Goal: Task Accomplishment & Management: Use online tool/utility

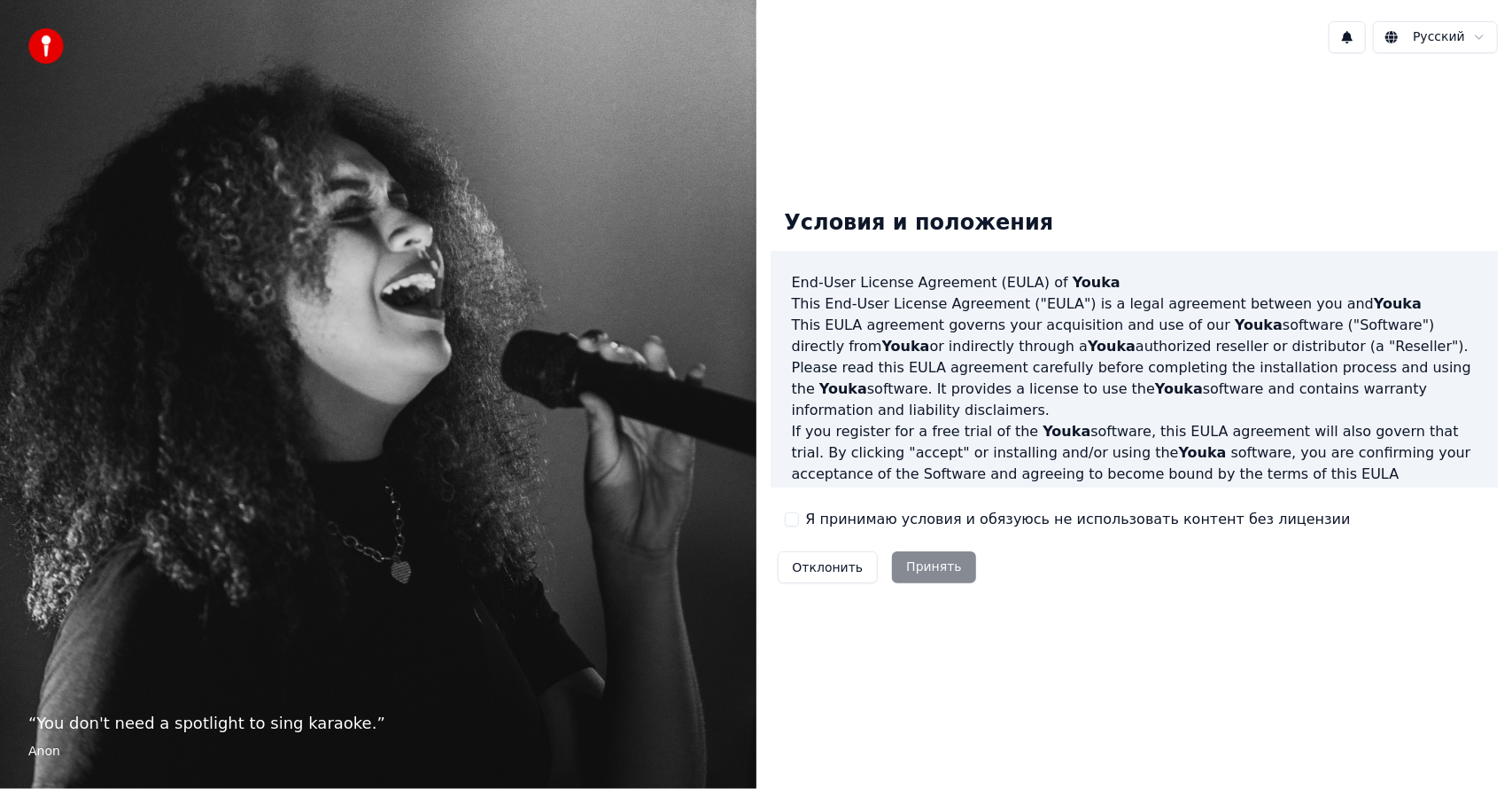
drag, startPoint x: 854, startPoint y: 522, endPoint x: 888, endPoint y: 546, distance: 41.6
click at [854, 523] on label "Я принимаю условия и обязуюсь не использовать контент без лицензии" at bounding box center [1078, 519] width 545 height 21
click at [799, 523] on button "Я принимаю условия и обязуюсь не использовать контент без лицензии" at bounding box center [791, 518] width 14 height 14
click at [892, 563] on button "Принять" at bounding box center [933, 568] width 84 height 32
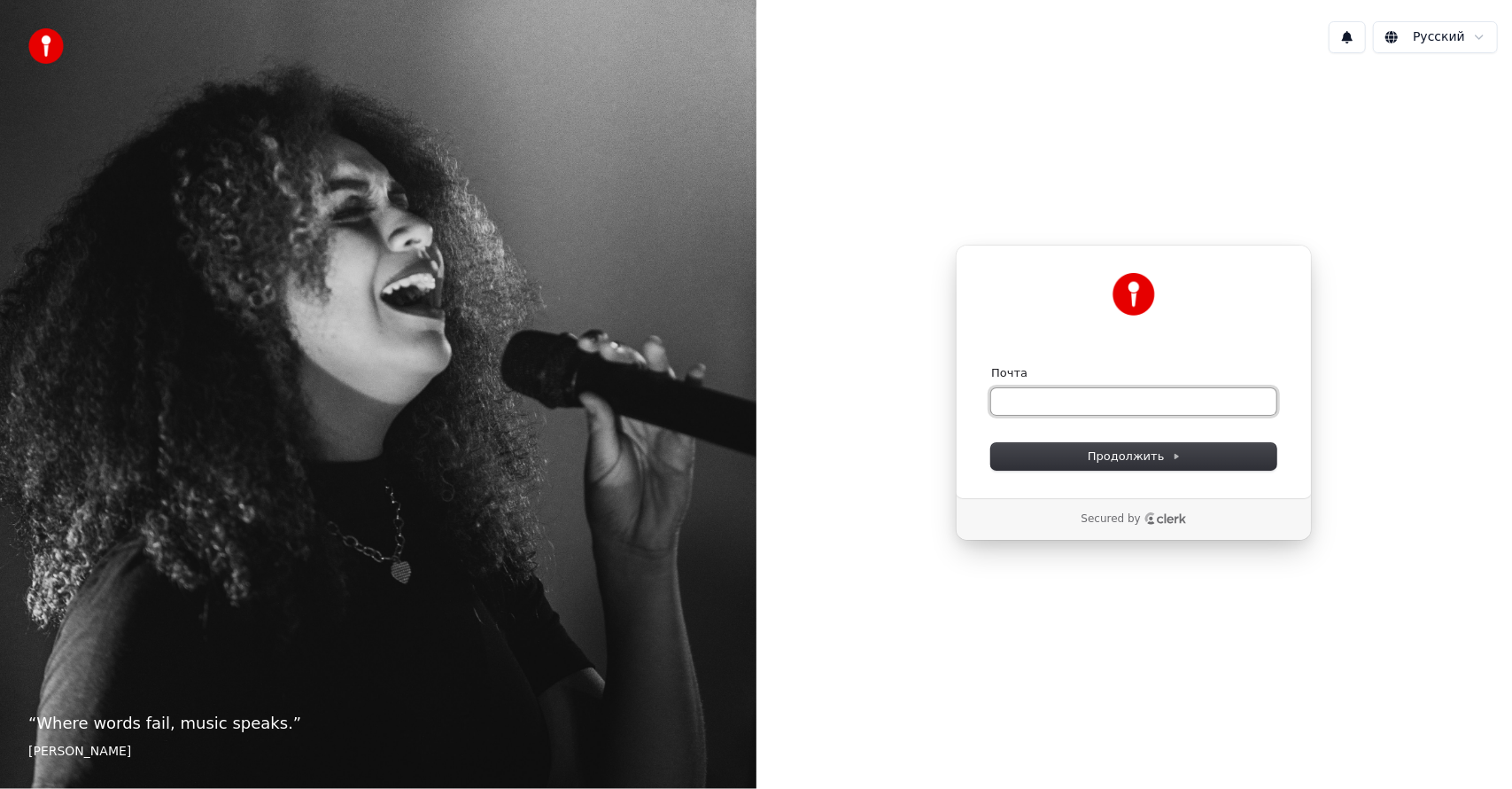
click at [1102, 406] on input "Почта" at bounding box center [1134, 401] width 286 height 26
type input "*"
click at [1143, 460] on span "Продолжить" at bounding box center [1134, 456] width 93 height 16
type input "**********"
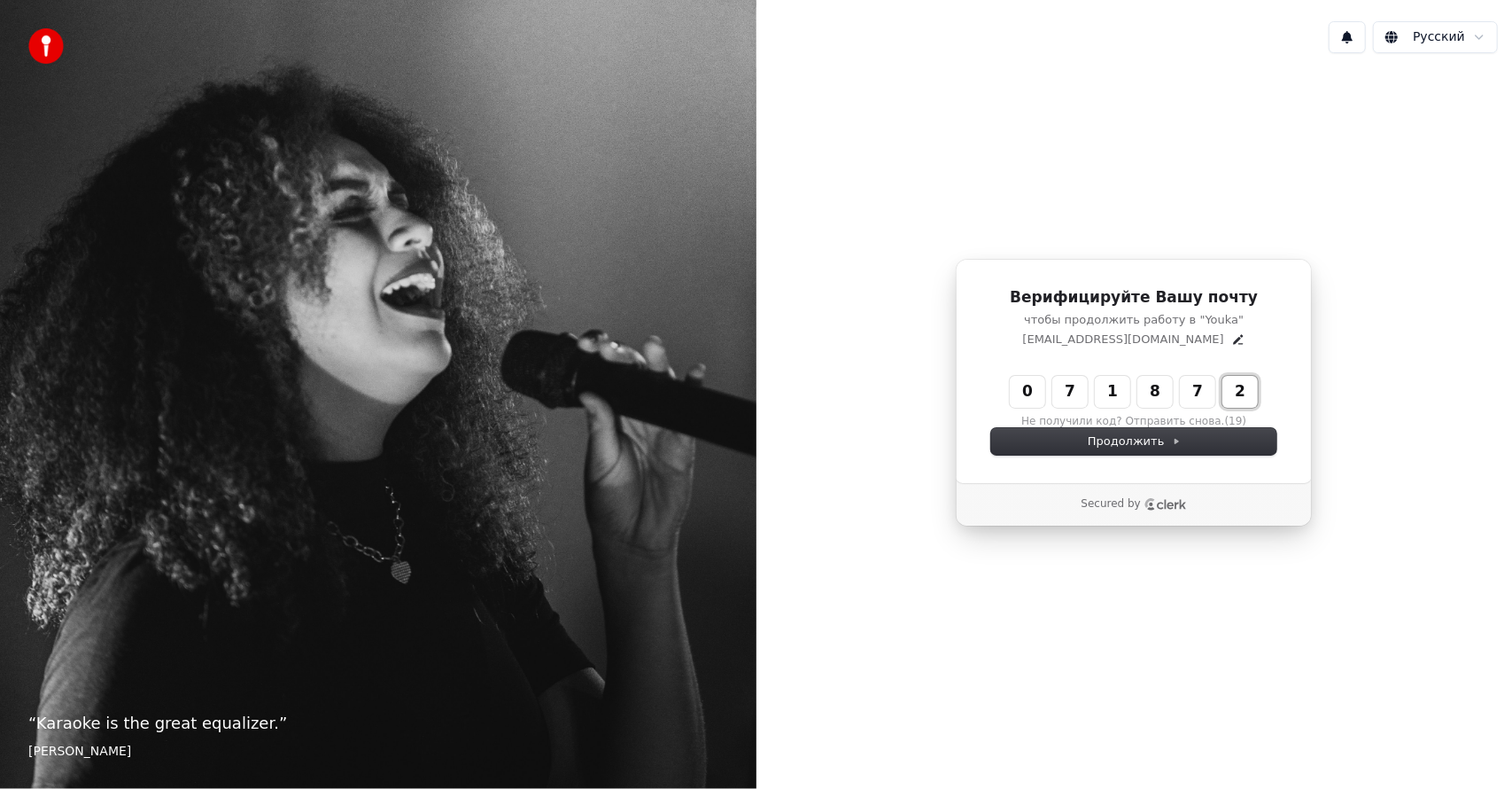
type input "******"
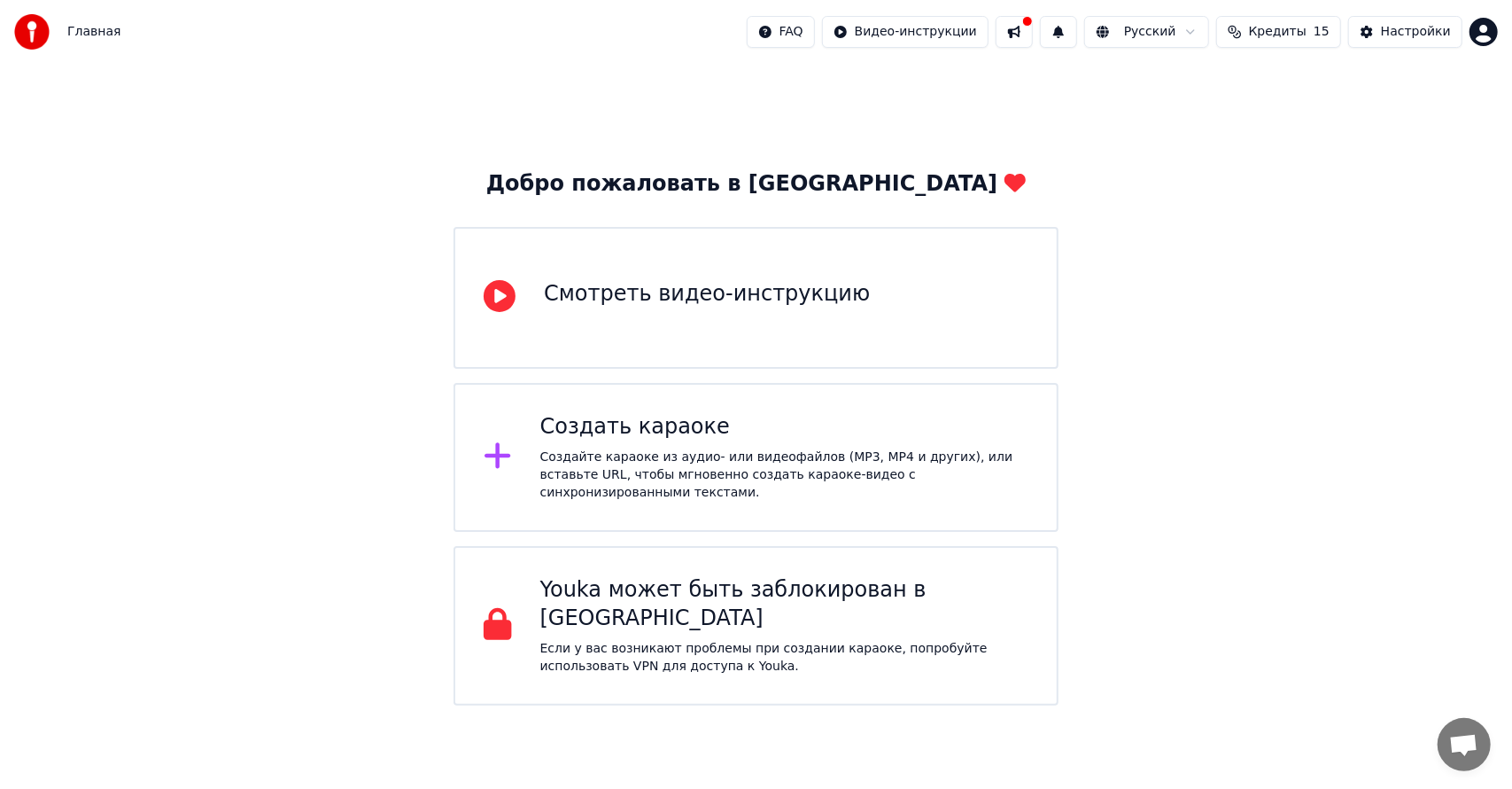
click at [808, 295] on div "Смотреть видео-инструкцию" at bounding box center [706, 294] width 326 height 28
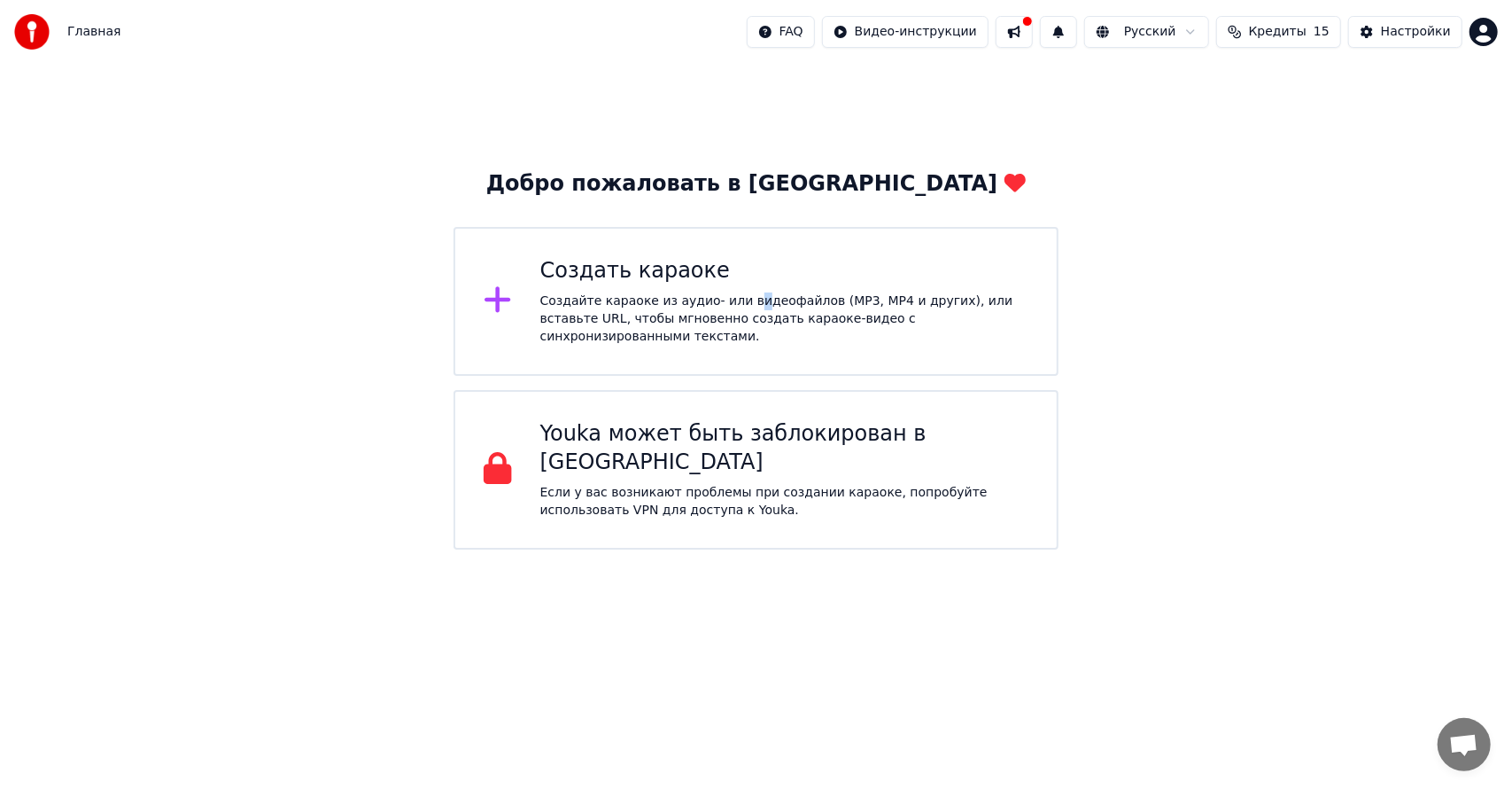
click at [738, 308] on div "Создайте караоке из аудио- или видеофайлов (MP3, MP4 и других), или вставьте UR…" at bounding box center [784, 319] width 488 height 53
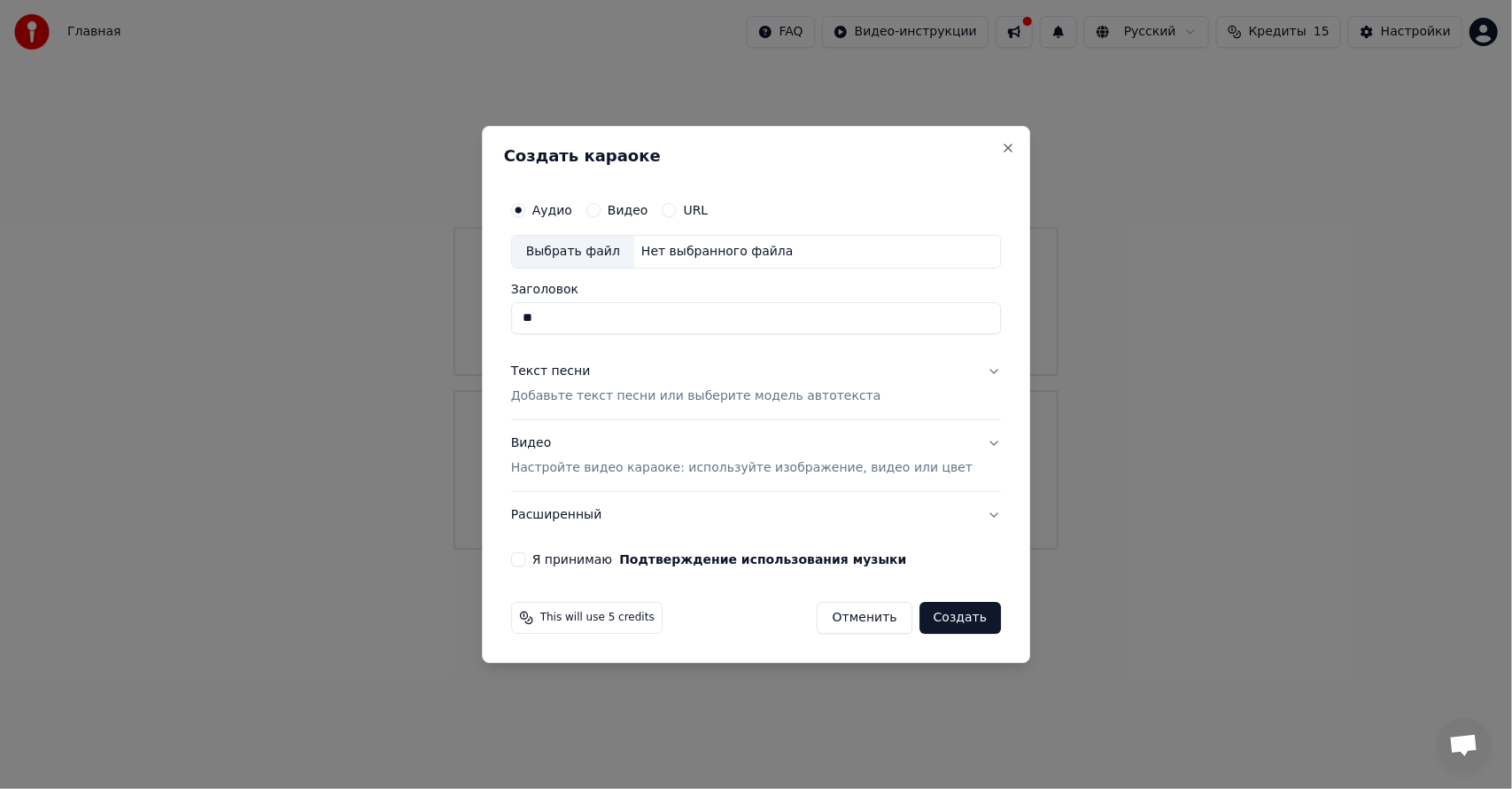
type input "*"
click at [610, 254] on div "Выбрать файл" at bounding box center [572, 252] width 122 height 32
type input "*****"
click at [777, 395] on p "Добавьте текст песни или выберите модель автотекста" at bounding box center [695, 395] width 370 height 18
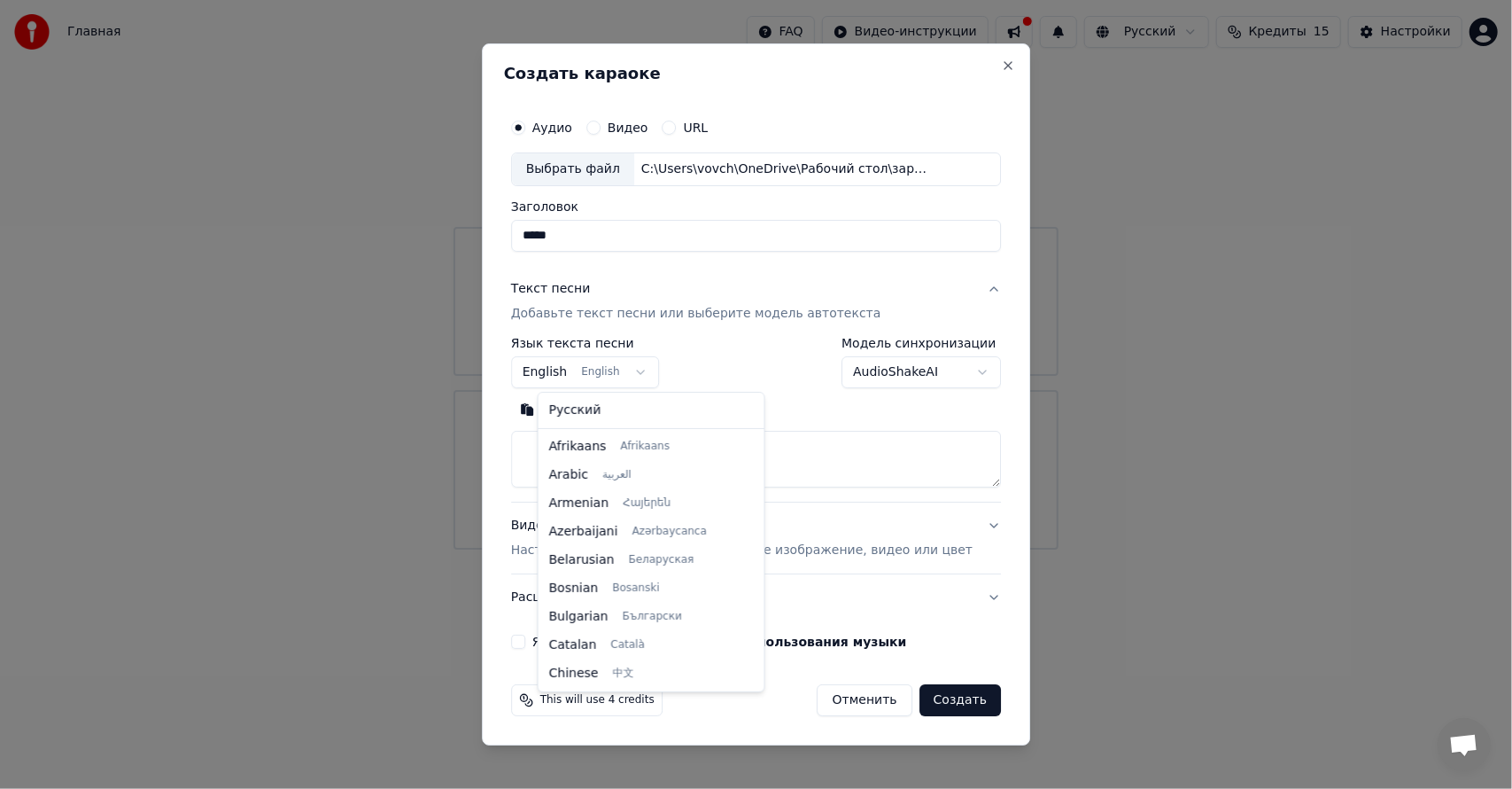
click at [653, 372] on body "Главная FAQ Видео-инструкции Русский Кредиты 15 Настройки Добро пожаловать в Yo…" at bounding box center [756, 274] width 1512 height 550
select select "**"
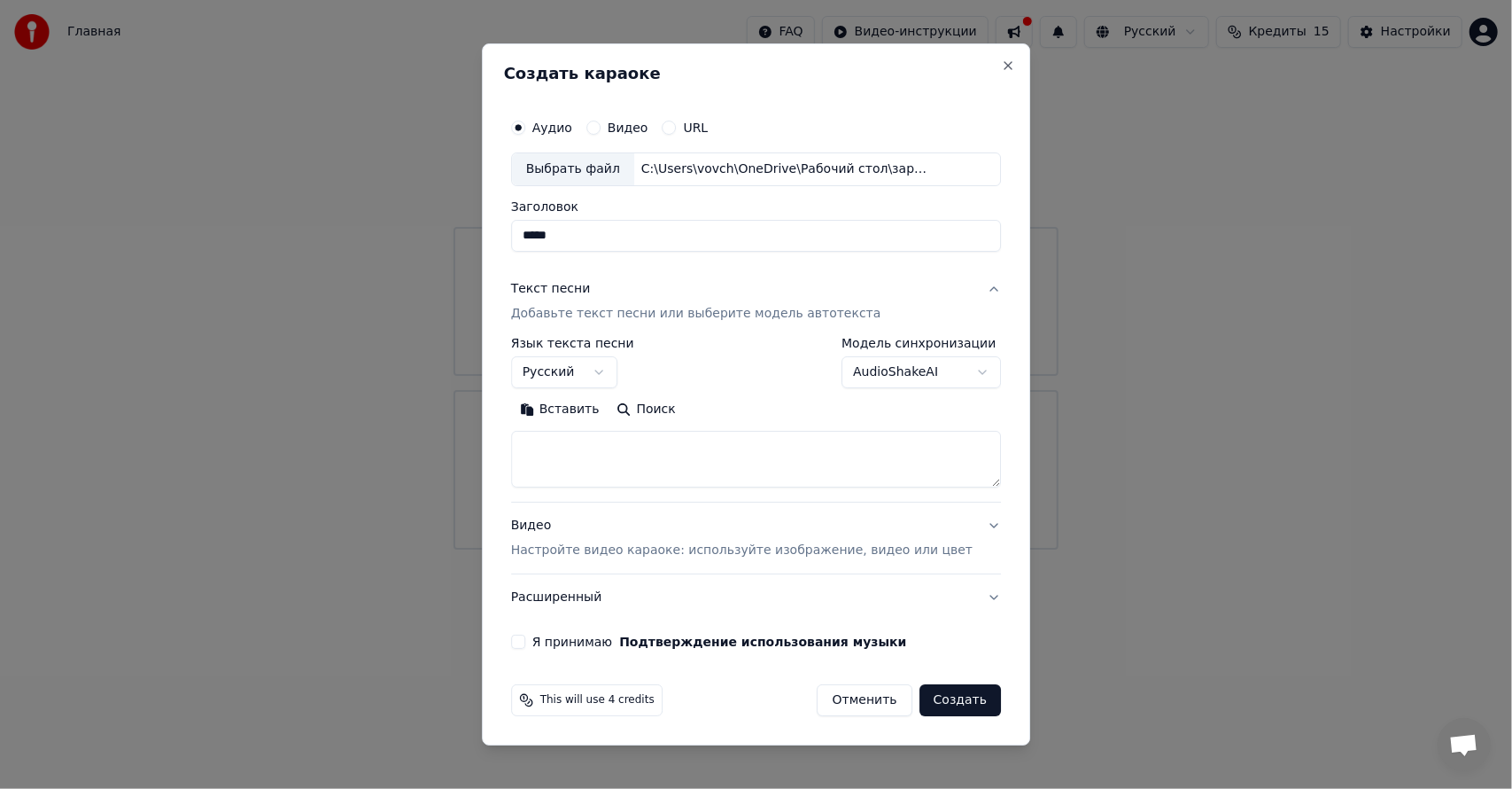
click at [594, 443] on textarea at bounding box center [756, 459] width 490 height 57
paste textarea "**********"
type textarea "**********"
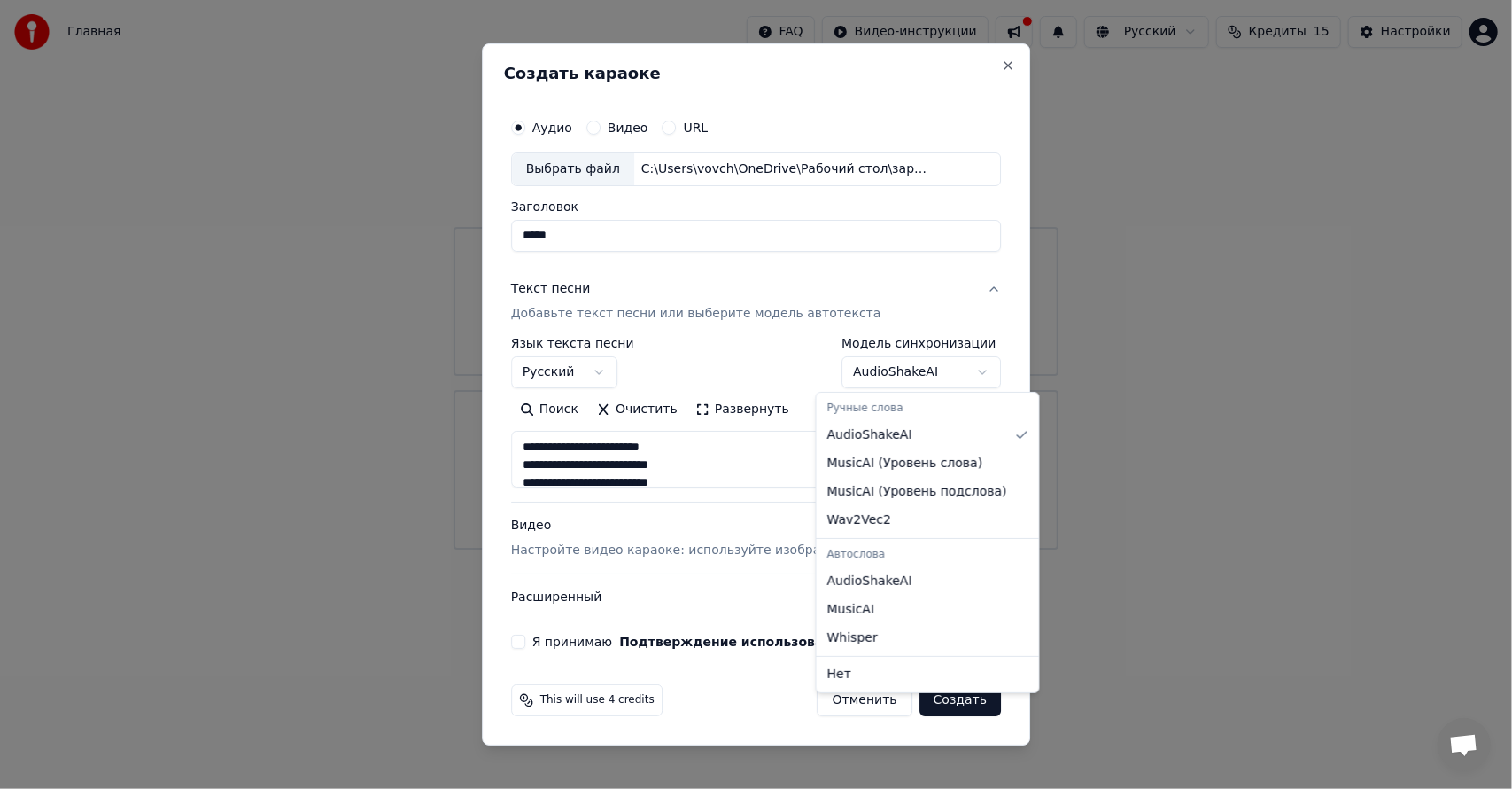
click at [944, 374] on body "Главная FAQ Видео-инструкции Русский Кредиты 15 Настройки Добро пожаловать в Yo…" at bounding box center [756, 274] width 1512 height 550
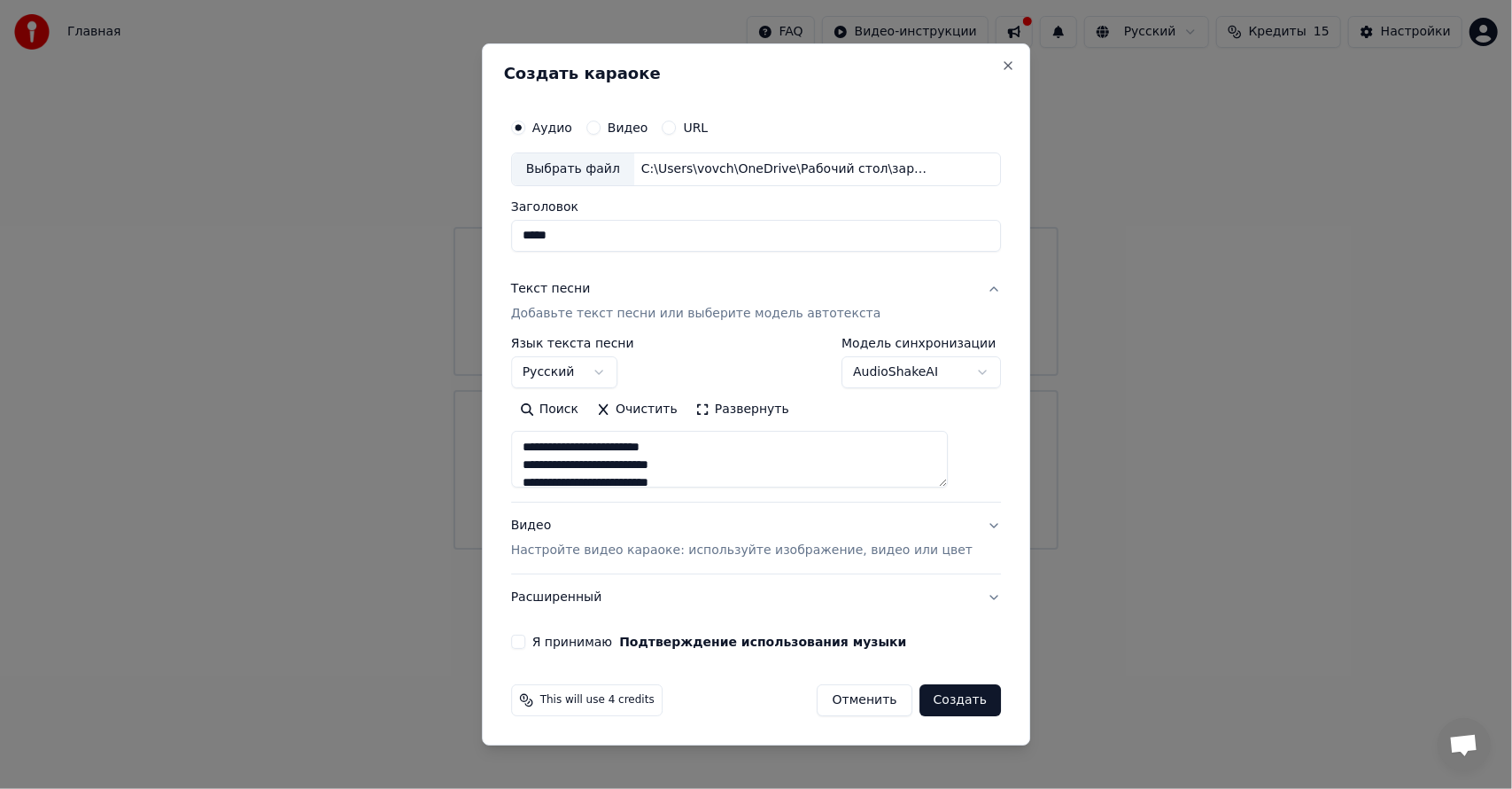
click at [978, 313] on body "Главная FAQ Видео-инструкции Русский Кредиты 15 Настройки Добро пожаловать в Yo…" at bounding box center [756, 274] width 1512 height 550
click at [637, 546] on p "Настройте видео караоке: используйте изображение, видео или цвет" at bounding box center [741, 550] width 461 height 18
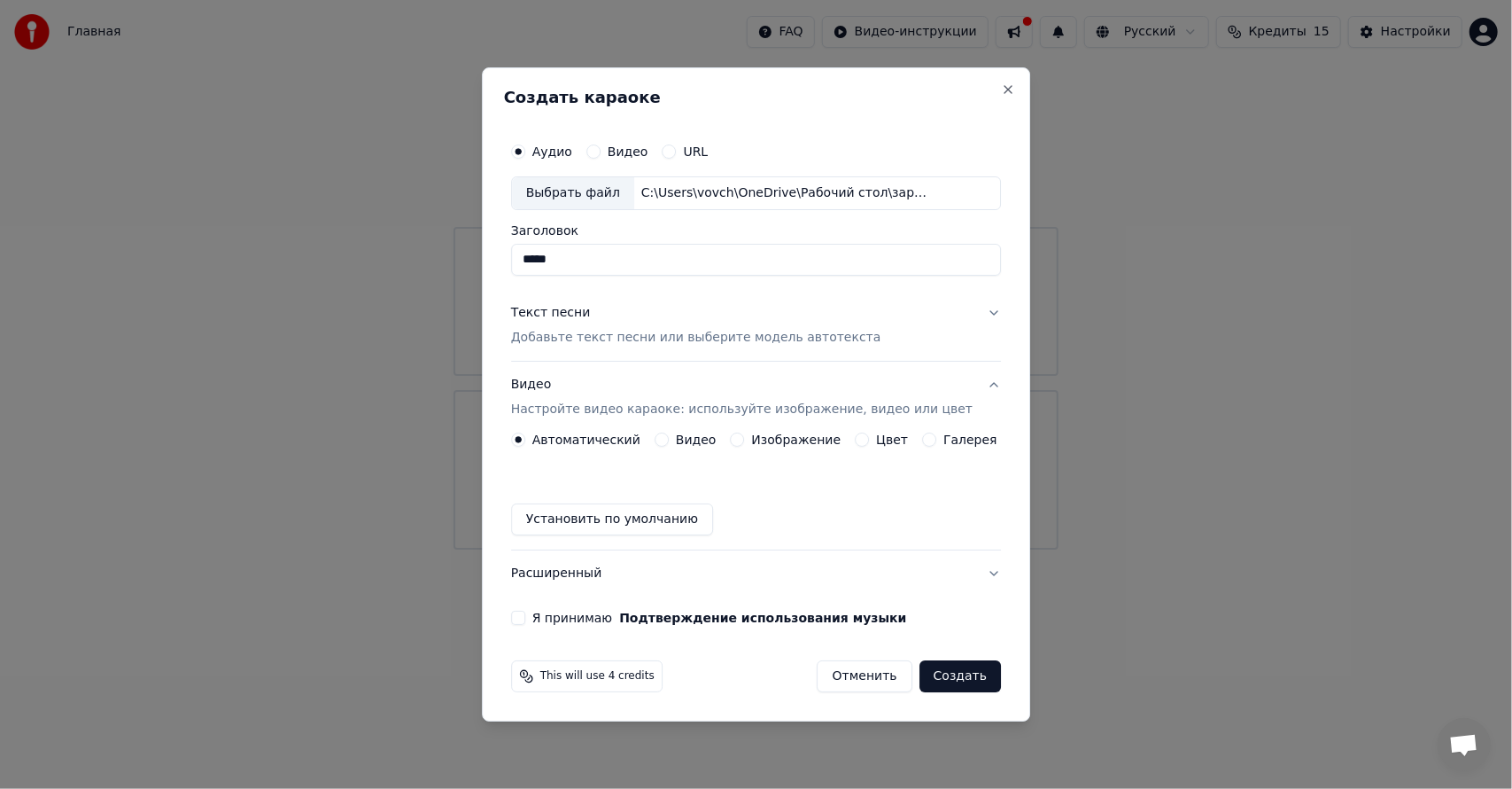
click at [771, 438] on label "Изображение" at bounding box center [796, 439] width 90 height 12
click at [745, 438] on button "Изображение" at bounding box center [738, 439] width 14 height 14
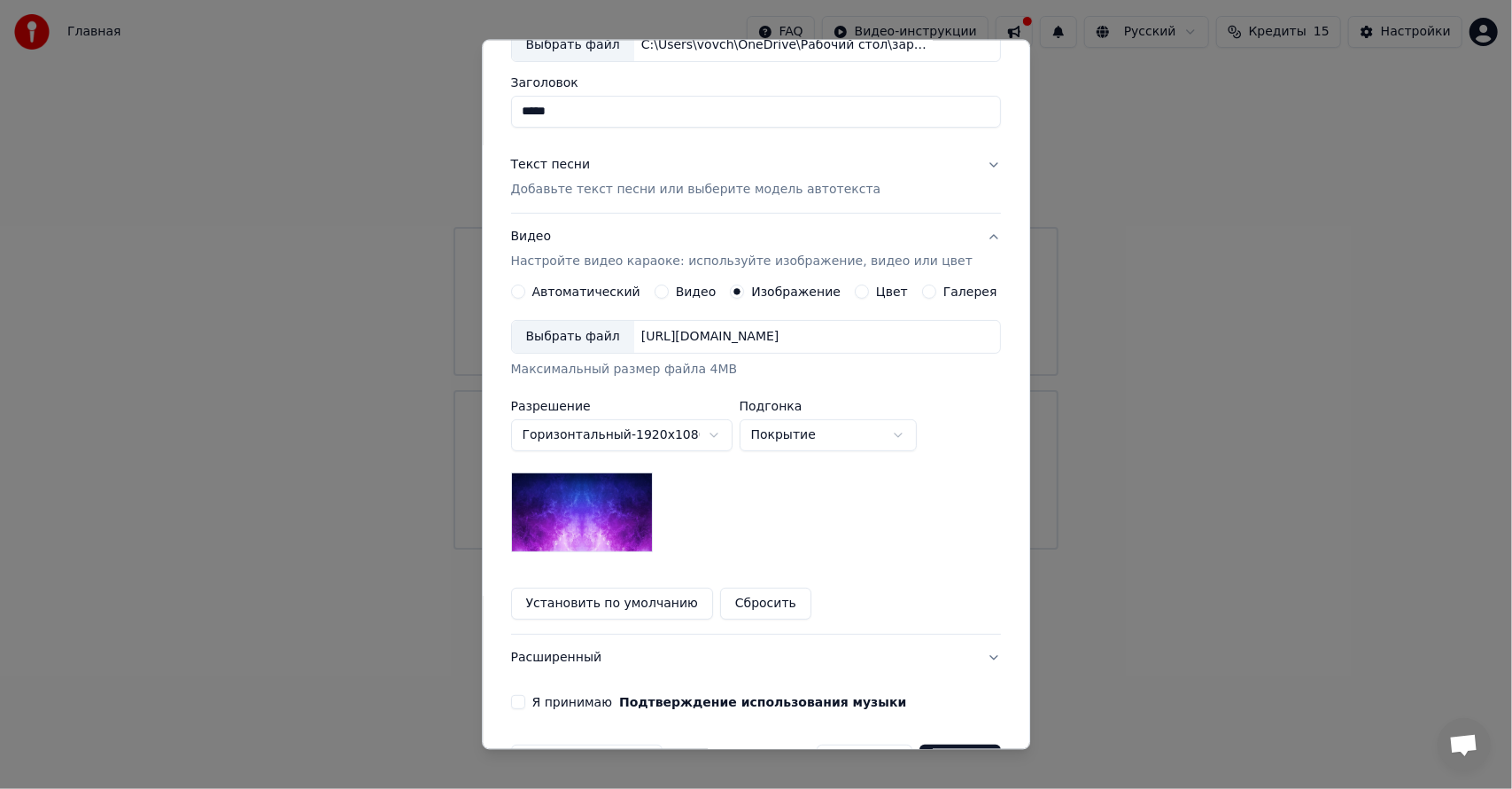
scroll to position [174, 0]
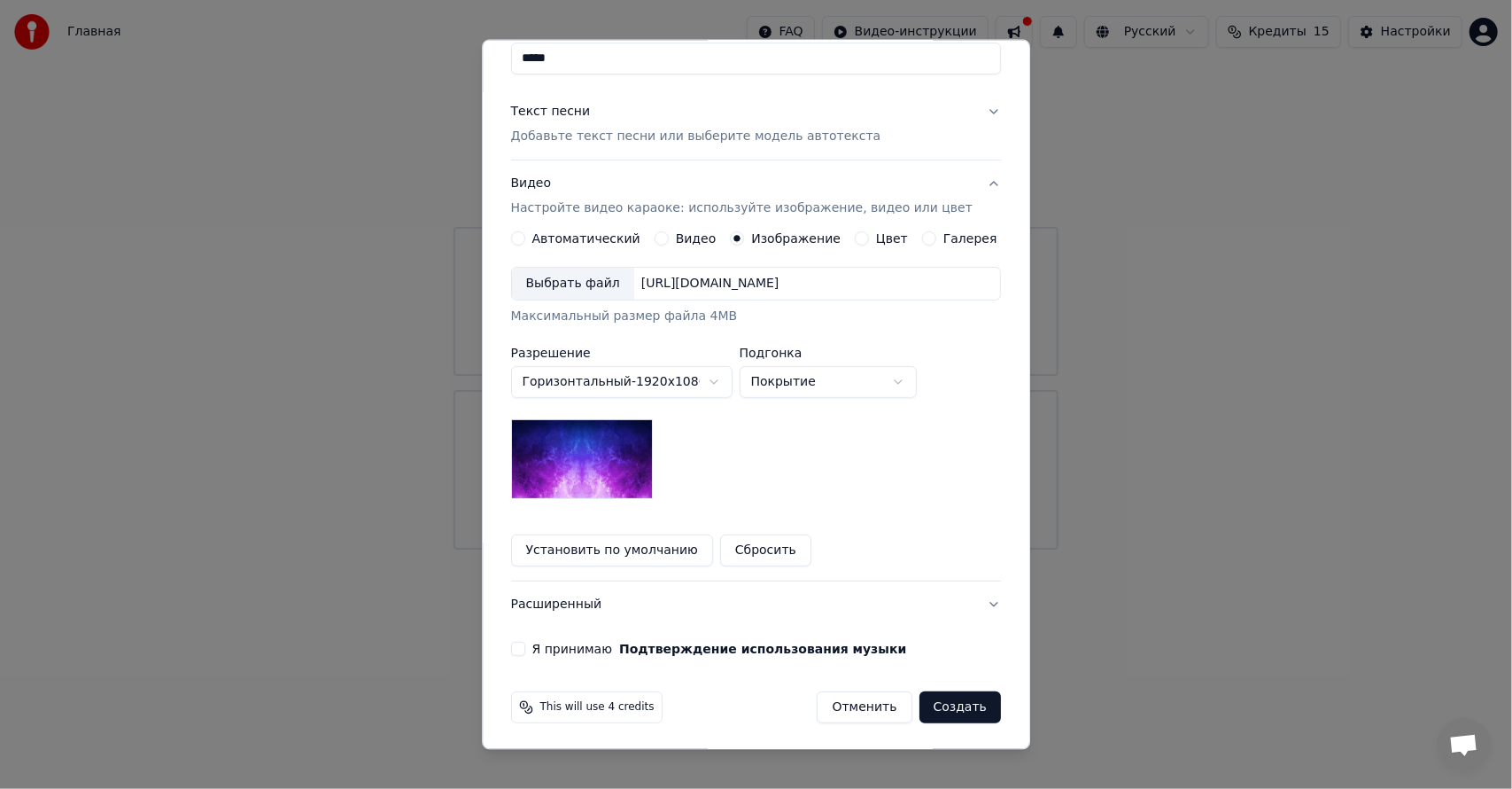
click at [621, 465] on img at bounding box center [582, 458] width 142 height 79
click at [787, 280] on div "[URL][DOMAIN_NAME]" at bounding box center [710, 282] width 152 height 18
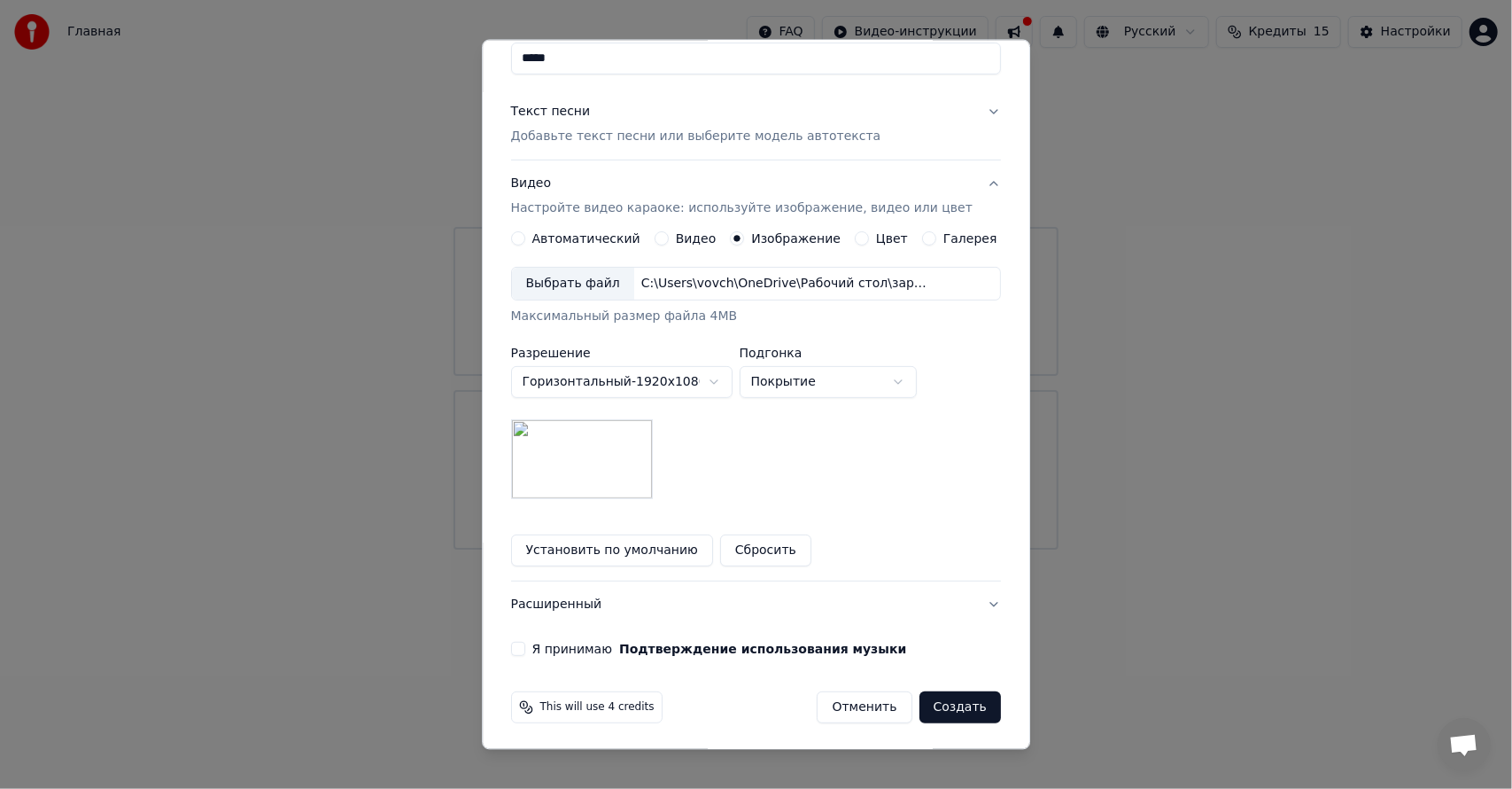
click at [543, 645] on div "Я принимаю Подтверждение использования музыки" at bounding box center [756, 647] width 490 height 14
click at [525, 642] on button "Я принимаю Подтверждение использования музыки" at bounding box center [517, 647] width 14 height 14
click at [956, 704] on button "Создать" at bounding box center [960, 707] width 81 height 32
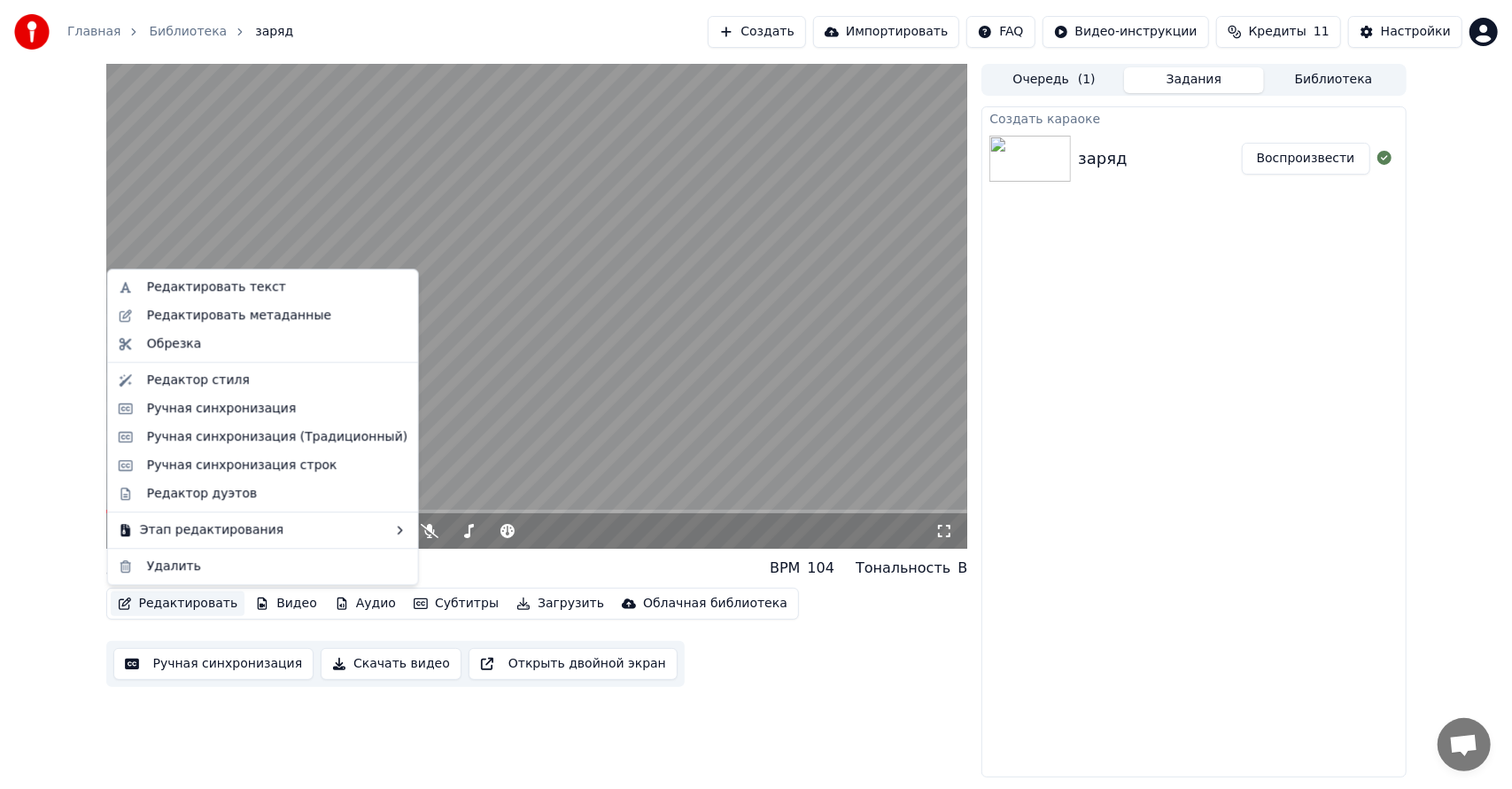
click at [173, 603] on button "Редактировать" at bounding box center [178, 604] width 134 height 25
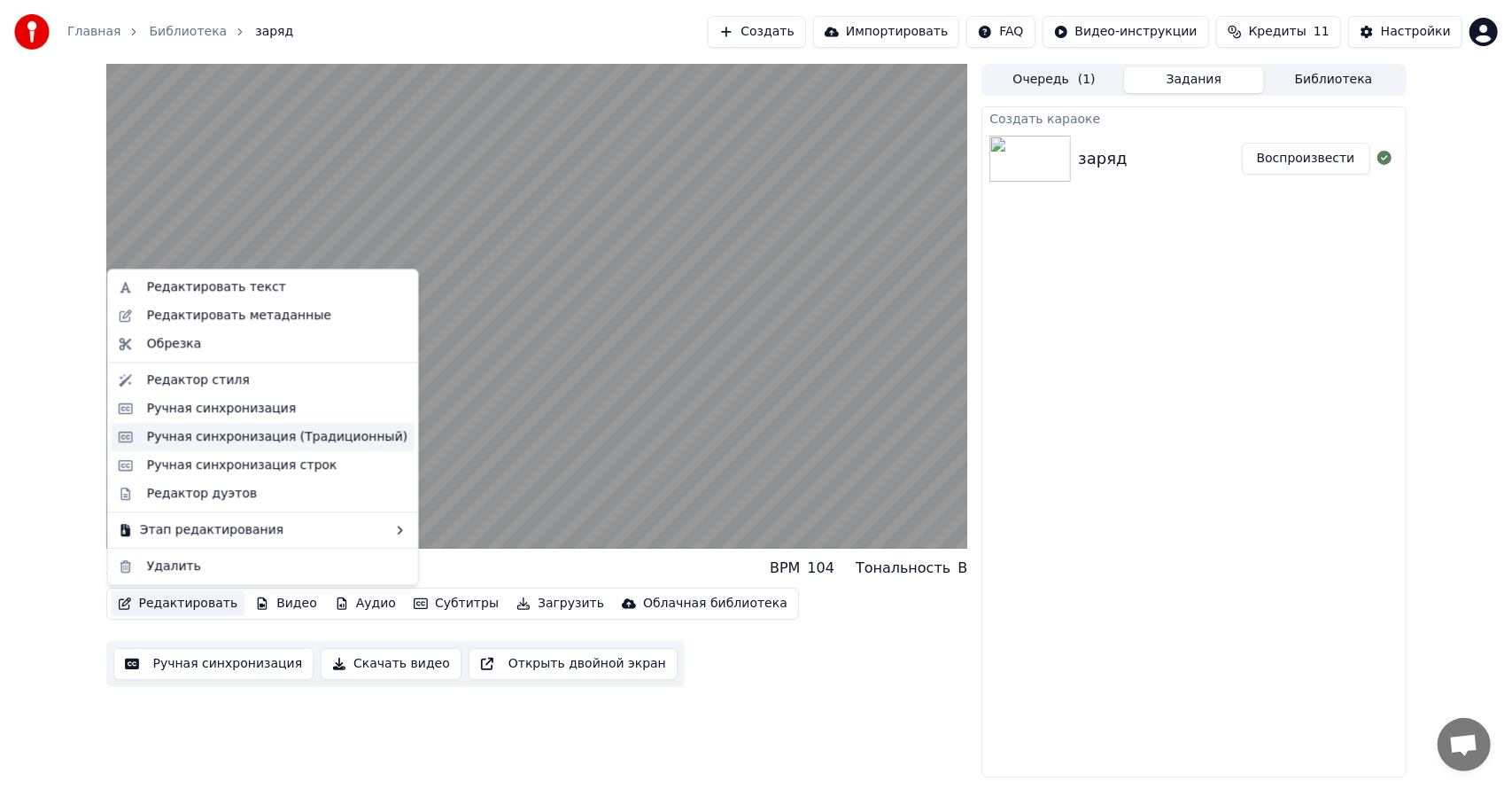
click at [235, 440] on div "Ручная синхронизация (Традиционный)" at bounding box center [276, 436] width 260 height 18
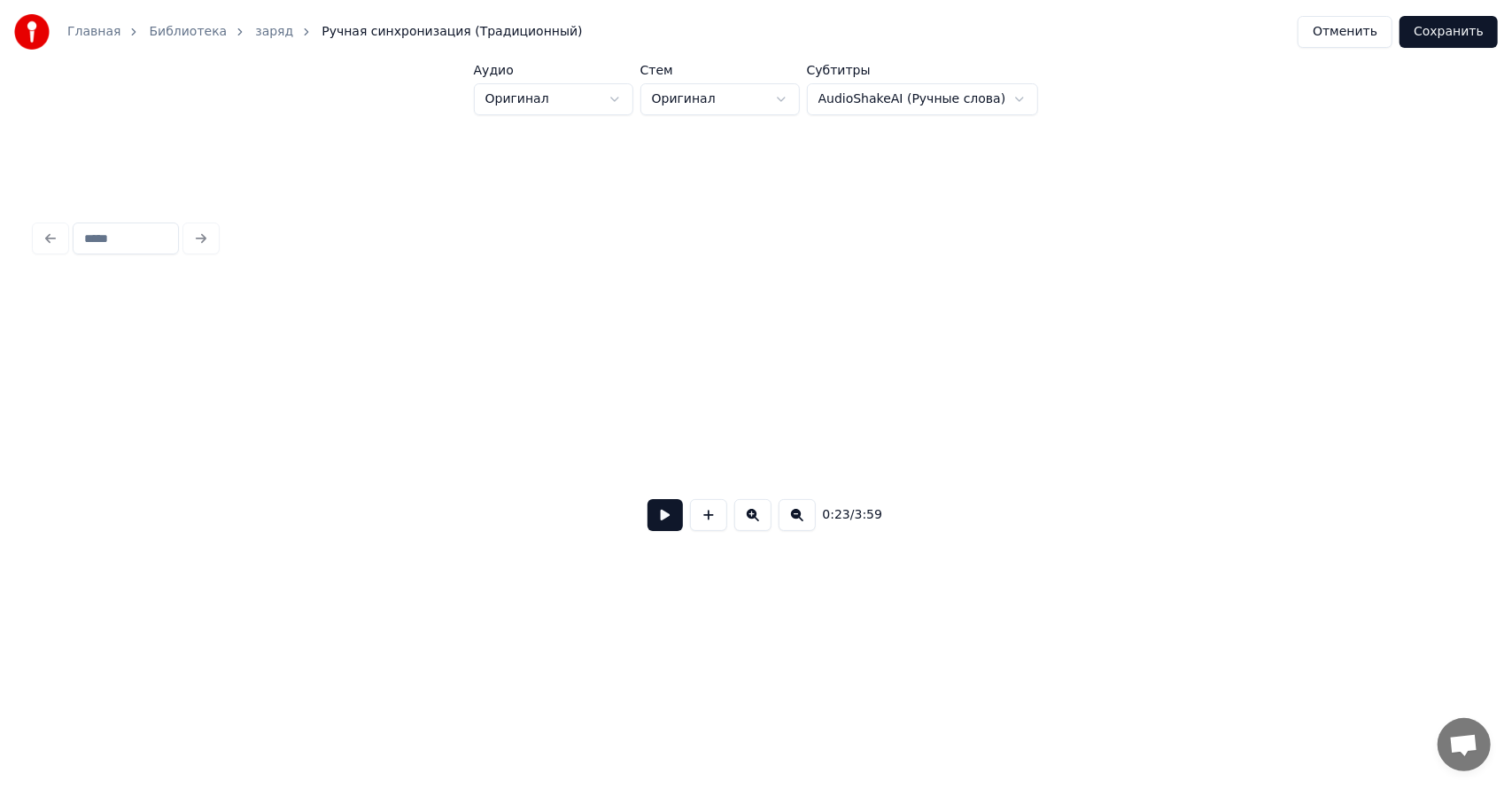
click at [126, 342] on div at bounding box center [756, 324] width 1441 height 89
click at [646, 530] on div "0:23 / 3:59" at bounding box center [756, 515] width 1413 height 39
click at [659, 524] on button at bounding box center [665, 515] width 35 height 32
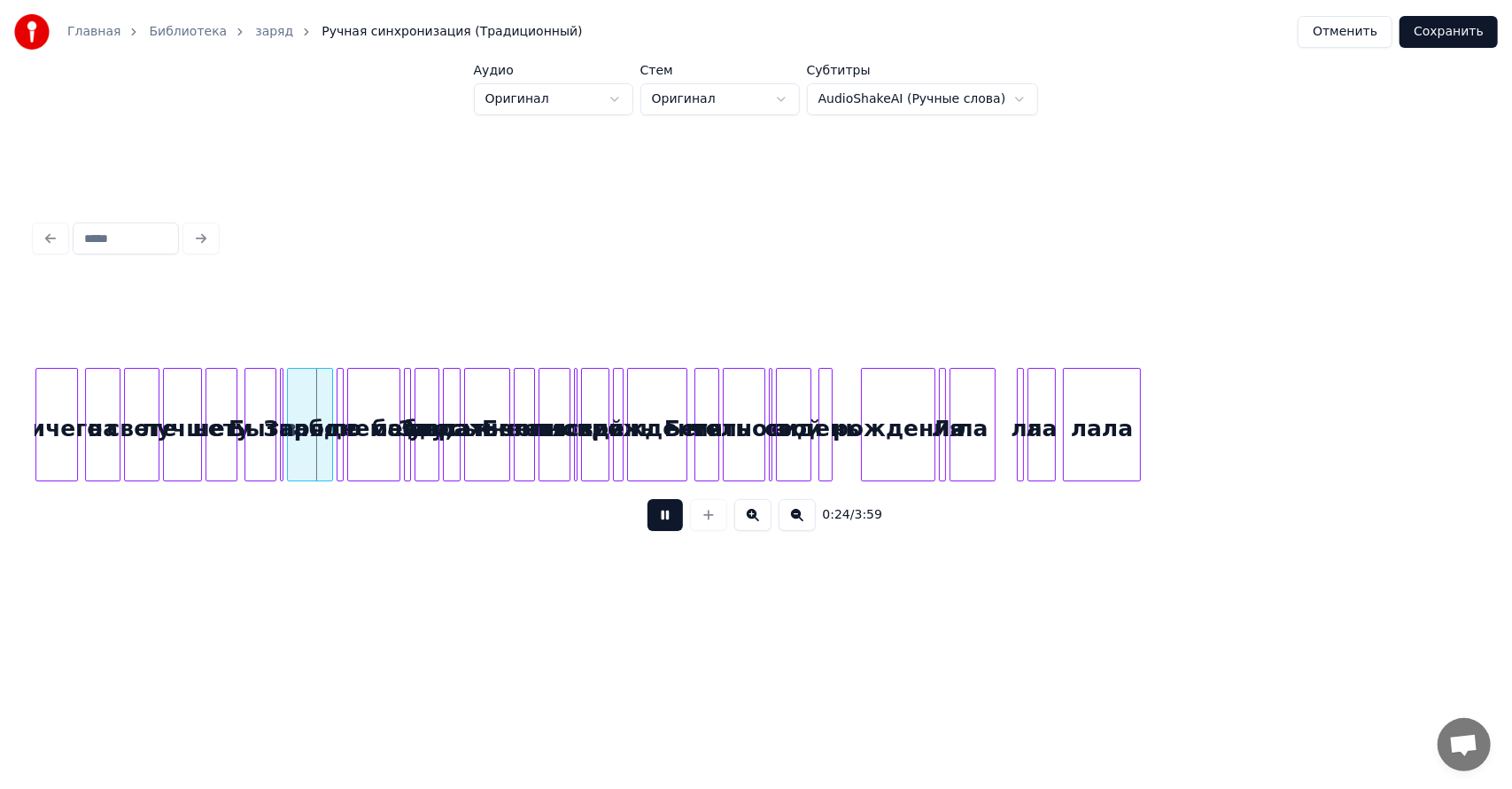
click at [648, 499] on button at bounding box center [665, 515] width 35 height 32
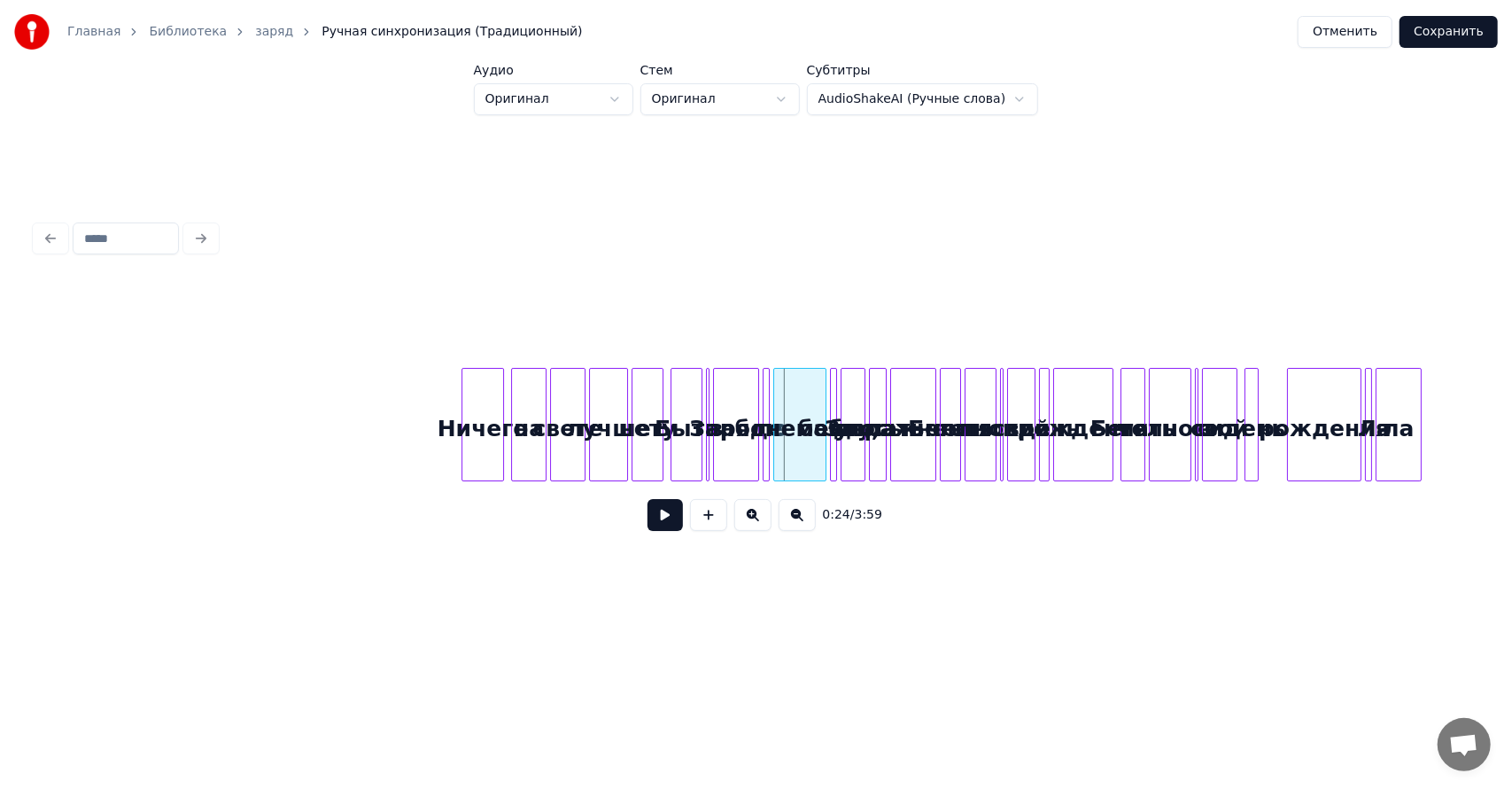
scroll to position [0, 3392]
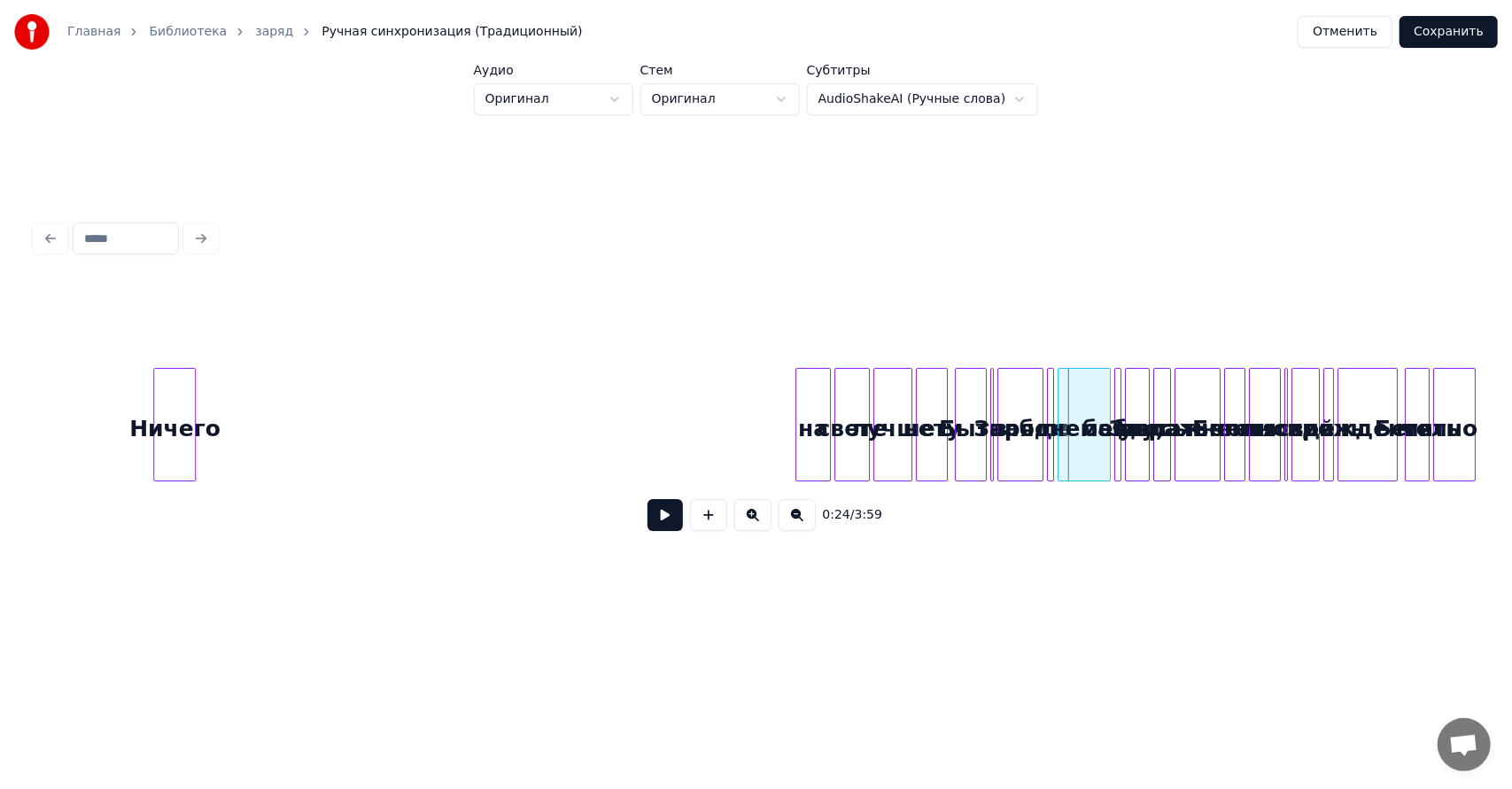
click at [170, 454] on div "Ничего" at bounding box center [174, 429] width 41 height 120
click at [662, 521] on button at bounding box center [665, 515] width 35 height 32
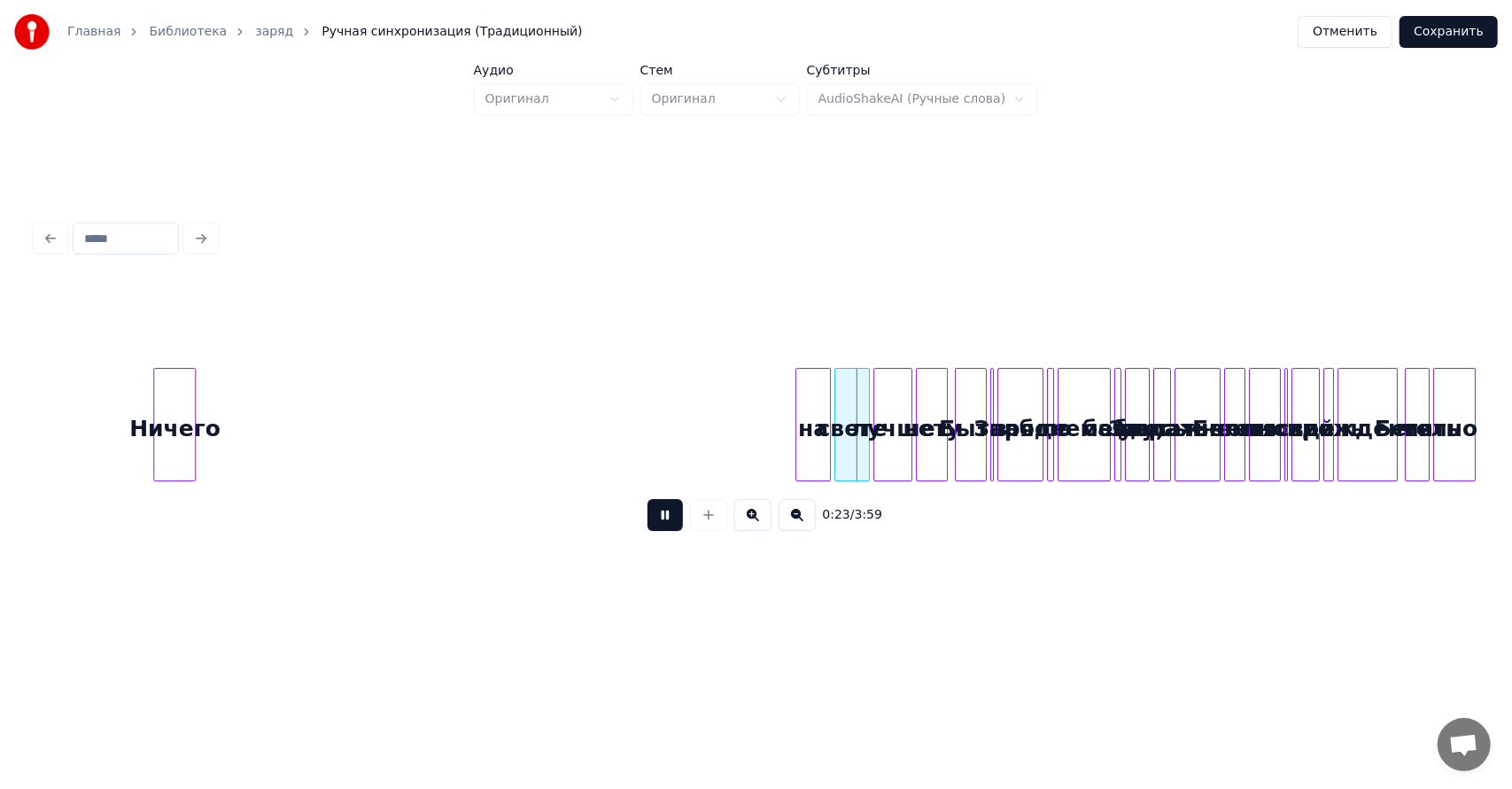
click at [662, 518] on button at bounding box center [665, 515] width 35 height 32
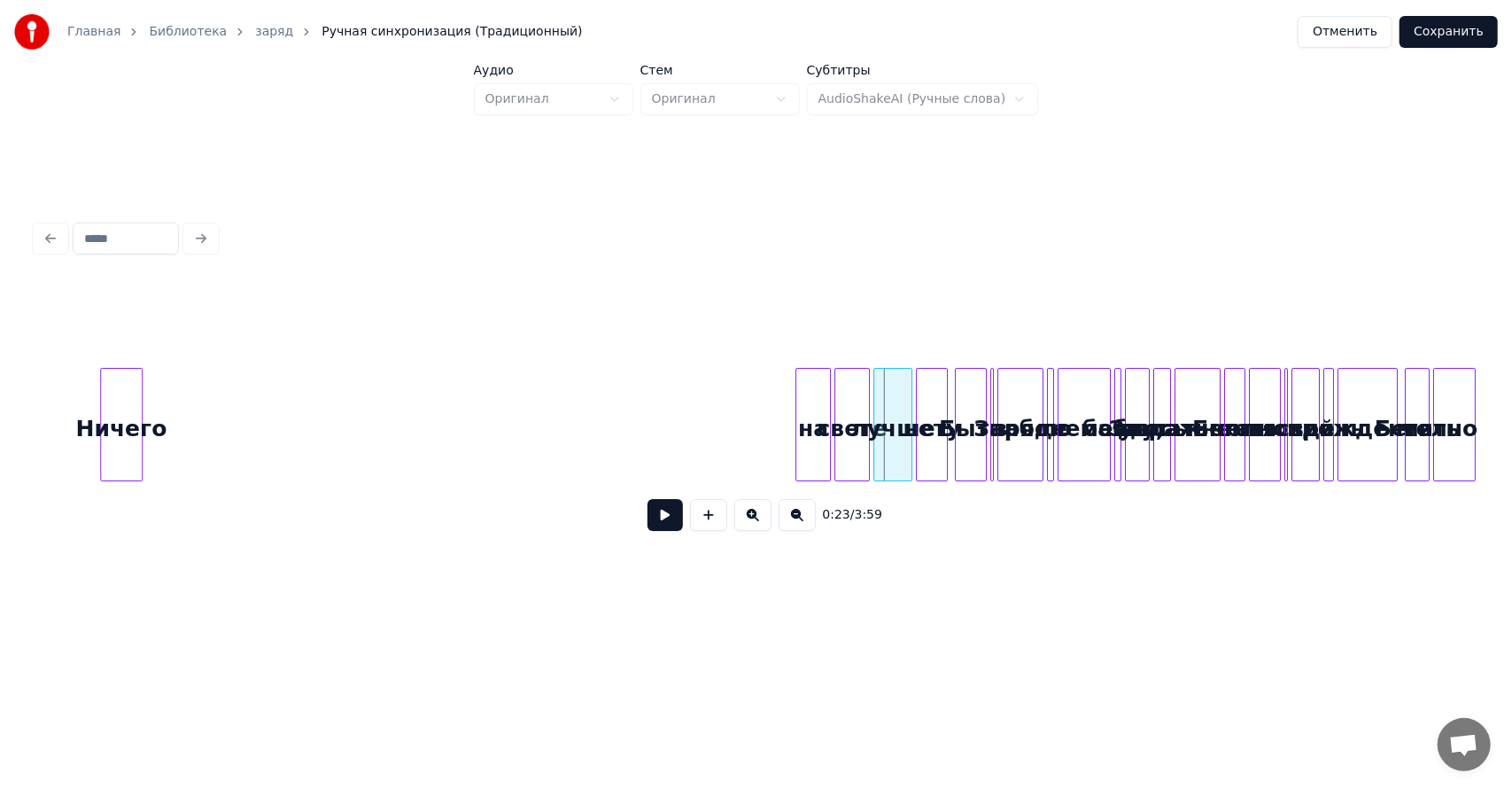
click at [101, 377] on div "Ничего" at bounding box center [121, 429] width 41 height 120
click at [0, 395] on div "Главная Библиотека заряд Ручная синхронизация (Традиционный) Отменить Сохранить…" at bounding box center [756, 308] width 1512 height 617
click at [63, 402] on div "Ничего" at bounding box center [67, 429] width 18 height 120
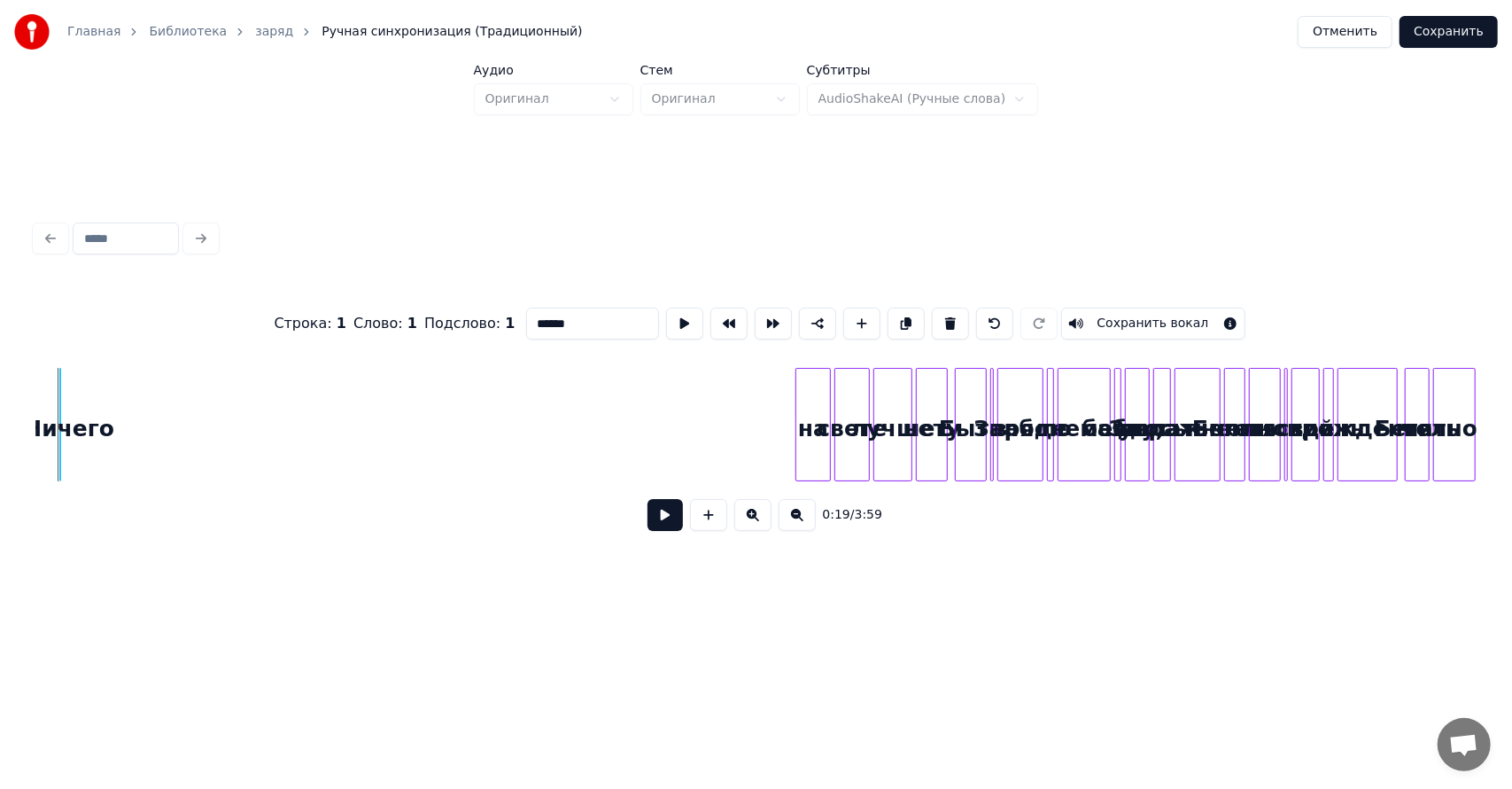
click at [686, 315] on button at bounding box center [684, 324] width 37 height 32
click at [666, 307] on button at bounding box center [684, 324] width 37 height 32
click at [1385, 33] on button "Отменить" at bounding box center [1345, 32] width 95 height 32
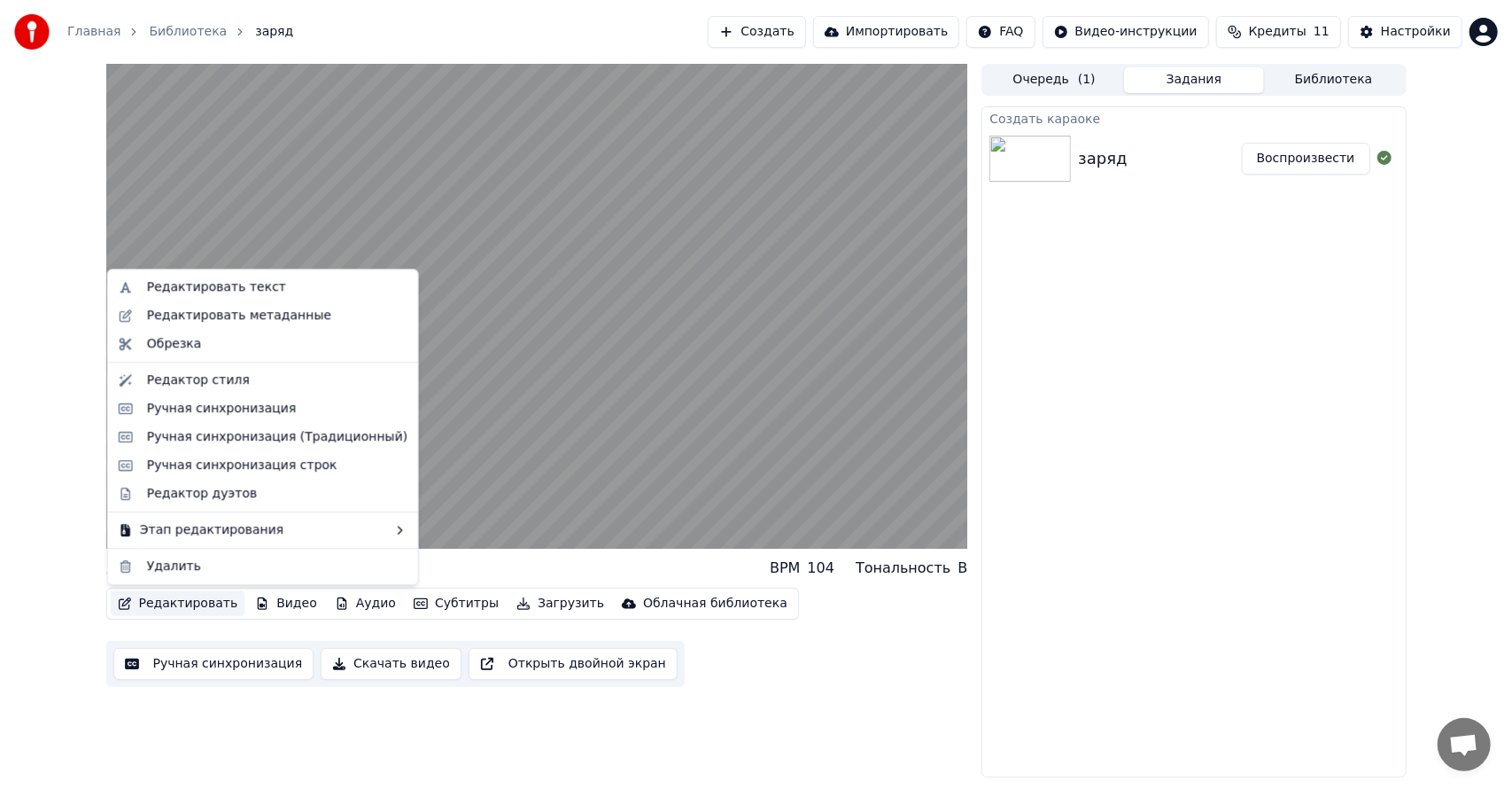
click at [184, 604] on button "Редактировать" at bounding box center [178, 604] width 134 height 25
click at [227, 407] on div "Ручная синхронизация" at bounding box center [221, 408] width 149 height 18
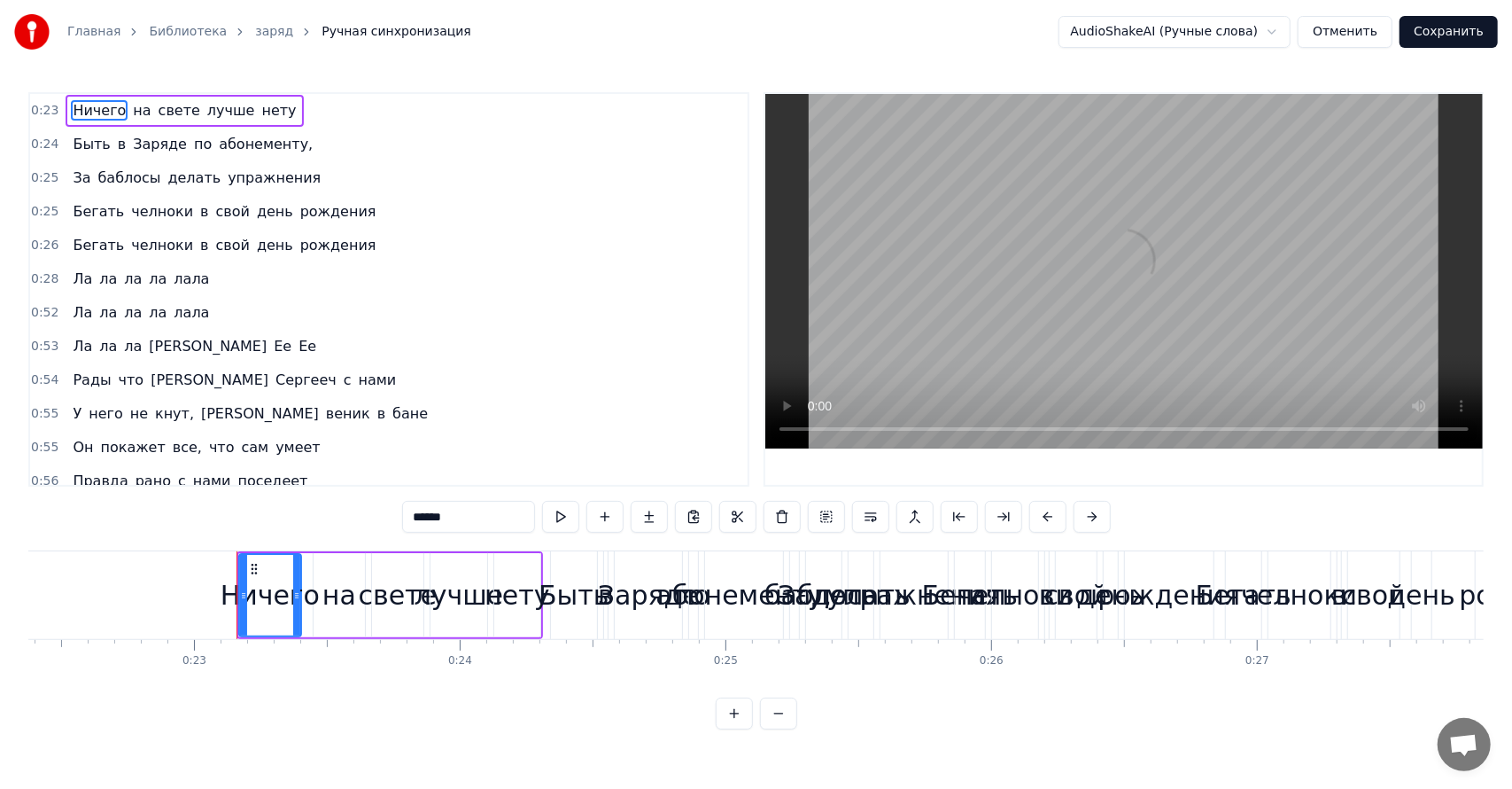
scroll to position [0, 6064]
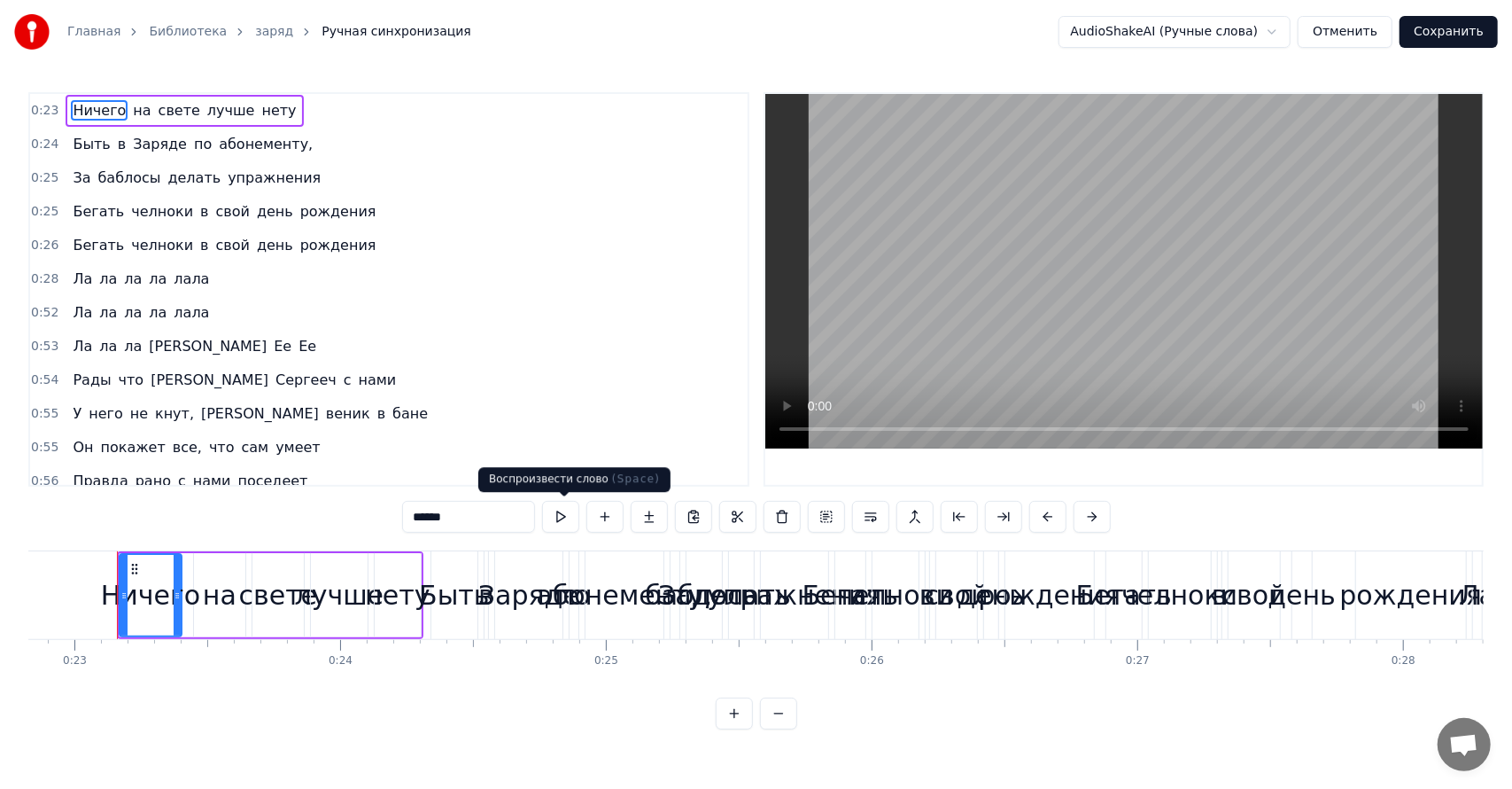
click at [556, 526] on button at bounding box center [560, 517] width 37 height 32
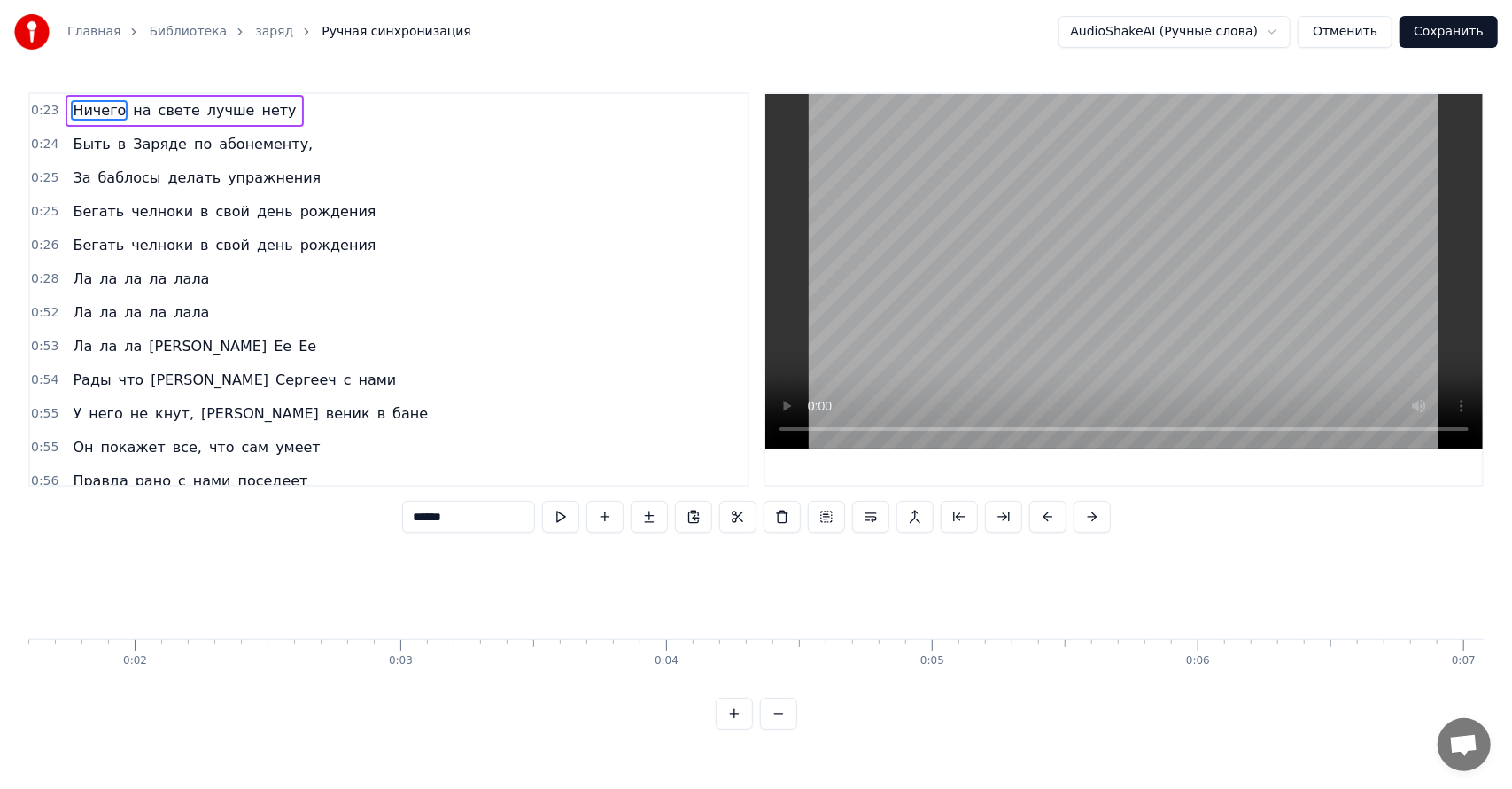
scroll to position [0, 0]
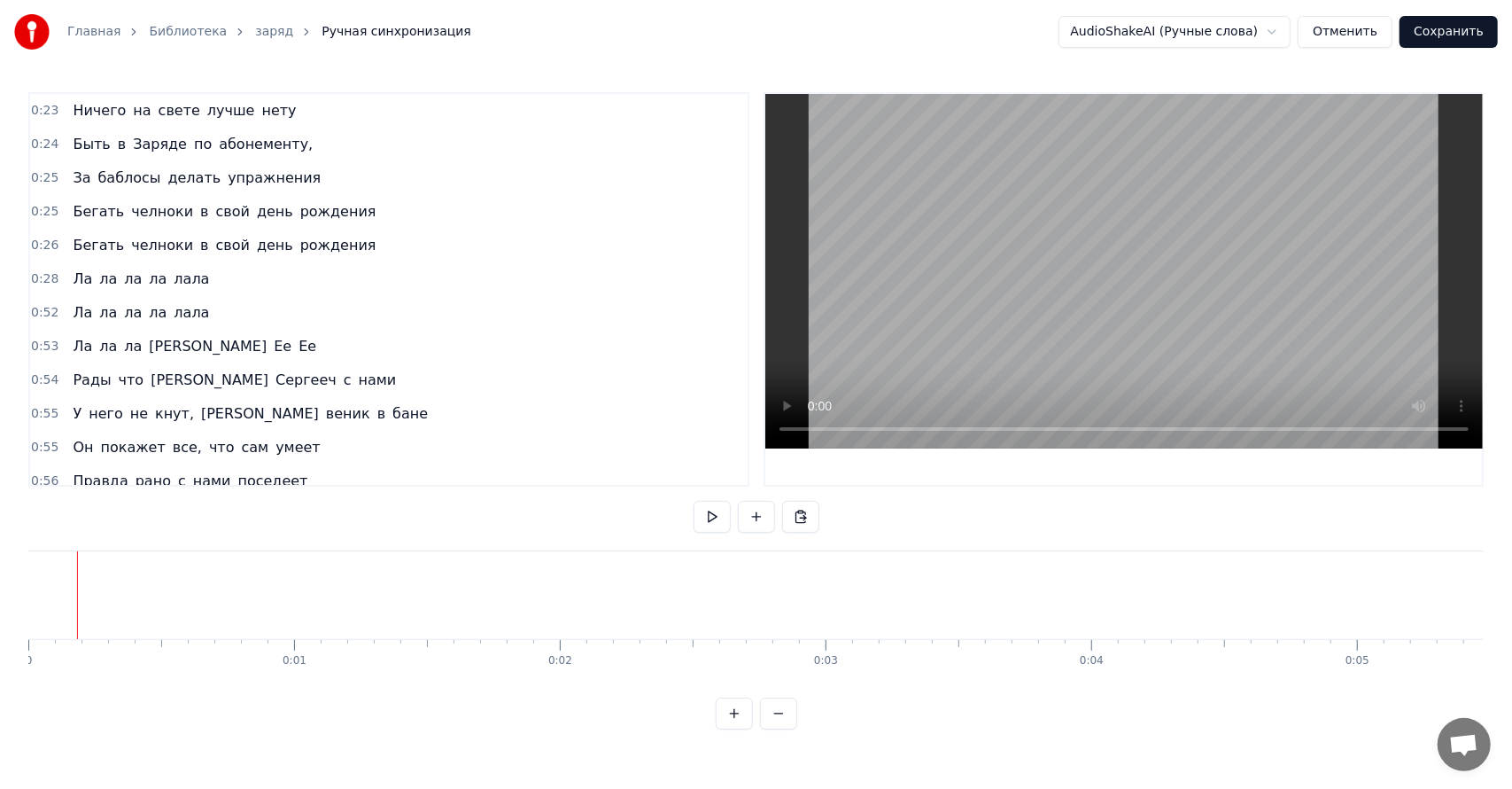
click at [77, 613] on div at bounding box center [77, 595] width 1 height 88
click at [717, 523] on button at bounding box center [711, 517] width 37 height 32
click at [804, 520] on button at bounding box center [800, 517] width 37 height 32
click at [118, 122] on div "Ничего на свете лучше нету" at bounding box center [183, 111] width 237 height 32
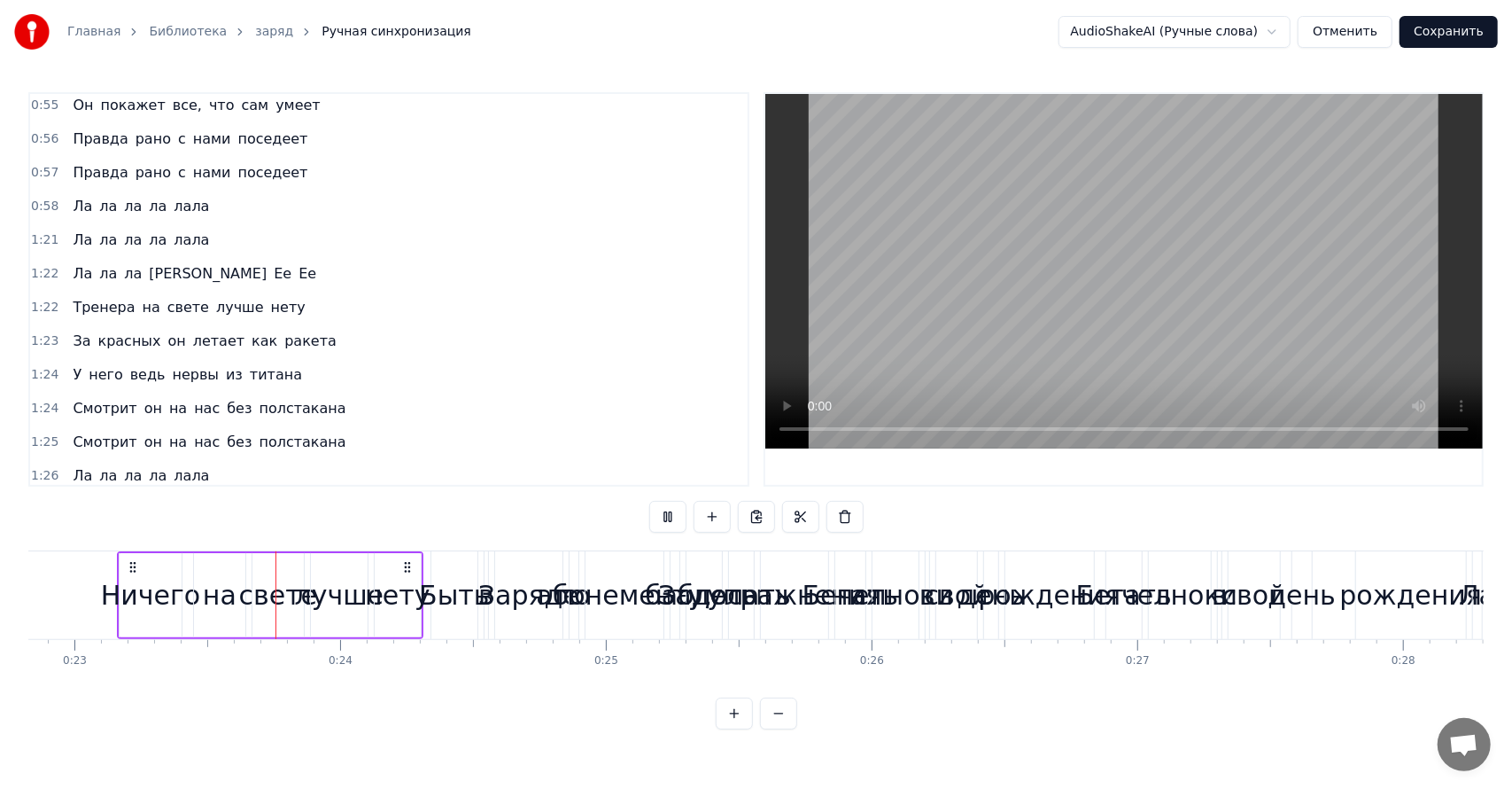
scroll to position [684, 0]
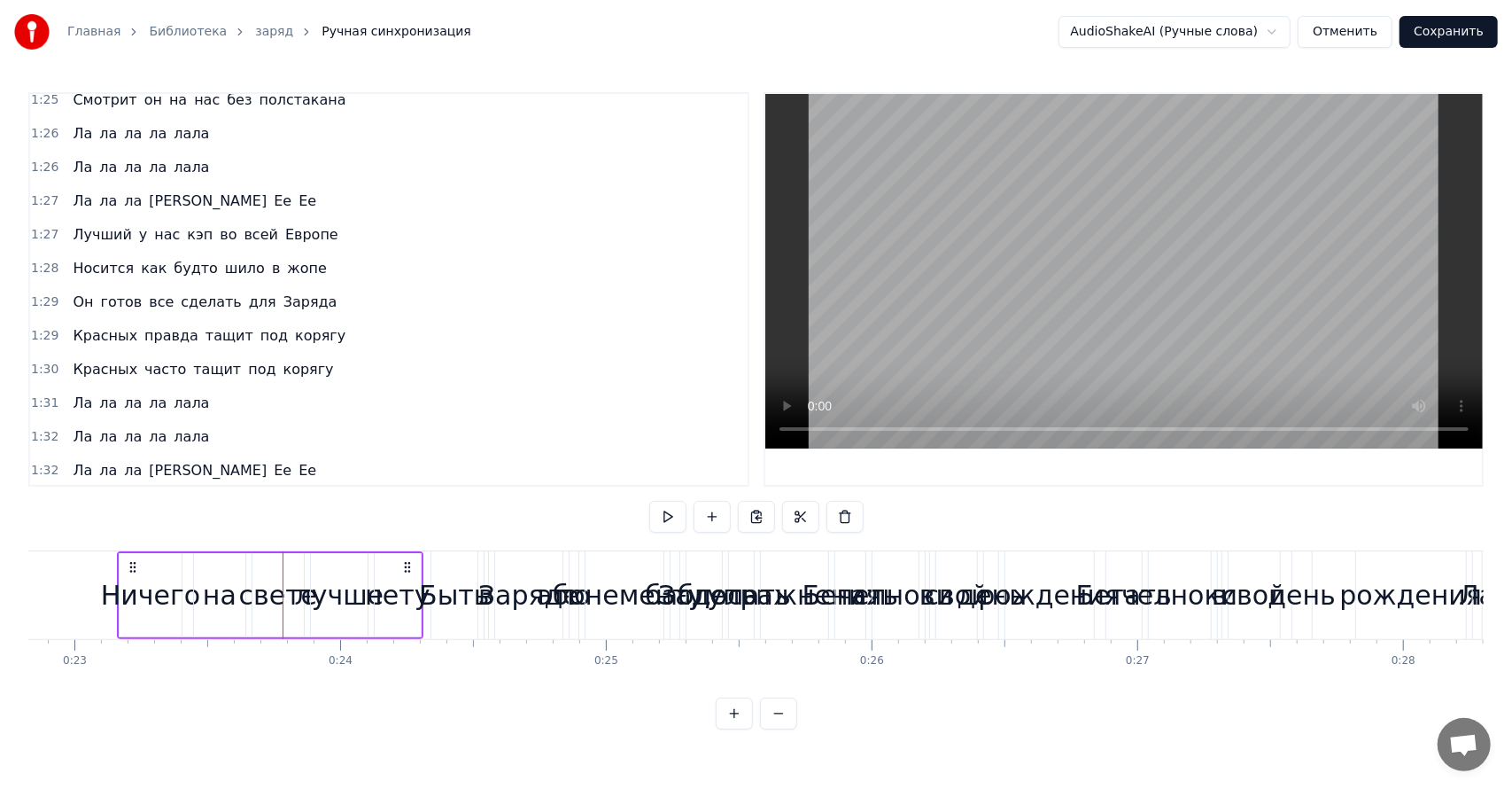
drag, startPoint x: 138, startPoint y: 640, endPoint x: 63, endPoint y: 639, distance: 75.0
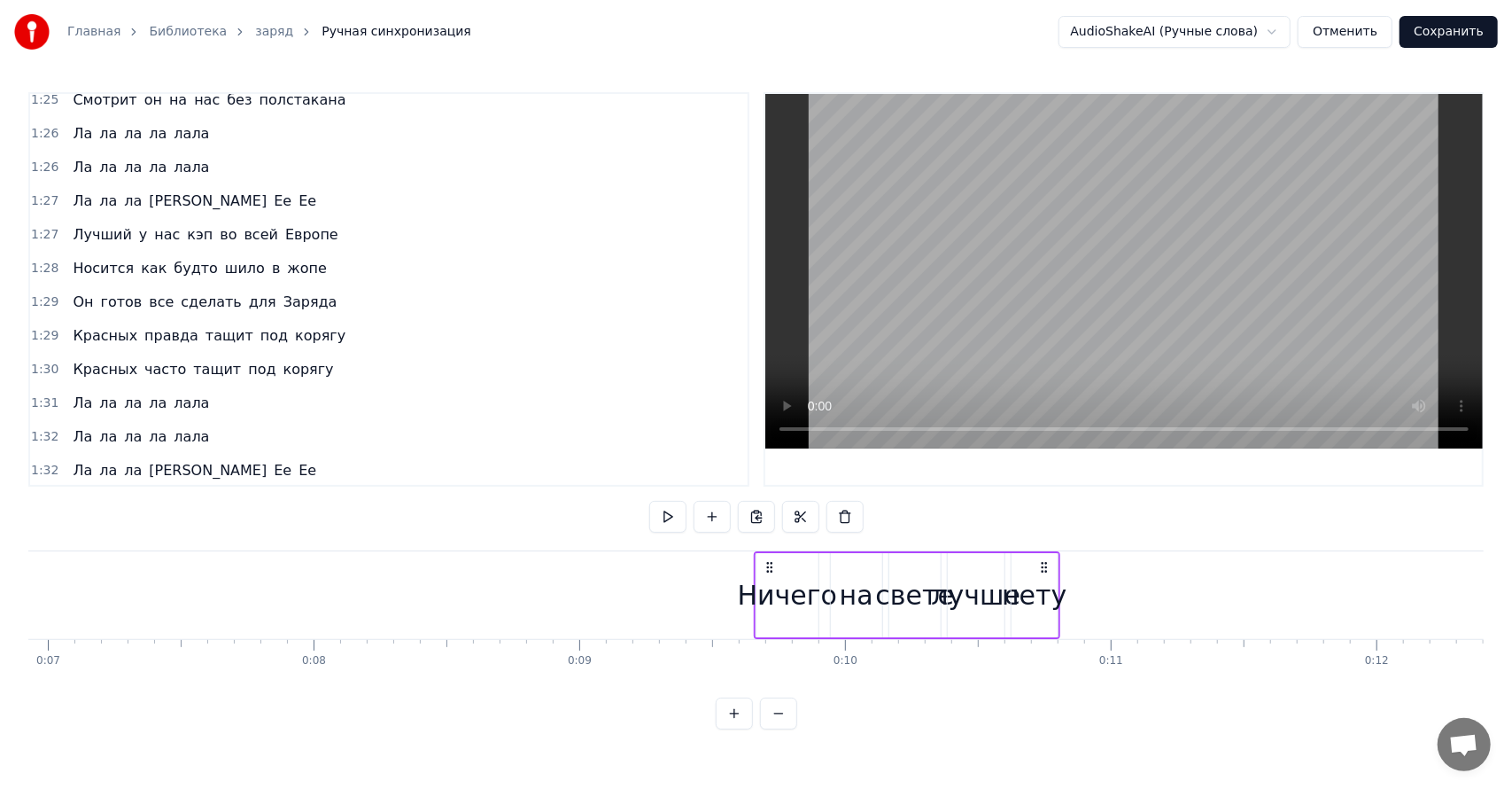
scroll to position [0, 1836]
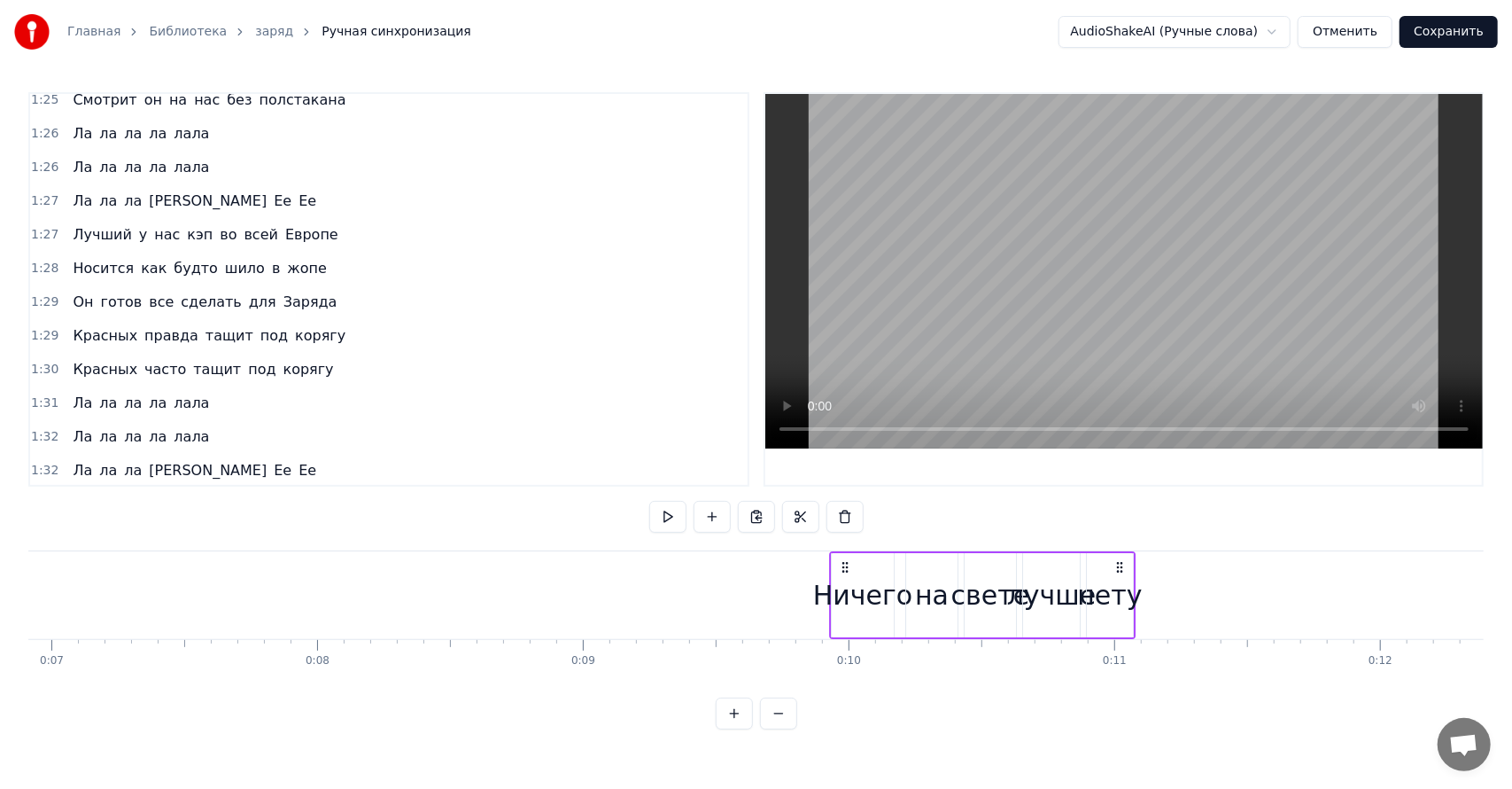
drag, startPoint x: 136, startPoint y: 568, endPoint x: 864, endPoint y: 584, distance: 728.2
click at [849, 569] on icon at bounding box center [845, 567] width 14 height 14
click at [640, 521] on button at bounding box center [645, 517] width 37 height 32
click at [627, 500] on button at bounding box center [645, 517] width 37 height 32
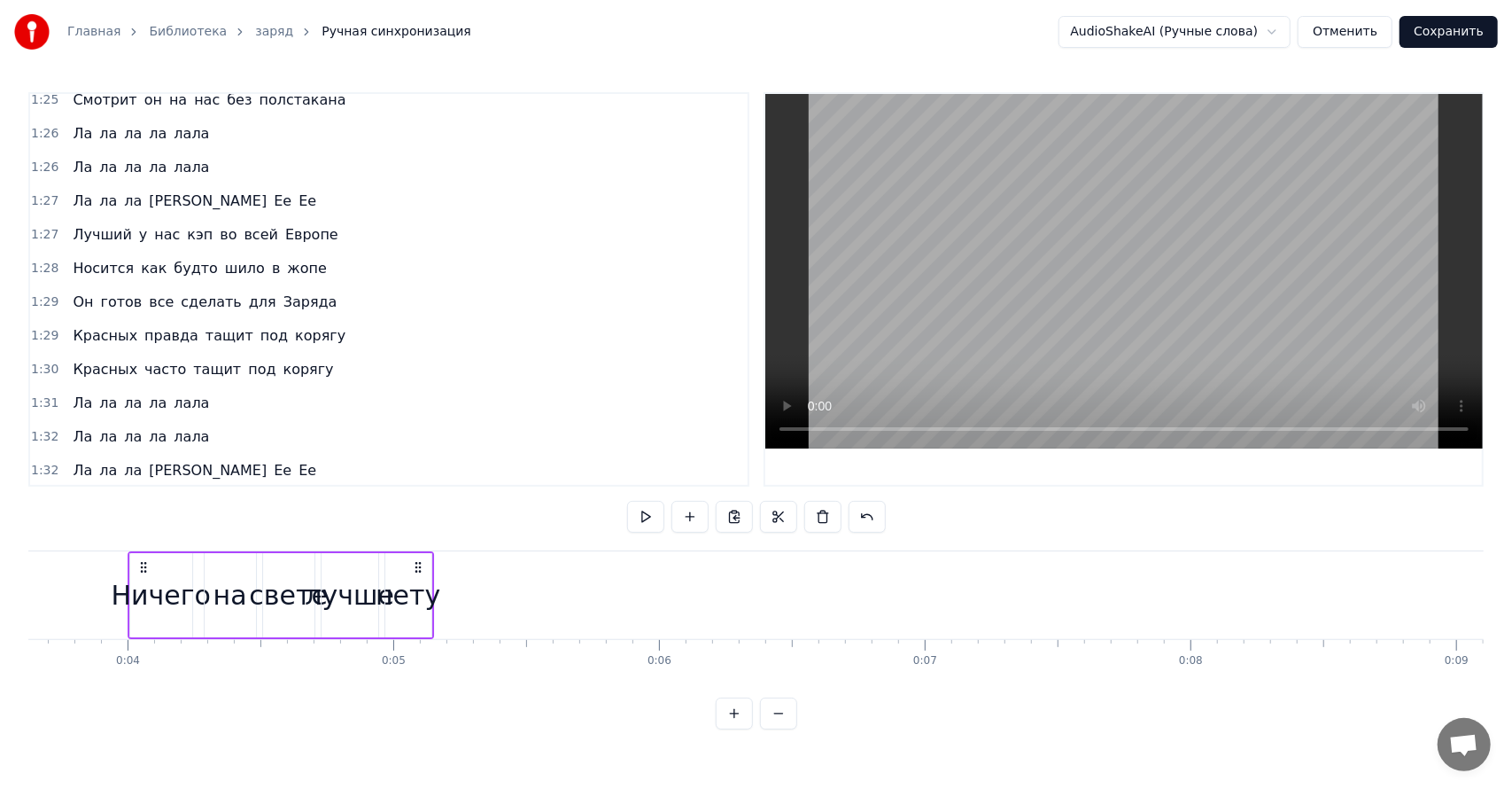
scroll to position [0, 791]
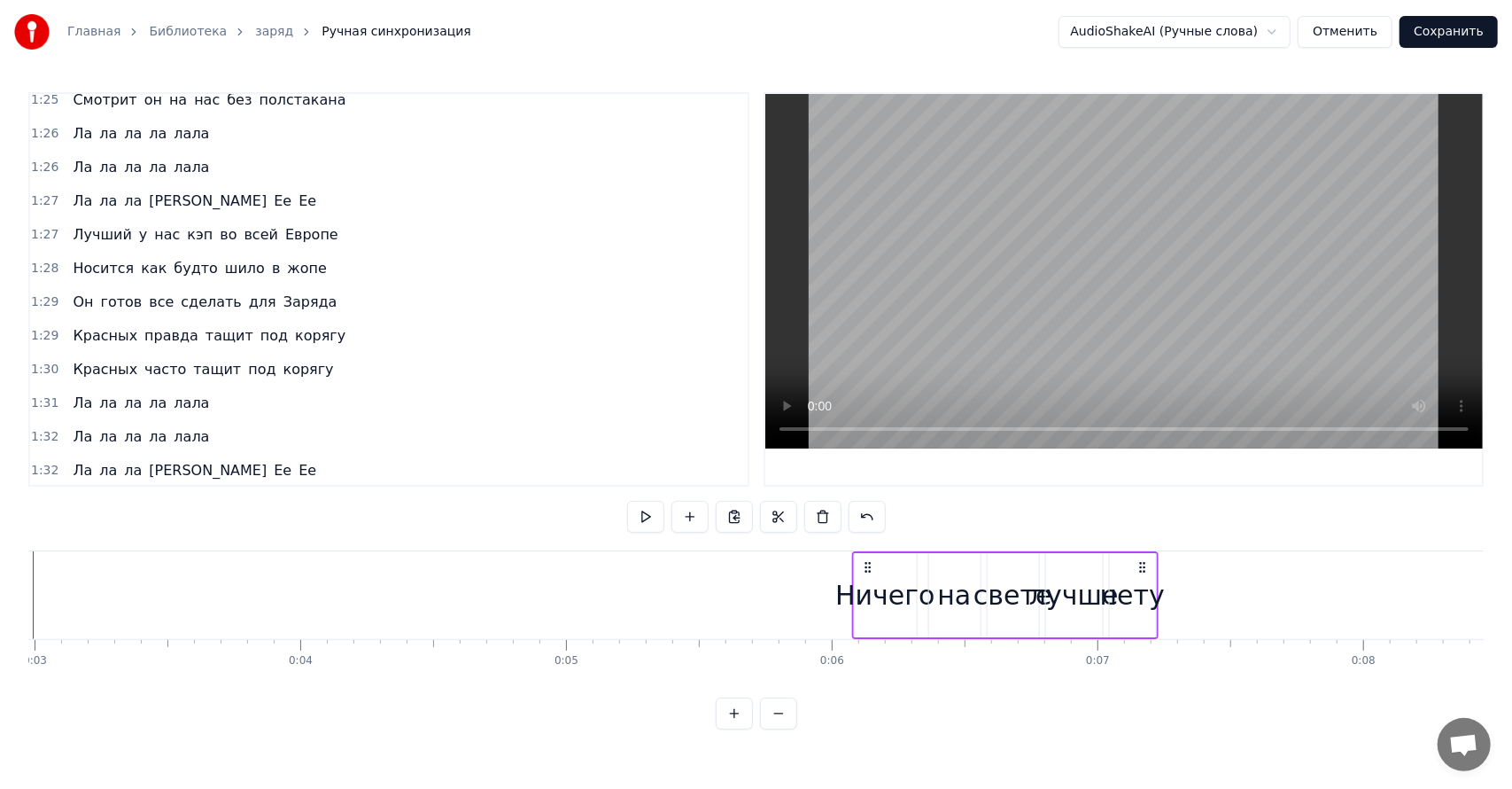
drag, startPoint x: 771, startPoint y: 570, endPoint x: 864, endPoint y: 664, distance: 132.2
click at [864, 664] on div "Ничего на свете лучше нету Быть в Заряде по абонементу, За баблосы делать упраж…" at bounding box center [756, 617] width 1455 height 132
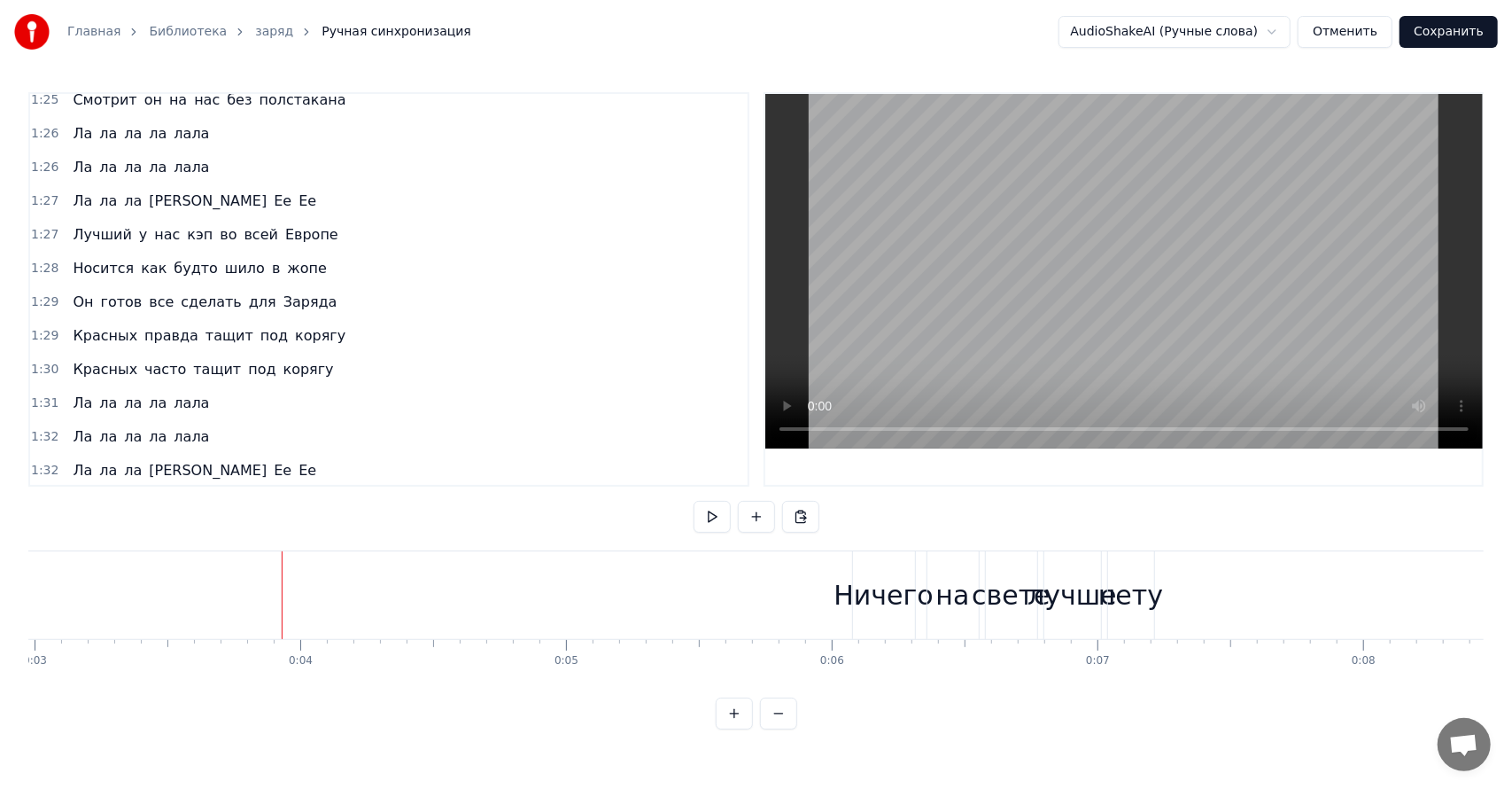
click at [717, 514] on button at bounding box center [711, 517] width 37 height 32
click at [693, 500] on button at bounding box center [711, 517] width 37 height 32
click at [718, 519] on button at bounding box center [711, 517] width 37 height 32
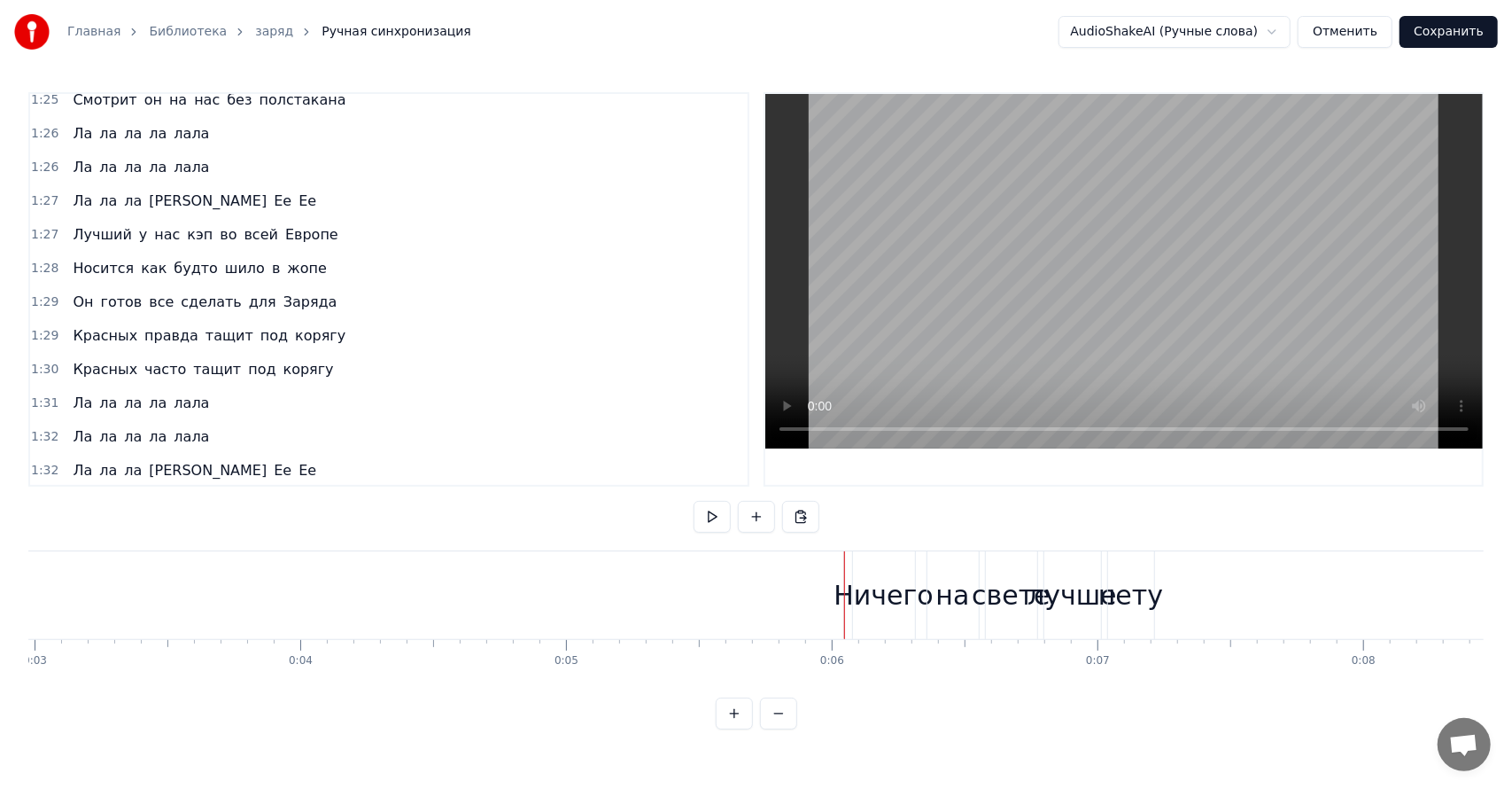
click at [873, 587] on div "Ничего" at bounding box center [882, 595] width 99 height 40
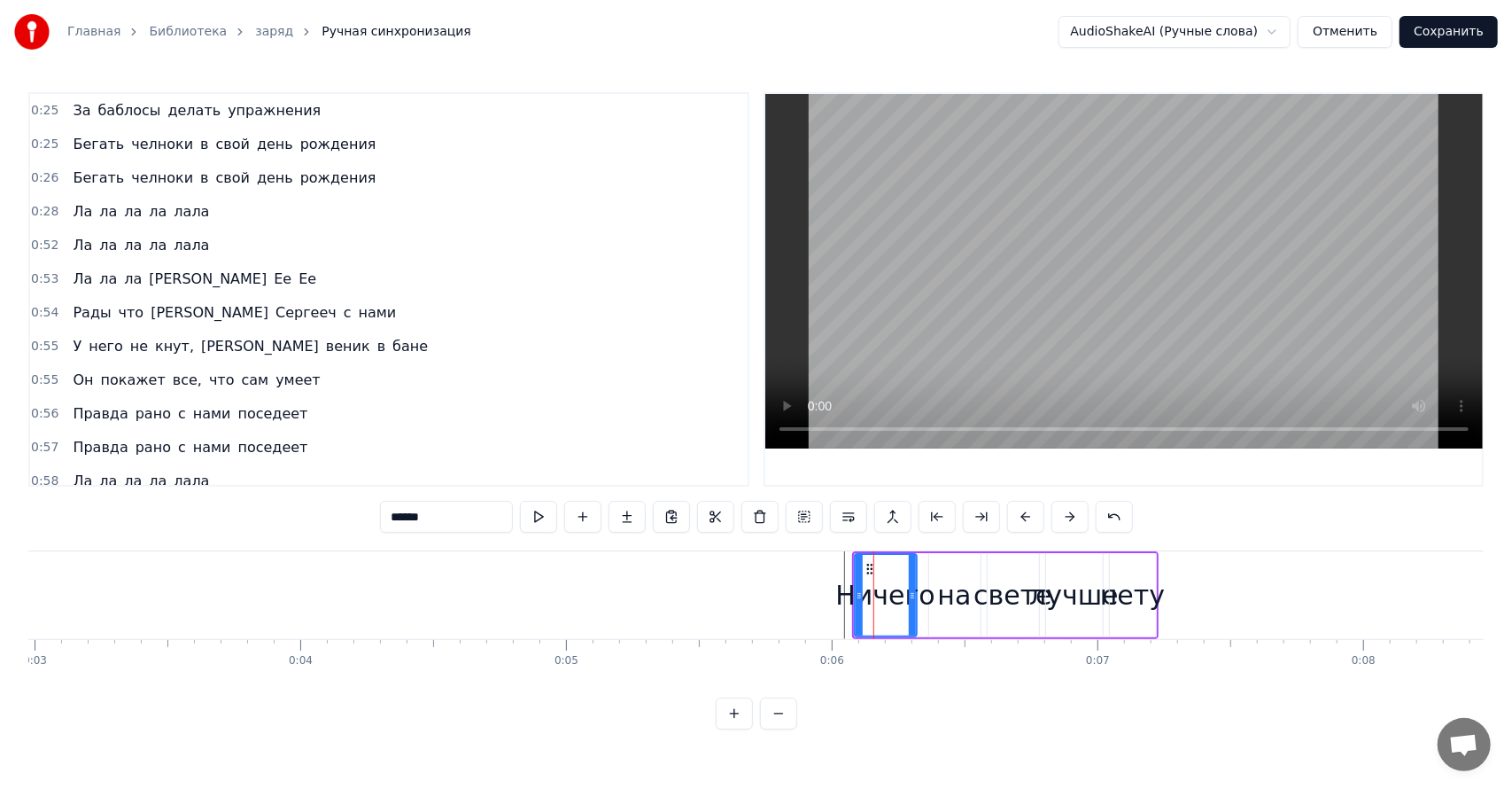
scroll to position [0, 0]
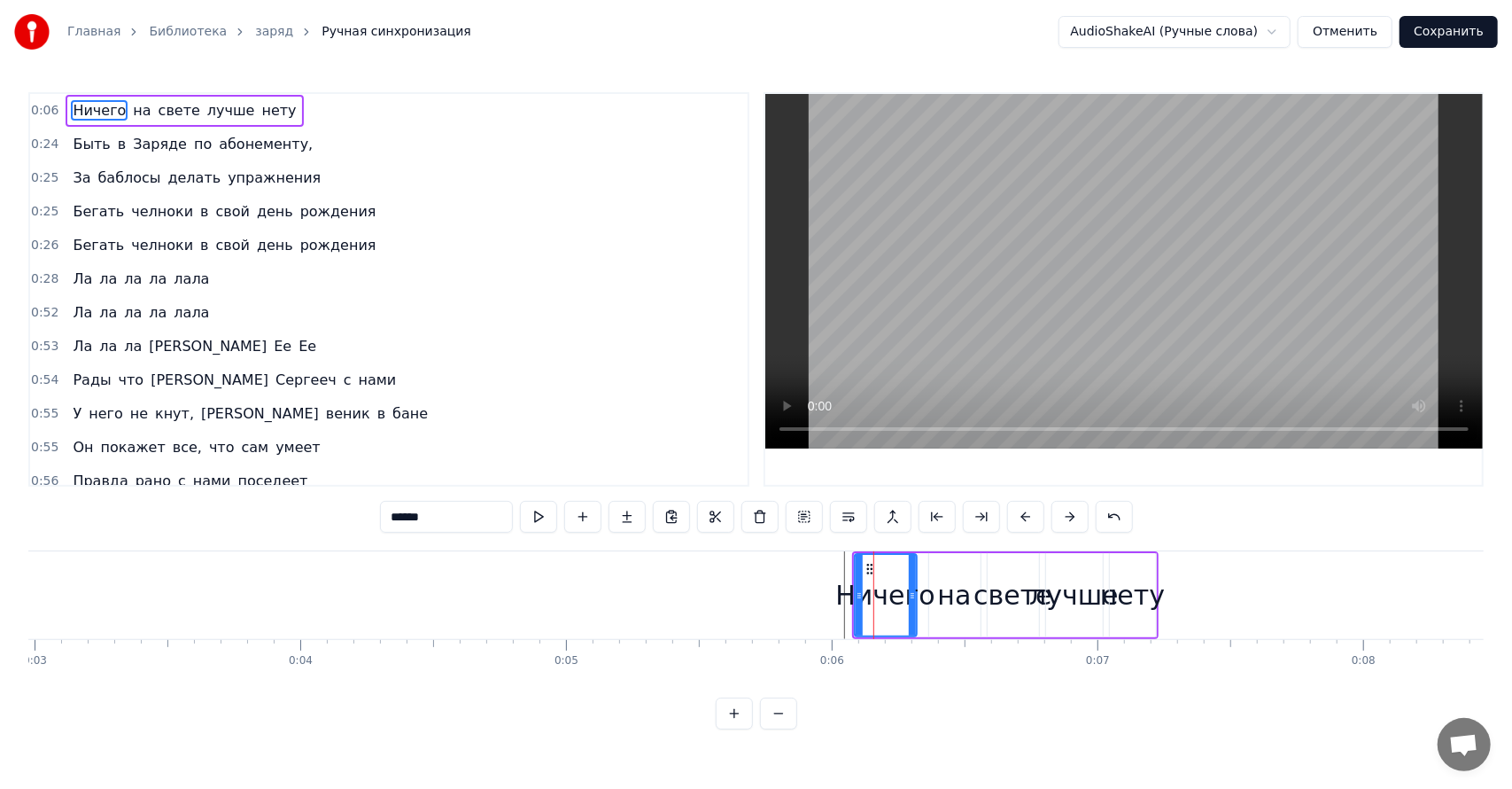
drag, startPoint x: 1025, startPoint y: 716, endPoint x: 1012, endPoint y: 683, distance: 35.5
click at [1023, 716] on div "0:06 Ничего на свете лучше нету 0:24 Быть в Заряде по абонементу, 0:25 За бабло…" at bounding box center [756, 410] width 1455 height 637
click at [1038, 629] on div "свете" at bounding box center [1013, 594] width 53 height 84
type input "*****"
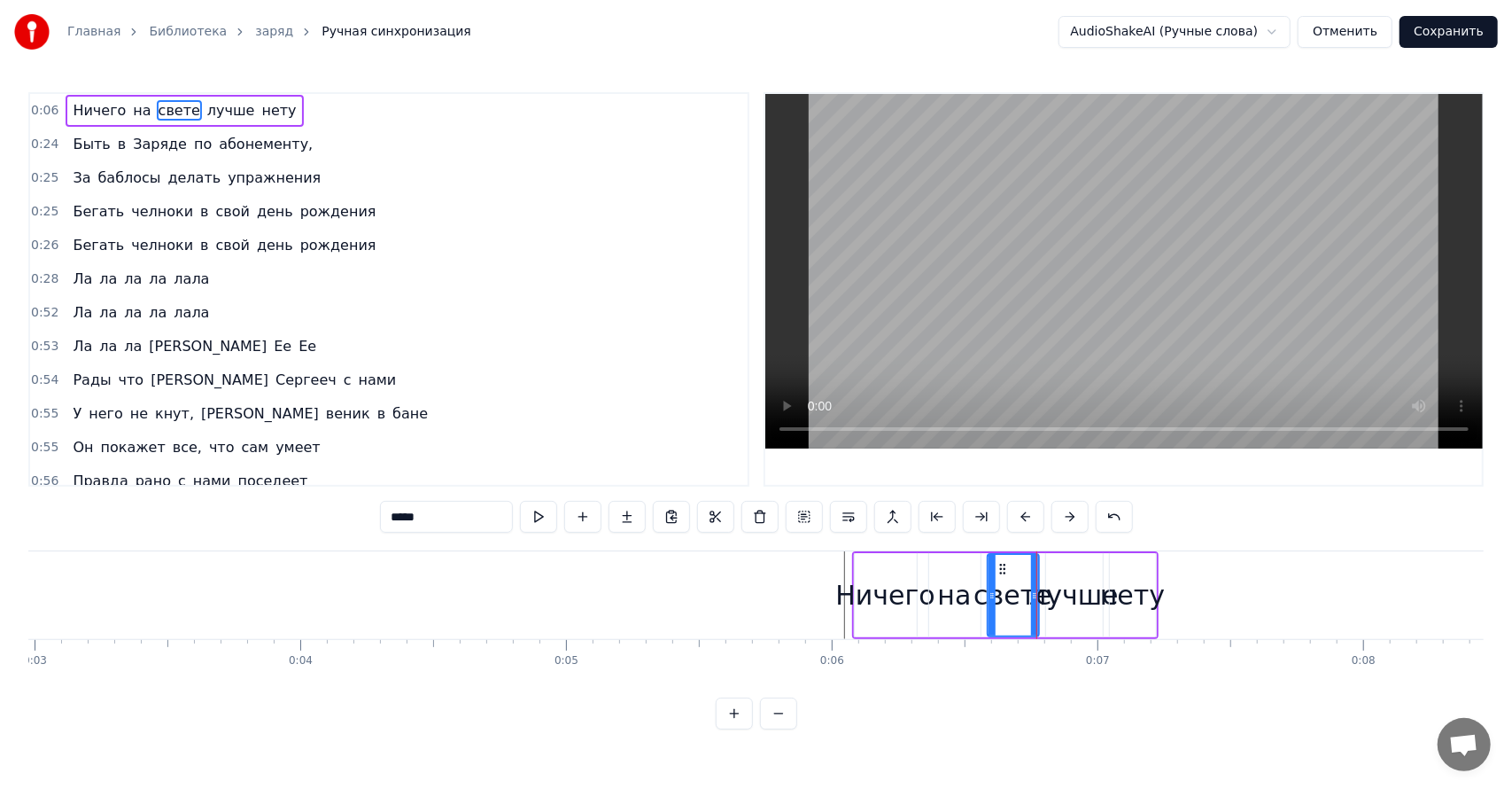
click at [1156, 670] on div "Ничего на свете лучше нету Быть в Заряде по абонементу, За баблосы делать упраж…" at bounding box center [756, 617] width 1455 height 132
drag, startPoint x: 937, startPoint y: 552, endPoint x: 733, endPoint y: 552, distance: 204.0
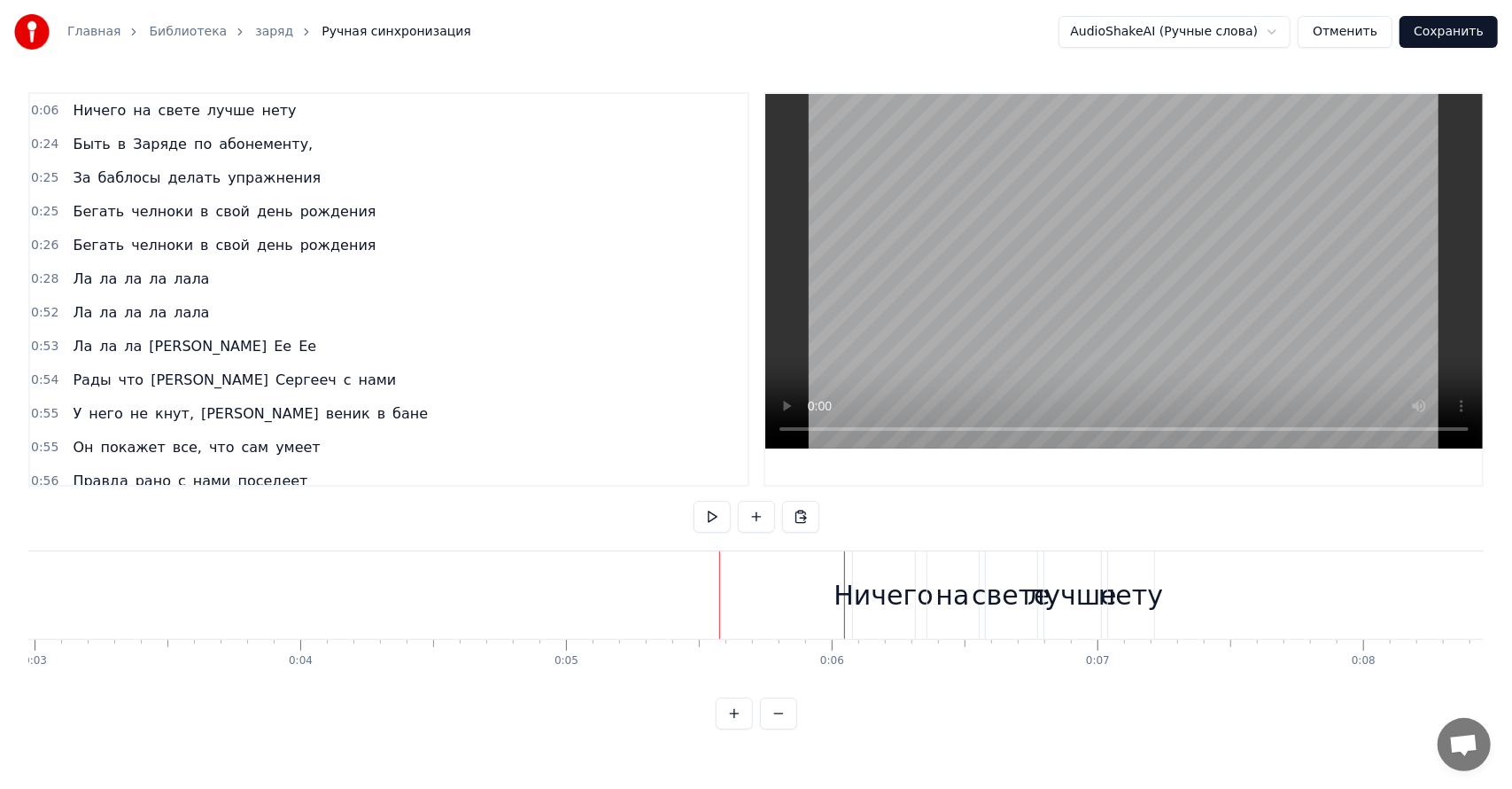
click at [968, 590] on div "на" at bounding box center [953, 595] width 51 height 88
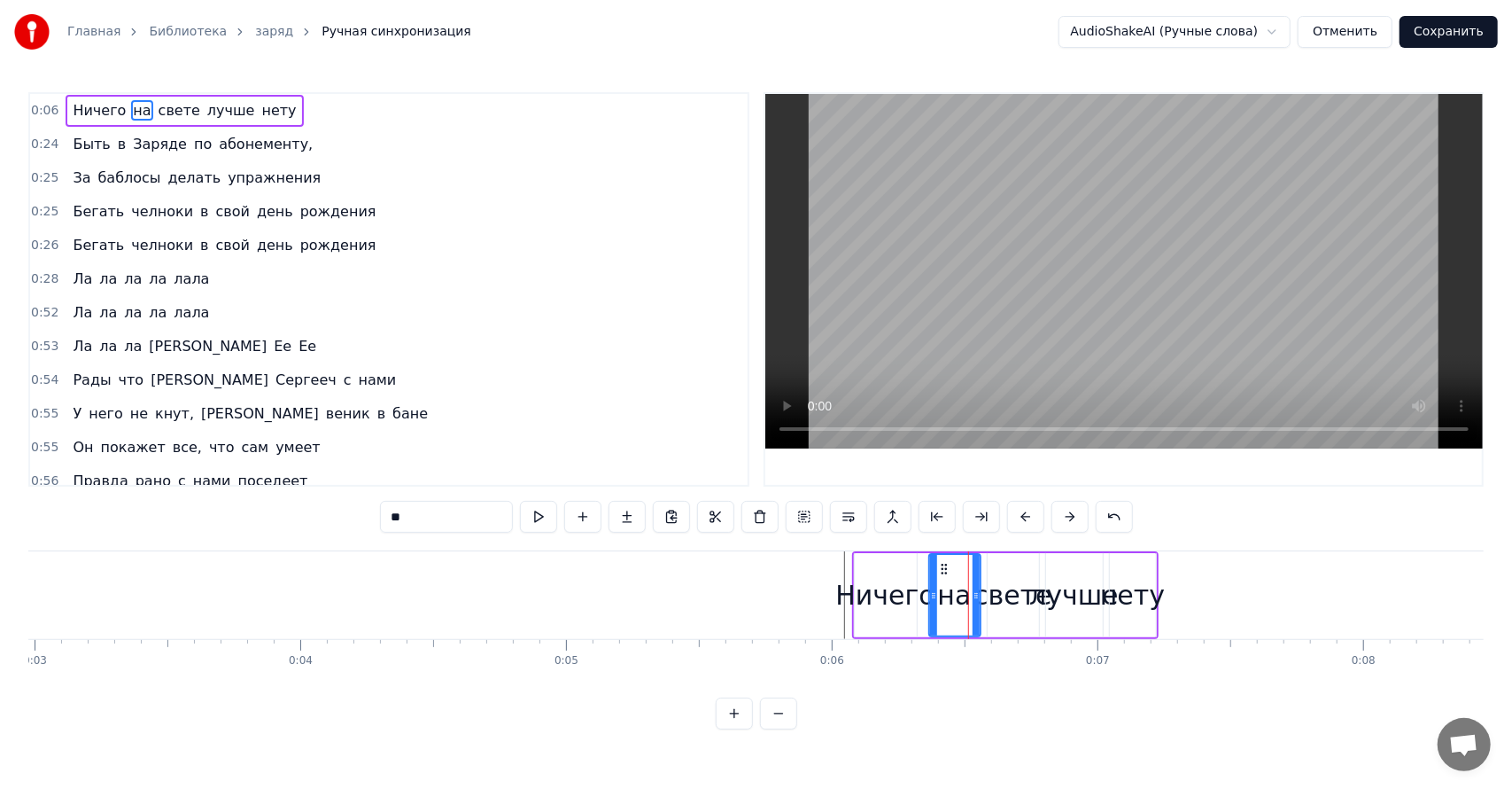
drag, startPoint x: 845, startPoint y: 611, endPoint x: 828, endPoint y: 616, distance: 17.7
click at [844, 611] on div "Ничего" at bounding box center [884, 595] width 99 height 40
click at [181, 117] on span "свете" at bounding box center [180, 111] width 45 height 21
type input "*****"
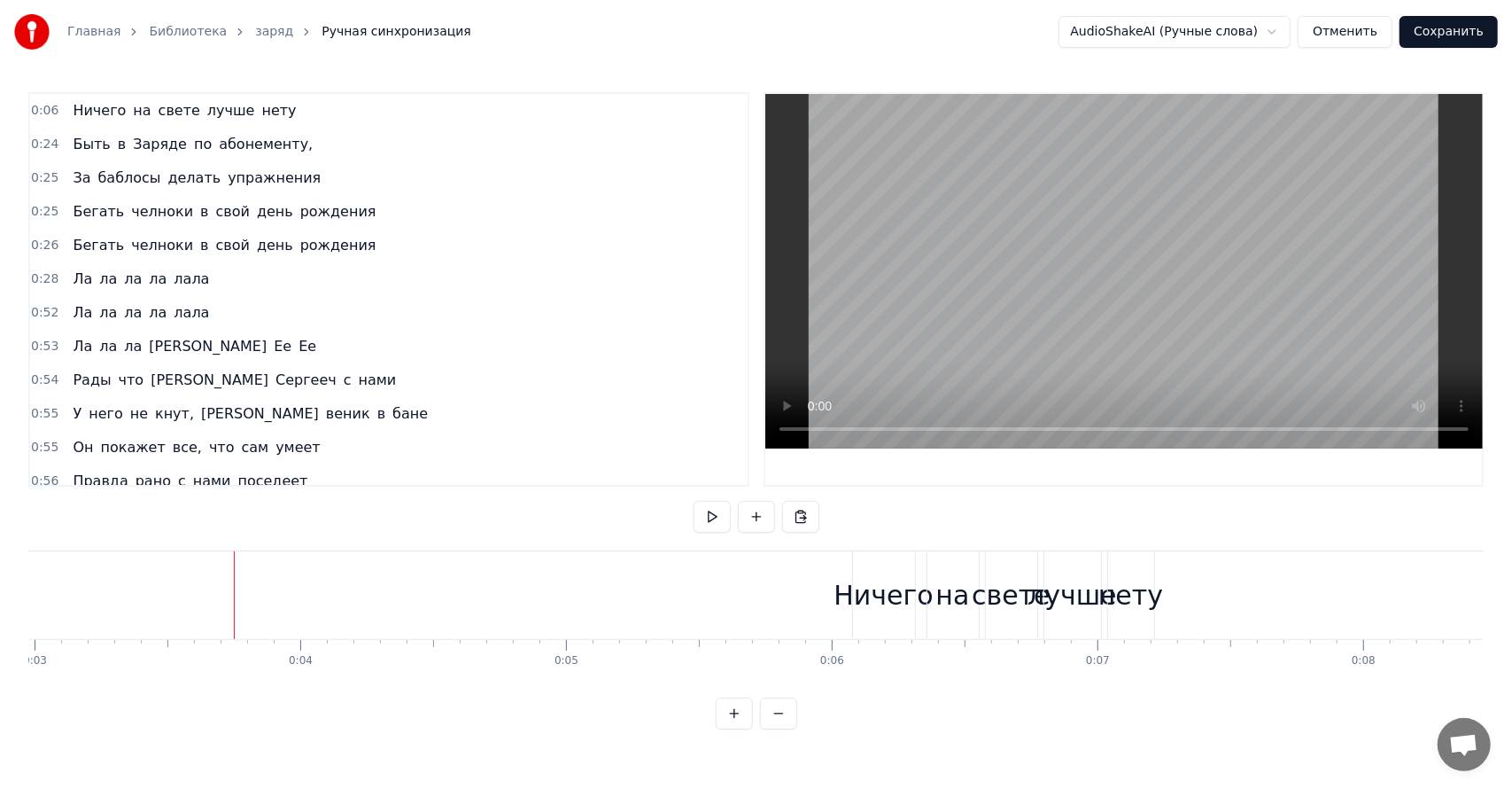
click at [268, 100] on div "Ничего на свете лучше нету" at bounding box center [183, 111] width 237 height 32
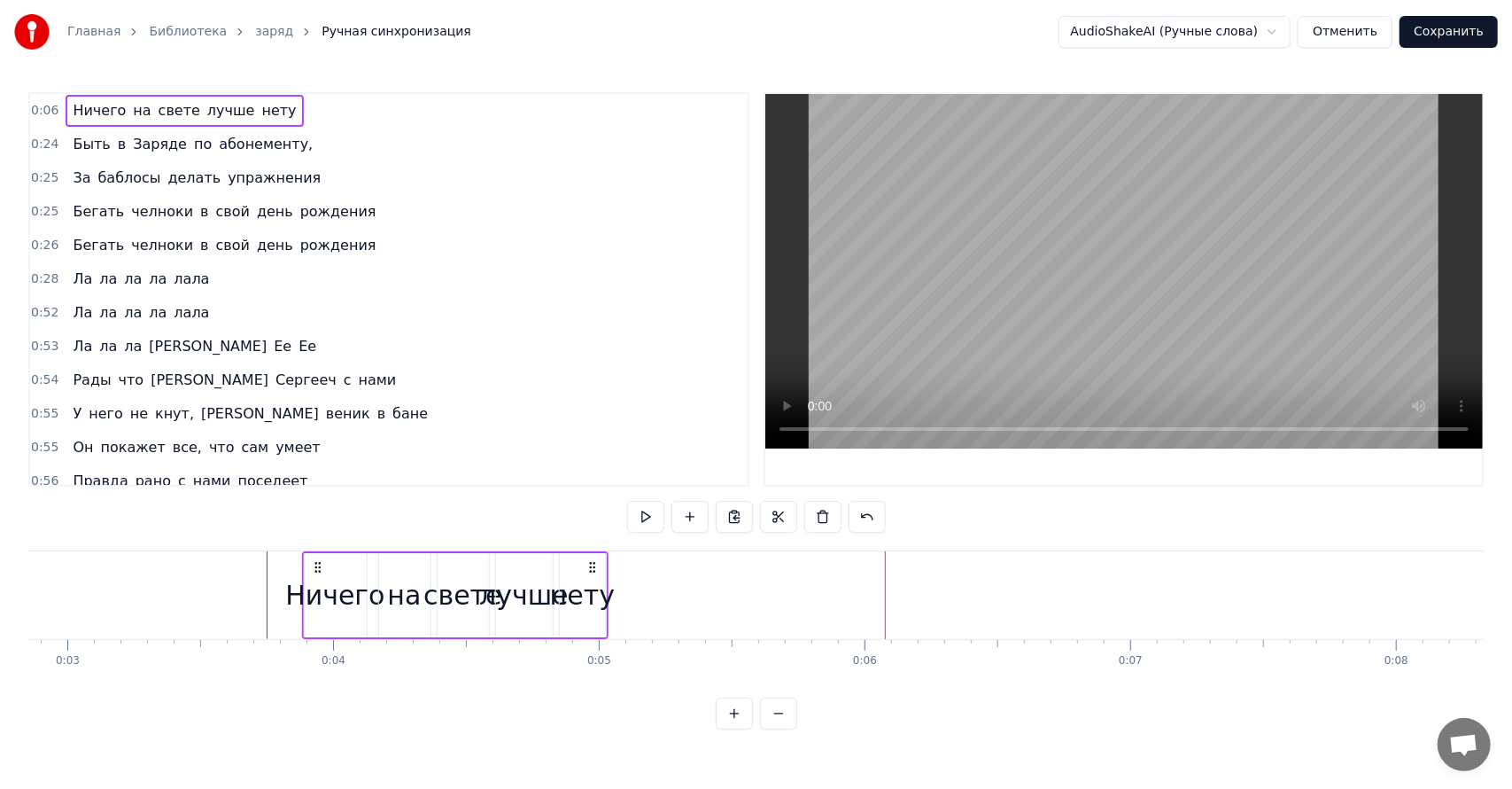
scroll to position [0, 756]
drag, startPoint x: 867, startPoint y: 566, endPoint x: 351, endPoint y: 574, distance: 516.1
click at [350, 573] on icon at bounding box center [350, 567] width 14 height 14
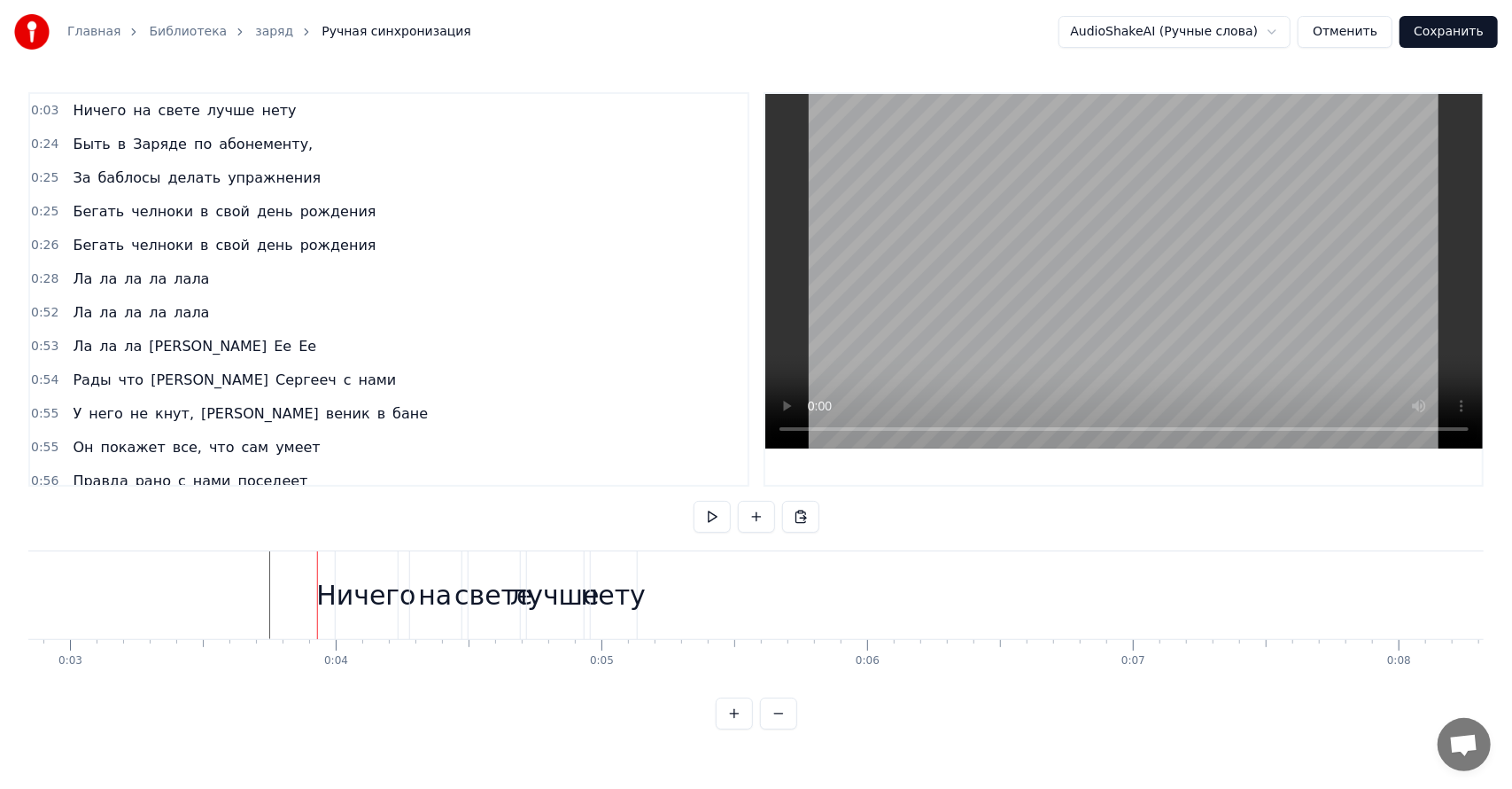
click at [182, 118] on div "Ничего на свете лучше нету" at bounding box center [183, 111] width 237 height 32
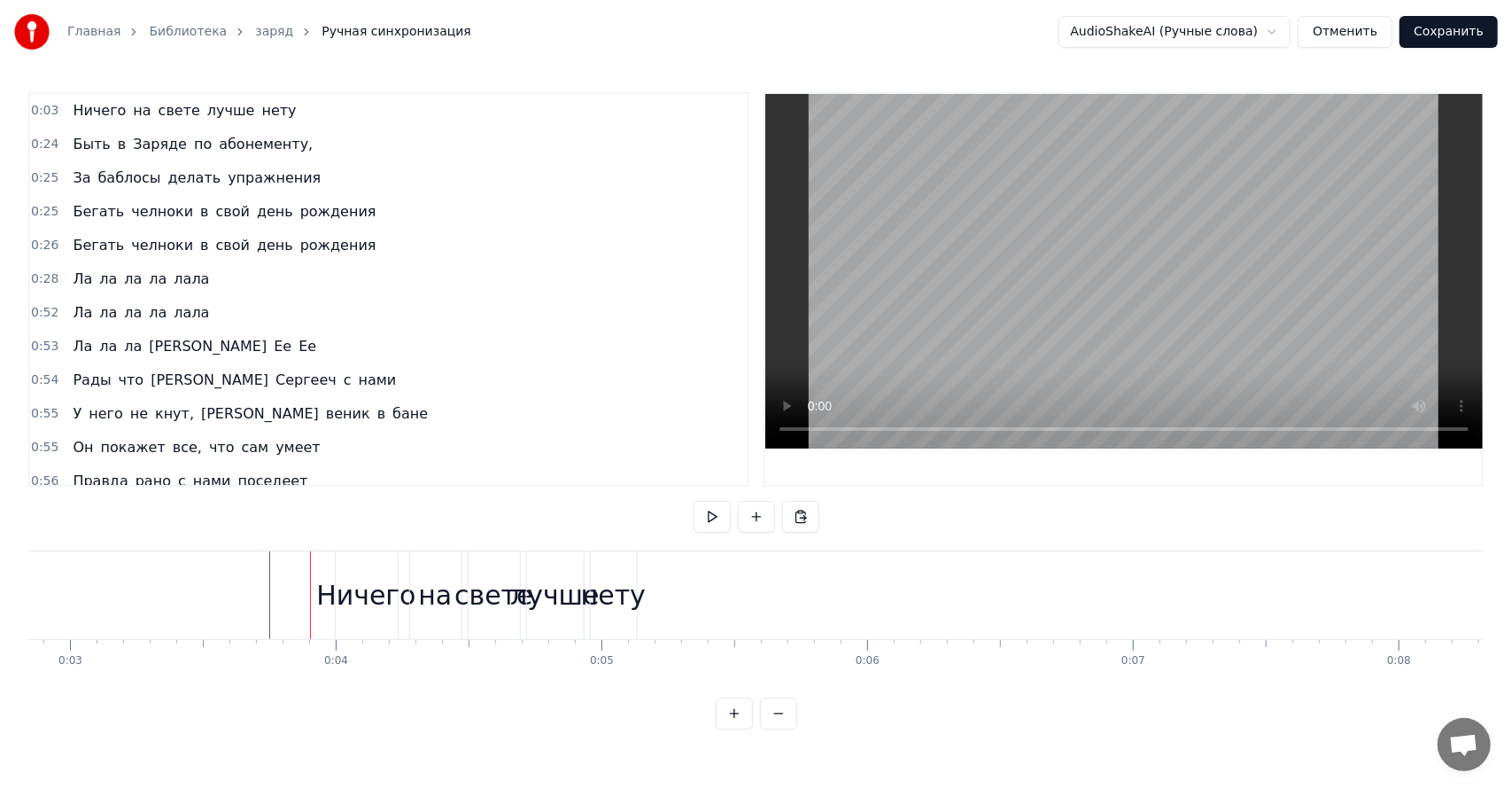
click at [328, 580] on div "Ничего" at bounding box center [365, 595] width 99 height 40
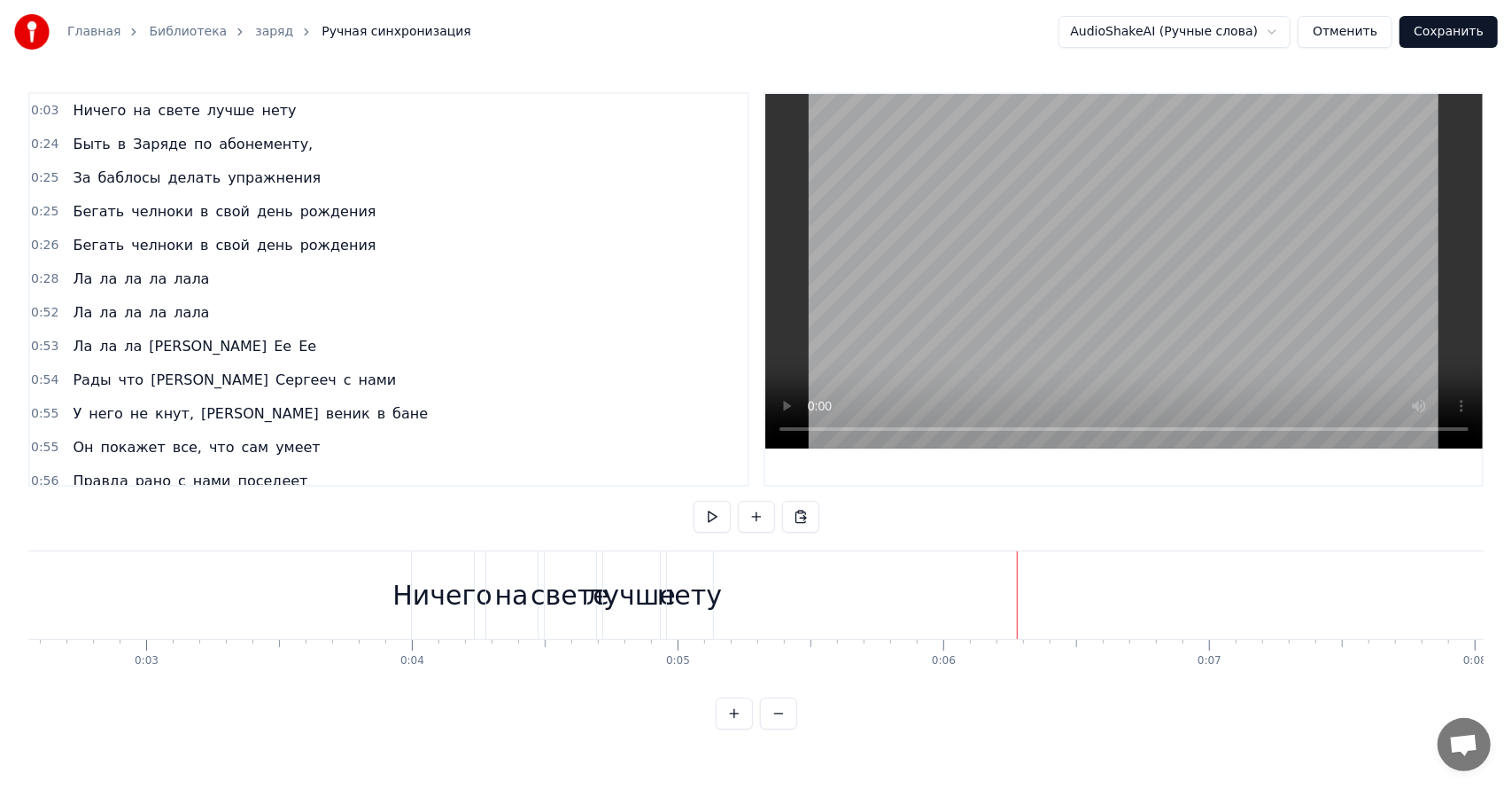
scroll to position [0, 758]
click at [597, 619] on div "нету" at bounding box center [611, 595] width 46 height 88
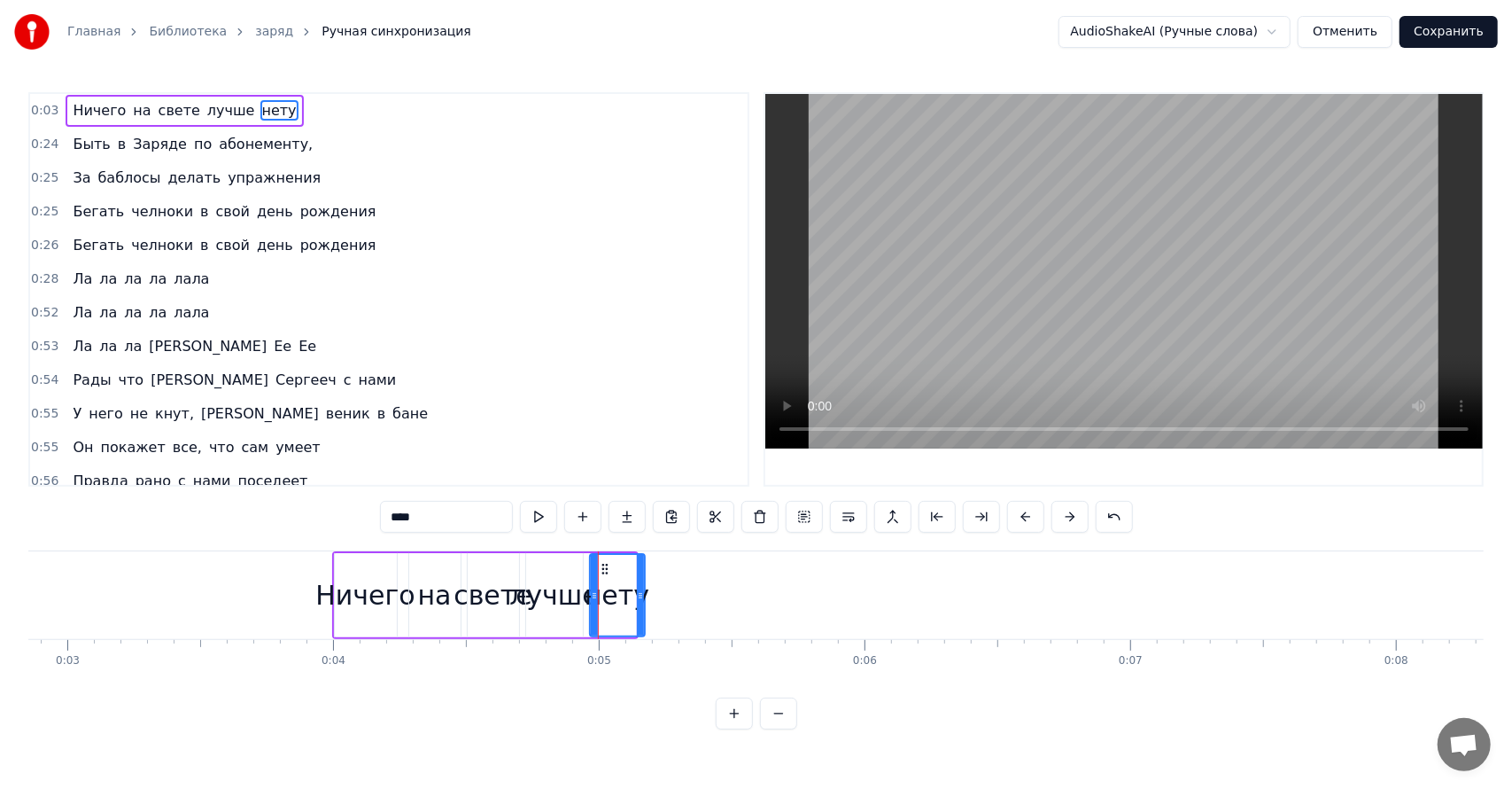
drag, startPoint x: 628, startPoint y: 622, endPoint x: 636, endPoint y: 621, distance: 8.1
click at [636, 621] on div at bounding box center [639, 594] width 7 height 80
drag, startPoint x: 604, startPoint y: 566, endPoint x: 890, endPoint y: 570, distance: 286.0
click at [890, 570] on icon at bounding box center [890, 569] width 14 height 14
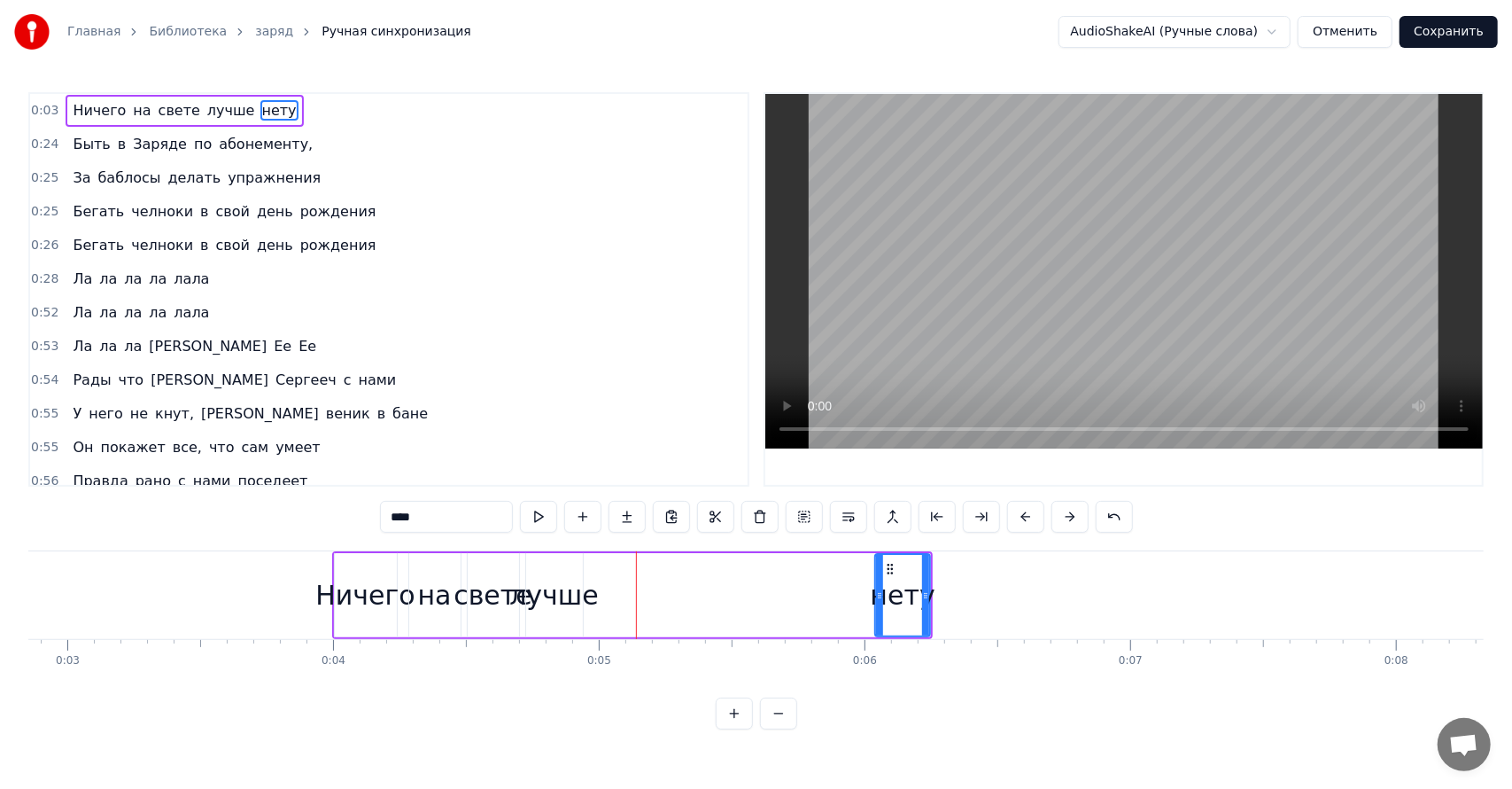
click at [565, 597] on div "лучше" at bounding box center [554, 595] width 90 height 40
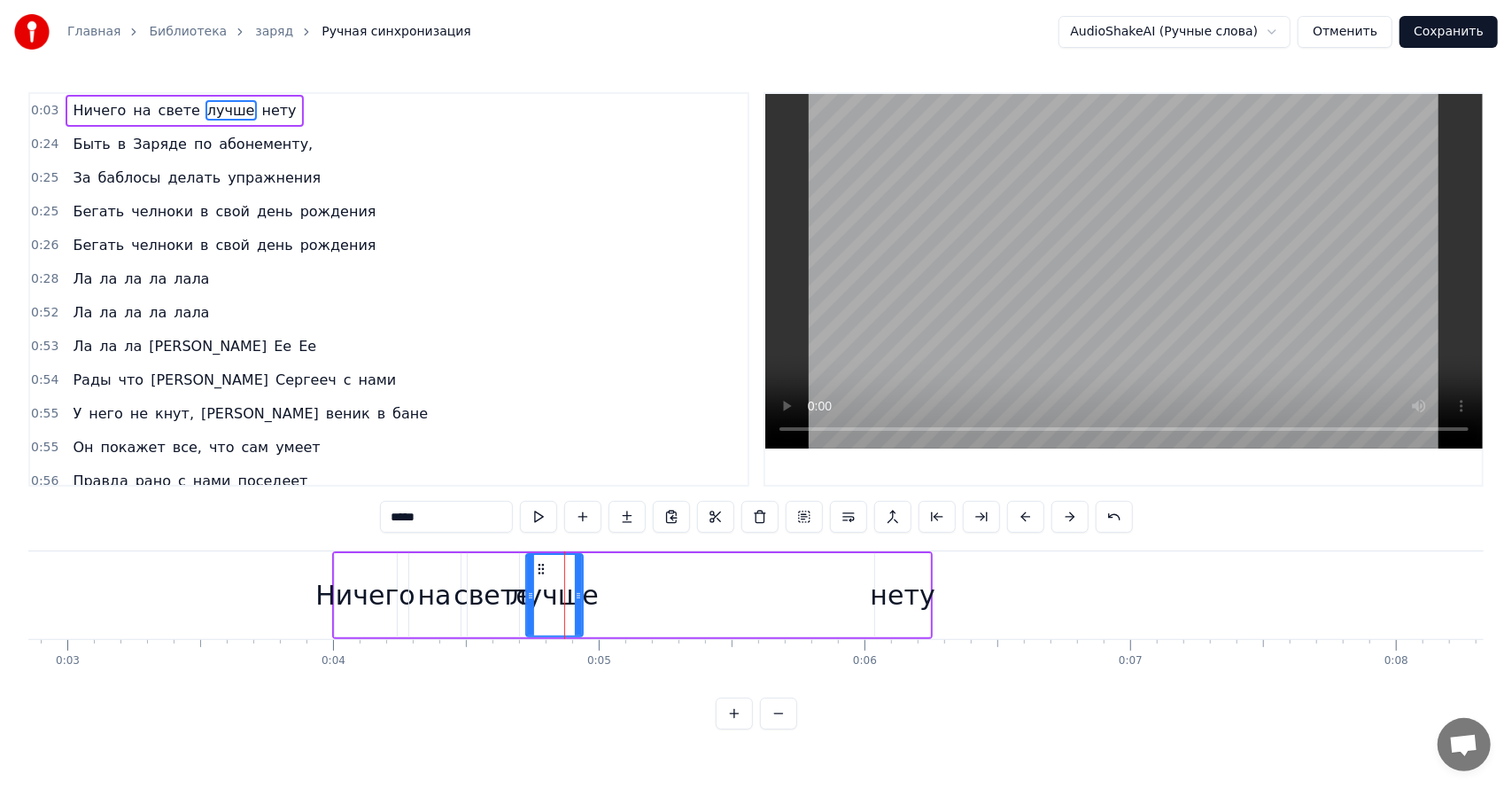
click at [874, 579] on div "нету" at bounding box center [902, 594] width 57 height 84
type input "****"
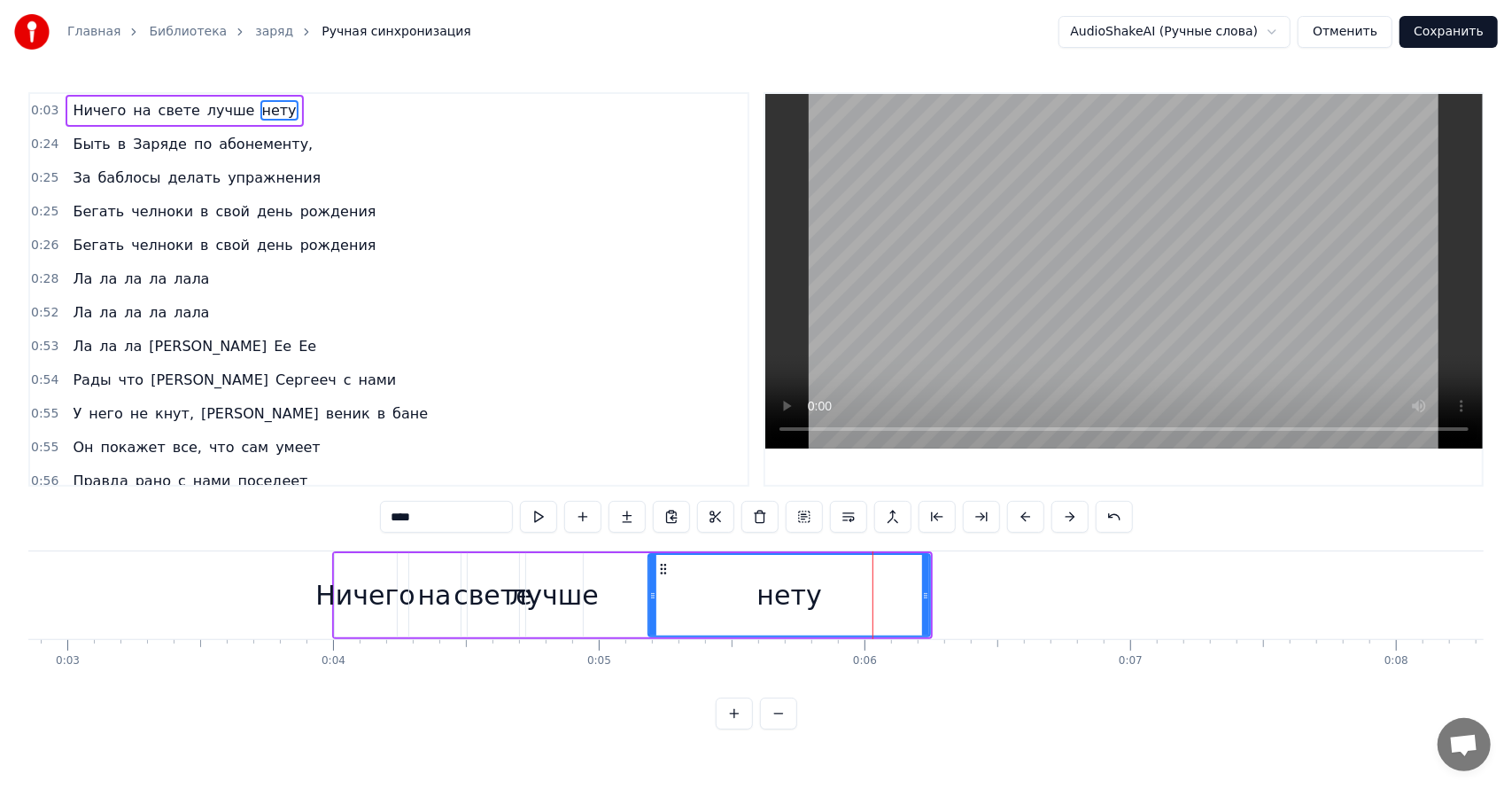
drag, startPoint x: 881, startPoint y: 570, endPoint x: 662, endPoint y: 593, distance: 220.2
click at [656, 593] on div at bounding box center [652, 594] width 7 height 80
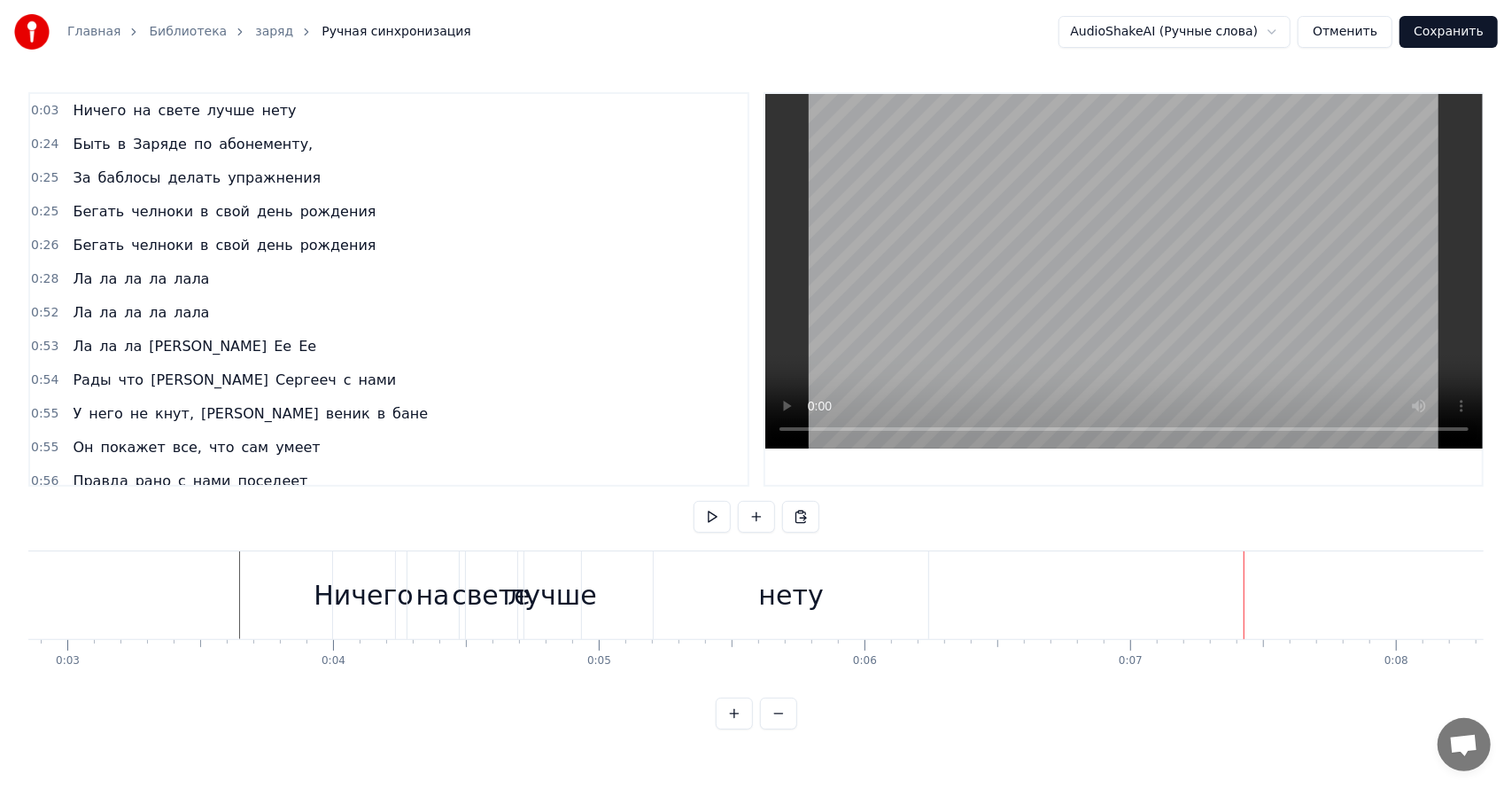
click at [928, 593] on div "нету" at bounding box center [791, 595] width 276 height 88
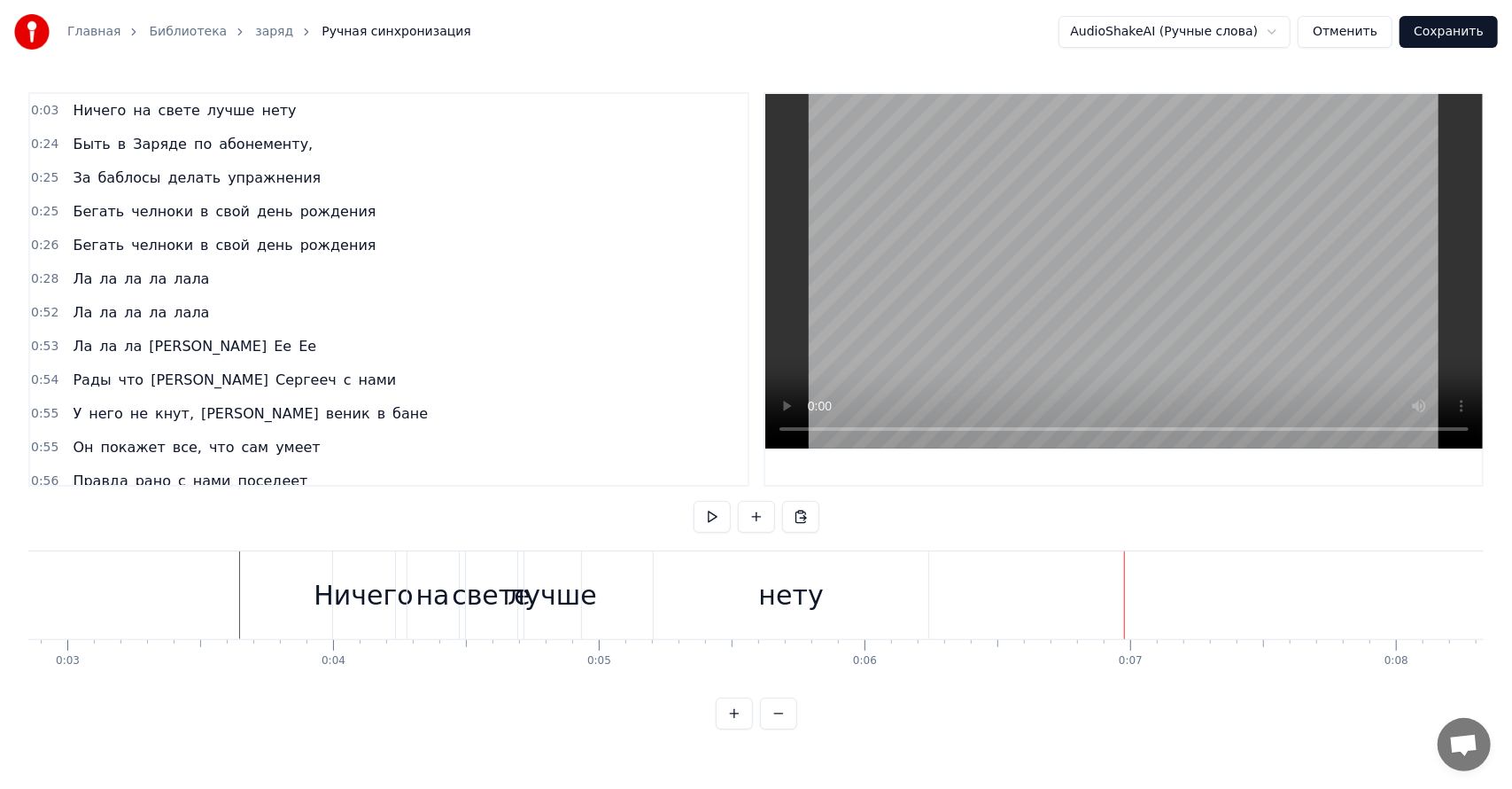
click at [930, 595] on div "Ничего на свете лучше нету" at bounding box center [633, 595] width 601 height 88
click at [924, 599] on div "нету" at bounding box center [791, 595] width 274 height 88
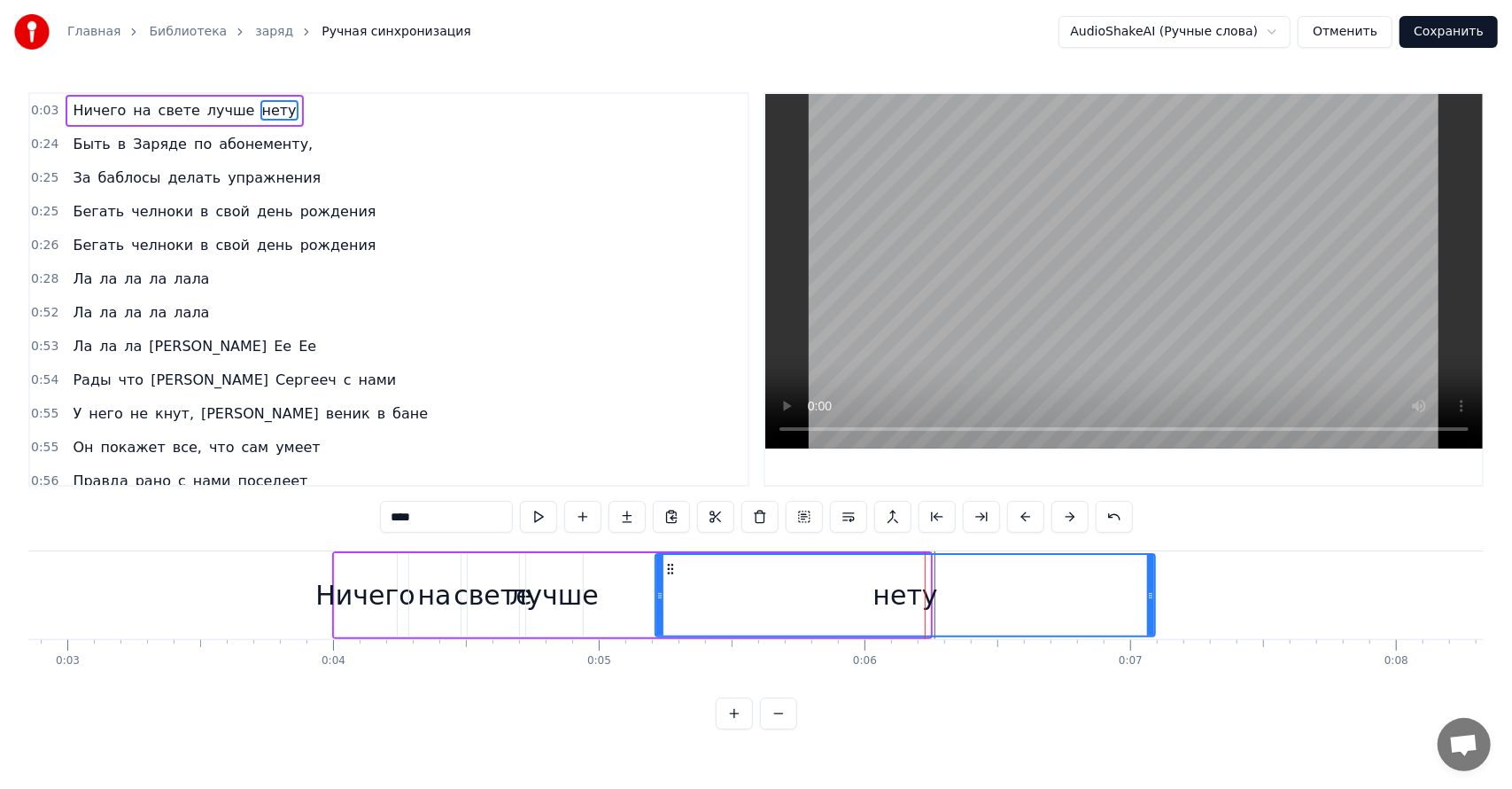
drag, startPoint x: 928, startPoint y: 599, endPoint x: 1138, endPoint y: 590, distance: 210.2
click at [1153, 586] on div at bounding box center [1150, 594] width 7 height 80
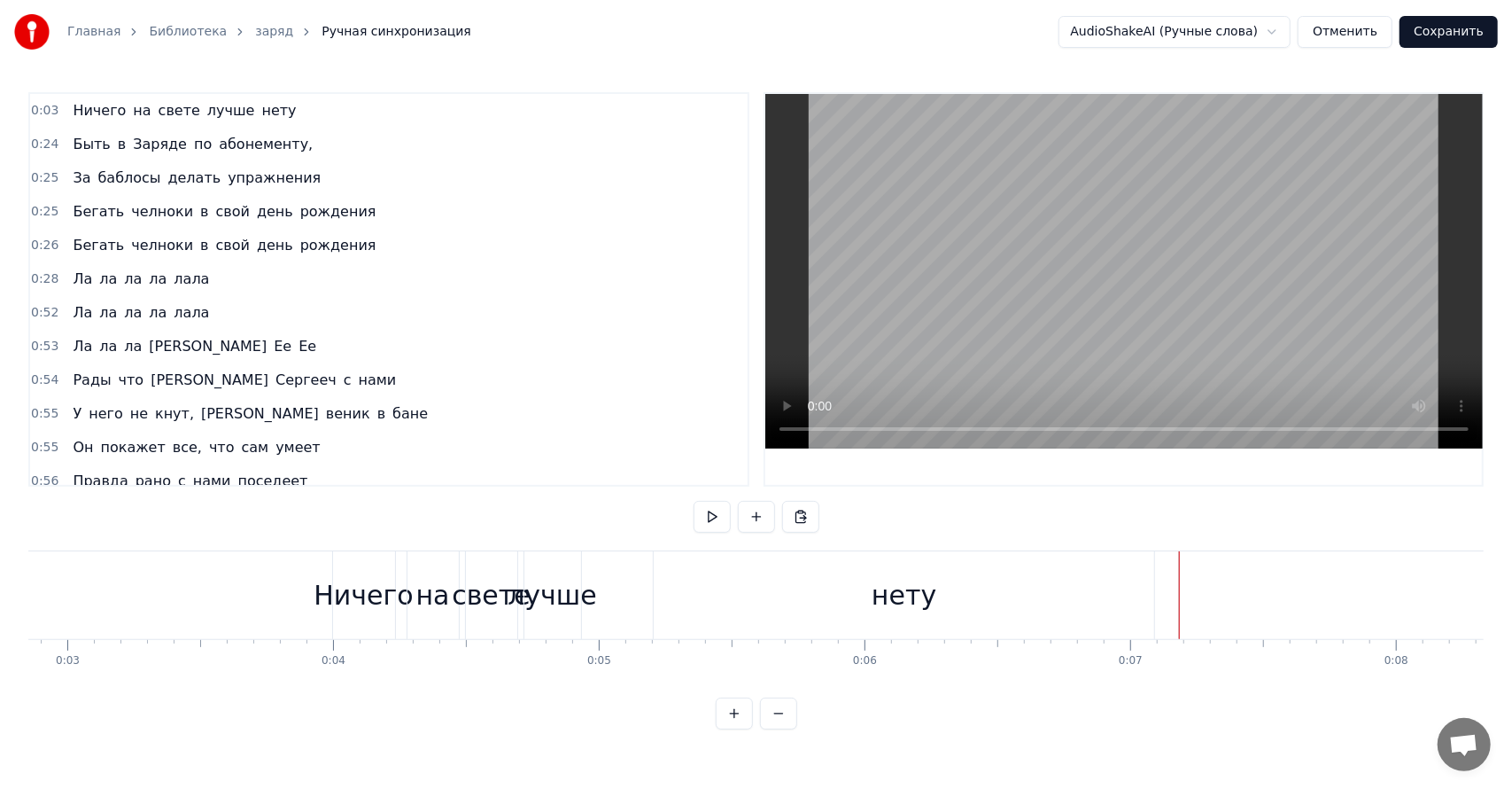
click at [109, 158] on div "Быть в Заряде по абонементу," at bounding box center [192, 145] width 254 height 32
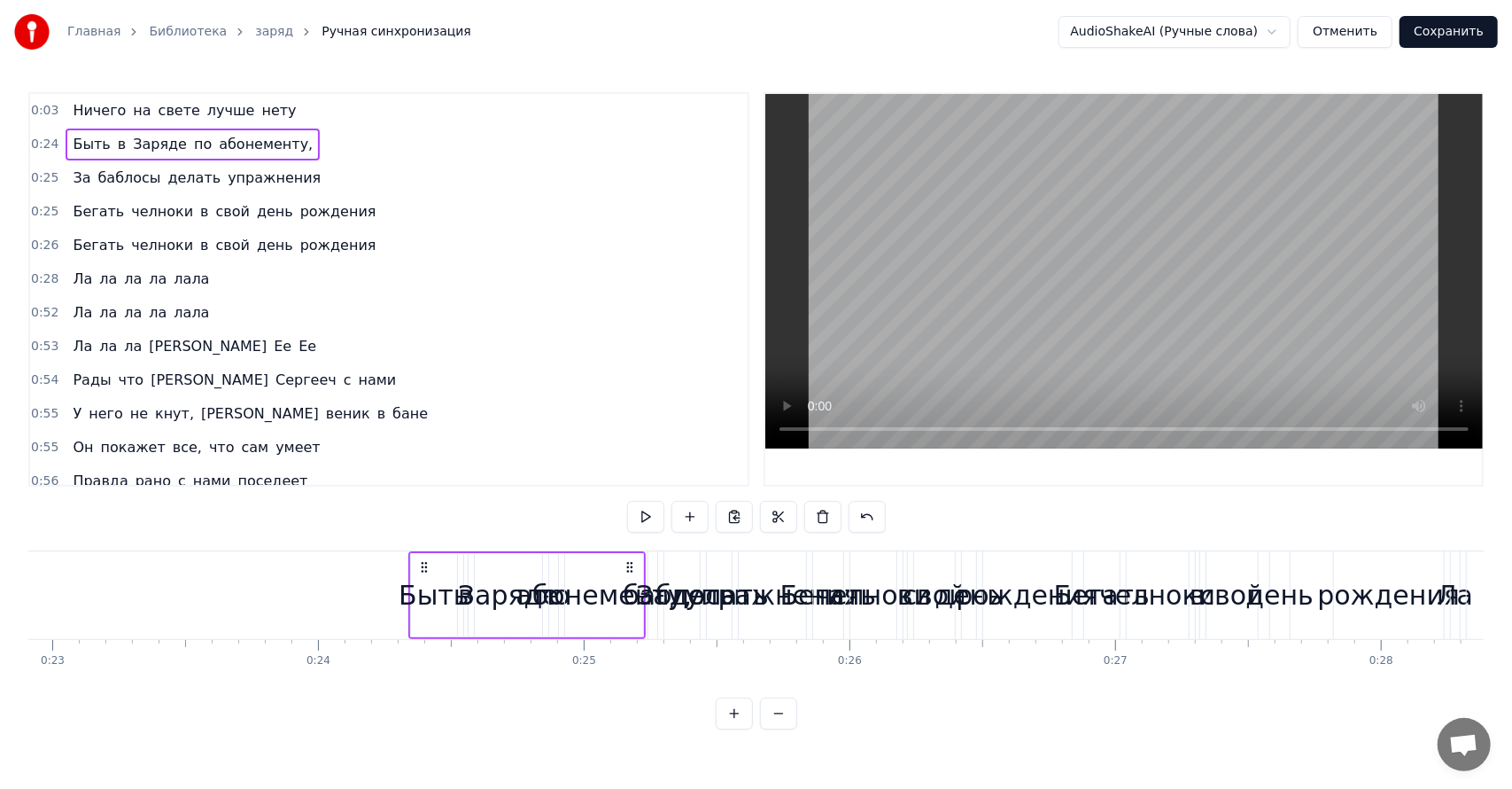
scroll to position [0, 6378]
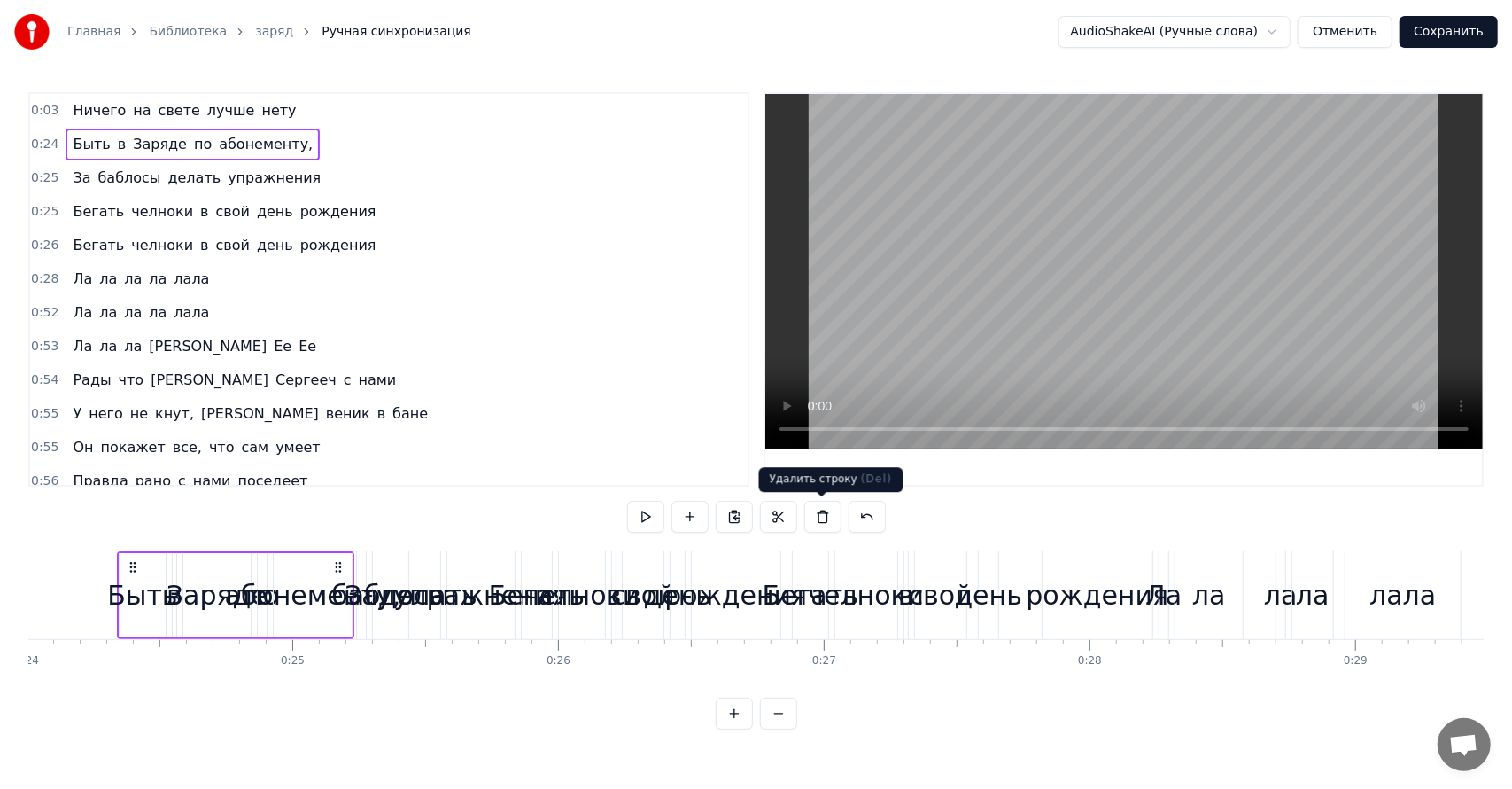
click at [825, 515] on button at bounding box center [822, 517] width 37 height 32
click at [825, 515] on div "0:03 Ничего на свете лучше нету 0:24 Быть в Заряде по абонементу, 0:25 За бабло…" at bounding box center [756, 410] width 1455 height 637
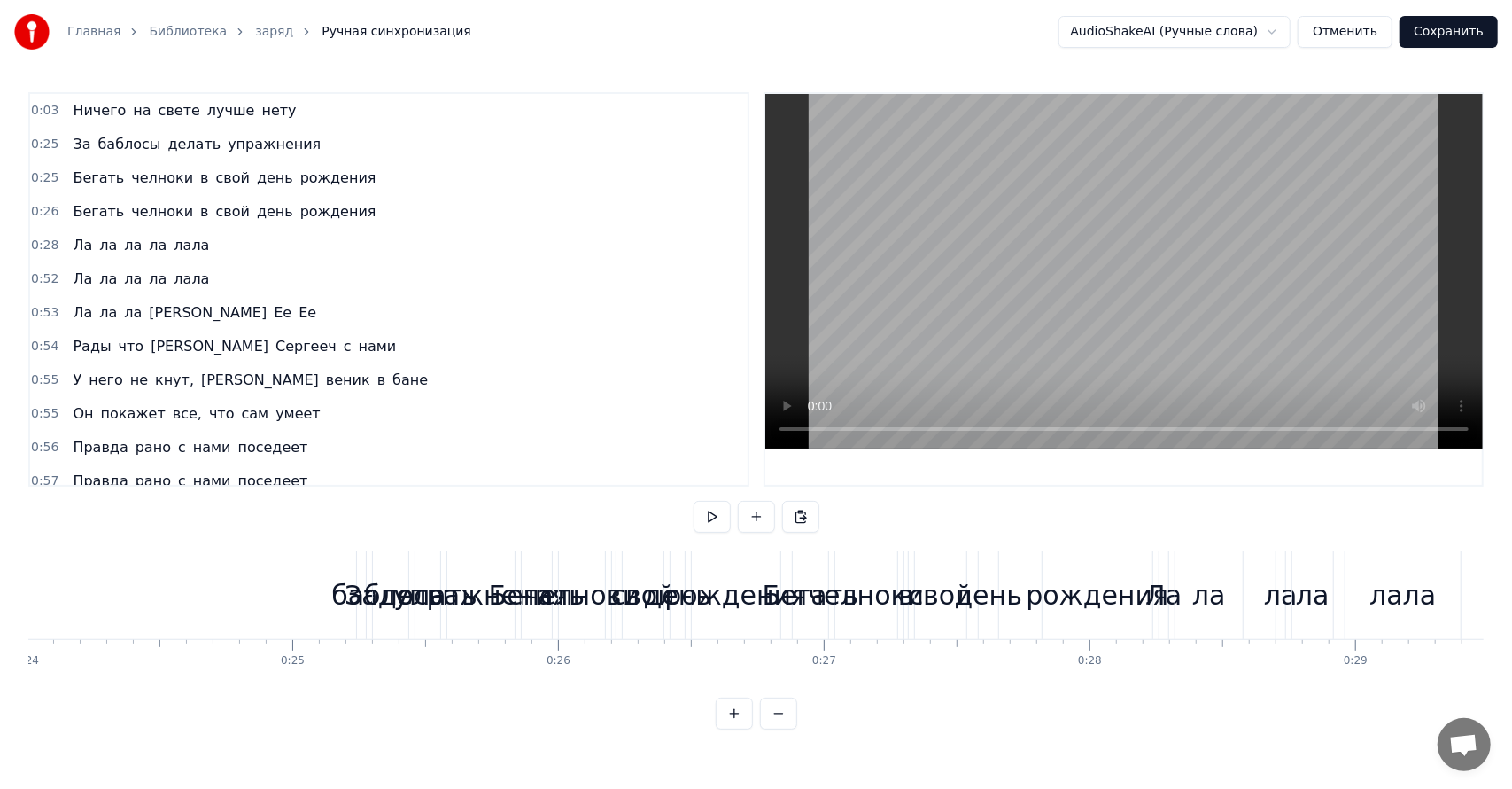
click at [825, 515] on div "0:03 Ничего на свете лучше нету 0:25 За баблосы делать упражнения 0:25 Бегать ч…" at bounding box center [756, 410] width 1455 height 637
click at [255, 32] on link "заряд" at bounding box center [274, 31] width 38 height 18
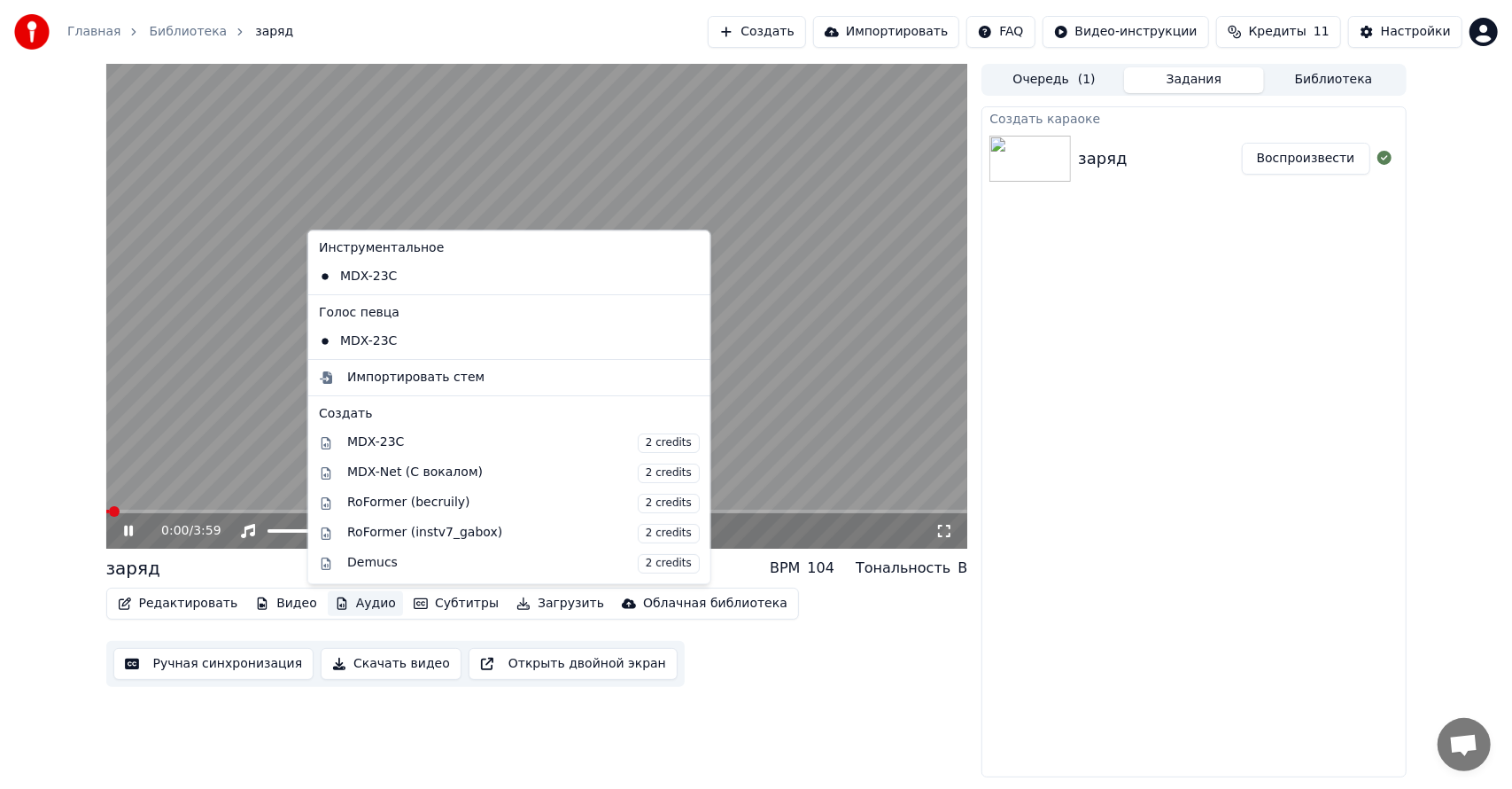
click at [345, 605] on button "Аудио" at bounding box center [366, 604] width 76 height 25
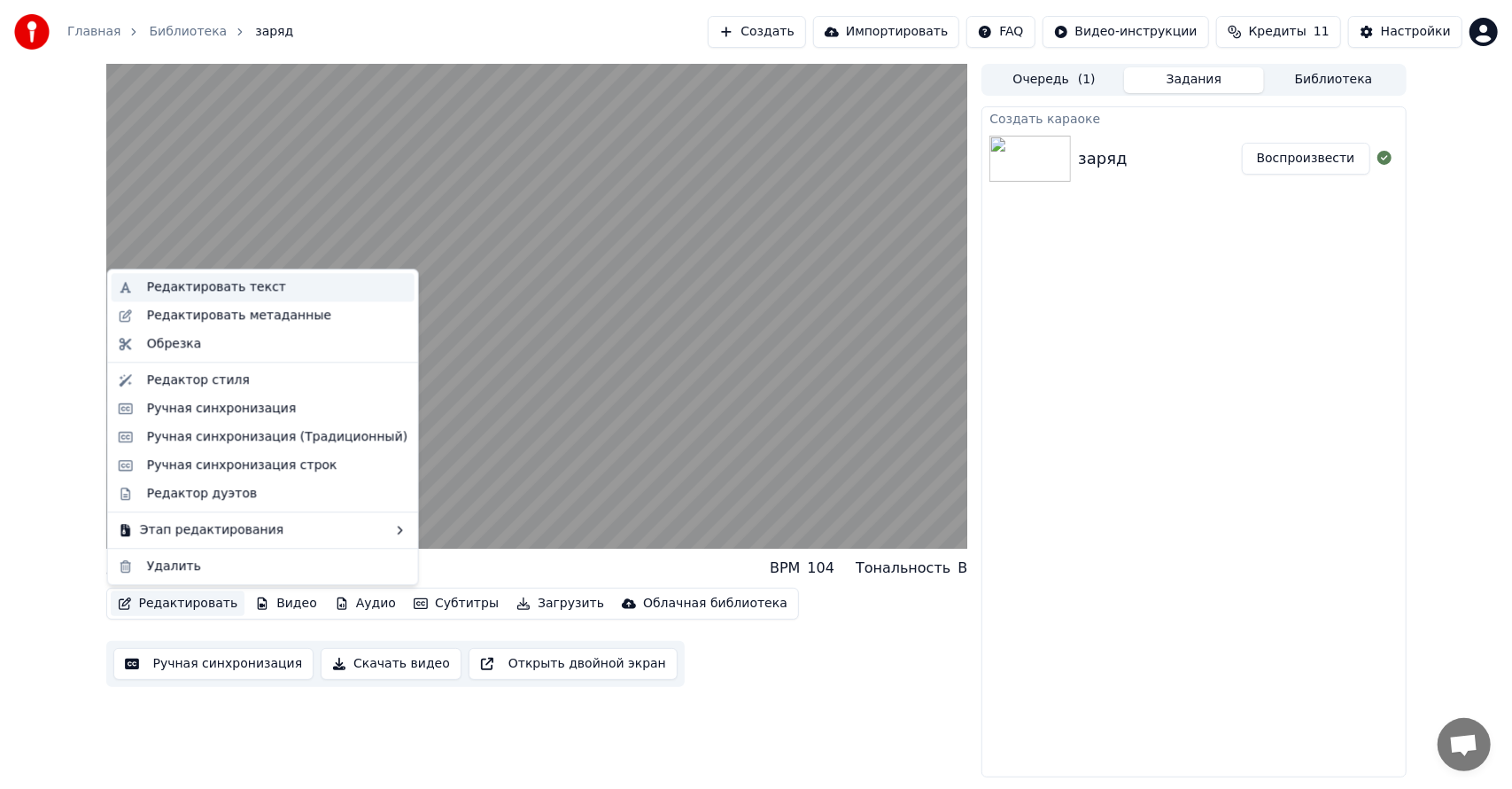
click at [217, 287] on div "Редактировать текст" at bounding box center [216, 287] width 139 height 18
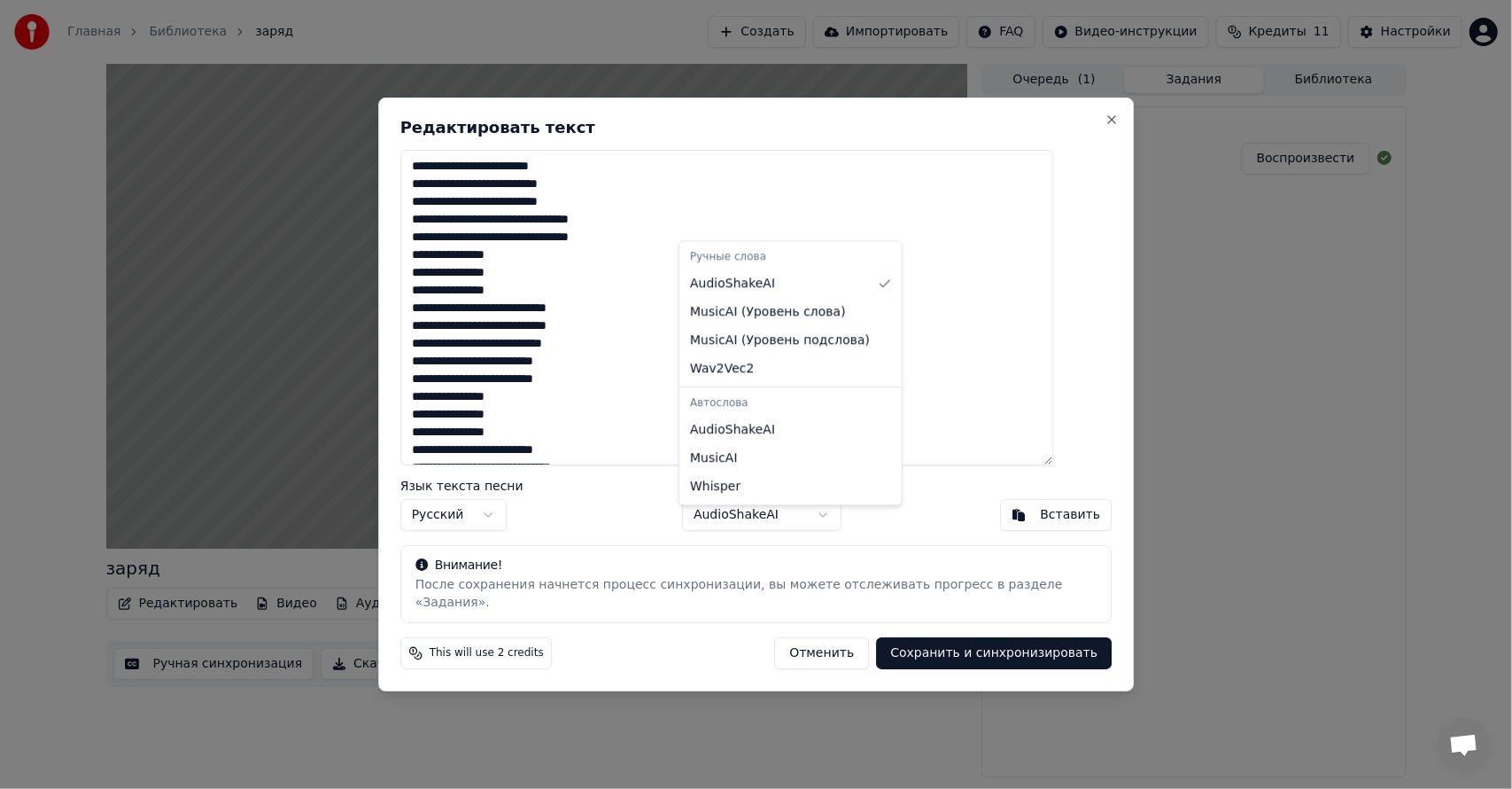
click at [818, 519] on body "Главная Библиотека заряд Создать Импортировать FAQ Видео-инструкции Кредиты 11 …" at bounding box center [756, 394] width 1512 height 789
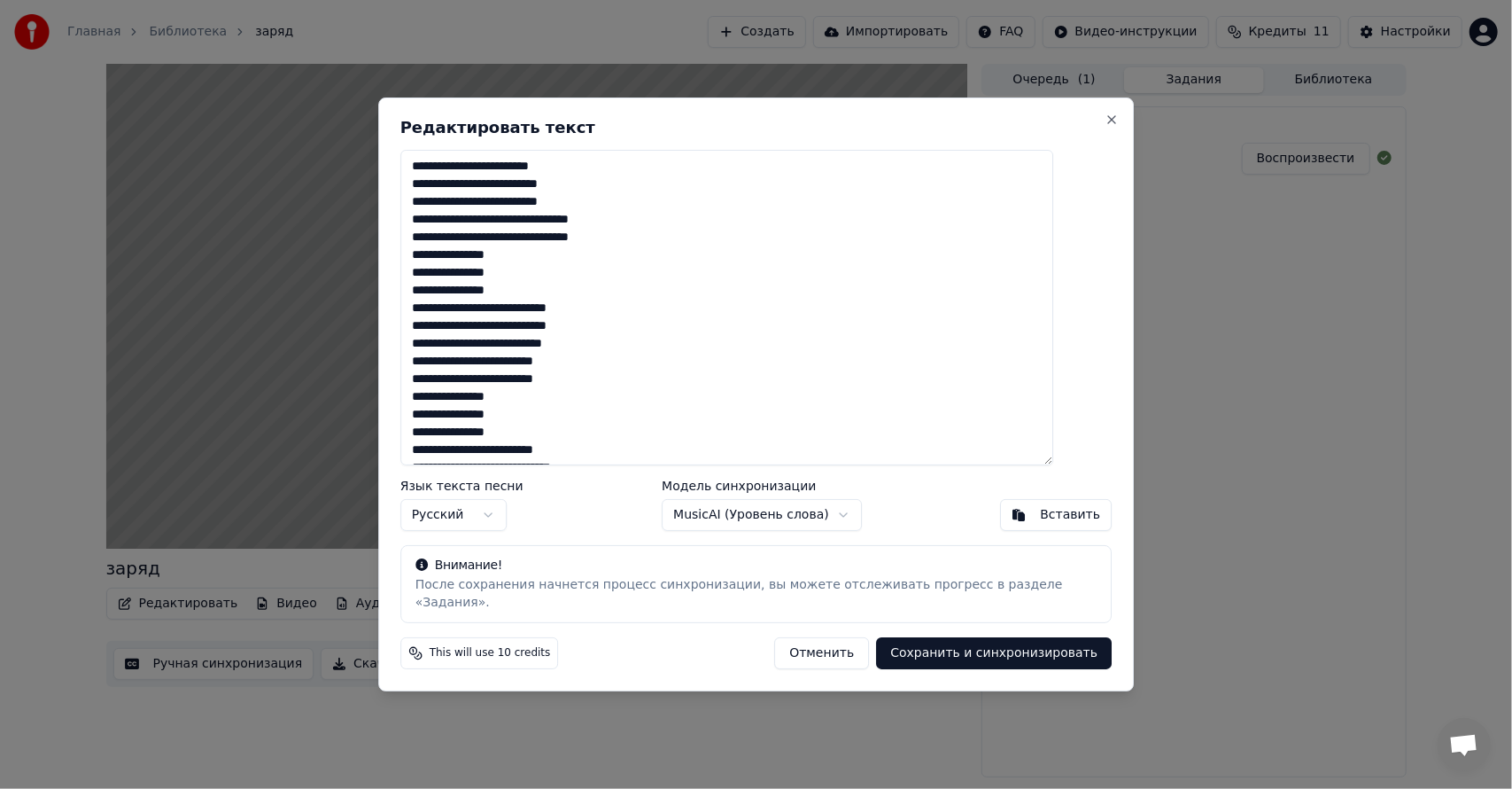
click at [947, 645] on button "Сохранить и синхронизировать" at bounding box center [993, 653] width 235 height 32
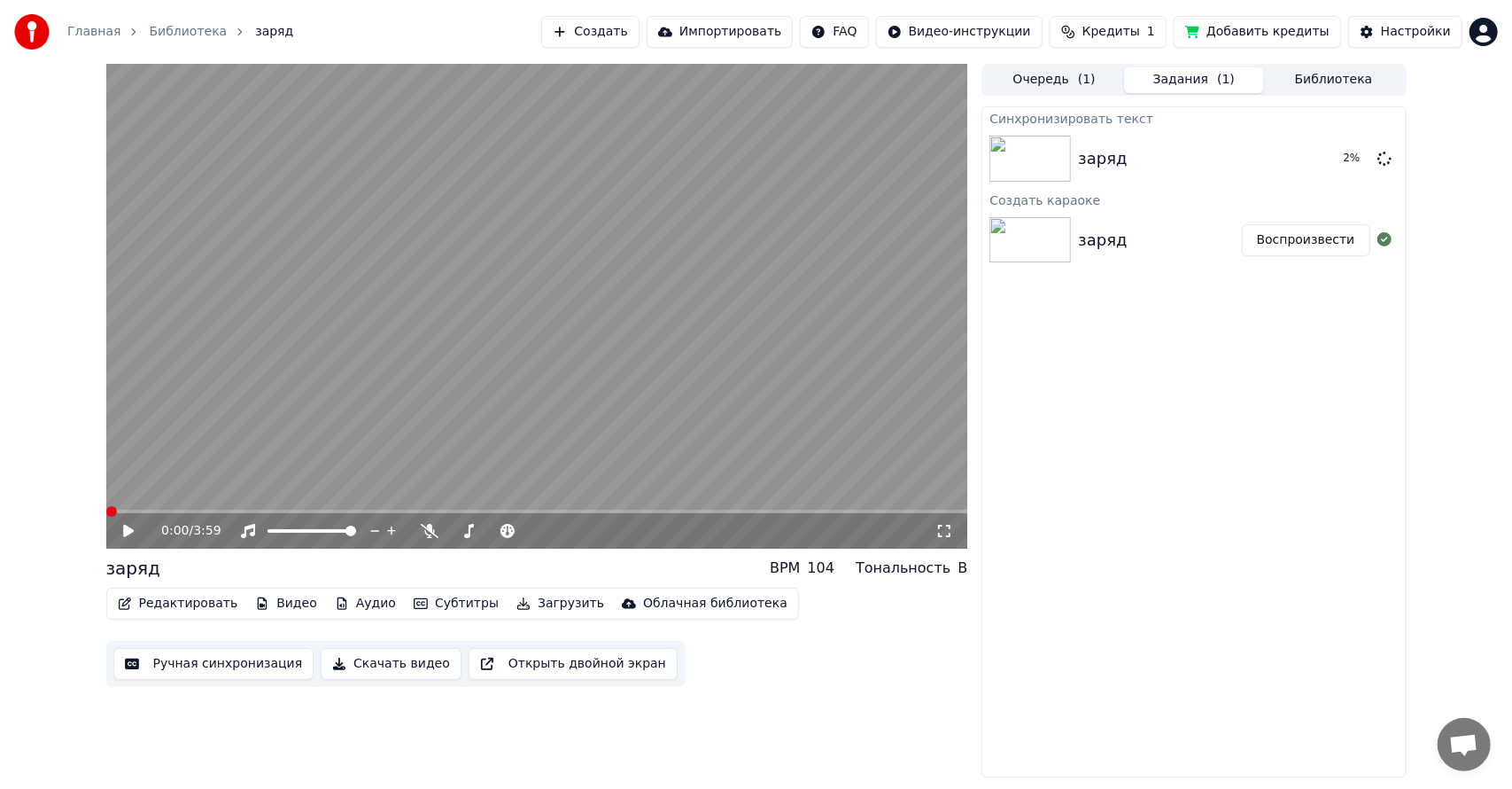
click at [106, 517] on span at bounding box center [111, 511] width 10 height 10
click at [1385, 152] on icon at bounding box center [1383, 157] width 14 height 14
click at [1385, 161] on icon at bounding box center [1383, 157] width 14 height 14
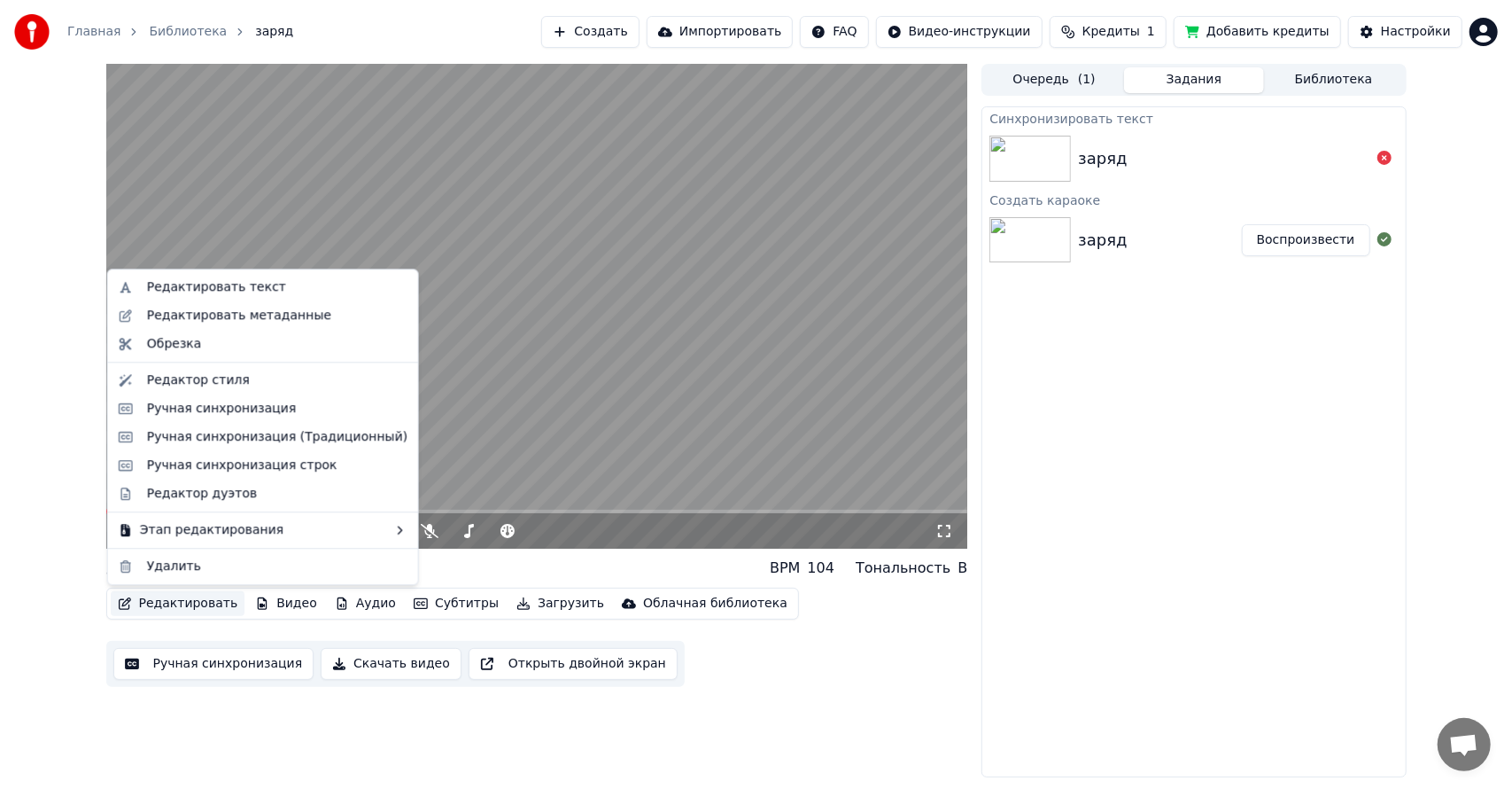
click at [200, 607] on button "Редактировать" at bounding box center [178, 604] width 134 height 25
click at [262, 467] on div "Ручная синхронизация строк" at bounding box center [241, 465] width 190 height 18
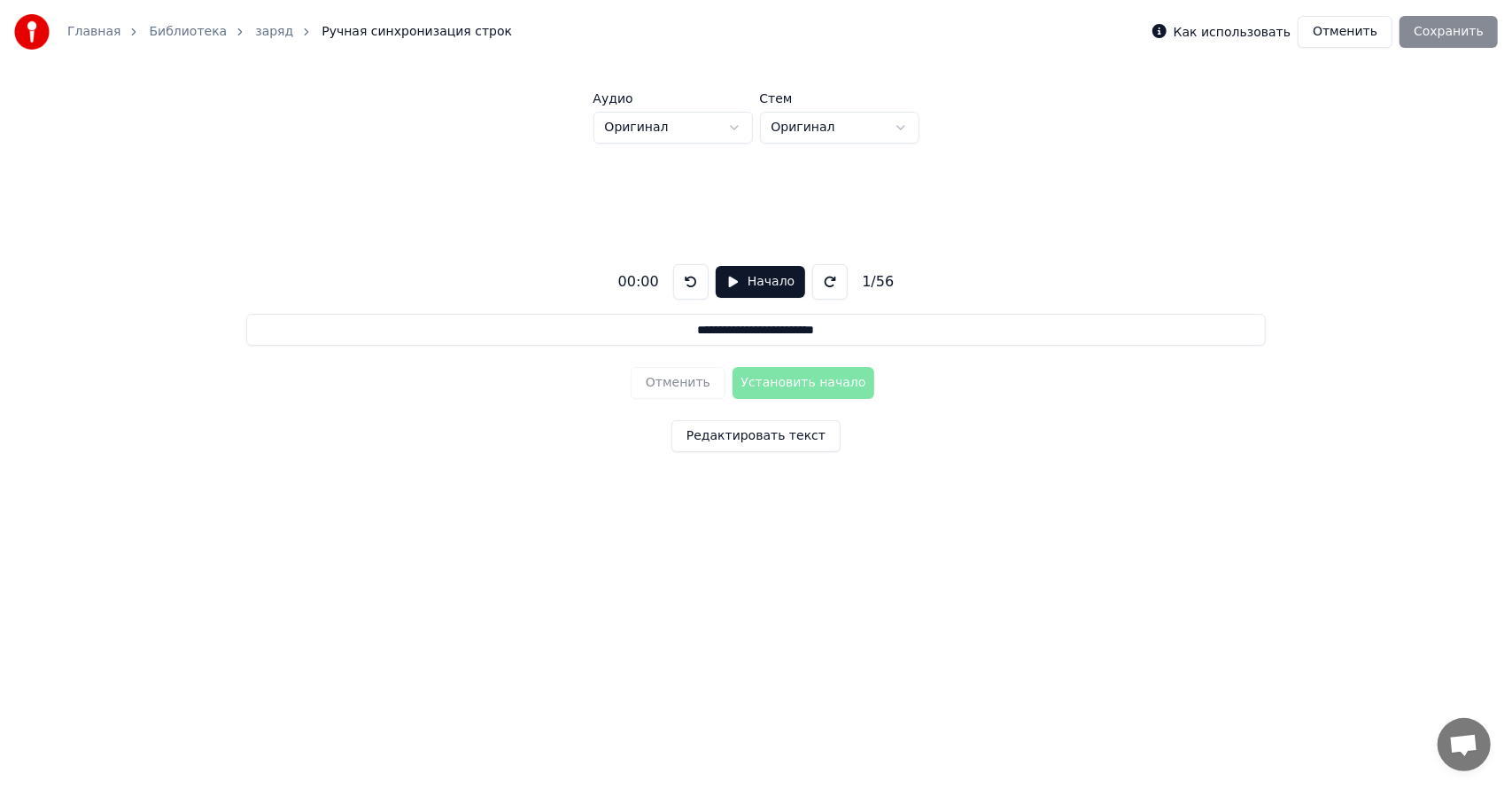
click at [733, 276] on button "Начало" at bounding box center [760, 282] width 90 height 32
click at [789, 382] on button "Установить начало" at bounding box center [804, 383] width 142 height 32
click at [789, 382] on button "Установить конец" at bounding box center [804, 383] width 142 height 32
click at [789, 384] on button "Установить начало" at bounding box center [804, 383] width 142 height 32
click at [790, 382] on button "Установить конец" at bounding box center [804, 383] width 142 height 32
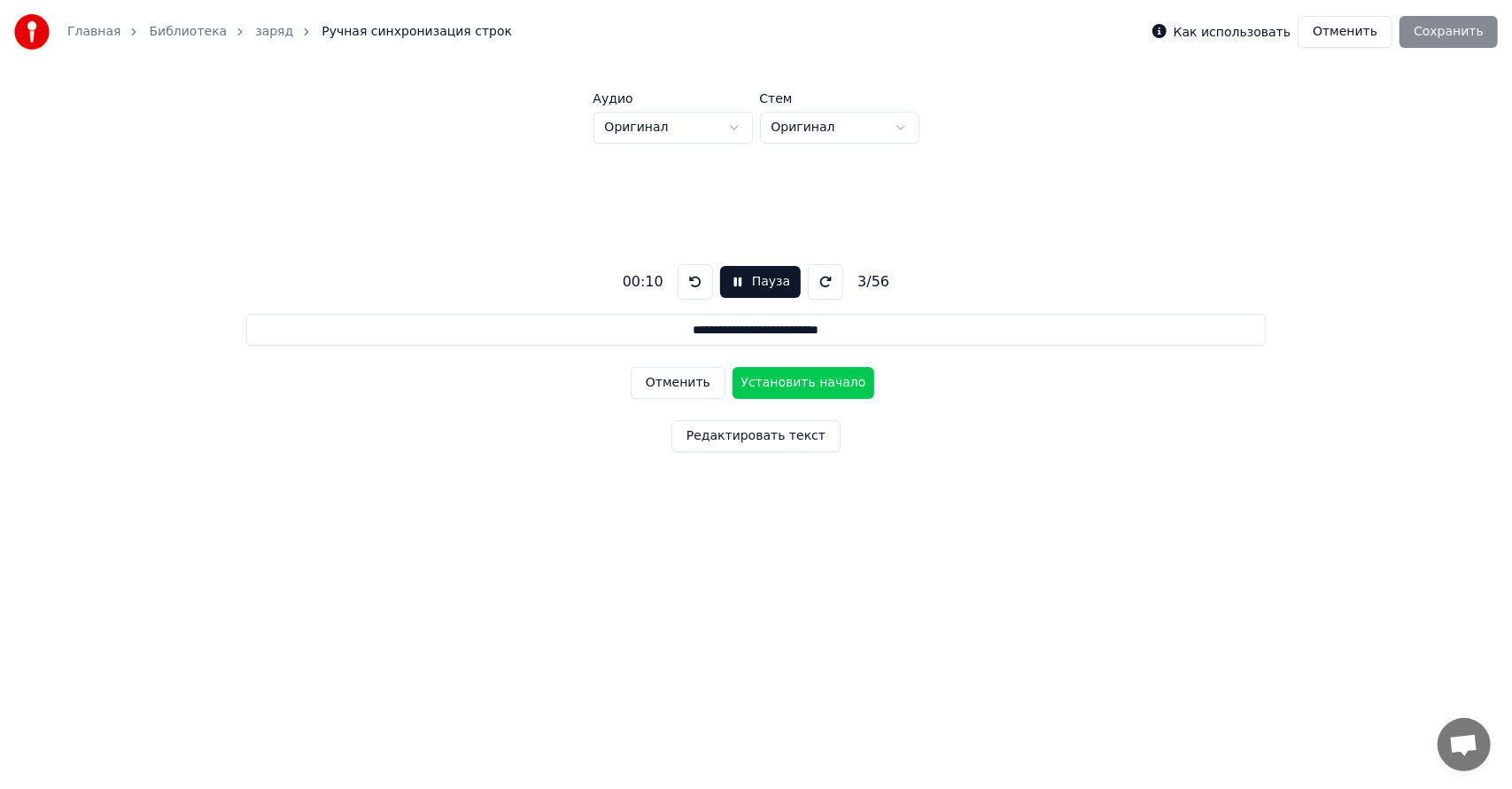
click at [791, 381] on button "Установить начало" at bounding box center [804, 383] width 142 height 32
click at [791, 381] on button "Установить конец" at bounding box center [804, 383] width 142 height 32
click at [791, 381] on button "Установить начало" at bounding box center [804, 383] width 142 height 32
click at [791, 381] on button "Установить конец" at bounding box center [804, 383] width 142 height 32
click at [792, 381] on button "Установить начало" at bounding box center [804, 383] width 142 height 32
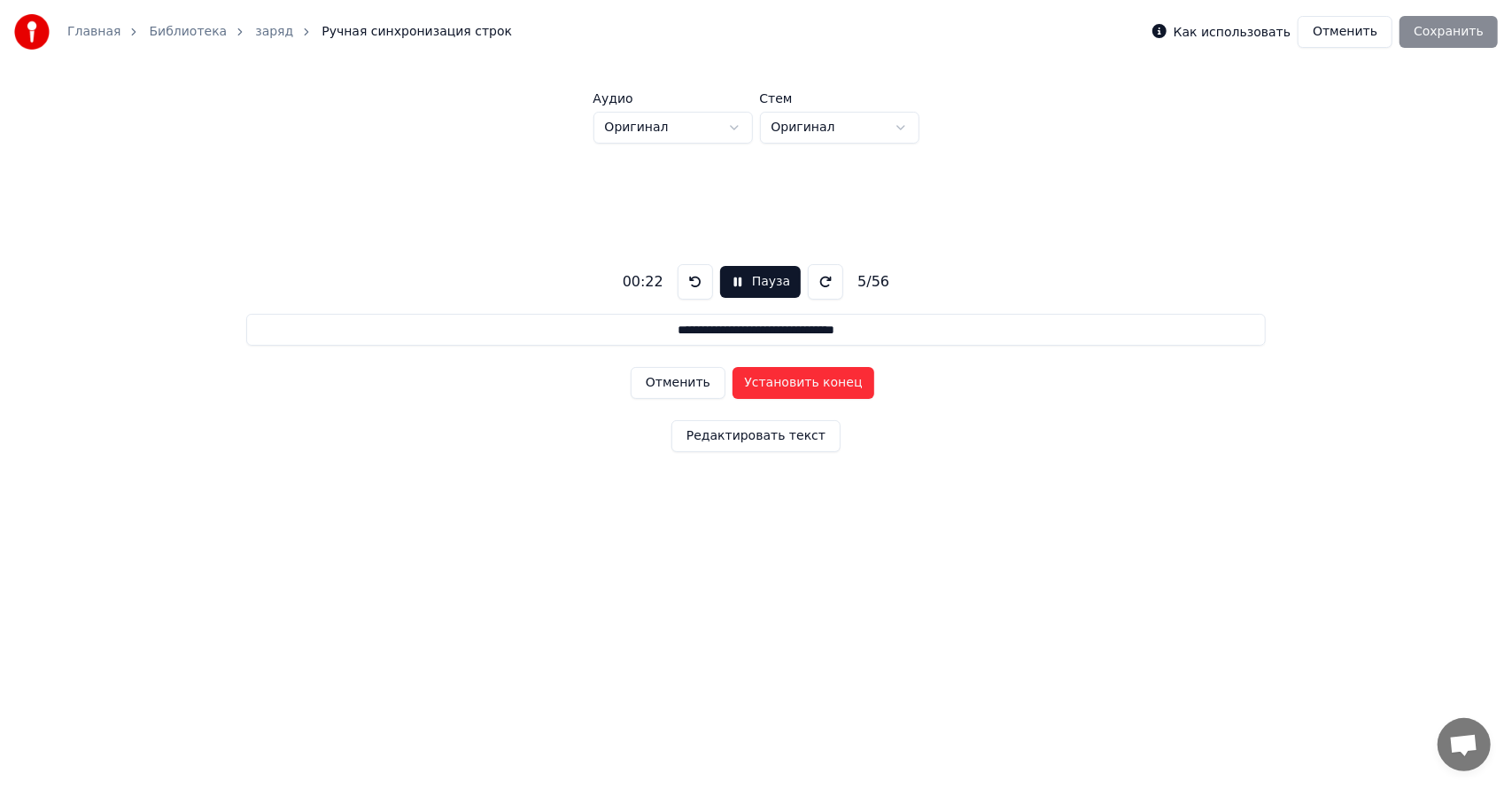
click at [792, 381] on button "Установить конец" at bounding box center [804, 383] width 142 height 32
click at [792, 381] on button "Установить начало" at bounding box center [804, 383] width 142 height 32
click at [791, 384] on button "Установить конец" at bounding box center [804, 383] width 142 height 32
click at [791, 384] on button "Установить начало" at bounding box center [804, 383] width 142 height 32
click at [791, 384] on button "Установить конец" at bounding box center [804, 383] width 142 height 32
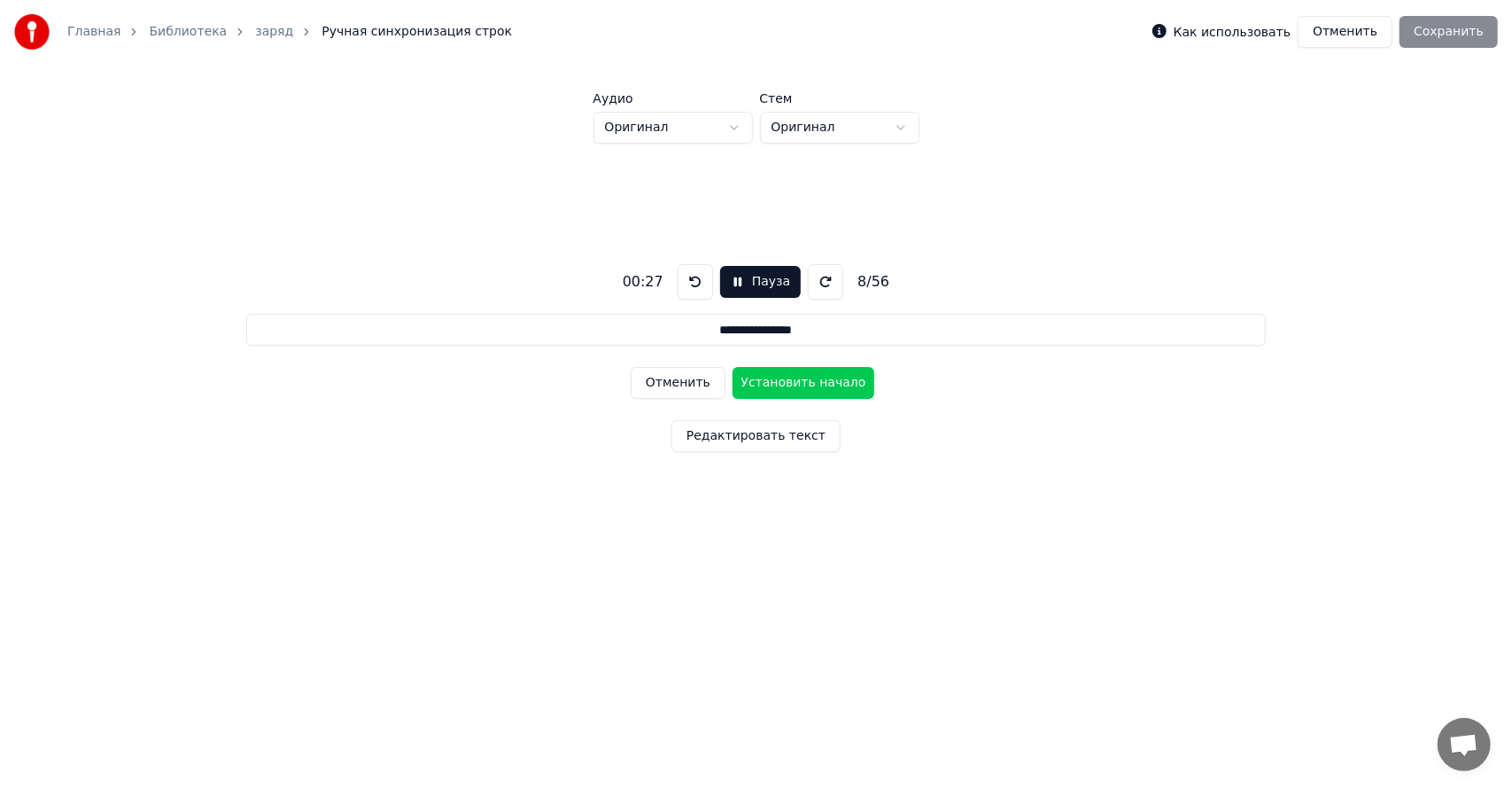
click at [791, 384] on button "Установить начало" at bounding box center [804, 383] width 142 height 32
click at [791, 384] on button "Установить конец" at bounding box center [804, 383] width 142 height 32
click at [791, 388] on button "Установить начало" at bounding box center [804, 383] width 142 height 32
click at [791, 388] on button "Установить конец" at bounding box center [804, 383] width 142 height 32
click at [791, 388] on button "Установить начало" at bounding box center [804, 383] width 142 height 32
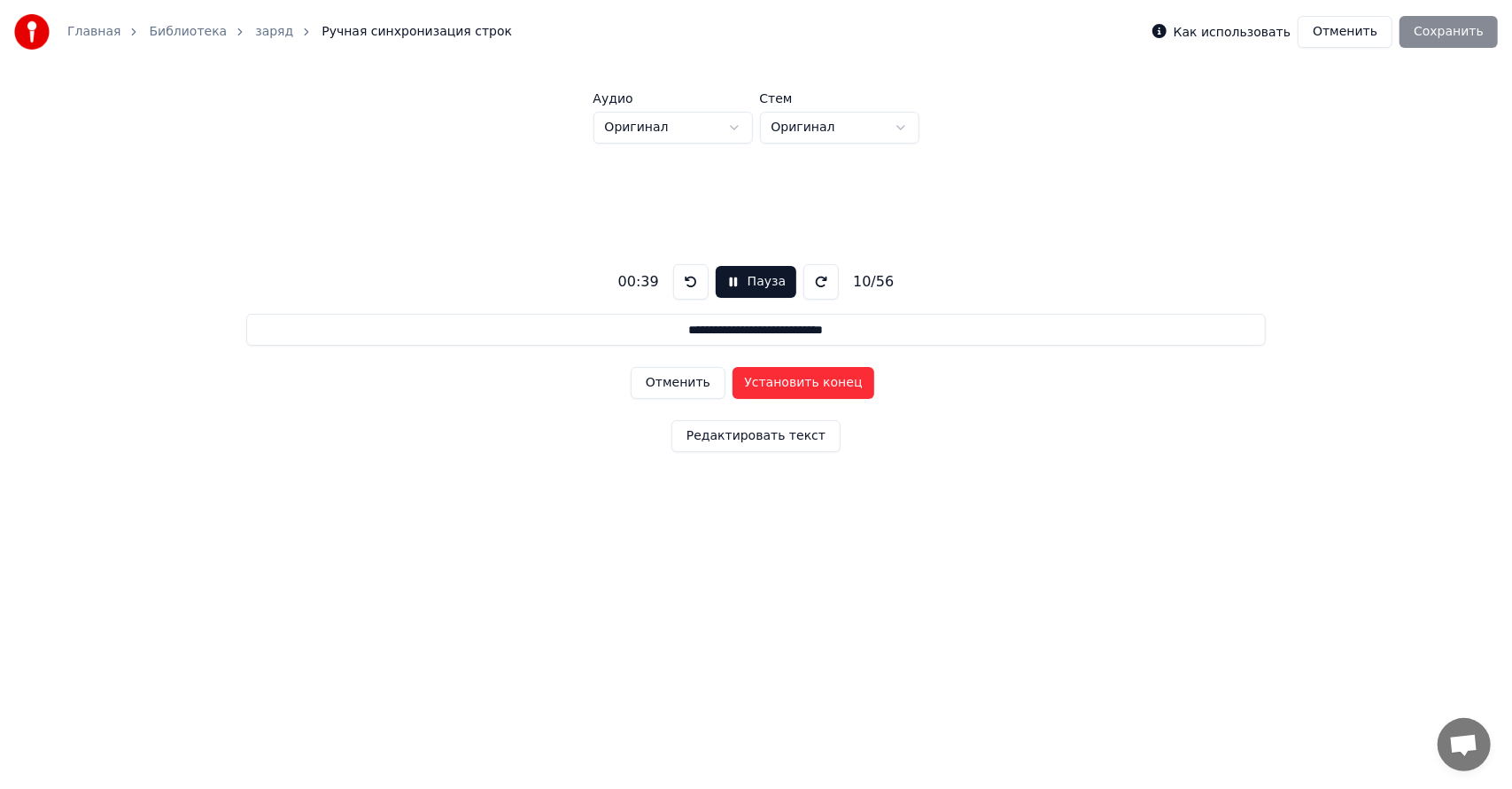
click at [791, 388] on button "Установить конец" at bounding box center [804, 383] width 142 height 32
click at [791, 388] on button "Установить начало" at bounding box center [804, 383] width 142 height 32
click at [791, 387] on button "Установить конец" at bounding box center [804, 383] width 142 height 32
click at [791, 387] on button "Установить начало" at bounding box center [804, 383] width 142 height 32
click at [797, 379] on button "Установить конец" at bounding box center [804, 383] width 142 height 32
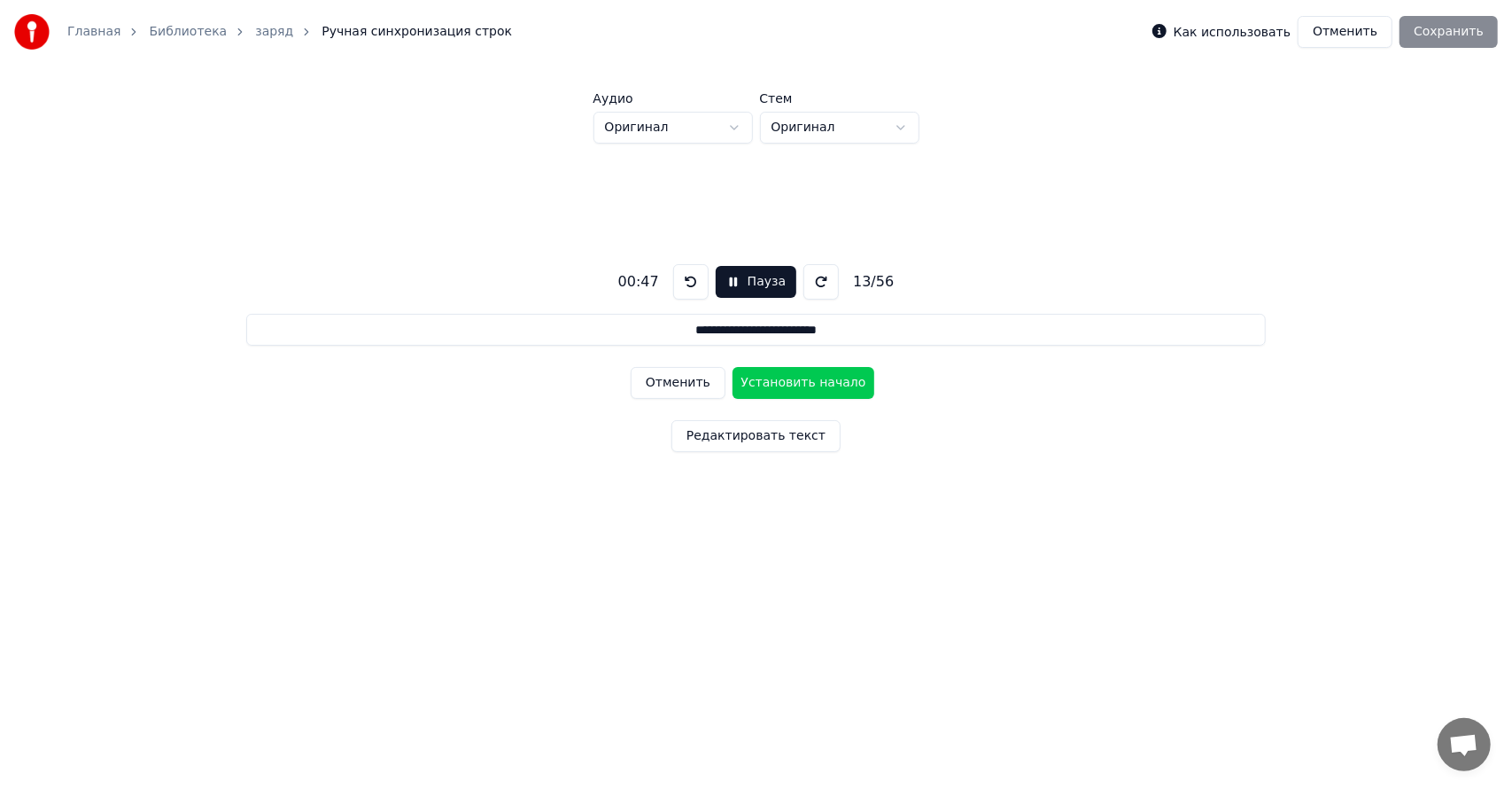
click at [797, 379] on button "Установить начало" at bounding box center [804, 383] width 142 height 32
click at [797, 378] on button "Установить конец" at bounding box center [804, 383] width 142 height 32
click at [797, 378] on button "Установить начало" at bounding box center [804, 383] width 142 height 32
click at [797, 378] on button "Установить конец" at bounding box center [804, 383] width 142 height 32
click at [797, 378] on button "Установить начало" at bounding box center [804, 383] width 142 height 32
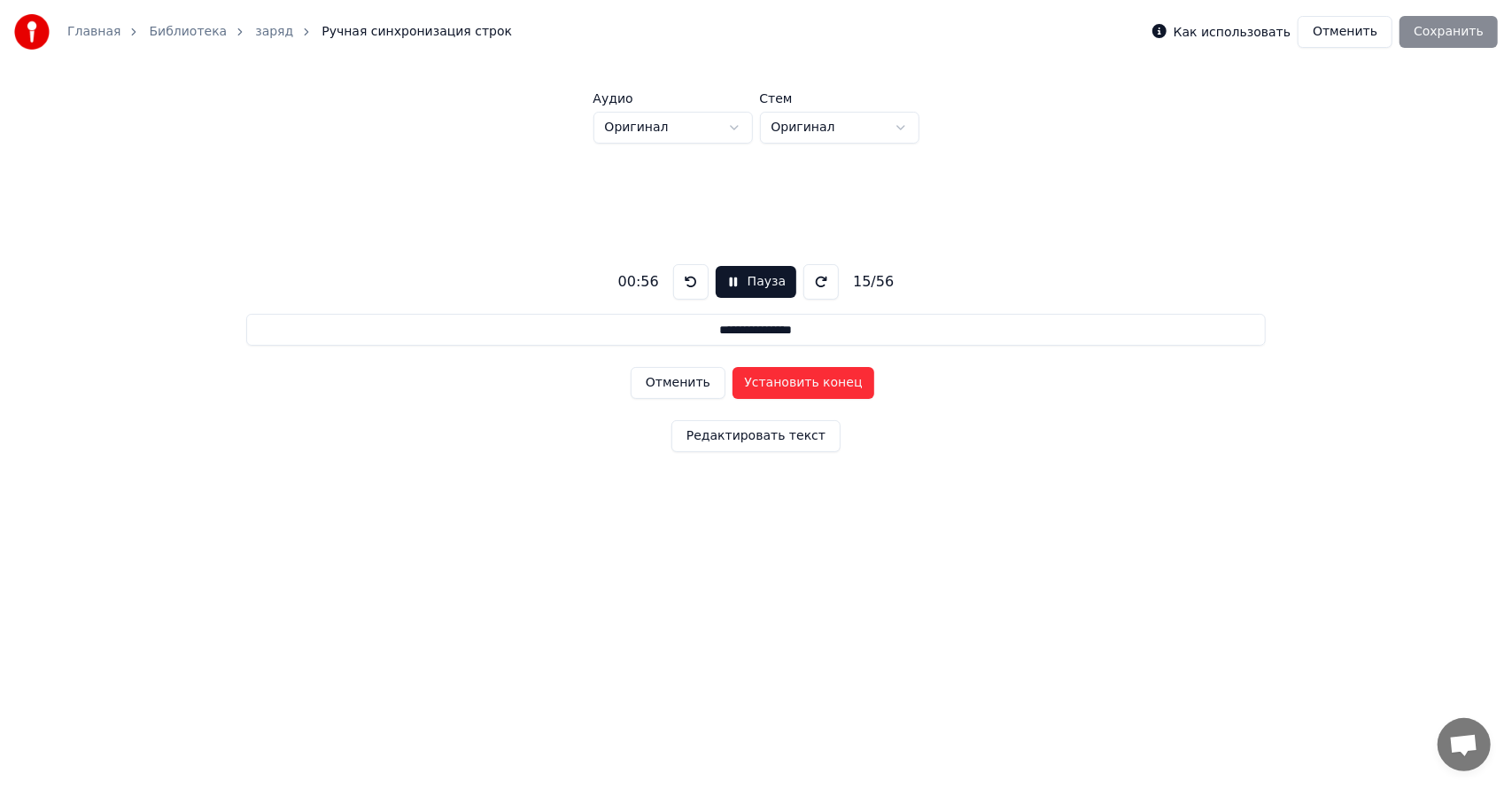
click at [797, 378] on button "Установить конец" at bounding box center [804, 383] width 142 height 32
drag, startPoint x: 797, startPoint y: 378, endPoint x: 811, endPoint y: 386, distance: 16.1
click at [809, 386] on button "Установить начало" at bounding box center [804, 383] width 142 height 32
click at [815, 379] on button "Установить конец" at bounding box center [804, 383] width 142 height 32
click at [789, 382] on button "Установить начало" at bounding box center [804, 383] width 142 height 32
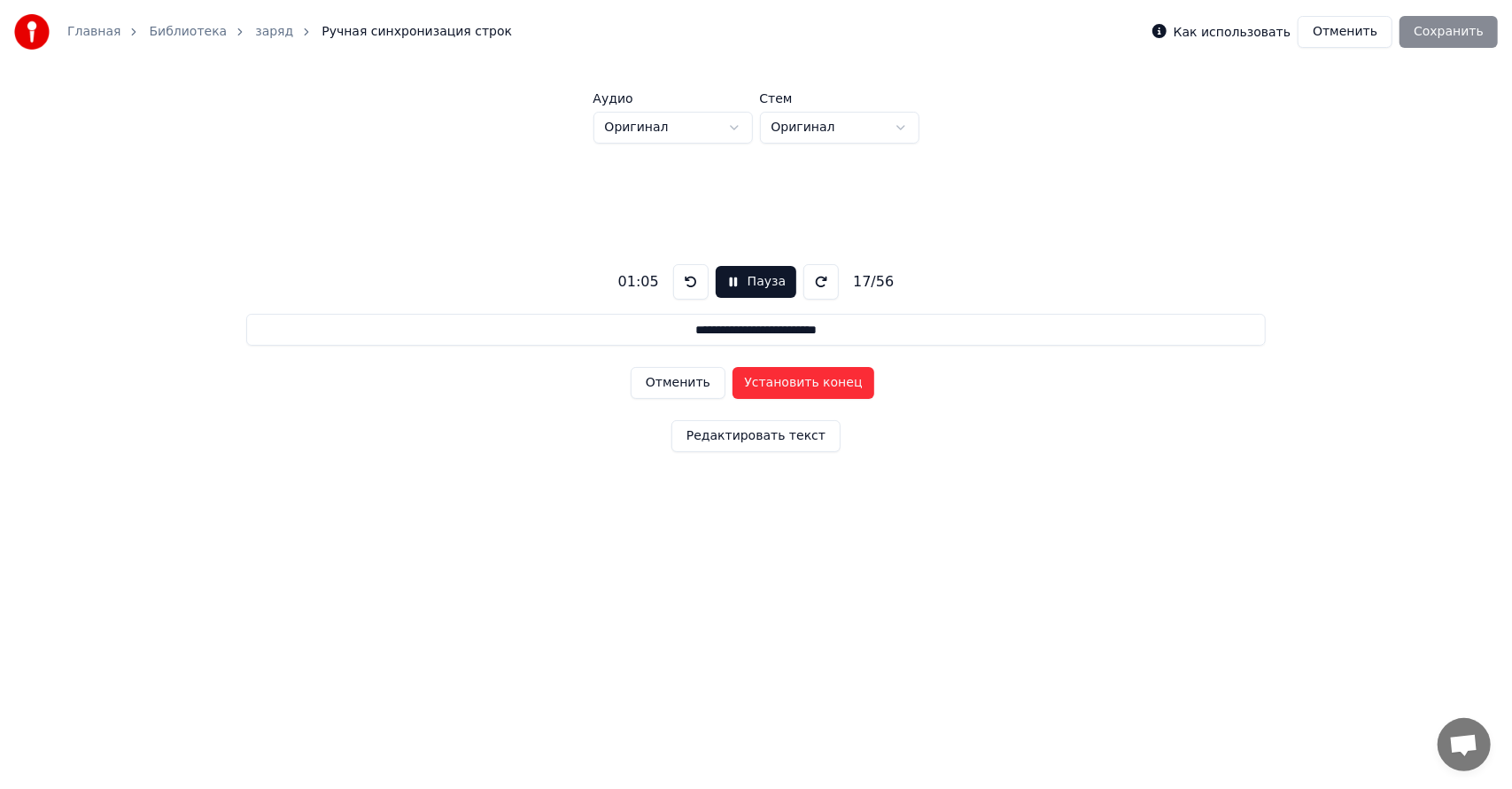
click at [789, 378] on button "Установить конец" at bounding box center [804, 383] width 142 height 32
click at [789, 378] on button "Установить начало" at bounding box center [804, 383] width 142 height 32
click at [789, 377] on button "Установить конец" at bounding box center [804, 383] width 142 height 32
click at [789, 377] on button "Установить начало" at bounding box center [804, 383] width 142 height 32
click at [811, 384] on button "Установить конец" at bounding box center [804, 383] width 142 height 32
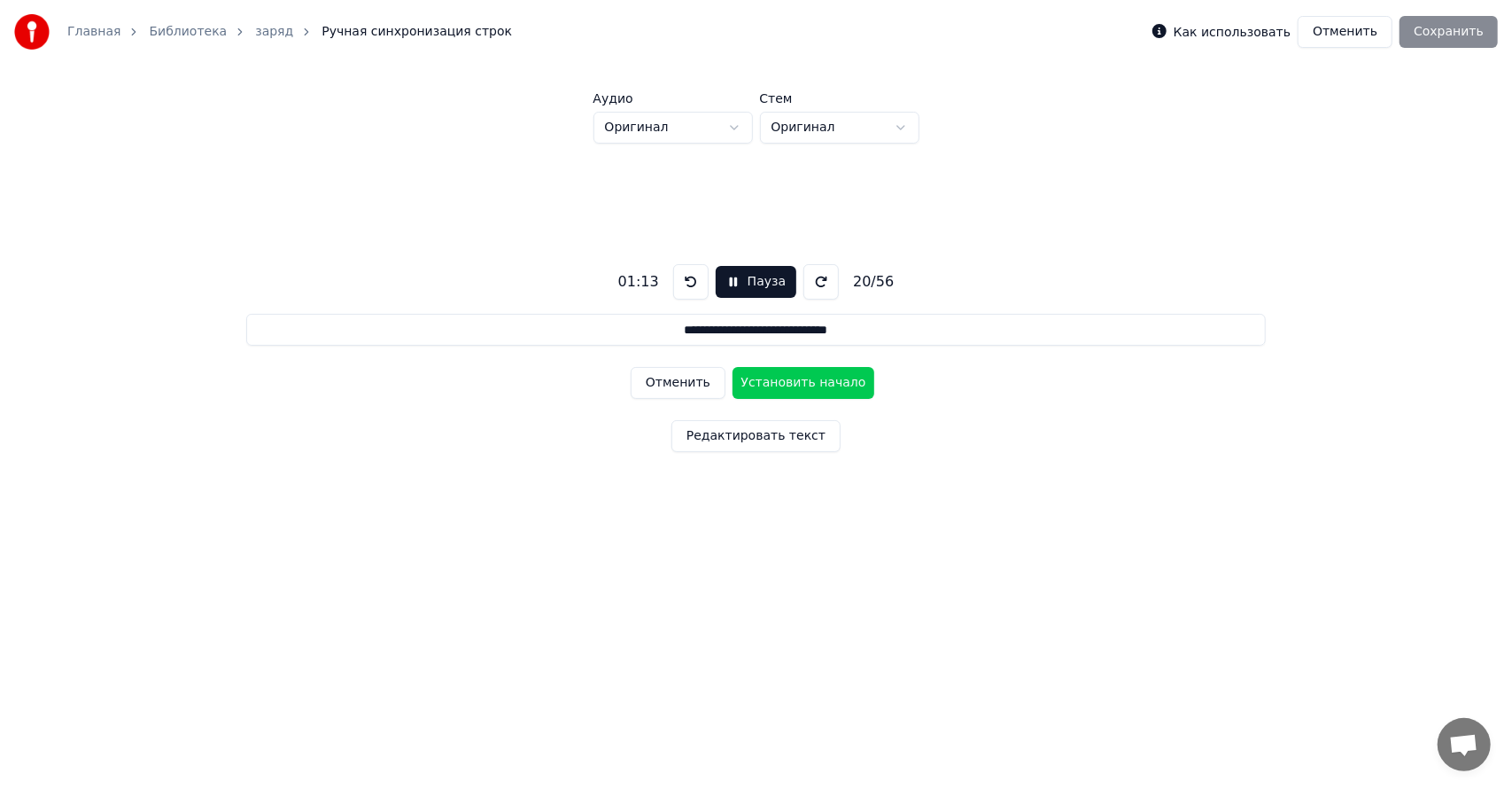
click at [812, 384] on button "Установить начало" at bounding box center [804, 383] width 142 height 32
click at [820, 379] on button "Установить конец" at bounding box center [804, 383] width 142 height 32
click at [820, 379] on button "Установить начало" at bounding box center [804, 383] width 142 height 32
click at [824, 379] on button "Установить конец" at bounding box center [804, 383] width 142 height 32
click at [824, 379] on button "Установить начало" at bounding box center [804, 383] width 142 height 32
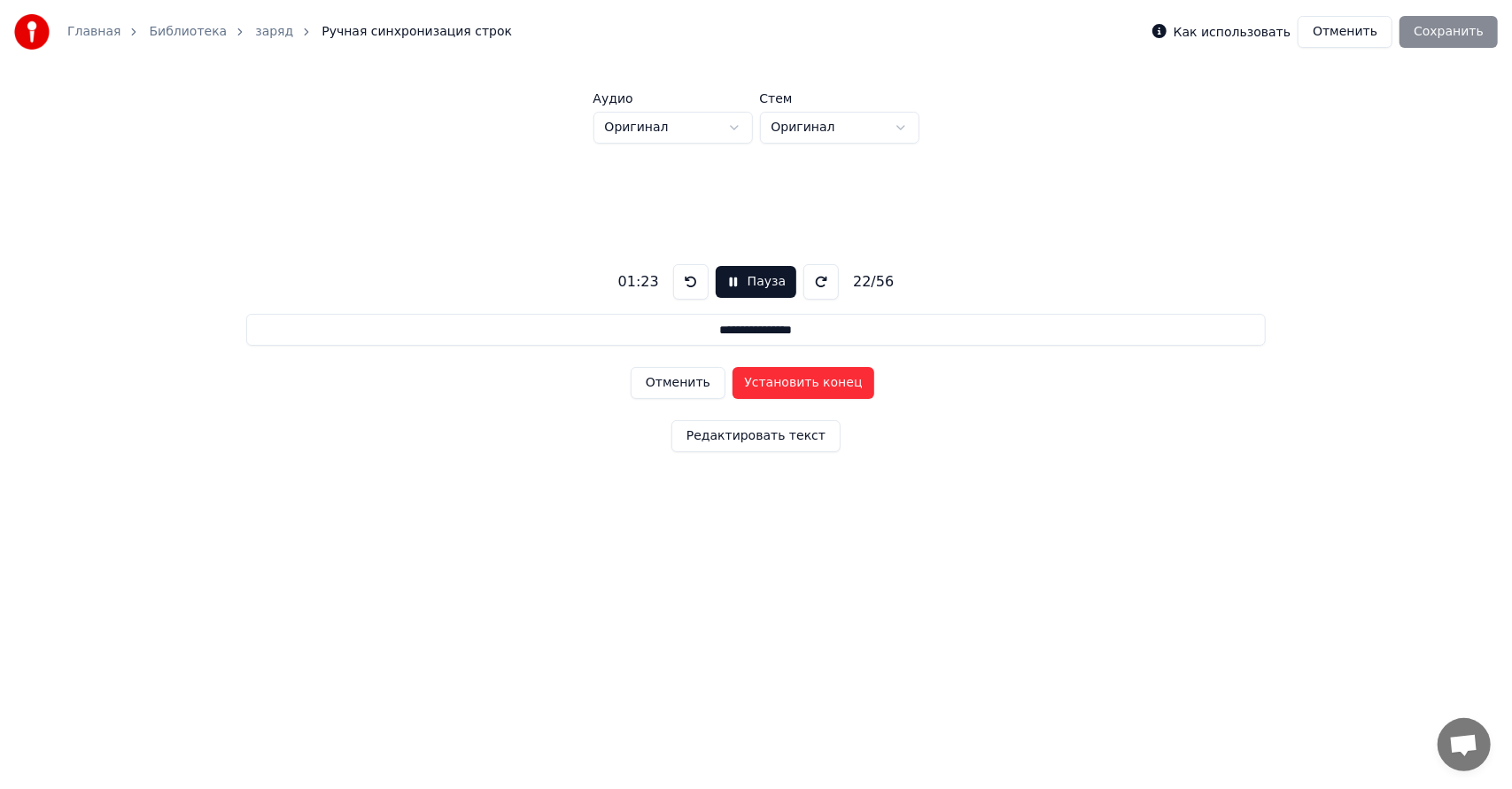
click at [829, 380] on button "Установить конец" at bounding box center [804, 383] width 142 height 32
click at [829, 380] on button "Установить начало" at bounding box center [804, 383] width 142 height 32
click at [830, 380] on button "Установить конец" at bounding box center [804, 383] width 142 height 32
click at [830, 380] on button "Установить начало" at bounding box center [804, 383] width 142 height 32
click at [830, 380] on button "Установить конец" at bounding box center [804, 383] width 142 height 32
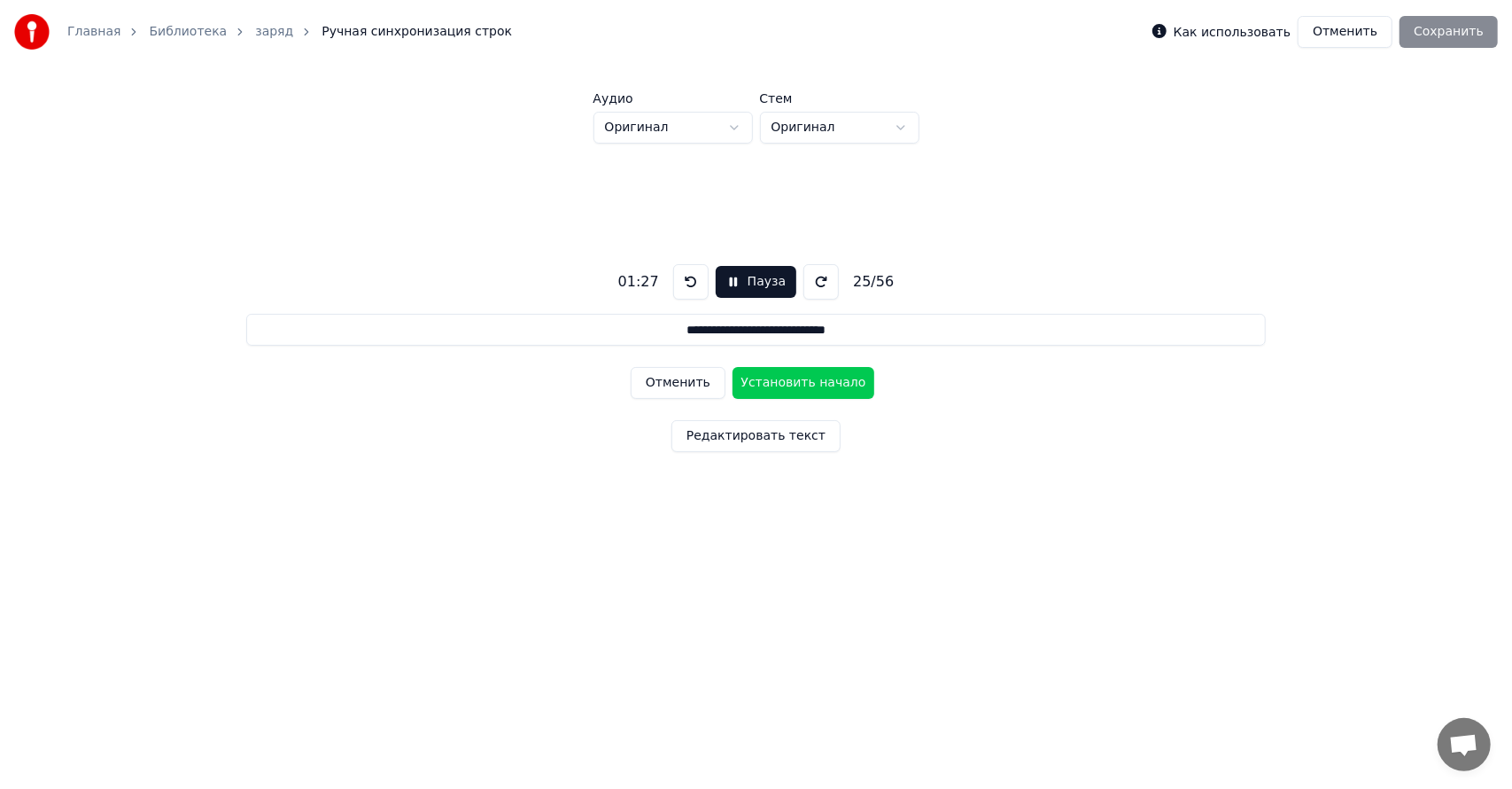
click at [830, 380] on button "Установить начало" at bounding box center [804, 383] width 142 height 32
click at [830, 380] on button "Установить конец" at bounding box center [804, 383] width 142 height 32
click at [691, 393] on button "Отменить" at bounding box center [678, 383] width 95 height 32
click at [705, 384] on button "Отменить" at bounding box center [678, 383] width 95 height 32
click at [789, 382] on button "Установить начало" at bounding box center [804, 383] width 142 height 32
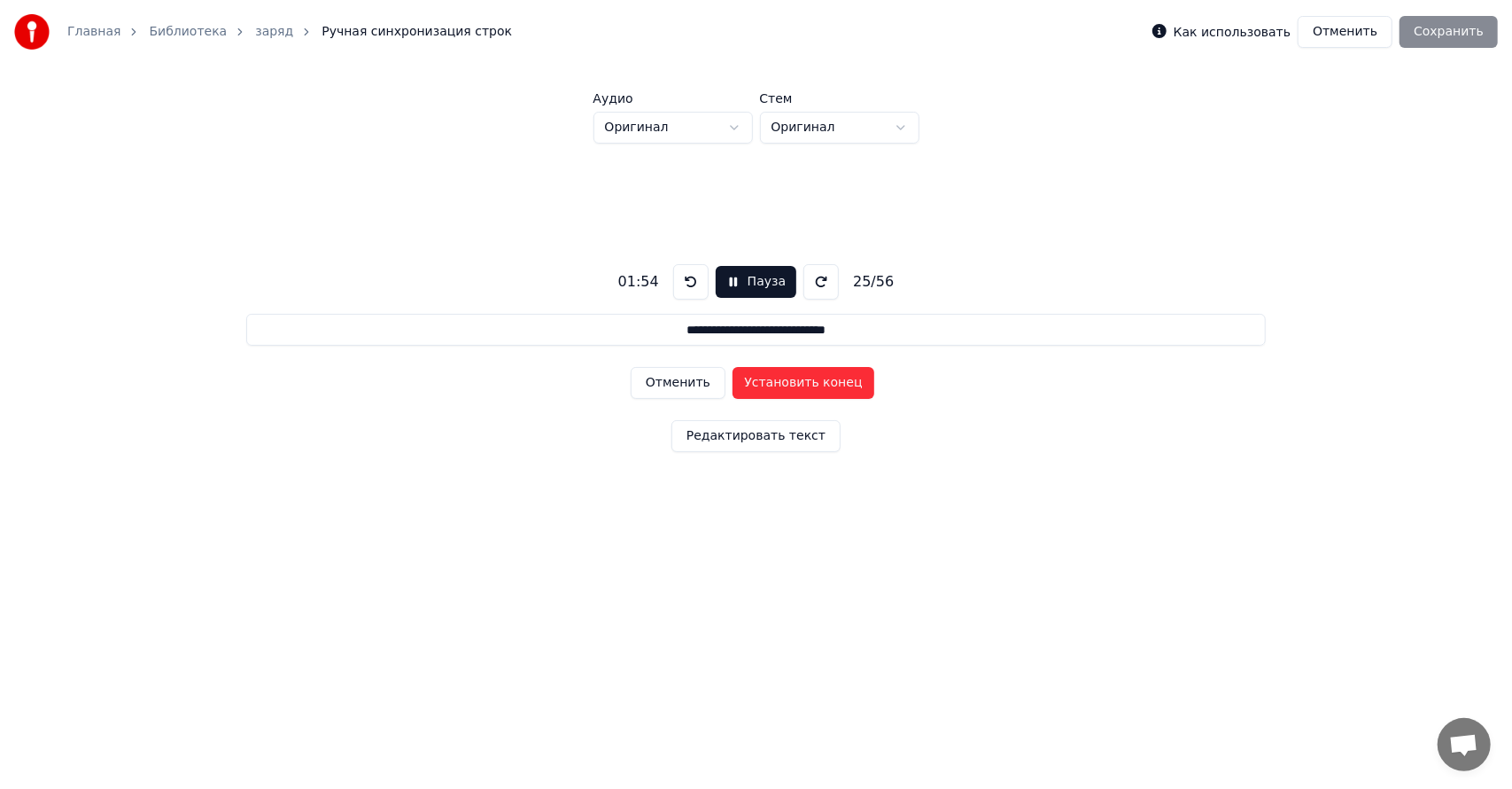
click at [789, 382] on button "Установить конец" at bounding box center [804, 383] width 142 height 32
click at [789, 382] on button "Установить начало" at bounding box center [804, 383] width 142 height 32
click at [779, 377] on button "Установить конец" at bounding box center [804, 383] width 142 height 32
click at [779, 377] on button "Установить начало" at bounding box center [804, 383] width 142 height 32
click at [777, 377] on button "Установить конец" at bounding box center [804, 383] width 142 height 32
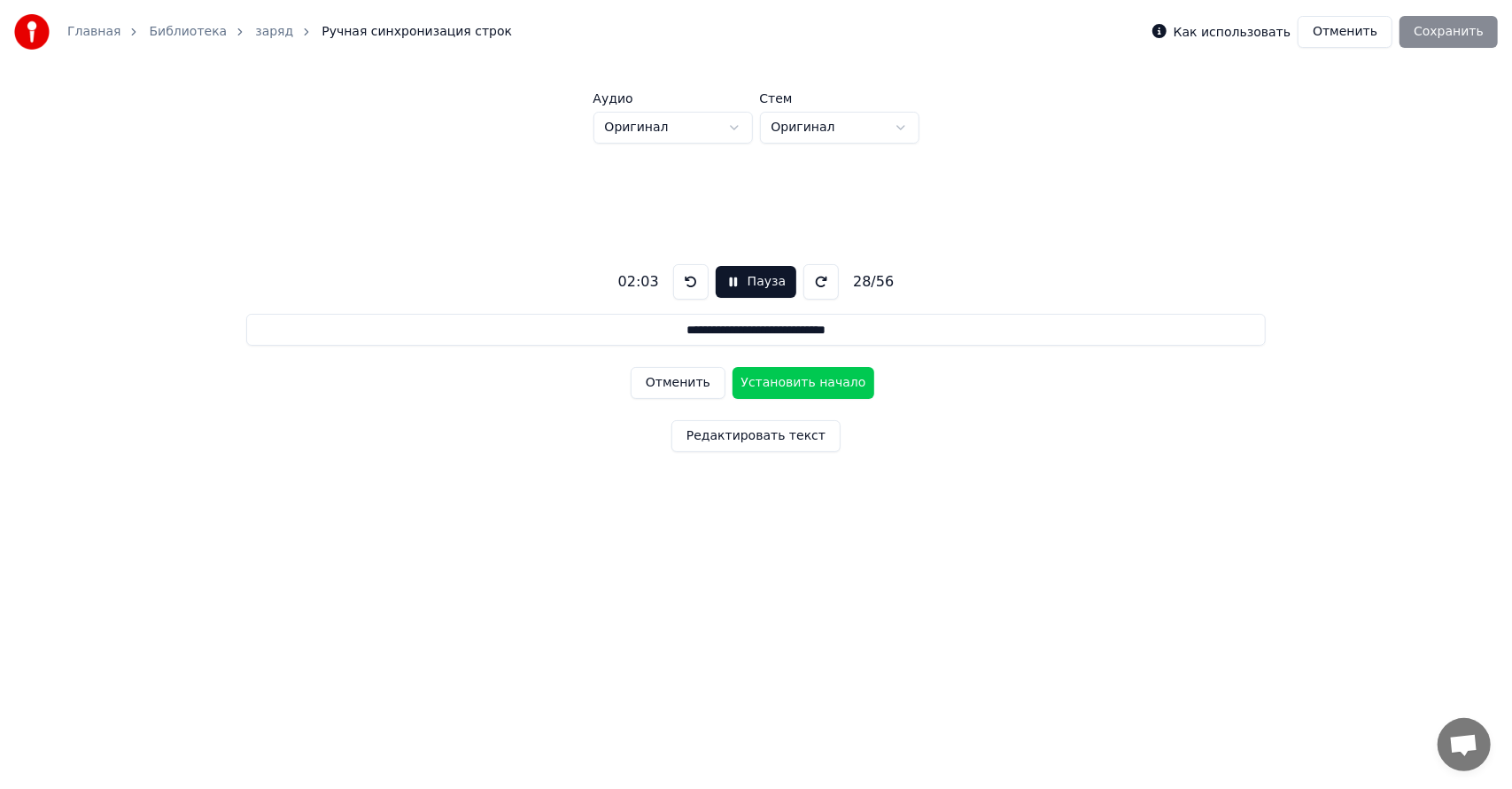
click at [777, 377] on button "Установить начало" at bounding box center [804, 383] width 142 height 32
click at [777, 377] on button "Установить конец" at bounding box center [804, 383] width 142 height 32
click at [777, 377] on button "Установить начало" at bounding box center [804, 383] width 142 height 32
click at [777, 377] on button "Установить конец" at bounding box center [804, 383] width 142 height 32
click at [777, 377] on button "Установить начало" at bounding box center [804, 383] width 142 height 32
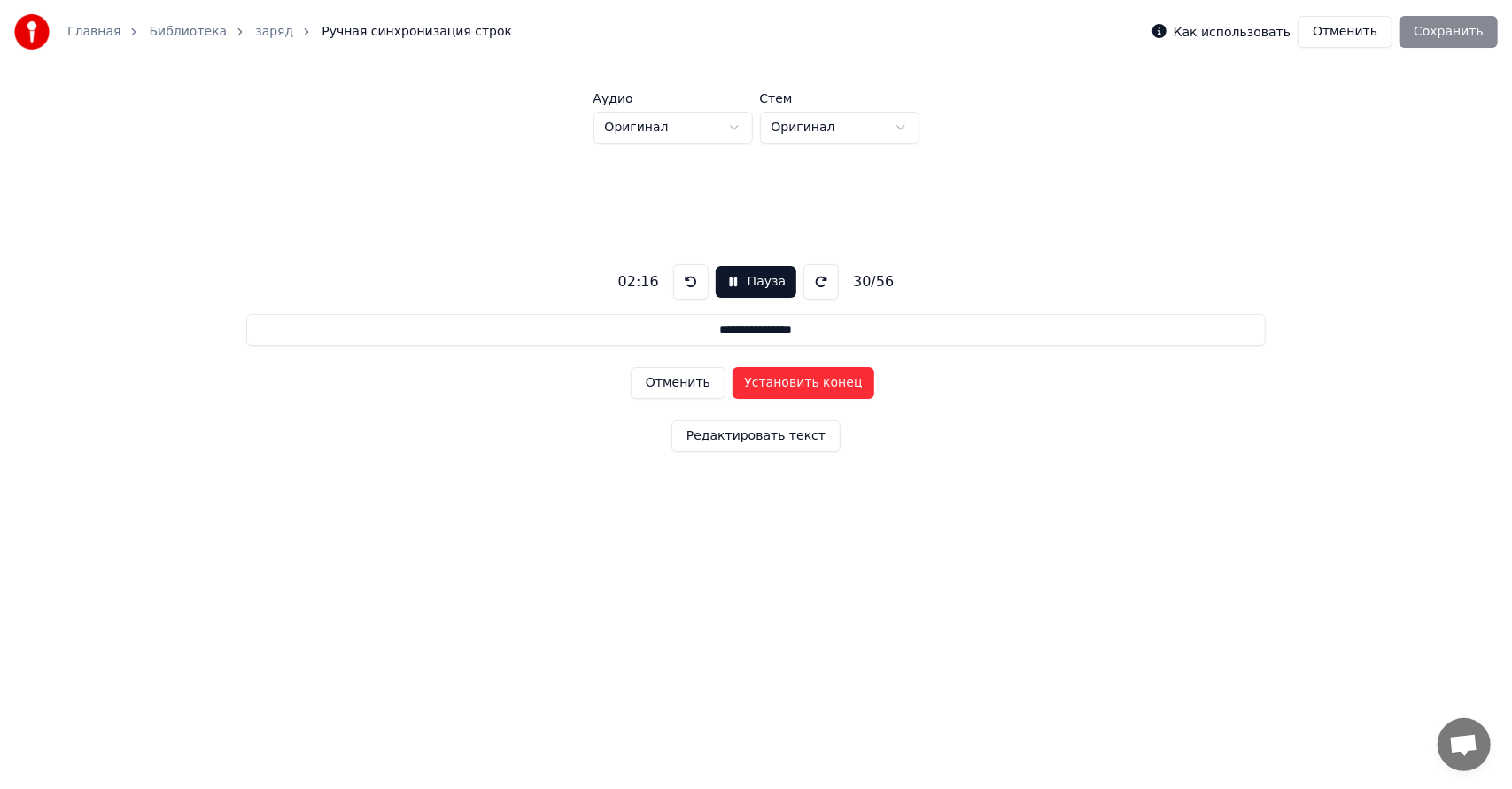
click at [777, 379] on button "Установить конец" at bounding box center [804, 383] width 142 height 32
click at [777, 379] on button "Установить начало" at bounding box center [804, 383] width 142 height 32
click at [780, 381] on button "Установить конец" at bounding box center [804, 383] width 142 height 32
click at [781, 381] on button "Установить начало" at bounding box center [804, 383] width 142 height 32
click at [783, 381] on button "Установить конец" at bounding box center [804, 383] width 142 height 32
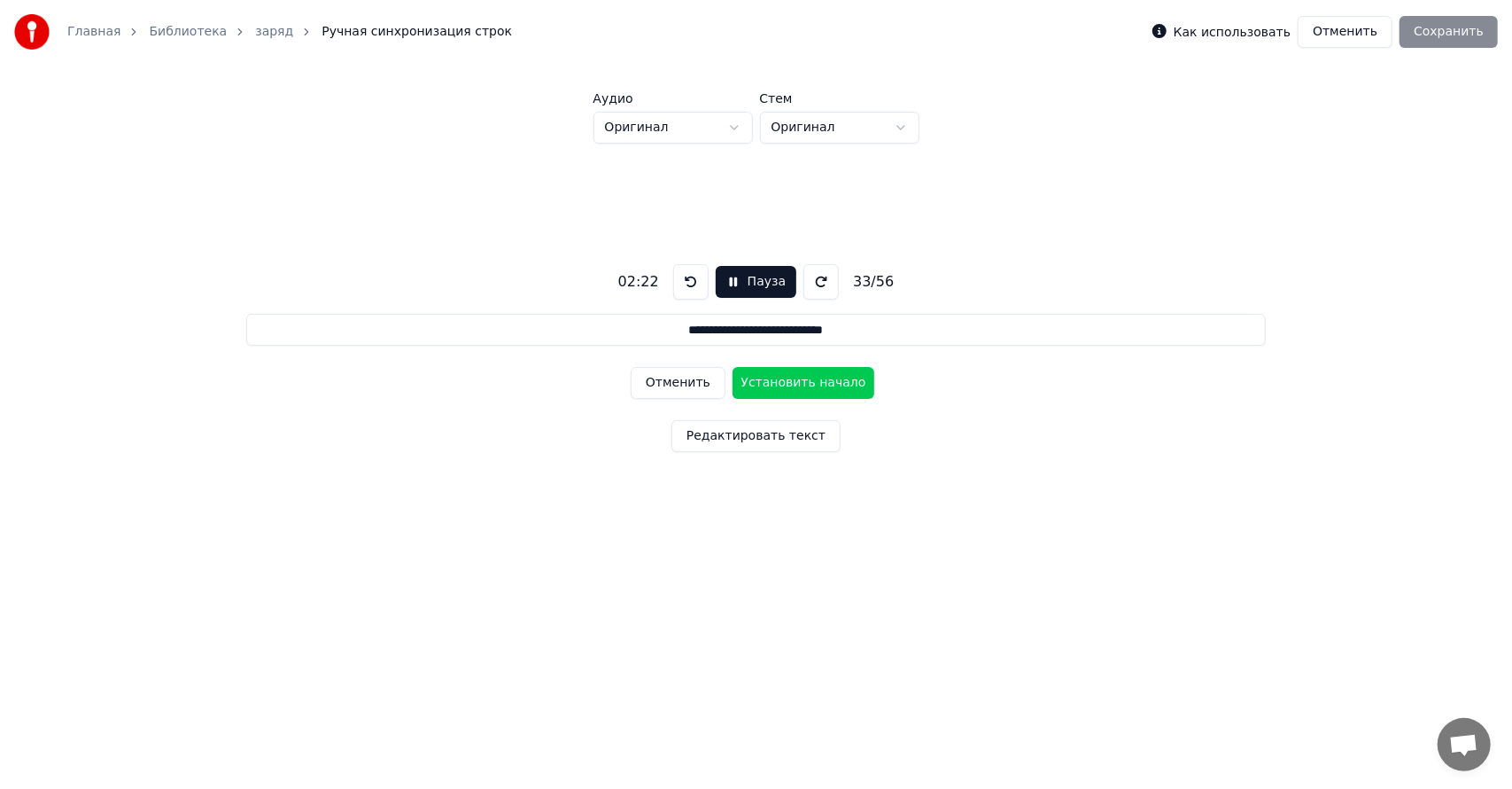
click at [784, 381] on button "Установить начало" at bounding box center [804, 383] width 142 height 32
click at [787, 380] on button "Установить конец" at bounding box center [804, 383] width 142 height 32
click at [708, 387] on button "Отменить" at bounding box center [678, 383] width 95 height 32
click at [781, 380] on button "Установить начало" at bounding box center [804, 383] width 142 height 32
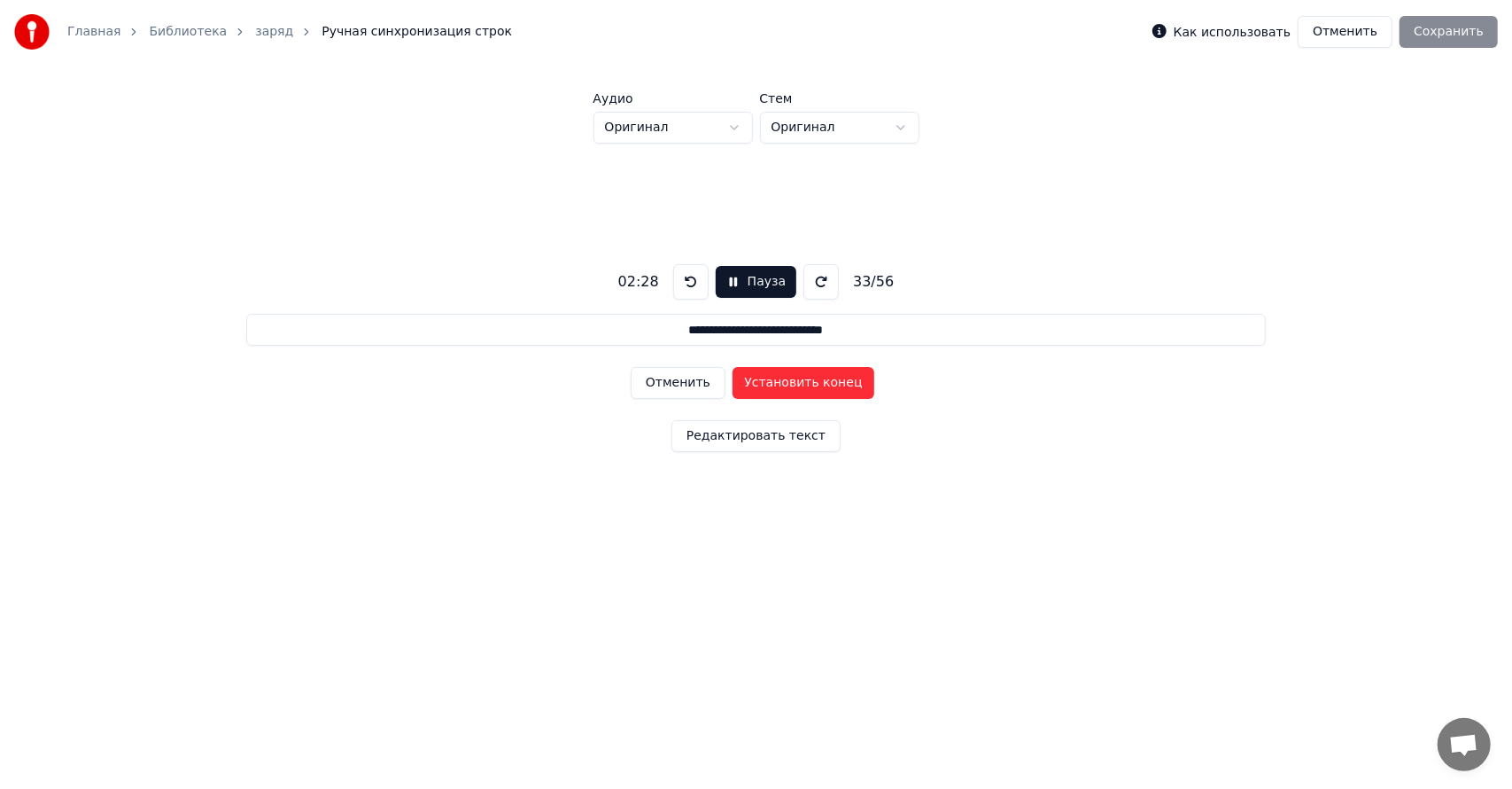
click at [779, 378] on button "Установить конец" at bounding box center [804, 383] width 142 height 32
click at [779, 378] on button "Установить начало" at bounding box center [804, 383] width 142 height 32
click at [781, 377] on button "Установить конец" at bounding box center [804, 383] width 142 height 32
click at [781, 377] on button "Установить начало" at bounding box center [804, 383] width 142 height 32
click at [790, 380] on button "Установить конец" at bounding box center [804, 383] width 142 height 32
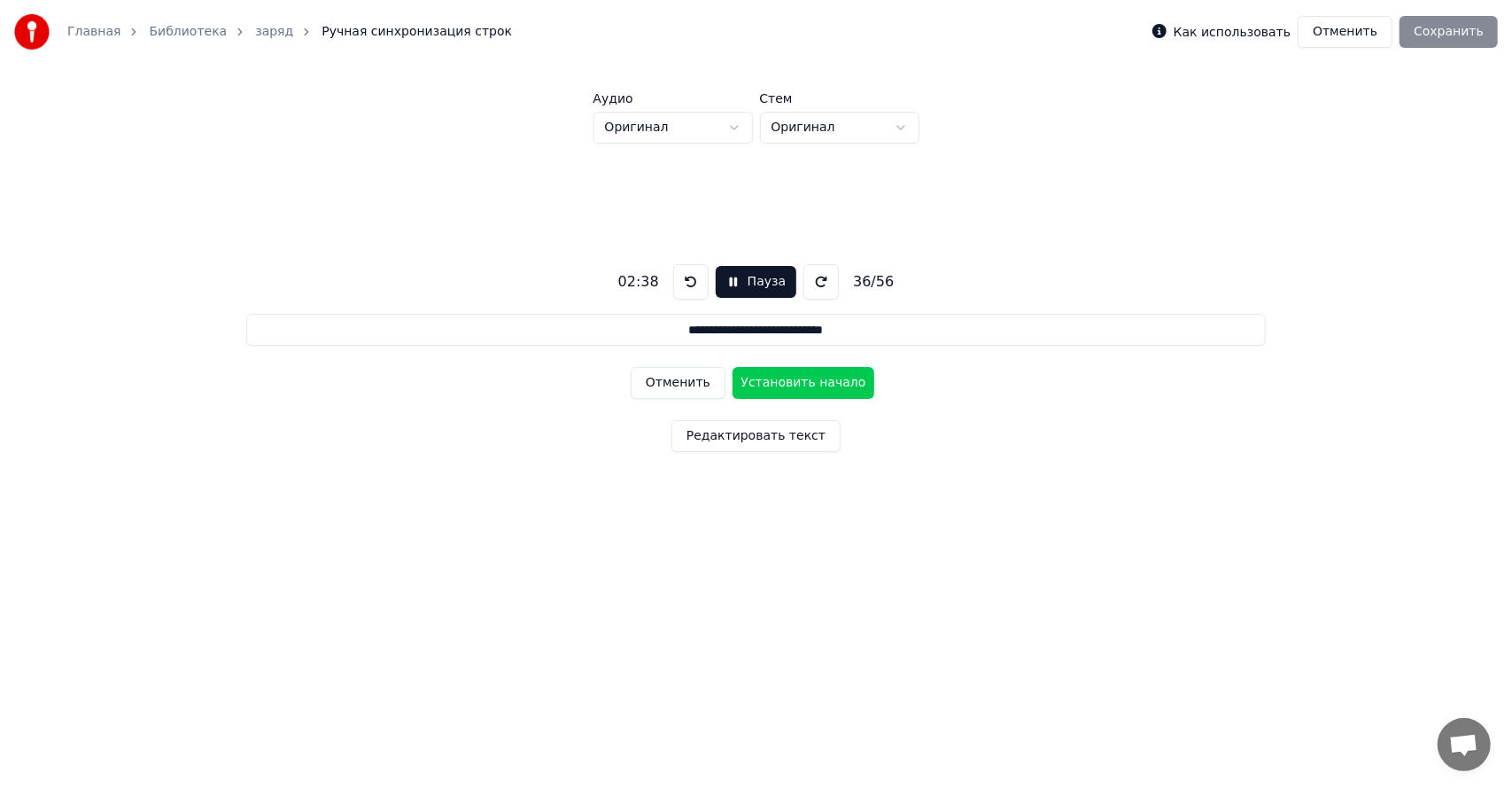
click at [790, 380] on button "Установить начало" at bounding box center [804, 383] width 142 height 32
click at [797, 379] on button "Установить конец" at bounding box center [804, 383] width 142 height 32
click at [797, 379] on button "Установить начало" at bounding box center [804, 383] width 142 height 32
click at [803, 383] on button "Установить конец" at bounding box center [804, 383] width 142 height 32
click at [803, 383] on button "Установить начало" at bounding box center [804, 383] width 142 height 32
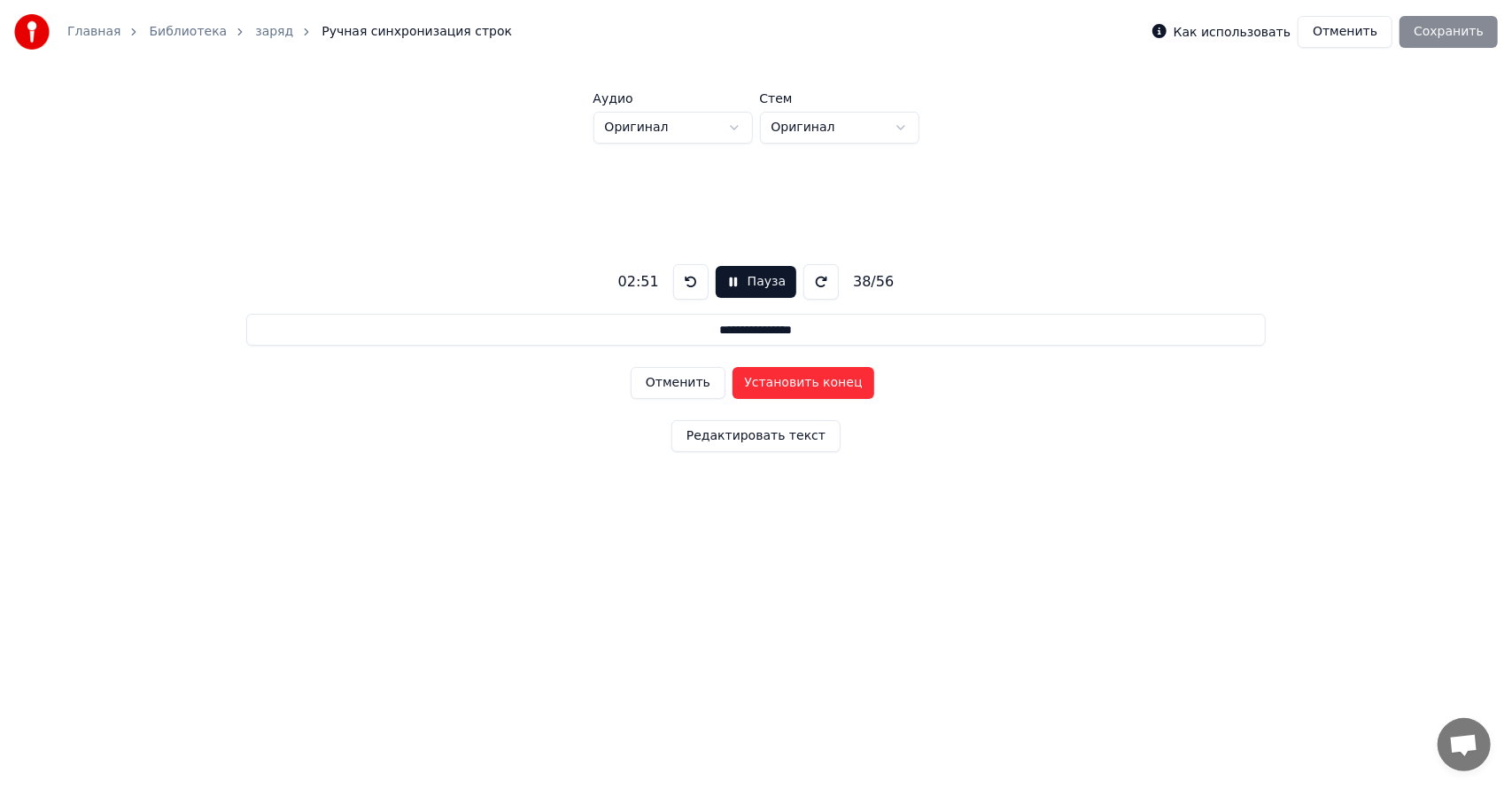
click at [803, 383] on button "Установить конец" at bounding box center [804, 383] width 142 height 32
click at [803, 383] on button "Установить начало" at bounding box center [804, 383] width 142 height 32
click at [803, 384] on button "Установить конец" at bounding box center [804, 383] width 142 height 32
click at [803, 385] on button "Установить начало" at bounding box center [804, 383] width 142 height 32
click at [804, 386] on button "Установить конец" at bounding box center [804, 383] width 142 height 32
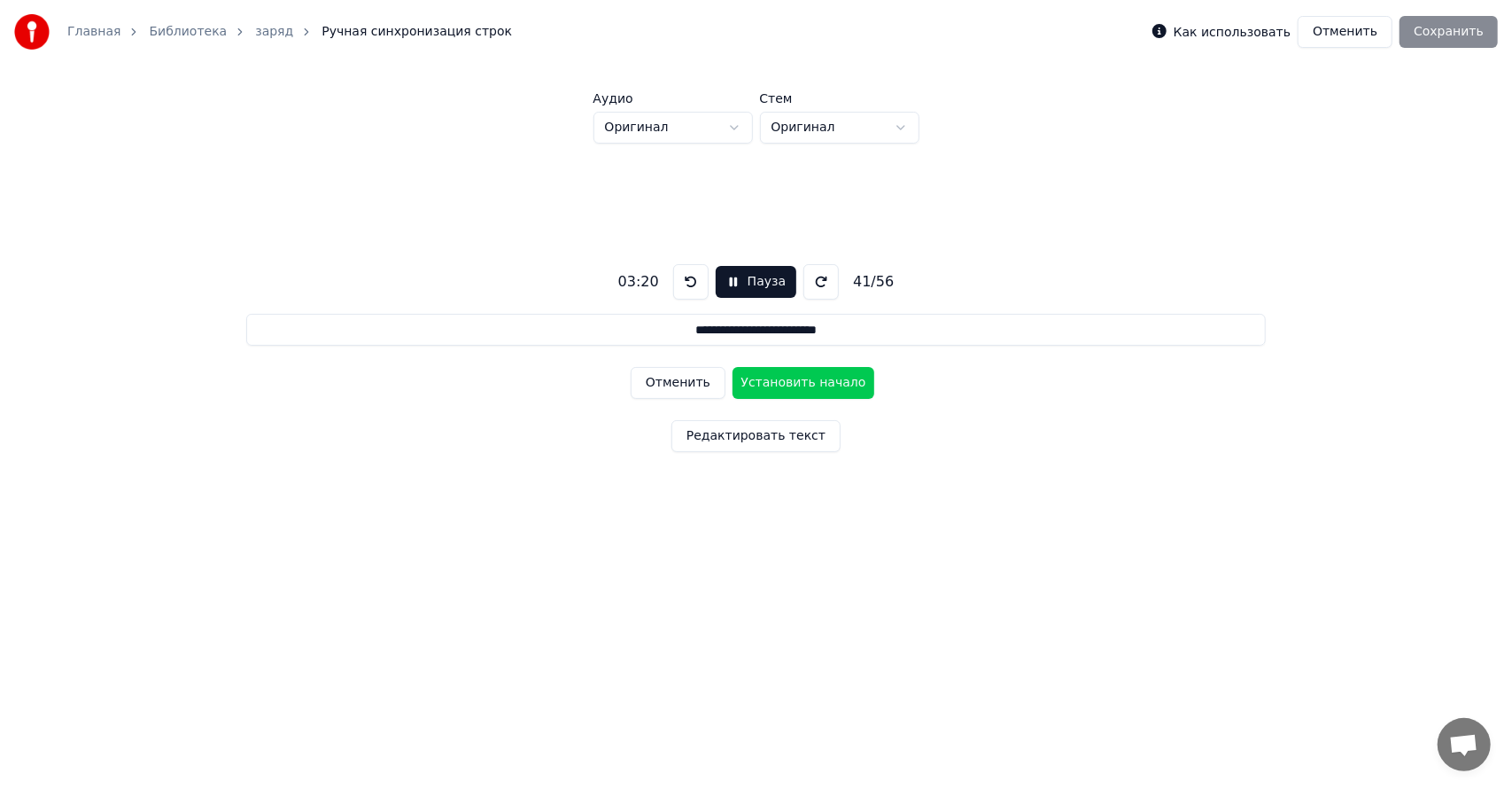
click at [700, 389] on button "Отменить" at bounding box center [678, 383] width 95 height 32
type input "**********"
click at [746, 435] on button "Редактировать текст" at bounding box center [756, 436] width 169 height 32
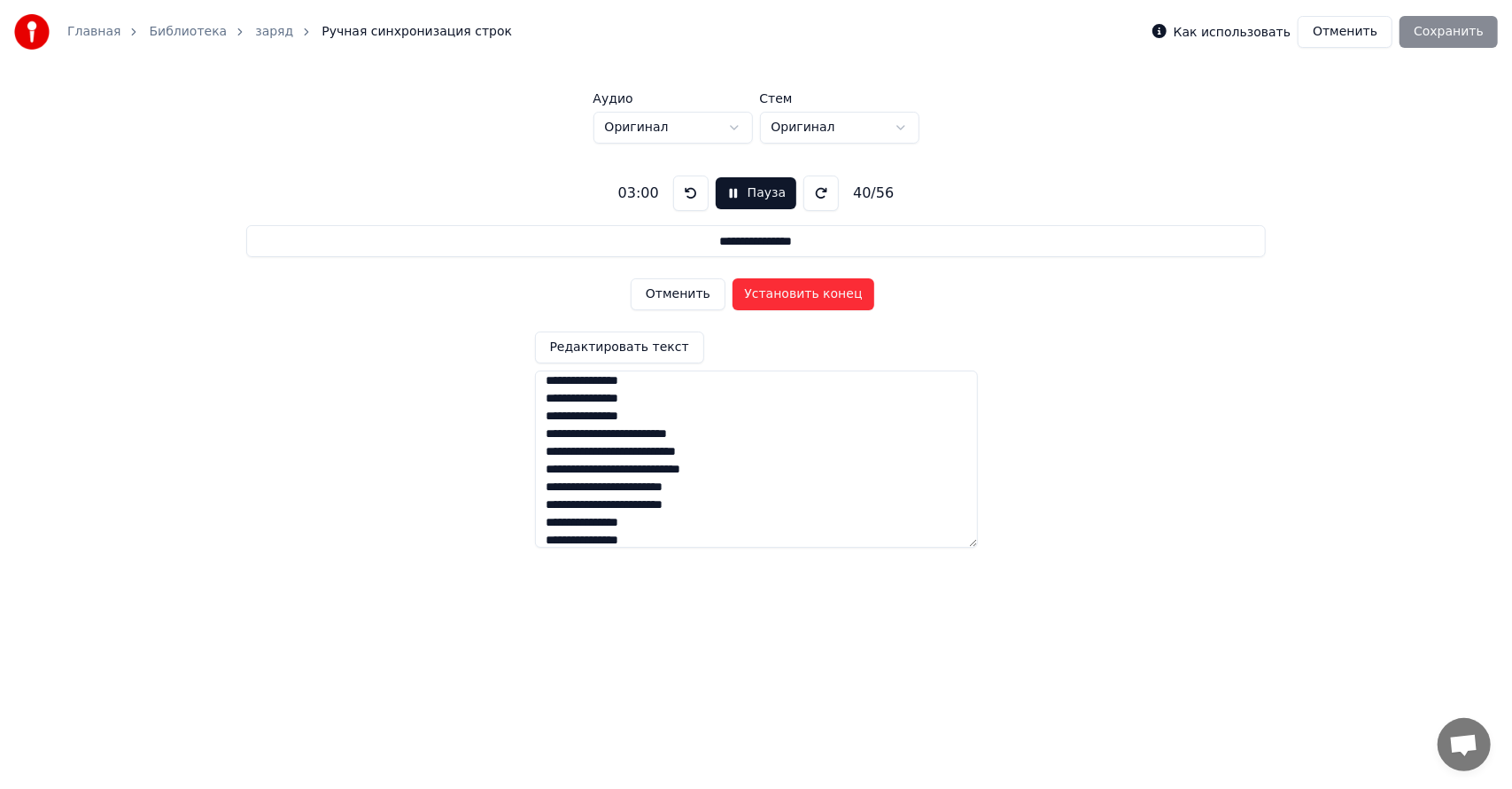
scroll to position [709, 0]
drag, startPoint x: 546, startPoint y: 388, endPoint x: 718, endPoint y: 507, distance: 209.2
click at [718, 507] on textarea at bounding box center [756, 458] width 443 height 177
type textarea "**********"
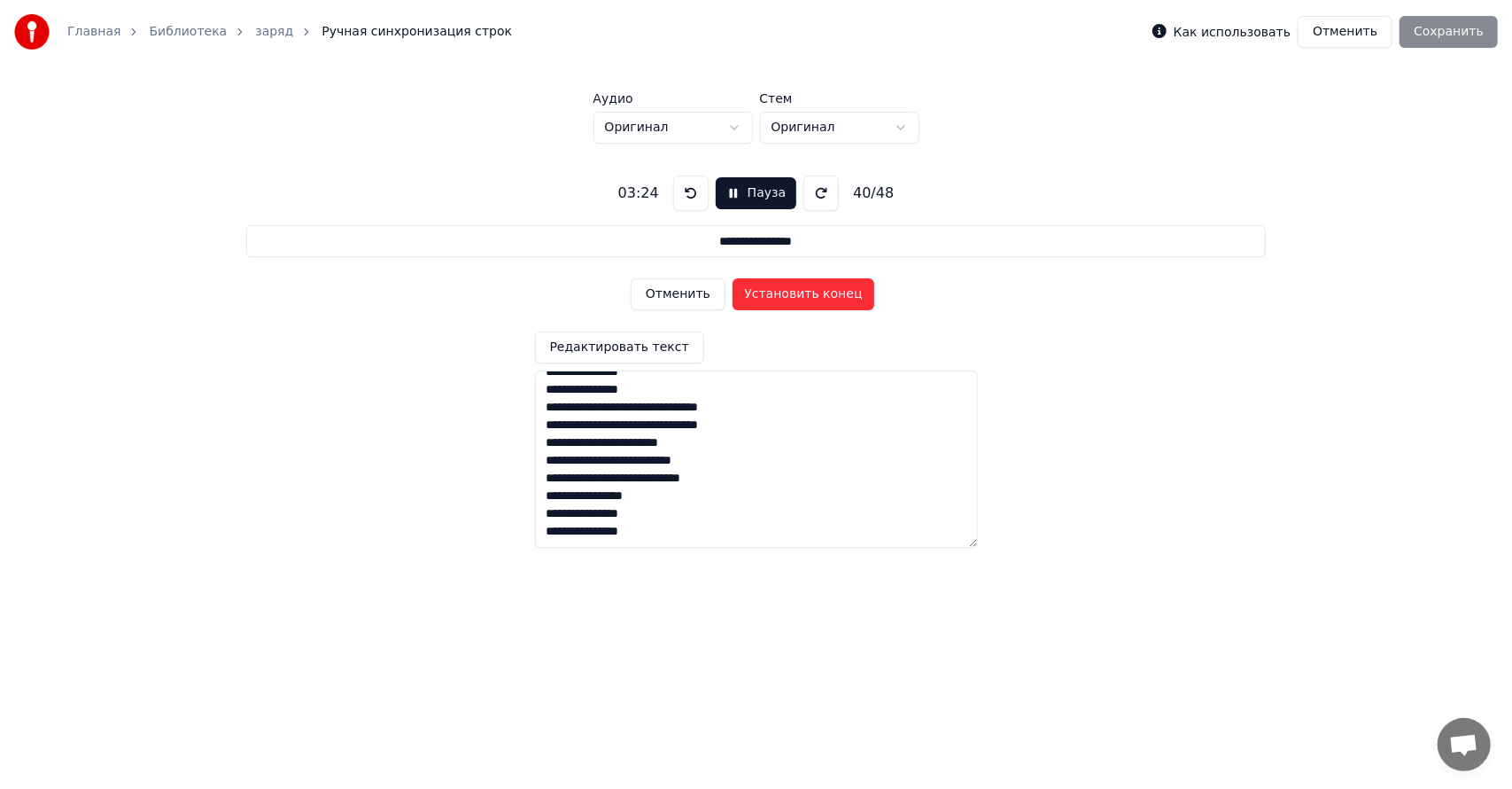
click at [648, 355] on button "Редактировать текст" at bounding box center [619, 347] width 169 height 32
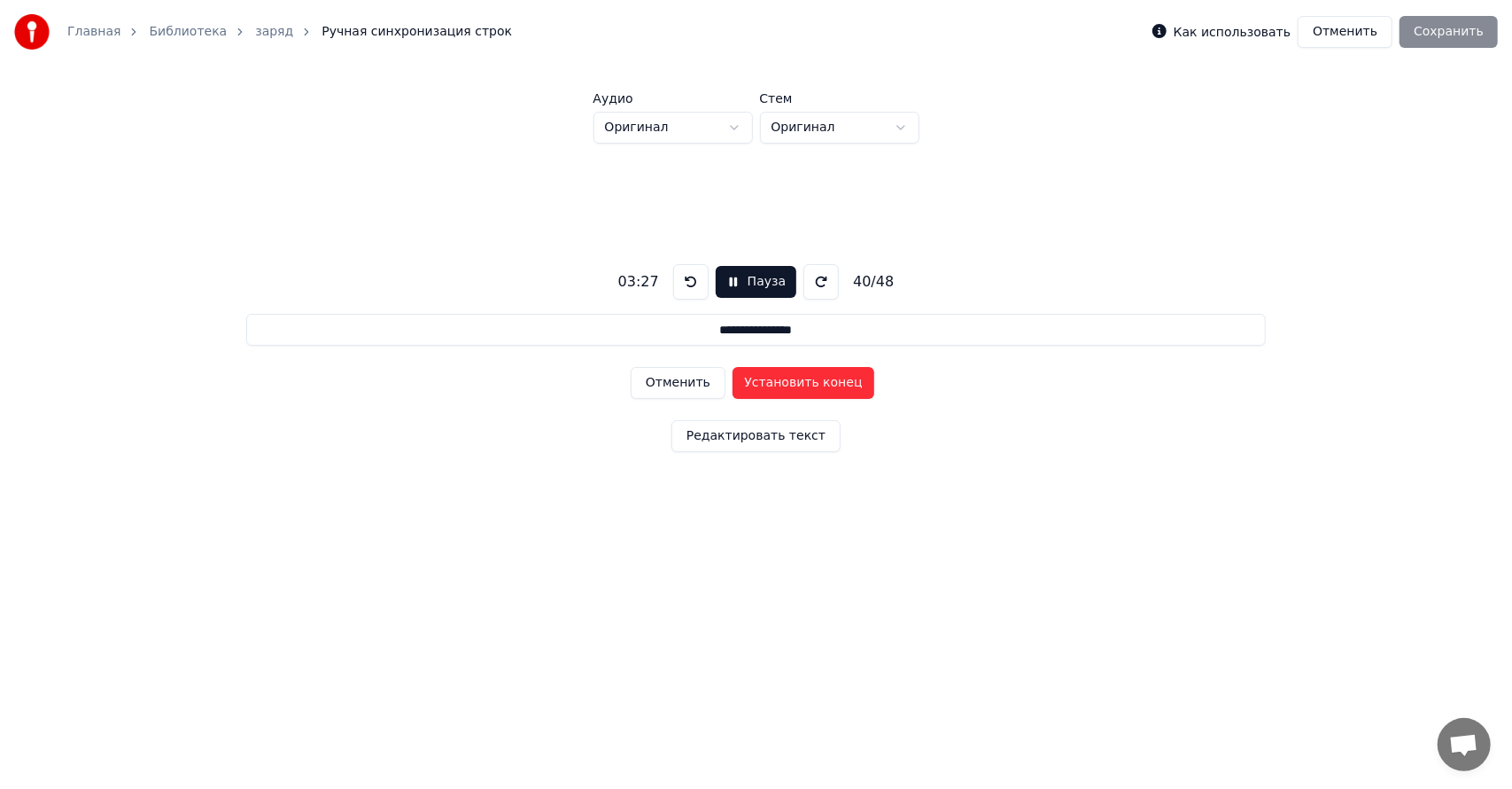
click at [686, 381] on button "Отменить" at bounding box center [678, 383] width 95 height 32
click at [747, 383] on button "Установить начало" at bounding box center [804, 383] width 142 height 32
click at [750, 381] on button "Установить конец" at bounding box center [804, 383] width 142 height 32
click at [824, 130] on html "**********" at bounding box center [756, 296] width 1512 height 593
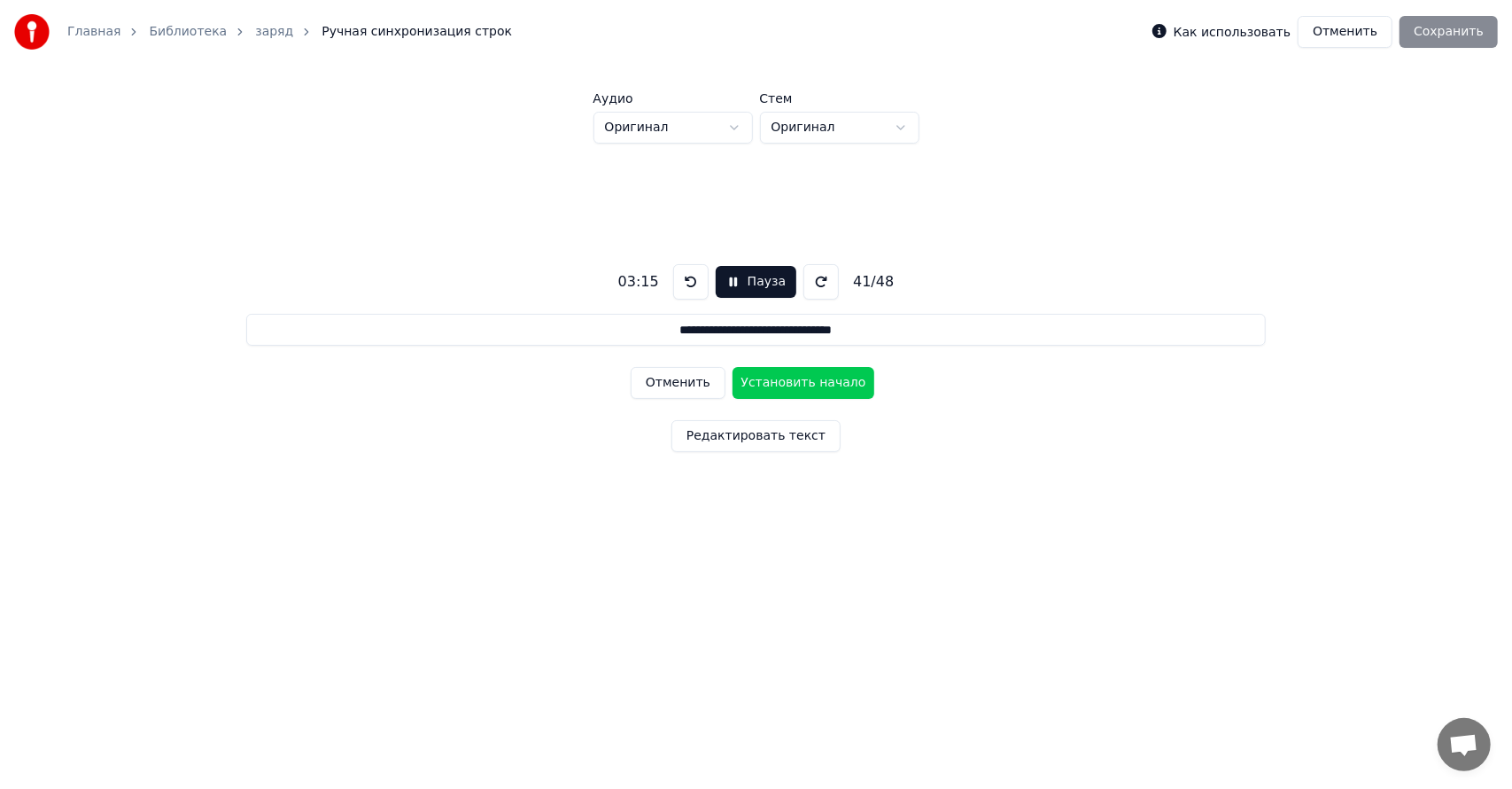
click at [768, 379] on button "Установить начало" at bounding box center [804, 383] width 142 height 32
click at [769, 377] on button "Установить конец" at bounding box center [804, 383] width 142 height 32
click at [769, 377] on button "Установить начало" at bounding box center [804, 383] width 142 height 32
click at [769, 374] on button "Установить конец" at bounding box center [804, 383] width 142 height 32
click at [769, 374] on button "Установить начало" at bounding box center [804, 383] width 142 height 32
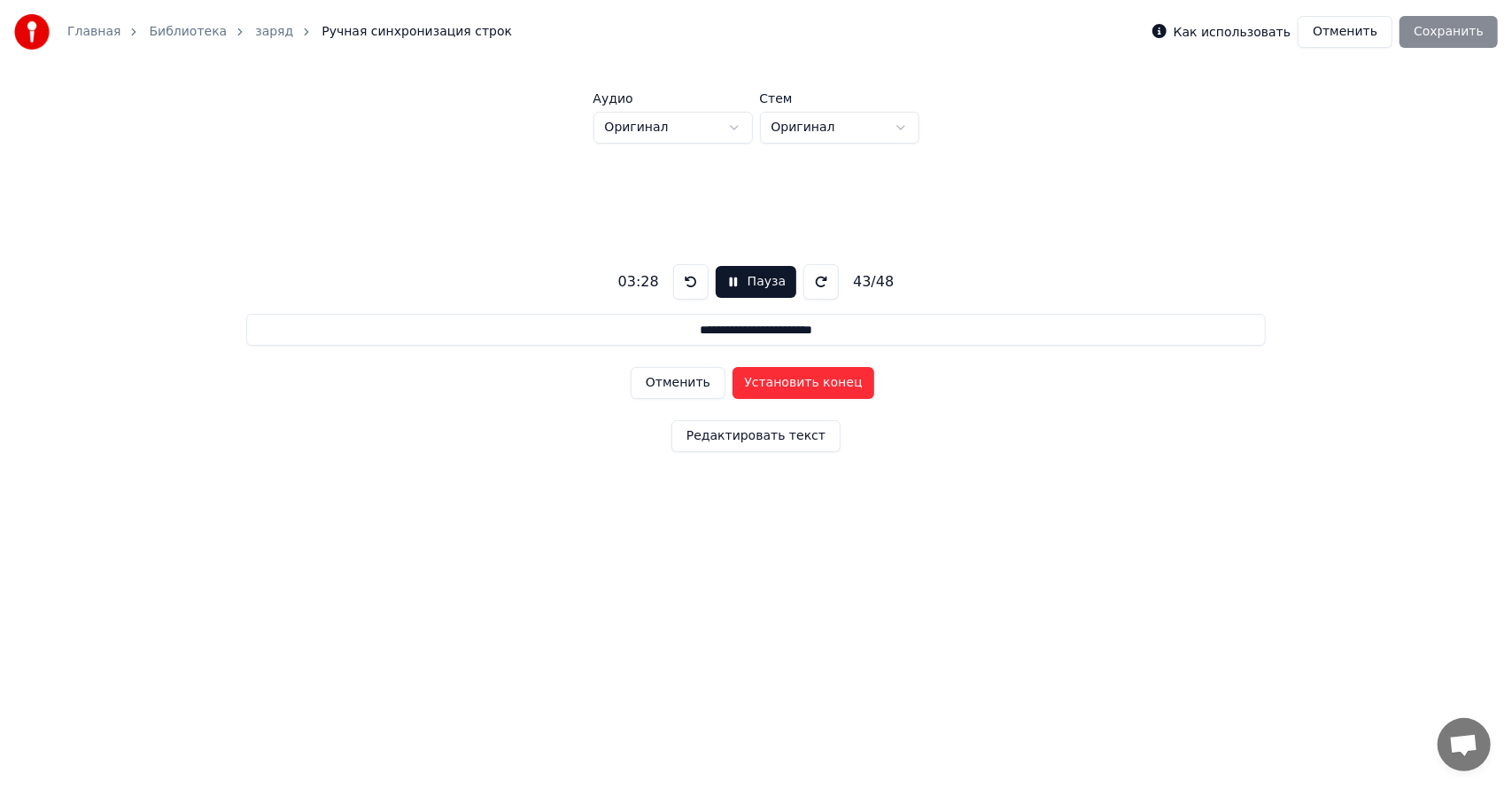
click at [769, 374] on button "Установить конец" at bounding box center [804, 383] width 142 height 32
click at [769, 374] on button "Установить начало" at bounding box center [804, 383] width 142 height 32
click at [769, 374] on button "Установить конец" at bounding box center [804, 383] width 142 height 32
click at [769, 374] on button "Установить начало" at bounding box center [804, 383] width 142 height 32
click at [791, 376] on button "Установить конец" at bounding box center [804, 383] width 142 height 32
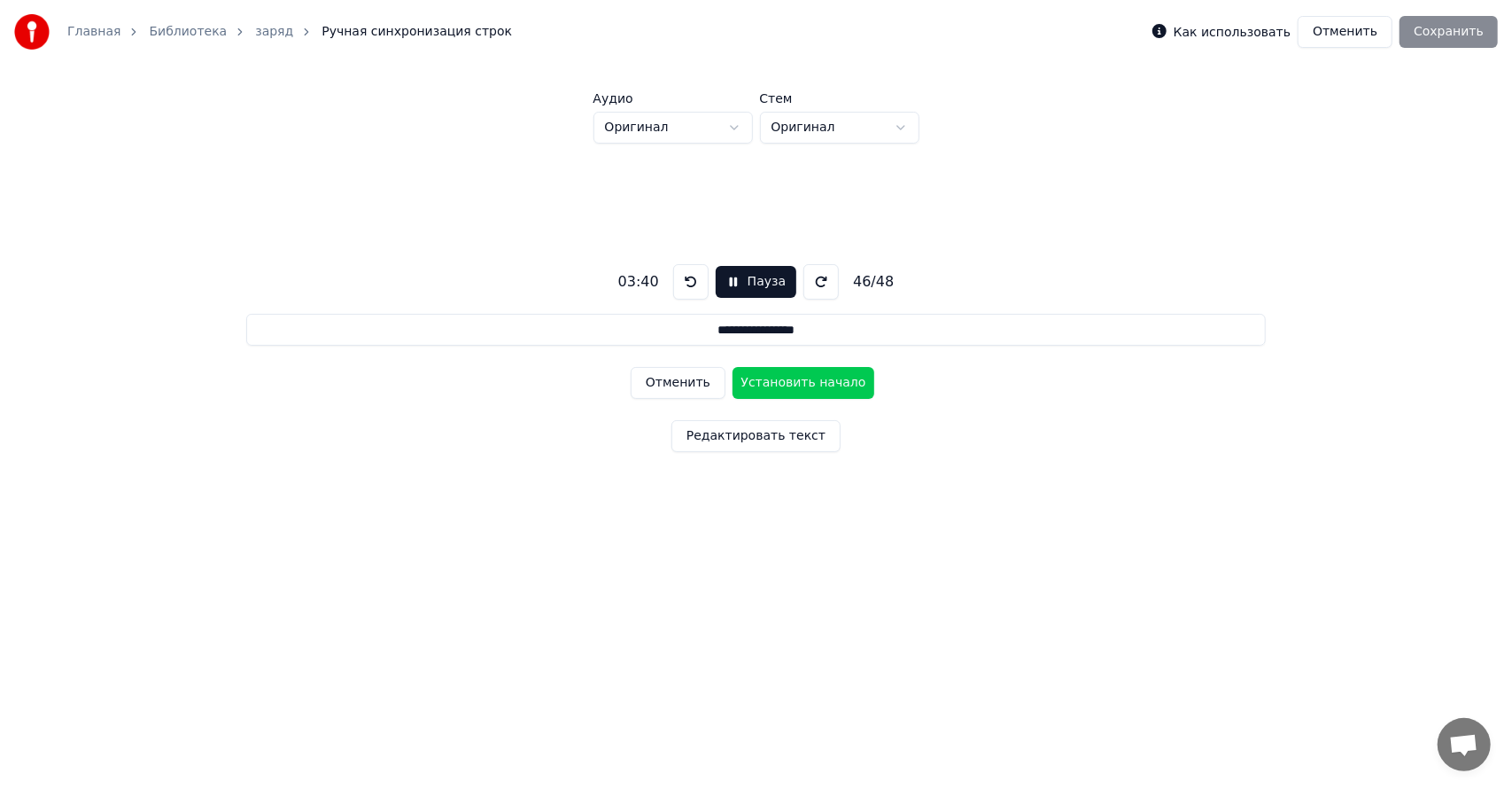
click at [791, 376] on button "Установить начало" at bounding box center [804, 383] width 142 height 32
click at [768, 438] on button "Редактировать текст" at bounding box center [756, 436] width 169 height 32
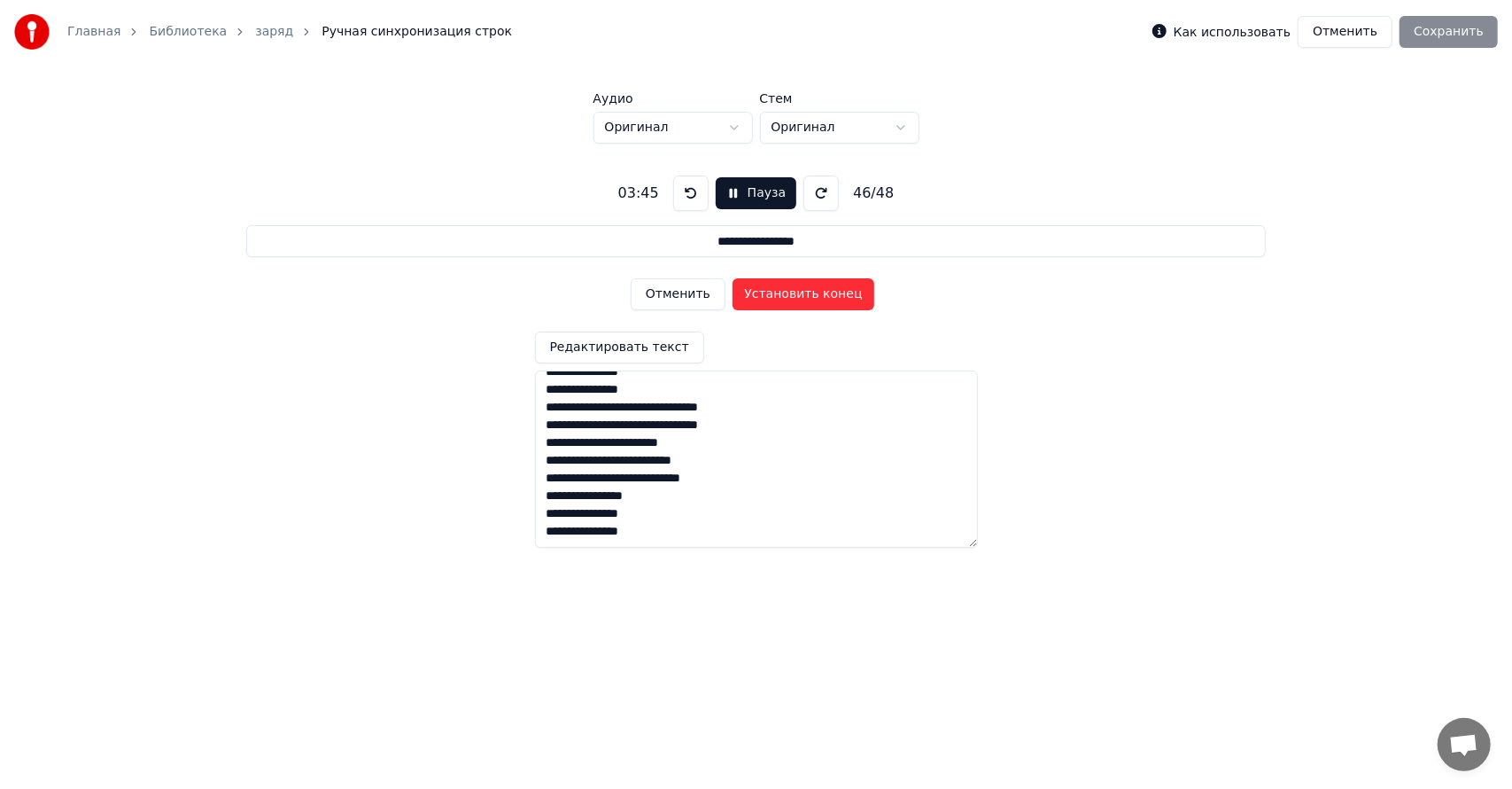
click at [547, 496] on textarea at bounding box center [756, 458] width 443 height 177
type input "**********"
type textarea "**********"
click at [808, 335] on div "Редактировать текст" at bounding box center [756, 439] width 443 height 217
click at [618, 349] on button "Редактировать текст" at bounding box center [619, 347] width 169 height 32
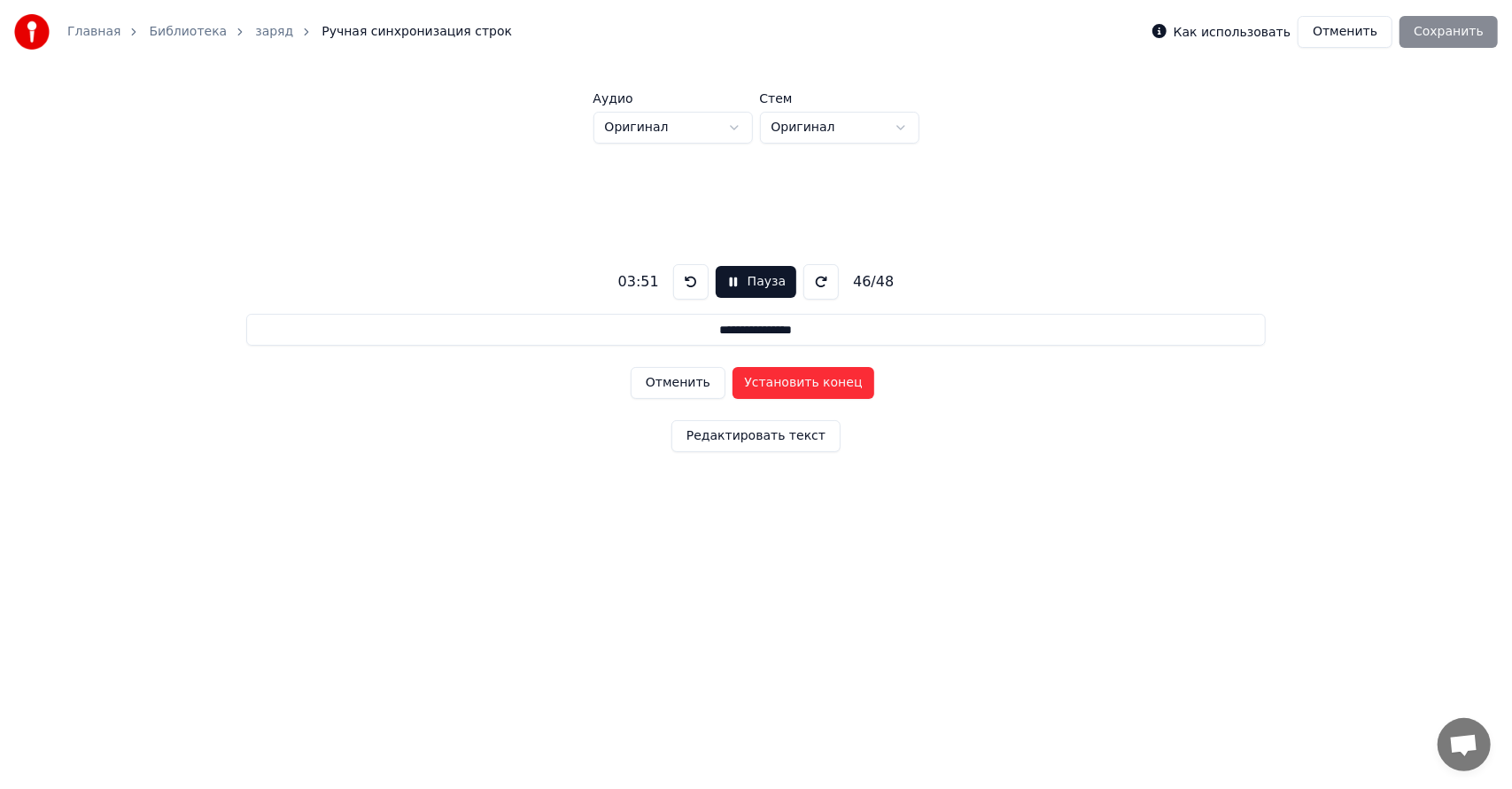
click at [698, 388] on button "Отменить" at bounding box center [678, 383] width 95 height 32
click at [759, 381] on button "Установить начало" at bounding box center [804, 383] width 142 height 32
click at [647, 390] on button "Отменить" at bounding box center [678, 383] width 95 height 32
click at [757, 383] on button "Установить начало" at bounding box center [804, 383] width 142 height 32
click at [762, 380] on button "Установить конец" at bounding box center [804, 383] width 142 height 32
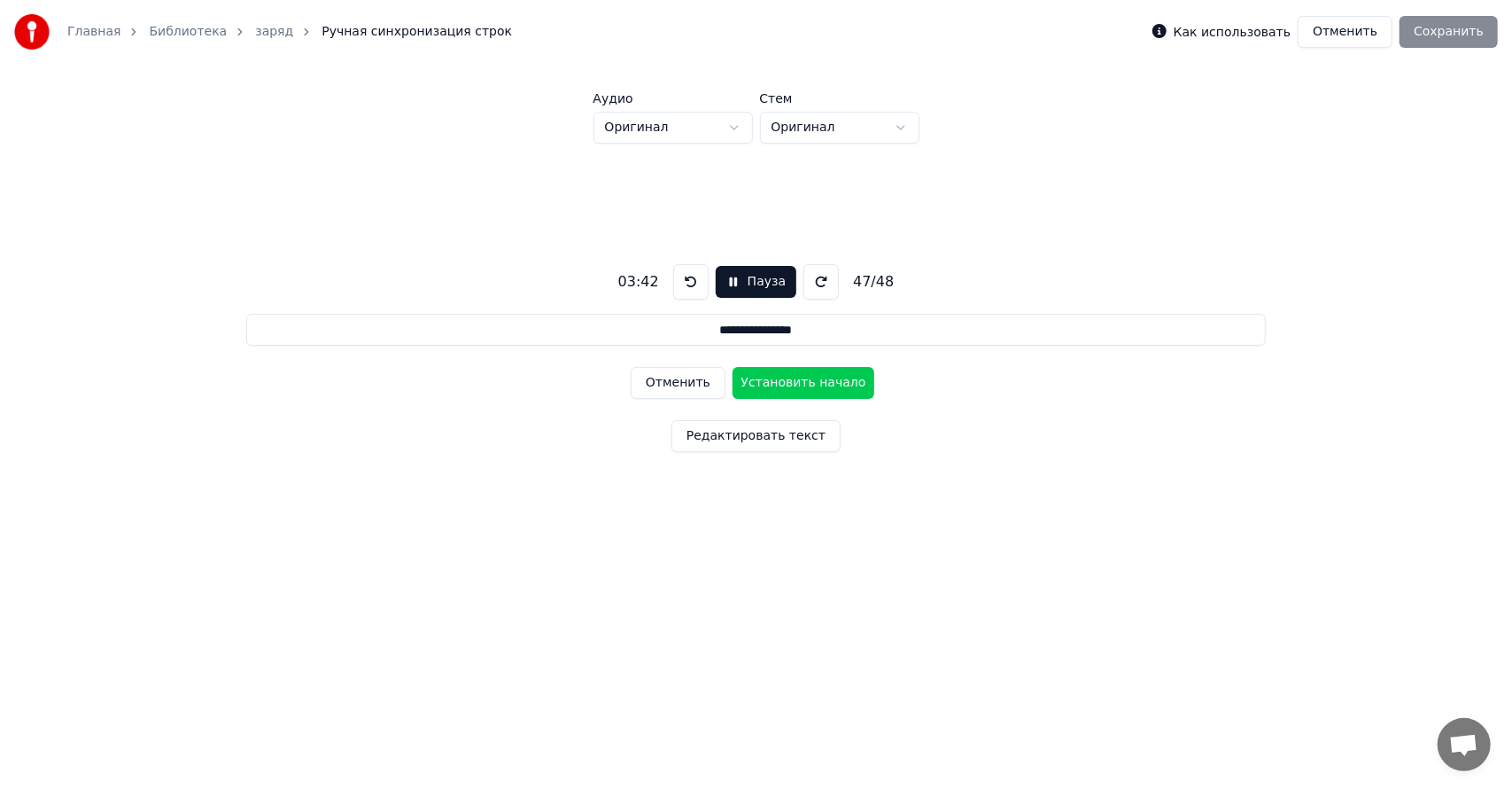
click at [760, 381] on button "Установить начало" at bounding box center [804, 383] width 142 height 32
click at [760, 380] on button "Установить конец" at bounding box center [804, 383] width 142 height 32
type input "**********"
click at [760, 380] on button "Установить начало" at bounding box center [804, 383] width 142 height 32
click at [769, 379] on button "Установить конец" at bounding box center [804, 383] width 142 height 32
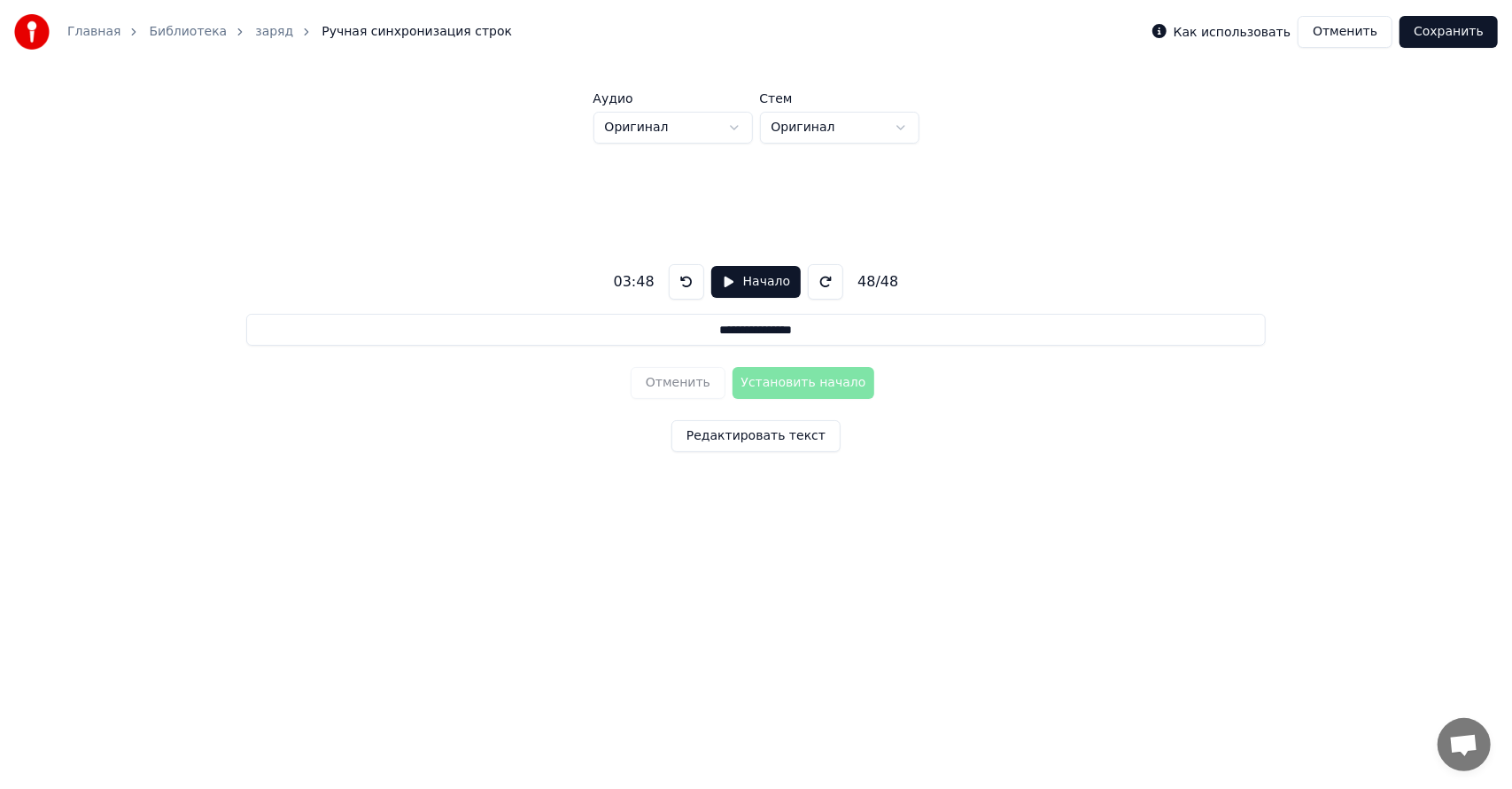
click at [1438, 22] on button "Сохранить" at bounding box center [1449, 32] width 98 height 32
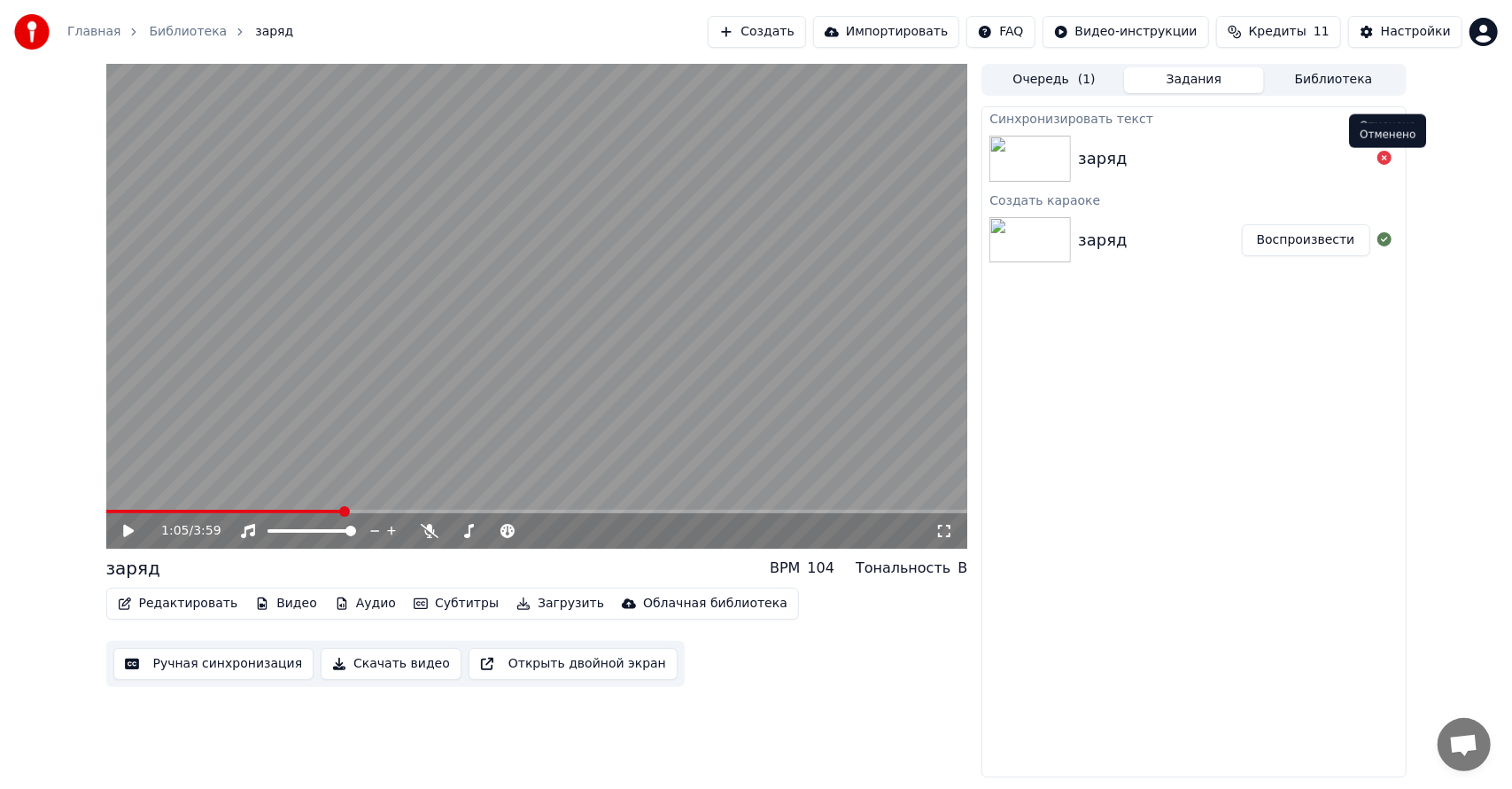
click at [1382, 158] on icon at bounding box center [1383, 157] width 14 height 14
click at [1383, 157] on icon at bounding box center [1383, 157] width 14 height 14
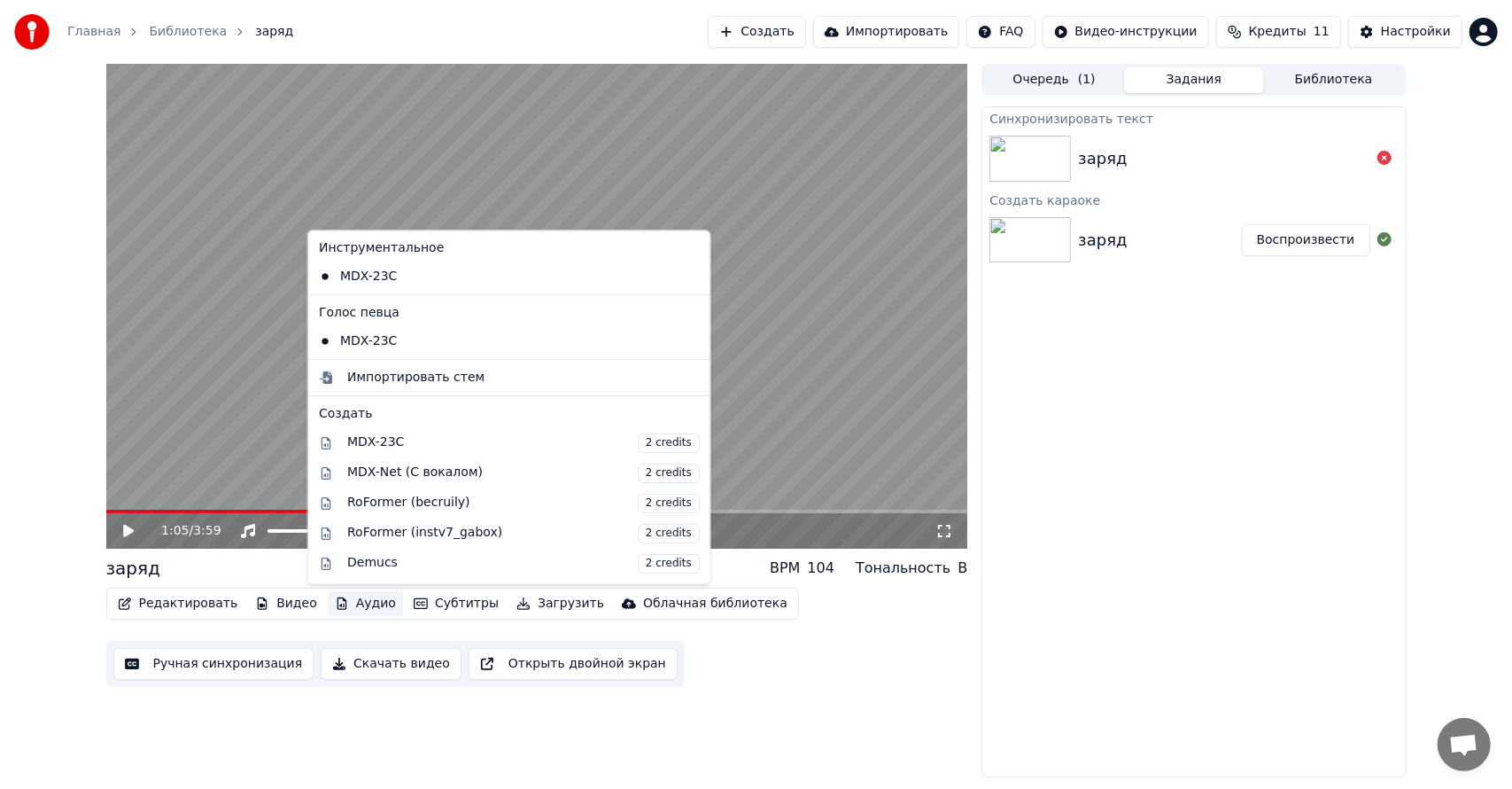
click at [335, 606] on button "Аудио" at bounding box center [366, 604] width 76 height 25
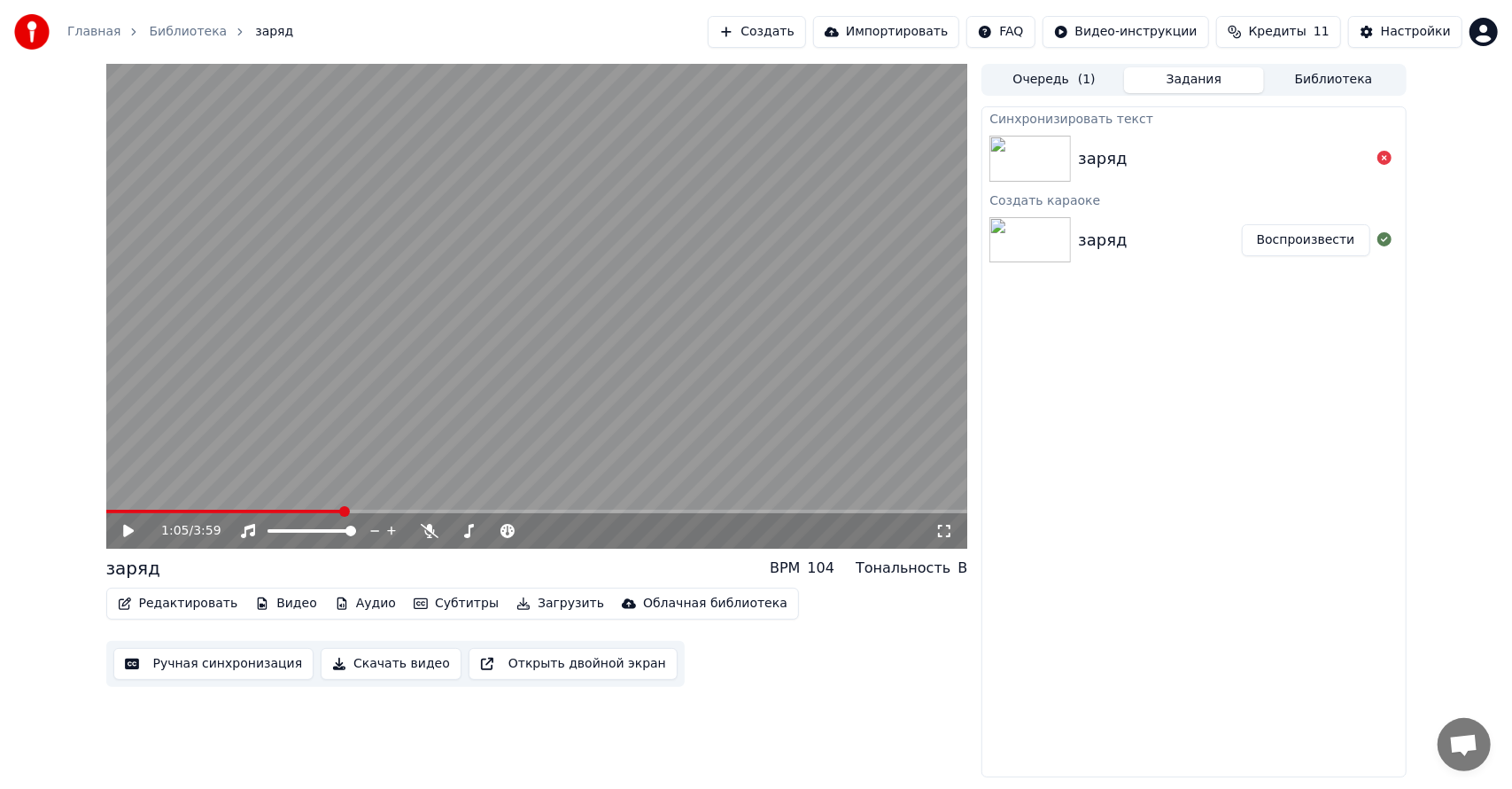
click at [812, 724] on div "1:05 / 3:59 заряд BPM 104 Тональность B Редактировать Видео Аудио Субтитры Загр…" at bounding box center [536, 420] width 861 height 713
click at [542, 602] on button "Загрузить" at bounding box center [561, 604] width 102 height 25
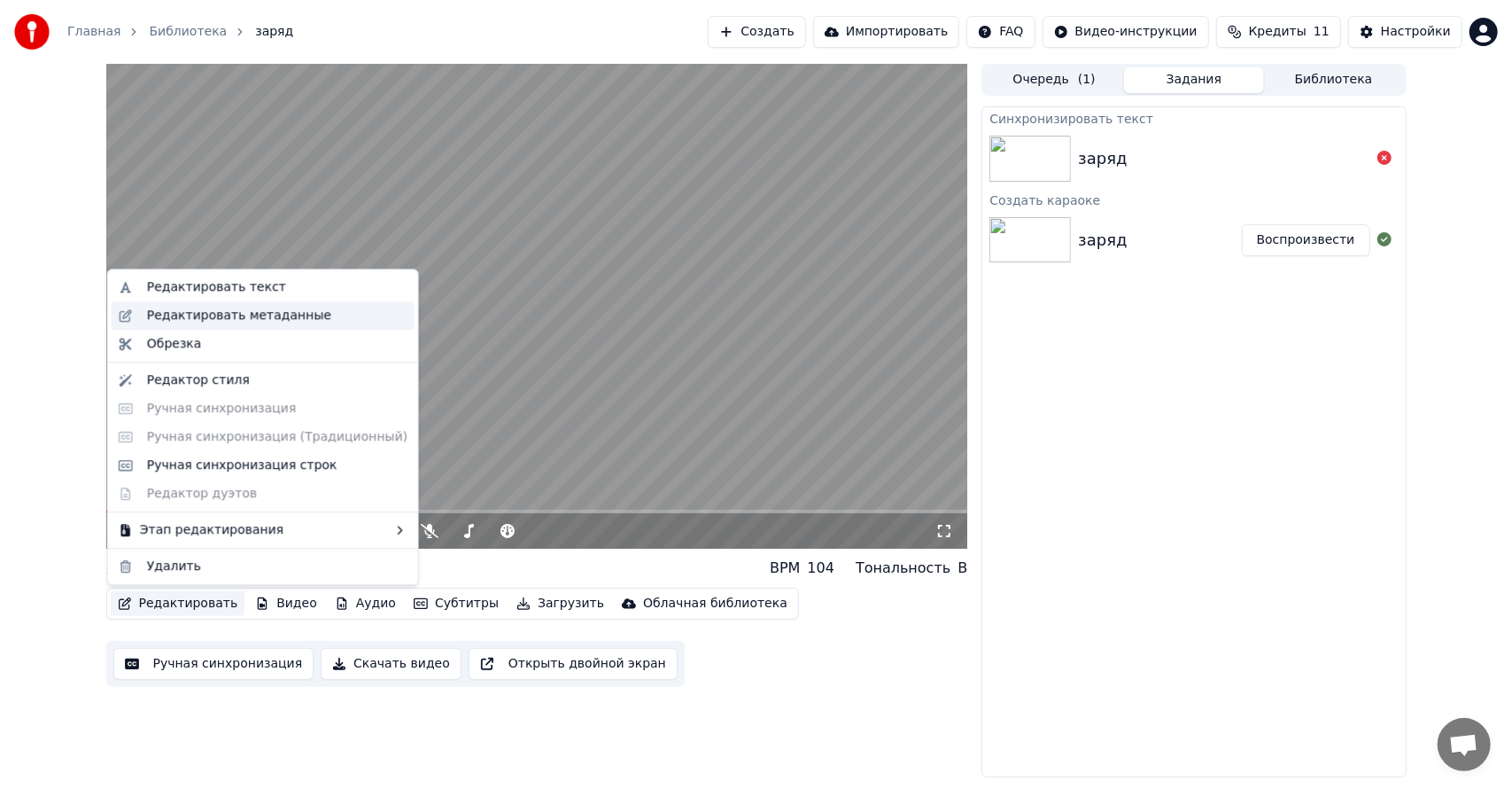
click at [209, 316] on div "Редактировать метаданные" at bounding box center [238, 315] width 184 height 18
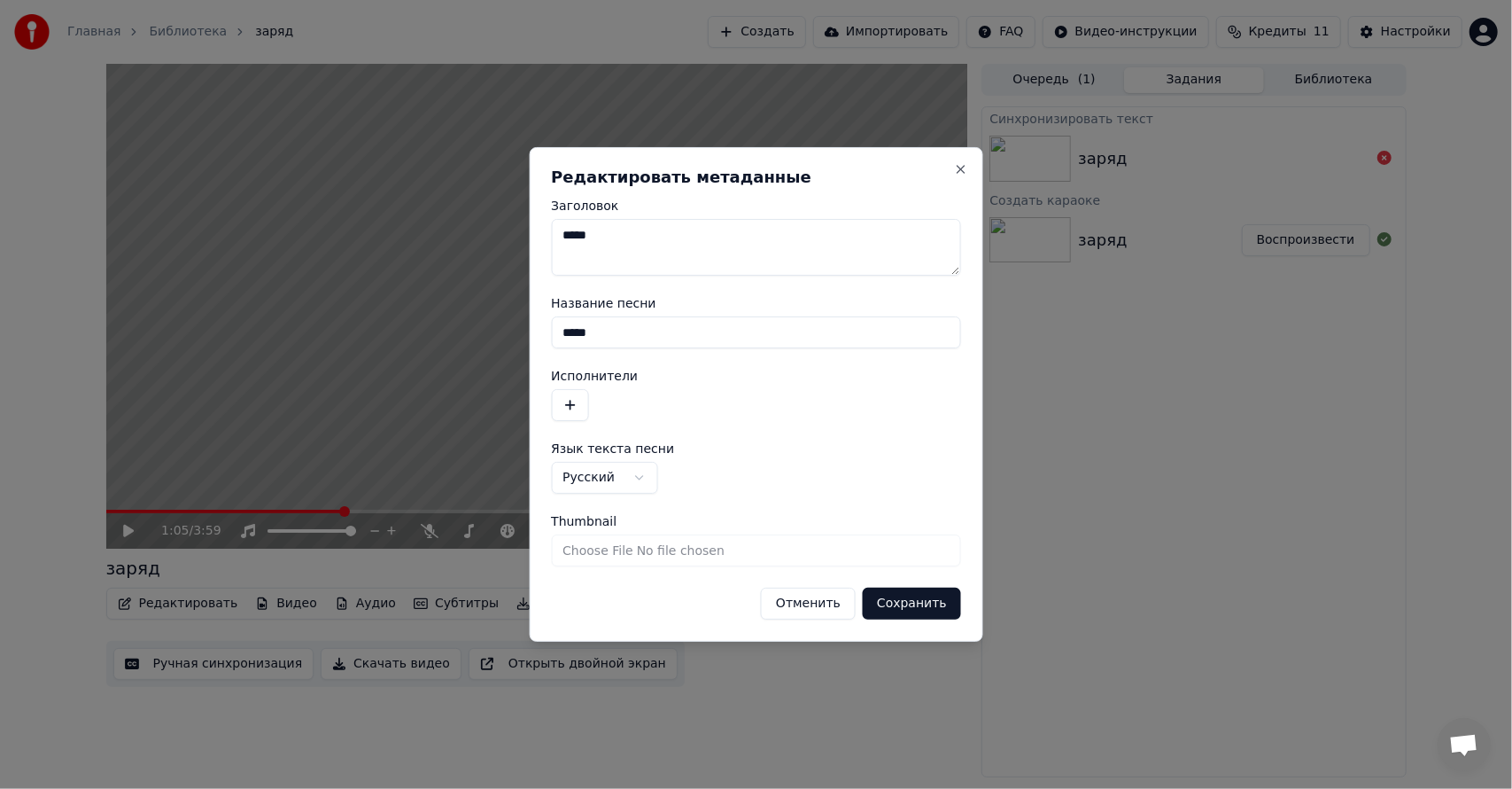
drag, startPoint x: 568, startPoint y: 231, endPoint x: 536, endPoint y: 237, distance: 32.6
click at [537, 237] on div "**********" at bounding box center [756, 394] width 454 height 495
type textarea "*****"
drag, startPoint x: 566, startPoint y: 333, endPoint x: 503, endPoint y: 337, distance: 63.1
click at [503, 337] on body "**********" at bounding box center [756, 394] width 1512 height 789
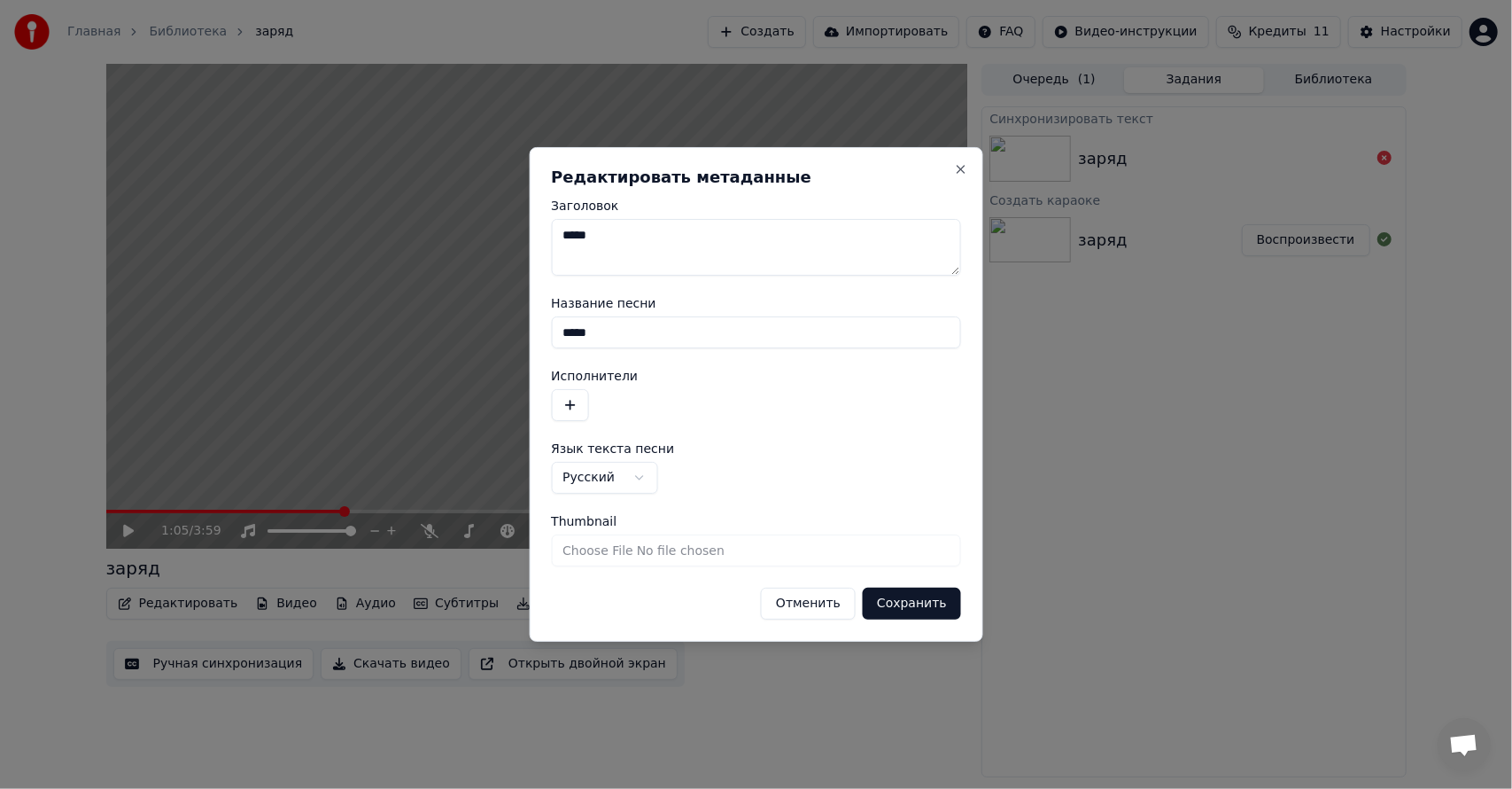
type input "*****"
click at [903, 604] on button "Сохранить" at bounding box center [912, 604] width 98 height 32
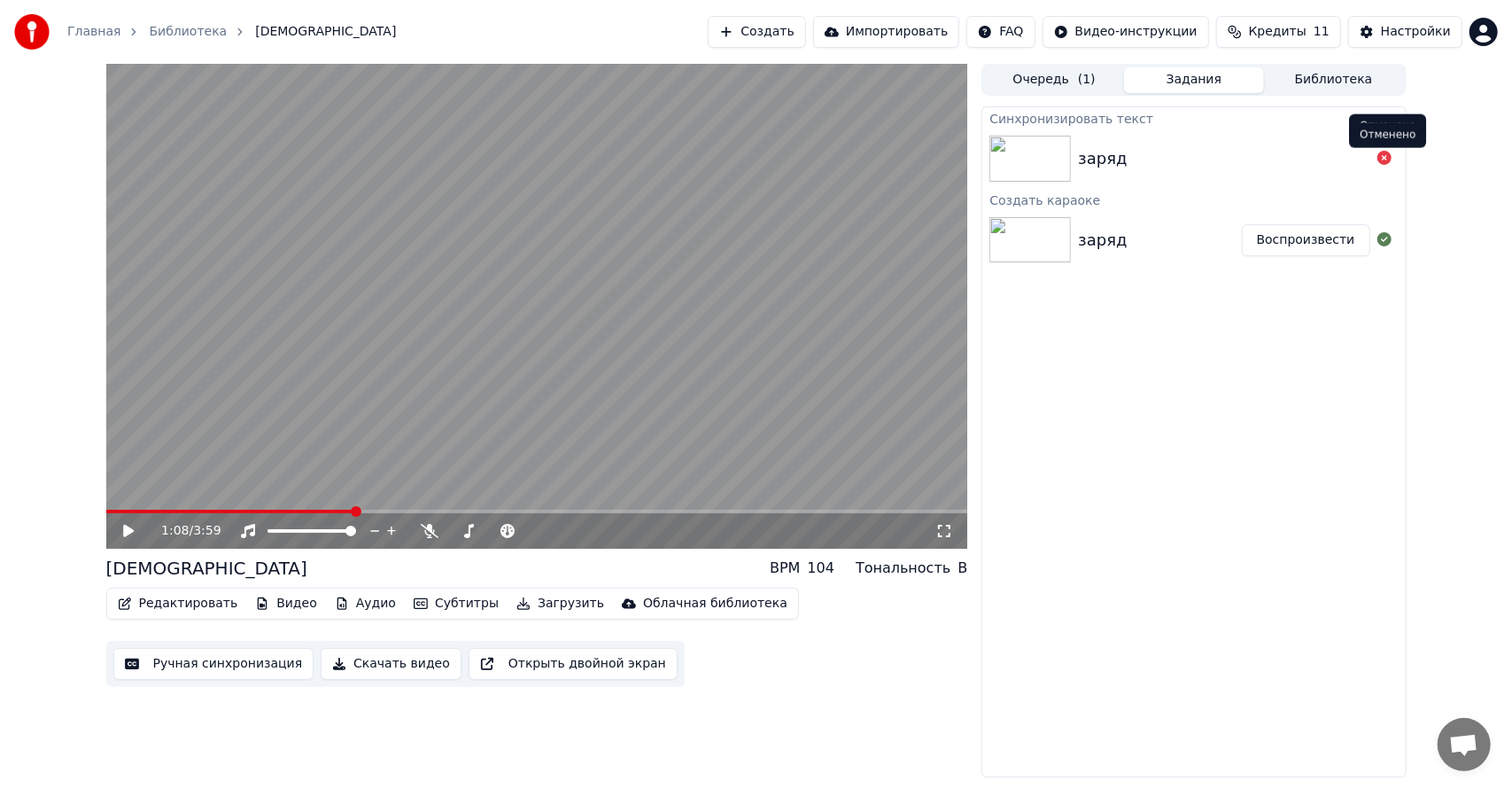
click at [1381, 158] on icon at bounding box center [1383, 157] width 14 height 14
click at [791, 33] on button "Создать" at bounding box center [756, 32] width 97 height 32
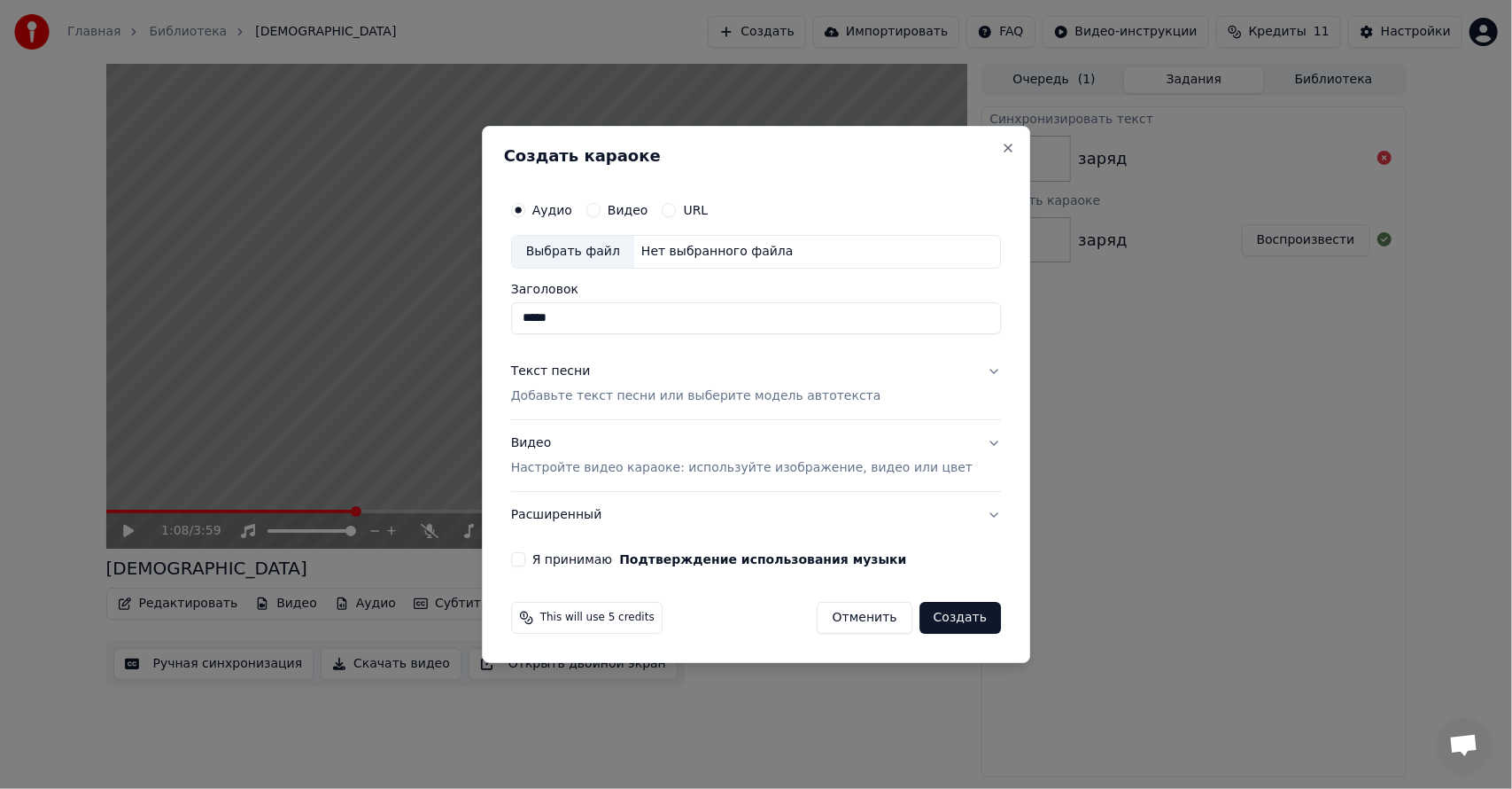
type input "*****"
click at [583, 392] on p "Добавьте текст песни или выберите модель автотекста" at bounding box center [695, 395] width 370 height 18
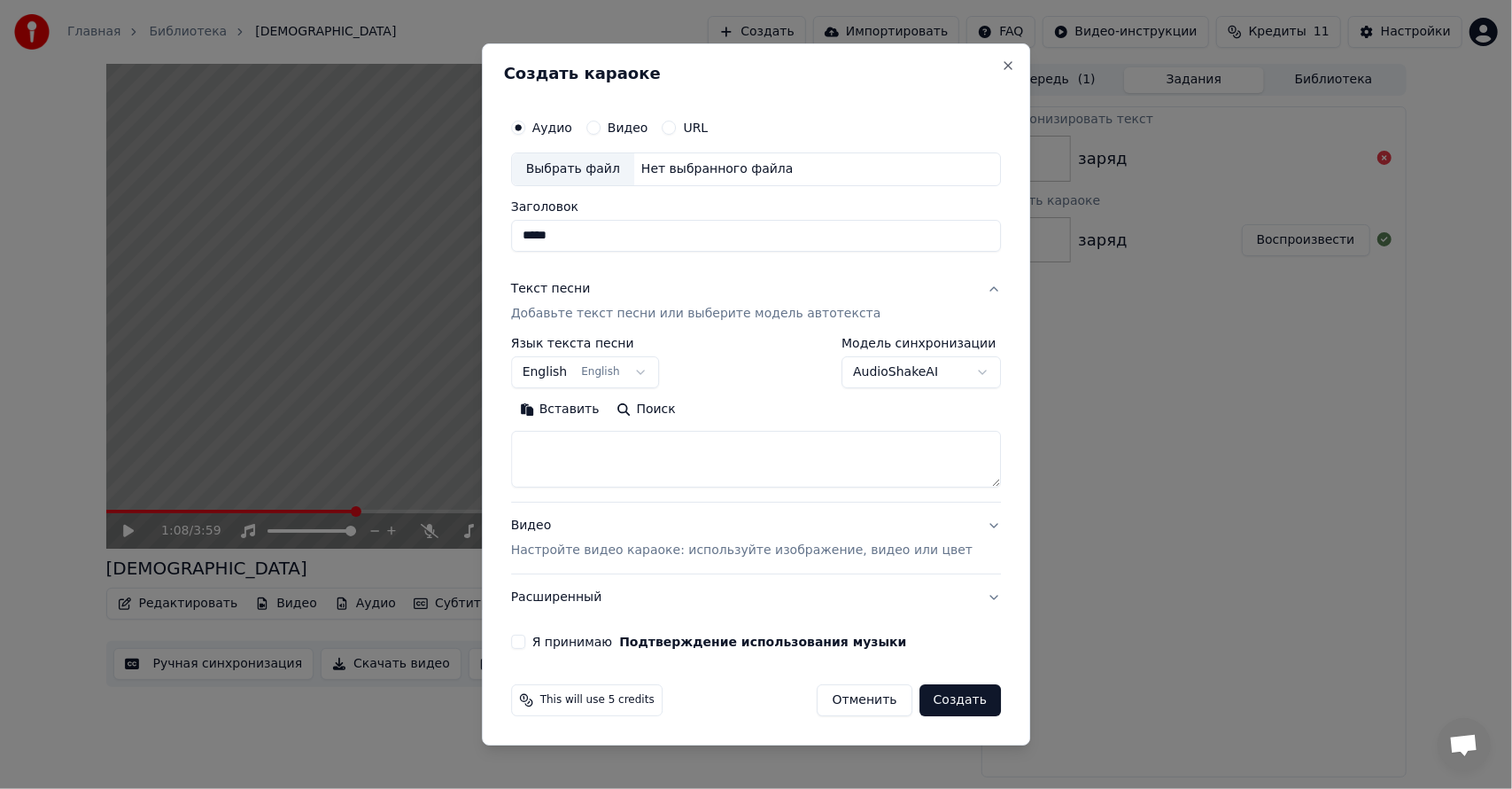
click at [606, 454] on textarea at bounding box center [756, 459] width 490 height 57
click at [571, 378] on body "**********" at bounding box center [756, 394] width 1512 height 789
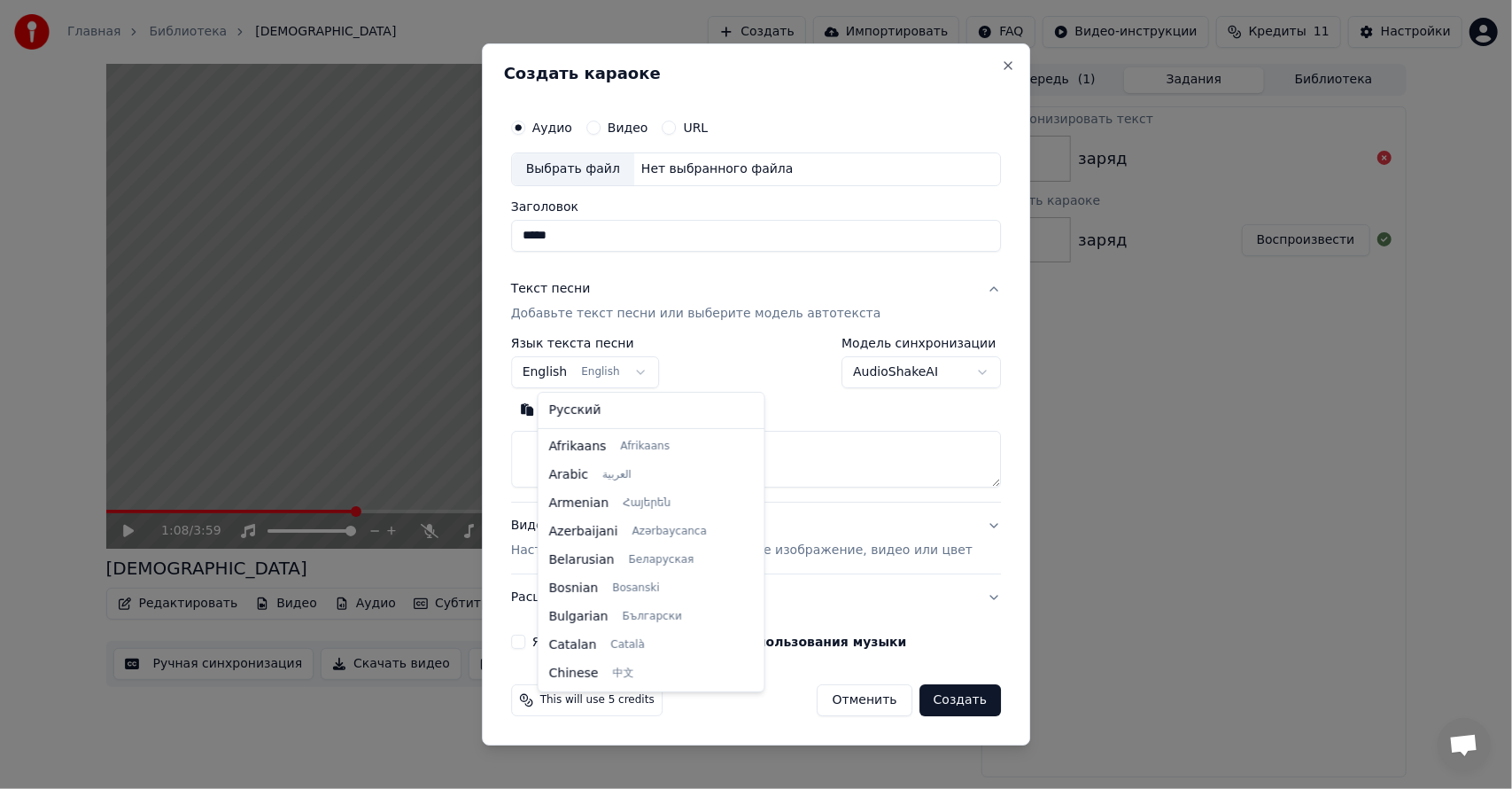
scroll to position [142, 0]
select select "**"
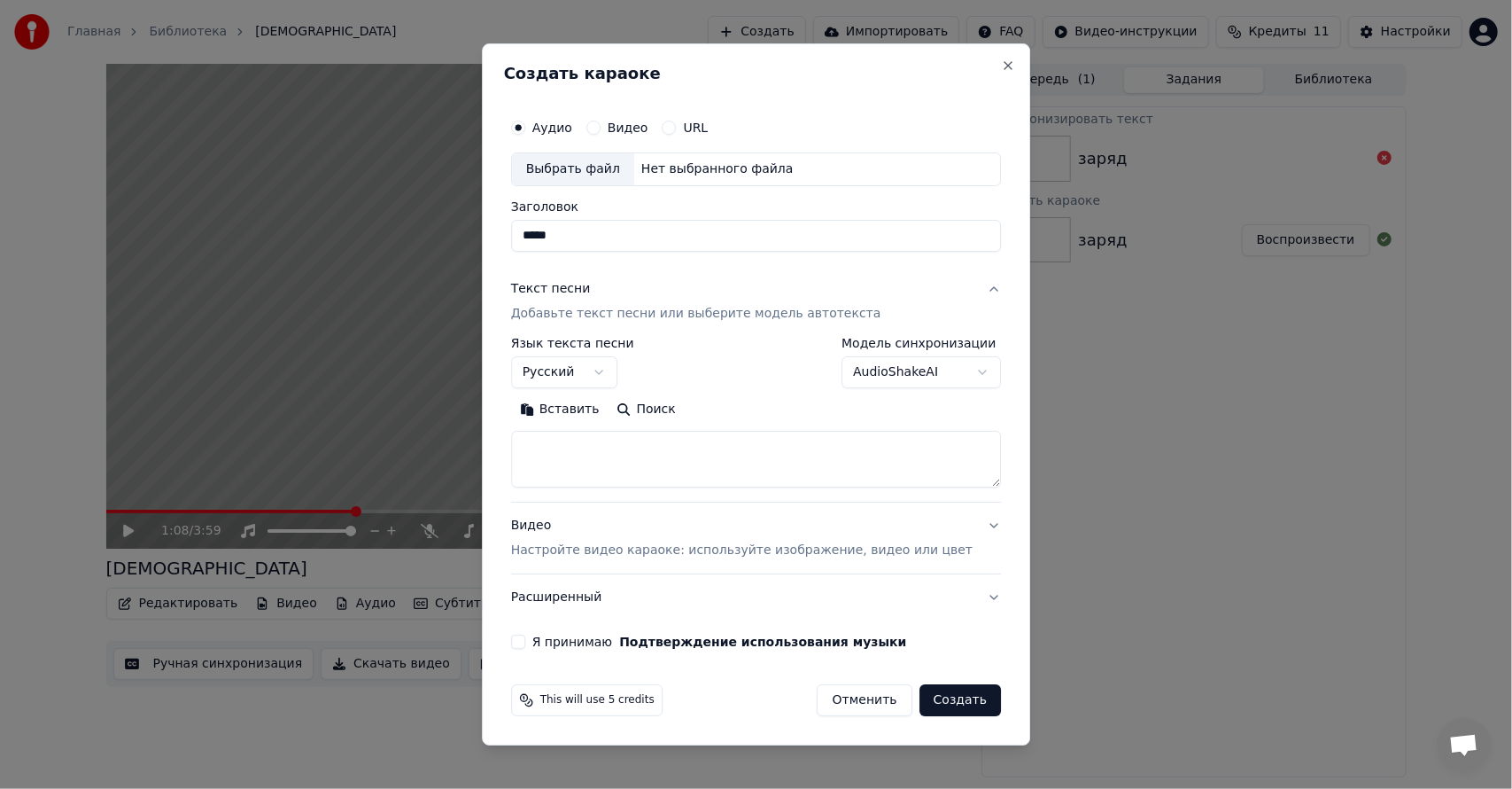
click at [590, 450] on textarea at bounding box center [756, 459] width 490 height 57
paste textarea "**********"
type textarea "**********"
click at [698, 550] on p "Настройте видео караоке: используйте изображение, видео или цвет" at bounding box center [741, 550] width 461 height 18
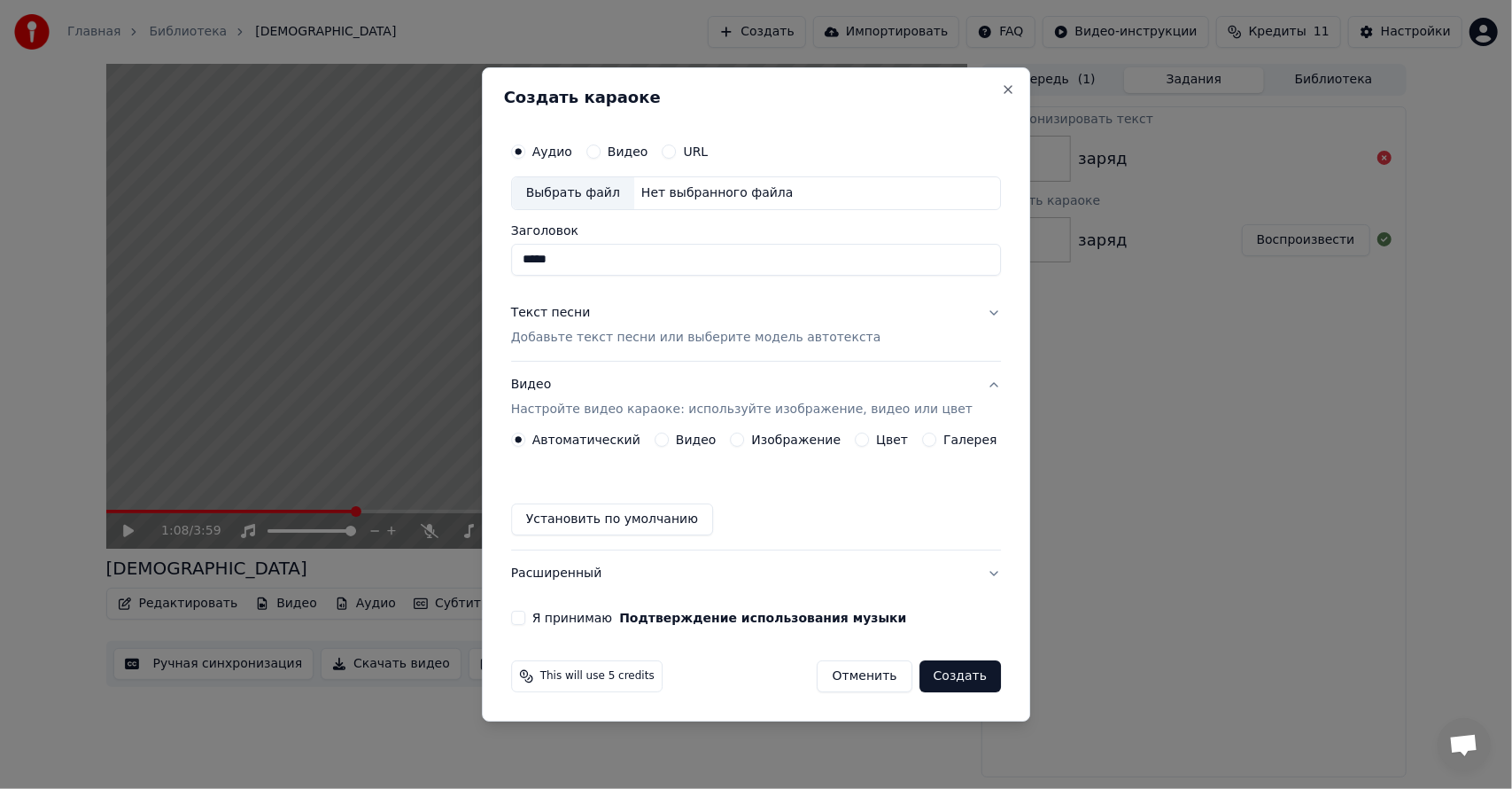
click at [811, 440] on label "Изображение" at bounding box center [796, 439] width 90 height 12
click at [745, 440] on button "Изображение" at bounding box center [738, 439] width 14 height 14
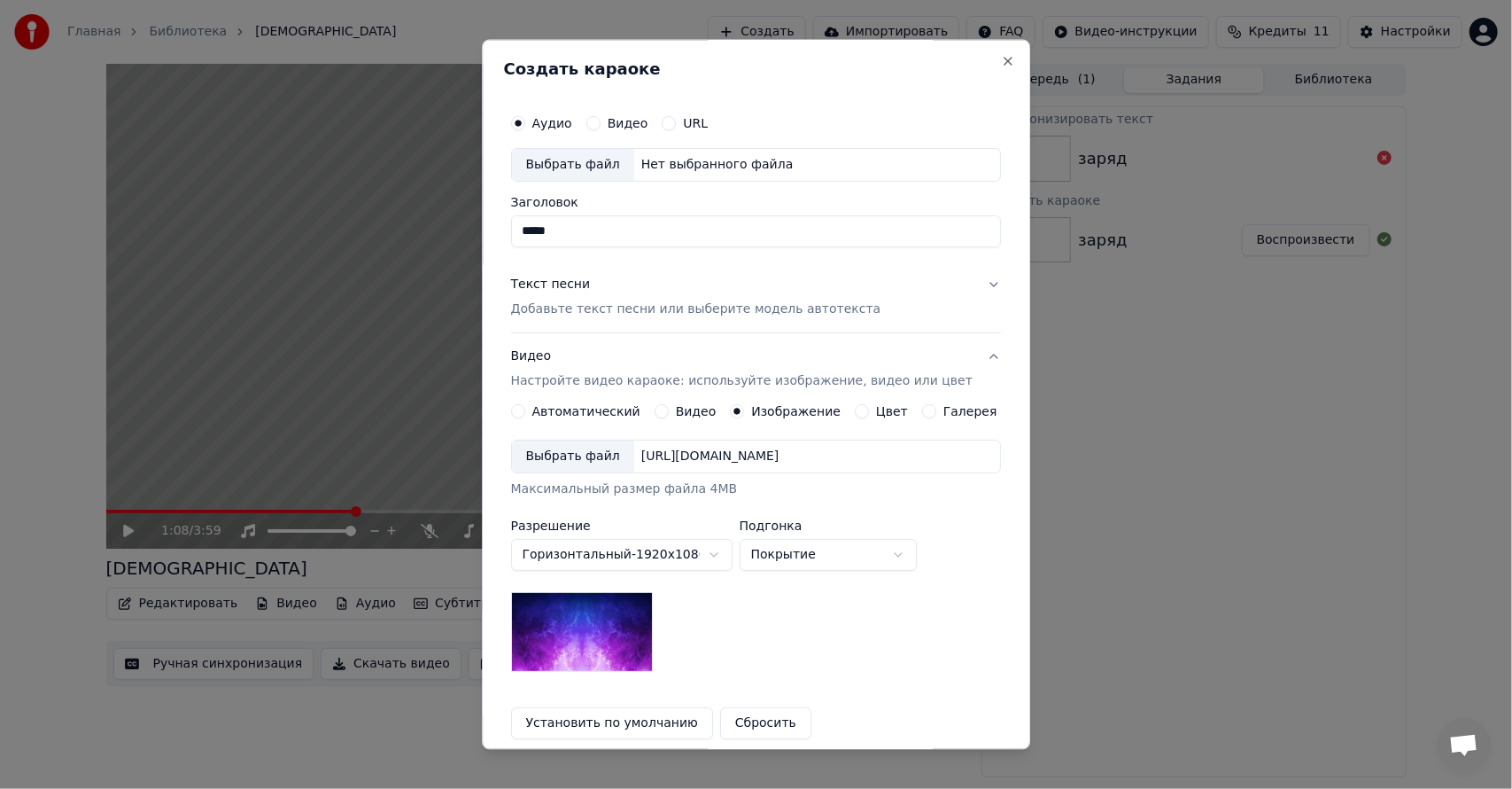
click at [787, 450] on div "[URL][DOMAIN_NAME]" at bounding box center [710, 456] width 152 height 18
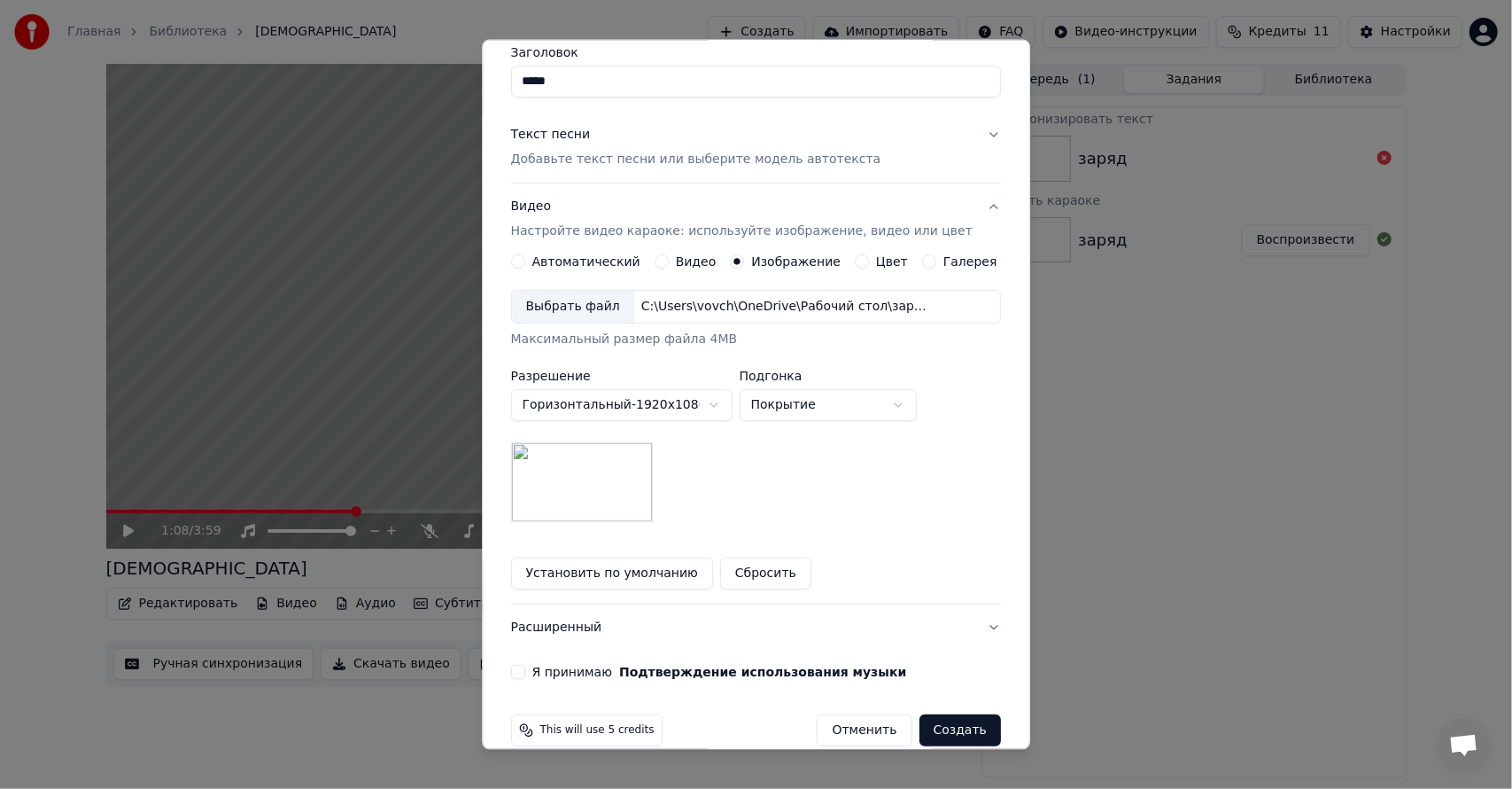
scroll to position [174, 0]
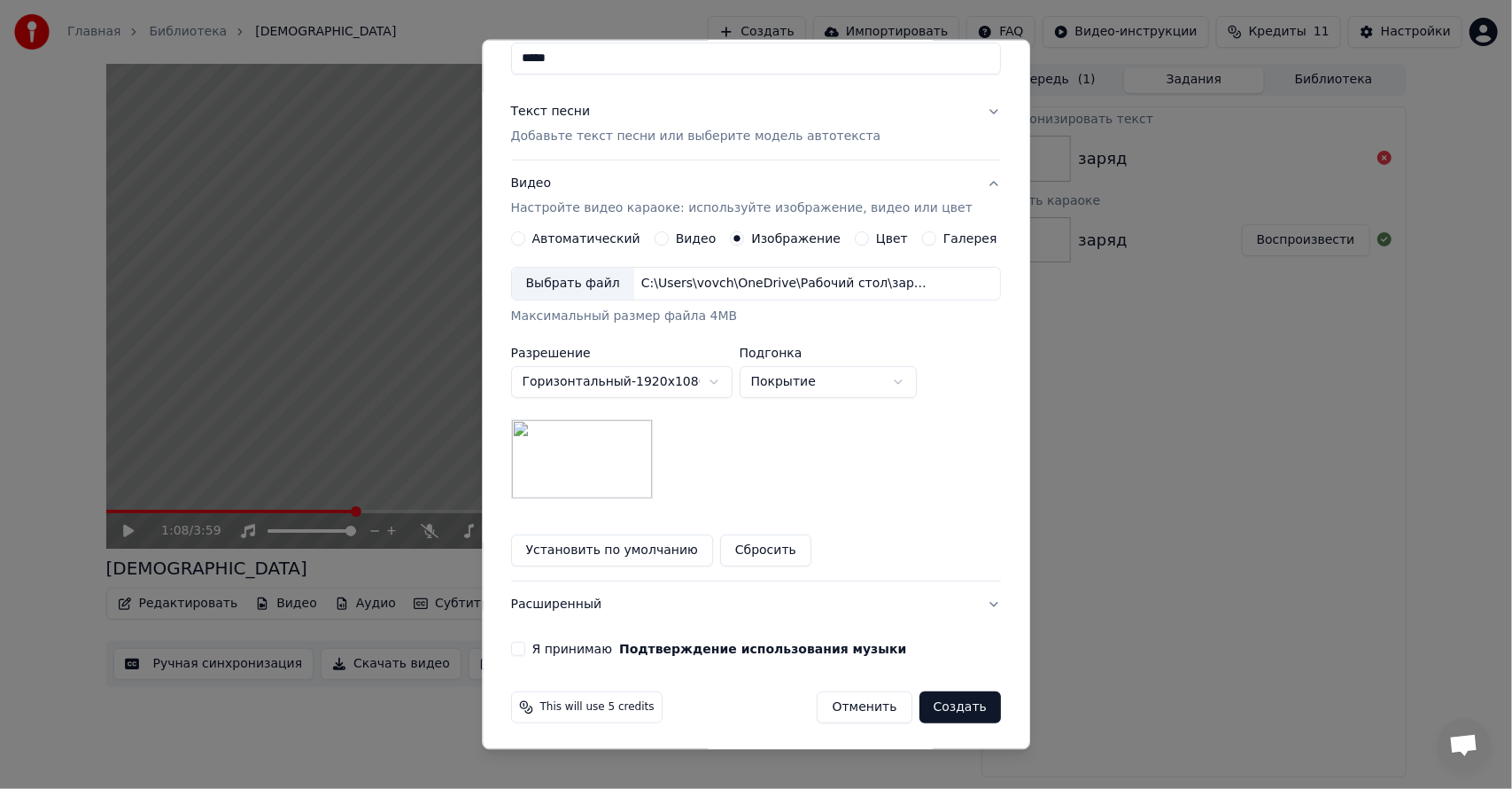
click at [525, 646] on button "Я принимаю Подтверждение использования музыки" at bounding box center [517, 647] width 14 height 14
click at [912, 379] on body "Главная Библиотека Заряд Создать Импортировать FAQ Видео-инструкции Кредиты 11 …" at bounding box center [756, 394] width 1512 height 789
click at [926, 340] on body "Главная Библиотека Заряд Создать Импортировать FAQ Видео-инструкции Кредиты 11 …" at bounding box center [756, 394] width 1512 height 789
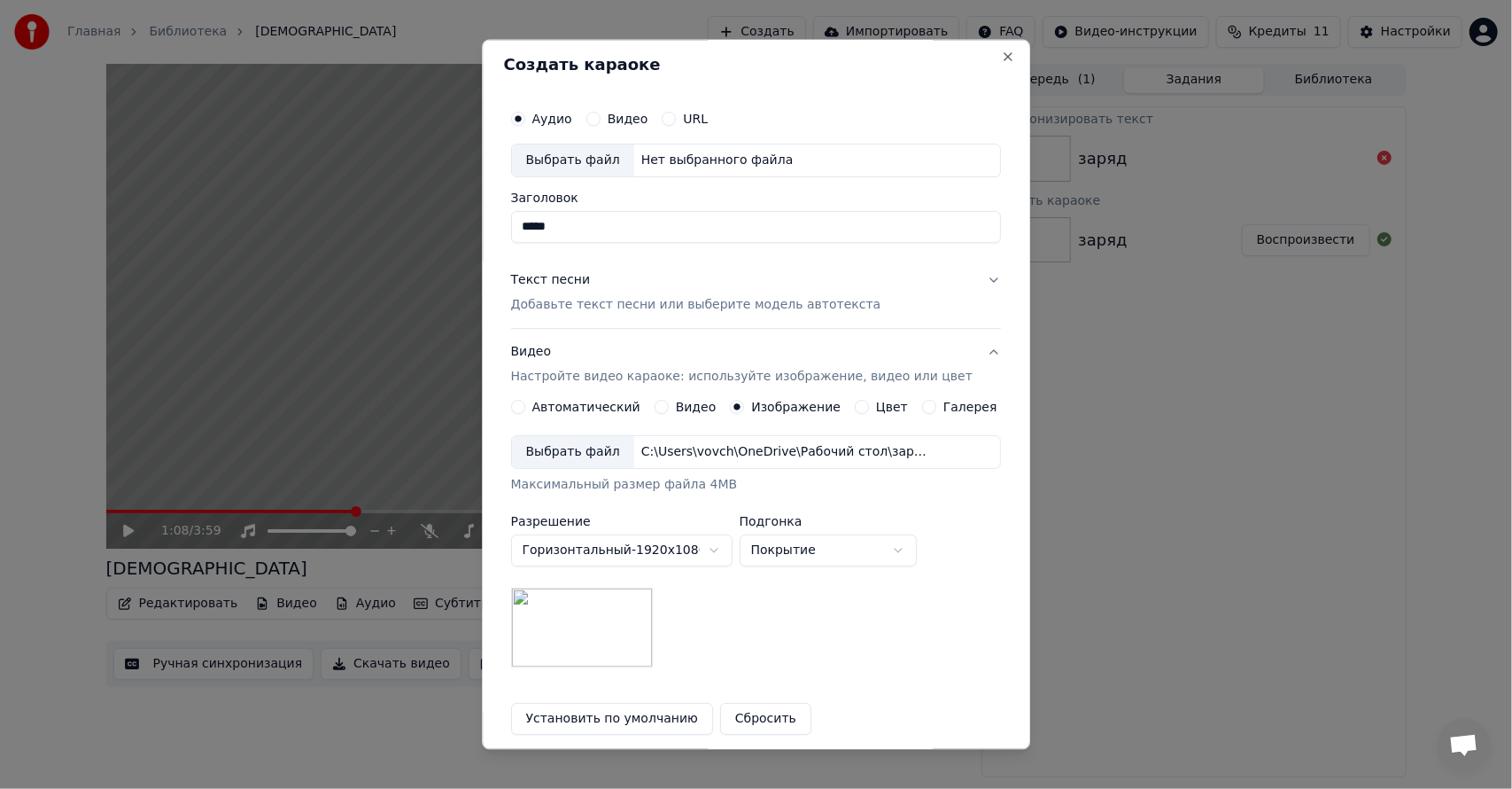
scroll to position [0, 0]
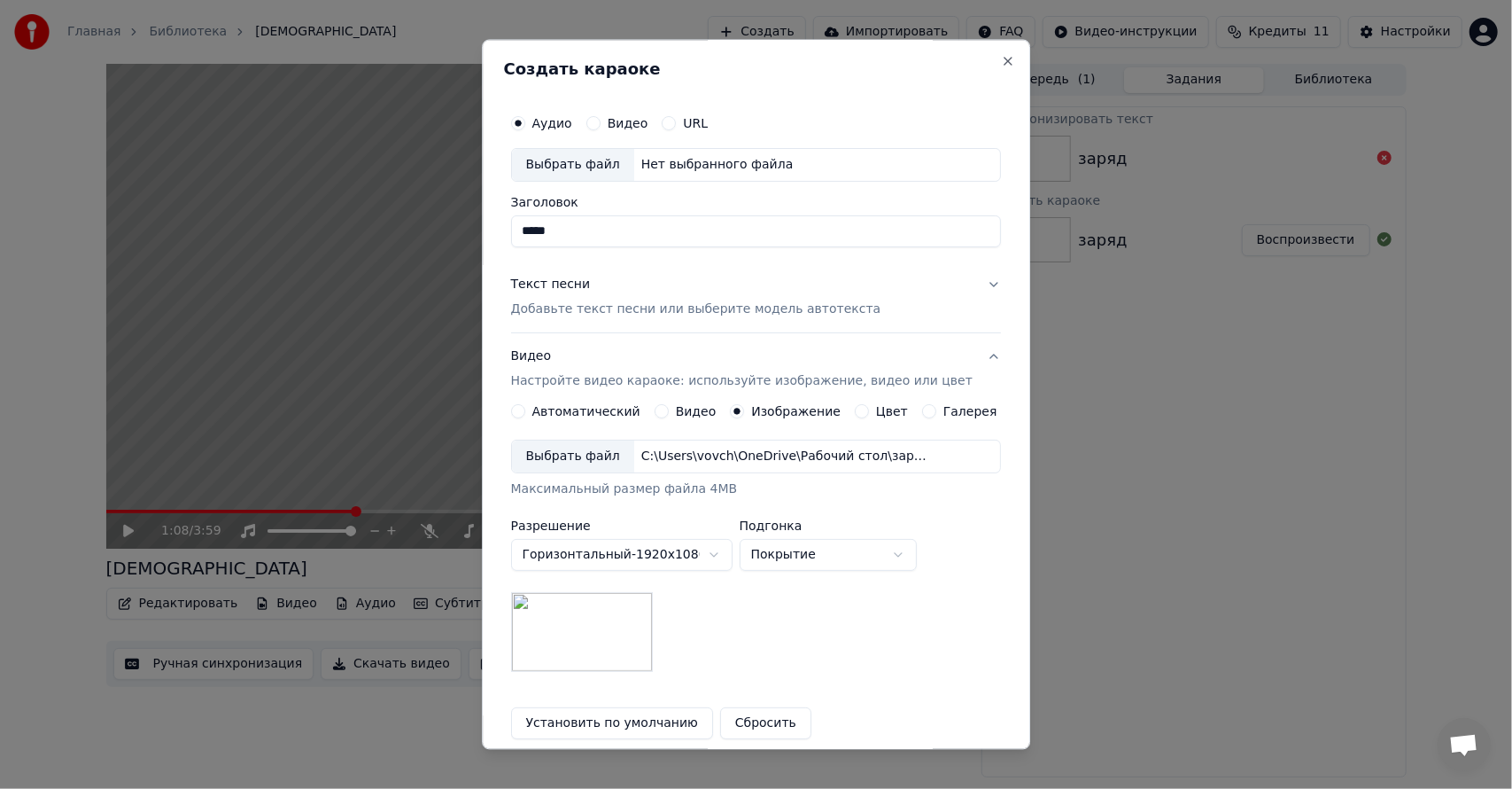
click at [957, 287] on button "Текст песни Добавьте текст песни или выберите модель автотекста" at bounding box center [756, 296] width 490 height 71
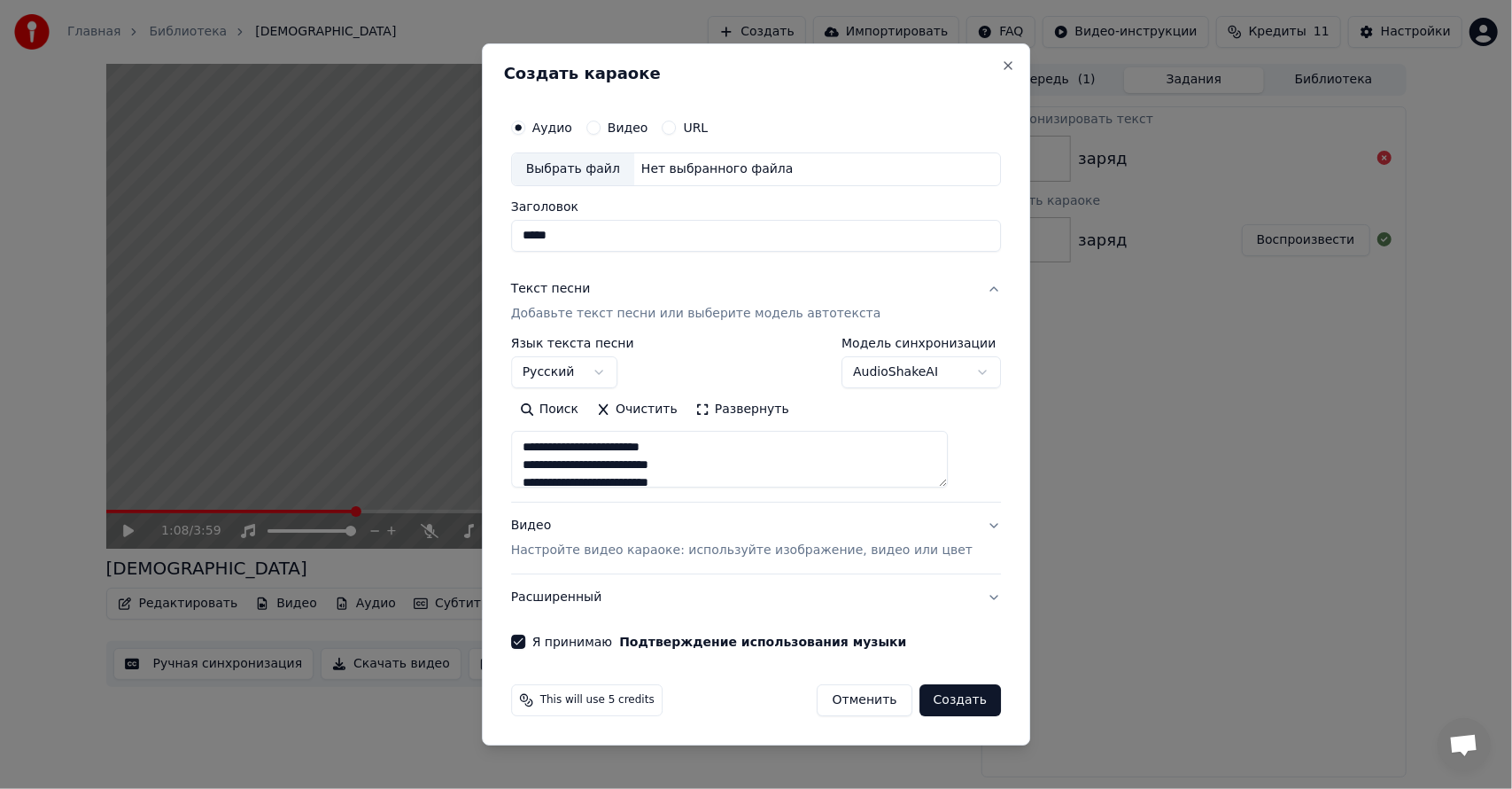
click at [949, 381] on body "**********" at bounding box center [756, 394] width 1512 height 789
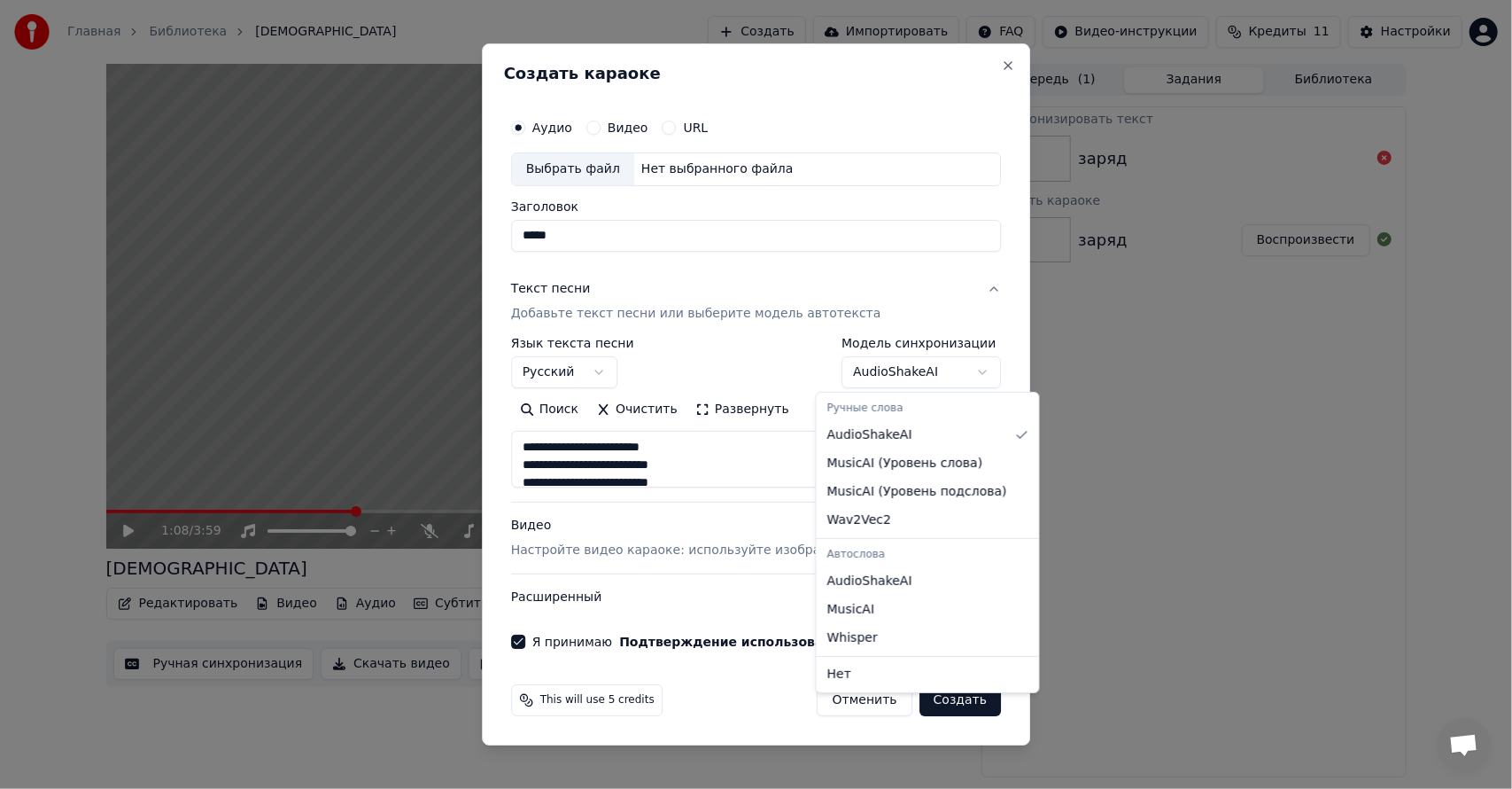
click at [878, 406] on div "Ручные слова" at bounding box center [928, 409] width 216 height 25
select select "****"
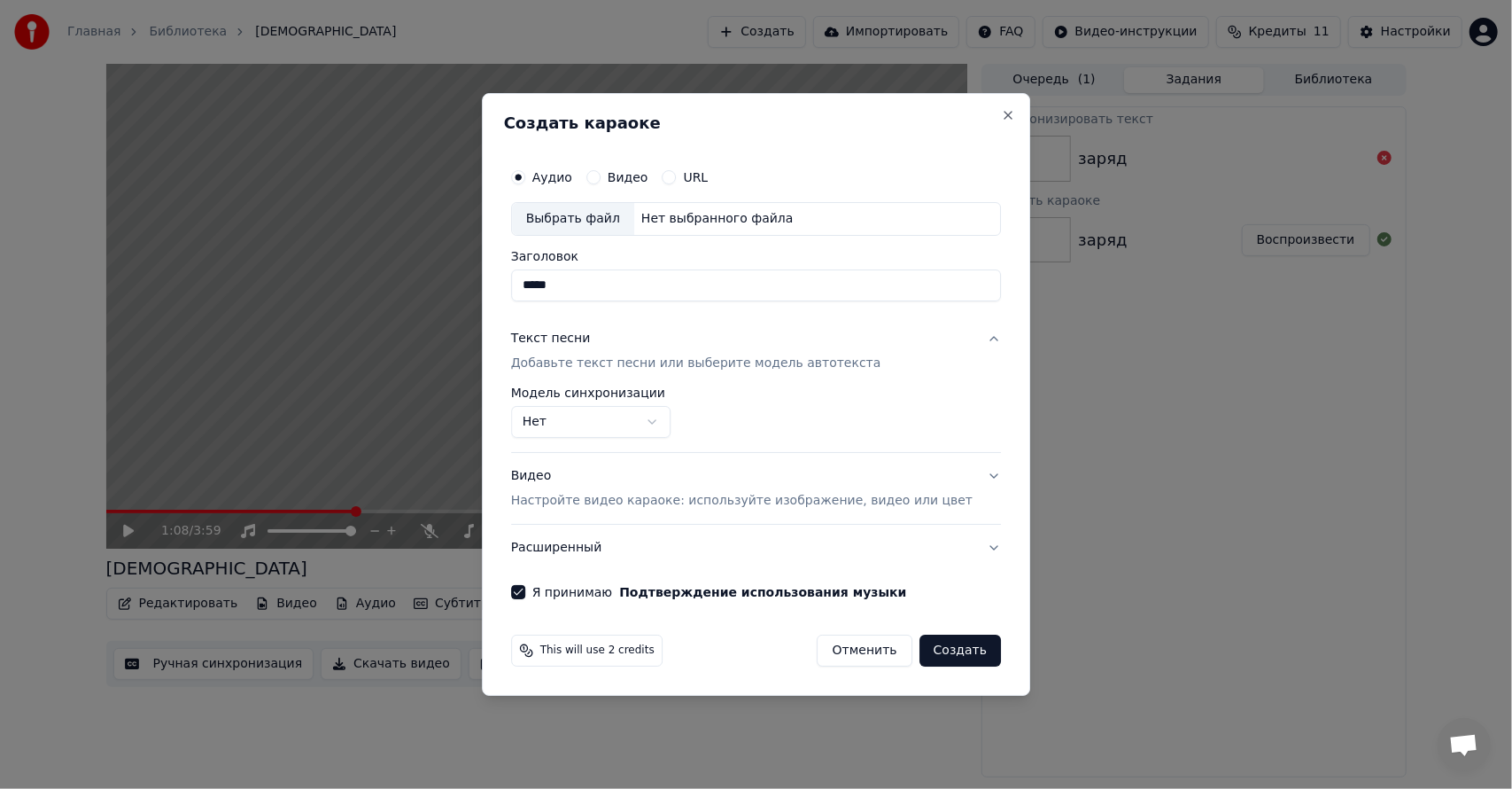
click at [935, 652] on button "Создать" at bounding box center [960, 651] width 81 height 32
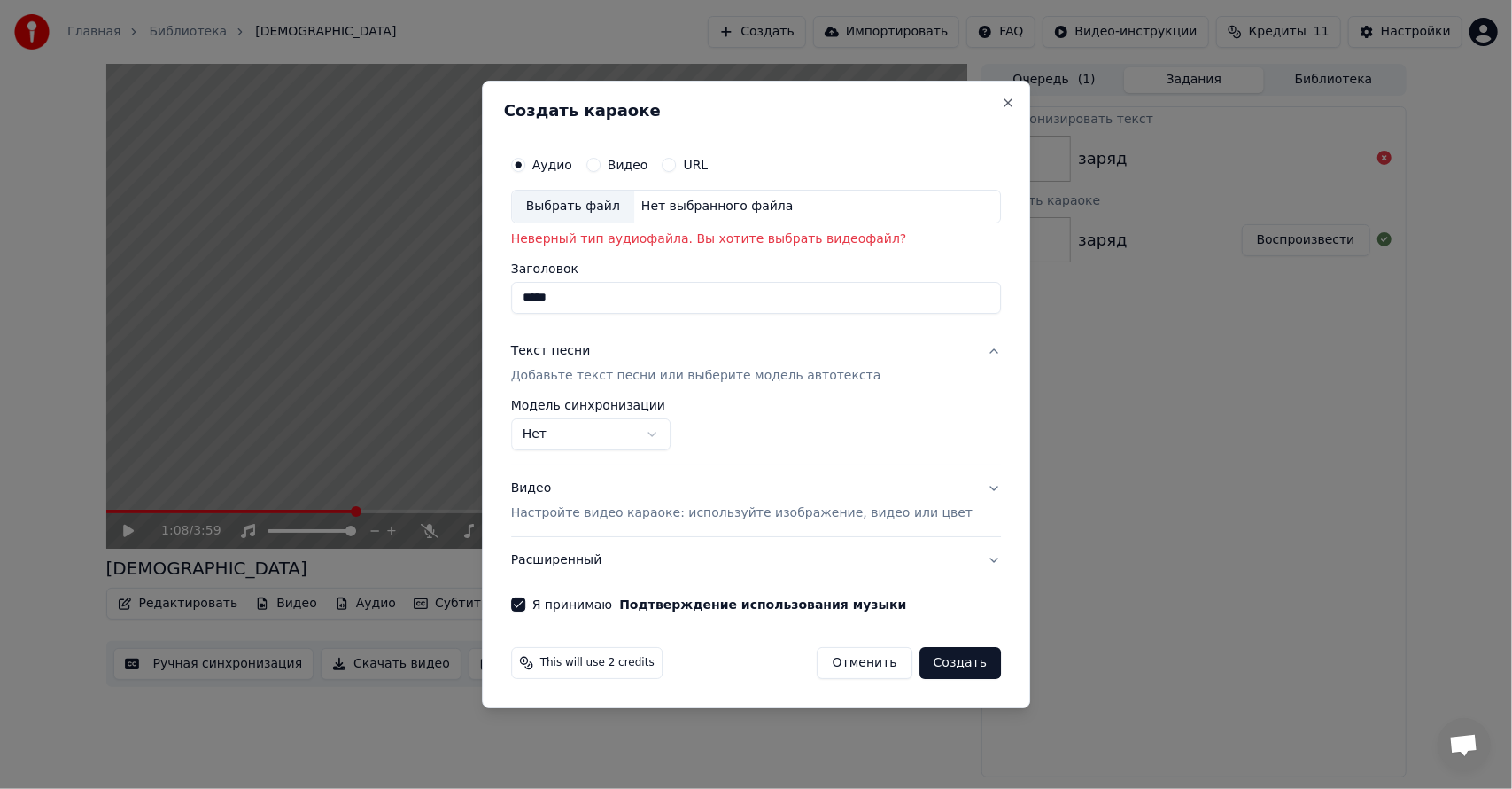
click at [612, 208] on div "Выбрать файл" at bounding box center [572, 206] width 122 height 32
type input "*********"
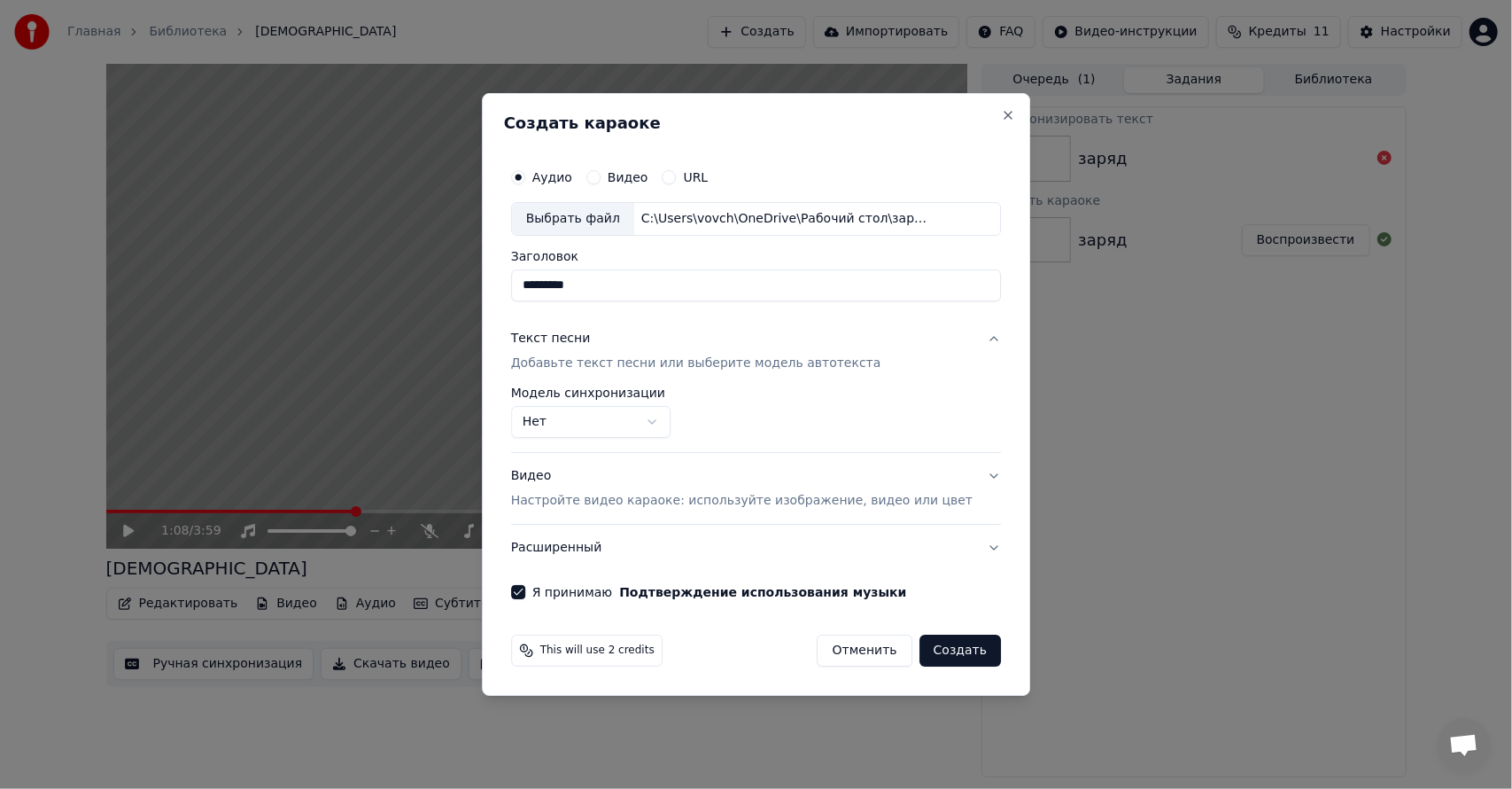
click at [932, 658] on button "Создать" at bounding box center [960, 651] width 81 height 32
select select "**********"
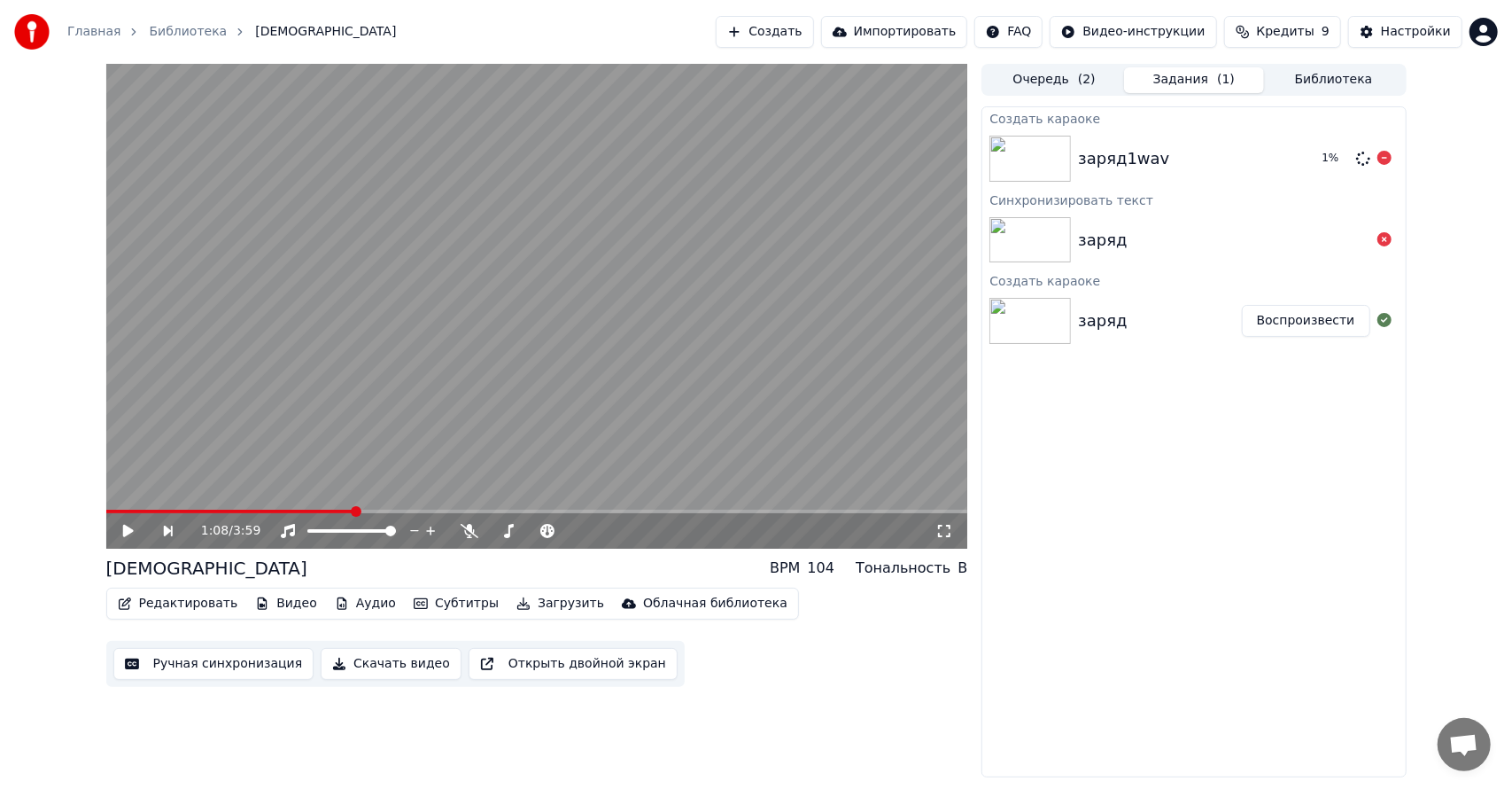
click at [1203, 156] on div "заряд1wav" at bounding box center [1192, 159] width 230 height 25
click at [547, 243] on video at bounding box center [536, 306] width 861 height 484
click at [508, 427] on video at bounding box center [536, 306] width 861 height 484
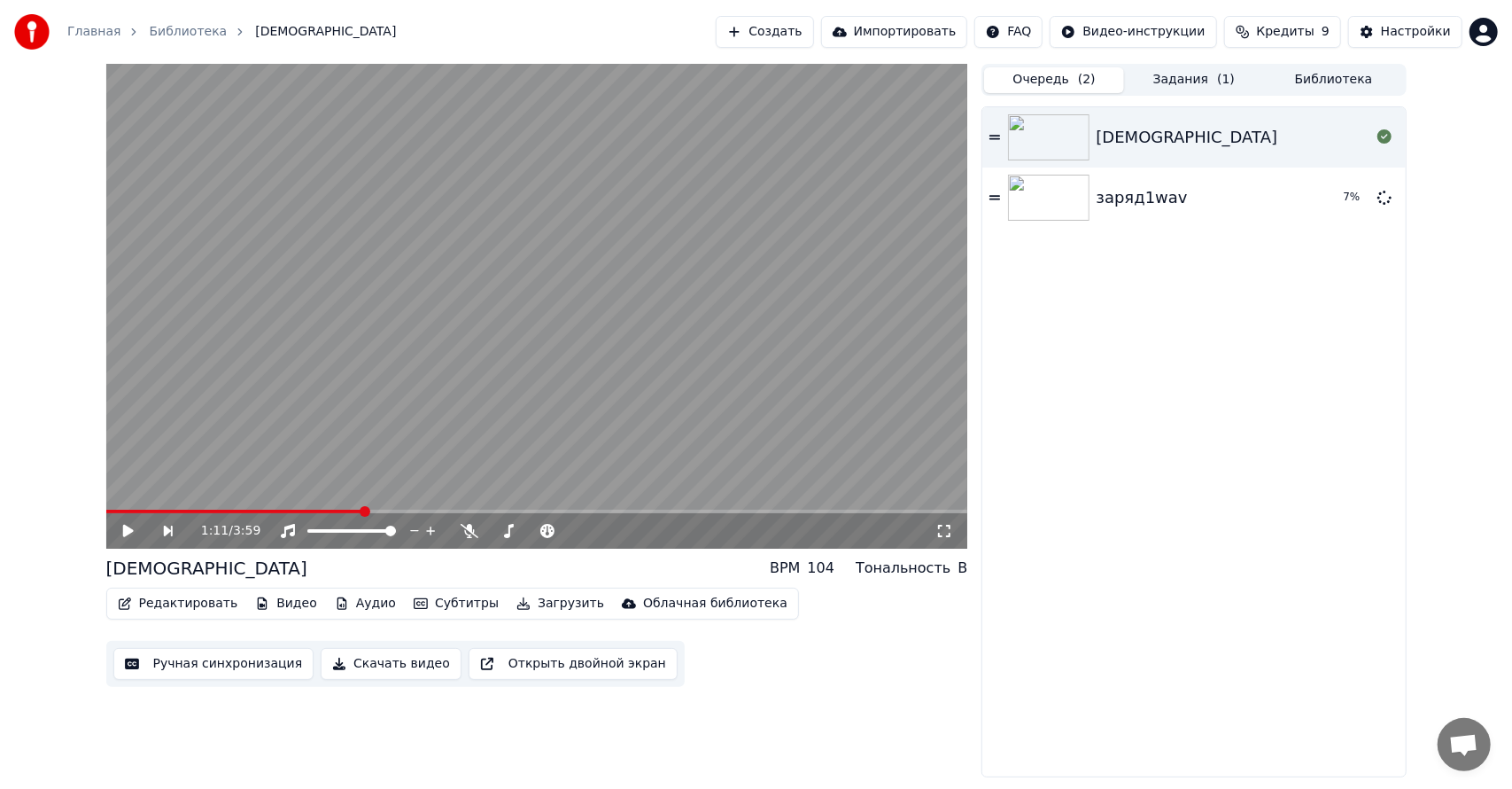
click at [1051, 86] on button "Очередь ( 2 )" at bounding box center [1054, 79] width 140 height 26
click at [1082, 190] on img at bounding box center [1049, 197] width 81 height 46
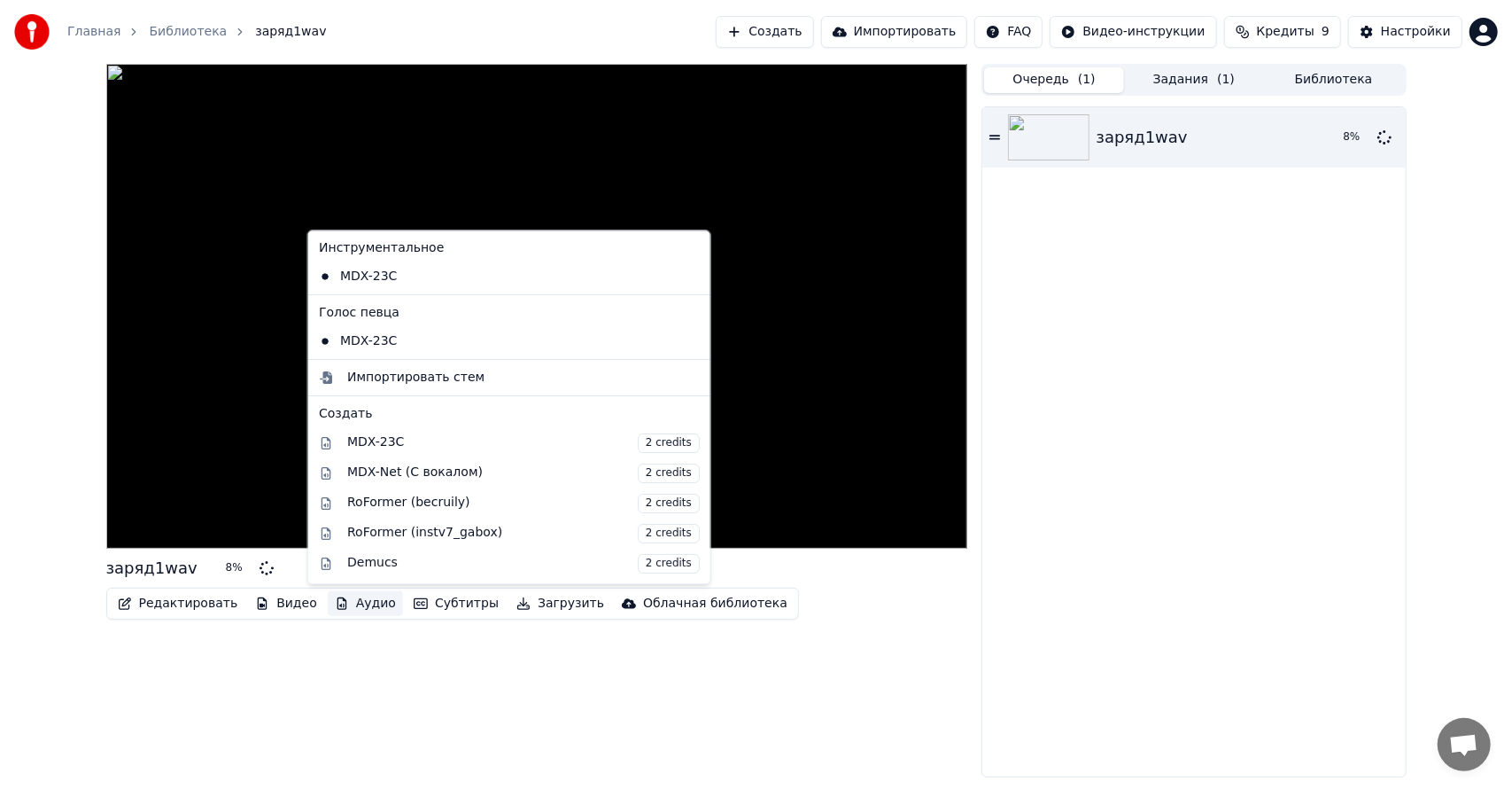
click at [333, 600] on button "Аудио" at bounding box center [366, 604] width 76 height 25
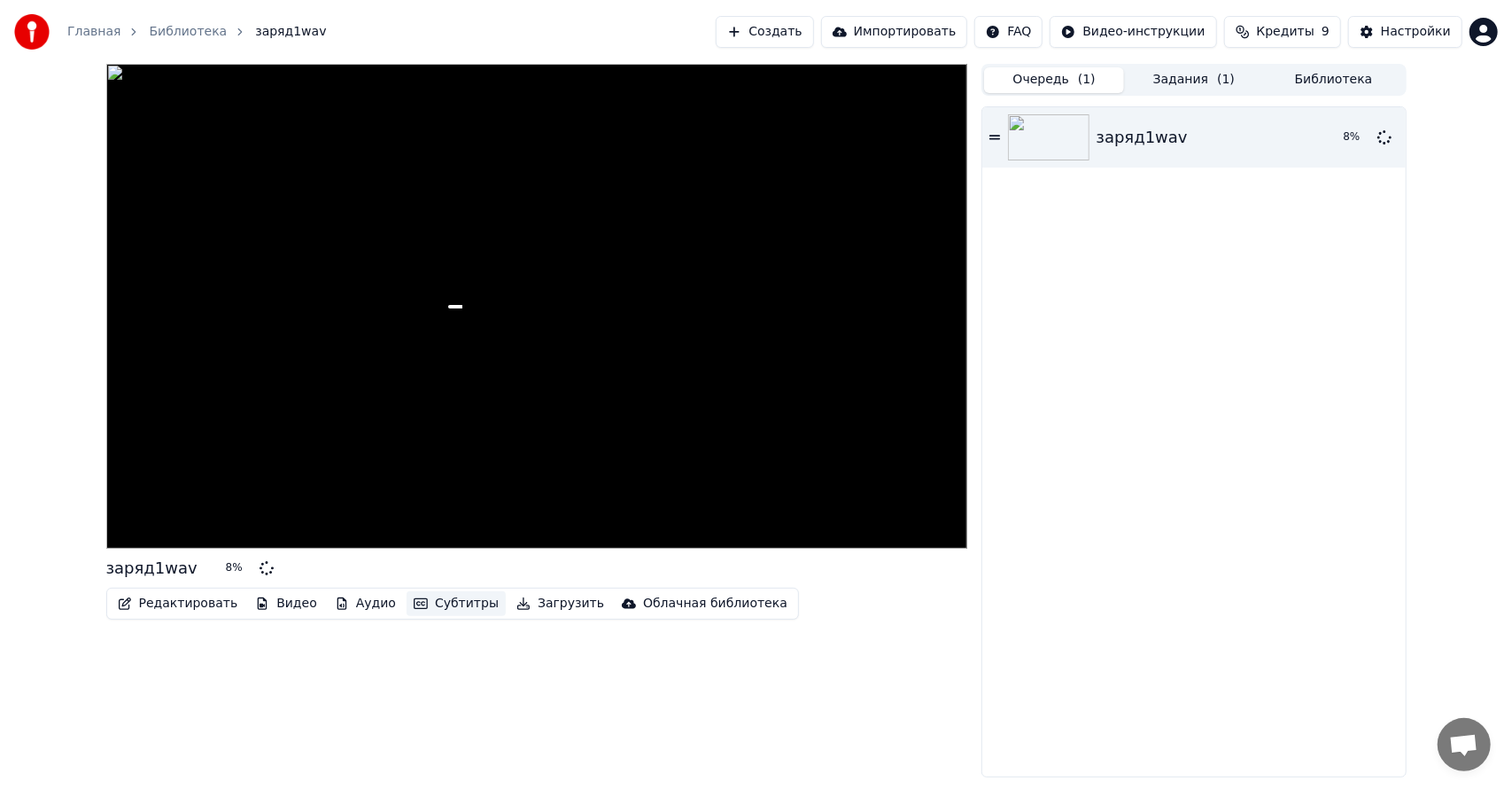
click at [444, 612] on button "Субтитры" at bounding box center [456, 604] width 99 height 25
click at [435, 602] on button "Субтитры" at bounding box center [456, 604] width 99 height 25
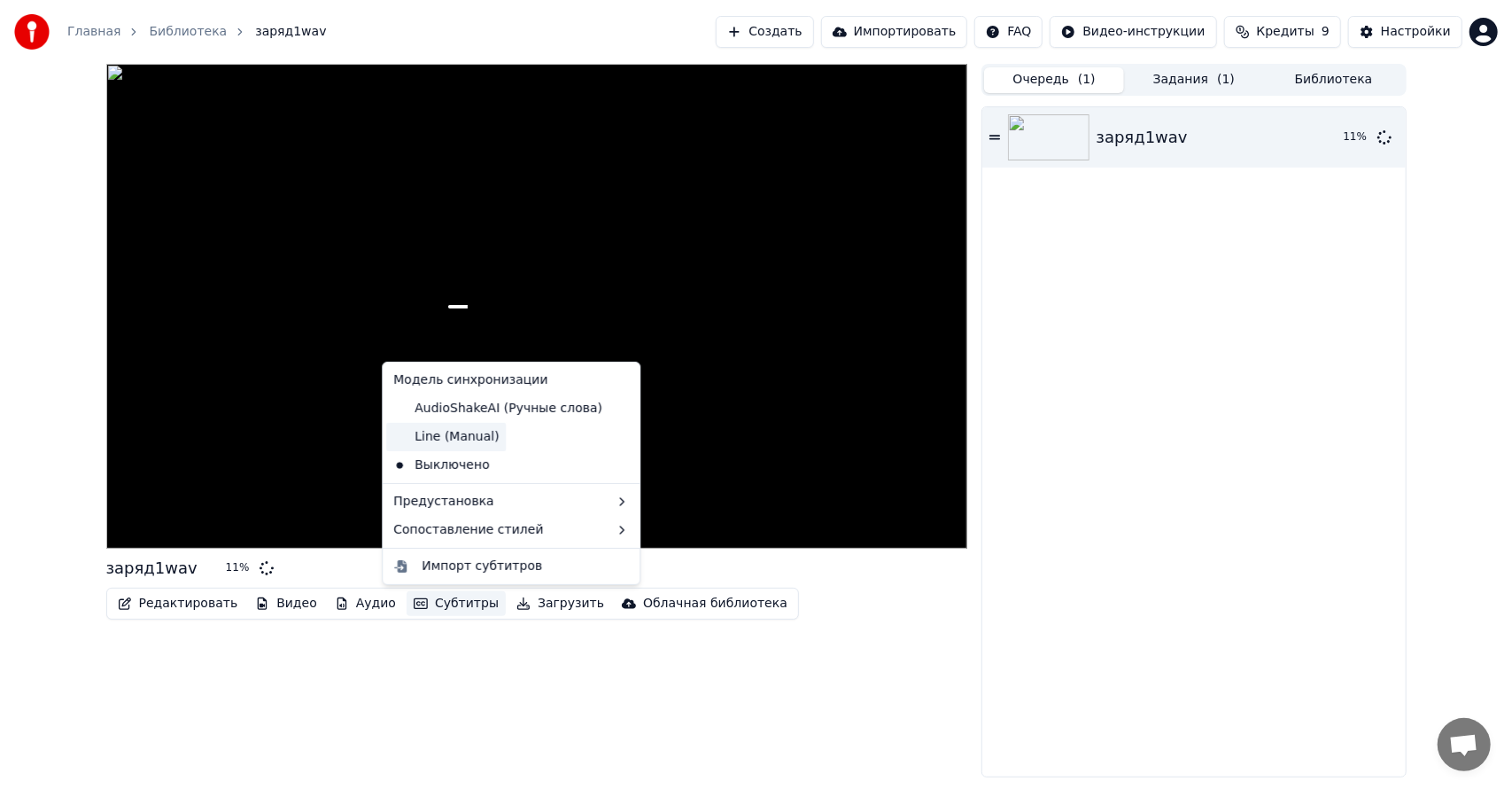
click at [486, 440] on div "Line (Manual)" at bounding box center [445, 437] width 119 height 28
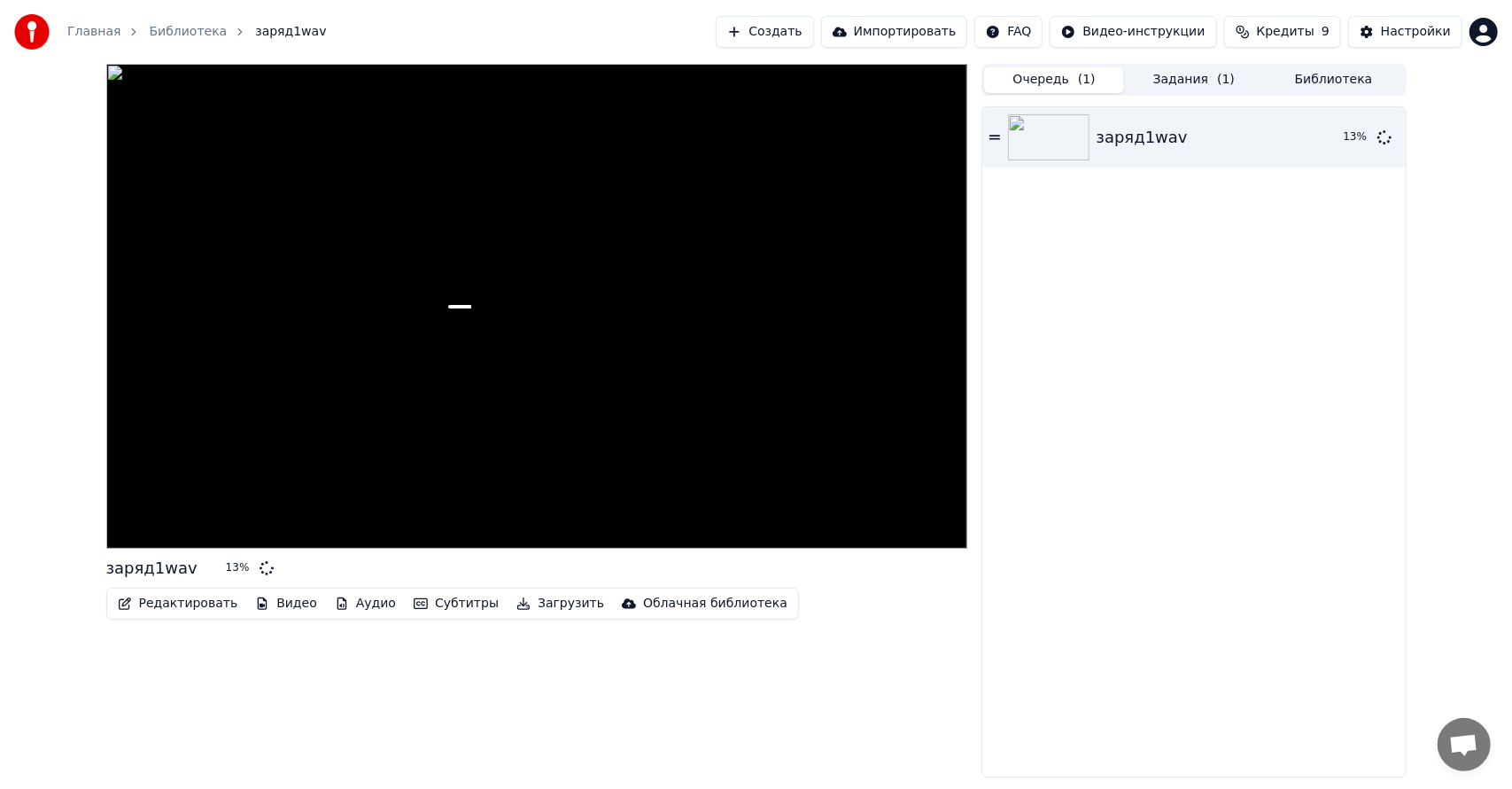
click at [1193, 78] on button "Задания ( 1 )" at bounding box center [1193, 79] width 140 height 26
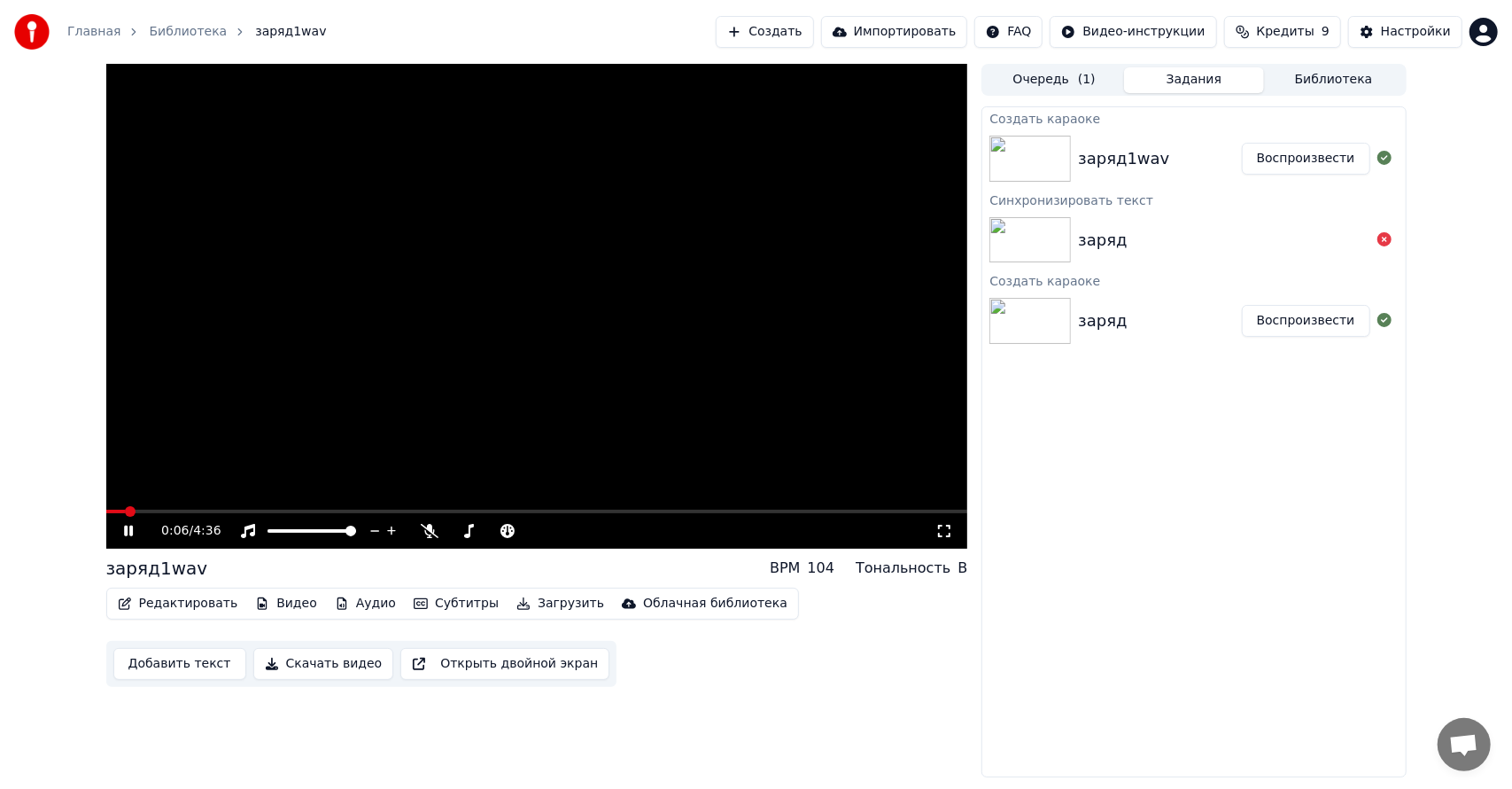
click at [1123, 67] on button "Задания" at bounding box center [1193, 79] width 140 height 26
click at [412, 605] on button "Субтитры" at bounding box center [456, 604] width 99 height 25
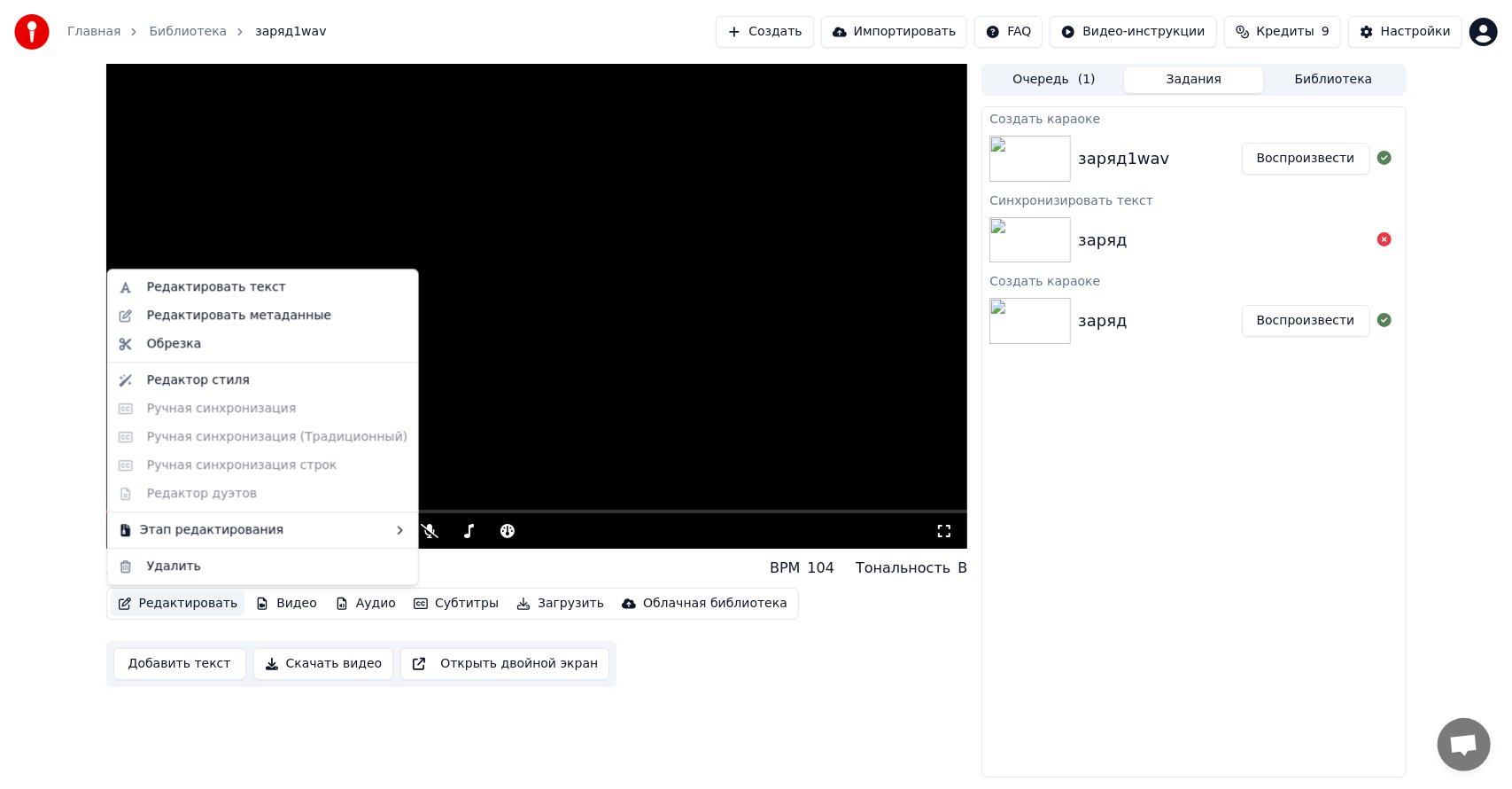
click at [184, 609] on button "Редактировать" at bounding box center [178, 604] width 134 height 25
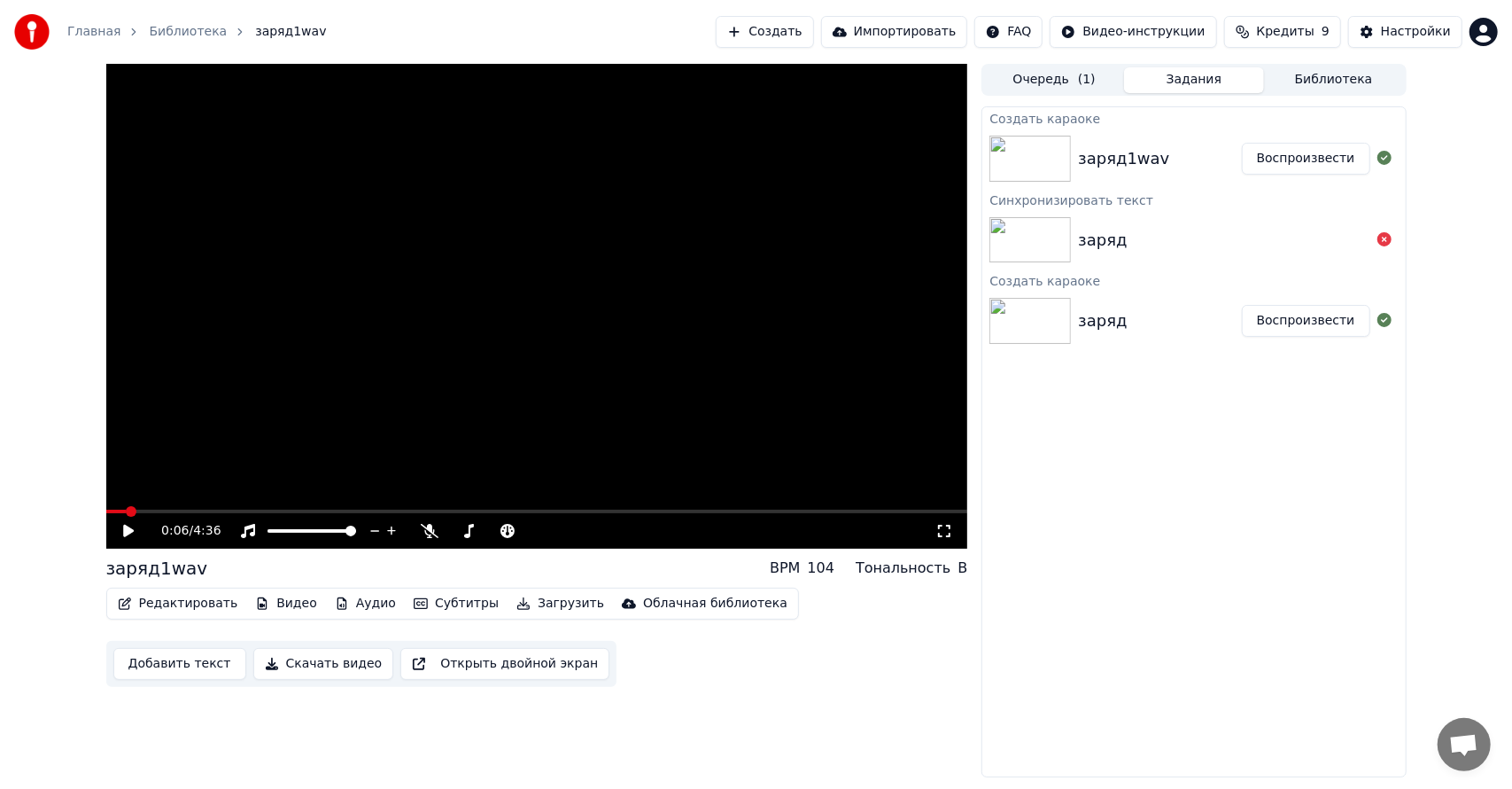
click at [164, 663] on button "Добавить текст" at bounding box center [180, 664] width 132 height 32
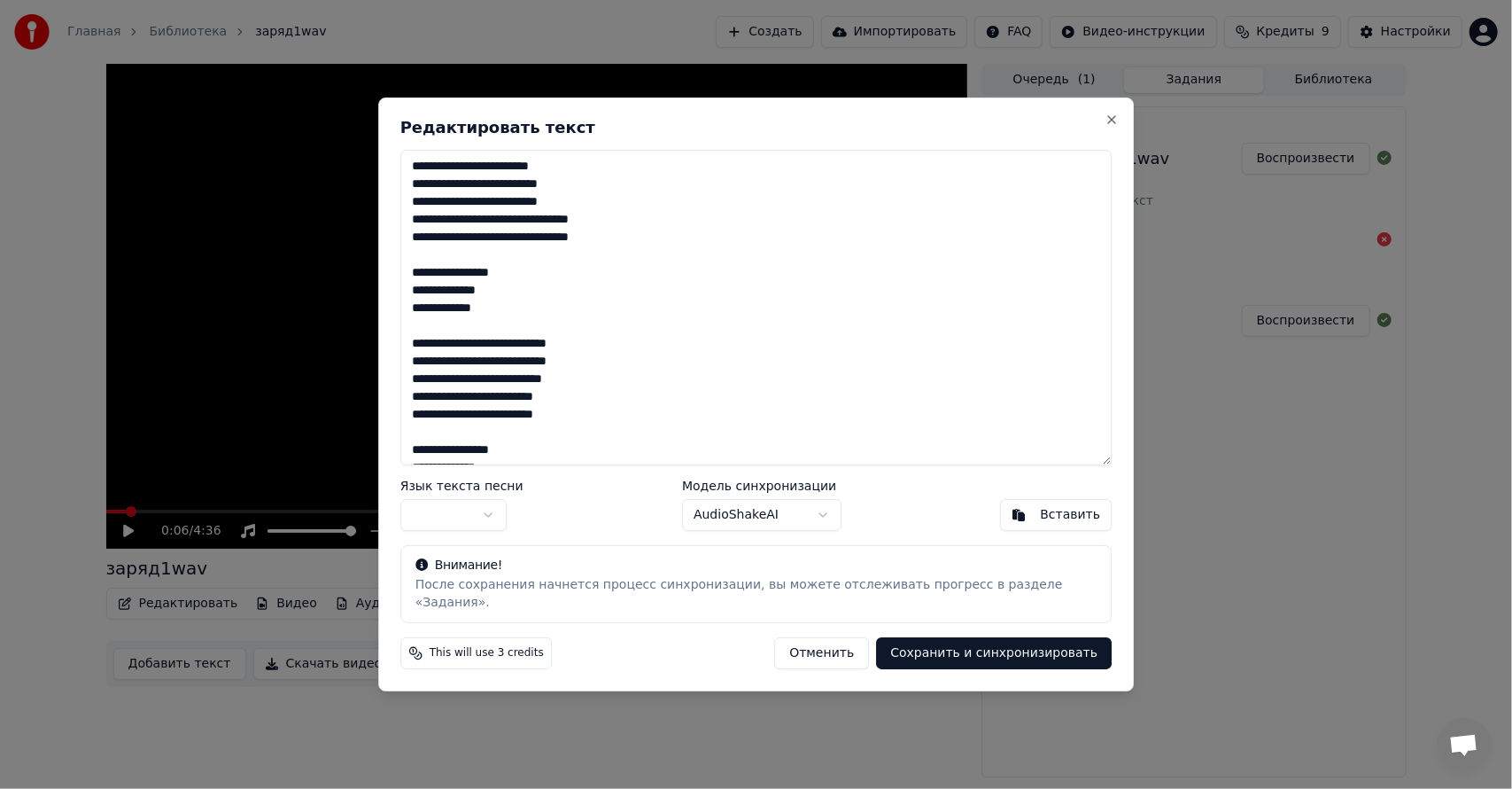
scroll to position [967, 0]
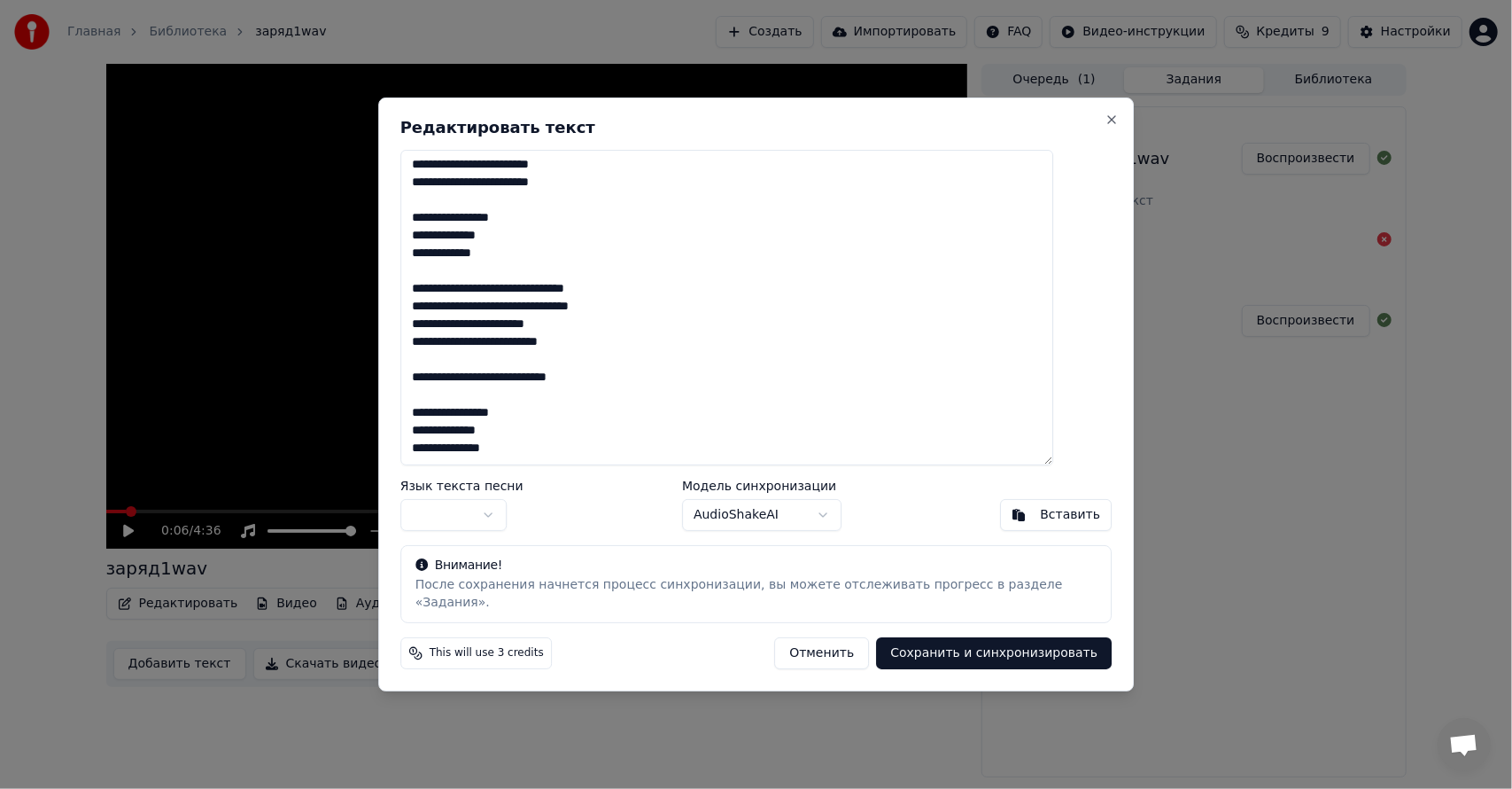
click at [518, 521] on body "Главная Библиотека заряд1wav Создать Импортировать FAQ Видео-инструкции Кредиты…" at bounding box center [756, 394] width 1512 height 789
click at [811, 525] on body "Главная Библиотека заряд1wav Создать Импортировать FAQ Видео-инструкции Кредиты…" at bounding box center [756, 394] width 1512 height 789
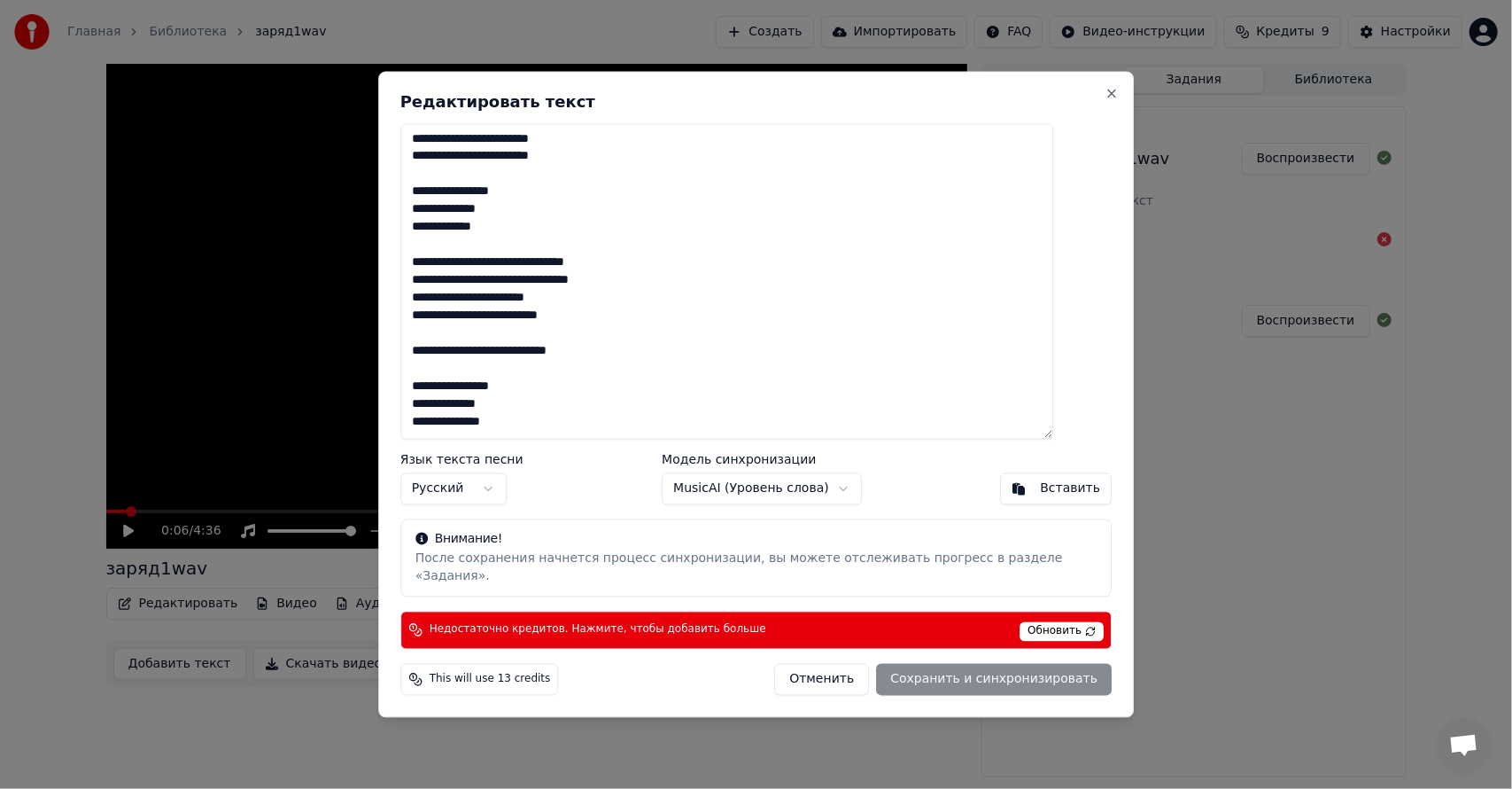
click at [813, 503] on body "Главная Библиотека заряд1wav Создать Импортировать FAQ Видео-инструкции Кредиты…" at bounding box center [756, 394] width 1512 height 789
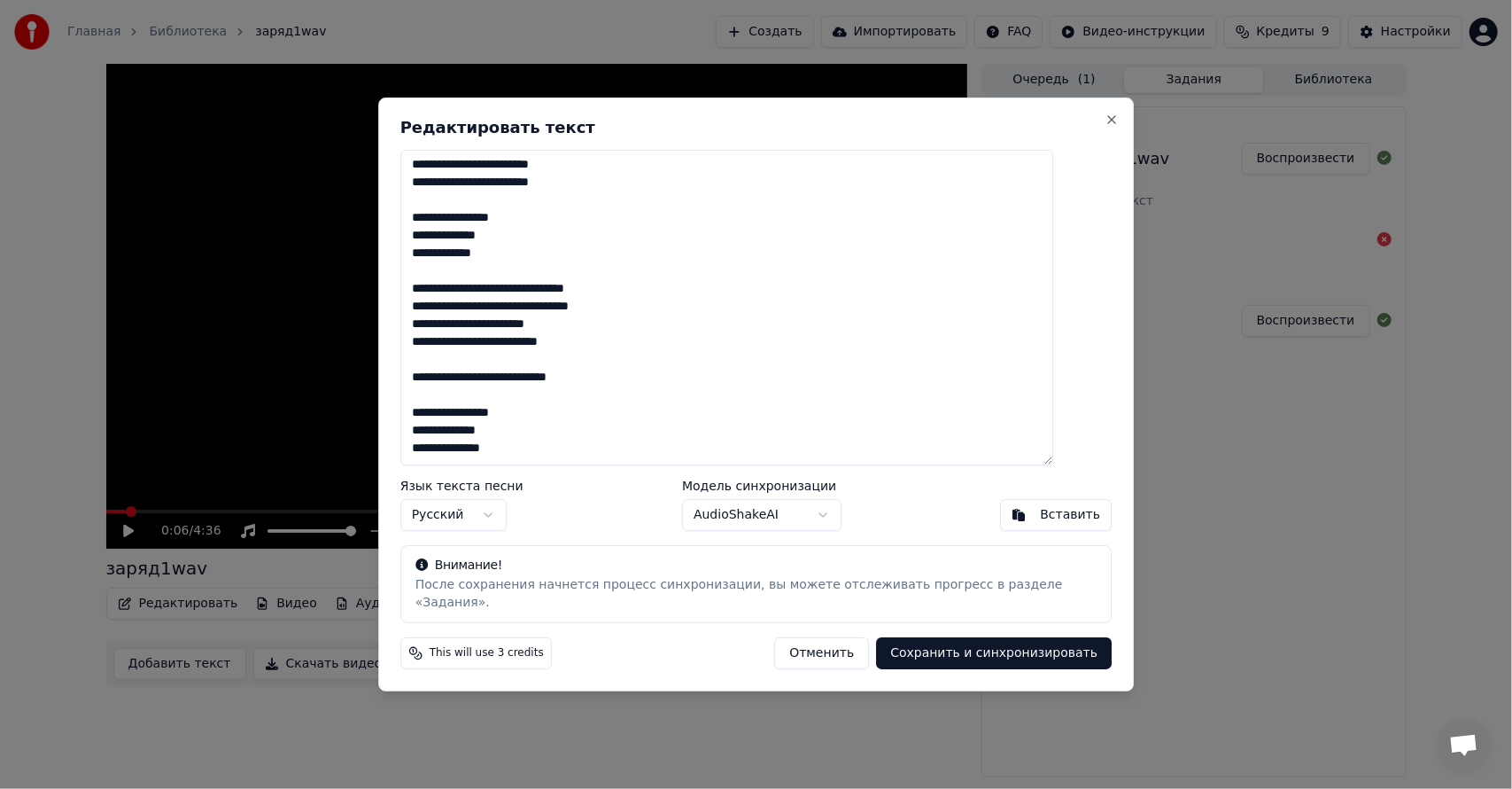
click at [912, 645] on button "Сохранить и синхронизировать" at bounding box center [993, 653] width 235 height 32
type textarea "**********"
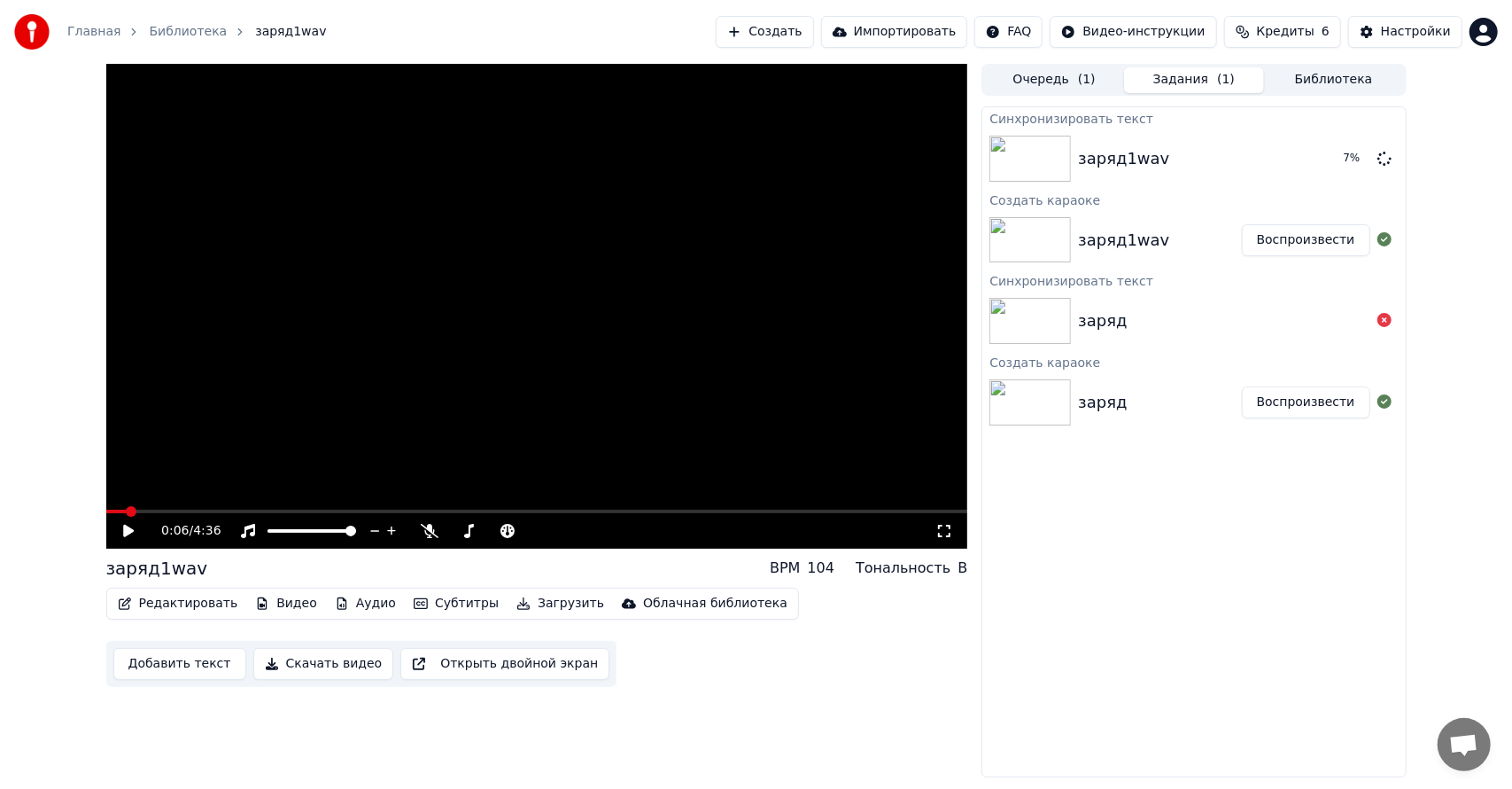
click at [189, 601] on button "Редактировать" at bounding box center [178, 604] width 134 height 25
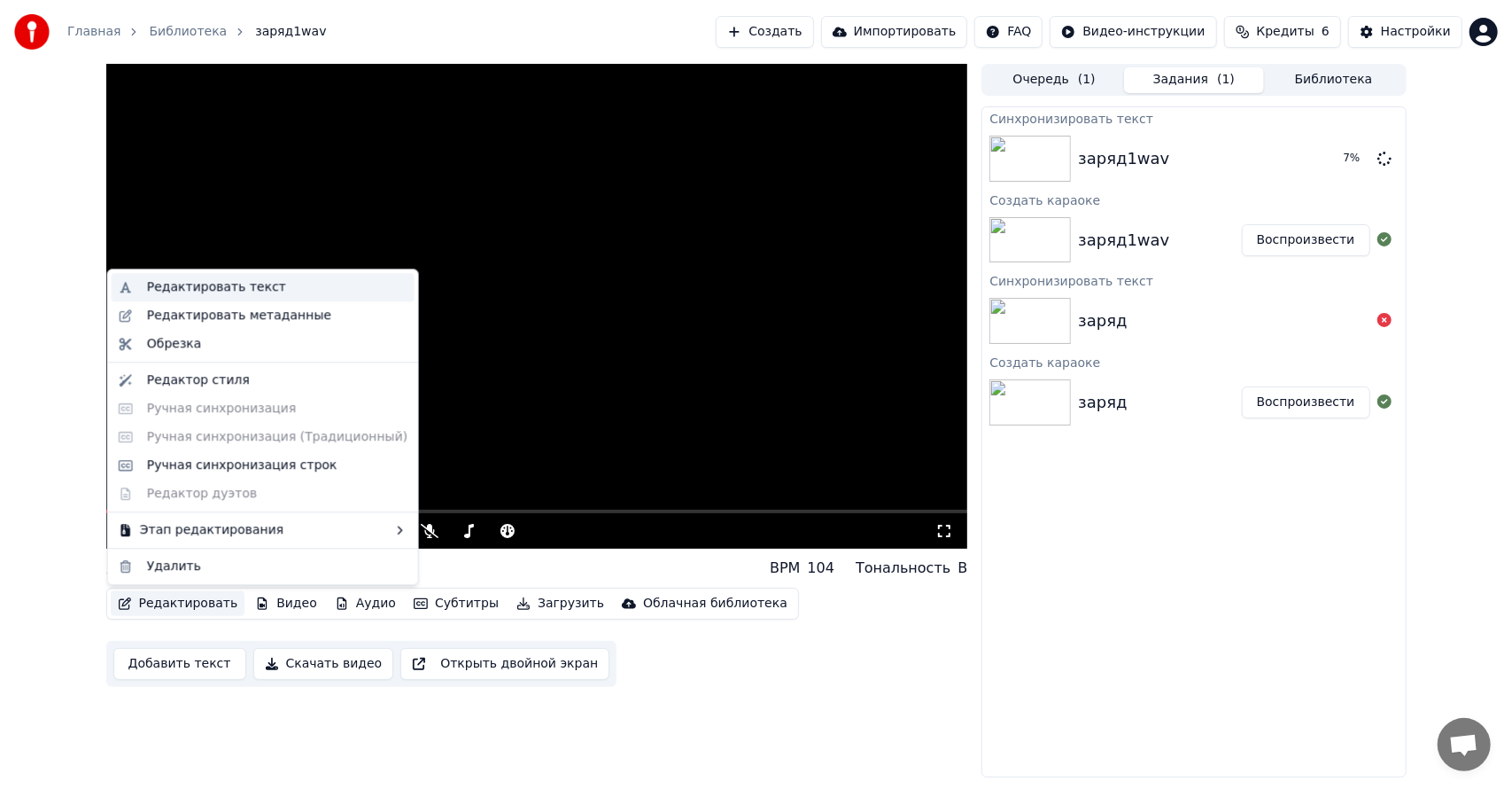
click at [231, 278] on div "Редактировать текст" at bounding box center [216, 287] width 139 height 18
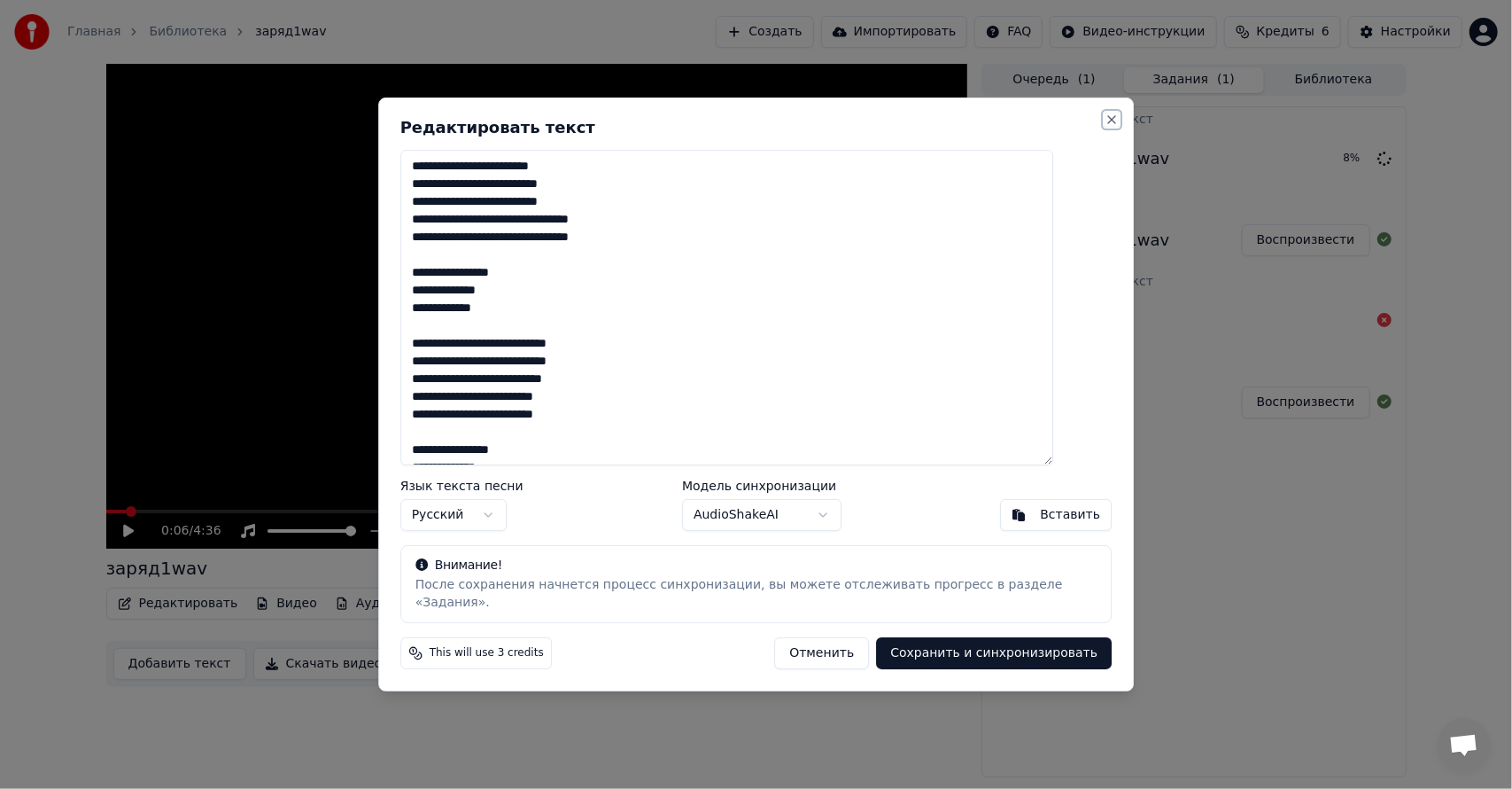
click at [1104, 121] on button "Close" at bounding box center [1111, 119] width 14 height 14
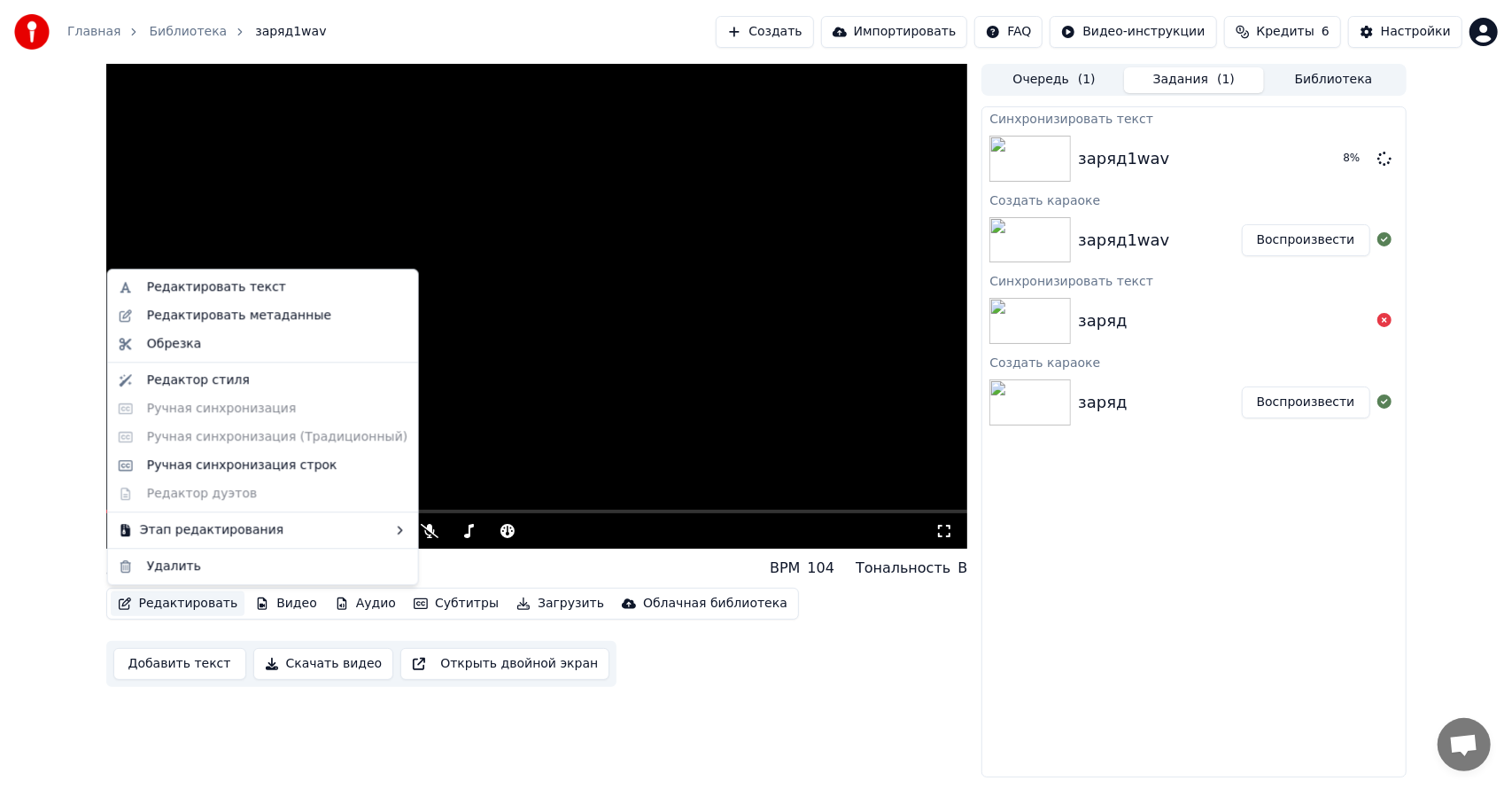
click at [183, 611] on button "Редактировать" at bounding box center [178, 604] width 134 height 25
click at [241, 467] on div "Ручная синхронизация строк" at bounding box center [241, 465] width 190 height 18
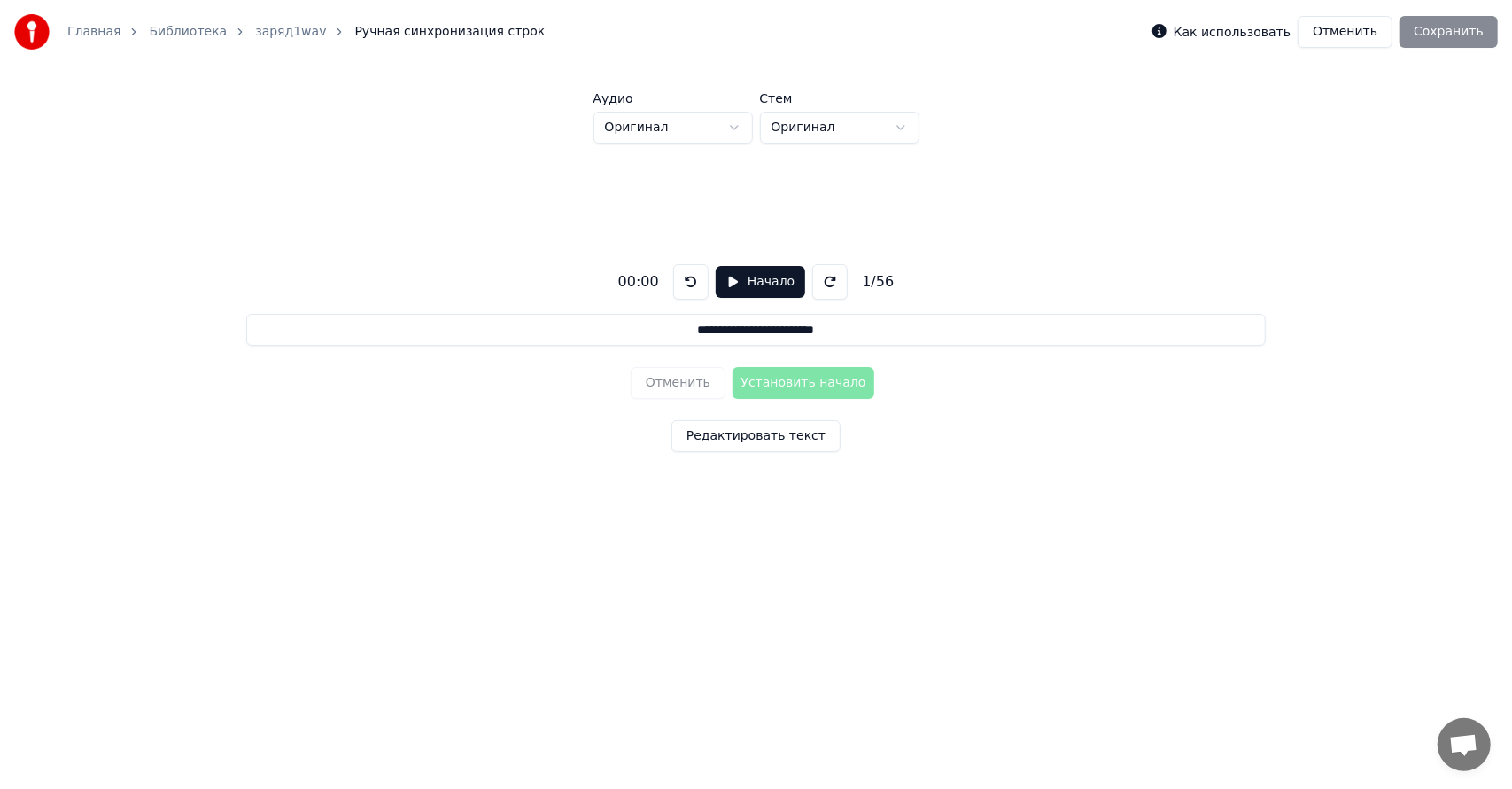
click at [1385, 35] on button "Отменить" at bounding box center [1345, 32] width 95 height 32
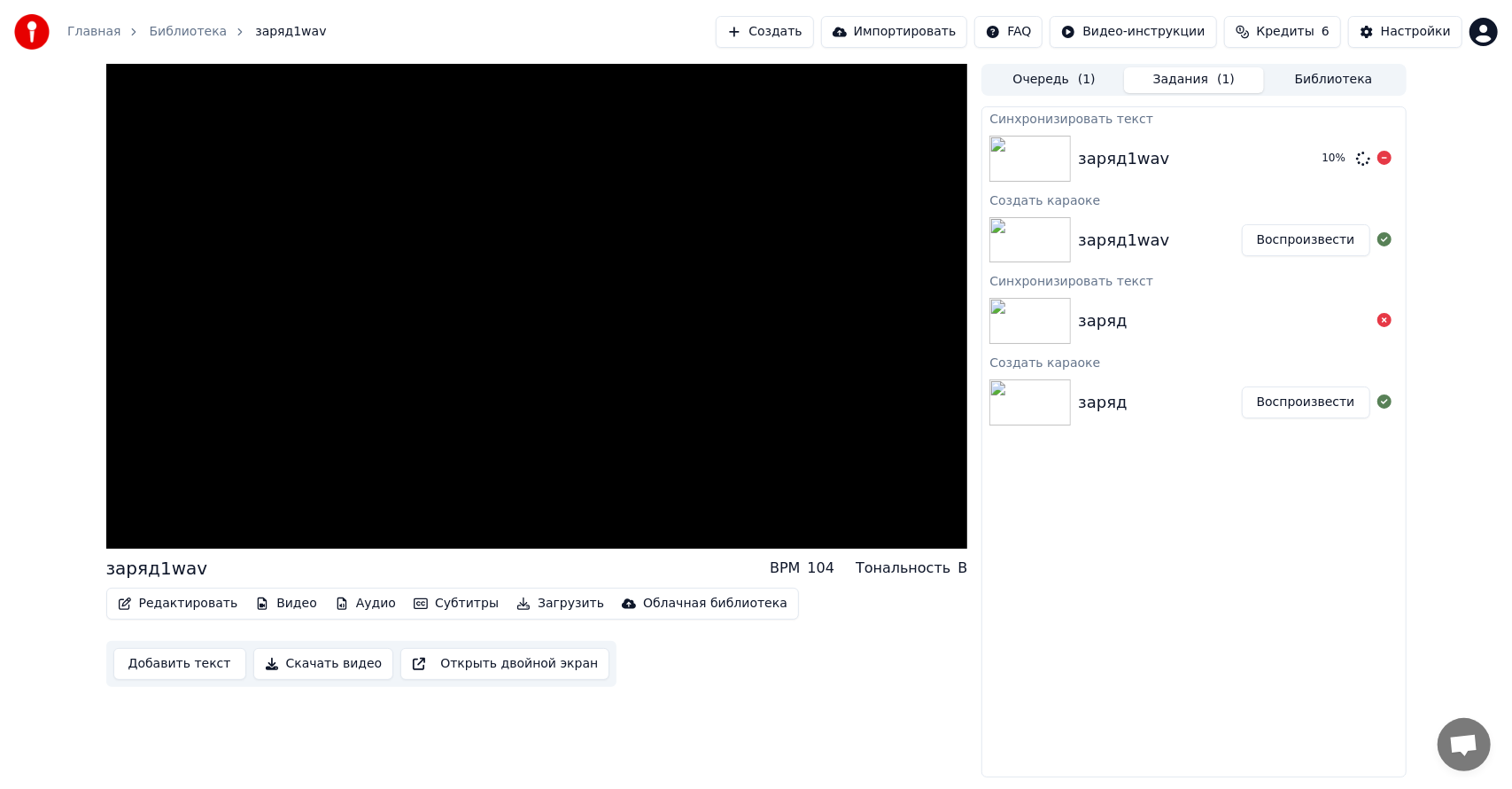
click at [1392, 160] on div "10 %" at bounding box center [1353, 158] width 91 height 21
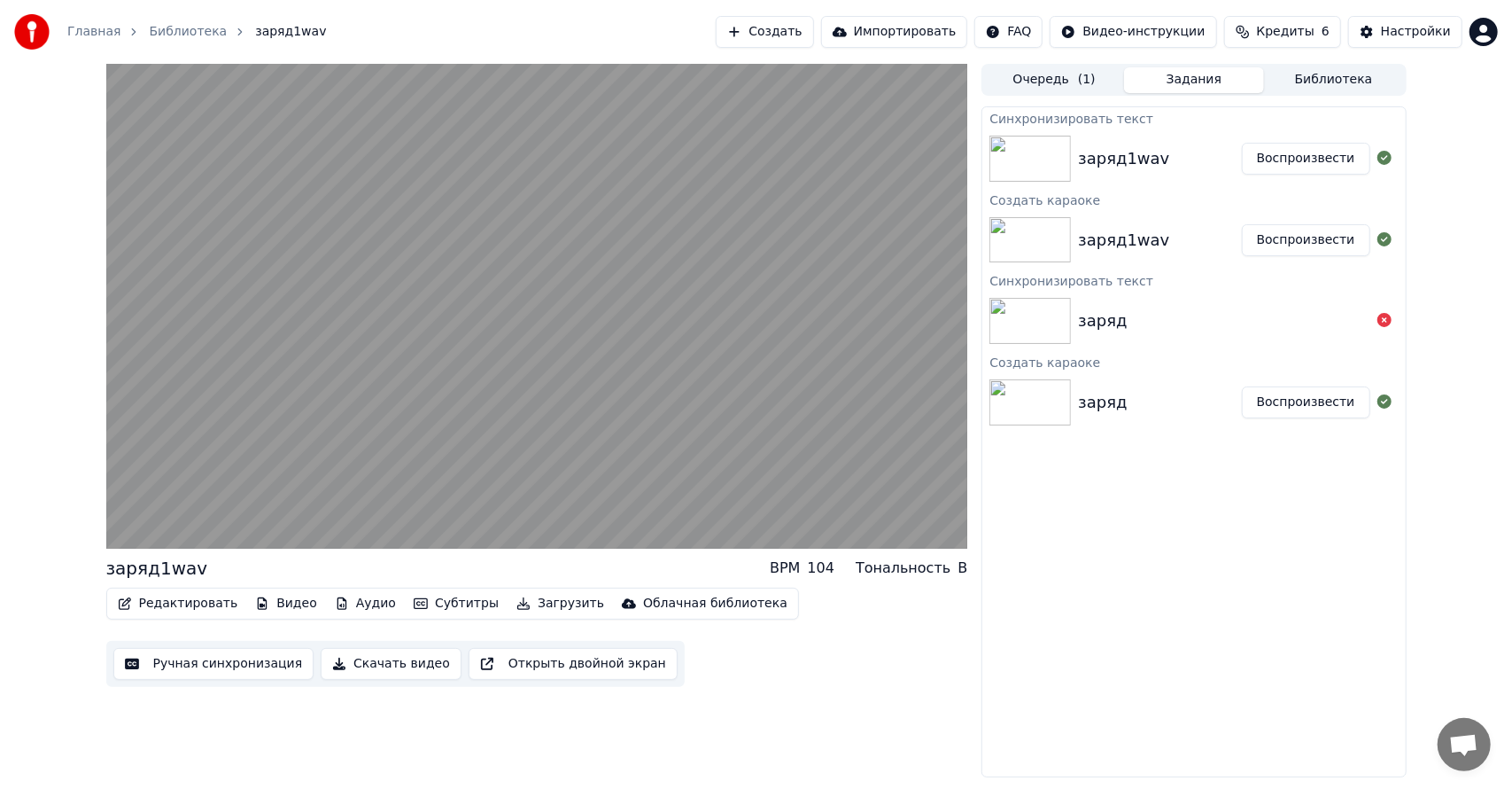
click at [1384, 153] on icon at bounding box center [1383, 157] width 14 height 14
drag, startPoint x: 935, startPoint y: 566, endPoint x: 974, endPoint y: 567, distance: 39.0
click at [942, 569] on div "Тональность" at bounding box center [903, 568] width 95 height 21
click at [965, 567] on div "B" at bounding box center [962, 568] width 9 height 21
click at [200, 607] on button "Редактировать" at bounding box center [178, 604] width 134 height 25
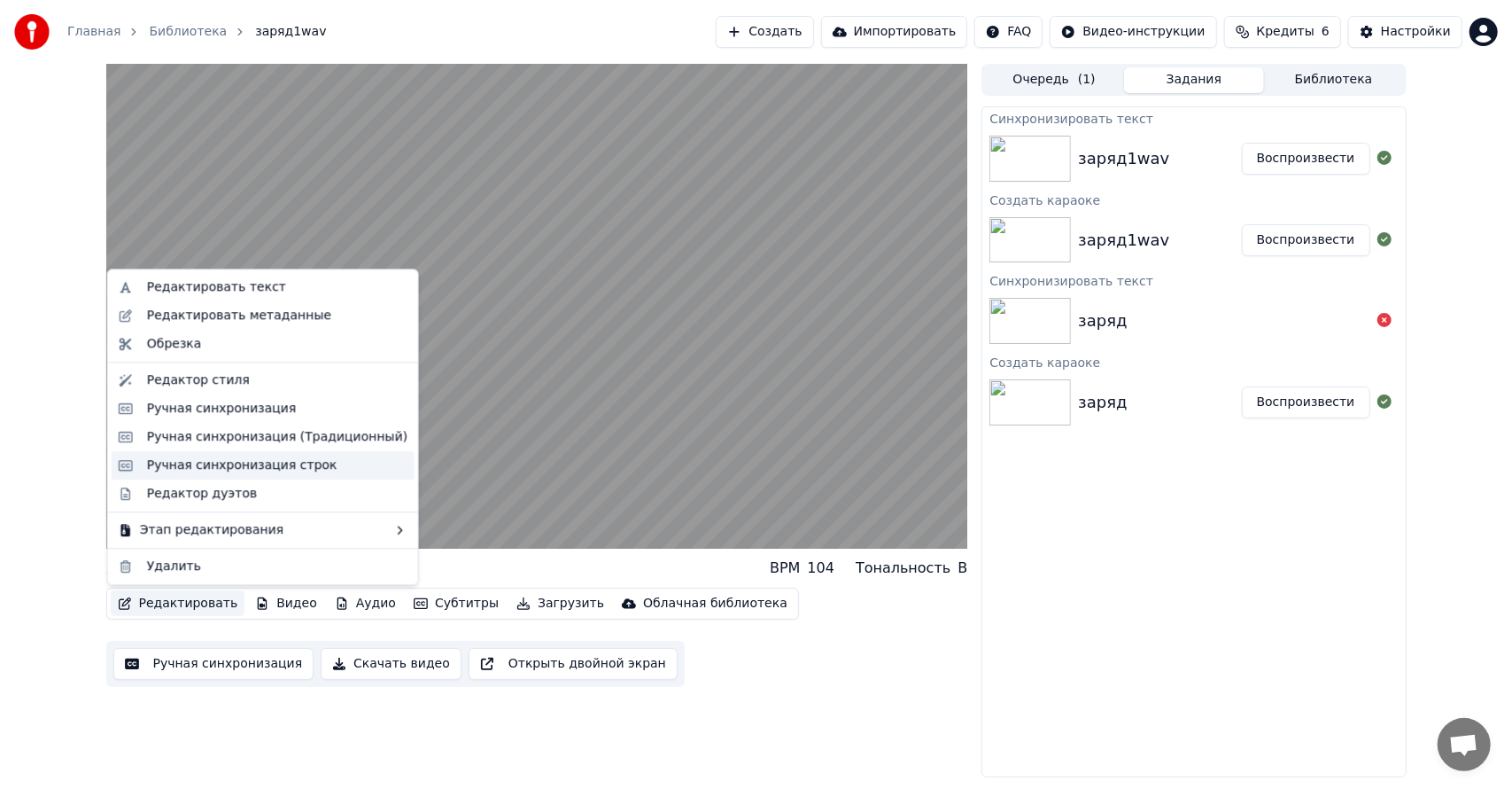
click at [218, 460] on div "Ручная синхронизация строк" at bounding box center [241, 465] width 190 height 18
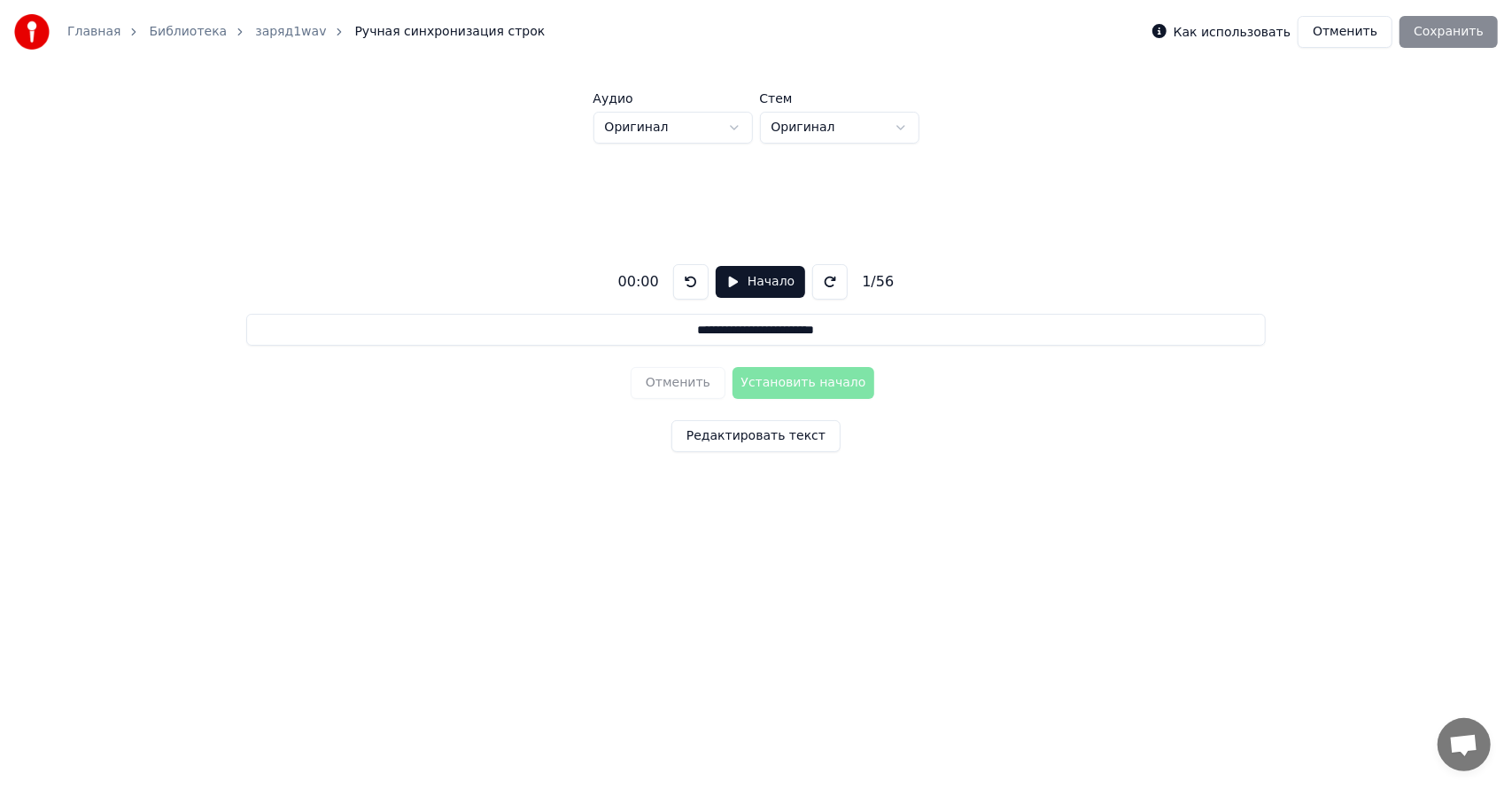
click at [747, 278] on button "Начало" at bounding box center [760, 282] width 90 height 32
click at [760, 377] on button "Установить начало" at bounding box center [804, 383] width 142 height 32
click at [760, 377] on button "Установить конец" at bounding box center [804, 383] width 142 height 32
click at [760, 377] on button "Установить начало" at bounding box center [804, 383] width 142 height 32
click at [761, 383] on button "Установить конец" at bounding box center [804, 383] width 142 height 32
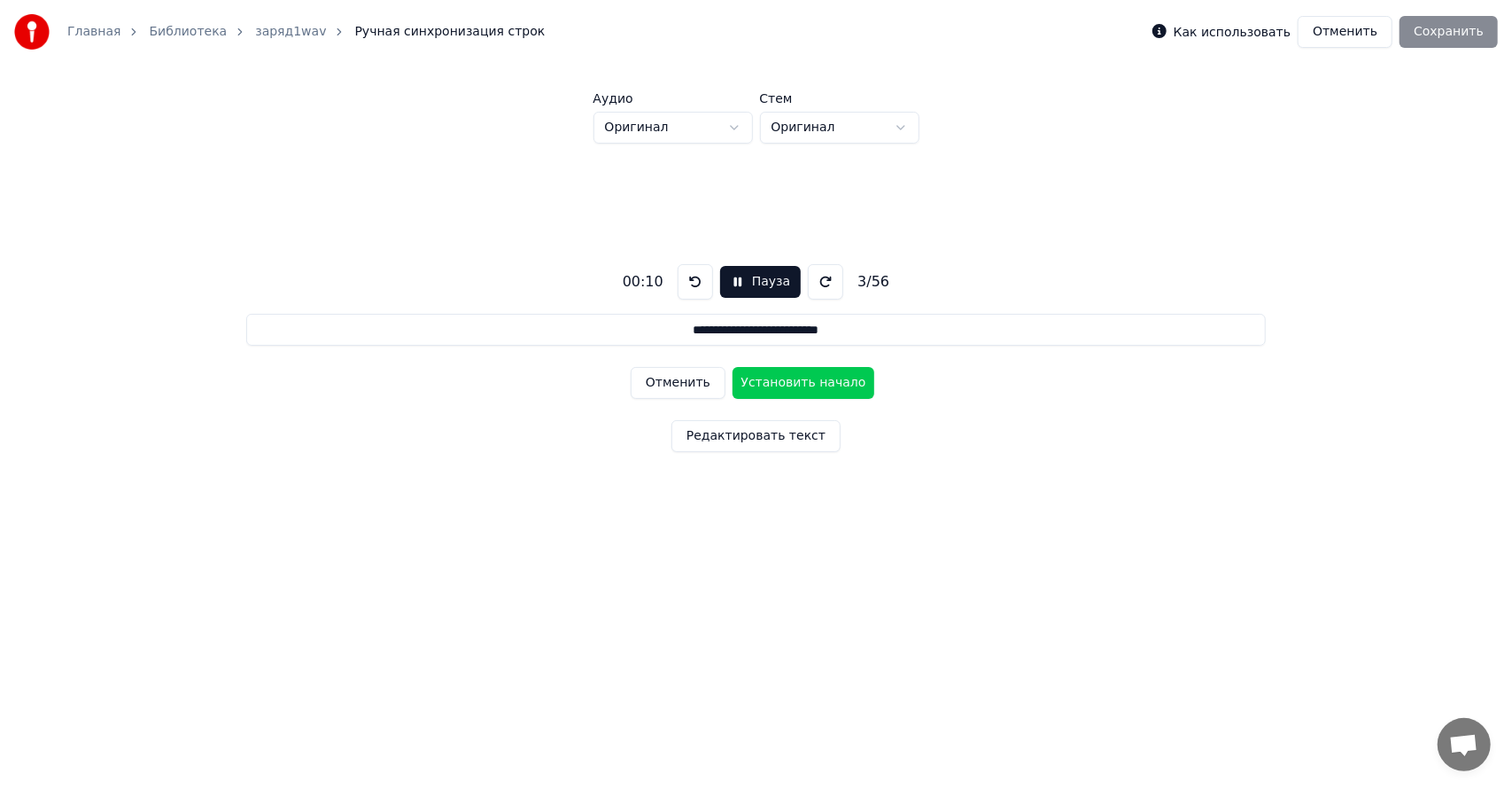
click at [761, 383] on button "Установить начало" at bounding box center [804, 383] width 142 height 32
click at [761, 383] on button "Установить конец" at bounding box center [804, 383] width 142 height 32
click at [761, 383] on button "Установить начало" at bounding box center [804, 383] width 142 height 32
click at [765, 380] on button "Установить конец" at bounding box center [804, 383] width 142 height 32
click at [765, 380] on button "Установить начало" at bounding box center [804, 383] width 142 height 32
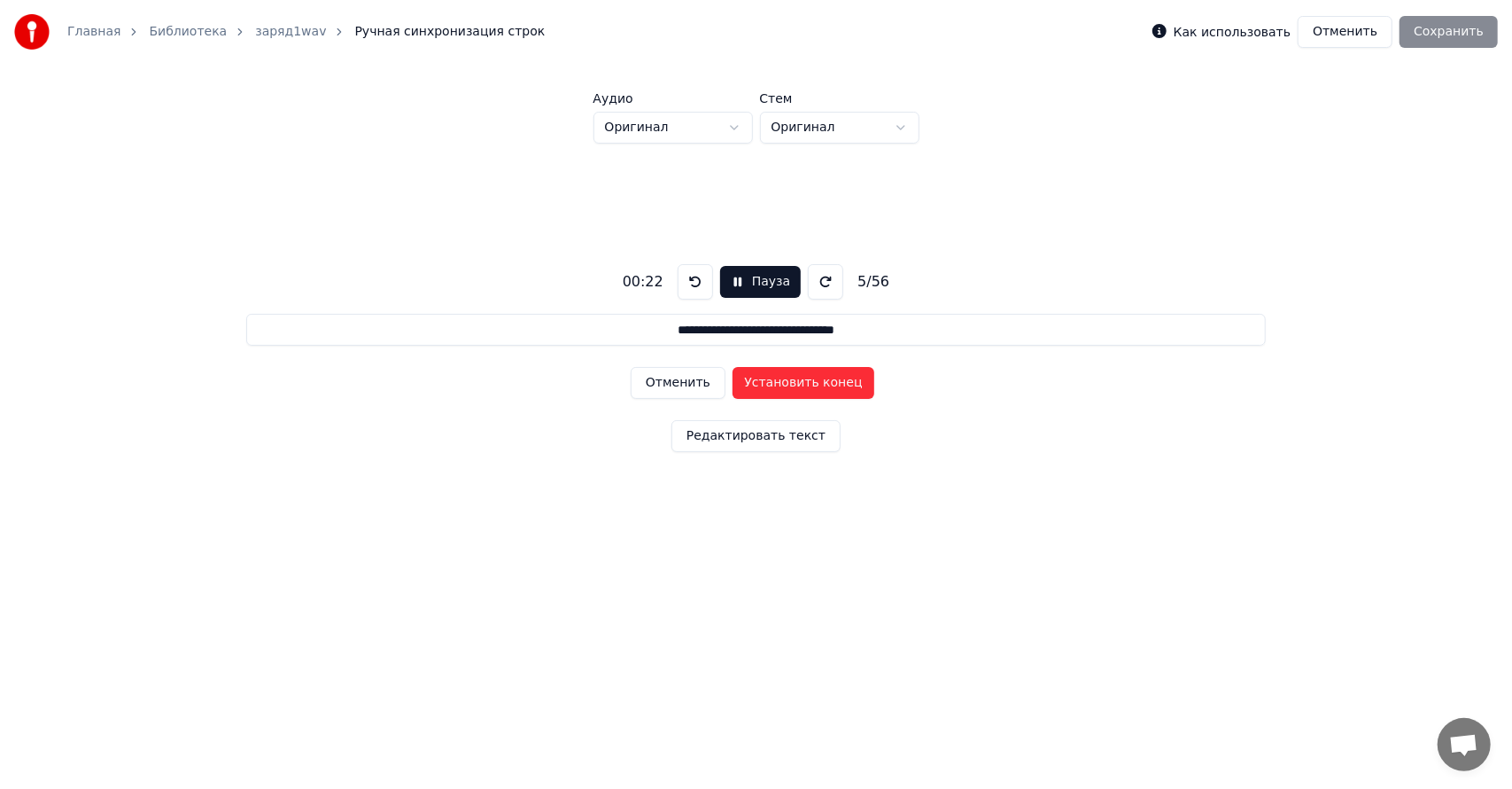
click at [774, 381] on button "Установить конец" at bounding box center [804, 383] width 142 height 32
click at [774, 381] on button "Установить начало" at bounding box center [804, 383] width 142 height 32
click at [774, 381] on button "Установить конец" at bounding box center [804, 383] width 142 height 32
click at [774, 381] on button "Установить начало" at bounding box center [804, 383] width 142 height 32
click at [774, 384] on button "Установить конец" at bounding box center [804, 383] width 142 height 32
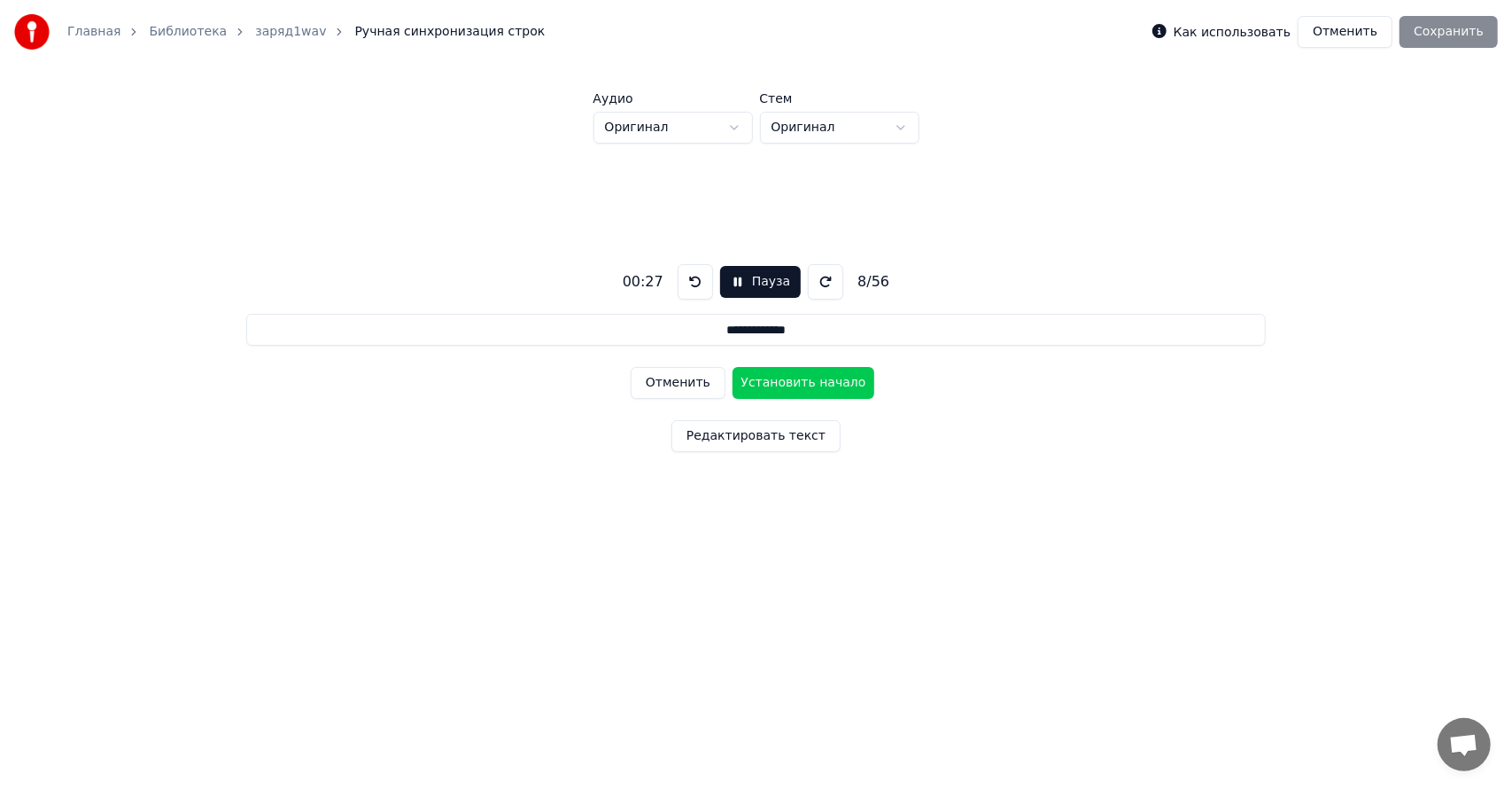
click at [774, 384] on button "Установить начало" at bounding box center [804, 383] width 142 height 32
click at [778, 384] on button "Установить конец" at bounding box center [804, 383] width 142 height 32
click at [782, 390] on button "Установить начало" at bounding box center [804, 383] width 142 height 32
click at [783, 385] on button "Установить конец" at bounding box center [804, 383] width 142 height 32
click at [783, 385] on button "Установить начало" at bounding box center [804, 383] width 142 height 32
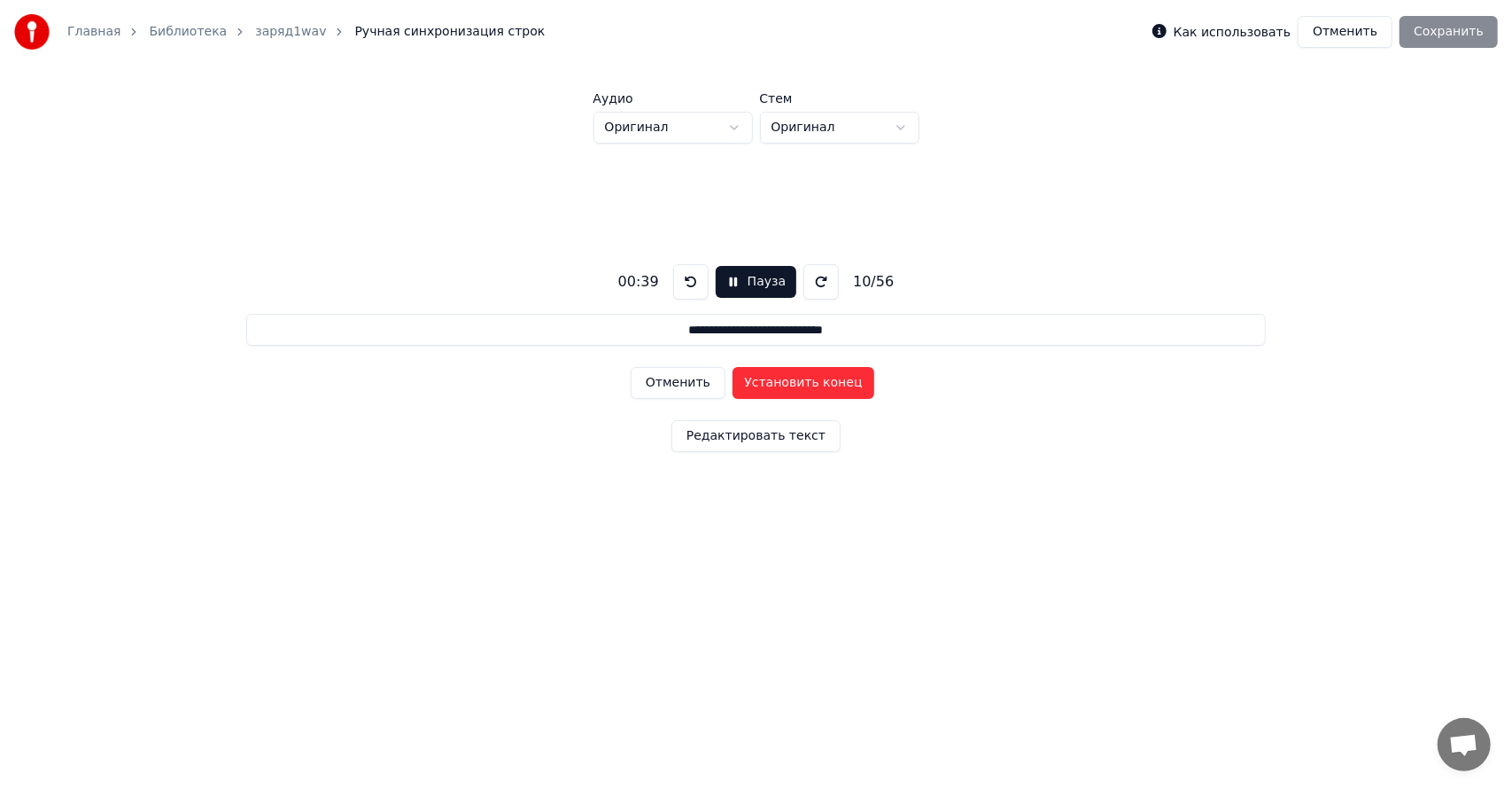
click at [788, 388] on button "Установить конец" at bounding box center [804, 383] width 142 height 32
click at [788, 388] on button "Установить начало" at bounding box center [804, 383] width 142 height 32
click at [788, 388] on button "Установить конец" at bounding box center [804, 383] width 142 height 32
click at [788, 388] on button "Установить начало" at bounding box center [804, 383] width 142 height 32
click at [790, 377] on button "Установить конец" at bounding box center [804, 383] width 142 height 32
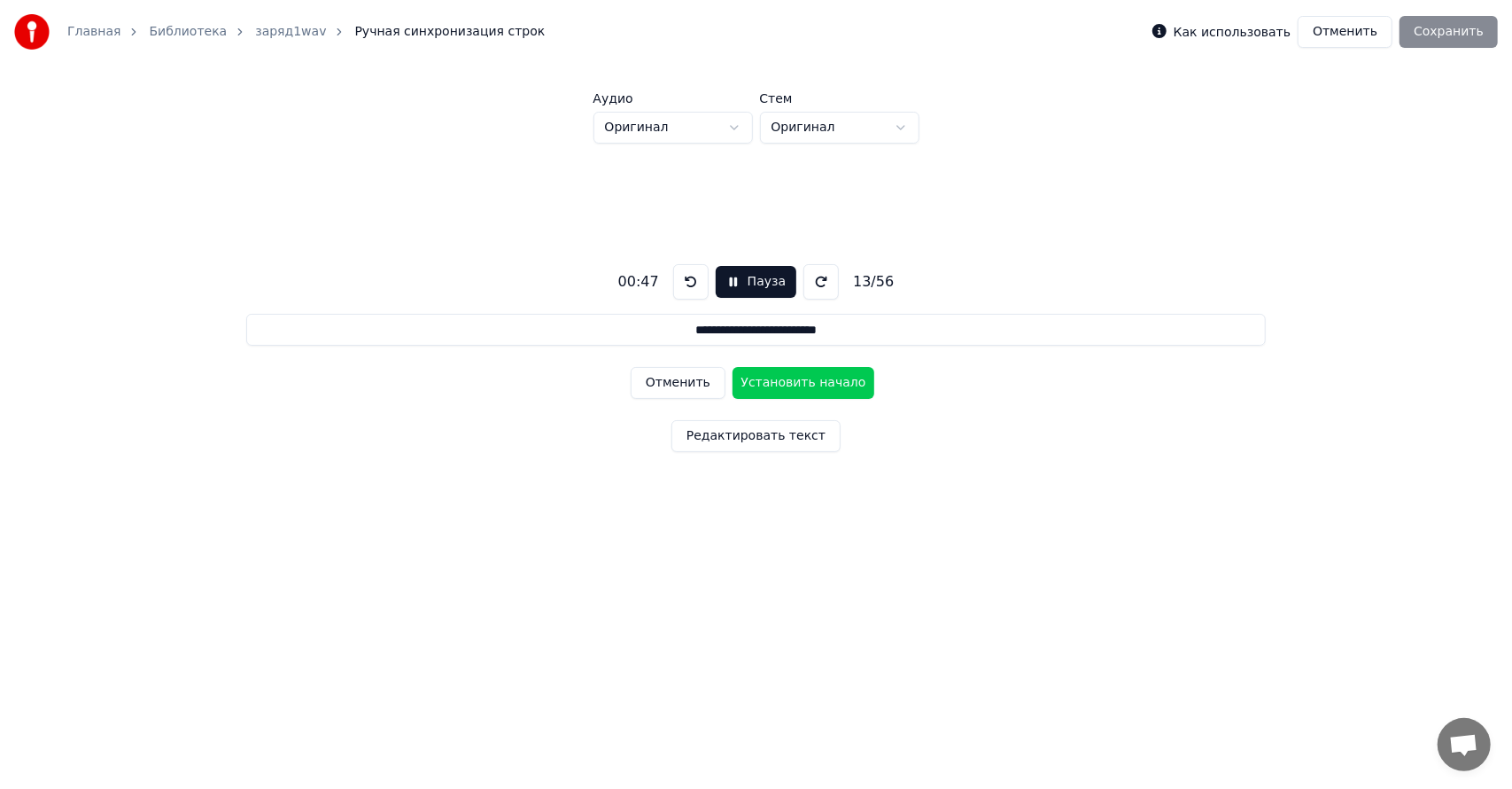
click at [790, 377] on button "Установить начало" at bounding box center [804, 383] width 142 height 32
click at [799, 383] on button "Установить конец" at bounding box center [804, 383] width 142 height 32
click at [799, 383] on button "Установить начало" at bounding box center [804, 383] width 142 height 32
click at [802, 383] on button "Установить конец" at bounding box center [804, 383] width 142 height 32
click at [803, 383] on button "Установить начало" at bounding box center [804, 383] width 142 height 32
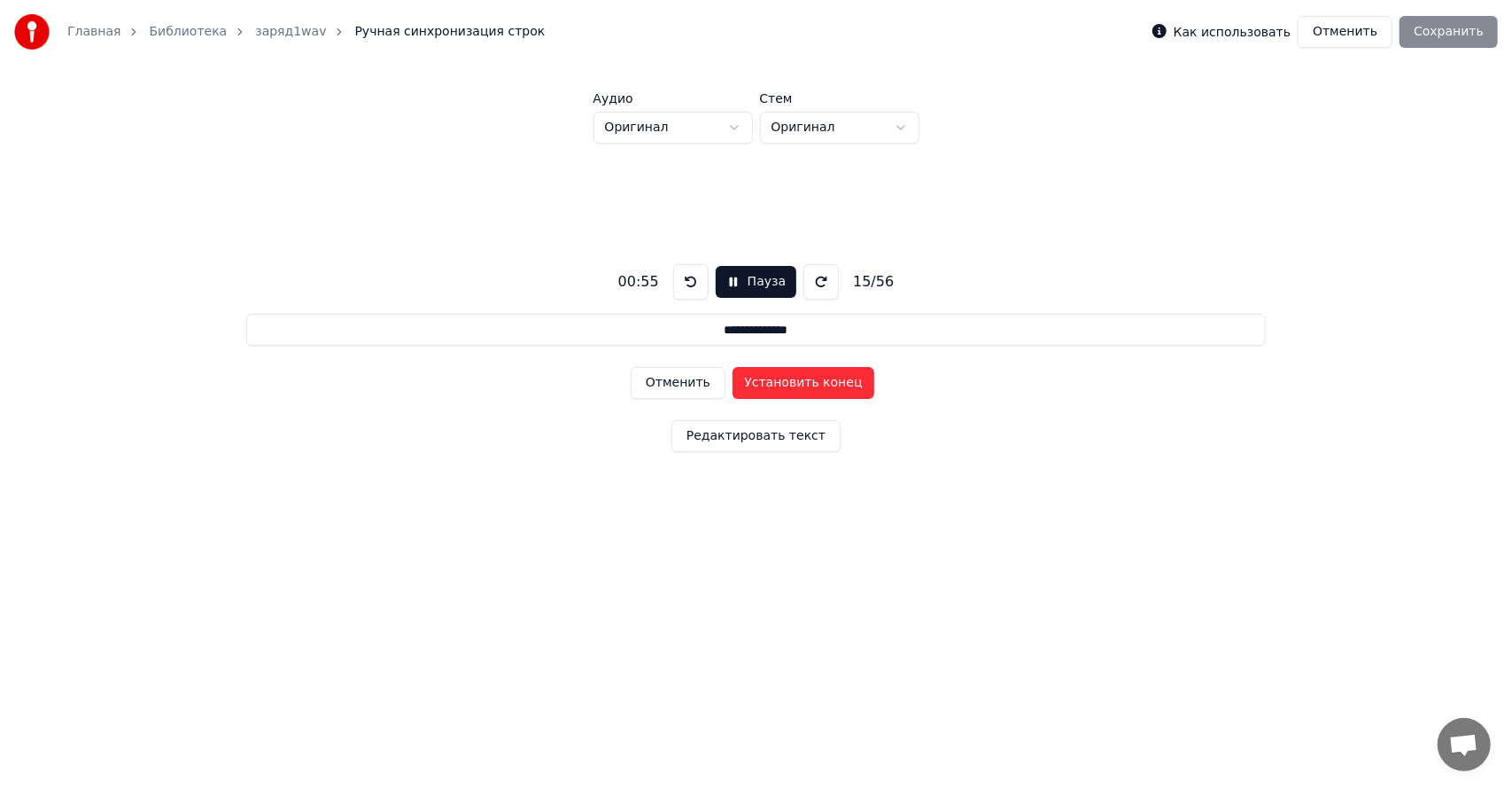
click at [804, 386] on button "Установить конец" at bounding box center [804, 383] width 142 height 32
click at [804, 386] on button "Установить начало" at bounding box center [804, 383] width 142 height 32
click at [804, 386] on button "Установить конец" at bounding box center [804, 383] width 142 height 32
click at [812, 383] on button "Установить начало" at bounding box center [804, 383] width 142 height 32
click at [816, 386] on button "Установить конец" at bounding box center [804, 383] width 142 height 32
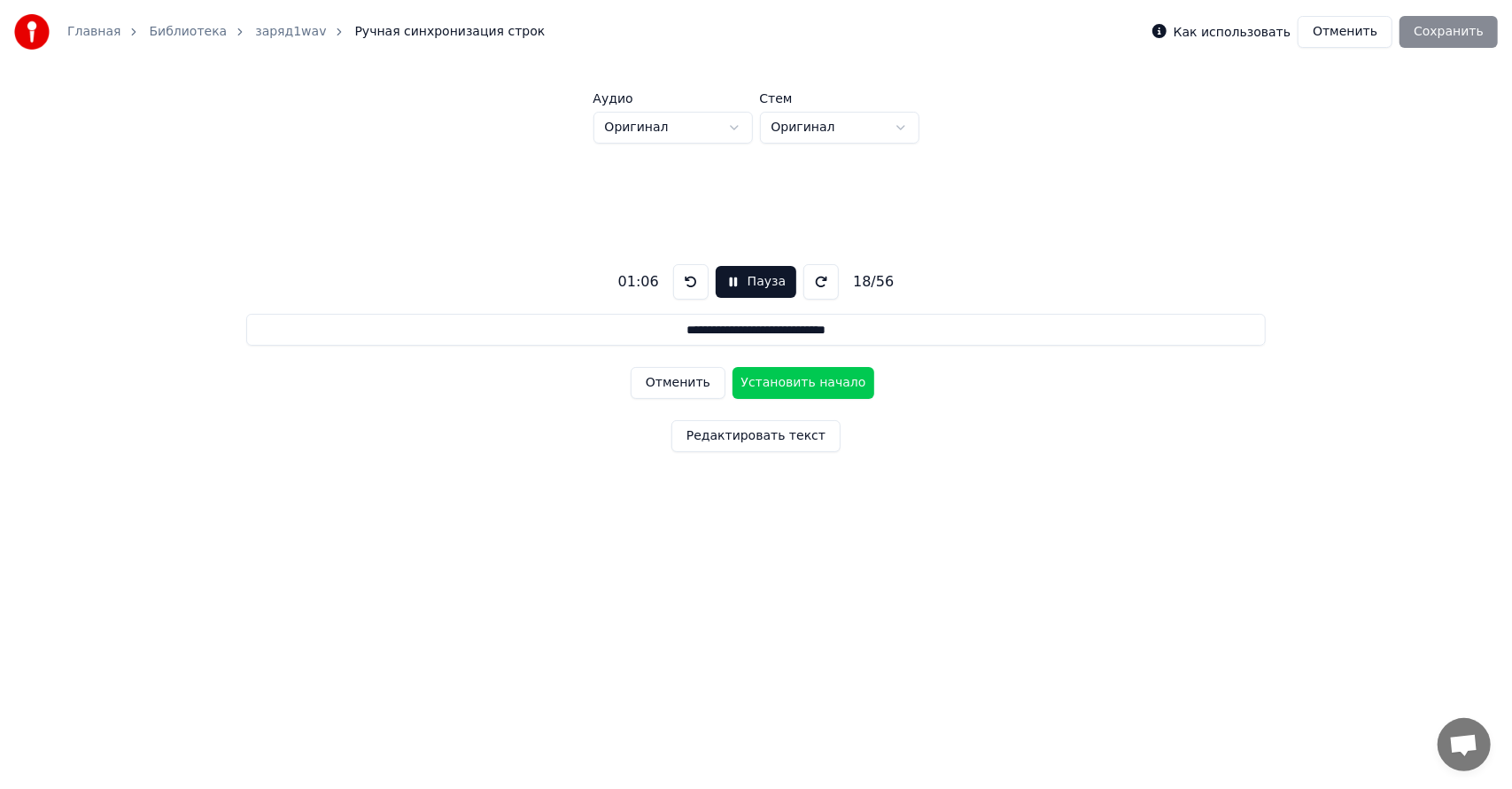
click at [816, 386] on button "Установить начало" at bounding box center [804, 383] width 142 height 32
click at [816, 388] on button "Установить конец" at bounding box center [804, 383] width 142 height 32
click at [816, 388] on button "Установить начало" at bounding box center [804, 383] width 142 height 32
drag, startPoint x: 816, startPoint y: 390, endPoint x: 817, endPoint y: 401, distance: 11.0
click at [817, 401] on div "Отменить Установить конец" at bounding box center [756, 382] width 251 height 46
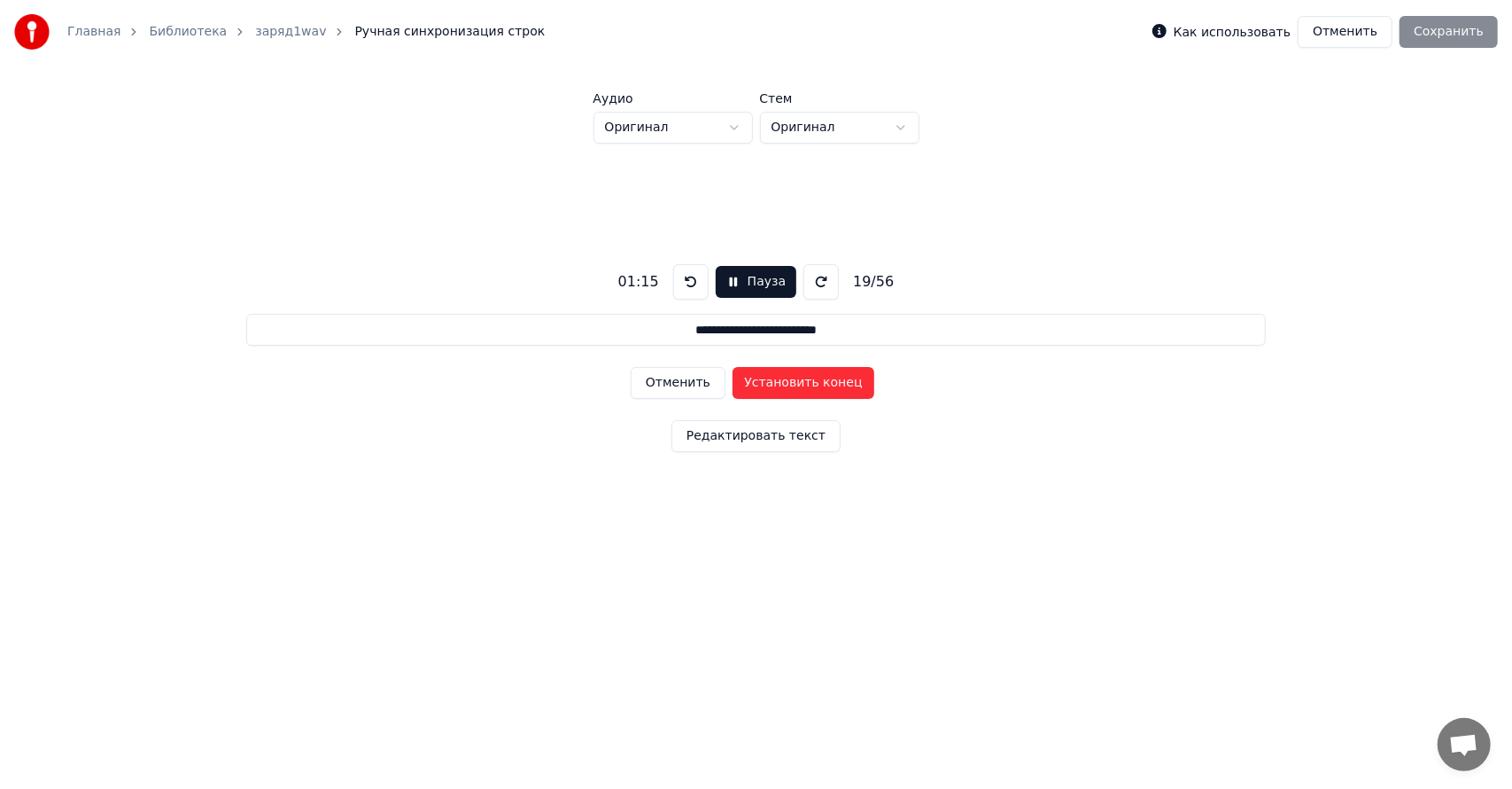
click at [692, 375] on button "Отменить" at bounding box center [678, 383] width 95 height 32
click at [697, 370] on button "Отменить" at bounding box center [678, 383] width 95 height 32
click at [799, 384] on button "Установить конец" at bounding box center [804, 383] width 142 height 32
click at [799, 384] on button "Установить начало" at bounding box center [804, 383] width 142 height 32
click at [796, 381] on button "Установить конец" at bounding box center [804, 383] width 142 height 32
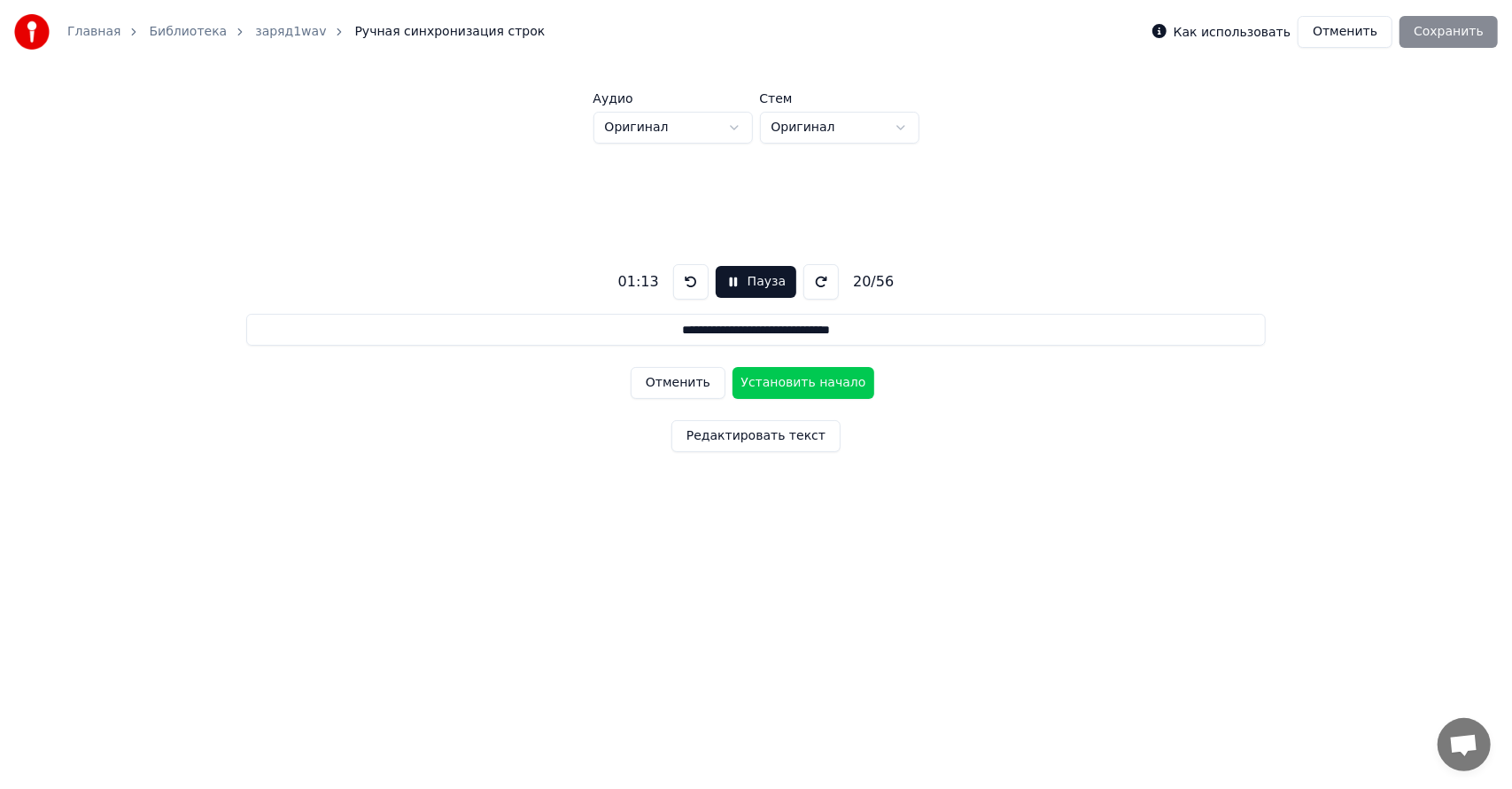
click at [796, 381] on button "Установить начало" at bounding box center [804, 383] width 142 height 32
click at [801, 386] on button "Установить конец" at bounding box center [804, 383] width 142 height 32
click at [801, 386] on button "Установить начало" at bounding box center [804, 383] width 142 height 32
click at [809, 384] on button "Установить конец" at bounding box center [804, 383] width 142 height 32
click at [809, 384] on button "Установить начало" at bounding box center [804, 383] width 142 height 32
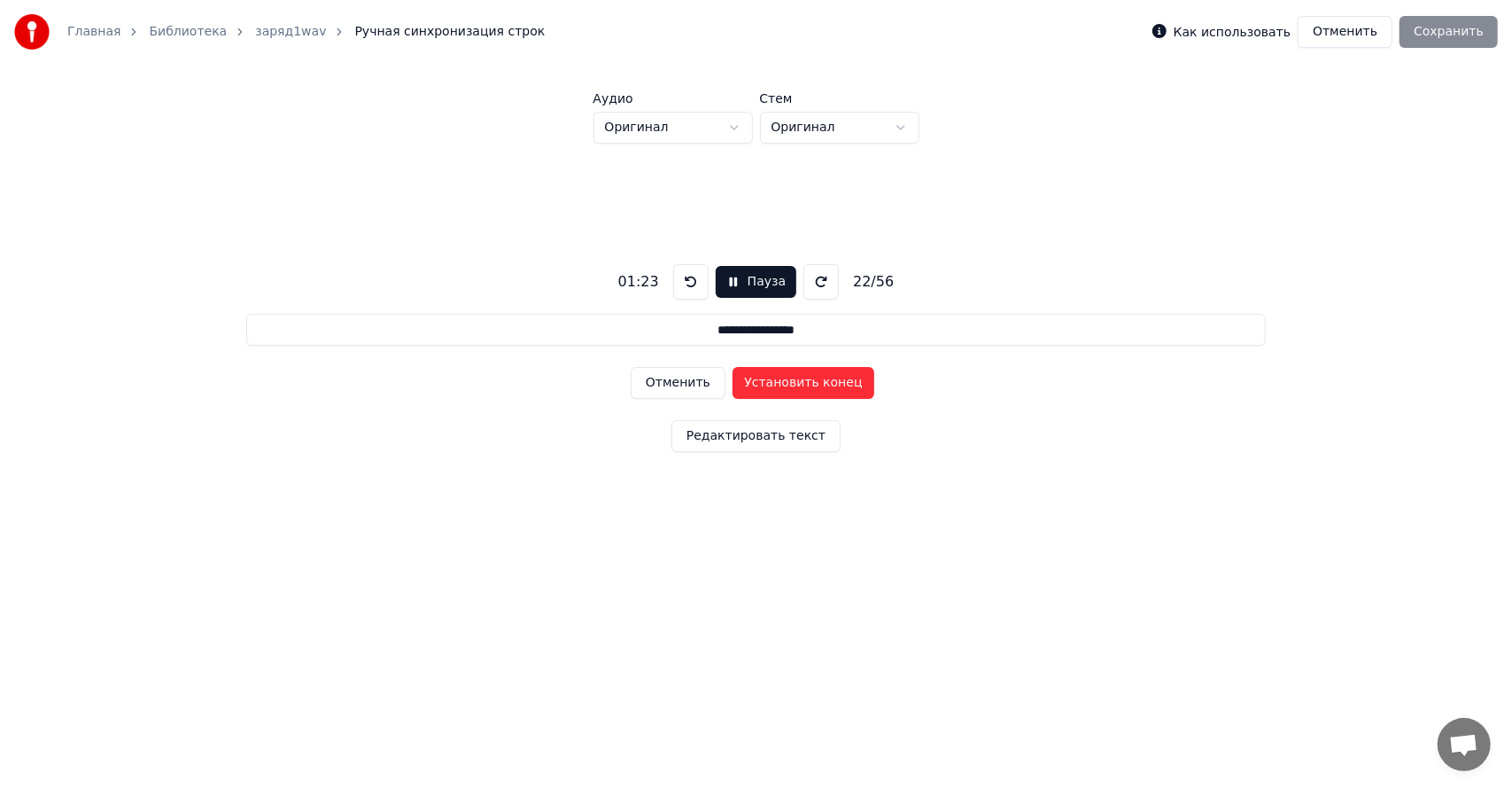
click at [816, 386] on button "Установить конец" at bounding box center [804, 383] width 142 height 32
click at [816, 386] on button "Установить начало" at bounding box center [804, 383] width 142 height 32
click at [816, 386] on button "Установить конец" at bounding box center [804, 383] width 142 height 32
click at [816, 386] on button "Установить начало" at bounding box center [804, 383] width 142 height 32
click at [816, 384] on button "Установить конец" at bounding box center [804, 383] width 142 height 32
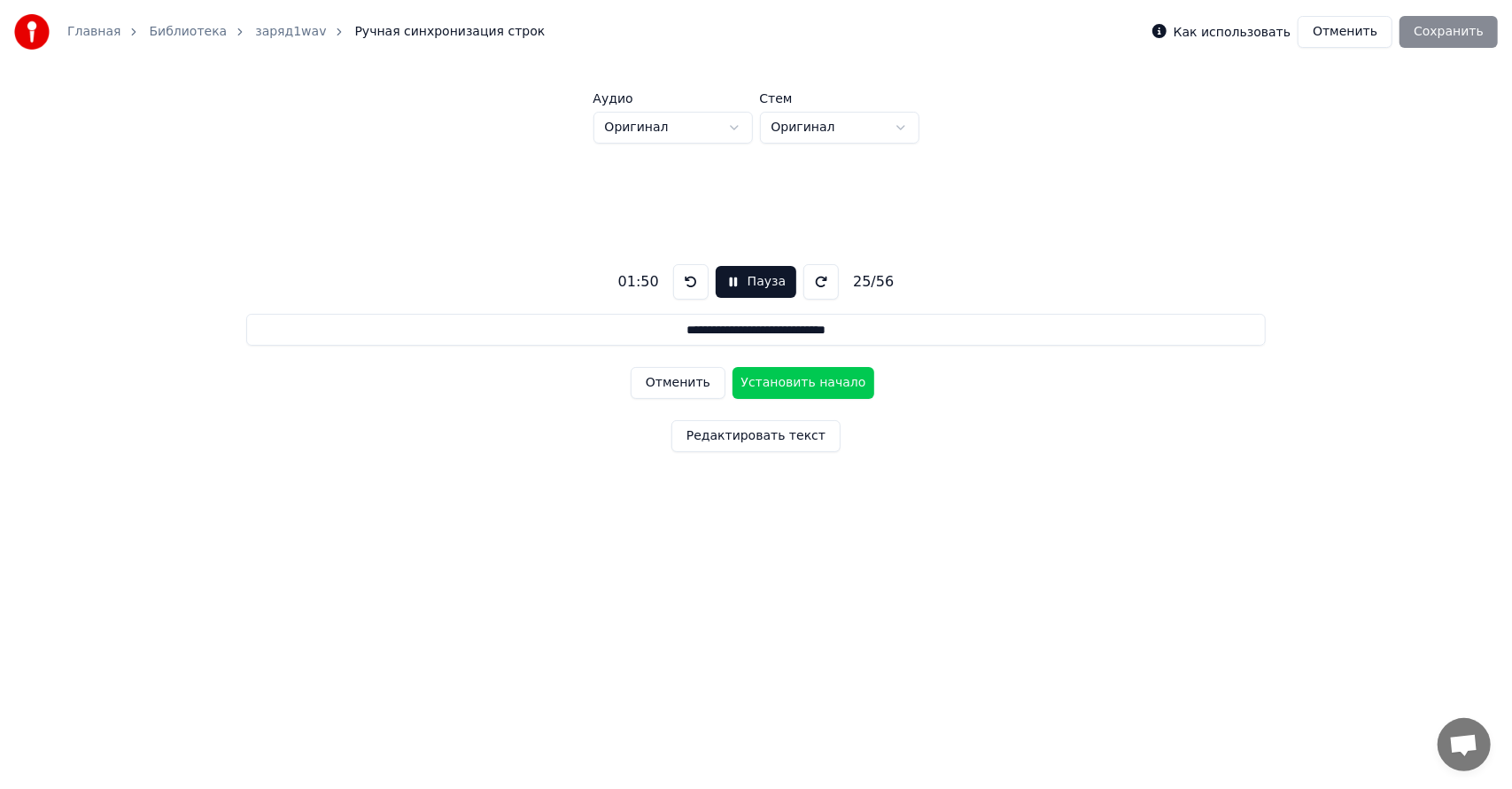
click at [808, 380] on button "Установить начало" at bounding box center [804, 383] width 142 height 32
click at [808, 380] on button "Установить конец" at bounding box center [804, 383] width 142 height 32
click at [808, 380] on button "Установить начало" at bounding box center [804, 383] width 142 height 32
click at [808, 387] on button "Установить конец" at bounding box center [804, 383] width 142 height 32
click at [808, 387] on button "Установить начало" at bounding box center [804, 383] width 142 height 32
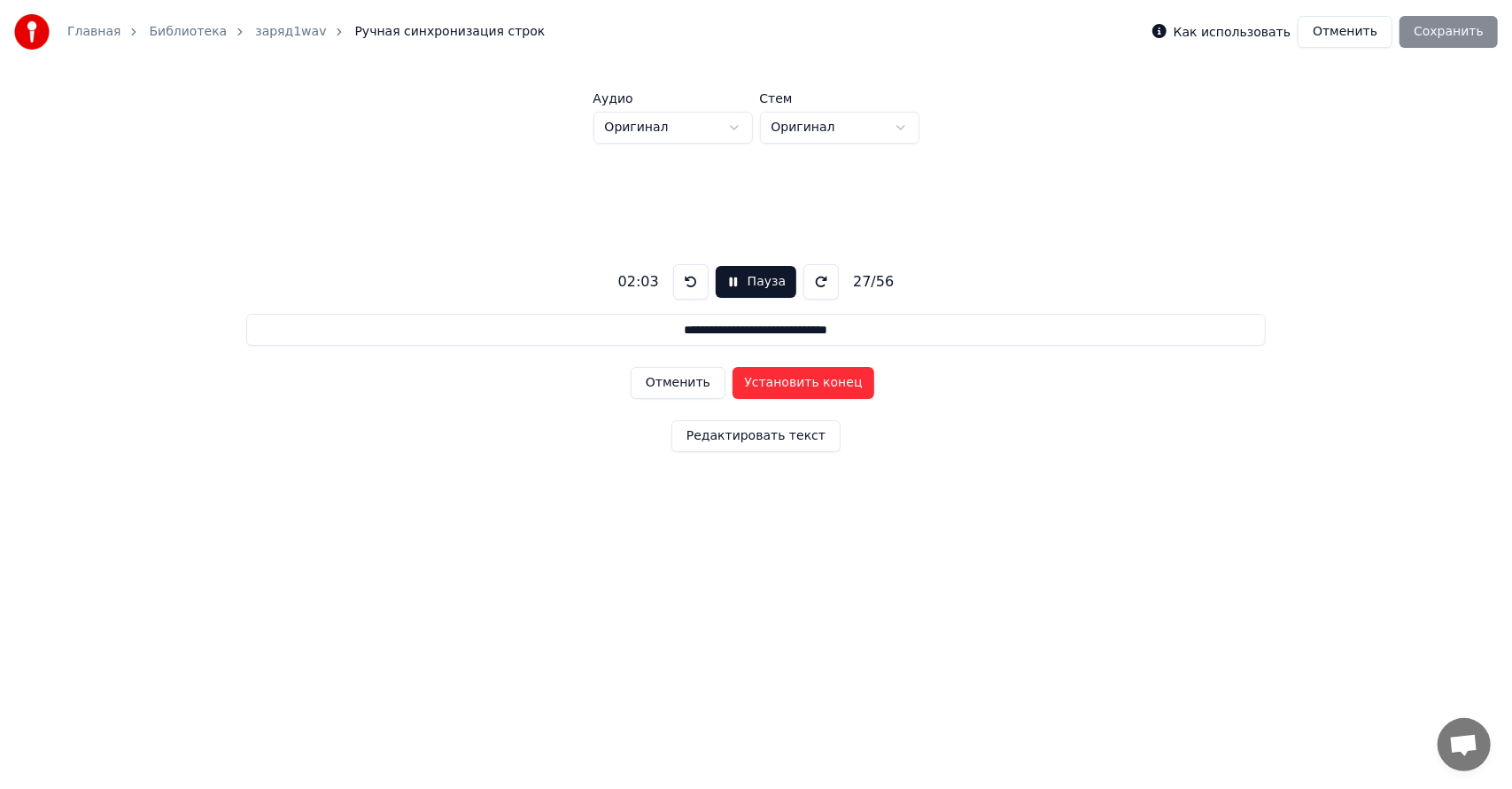
click at [808, 390] on button "Установить конец" at bounding box center [804, 383] width 142 height 32
click at [808, 390] on button "Установить начало" at bounding box center [804, 383] width 142 height 32
click at [822, 386] on button "Установить конец" at bounding box center [804, 383] width 142 height 32
click at [822, 386] on button "Установить начало" at bounding box center [804, 383] width 142 height 32
click at [822, 386] on button "Установить конец" at bounding box center [804, 383] width 142 height 32
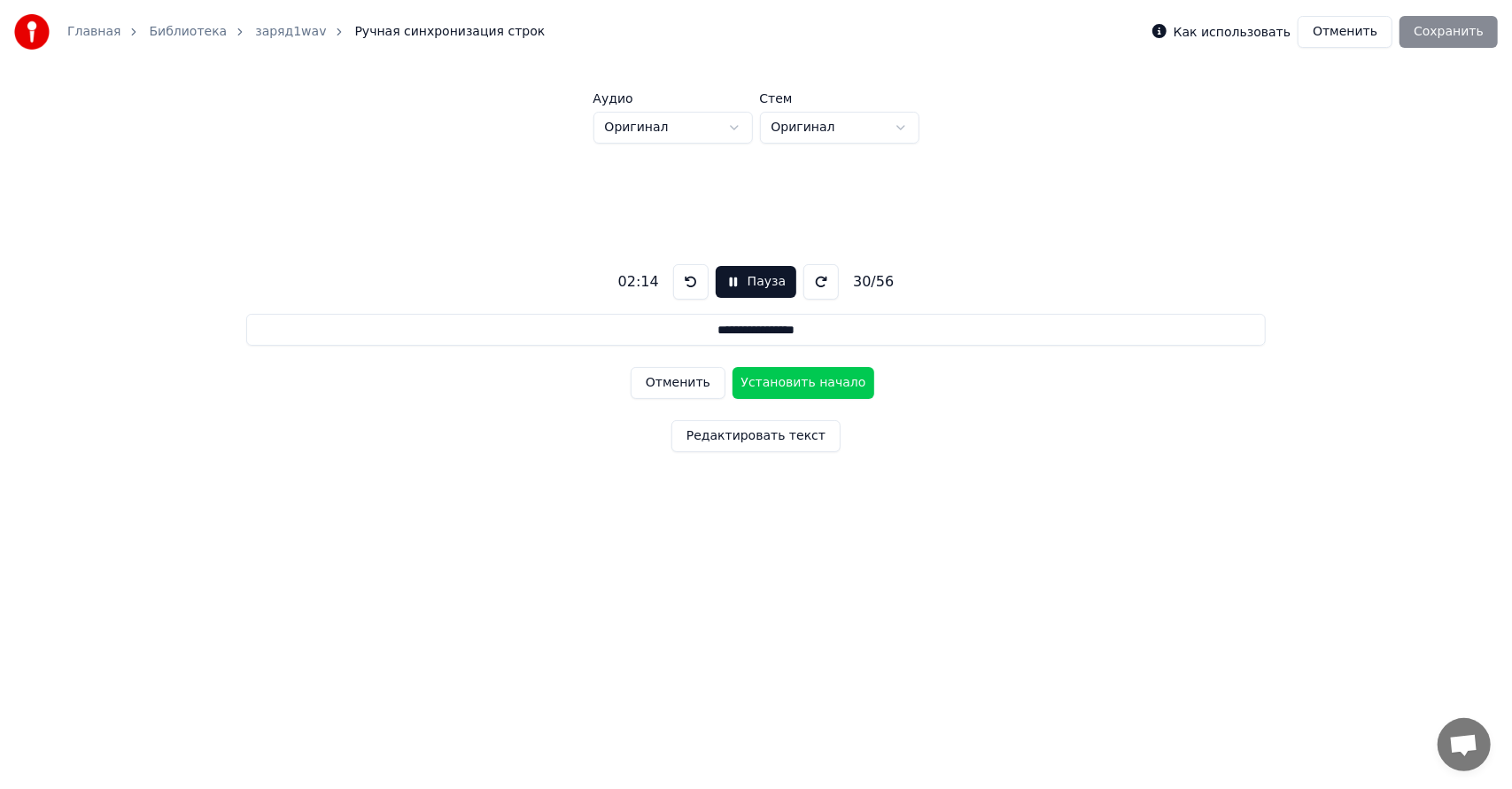
click at [822, 386] on button "Установить начало" at bounding box center [804, 383] width 142 height 32
click at [822, 386] on button "Установить конец" at bounding box center [804, 383] width 142 height 32
click at [822, 386] on button "Установить начало" at bounding box center [804, 383] width 142 height 32
click at [822, 386] on button "Установить конец" at bounding box center [804, 383] width 142 height 32
click at [822, 386] on button "Установить начало" at bounding box center [804, 383] width 142 height 32
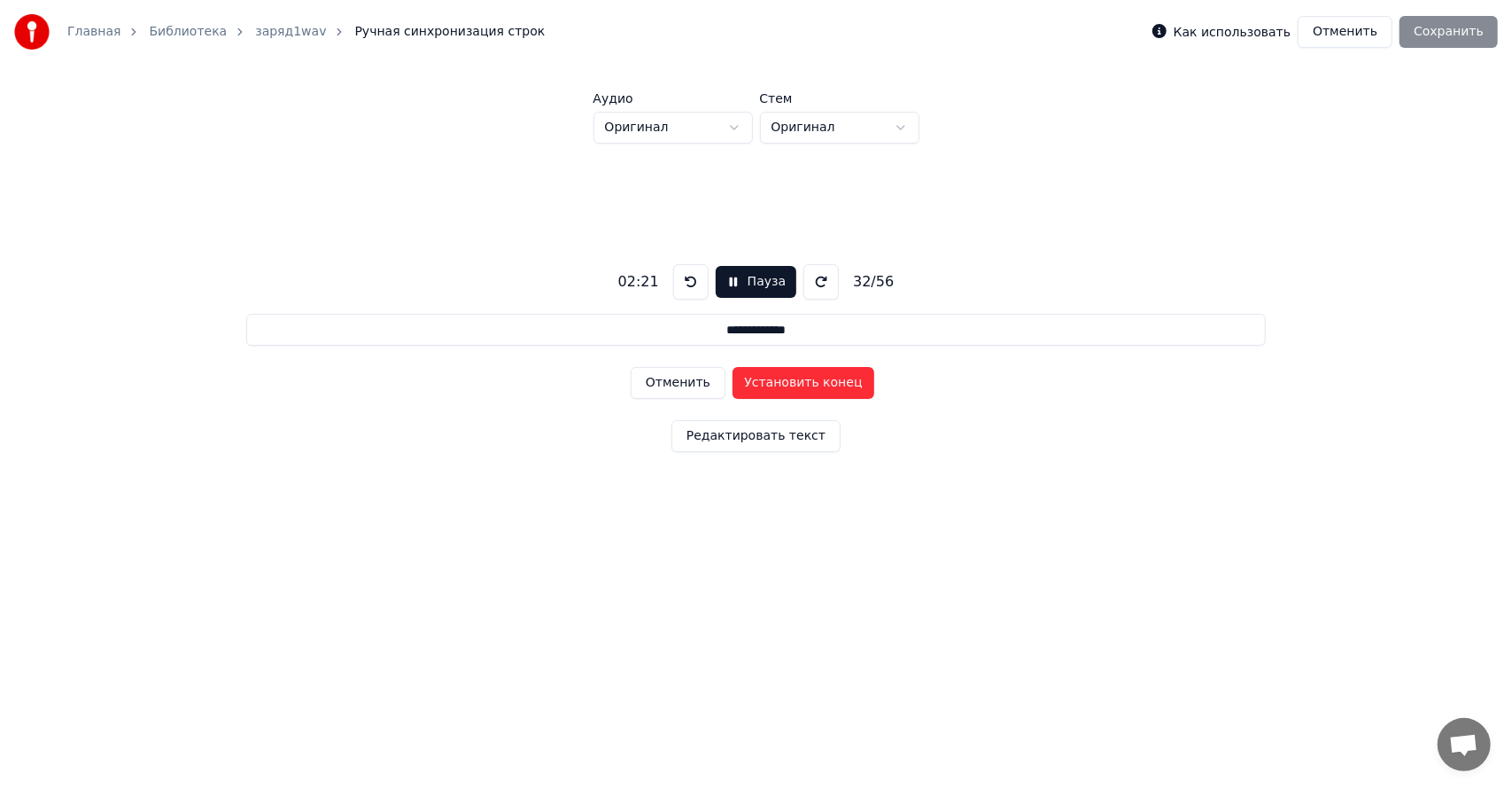
click at [822, 386] on button "Установить конец" at bounding box center [804, 383] width 142 height 32
click at [822, 386] on button "Установить начало" at bounding box center [804, 383] width 142 height 32
click at [822, 386] on button "Установить конец" at bounding box center [804, 383] width 142 height 32
click at [822, 386] on button "Установить начало" at bounding box center [804, 383] width 142 height 32
click at [822, 386] on button "Установить конец" at bounding box center [804, 383] width 142 height 32
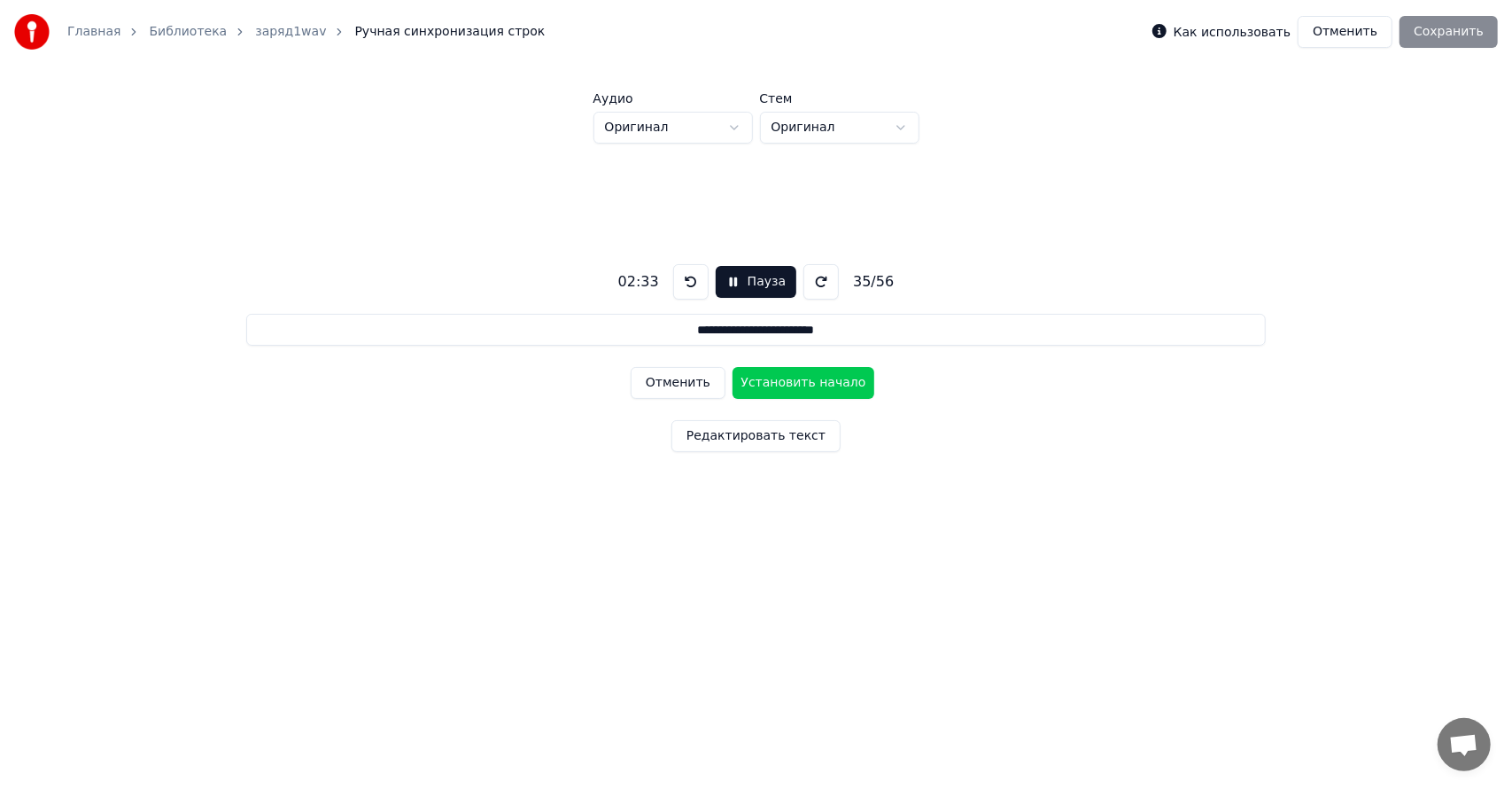
click at [822, 386] on button "Установить начало" at bounding box center [804, 383] width 142 height 32
click at [822, 379] on button "Установить конец" at bounding box center [804, 383] width 142 height 32
click at [822, 379] on button "Установить начало" at bounding box center [804, 383] width 142 height 32
click at [818, 384] on button "Установить конец" at bounding box center [804, 383] width 142 height 32
click at [818, 384] on button "Установить начало" at bounding box center [804, 383] width 142 height 32
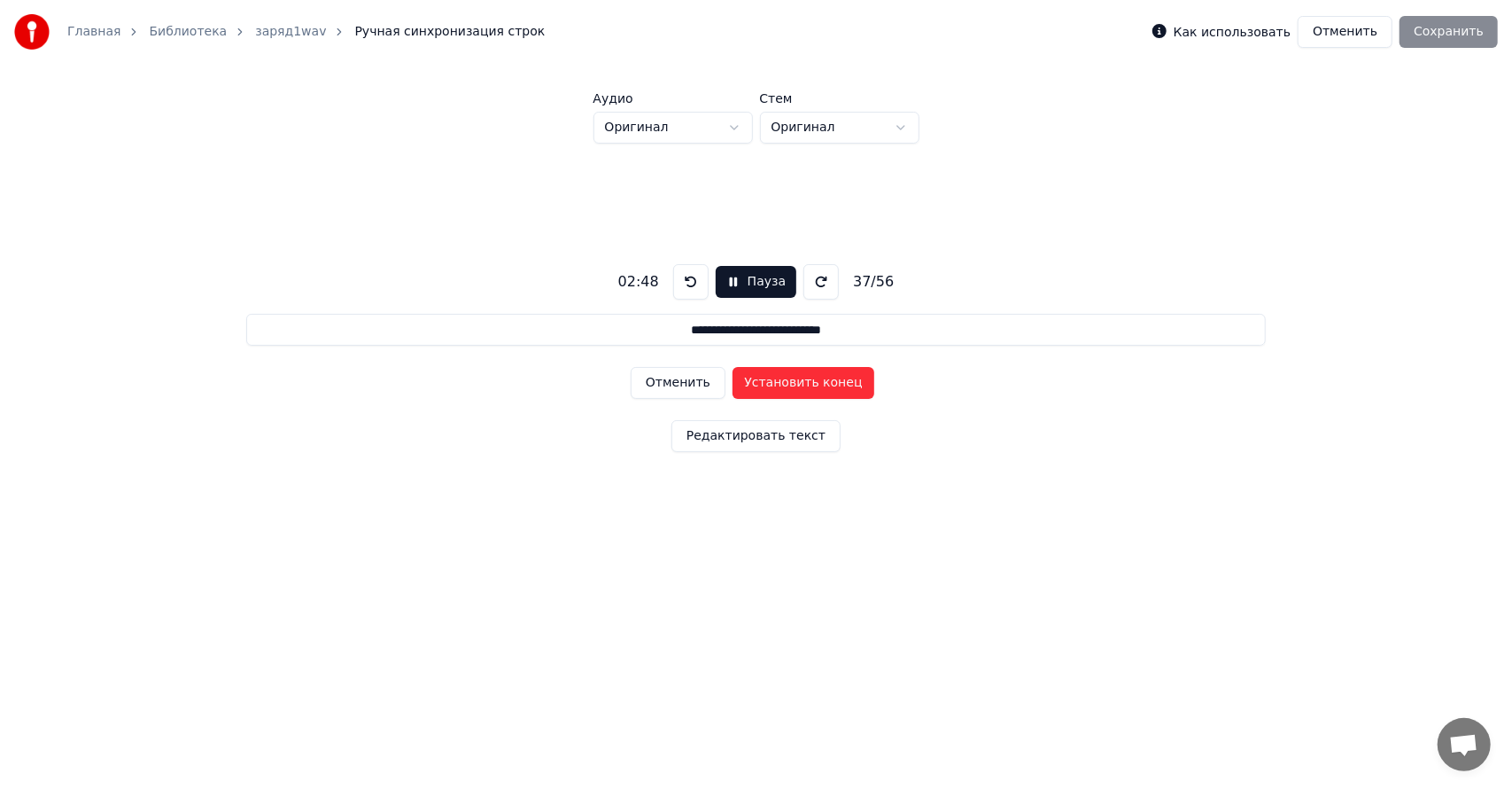
click at [818, 384] on button "Установить конец" at bounding box center [804, 383] width 142 height 32
click at [818, 384] on button "Установить начало" at bounding box center [804, 383] width 142 height 32
click at [818, 384] on button "Установить конец" at bounding box center [804, 383] width 142 height 32
click at [818, 384] on button "Установить начало" at bounding box center [804, 383] width 142 height 32
click at [818, 384] on button "Установить конец" at bounding box center [804, 383] width 142 height 32
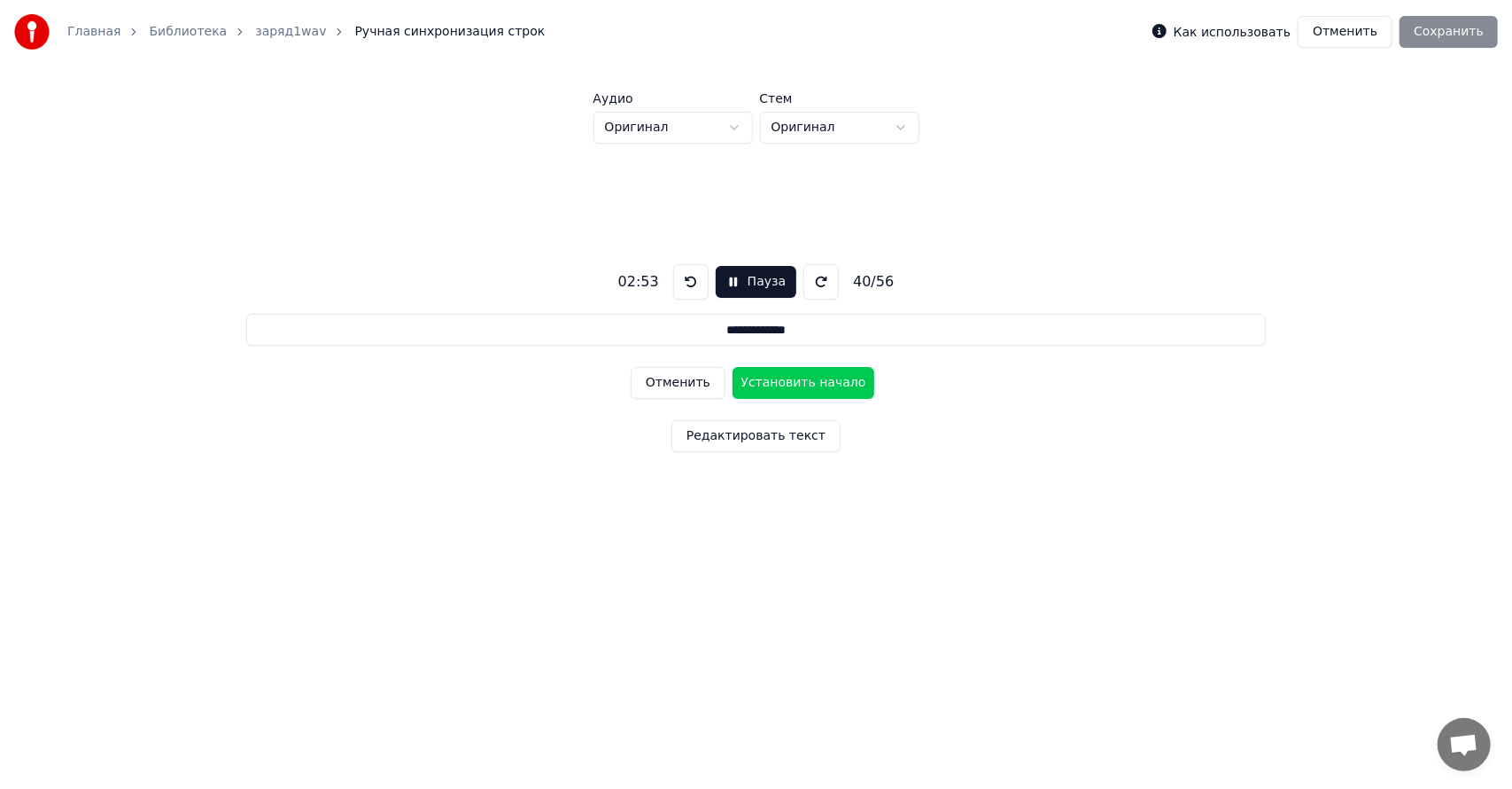
click at [818, 384] on button "Установить начало" at bounding box center [804, 383] width 142 height 32
click at [818, 384] on button "Установить конец" at bounding box center [804, 383] width 142 height 32
click at [818, 384] on button "Установить начало" at bounding box center [804, 383] width 142 height 32
click at [818, 386] on button "Установить конец" at bounding box center [804, 383] width 142 height 32
click at [818, 386] on button "Установить начало" at bounding box center [804, 383] width 142 height 32
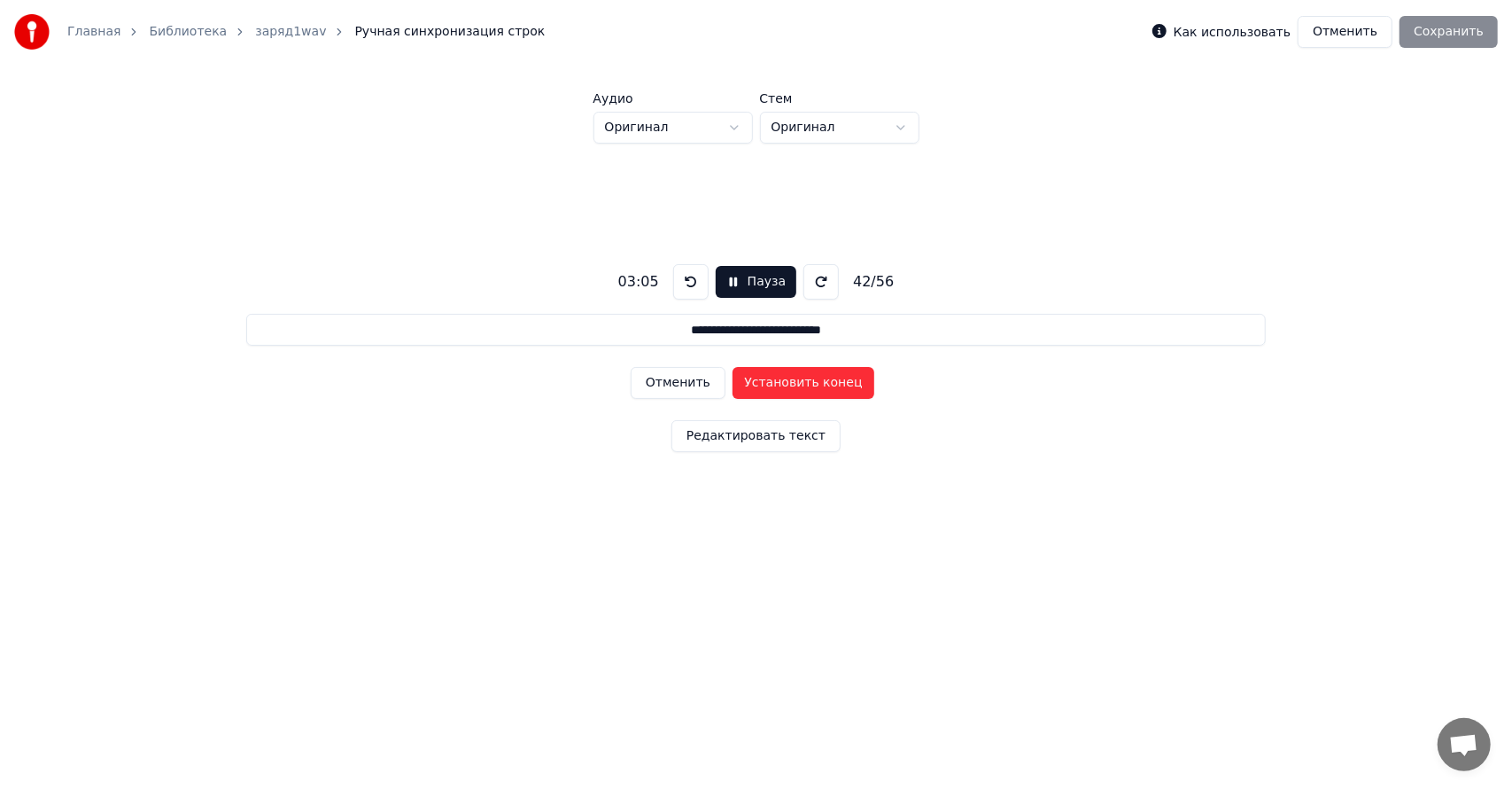
click at [818, 386] on button "Установить конец" at bounding box center [804, 383] width 142 height 32
click at [818, 386] on button "Установить начало" at bounding box center [804, 383] width 142 height 32
click at [816, 385] on button "Установить конец" at bounding box center [804, 383] width 142 height 32
click at [816, 385] on button "Установить начало" at bounding box center [804, 383] width 142 height 32
click at [811, 384] on button "Установить конец" at bounding box center [804, 383] width 142 height 32
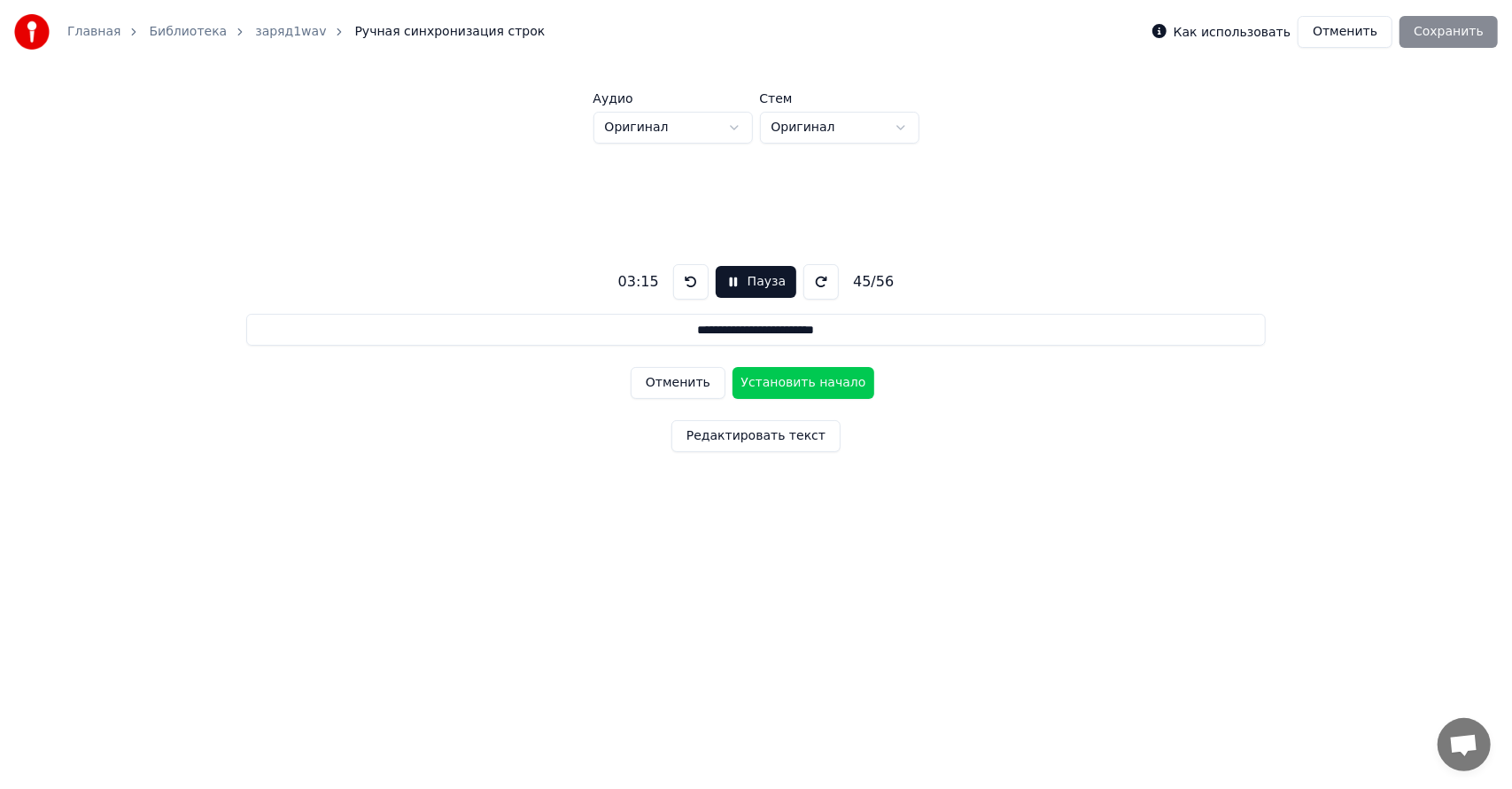
click at [811, 385] on button "Установить начало" at bounding box center [804, 383] width 142 height 32
click at [808, 386] on button "Установить конец" at bounding box center [804, 383] width 142 height 32
click at [808, 386] on button "Установить начало" at bounding box center [804, 383] width 142 height 32
click at [808, 392] on button "Установить конец" at bounding box center [804, 383] width 142 height 32
click at [808, 392] on button "Установить начало" at bounding box center [804, 383] width 142 height 32
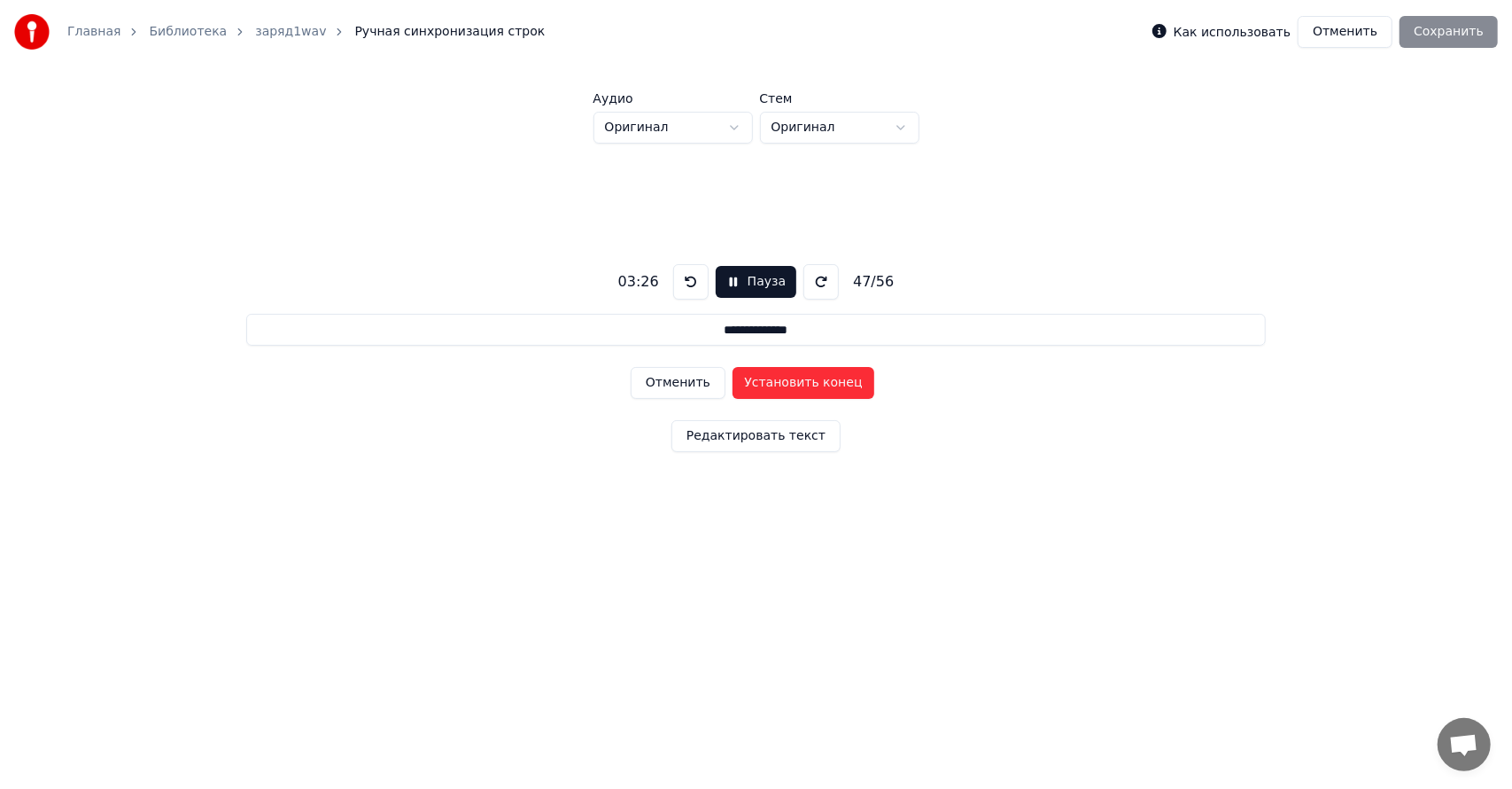
click at [808, 392] on button "Установить конец" at bounding box center [804, 383] width 142 height 32
click at [808, 392] on button "Установить начало" at bounding box center [804, 383] width 142 height 32
click at [808, 392] on button "Установить конец" at bounding box center [804, 383] width 142 height 32
click at [808, 392] on button "Установить начало" at bounding box center [804, 383] width 142 height 32
click at [808, 392] on button "Установить конец" at bounding box center [804, 383] width 142 height 32
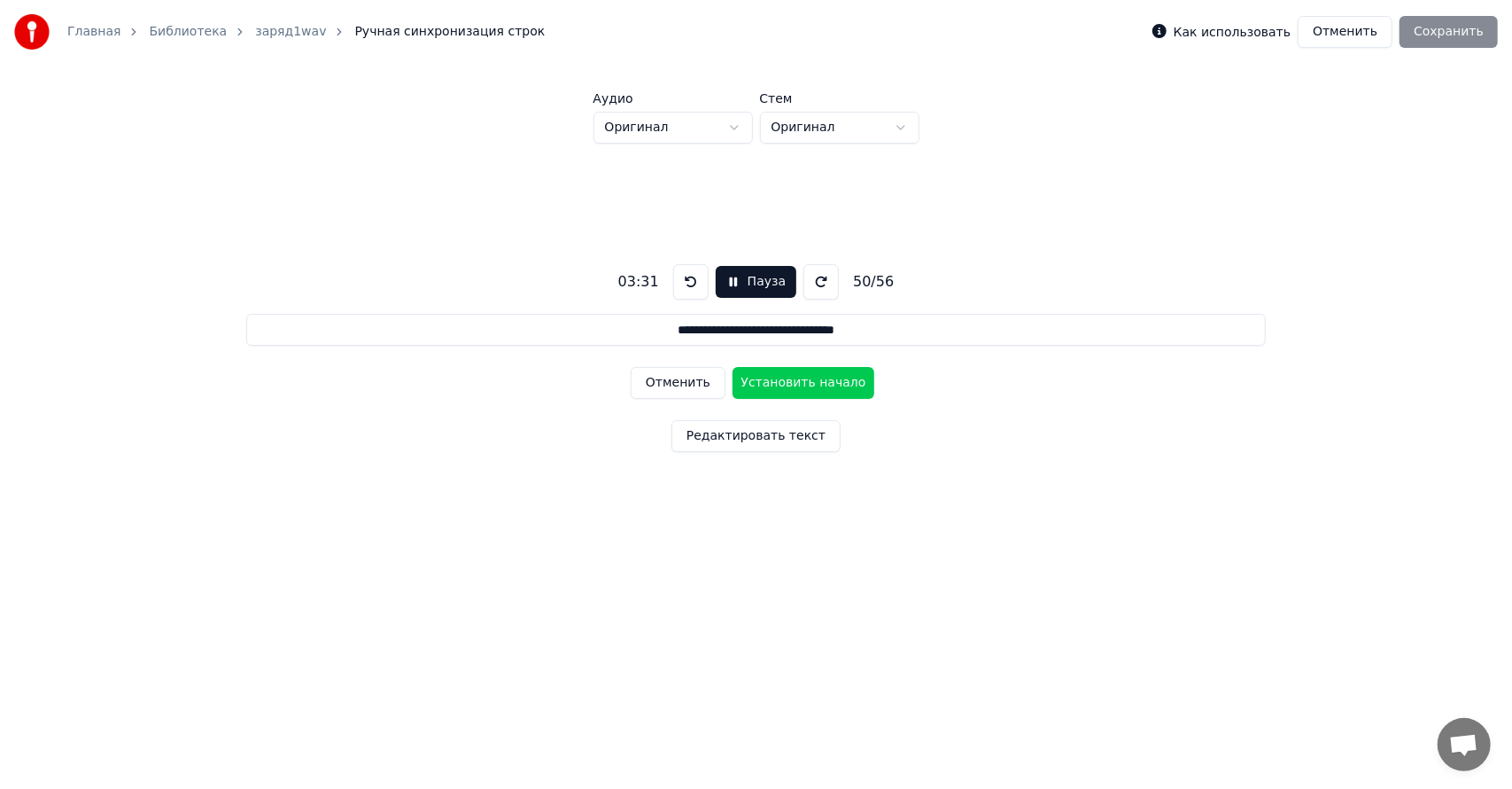
click at [738, 384] on button "Установить начало" at bounding box center [804, 383] width 142 height 32
click at [755, 383] on button "Установить конец" at bounding box center [804, 383] width 142 height 32
click at [714, 384] on button "Отменить" at bounding box center [678, 383] width 95 height 32
click at [702, 384] on button "Отменить" at bounding box center [678, 383] width 95 height 32
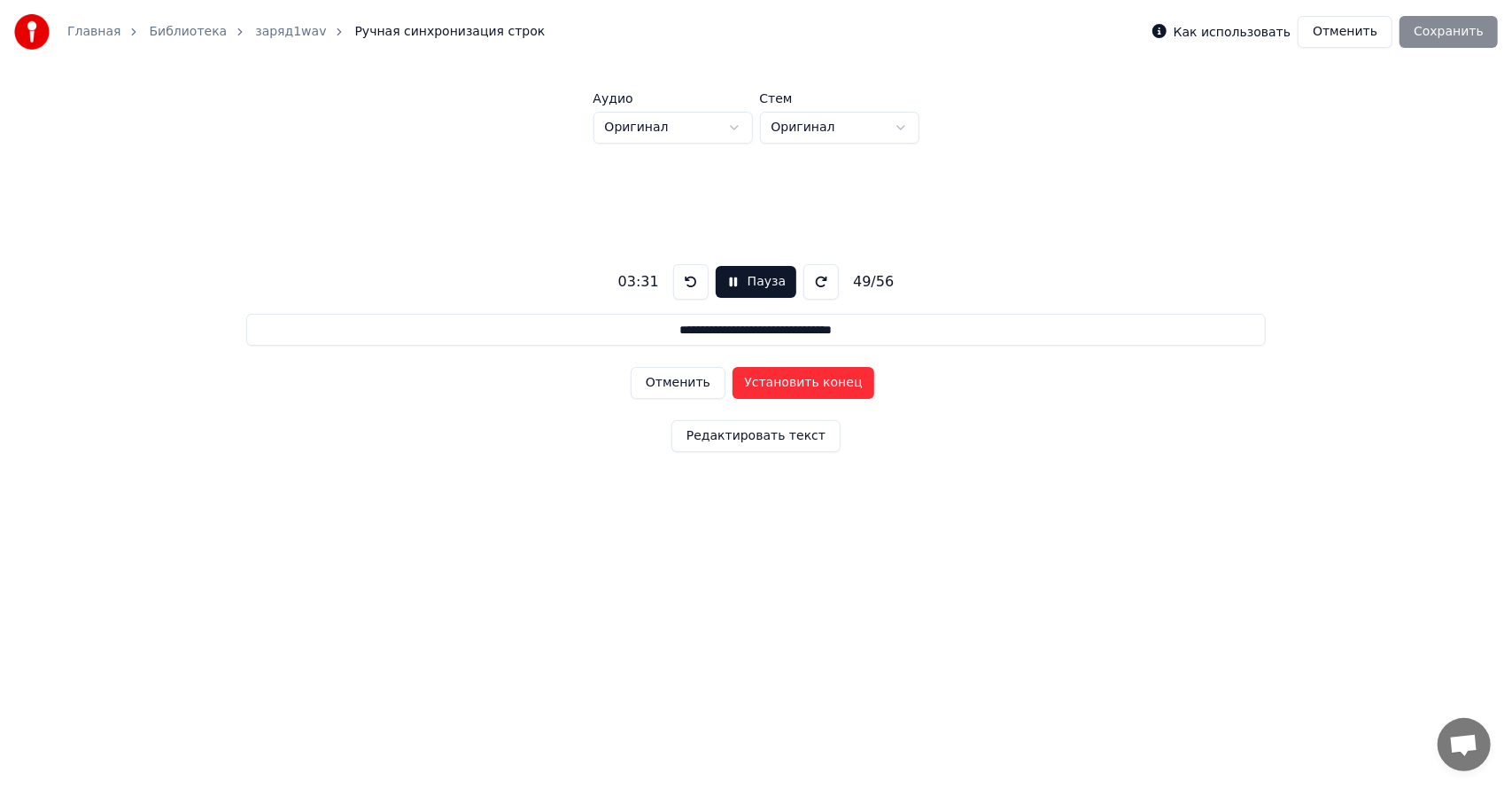
click at [702, 384] on button "Отменить" at bounding box center [678, 383] width 95 height 32
drag, startPoint x: 775, startPoint y: 383, endPoint x: 758, endPoint y: 380, distance: 17.3
click at [761, 380] on button "Установить начало" at bounding box center [804, 383] width 142 height 32
click at [757, 381] on button "Установить конец" at bounding box center [804, 383] width 142 height 32
click at [681, 392] on button "Отменить" at bounding box center [678, 383] width 95 height 32
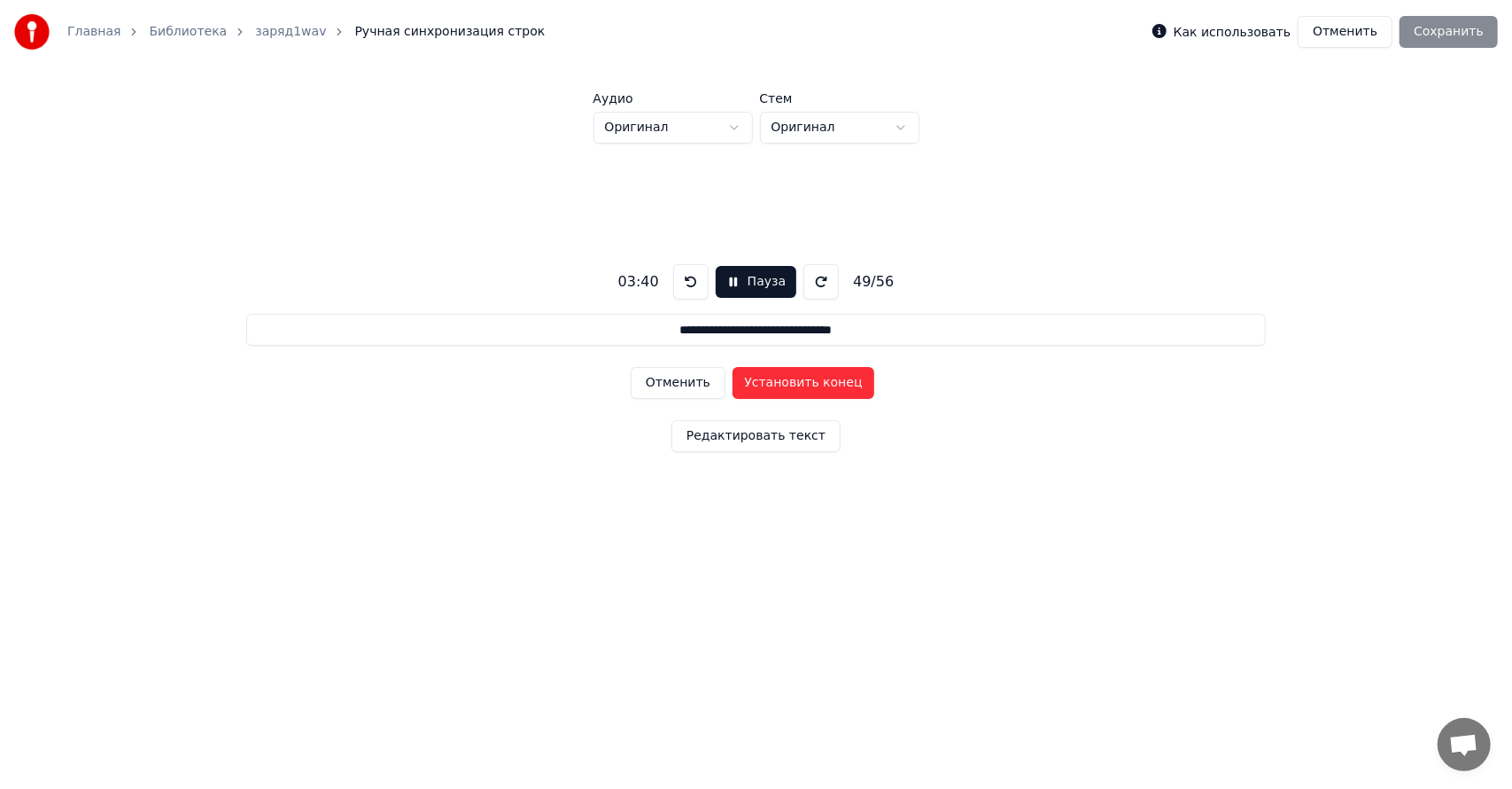
click at [785, 395] on button "Установить конец" at bounding box center [804, 383] width 142 height 32
click at [704, 394] on button "Отменить" at bounding box center [678, 383] width 95 height 32
type input "**********"
click at [704, 394] on button "Отменить" at bounding box center [678, 383] width 95 height 32
click at [808, 445] on button "Редактировать текст" at bounding box center [756, 436] width 169 height 32
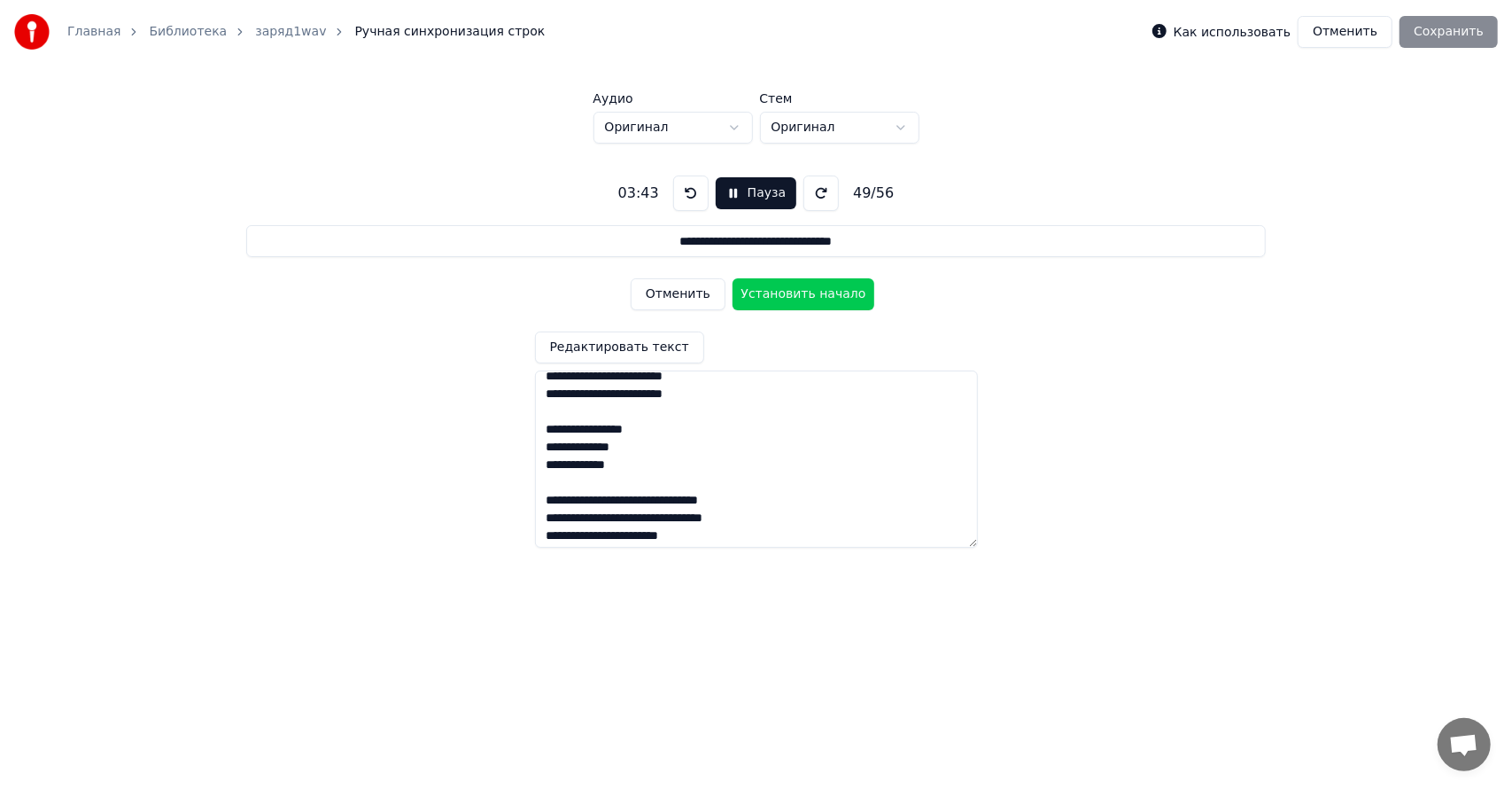
scroll to position [936, 0]
click at [660, 499] on textarea at bounding box center [756, 458] width 443 height 177
type textarea "**********"
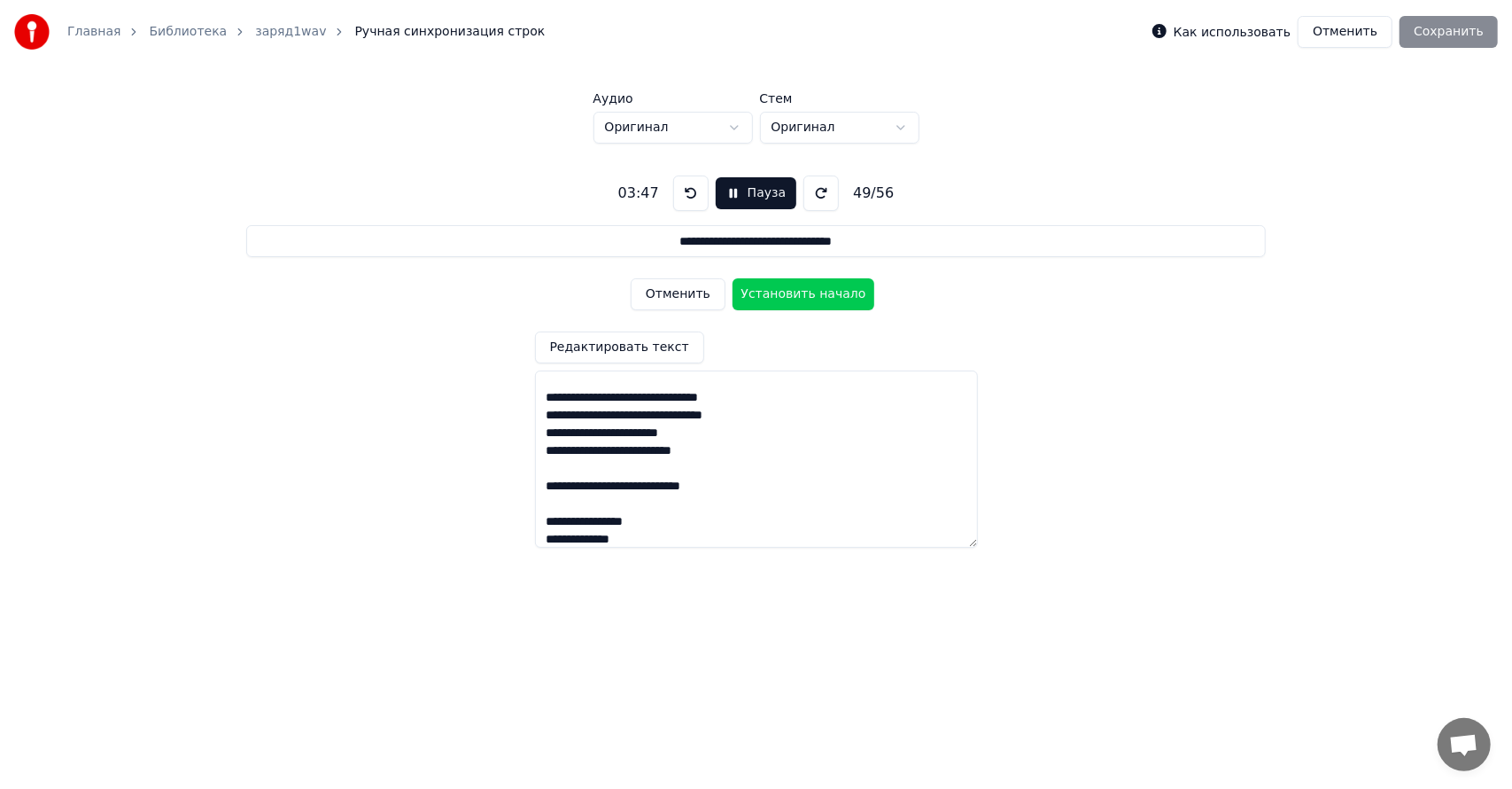
scroll to position [1052, 0]
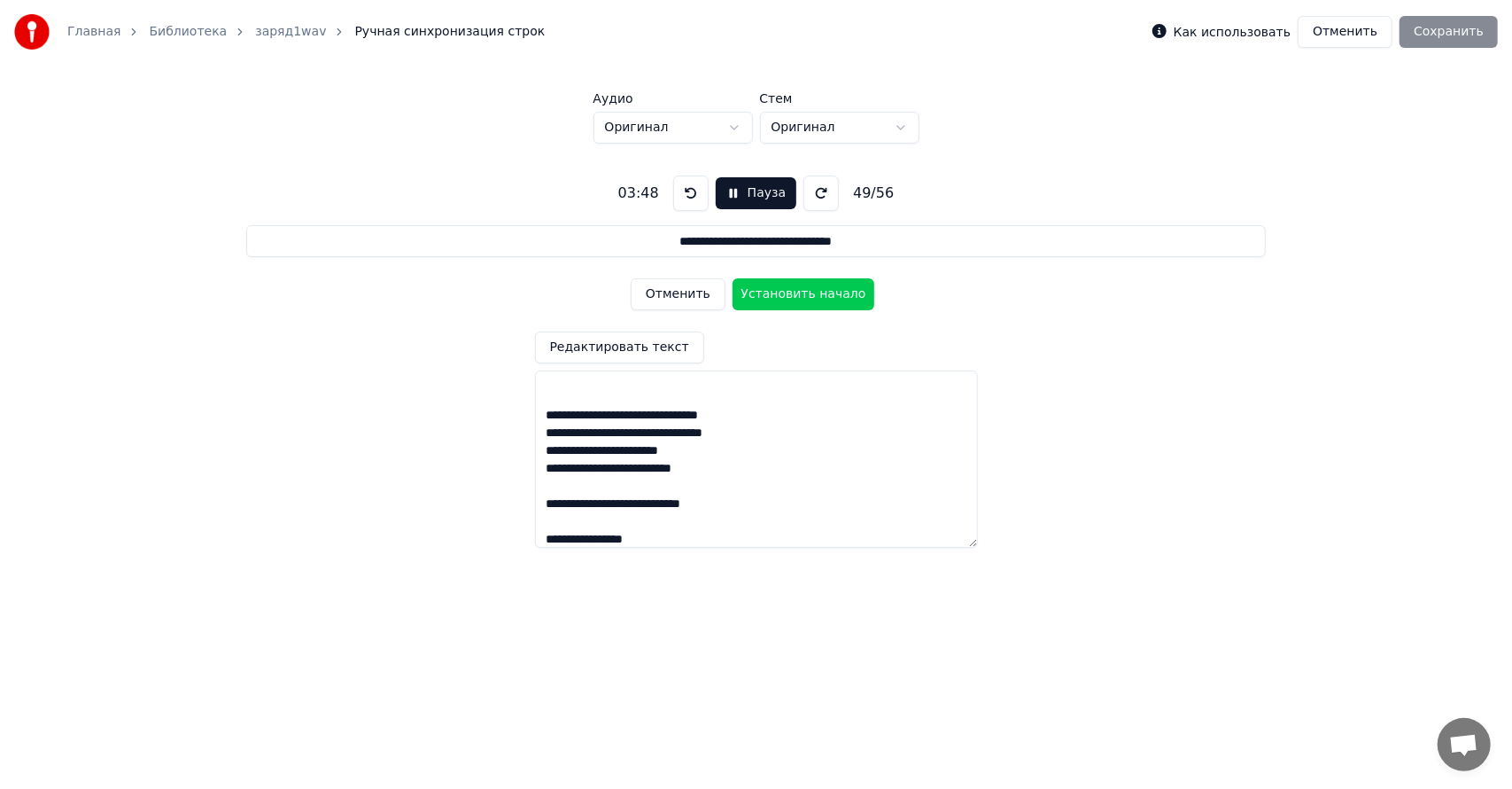
type input "*"
type textarea "**********"
type input "**"
type textarea "**********"
type input "***"
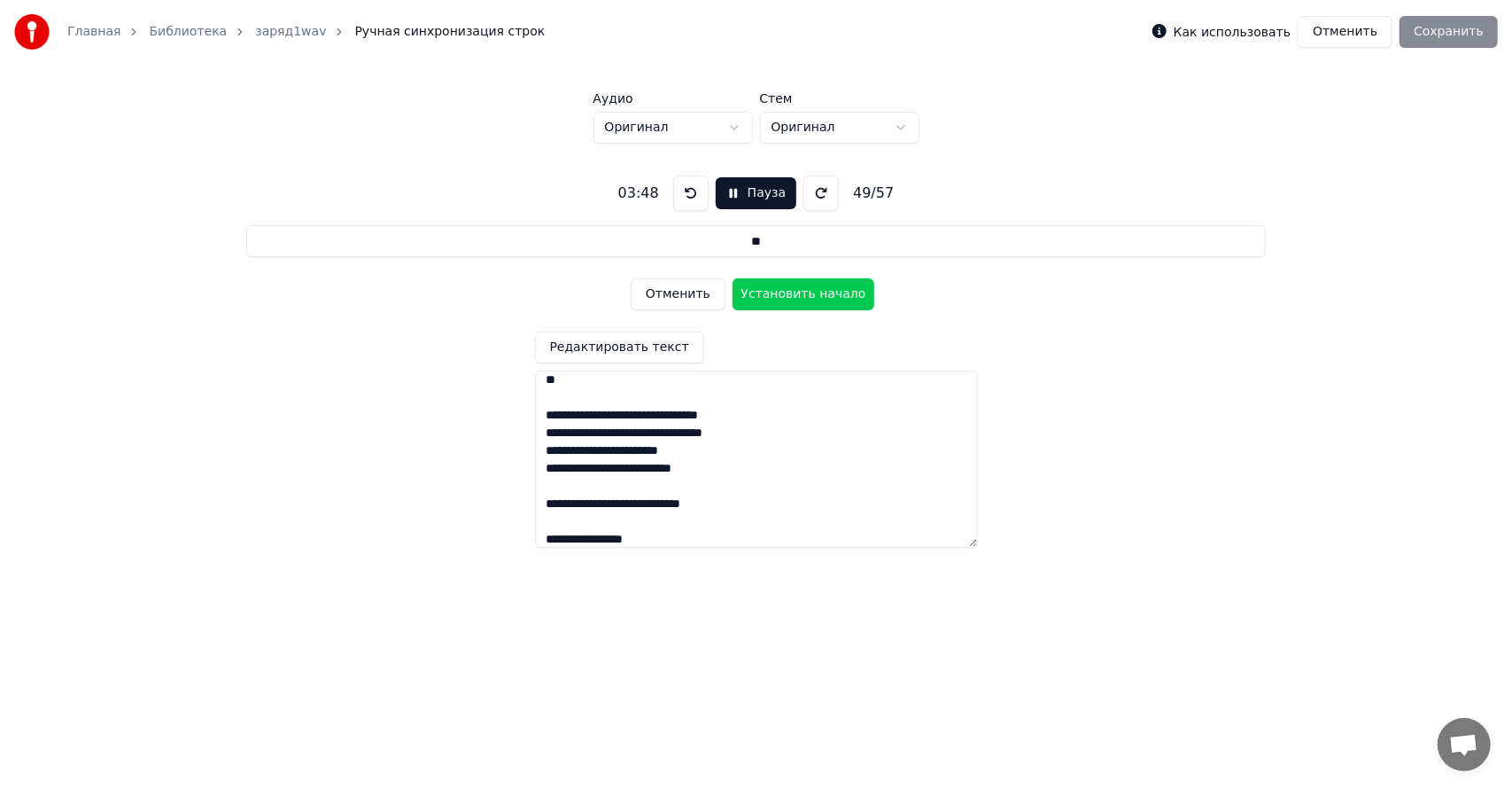
type textarea "**********"
type input "****"
type textarea "**********"
type input "*****"
type textarea "**********"
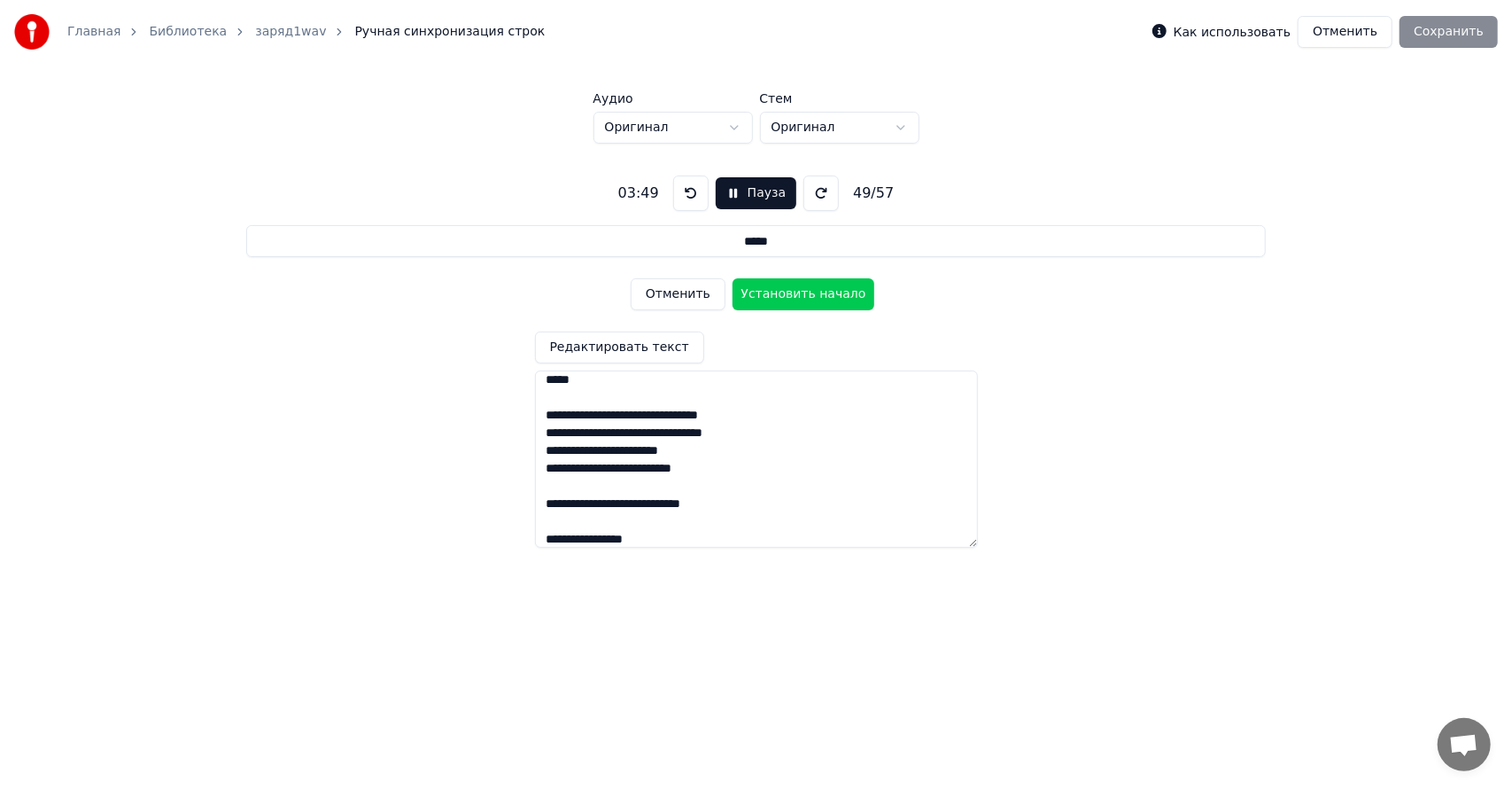
type input "******"
type textarea "**********"
type input "*******"
type textarea "**********"
type input "********"
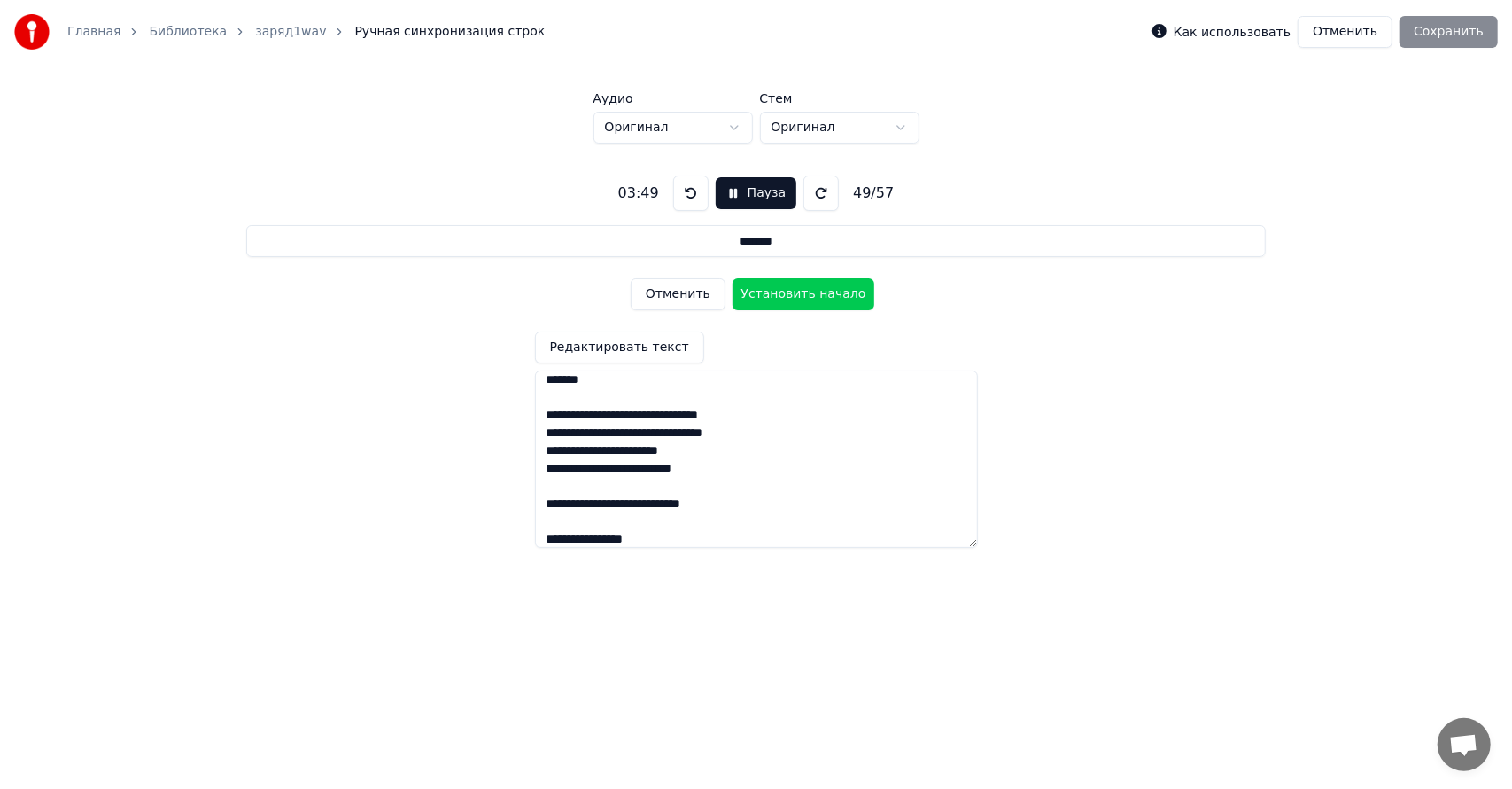
type textarea "**********"
type input "*********"
type textarea "**********"
type input "**********"
type textarea "**********"
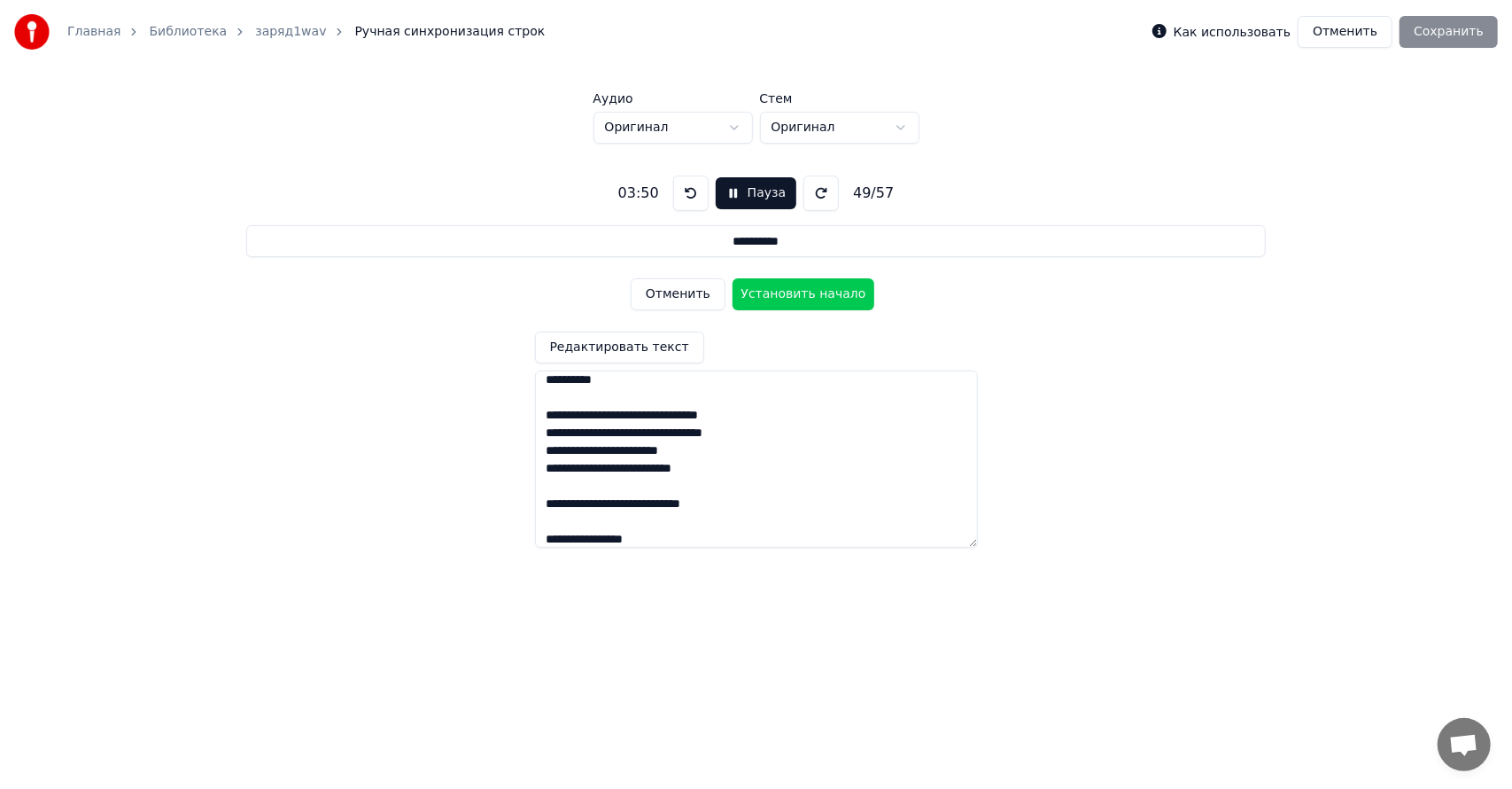
type input "**********"
type textarea "**********"
click at [656, 342] on button "Редактировать текст" at bounding box center [619, 347] width 169 height 32
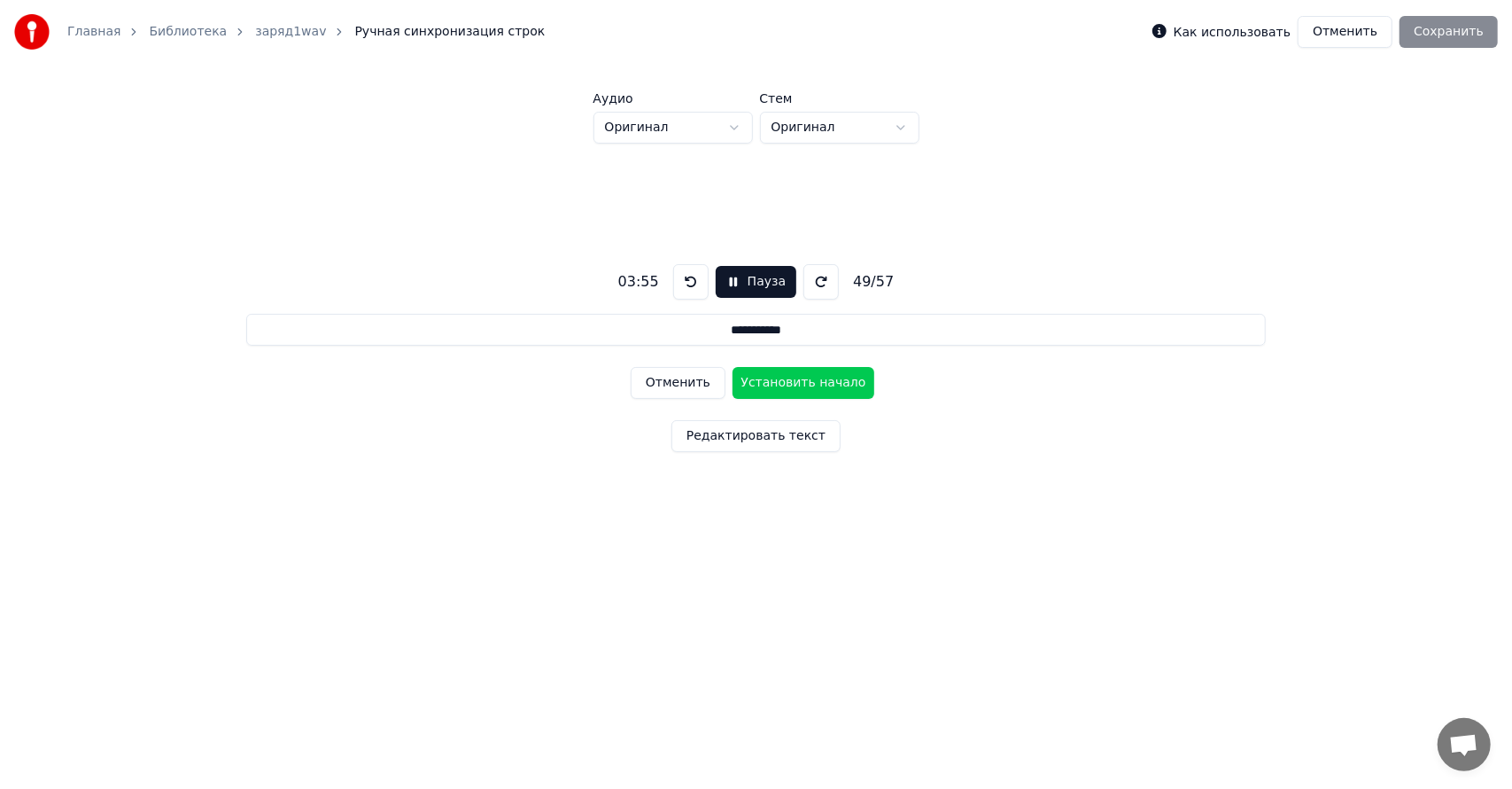
click at [675, 384] on button "Отменить" at bounding box center [678, 383] width 95 height 32
click at [777, 385] on button "Установить конец" at bounding box center [804, 383] width 142 height 32
click at [815, 382] on button "Установить начало" at bounding box center [804, 383] width 142 height 32
click at [815, 382] on button "Установить конец" at bounding box center [804, 383] width 142 height 32
click at [815, 382] on button "Установить начало" at bounding box center [804, 383] width 142 height 32
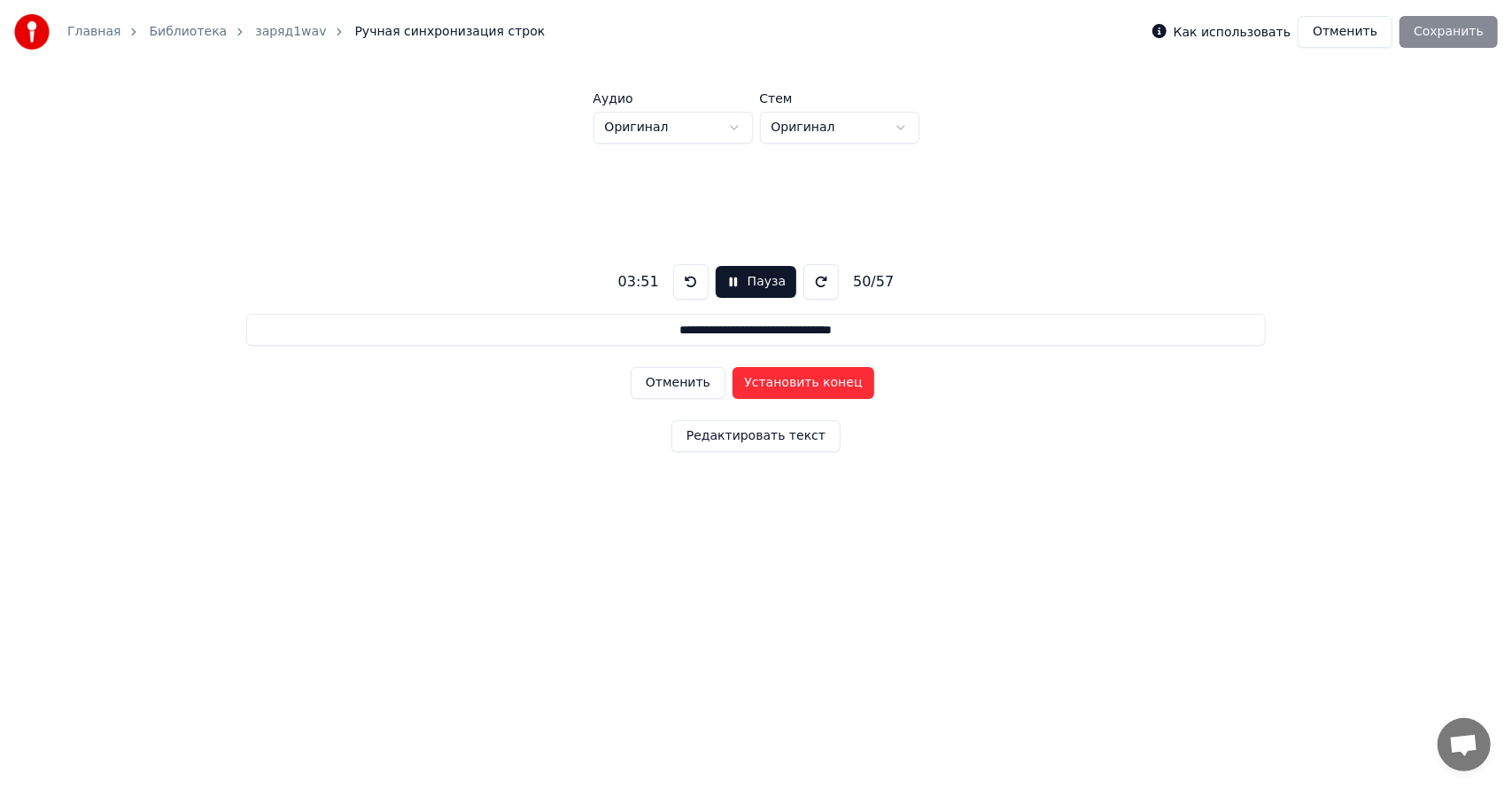
click at [815, 382] on button "Установить конец" at bounding box center [804, 383] width 142 height 32
click at [815, 382] on button "Установить начало" at bounding box center [804, 383] width 142 height 32
click at [746, 434] on button "Редактировать текст" at bounding box center [756, 436] width 169 height 32
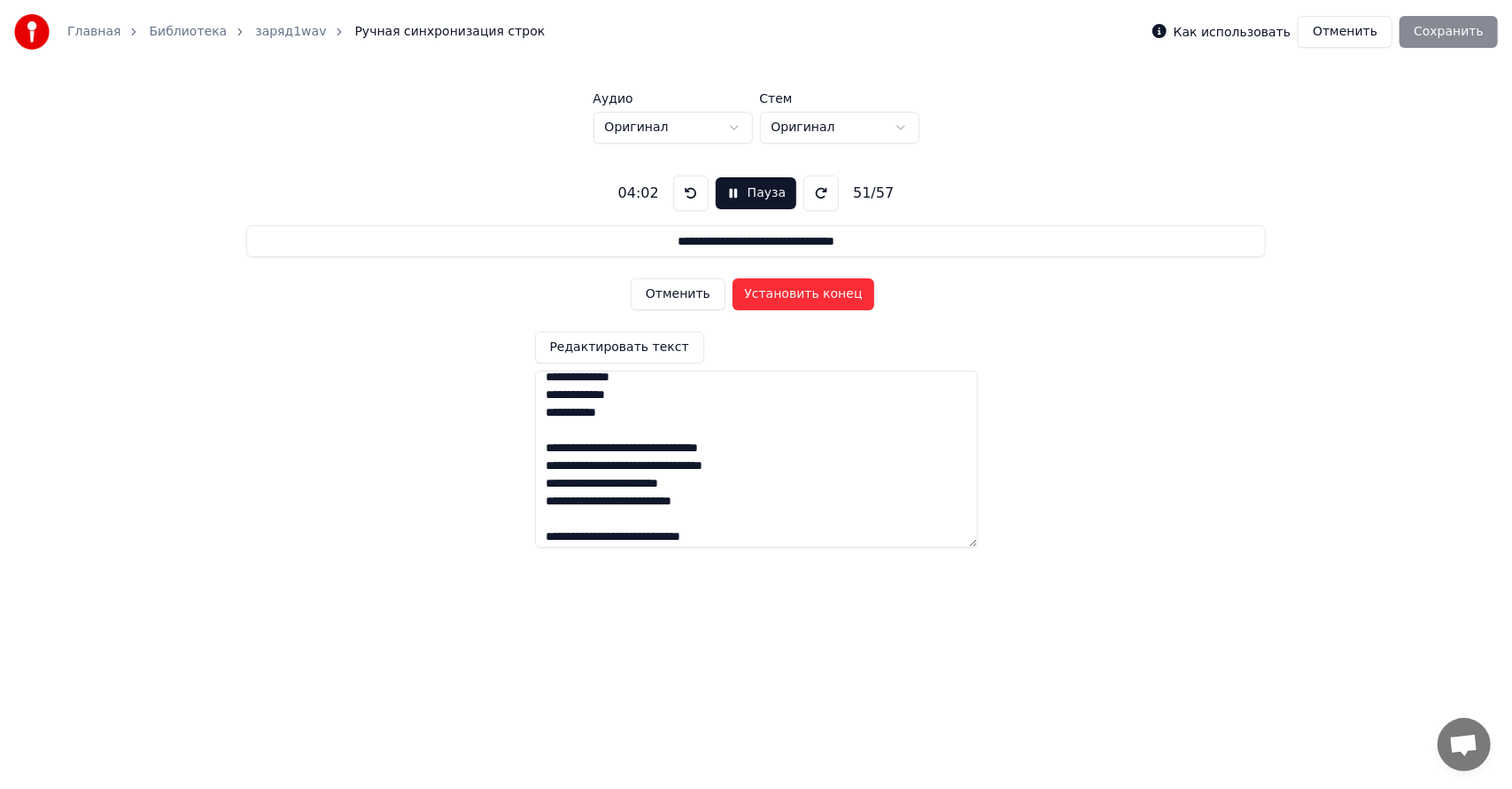
scroll to position [1042, 0]
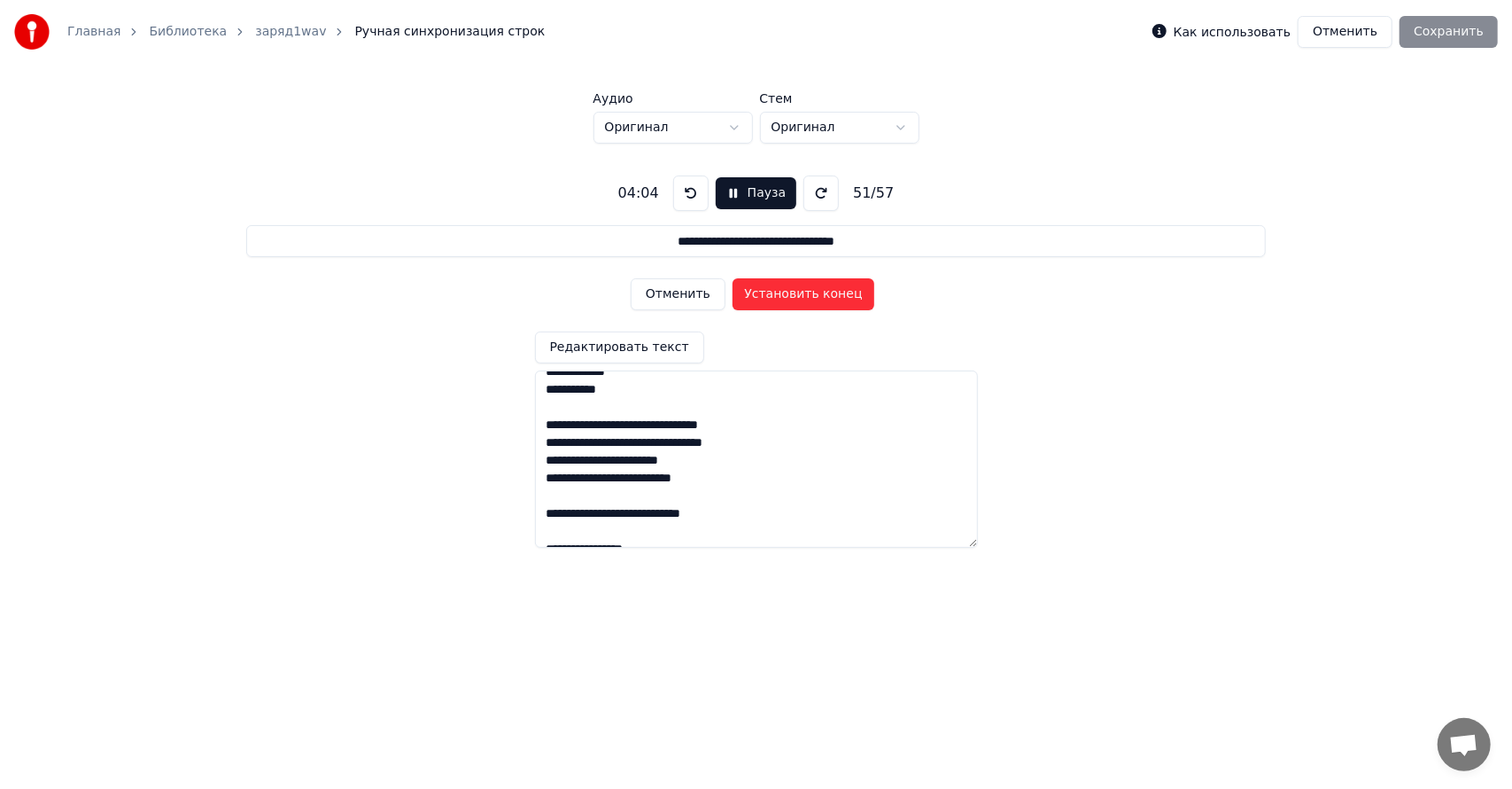
drag, startPoint x: 705, startPoint y: 439, endPoint x: 666, endPoint y: 440, distance: 39.0
click at [666, 440] on textarea at bounding box center [756, 458] width 443 height 177
type input "**********"
type textarea "**********"
click at [609, 350] on button "Редактировать текст" at bounding box center [619, 347] width 169 height 32
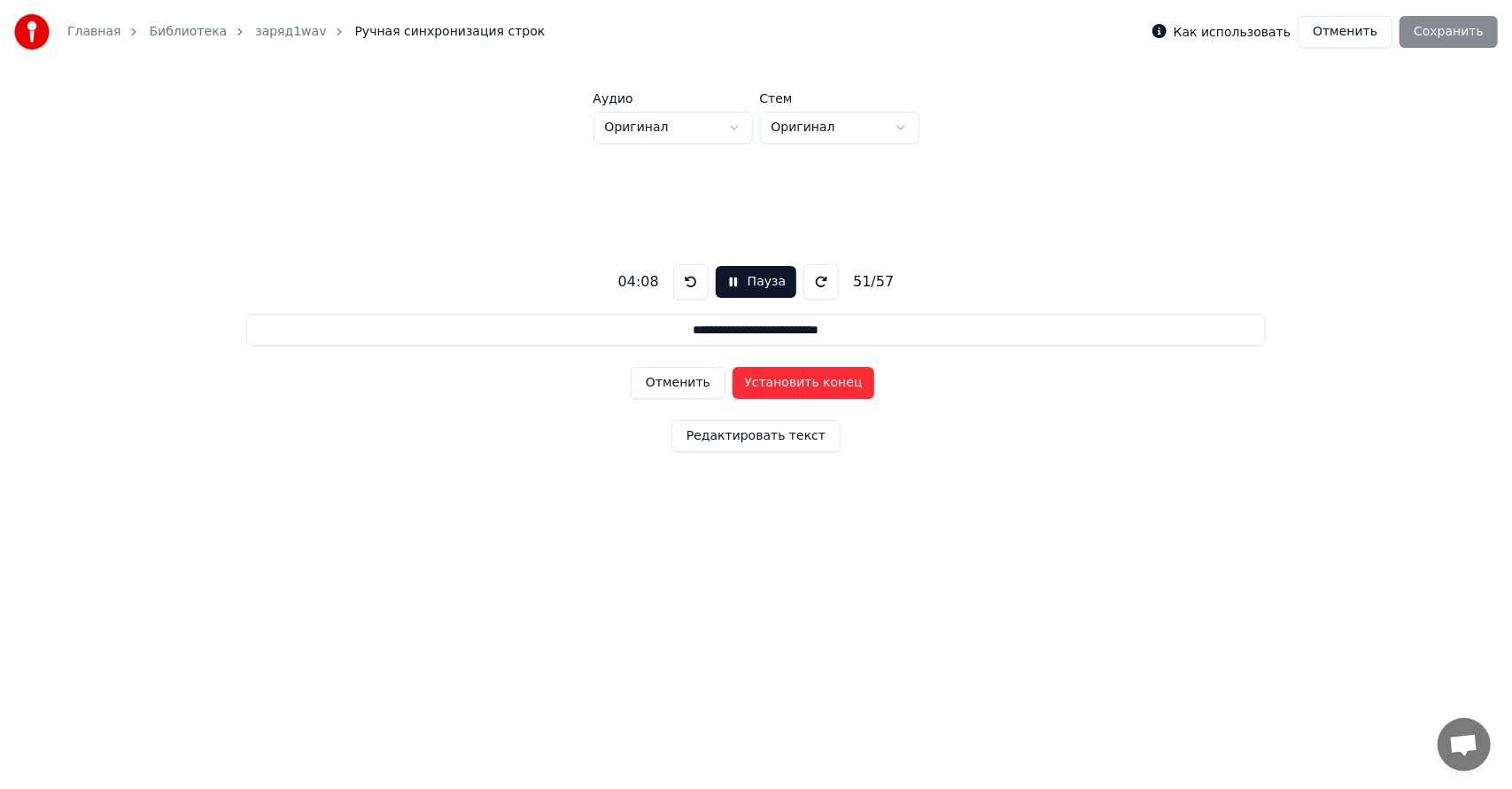
click at [675, 390] on button "Отменить" at bounding box center [678, 383] width 95 height 32
click at [700, 384] on button "Отменить" at bounding box center [678, 383] width 95 height 32
click at [792, 374] on button "Установить конец" at bounding box center [804, 383] width 142 height 32
click at [793, 377] on button "Установить начало" at bounding box center [804, 383] width 142 height 32
click at [792, 384] on button "Установить конец" at bounding box center [804, 383] width 142 height 32
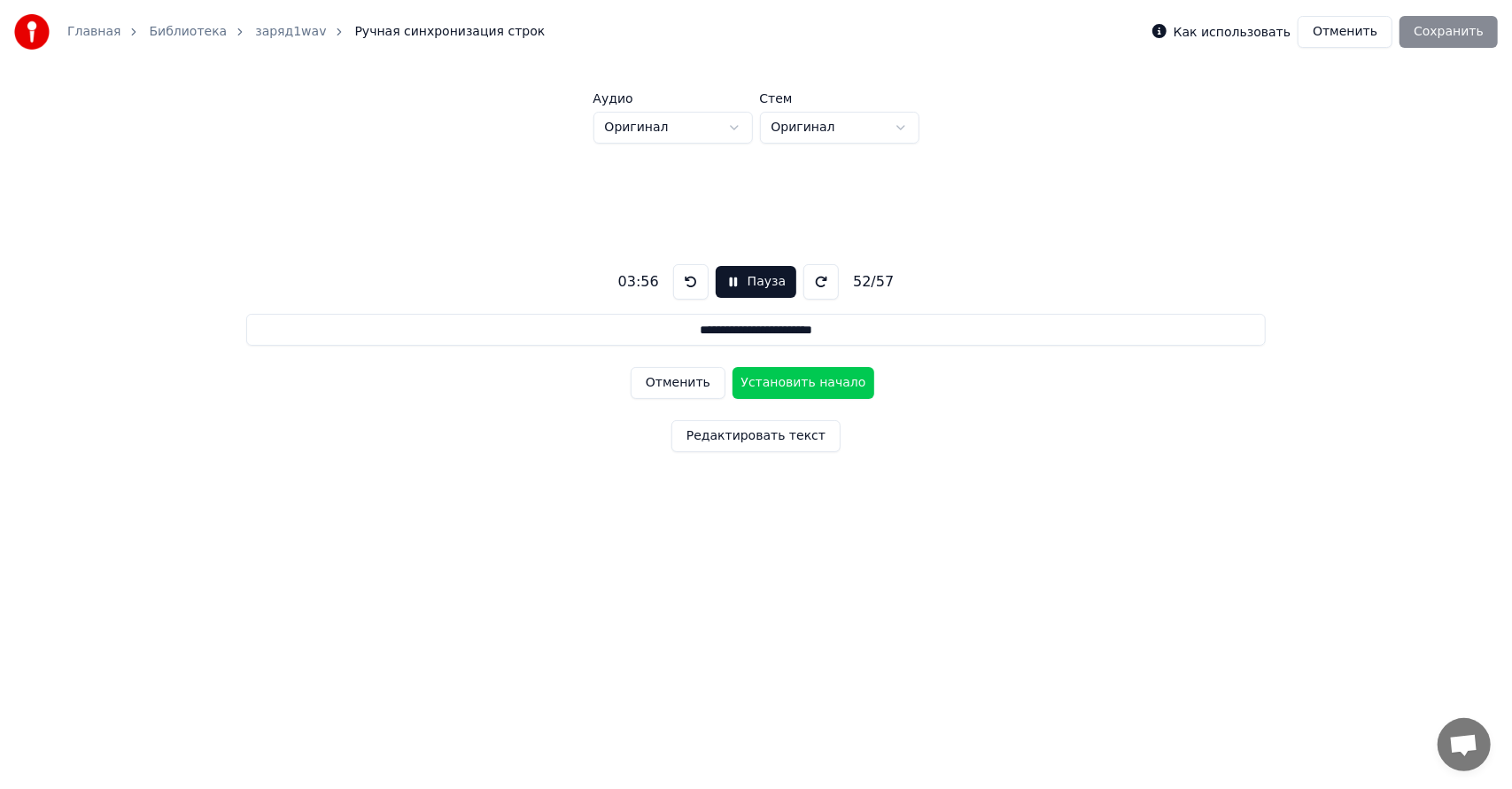
click at [792, 384] on button "Установить начало" at bounding box center [804, 383] width 142 height 32
click at [789, 383] on button "Установить конец" at bounding box center [804, 383] width 142 height 32
click at [789, 383] on button "Установить начало" at bounding box center [804, 383] width 142 height 32
click at [782, 384] on button "Установить конец" at bounding box center [804, 383] width 142 height 32
click at [782, 384] on button "Установить начало" at bounding box center [804, 383] width 142 height 32
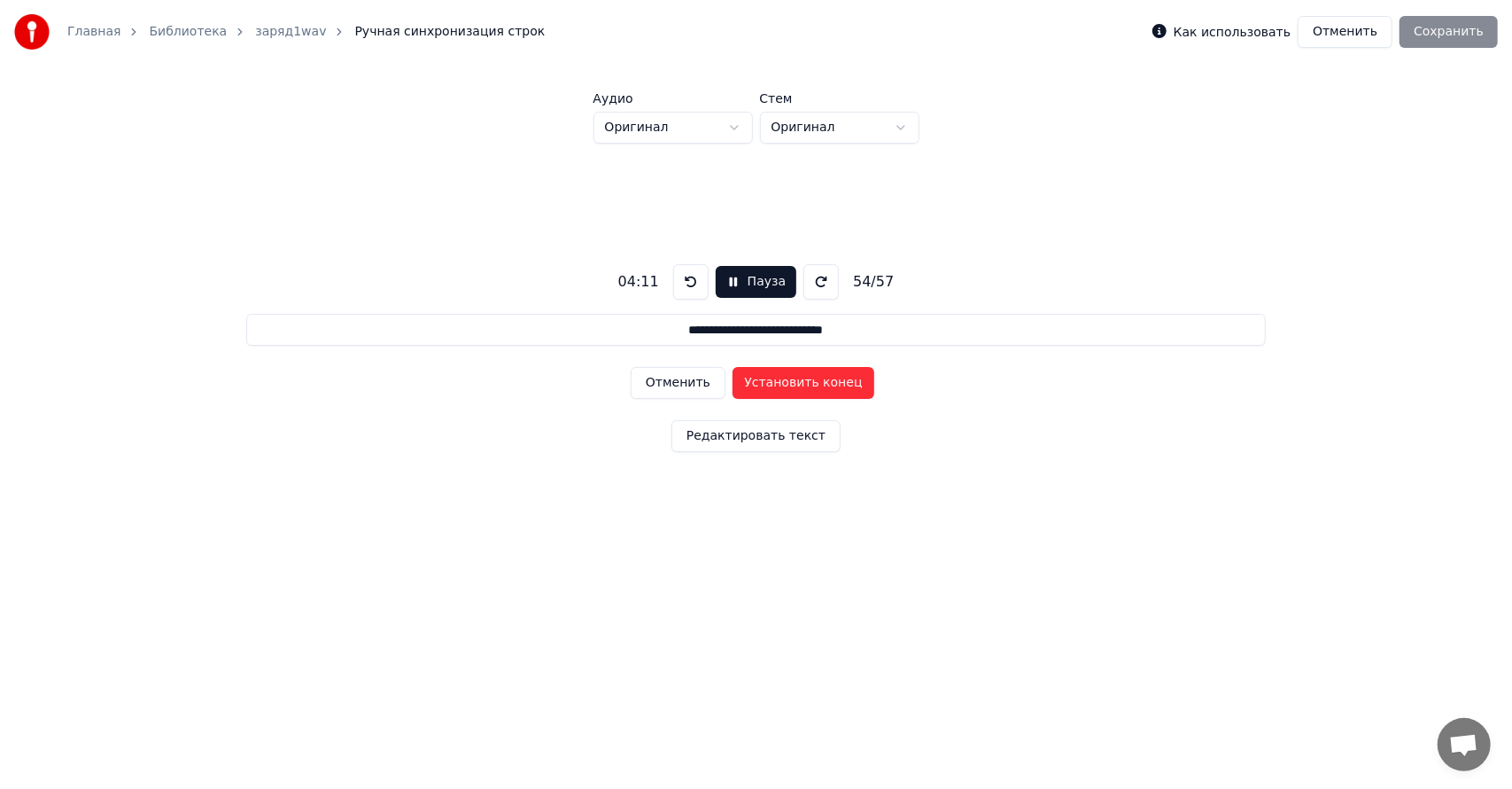
click at [773, 384] on button "Установить конец" at bounding box center [804, 383] width 142 height 32
click at [773, 384] on button "Установить начало" at bounding box center [804, 383] width 142 height 32
click at [773, 384] on button "Установить конец" at bounding box center [804, 383] width 142 height 32
click at [773, 384] on button "Установить начало" at bounding box center [804, 383] width 142 height 32
click at [773, 384] on button "Установить конец" at bounding box center [804, 383] width 142 height 32
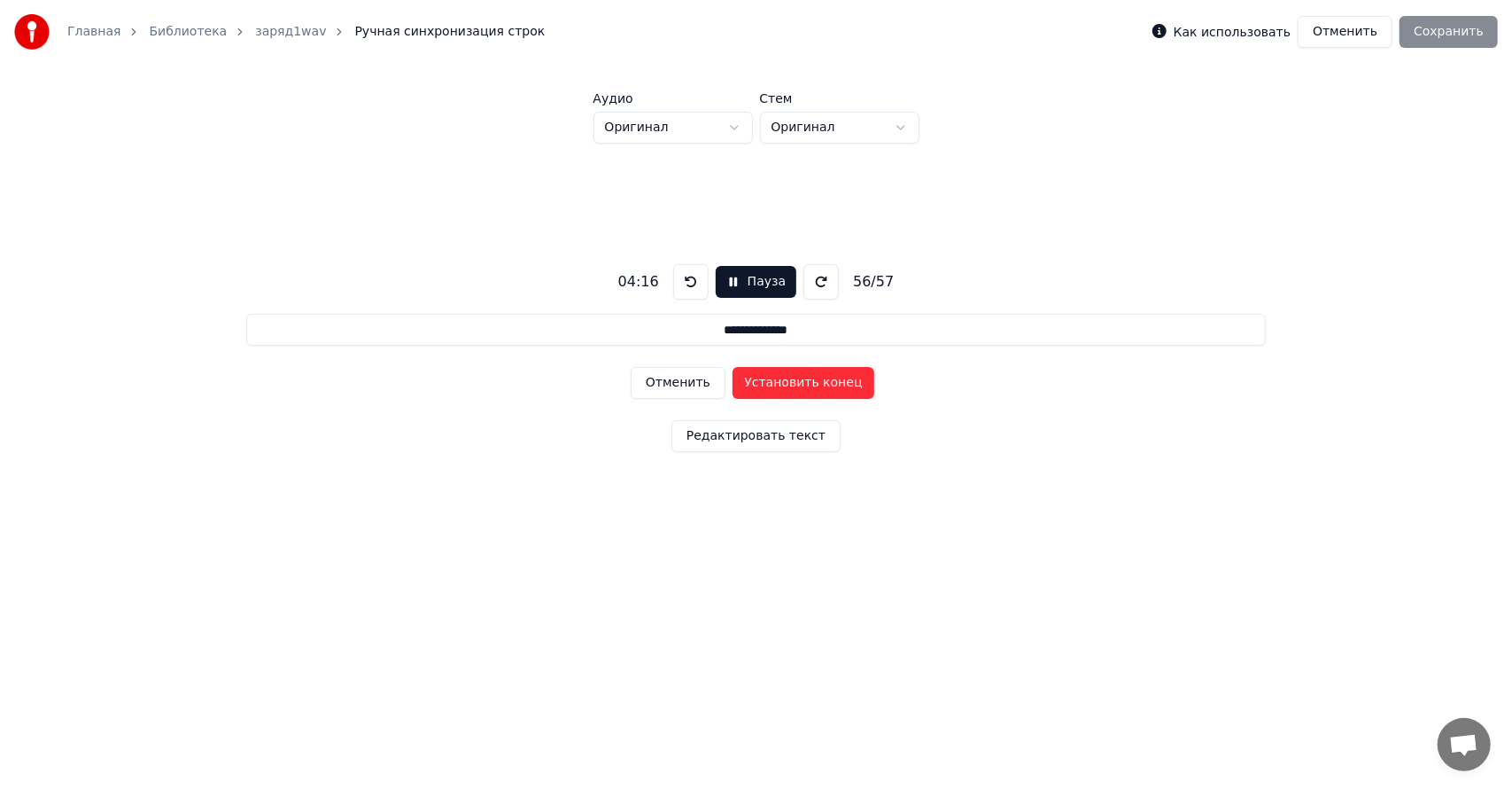
type input "**********"
click at [773, 384] on button "Установить начало" at bounding box center [804, 383] width 142 height 32
drag, startPoint x: 784, startPoint y: 383, endPoint x: 779, endPoint y: 400, distance: 17.7
click at [784, 384] on button "Установить конец" at bounding box center [804, 383] width 142 height 32
click at [1461, 20] on button "Сохранить" at bounding box center [1449, 32] width 98 height 32
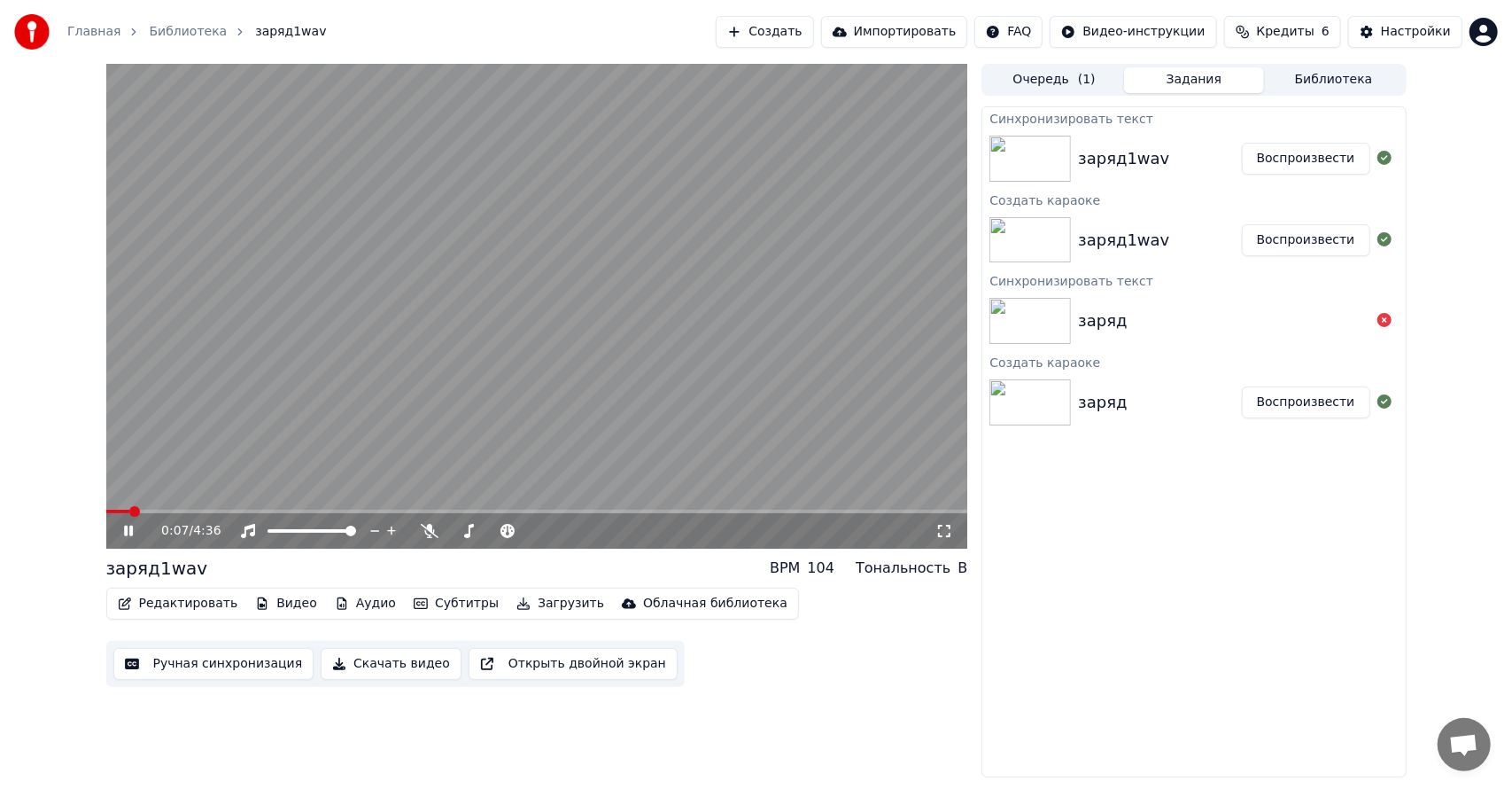
click at [604, 389] on video at bounding box center [536, 306] width 861 height 484
click at [188, 607] on button "Редактировать" at bounding box center [178, 604] width 134 height 25
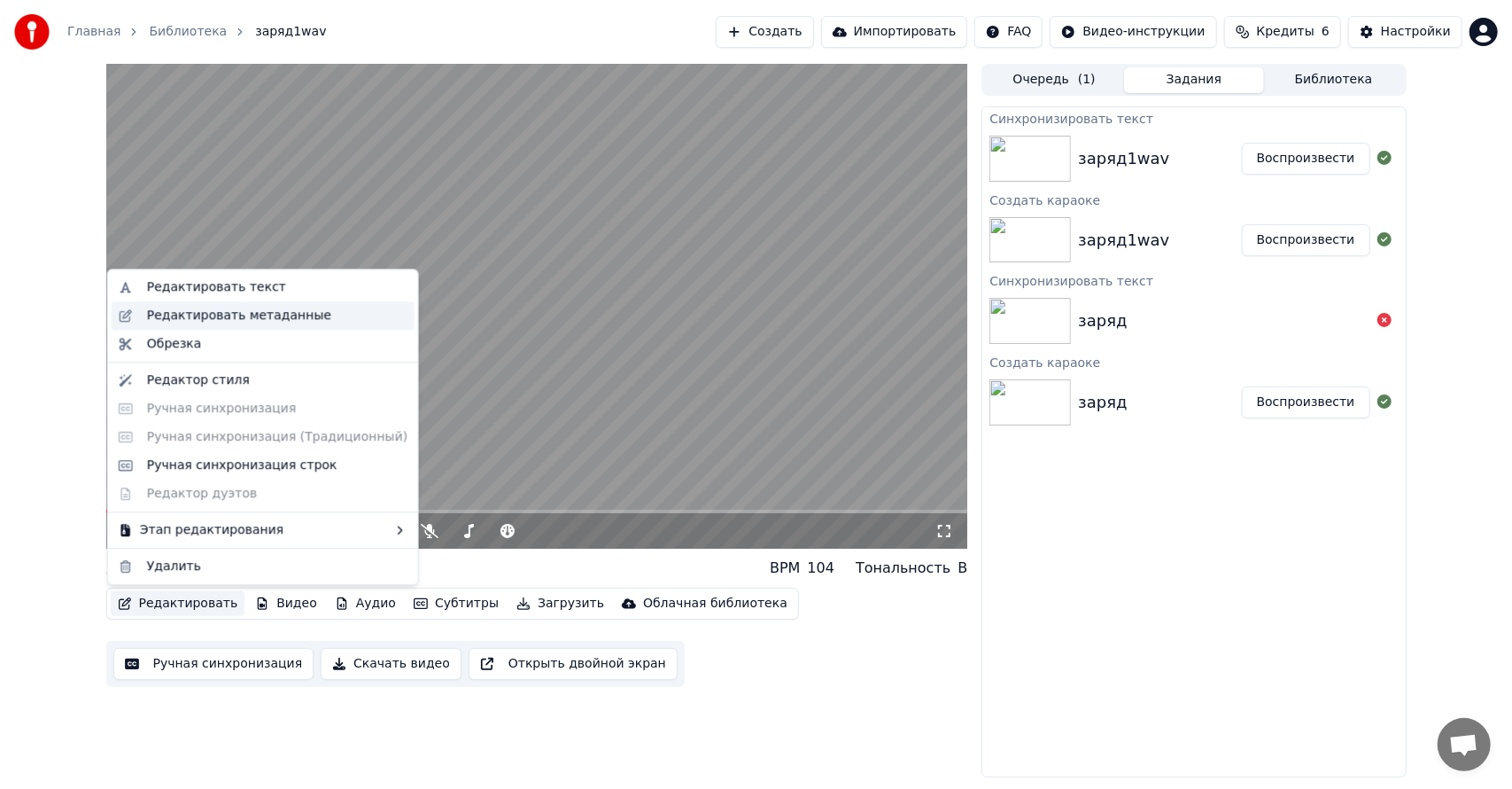
click at [192, 310] on div "Редактировать метаданные" at bounding box center [238, 315] width 184 height 18
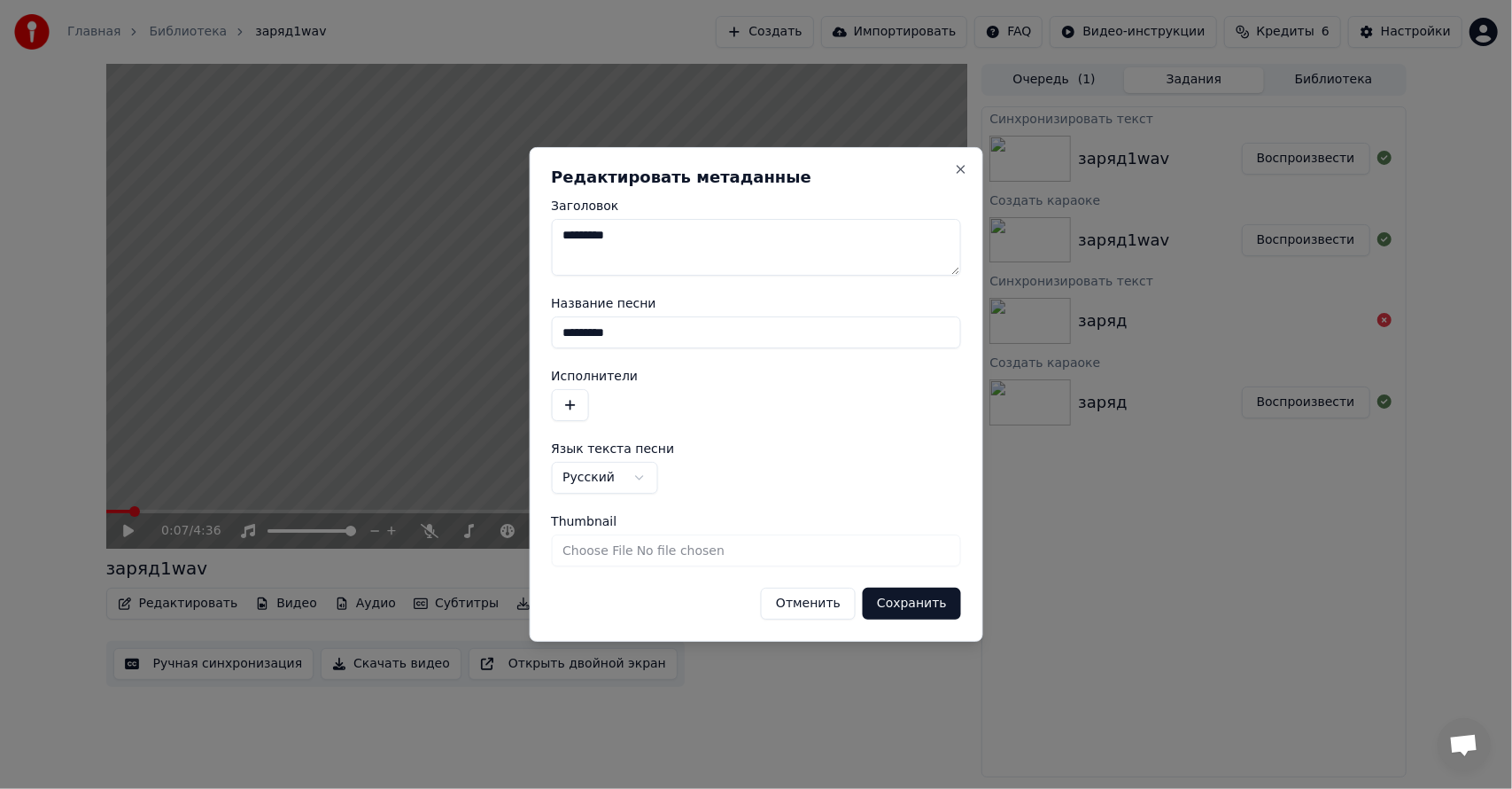
drag, startPoint x: 620, startPoint y: 237, endPoint x: 522, endPoint y: 232, distance: 98.1
click at [522, 232] on body "**********" at bounding box center [756, 394] width 1512 height 789
drag, startPoint x: 615, startPoint y: 230, endPoint x: 448, endPoint y: 223, distance: 167.1
click at [448, 223] on body "**********" at bounding box center [756, 394] width 1512 height 789
type textarea "********"
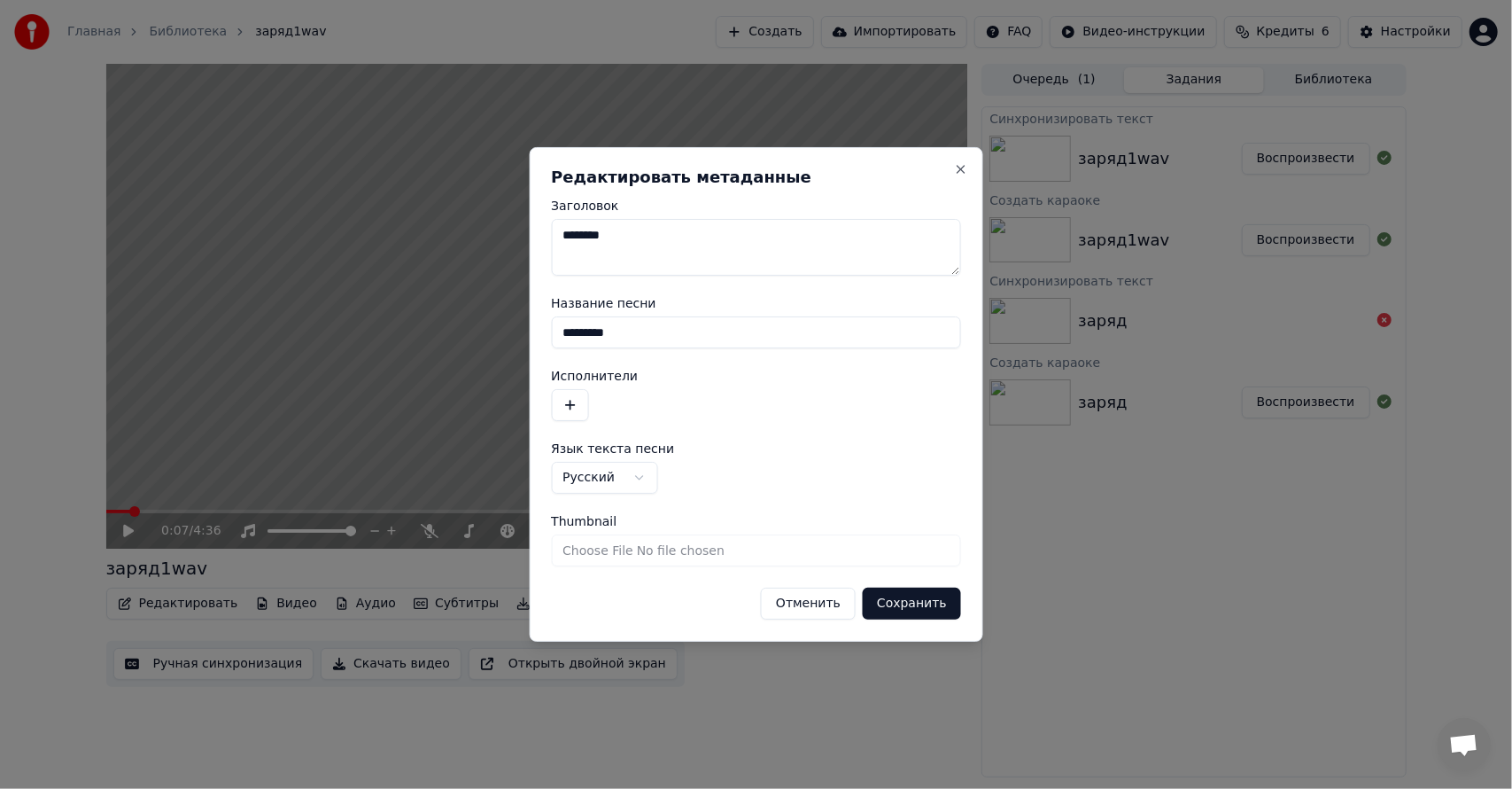
drag, startPoint x: 505, startPoint y: 338, endPoint x: 368, endPoint y: 364, distance: 139.4
click at [342, 356] on body "**********" at bounding box center [756, 394] width 1512 height 789
paste input
type input "********"
click at [912, 605] on button "Сохранить" at bounding box center [912, 604] width 98 height 32
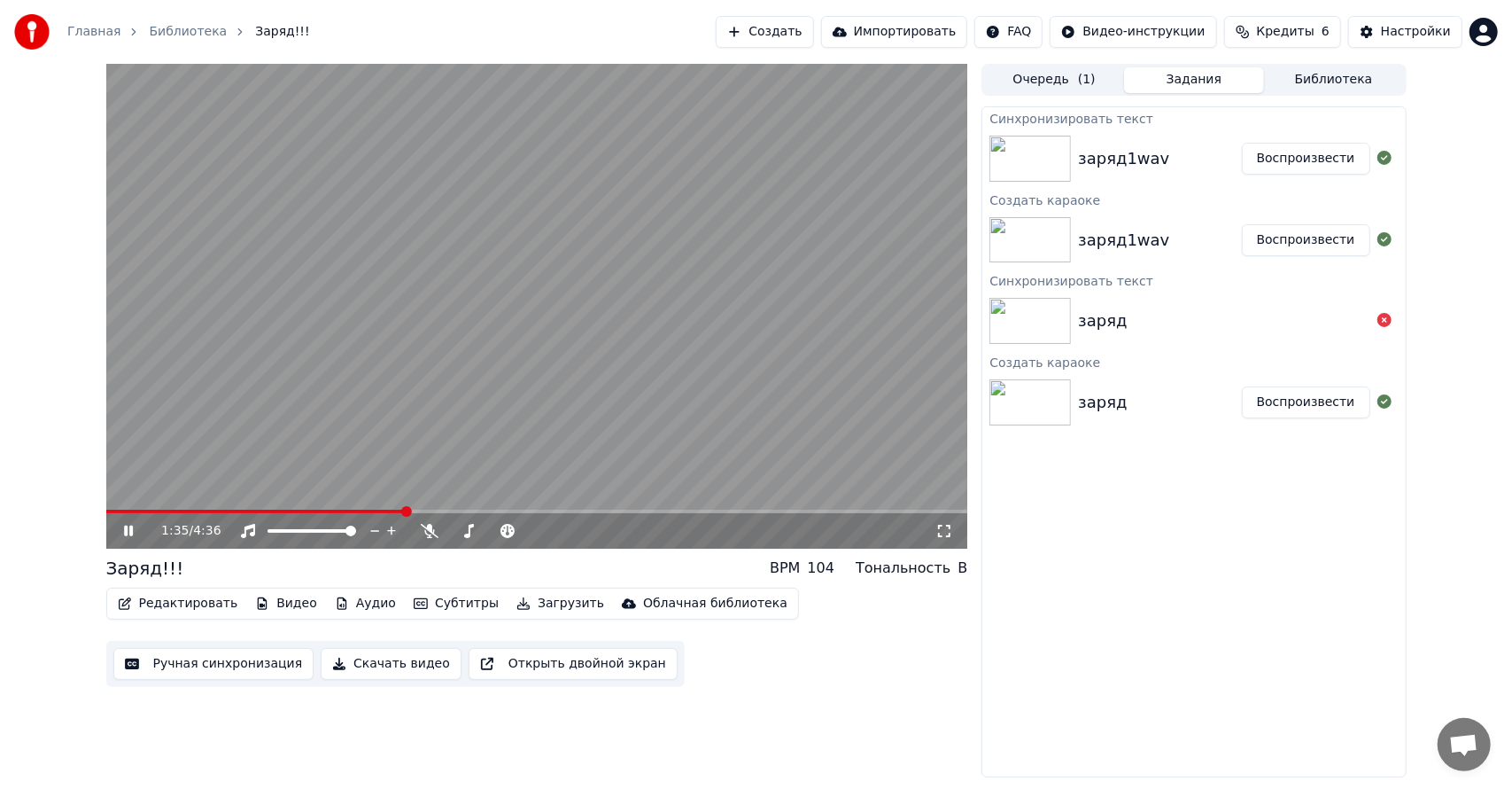
click at [187, 588] on div "Редактировать Видео Аудио Субтитры Загрузить Облачная библиотека" at bounding box center [452, 604] width 692 height 32
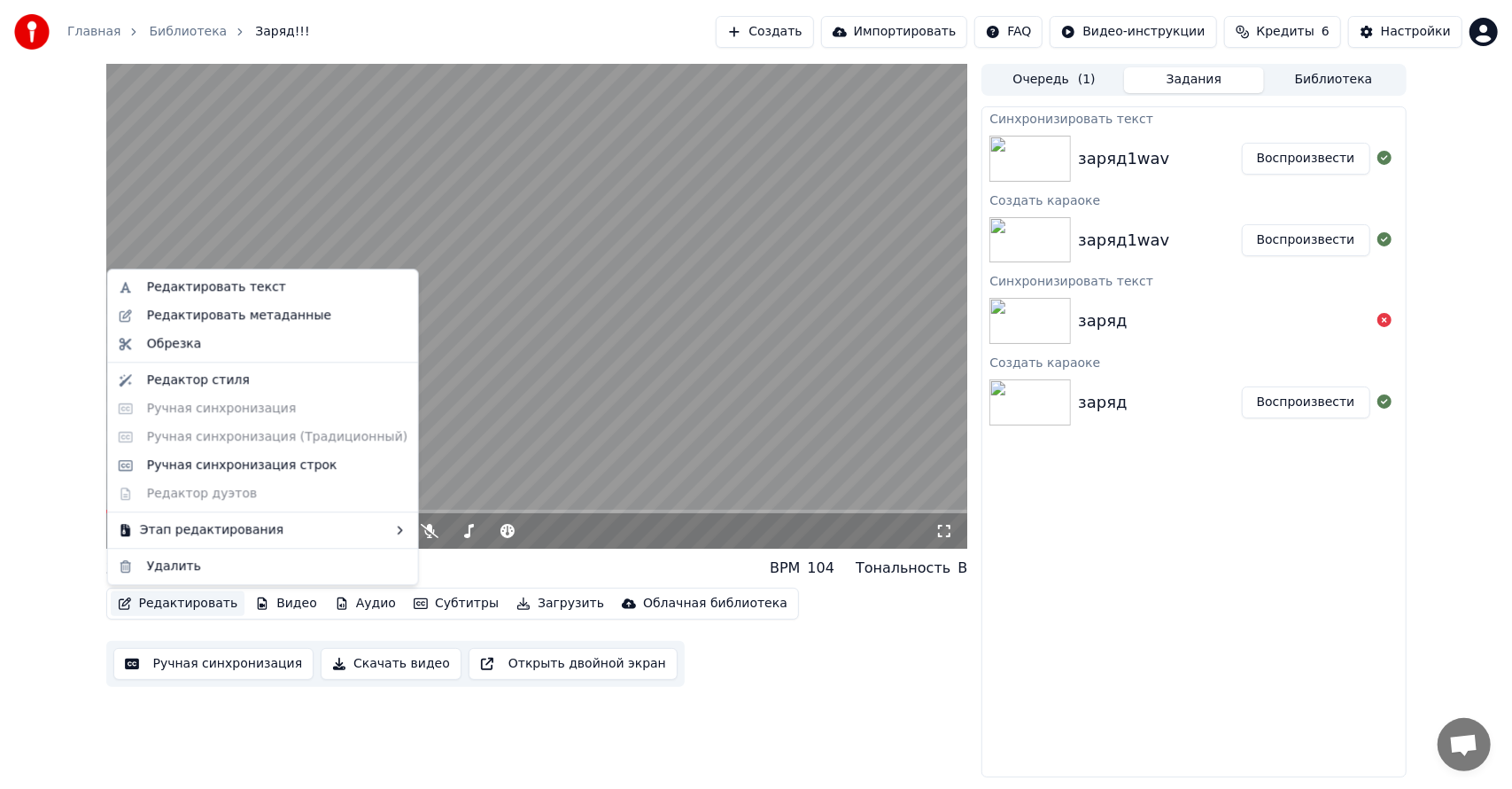
click at [182, 607] on button "Редактировать" at bounding box center [178, 604] width 134 height 25
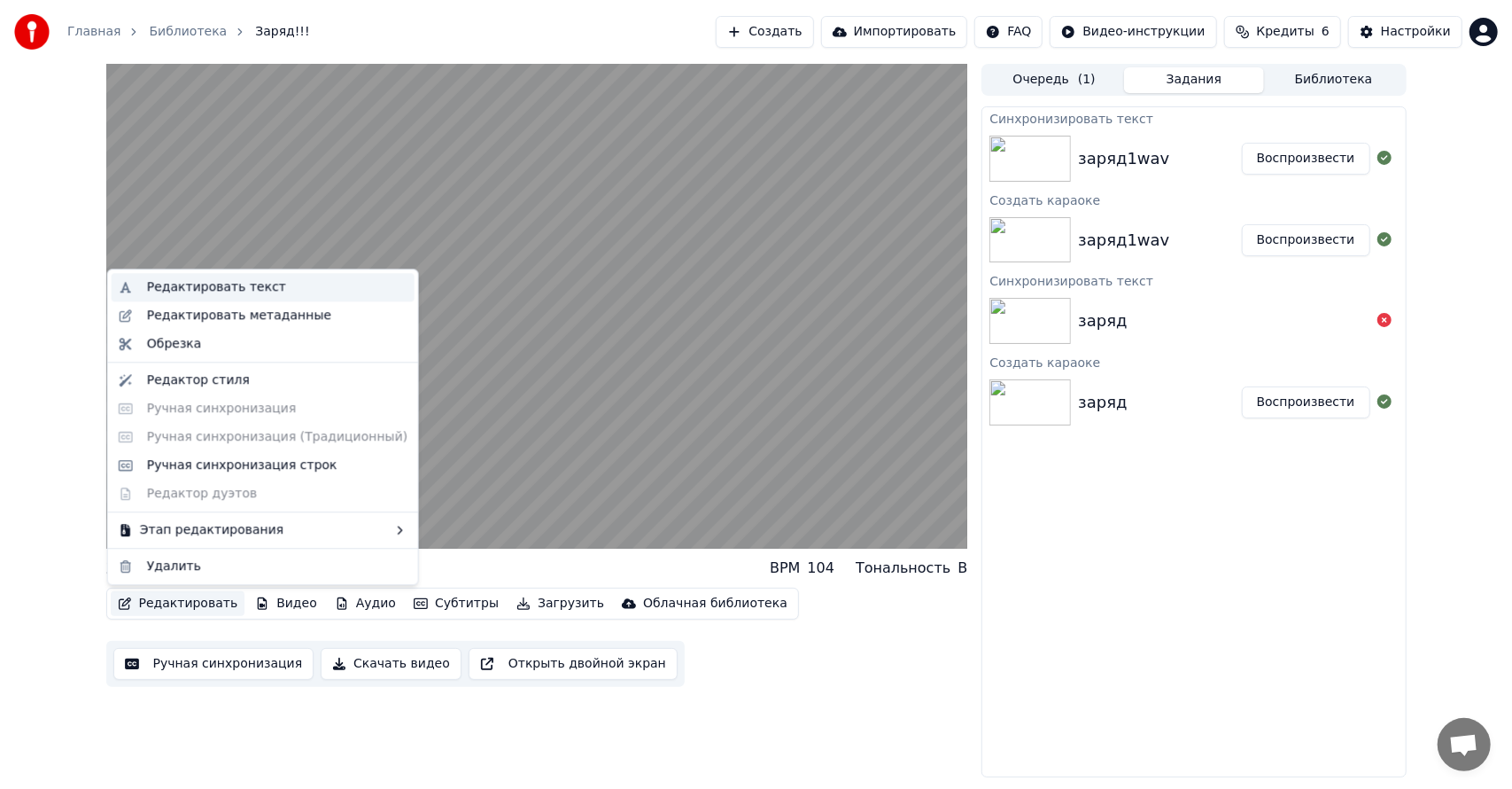
click at [217, 287] on div "Редактировать текст" at bounding box center [216, 287] width 139 height 18
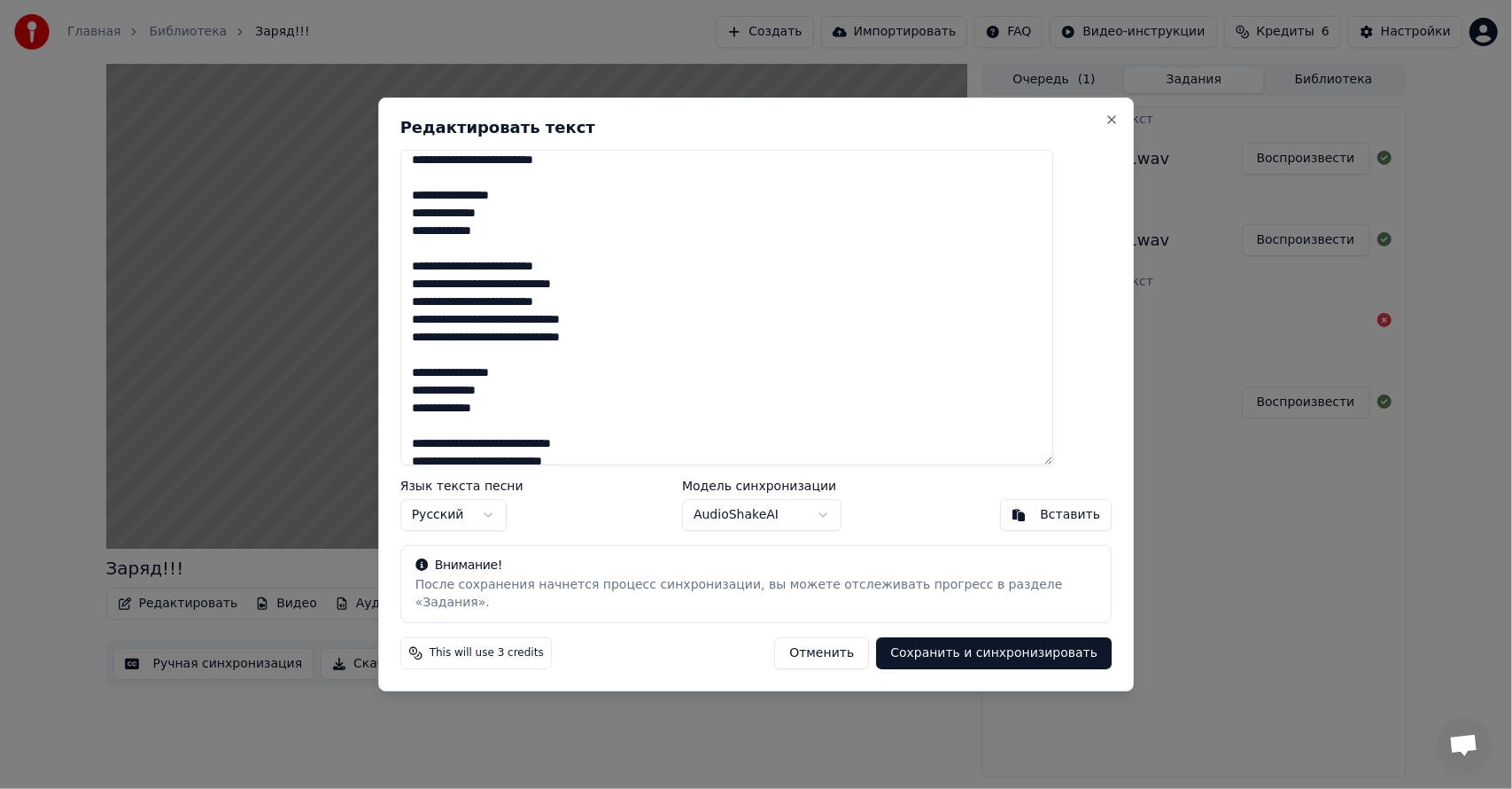
scroll to position [266, 0]
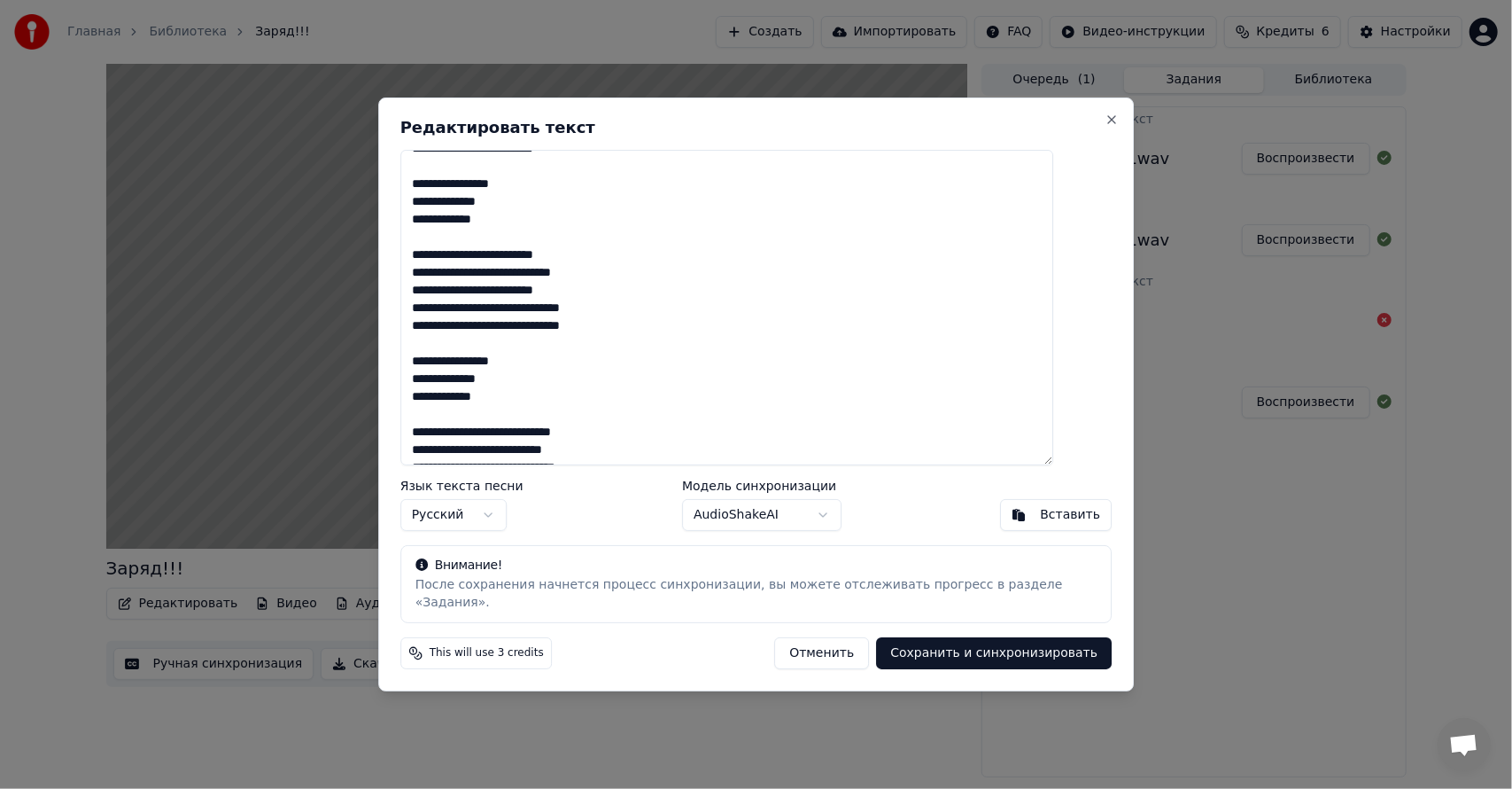
click at [474, 411] on textarea at bounding box center [726, 307] width 653 height 315
click at [815, 662] on div "Редактировать текст Язык текста песни Русский Модель синхронизации AudioShakeAI…" at bounding box center [756, 394] width 756 height 593
click at [815, 648] on button "Отменить" at bounding box center [822, 653] width 95 height 32
type textarea "**********"
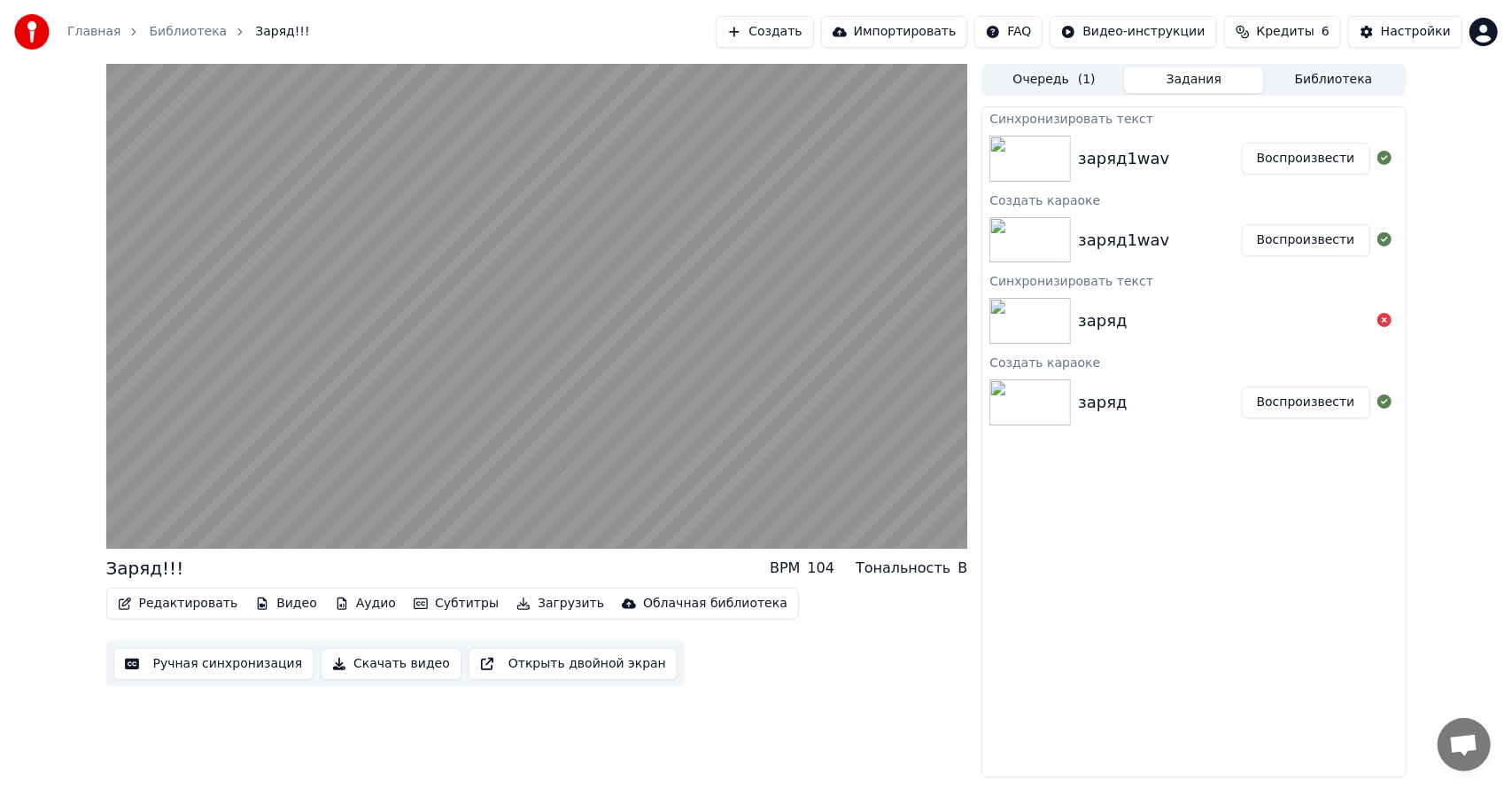
click at [244, 663] on button "Ручная синхронизация" at bounding box center [214, 664] width 201 height 32
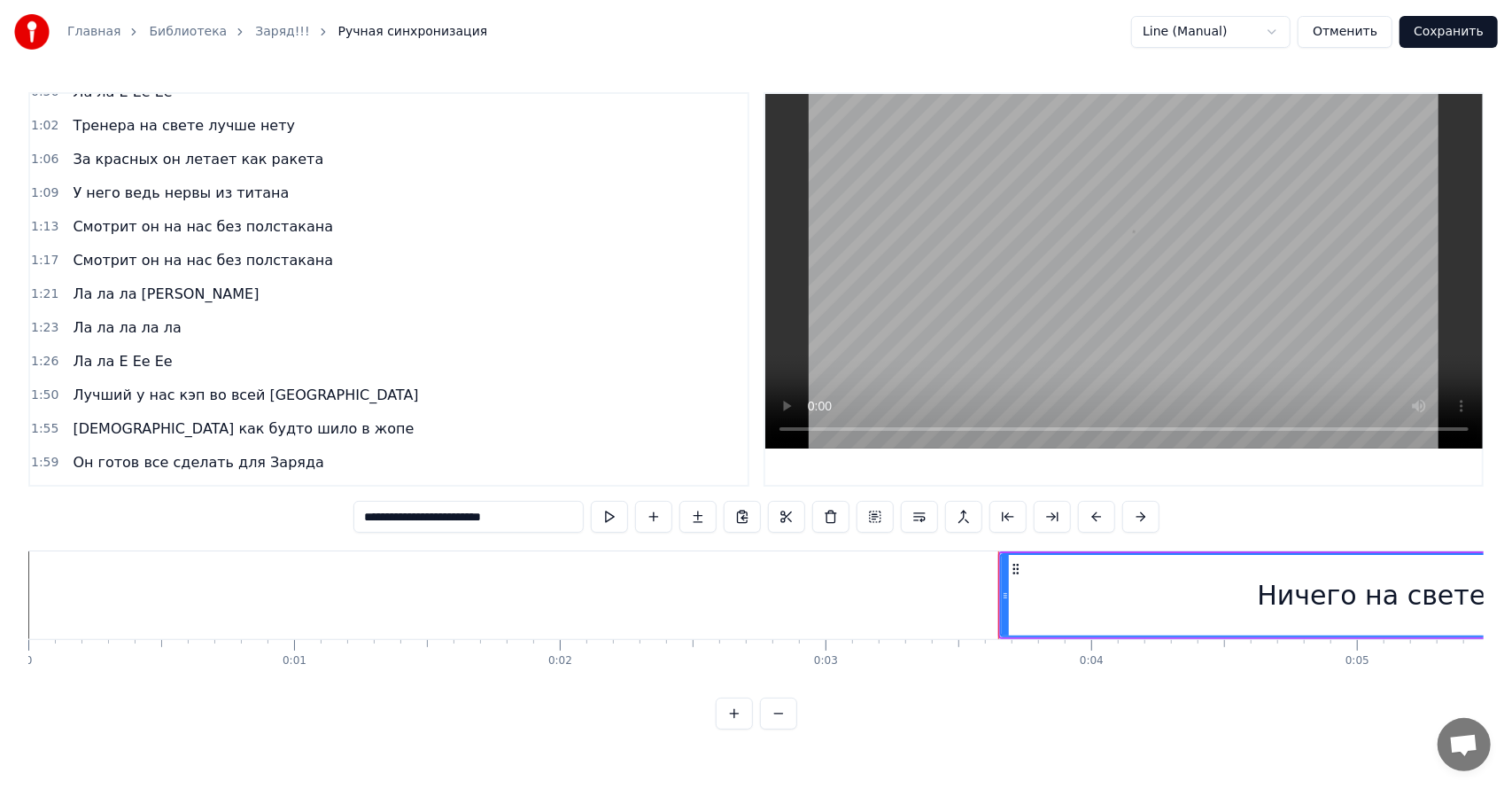
scroll to position [532, 0]
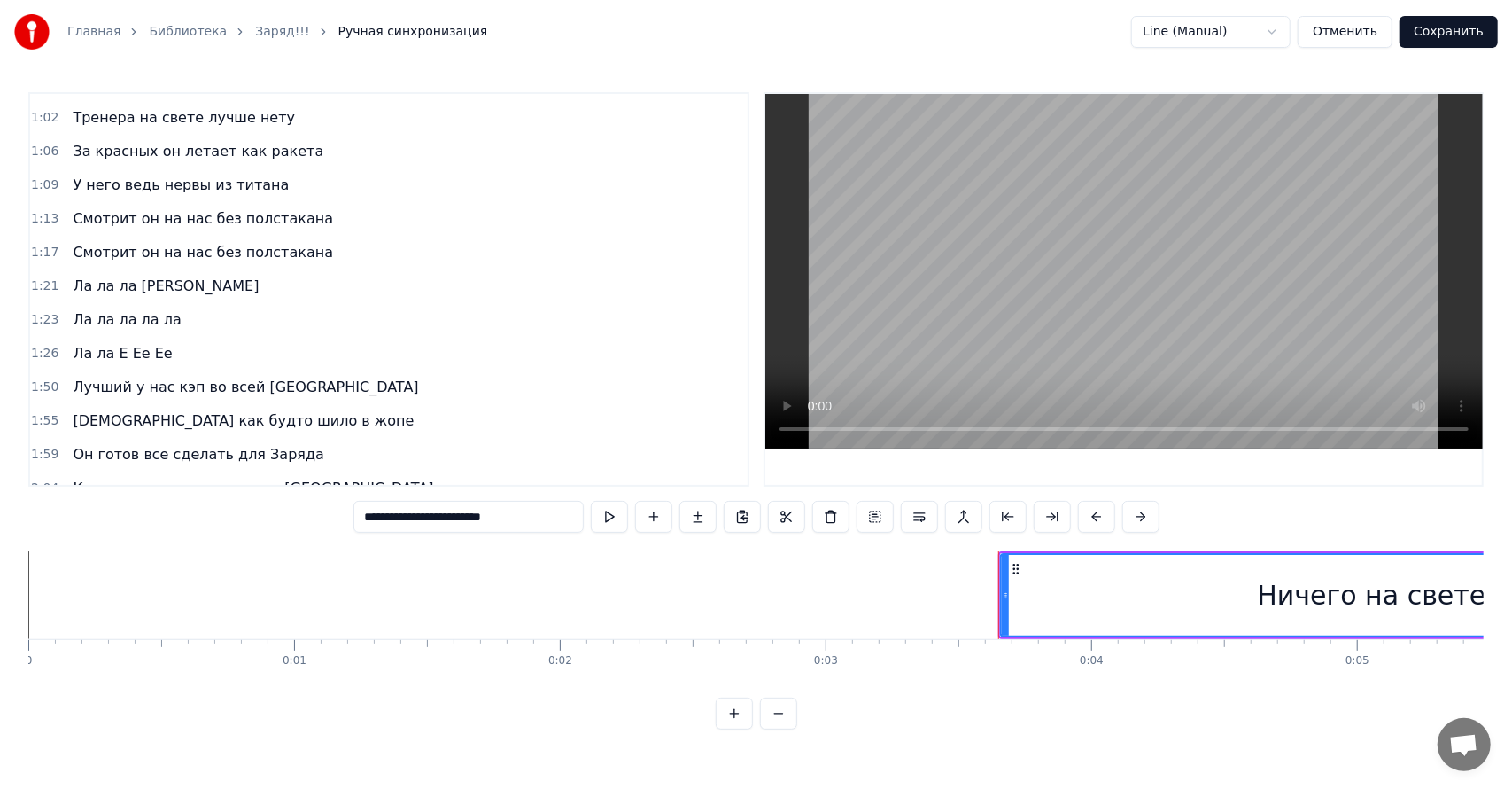
click at [105, 342] on span "Ла ла Е Ее Ее" at bounding box center [122, 353] width 103 height 21
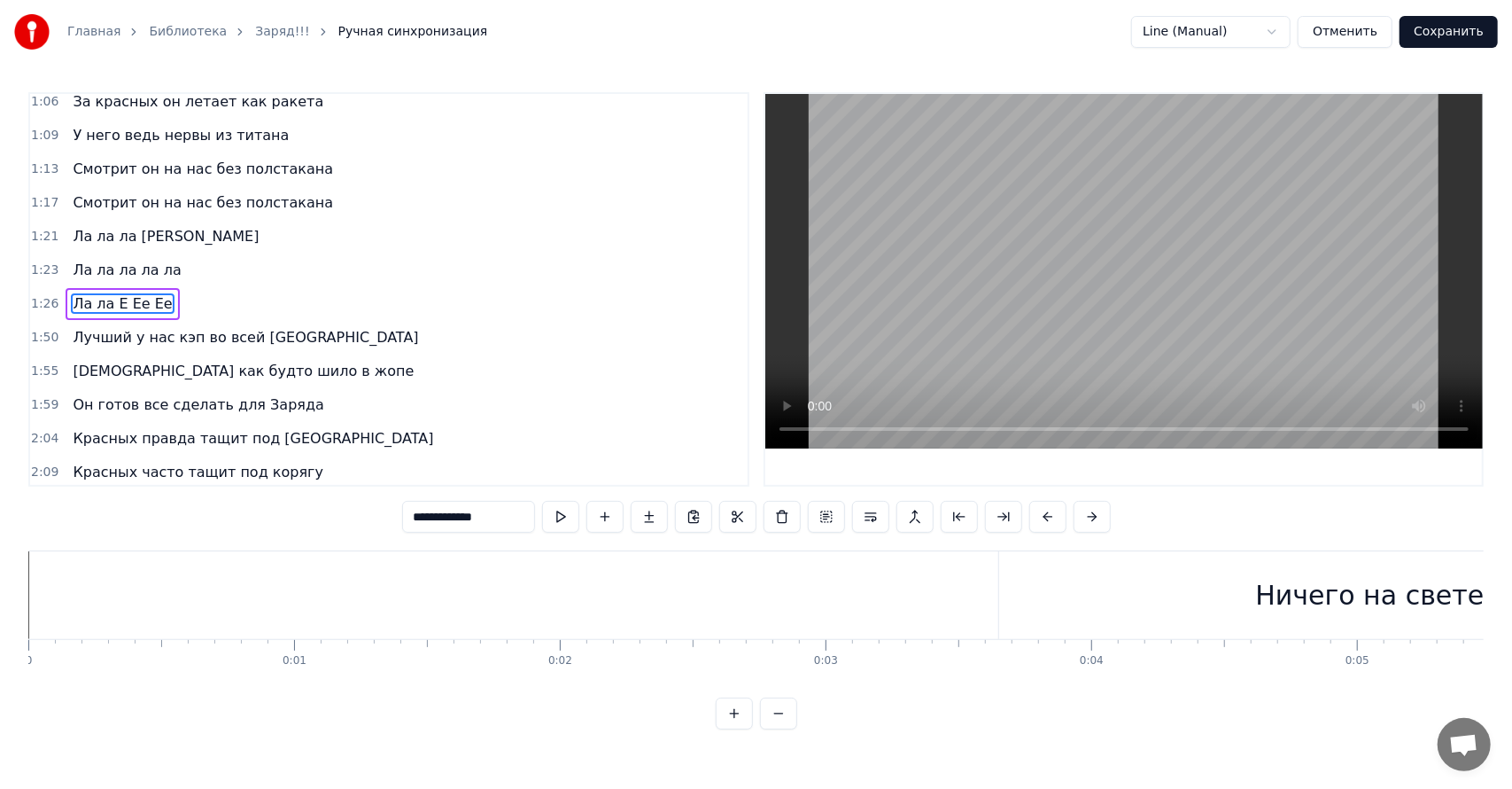
scroll to position [581, 0]
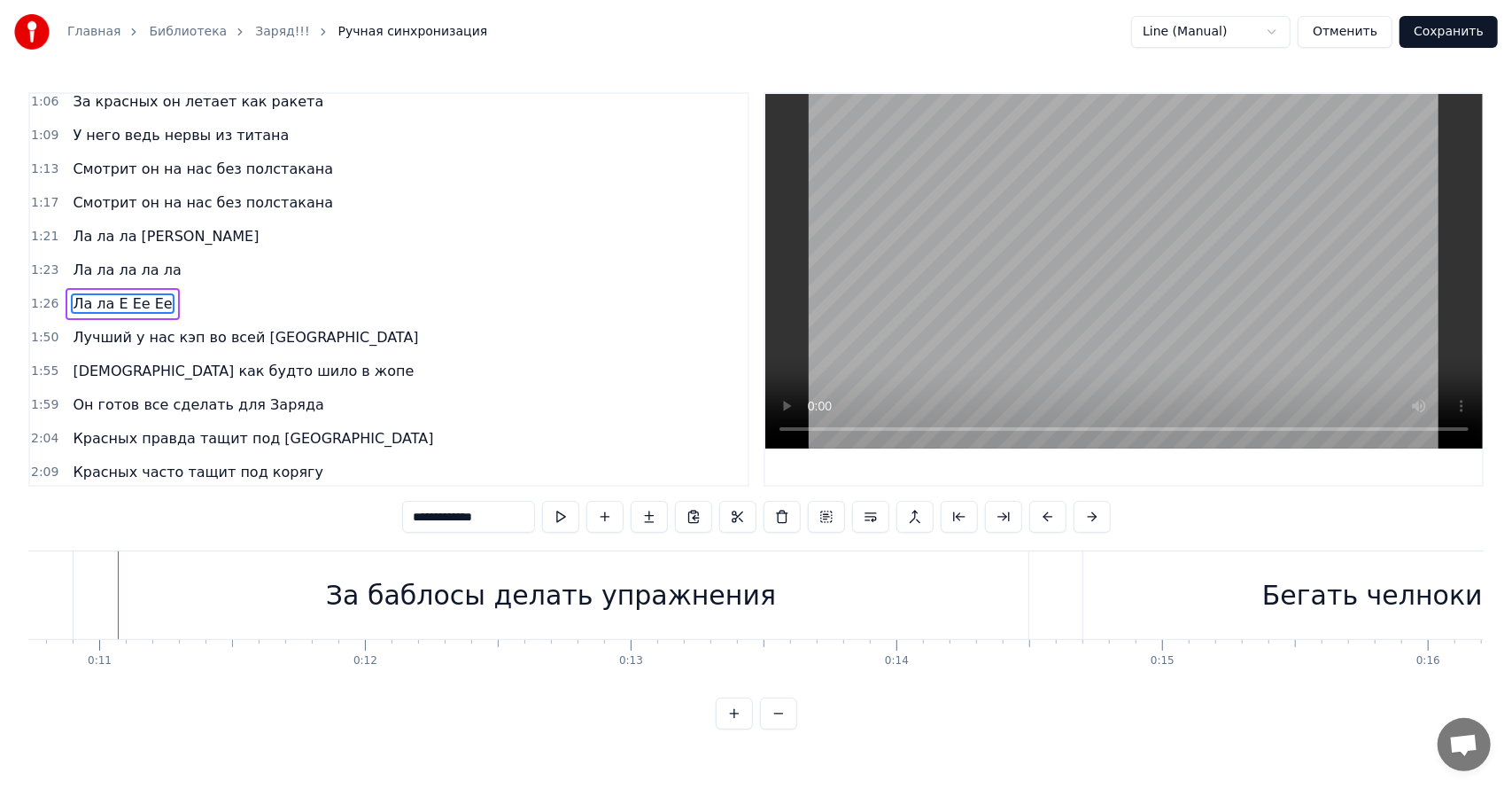
click at [99, 293] on span "Ла ла Е Ее Ее" at bounding box center [122, 304] width 103 height 21
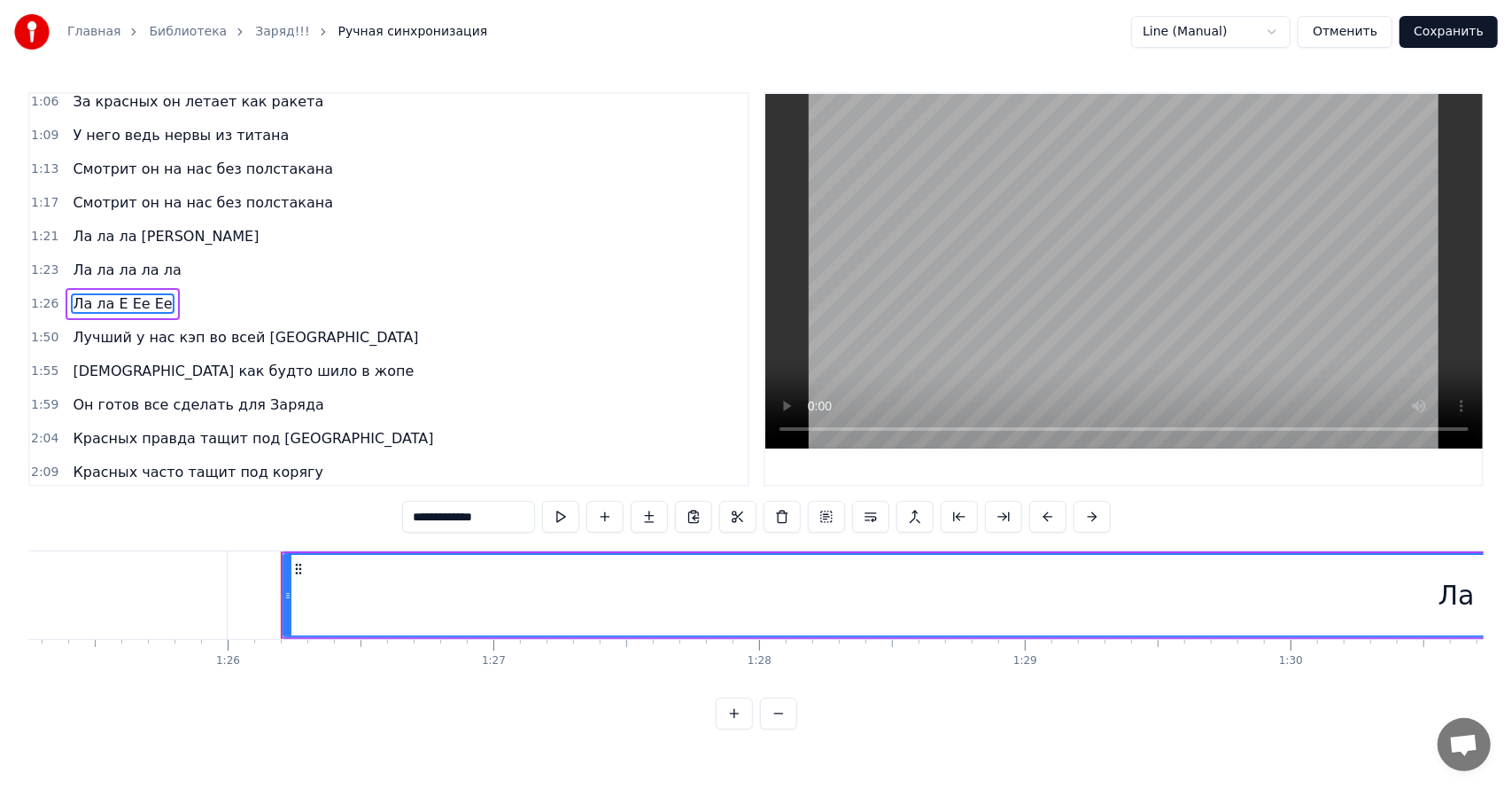
scroll to position [0, 22812]
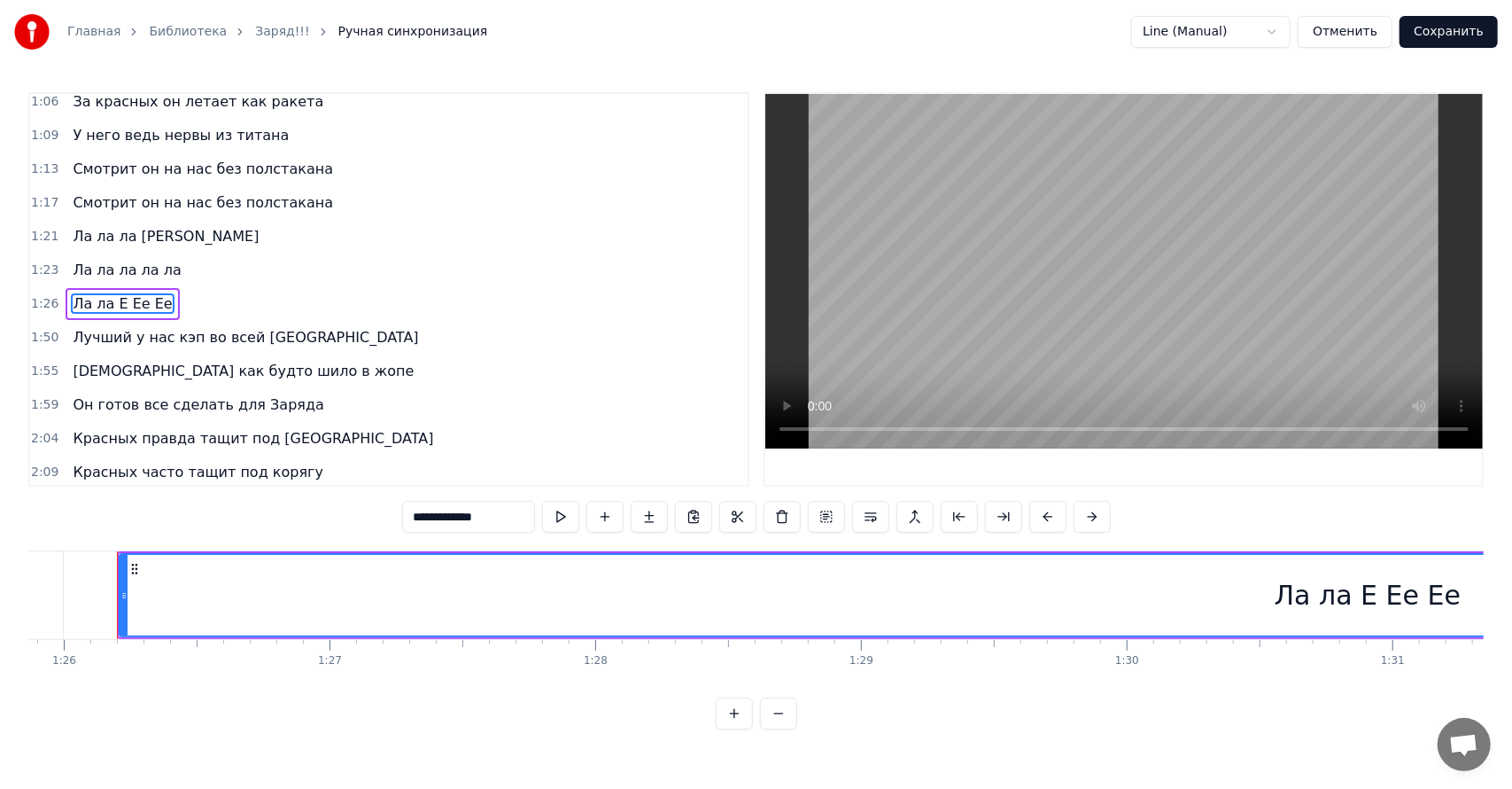
click at [443, 521] on input "**********" at bounding box center [468, 517] width 132 height 32
drag, startPoint x: 455, startPoint y: 505, endPoint x: 466, endPoint y: 537, distance: 33.8
click at [456, 505] on input "**********" at bounding box center [468, 517] width 132 height 32
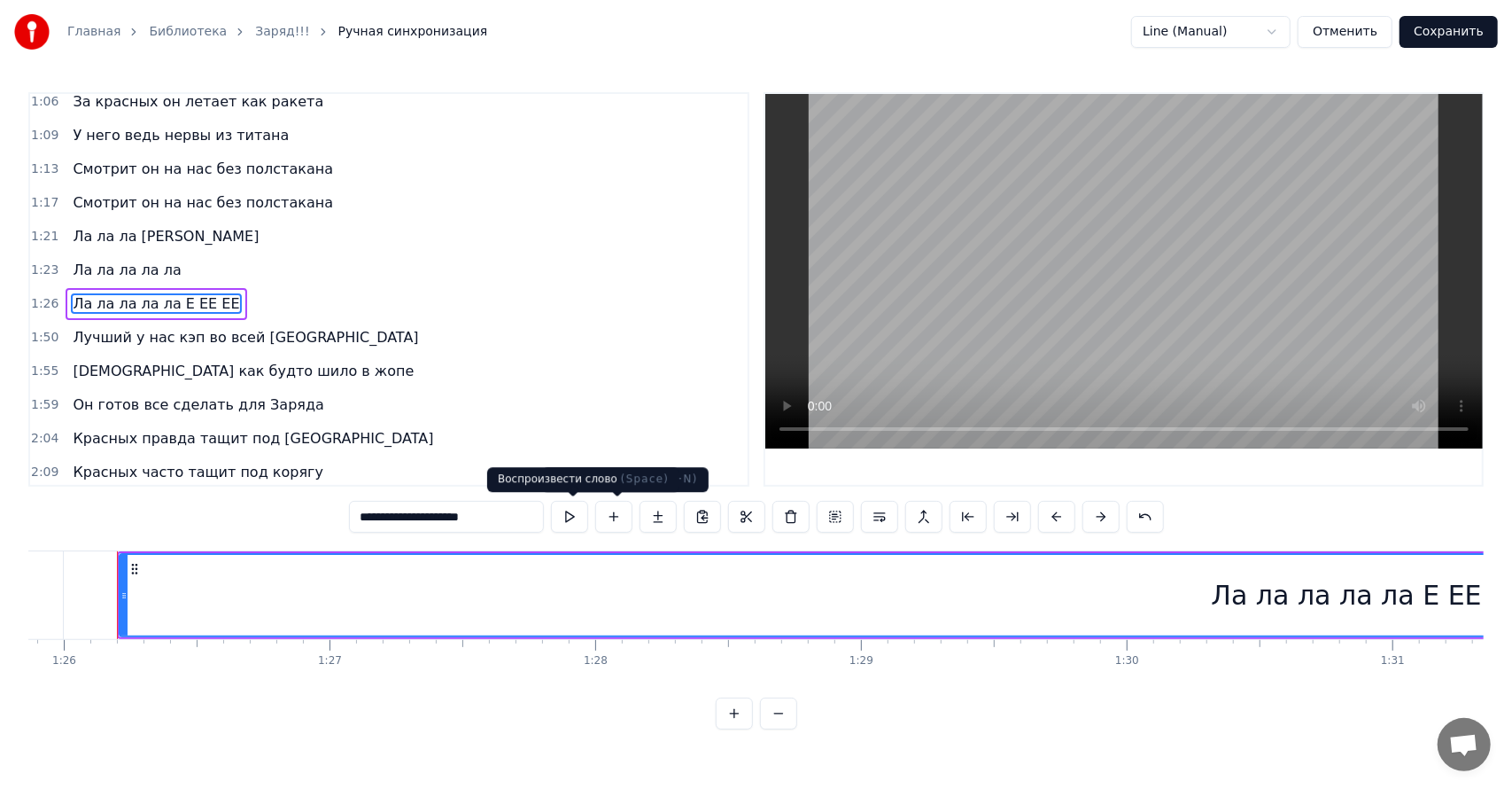
type input "**********"
click at [577, 515] on button at bounding box center [569, 517] width 37 height 32
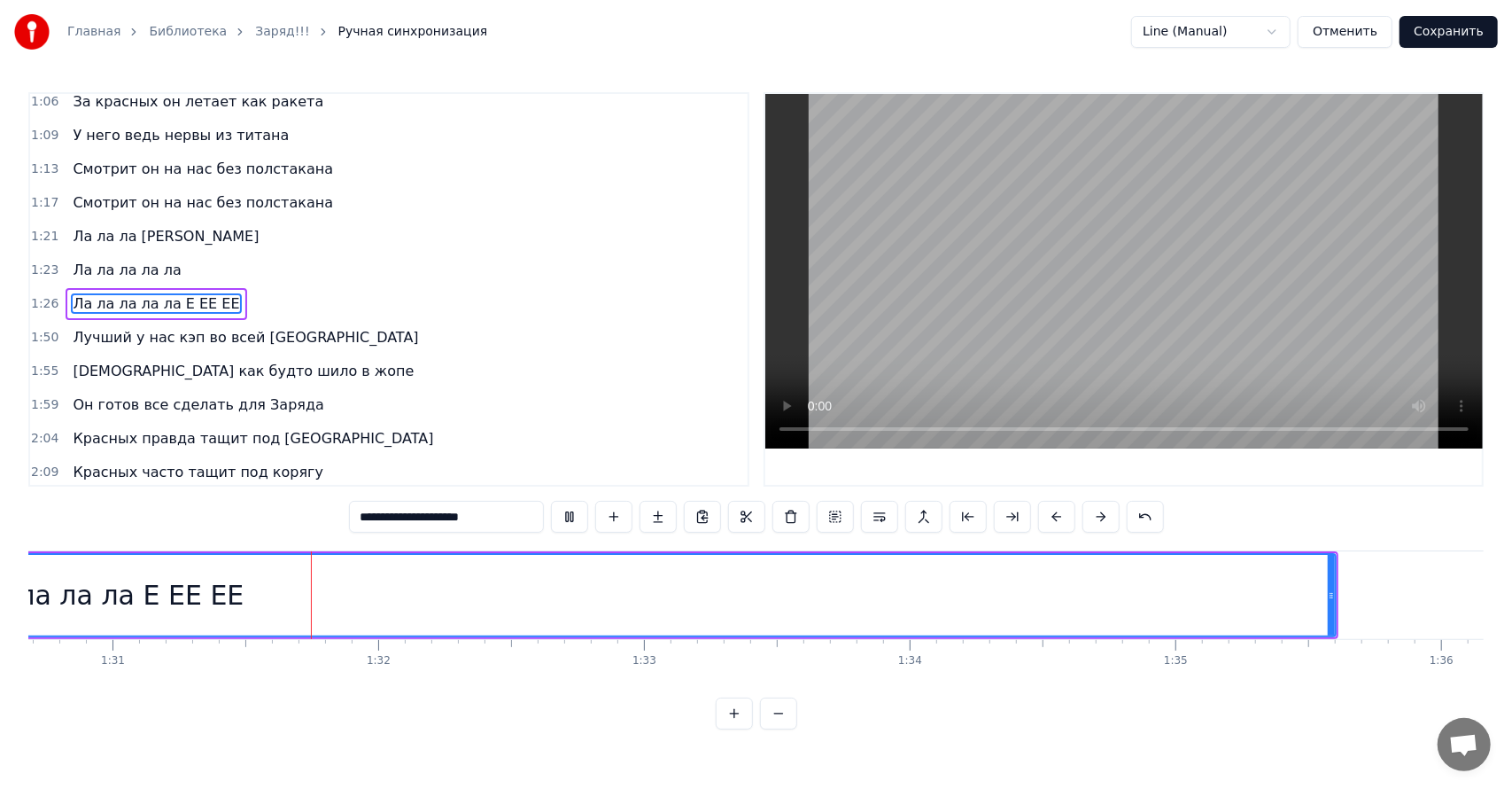
scroll to position [0, 24103]
click at [551, 500] on button at bounding box center [569, 517] width 37 height 32
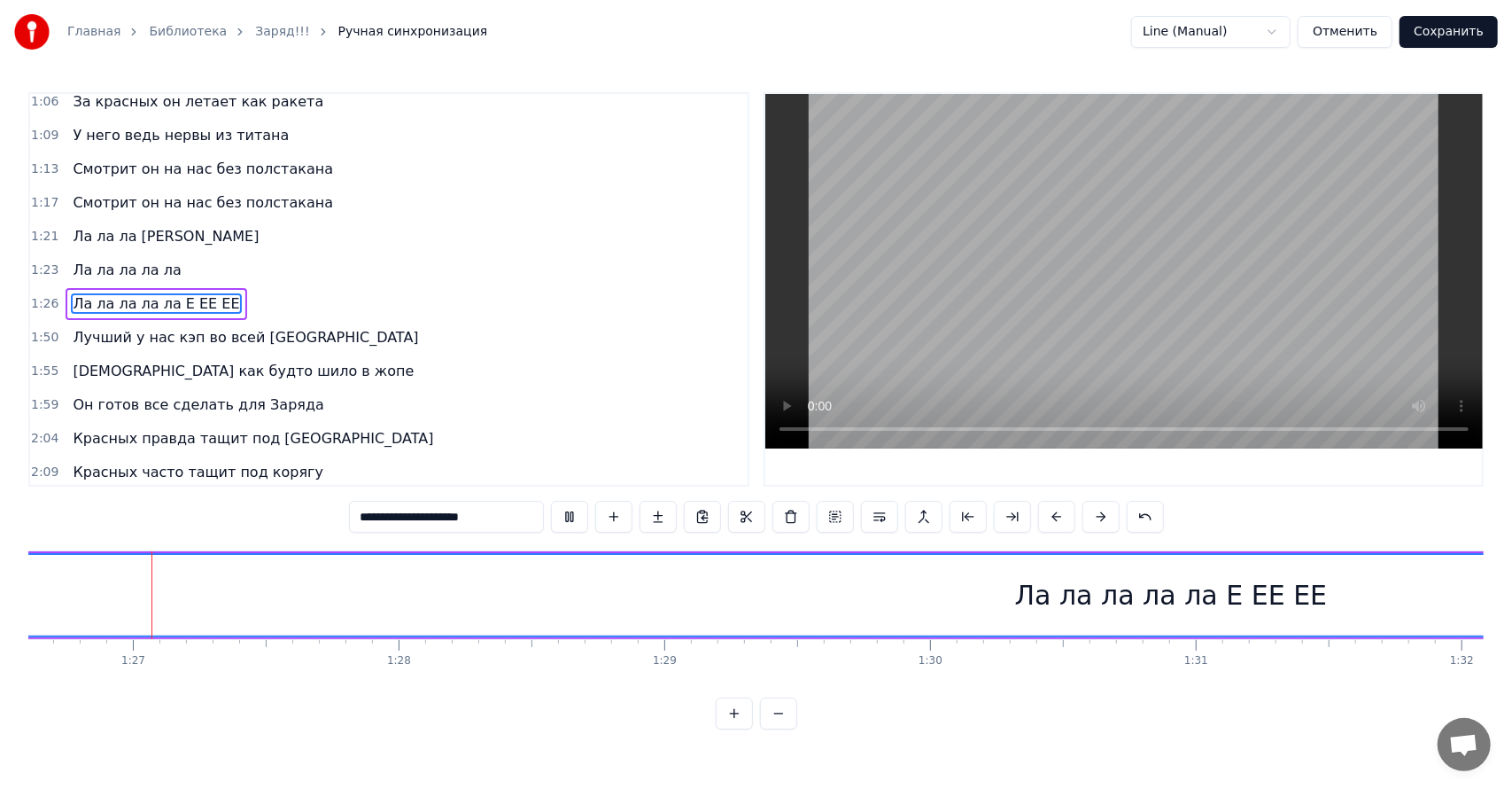
click at [159, 293] on span "Ла ла ла ла ла Е ЕЕ ЕЕ" at bounding box center [156, 304] width 170 height 21
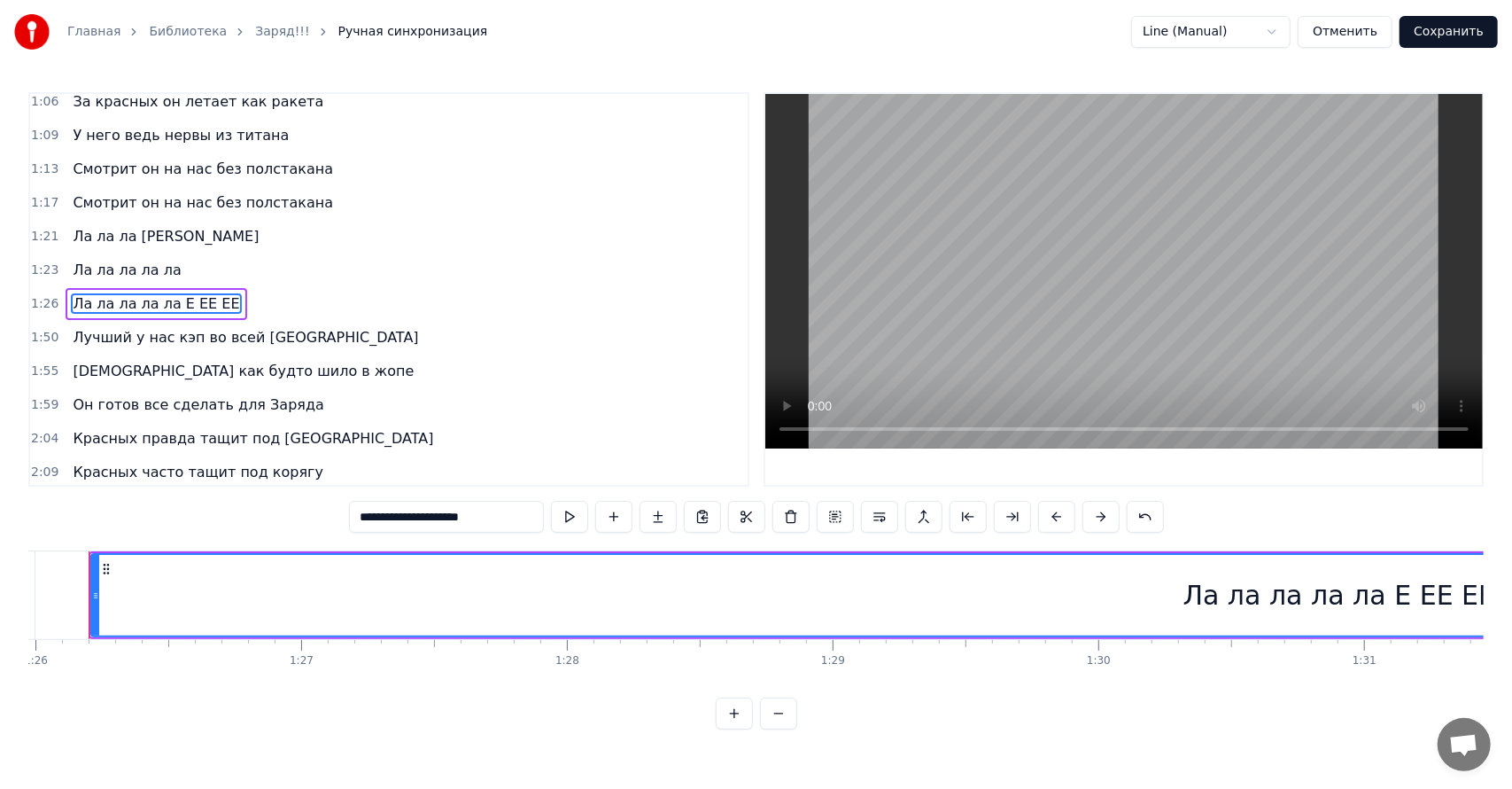
scroll to position [0, 22812]
drag, startPoint x: 445, startPoint y: 516, endPoint x: 462, endPoint y: 548, distance: 36.2
click at [445, 517] on input "**********" at bounding box center [446, 517] width 195 height 32
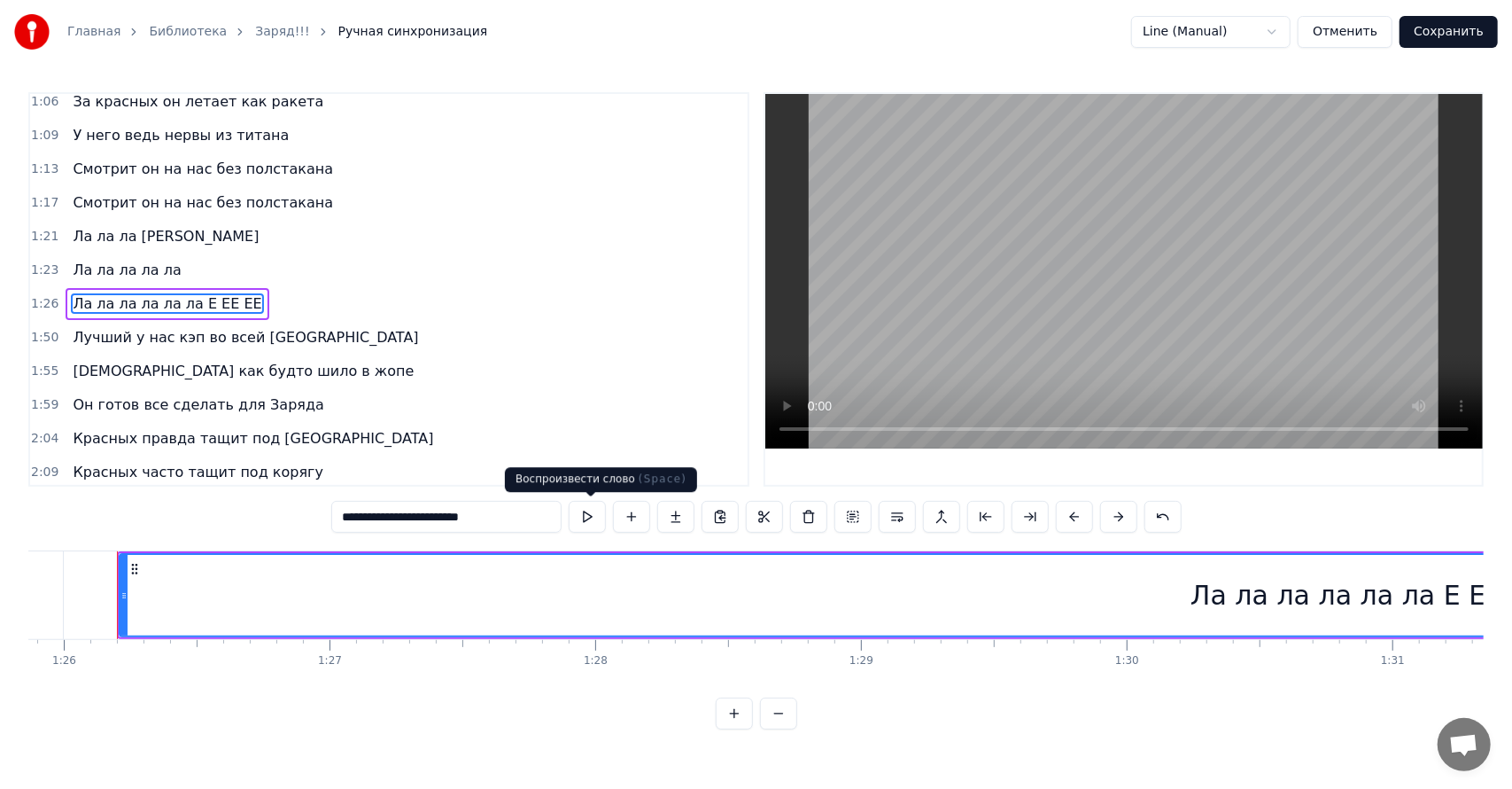
type input "**********"
click at [585, 523] on button at bounding box center [586, 517] width 37 height 32
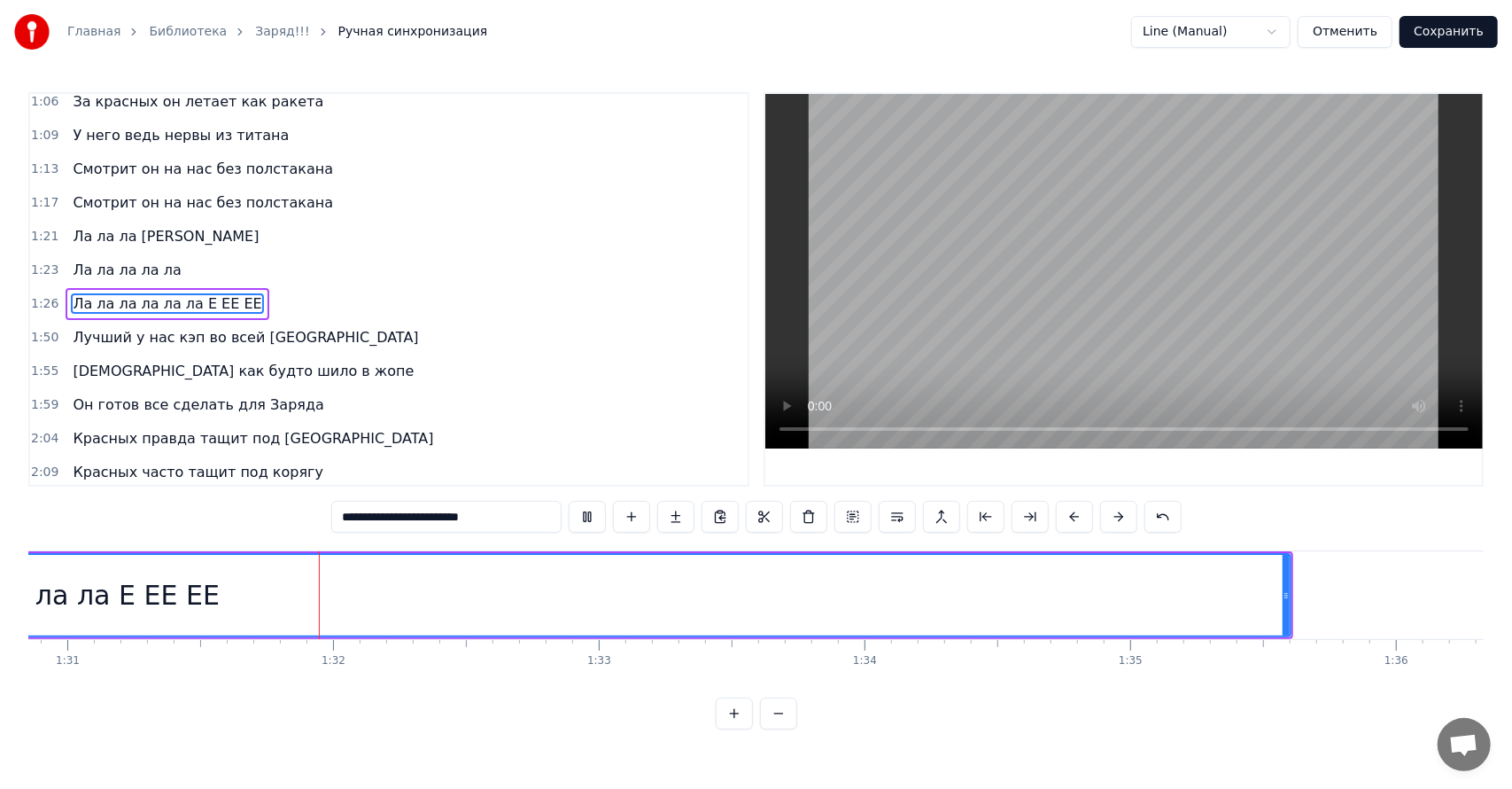
scroll to position [0, 24144]
click at [1444, 35] on button "Сохранить" at bounding box center [1449, 32] width 98 height 32
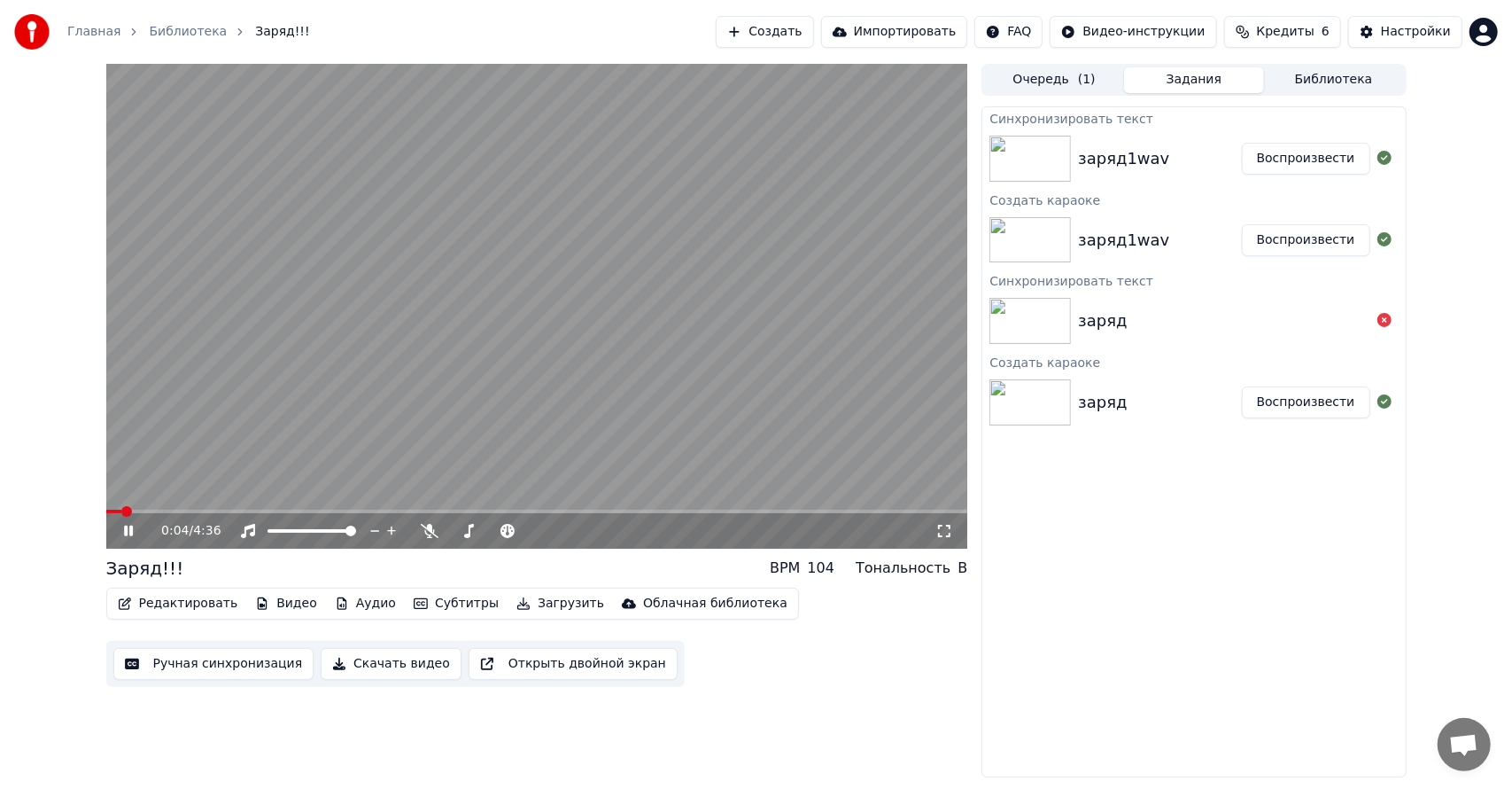
drag, startPoint x: 439, startPoint y: 507, endPoint x: 430, endPoint y: 514, distance: 11.4
click at [438, 508] on video at bounding box center [536, 306] width 861 height 484
click at [430, 514] on div "0:04 / 4:36" at bounding box center [536, 530] width 861 height 35
click at [430, 507] on video at bounding box center [536, 306] width 861 height 484
click at [457, 510] on span at bounding box center [536, 512] width 861 height 4
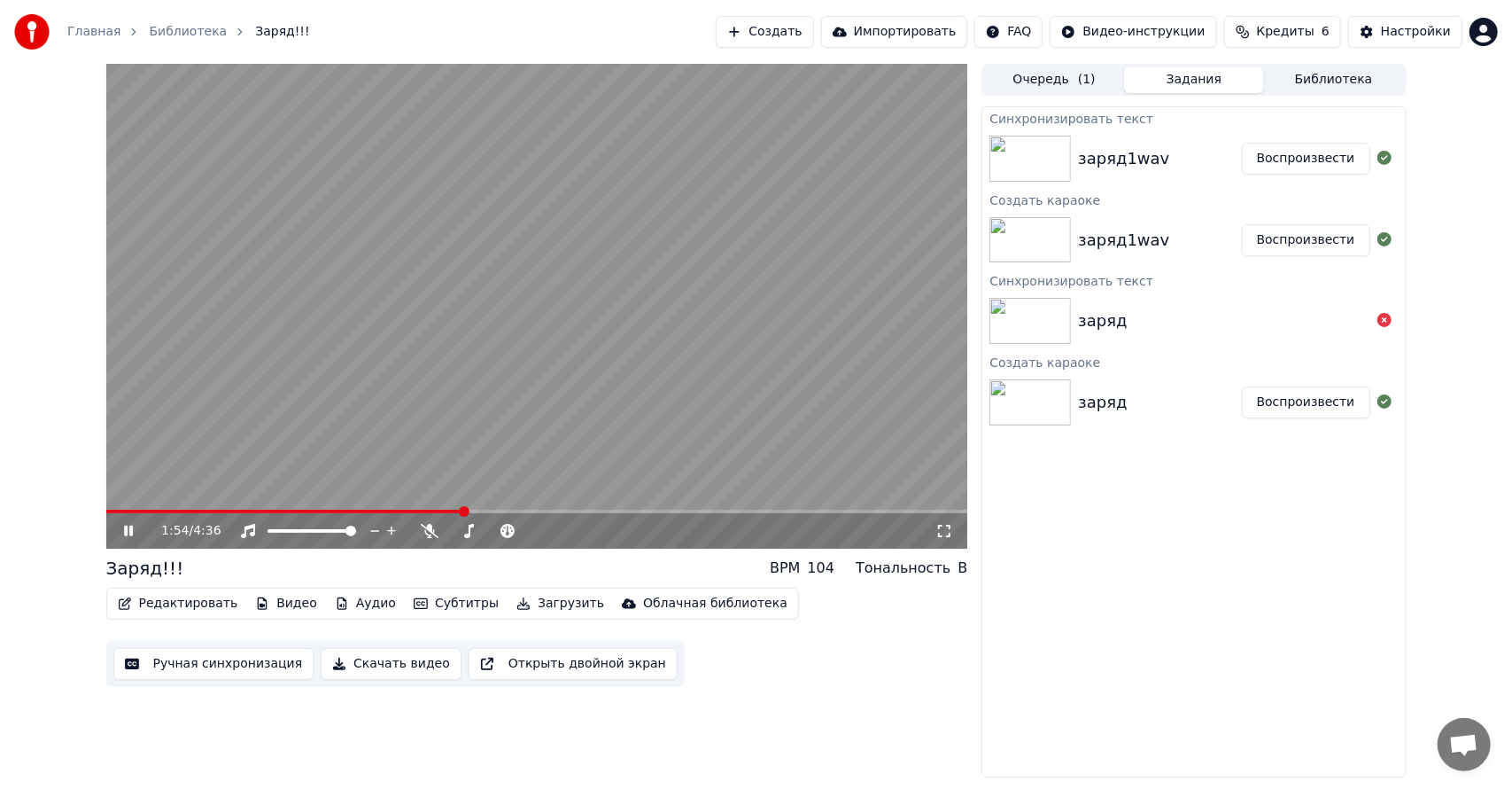
click at [377, 512] on span at bounding box center [285, 512] width 357 height 4
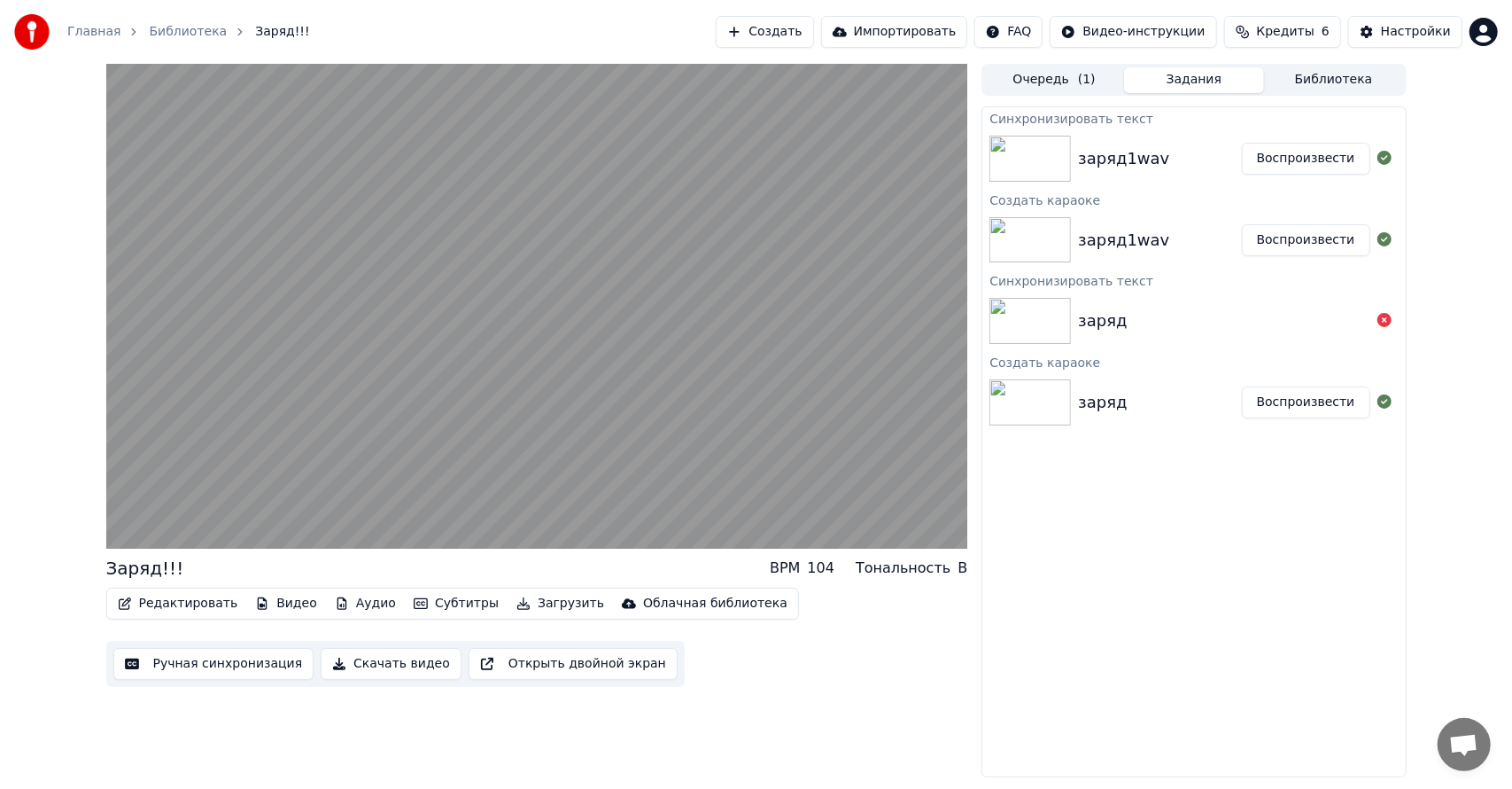
click at [353, 658] on button "Скачать видео" at bounding box center [391, 664] width 141 height 32
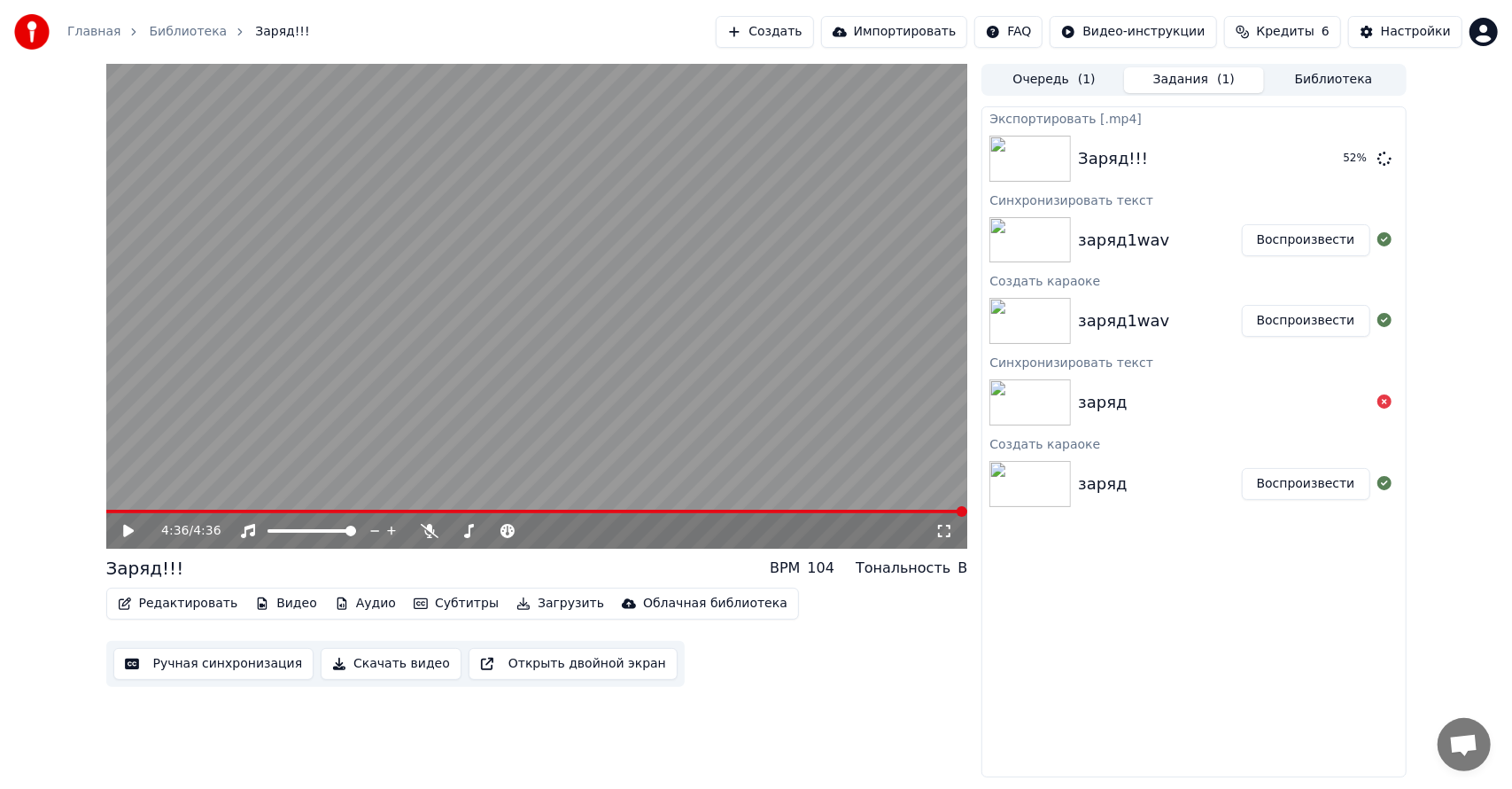
click at [201, 609] on button "Редактировать" at bounding box center [178, 604] width 134 height 25
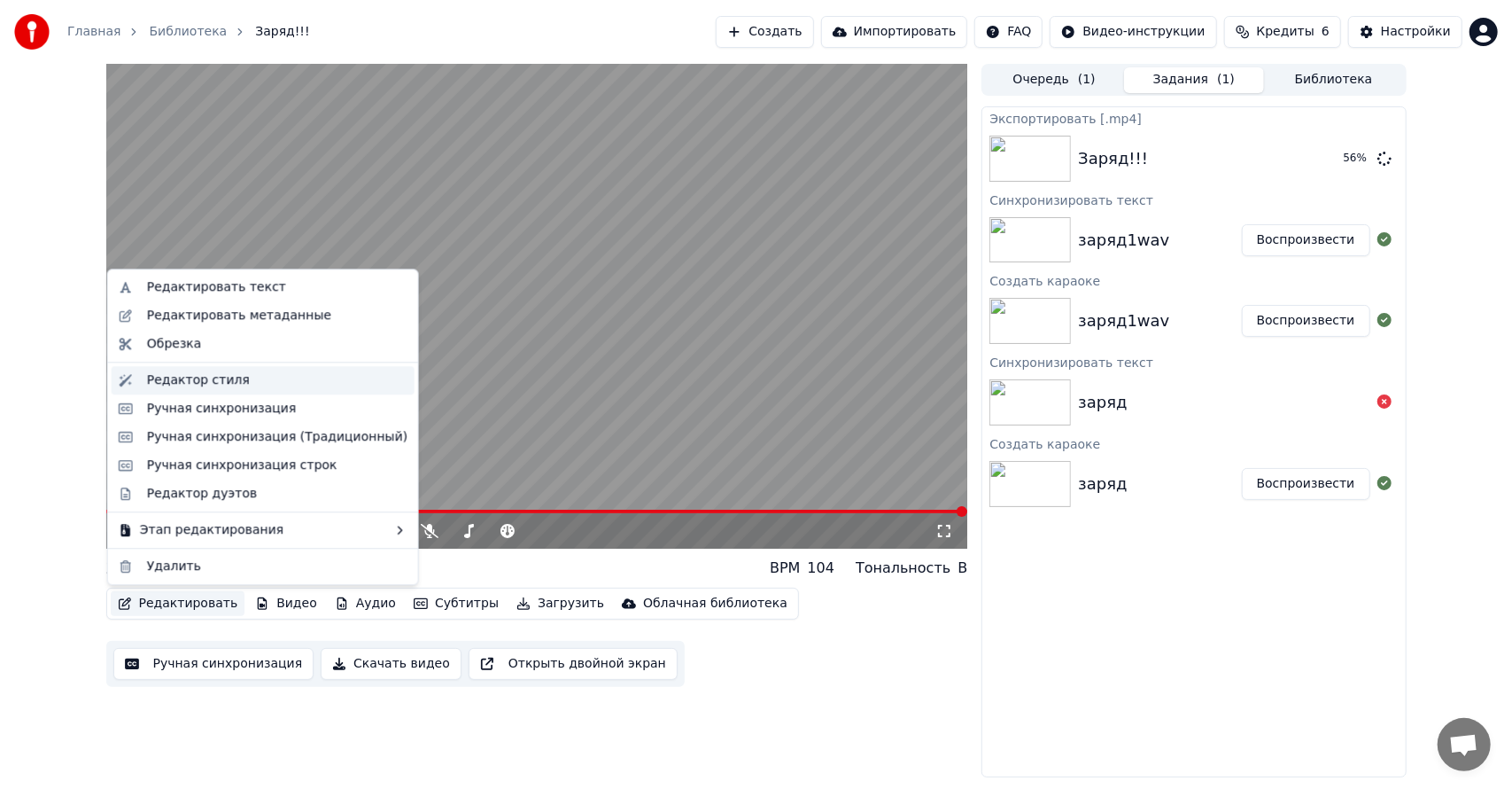
click at [214, 377] on div "Редактор стиля" at bounding box center [198, 379] width 103 height 18
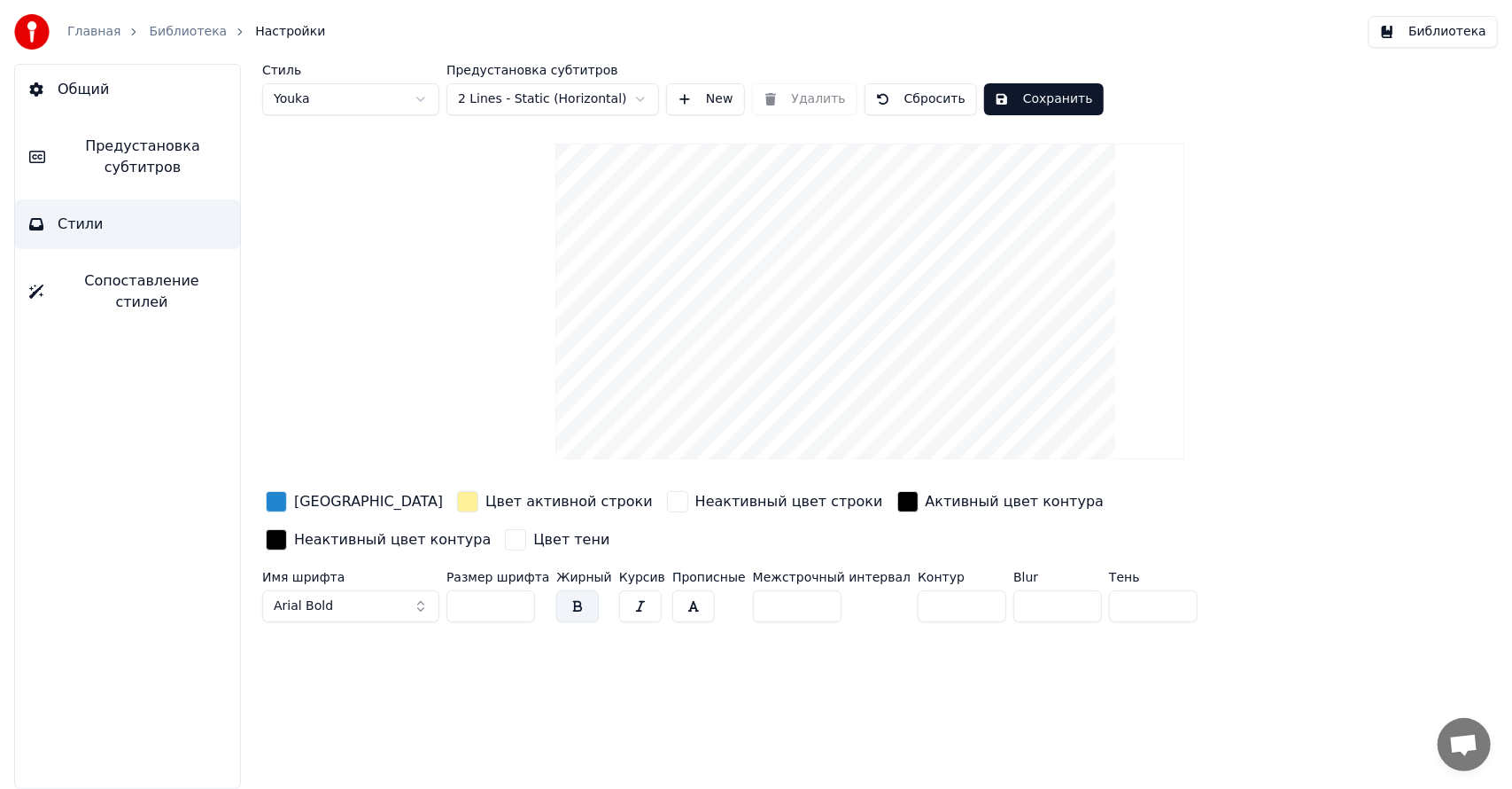
click at [63, 35] on div "Главная Библиотека Настройки" at bounding box center [169, 31] width 311 height 35
click at [86, 28] on link "Главная" at bounding box center [94, 31] width 53 height 18
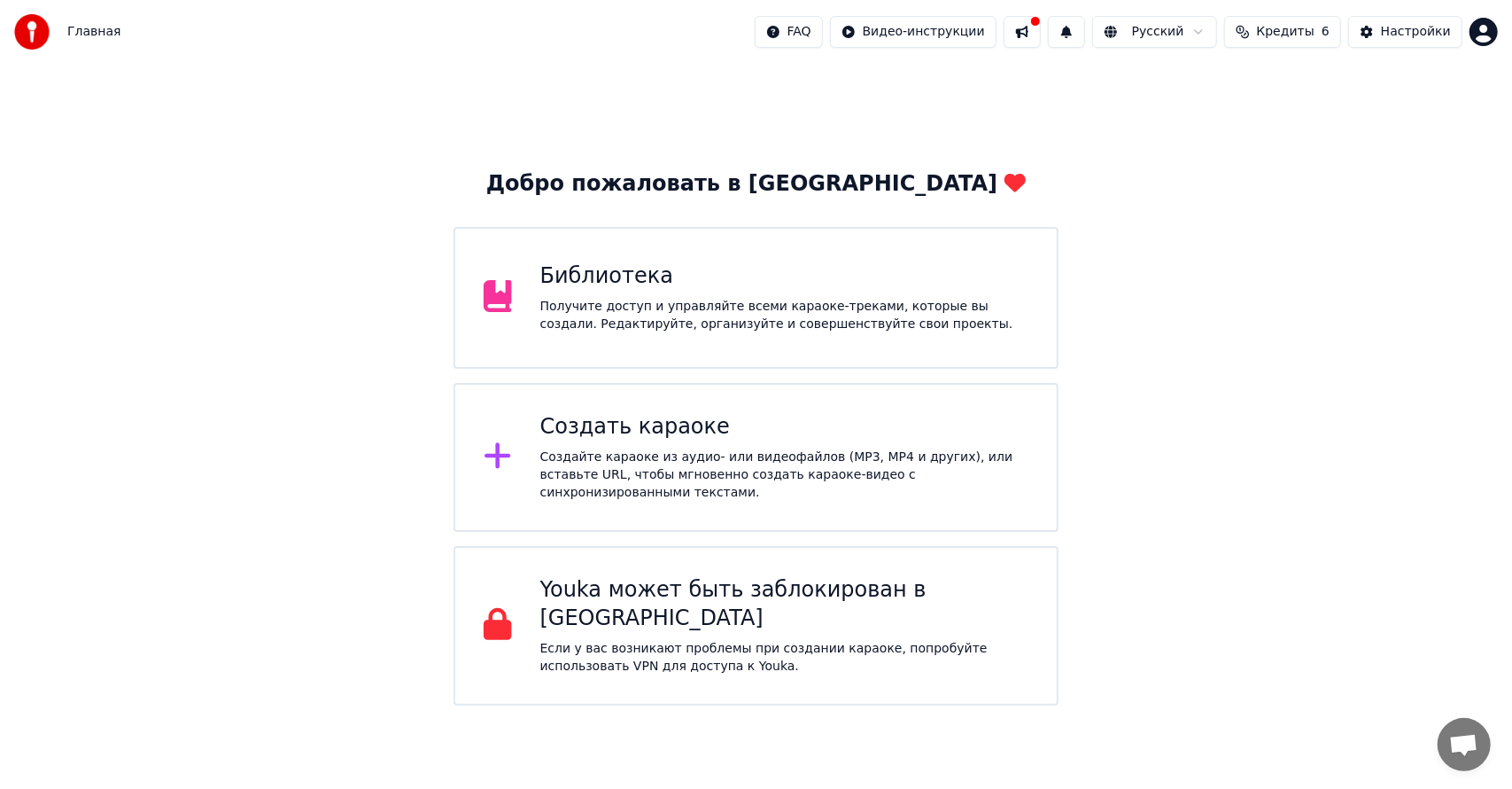
click at [1295, 211] on div "Добро пожаловать в Youka Библиотека Получите доступ и управляйте всеми караоке-…" at bounding box center [756, 384] width 1512 height 641
click at [101, 35] on span "Главная" at bounding box center [94, 31] width 53 height 18
click at [715, 437] on div "Создать караоке" at bounding box center [784, 427] width 488 height 28
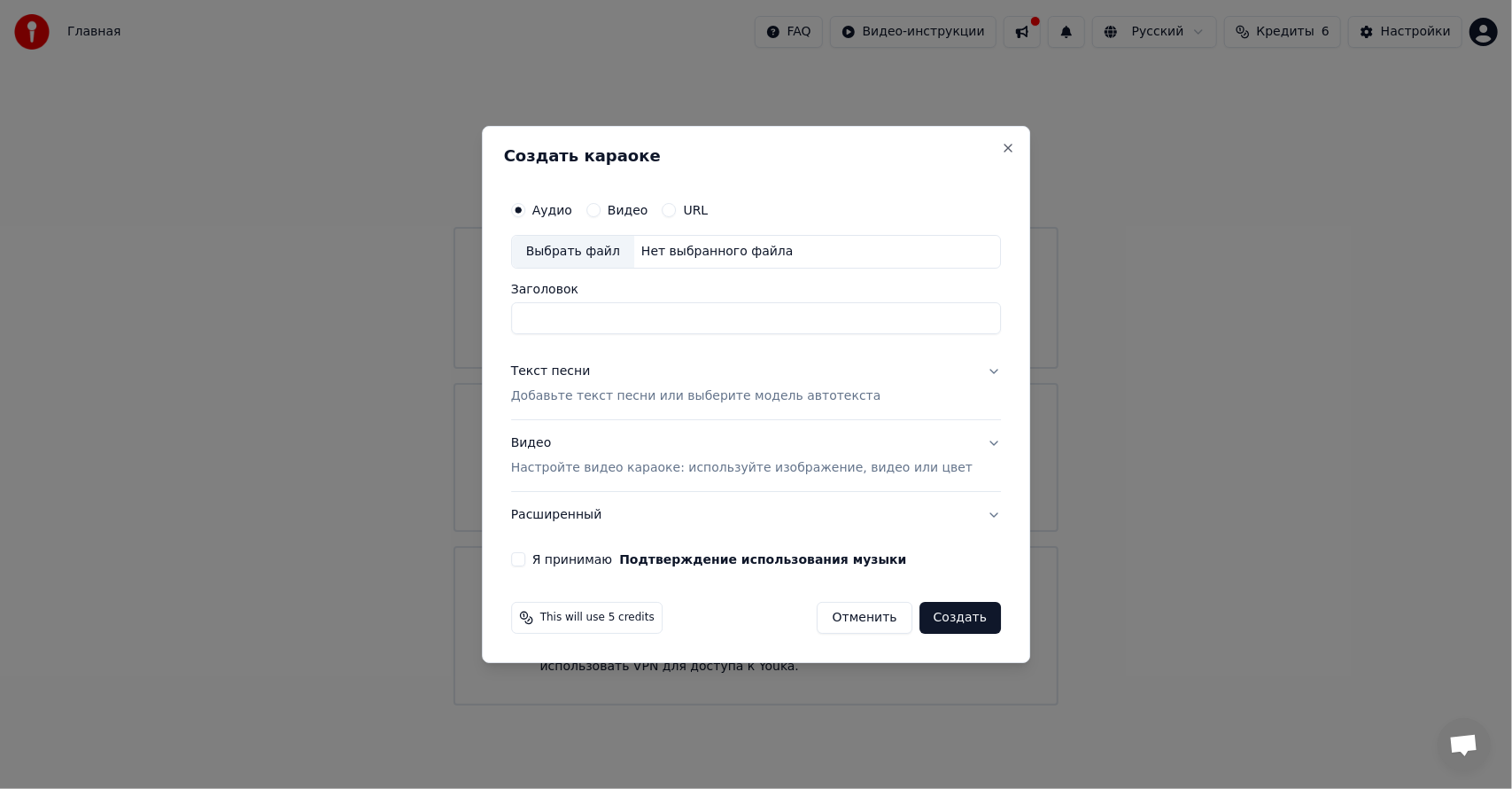
click at [850, 610] on button "Отменить" at bounding box center [864, 618] width 95 height 32
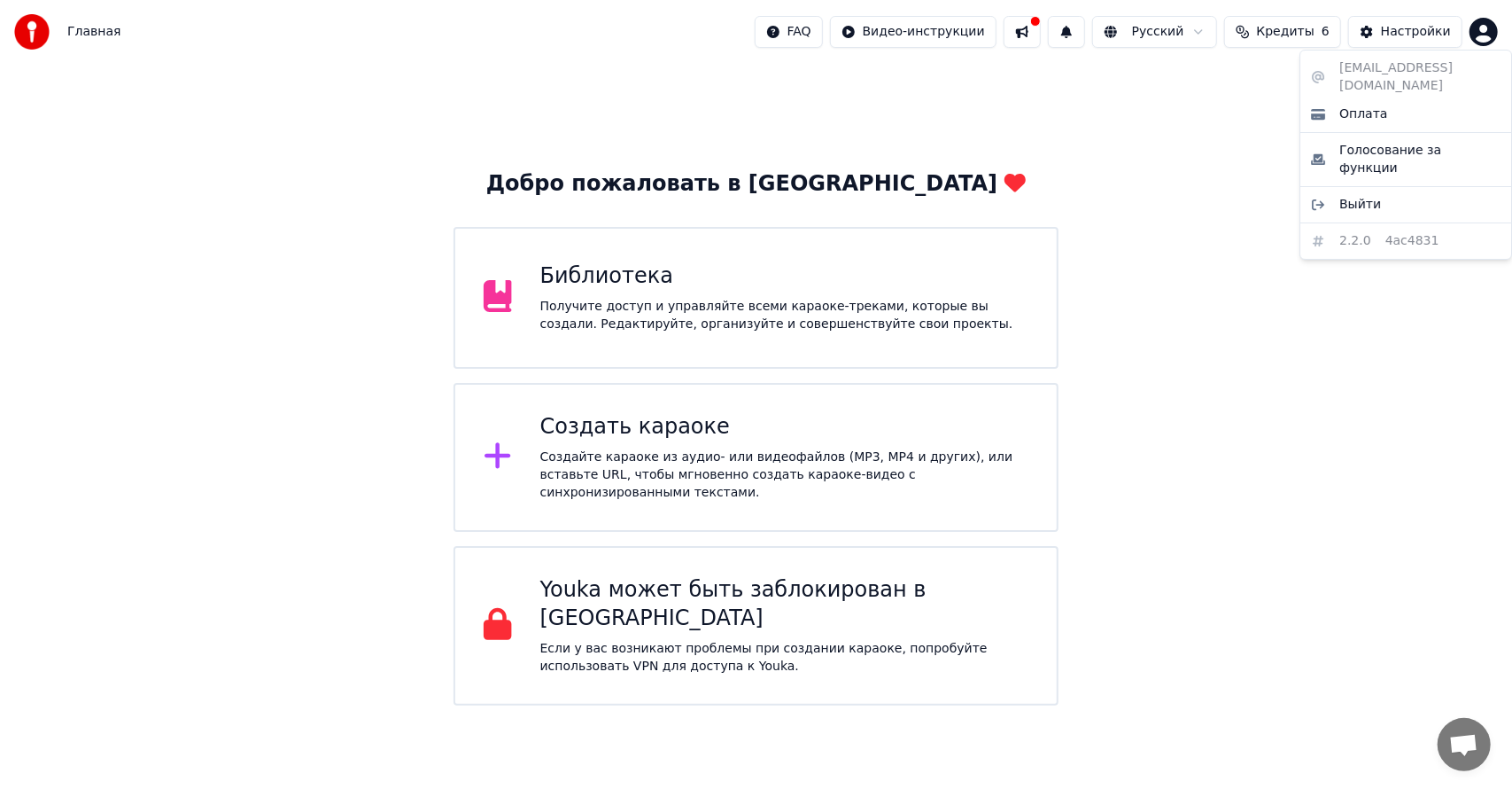
click at [1470, 37] on html "Главная FAQ Видео-инструкции Русский Кредиты 6 Настройки Добро пожаловать в You…" at bounding box center [756, 352] width 1512 height 705
click at [1347, 394] on html "Главная FAQ Видео-инструкции Русский Кредиты 6 Настройки Добро пожаловать в You…" at bounding box center [756, 352] width 1512 height 705
click at [1286, 34] on span "Кредиты" at bounding box center [1285, 31] width 58 height 18
click at [1412, 345] on div "Добро пожаловать в Youka Библиотека Получите доступ и управляйте всеми караоке-…" at bounding box center [756, 384] width 1512 height 641
click at [101, 37] on span "Главная" at bounding box center [94, 31] width 53 height 18
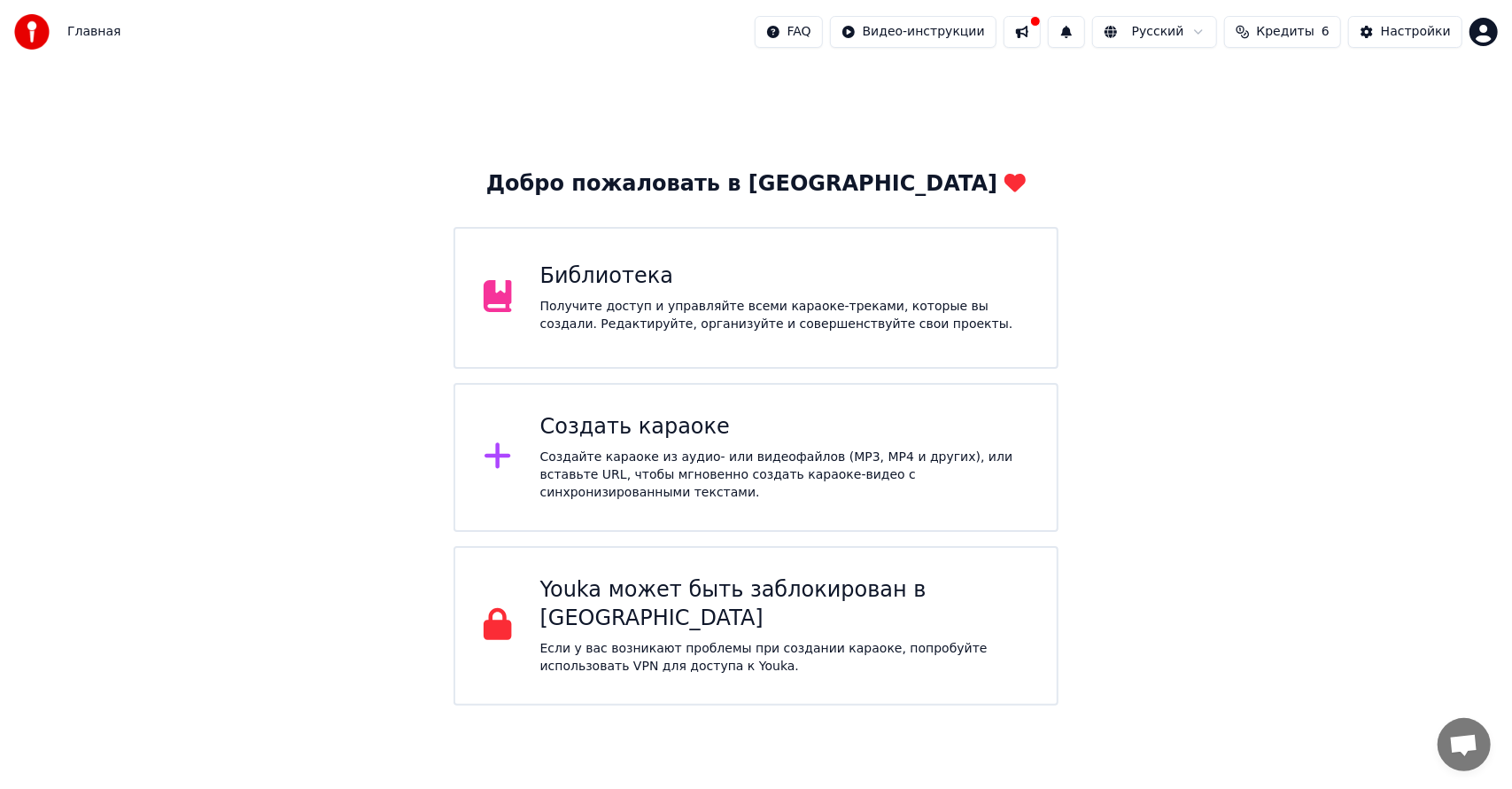
click at [659, 289] on div "Библиотека" at bounding box center [784, 276] width 488 height 28
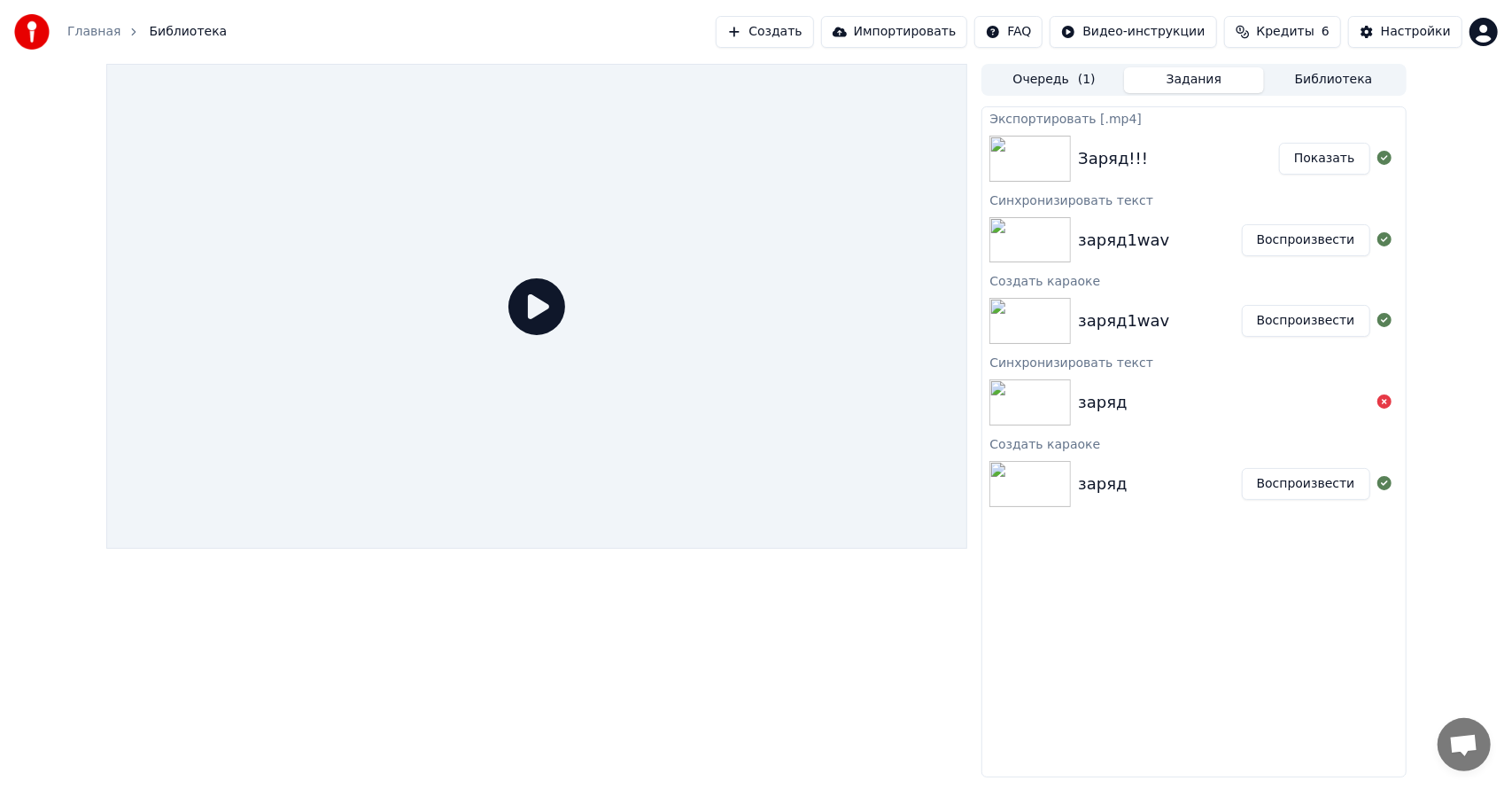
click at [1155, 150] on div "Заряд!!!" at bounding box center [1178, 159] width 201 height 25
click at [1059, 161] on img at bounding box center [1030, 158] width 81 height 46
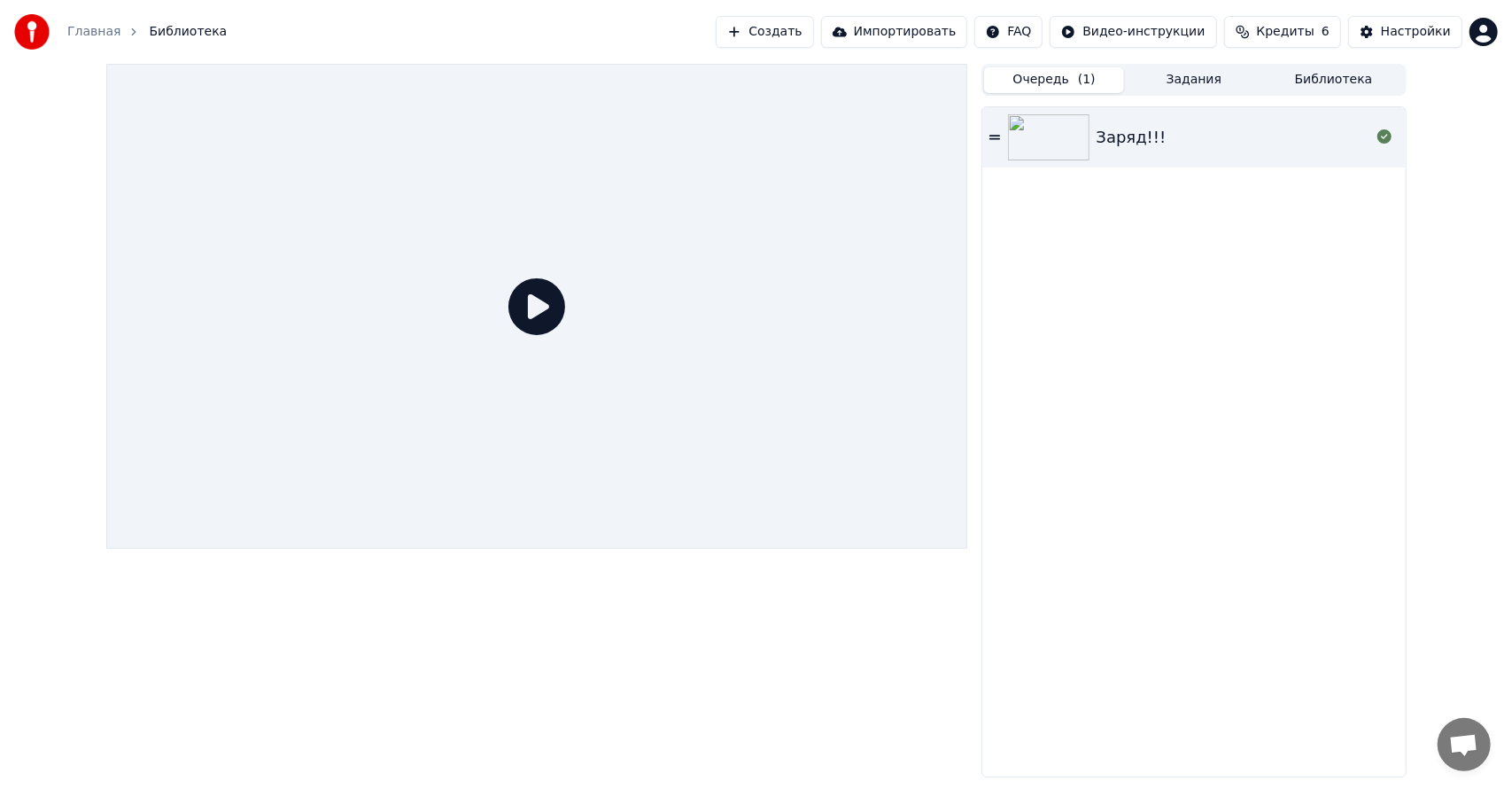
click at [1031, 79] on button "Очередь ( 1 )" at bounding box center [1054, 79] width 140 height 26
click at [1093, 122] on div at bounding box center [1052, 137] width 89 height 46
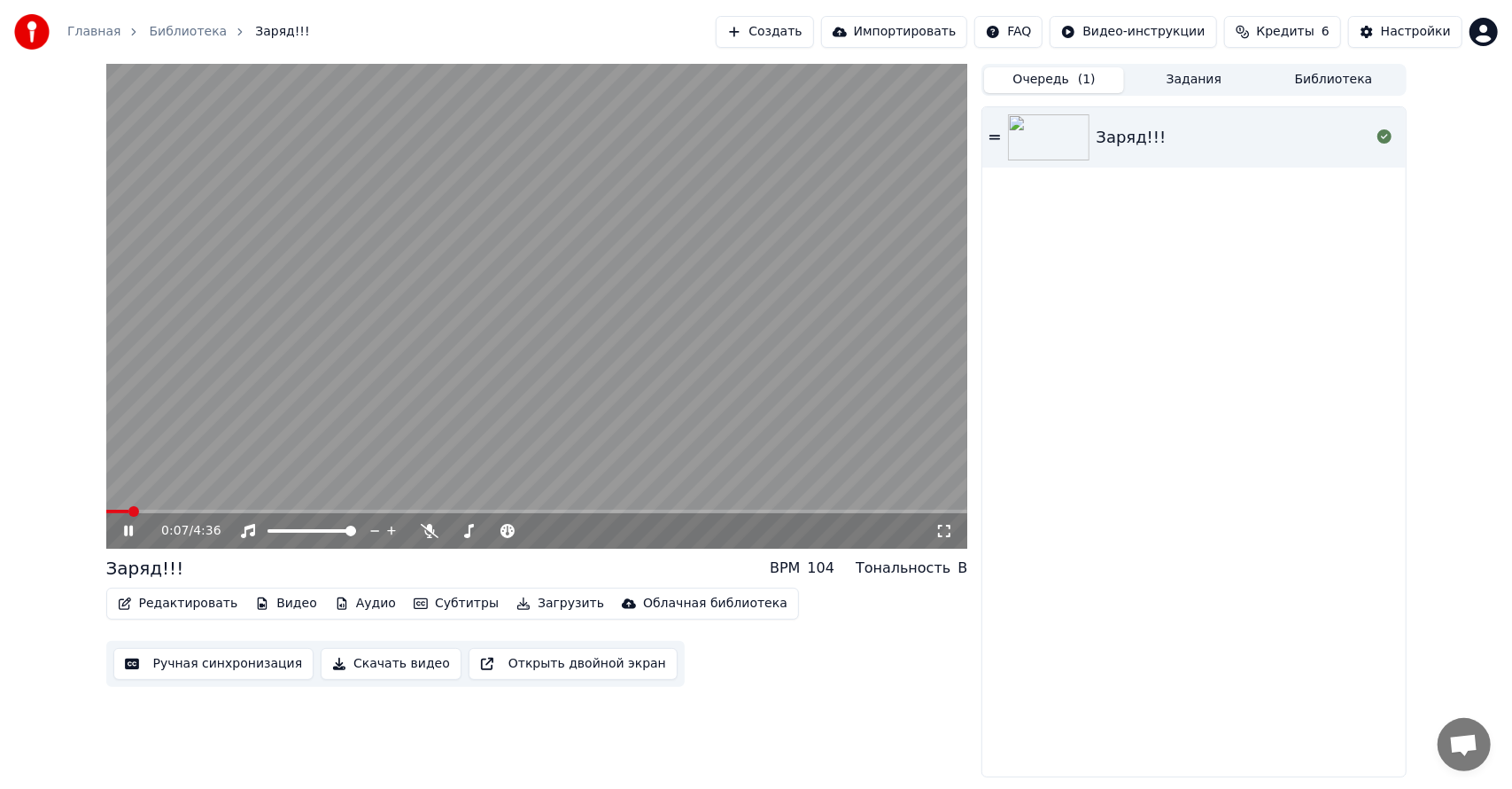
click at [544, 513] on div "0:07 / 4:36" at bounding box center [536, 530] width 861 height 35
click at [558, 510] on span at bounding box center [536, 512] width 861 height 4
click at [798, 512] on span at bounding box center [536, 512] width 861 height 4
click at [198, 603] on button "Редактировать" at bounding box center [178, 604] width 134 height 25
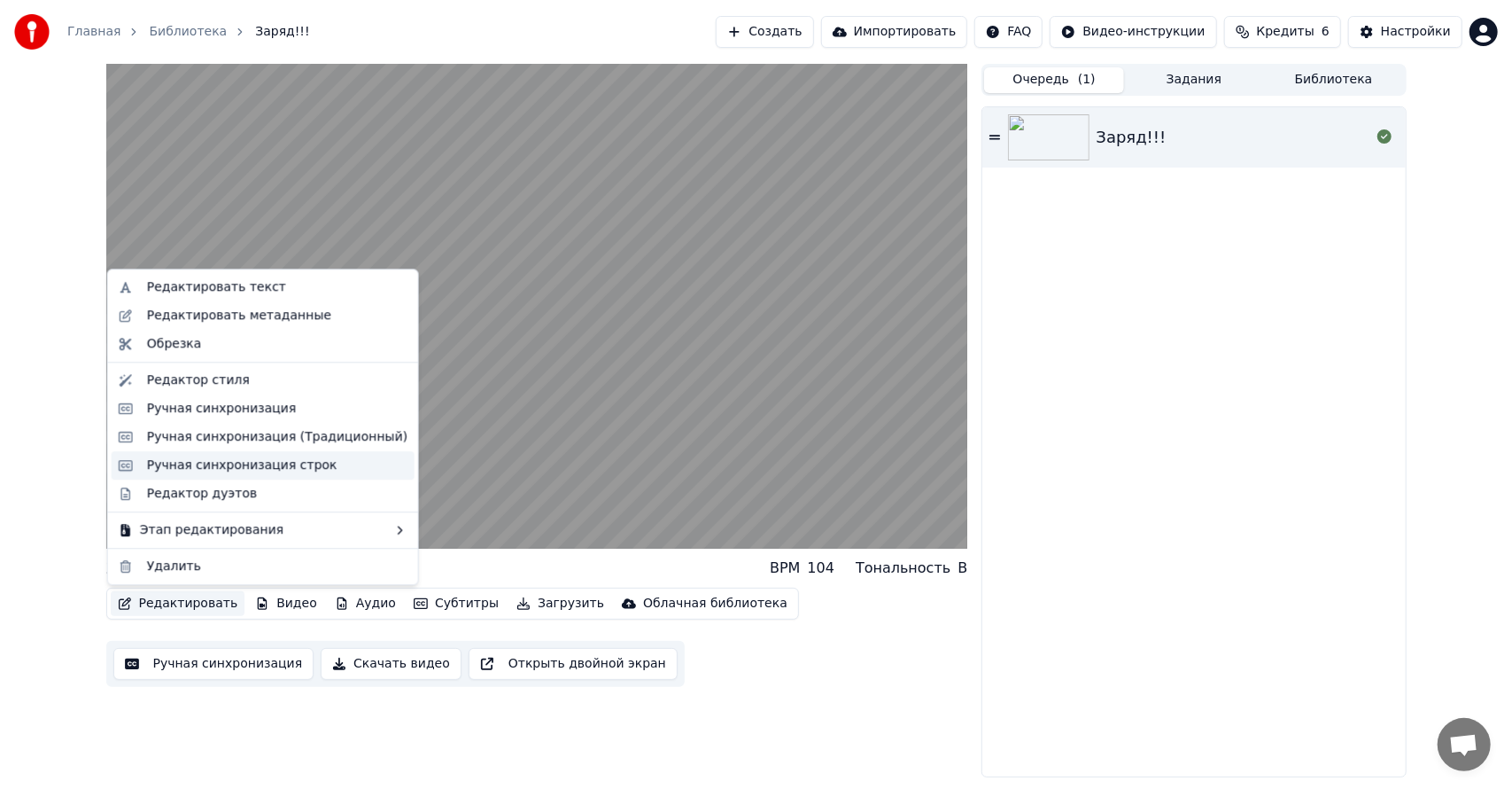
click at [263, 470] on div "Ручная синхронизация строк" at bounding box center [241, 465] width 190 height 18
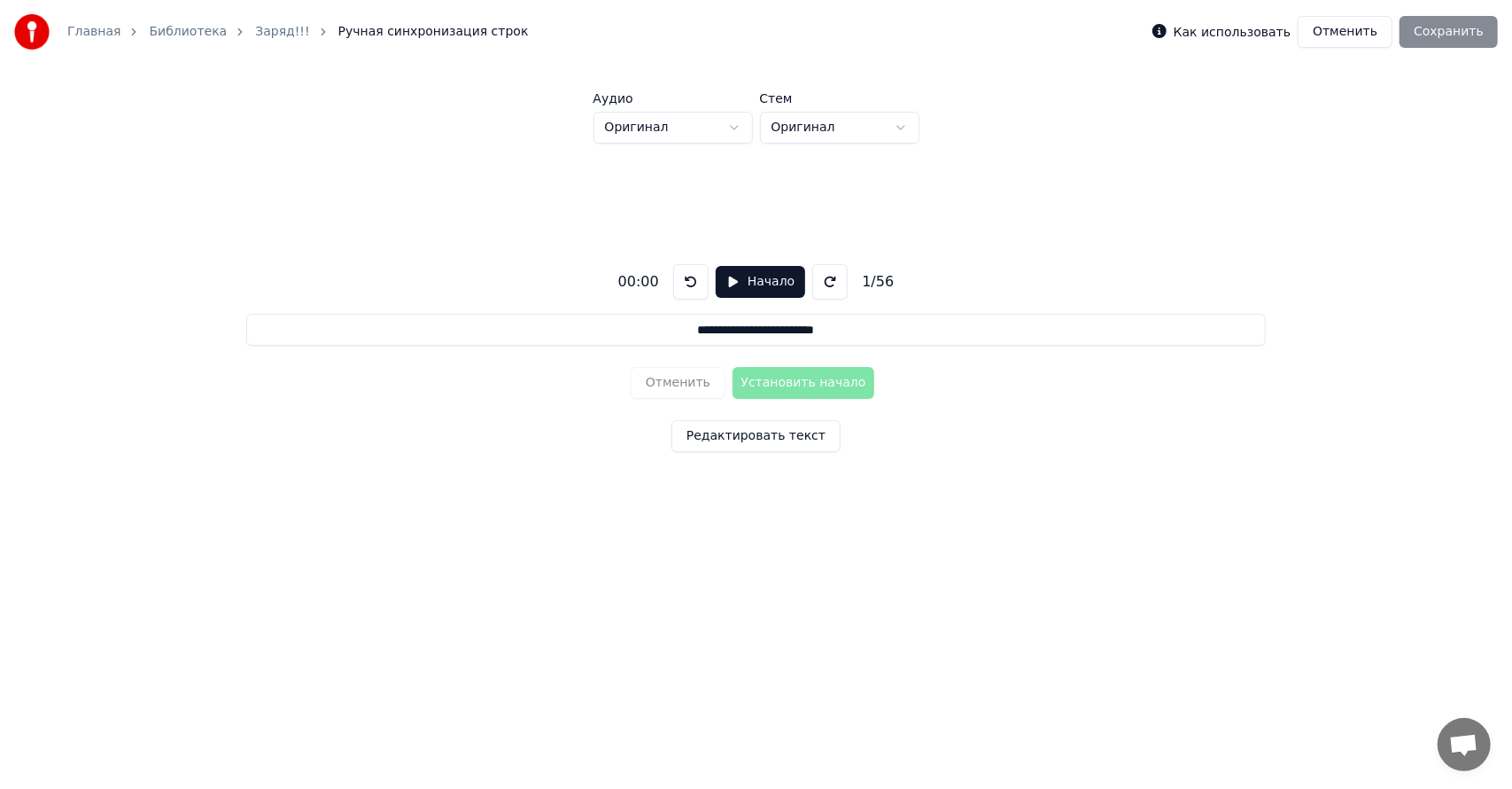
click at [799, 440] on button "Редактировать текст" at bounding box center [756, 436] width 169 height 32
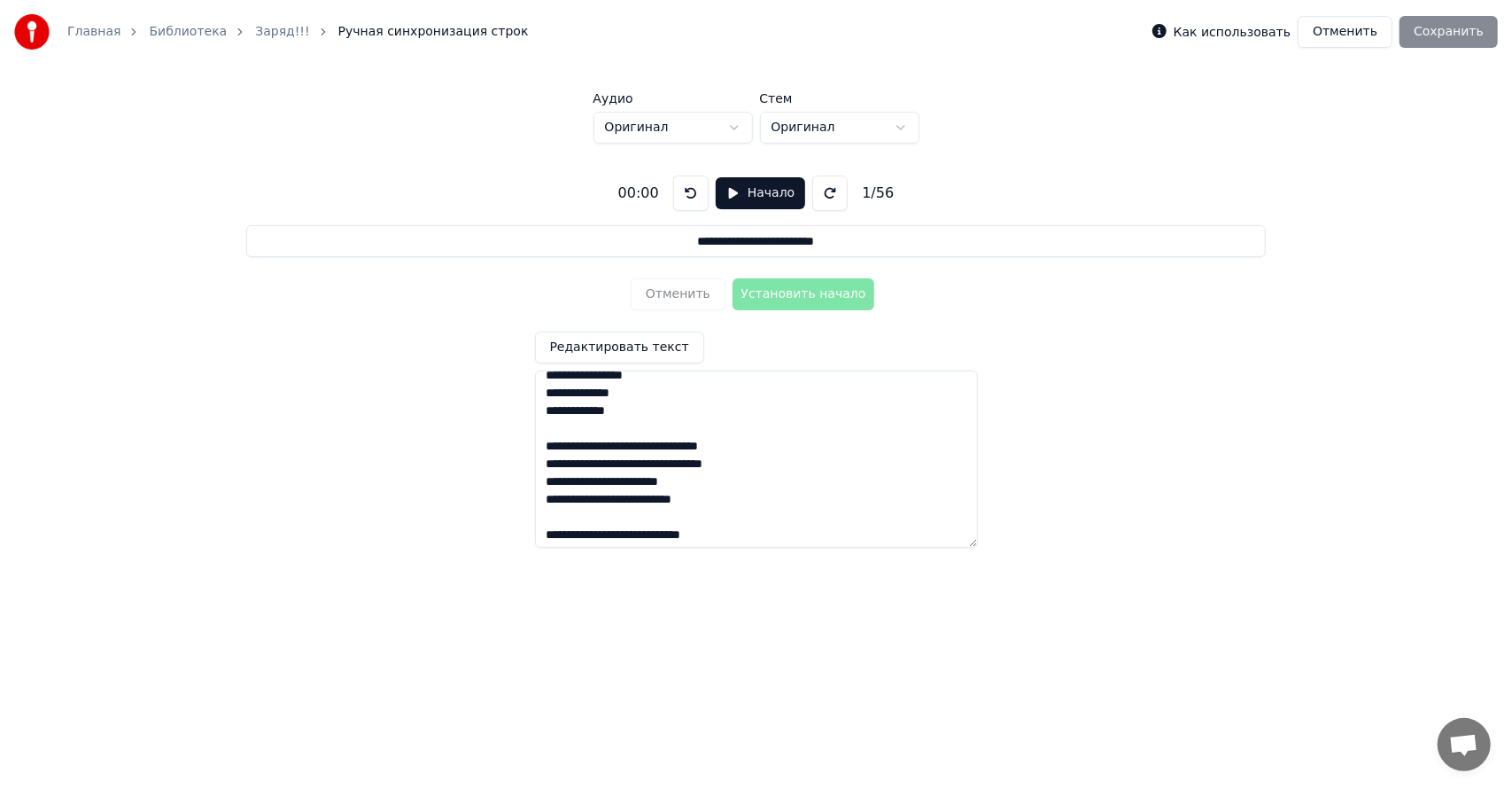
scroll to position [1025, 0]
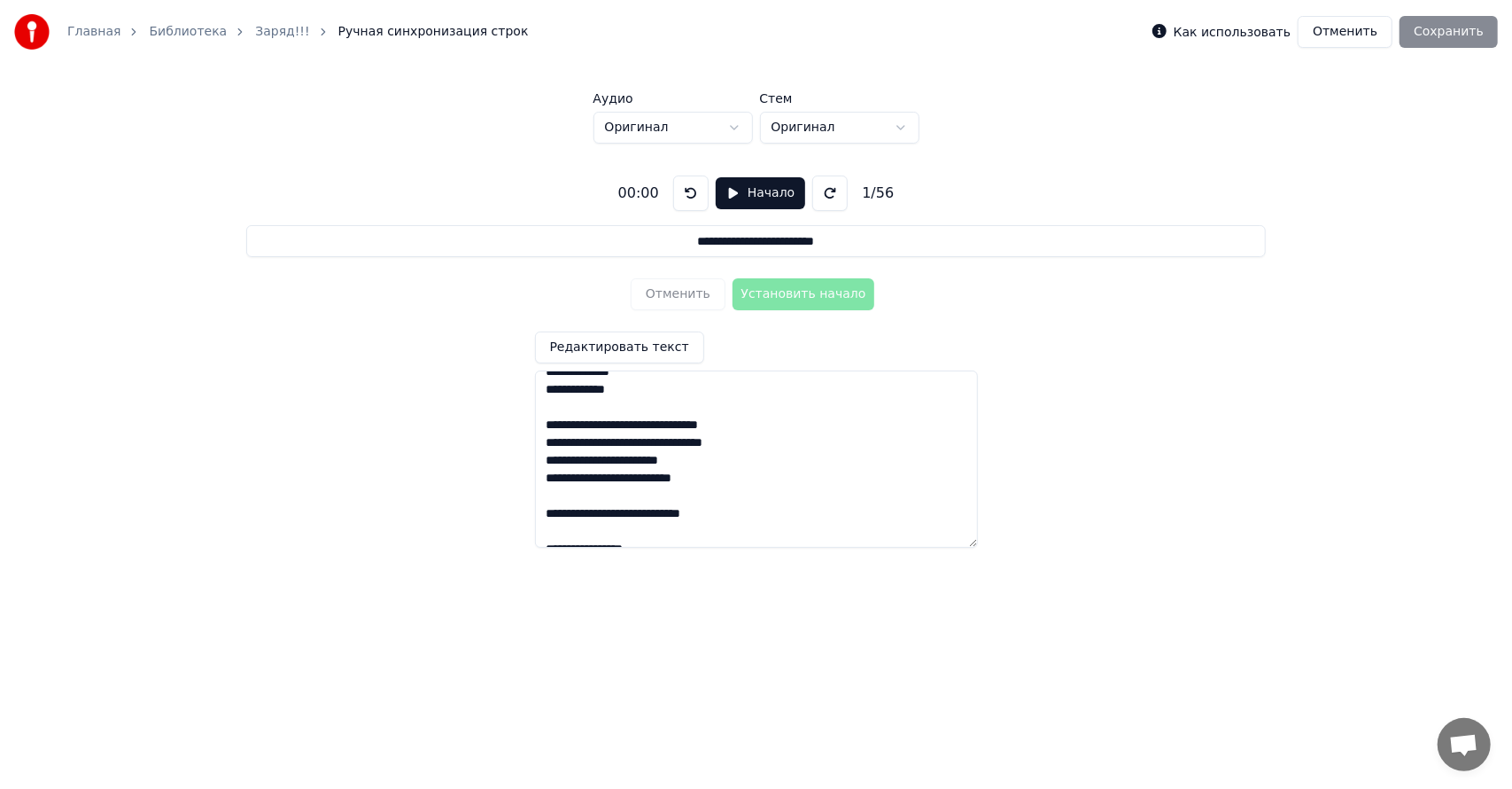
click at [1370, 36] on button "Отменить" at bounding box center [1345, 32] width 95 height 32
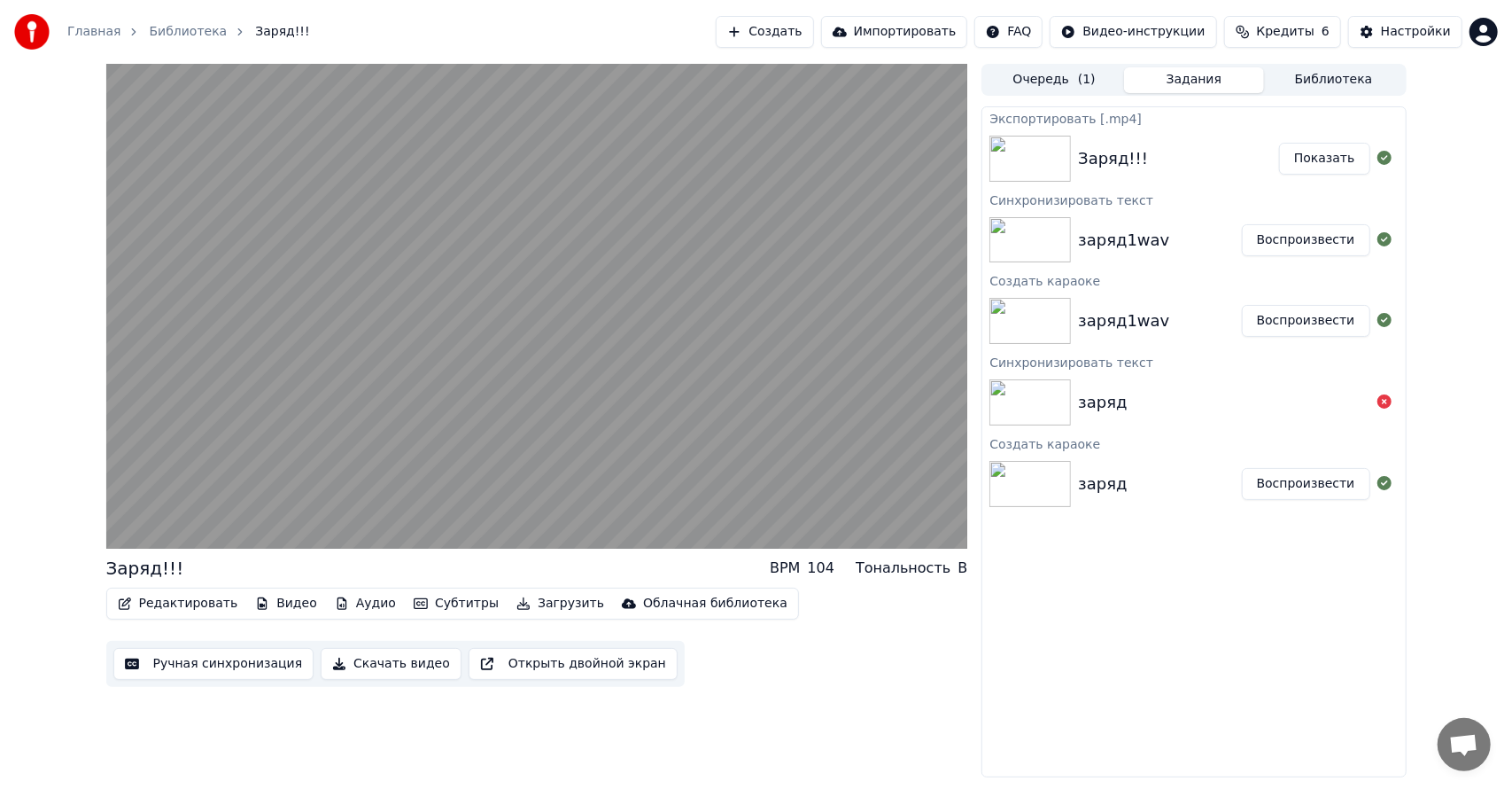
click at [1179, 83] on button "Задания" at bounding box center [1193, 79] width 140 height 26
click at [1322, 228] on button "Воспроизвести" at bounding box center [1306, 240] width 129 height 32
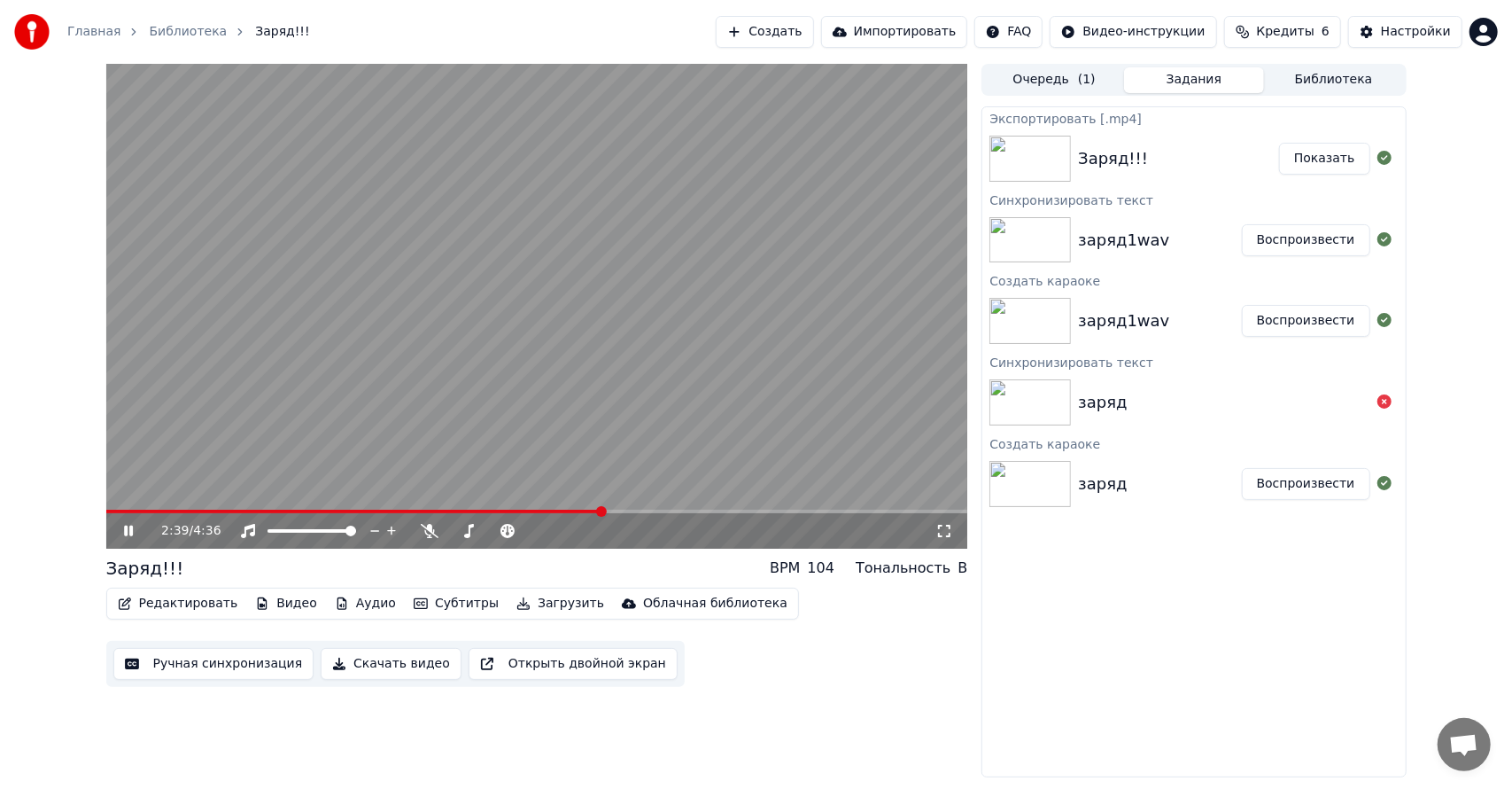
click at [601, 510] on span at bounding box center [536, 512] width 861 height 4
click at [712, 507] on video at bounding box center [536, 306] width 861 height 484
click at [652, 510] on span at bounding box center [536, 512] width 861 height 4
click at [548, 510] on span at bounding box center [378, 512] width 546 height 4
click at [521, 510] on span at bounding box center [313, 512] width 415 height 4
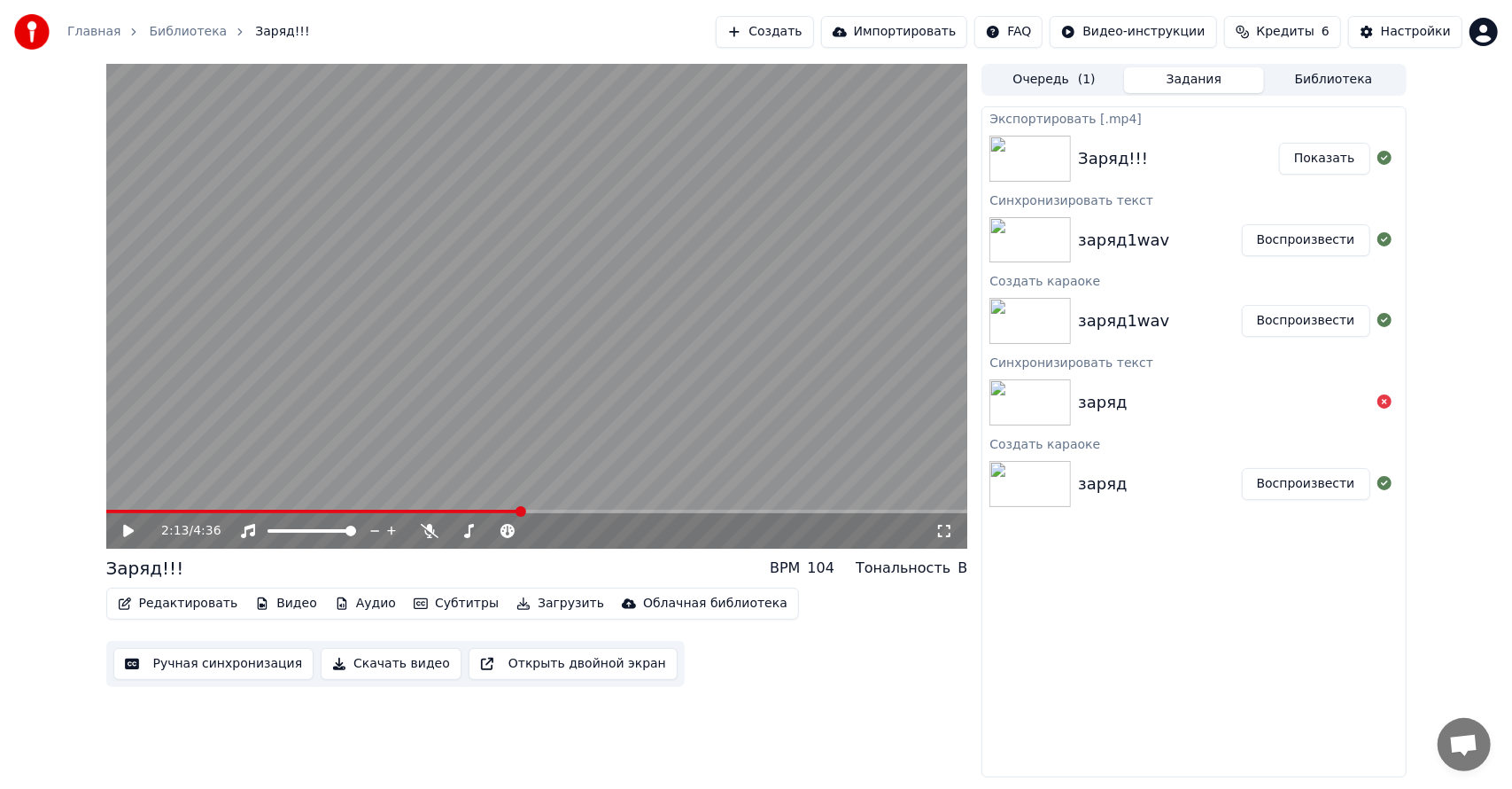
click at [492, 514] on div "2:13 / 4:36" at bounding box center [536, 530] width 861 height 35
click at [476, 510] on span at bounding box center [313, 512] width 415 height 4
click at [459, 510] on span at bounding box center [282, 512] width 353 height 4
click at [435, 509] on video at bounding box center [536, 306] width 861 height 484
click at [438, 510] on span at bounding box center [283, 512] width 355 height 4
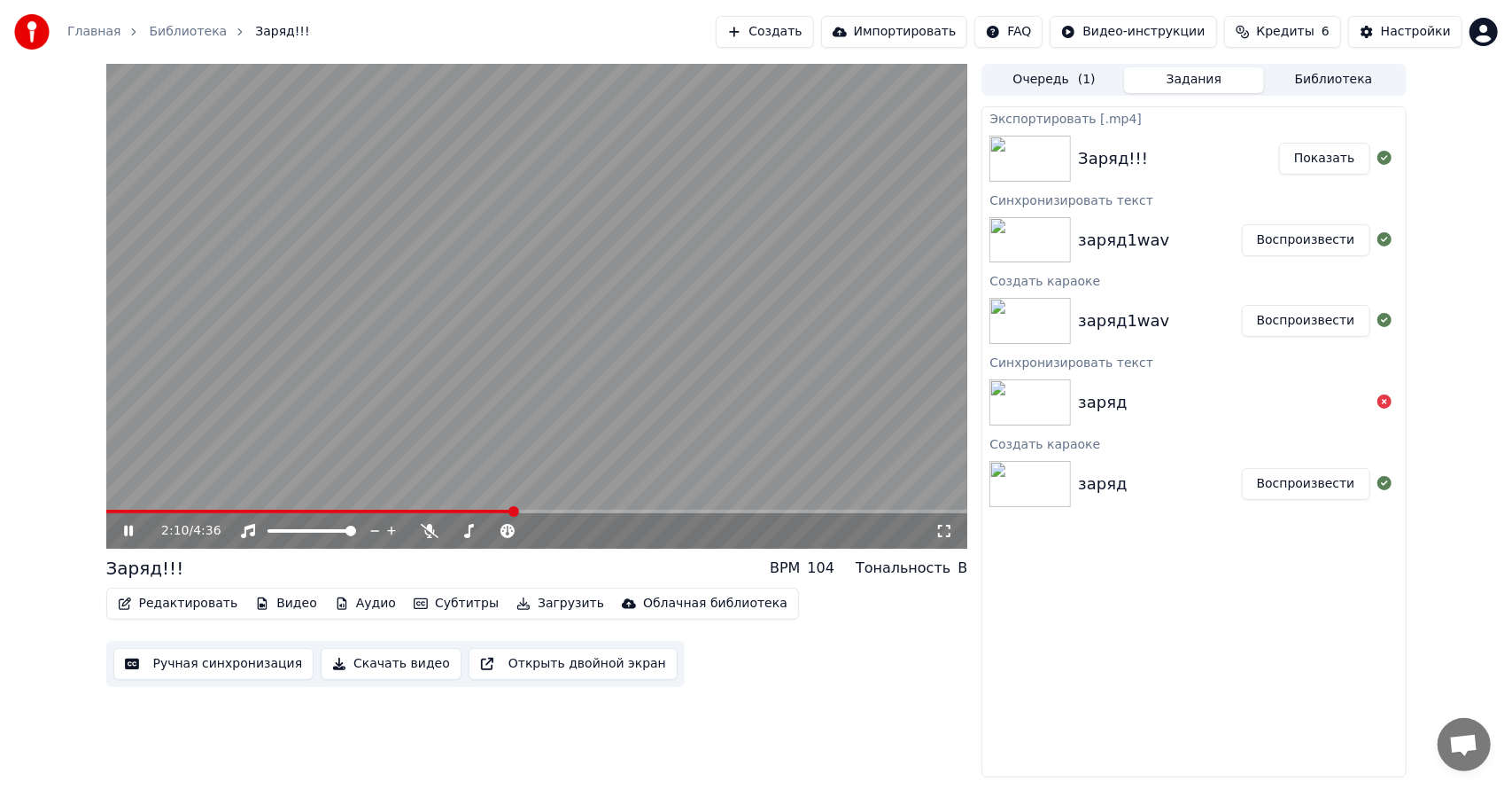
click at [1312, 161] on button "Показать" at bounding box center [1324, 159] width 91 height 32
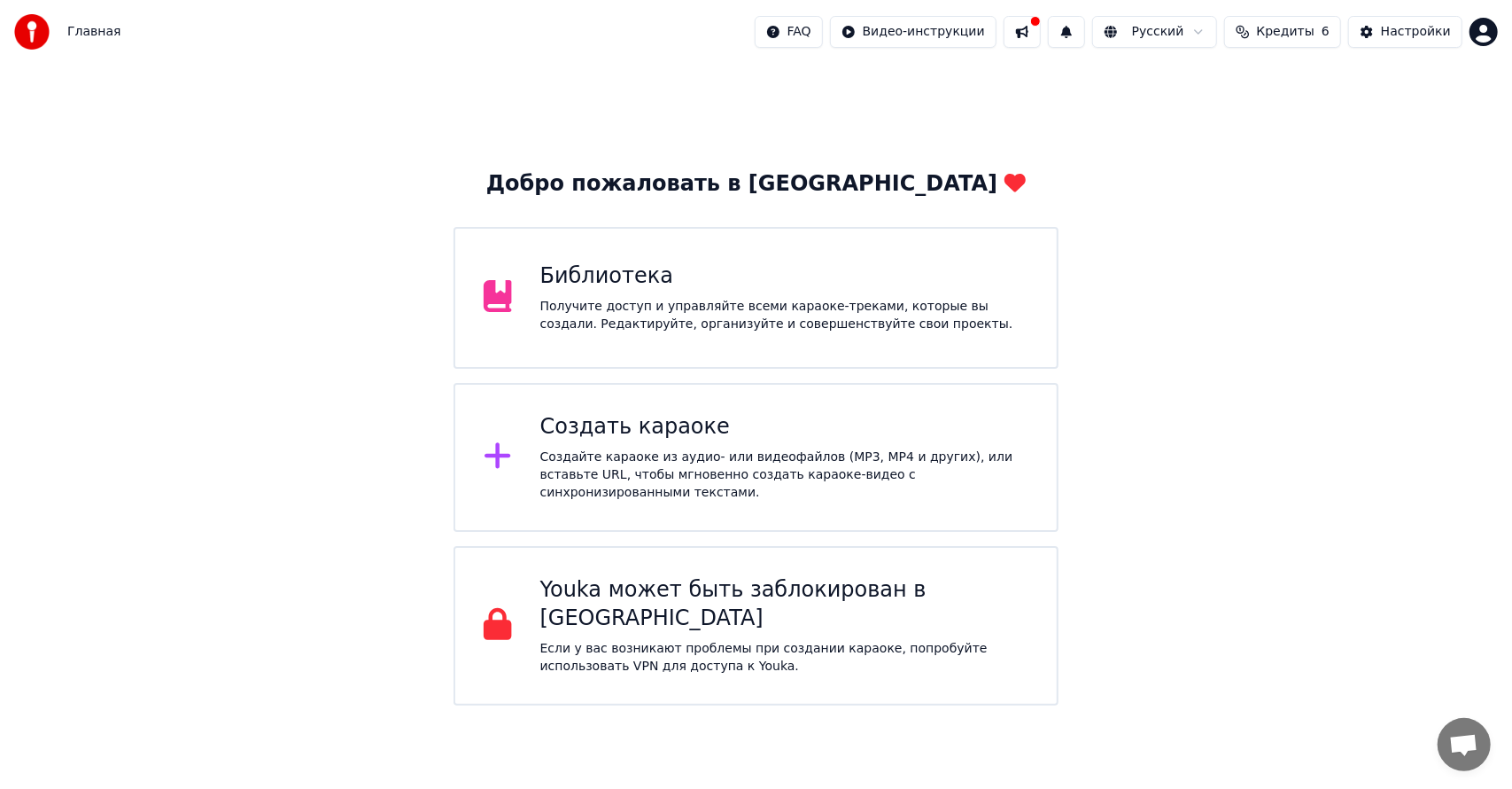
click at [893, 315] on div "Получите доступ и управляйте всеми караоке-треками, которые вы создали. Редакти…" at bounding box center [784, 315] width 488 height 35
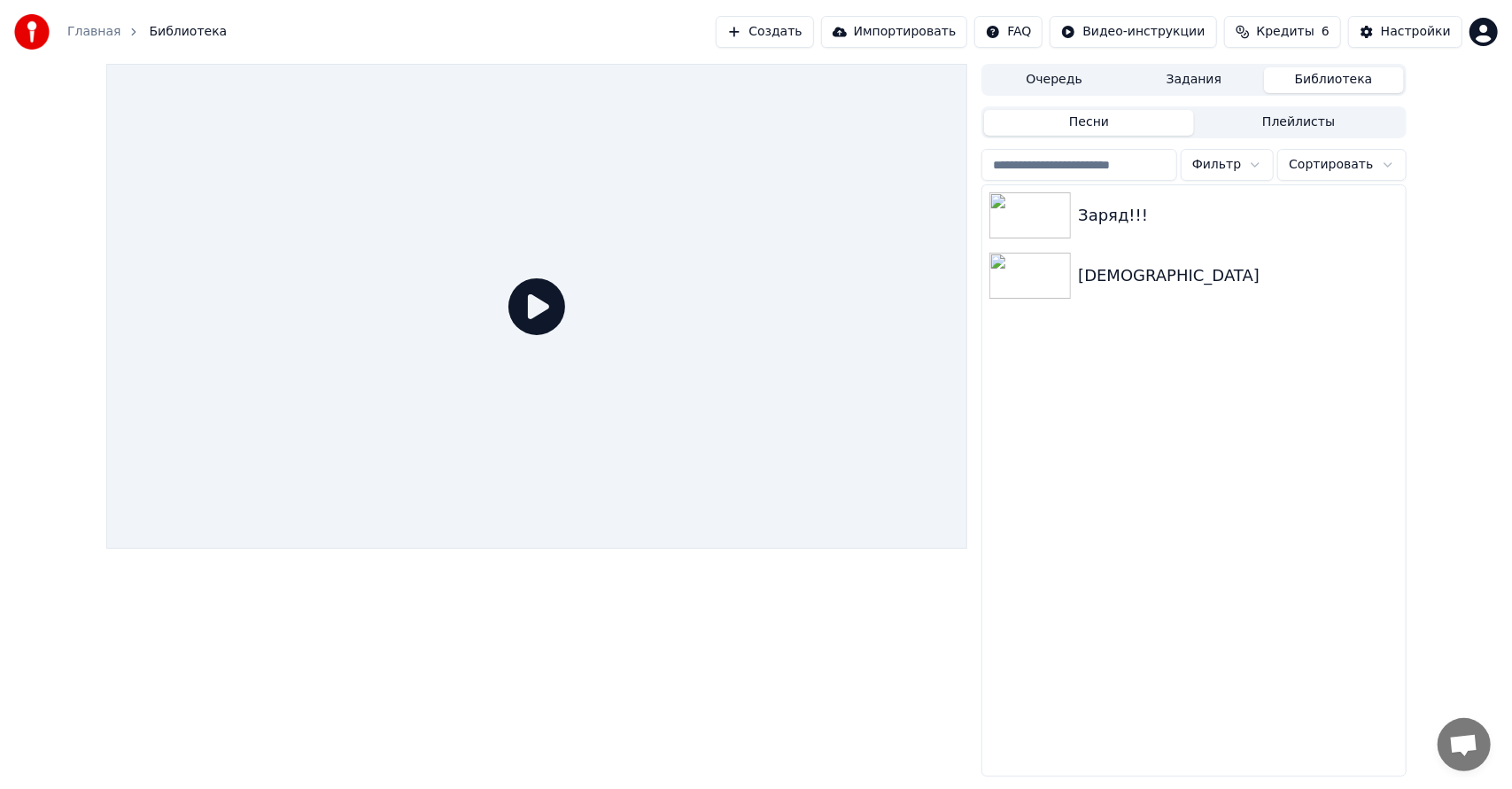
click at [1299, 75] on button "Библиотека" at bounding box center [1333, 79] width 140 height 26
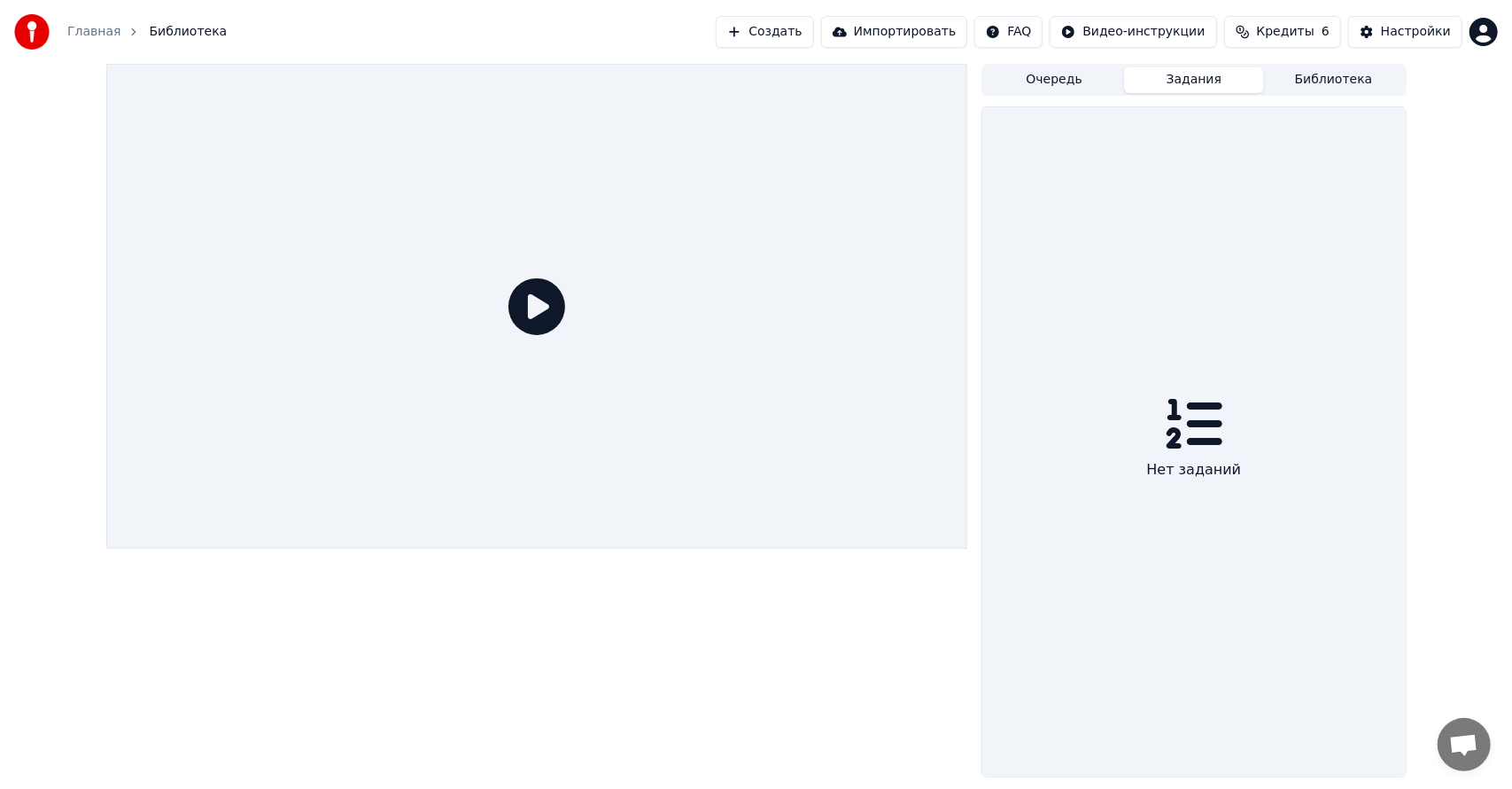
click at [1184, 85] on button "Задания" at bounding box center [1193, 79] width 140 height 26
click at [1061, 84] on button "Очередь" at bounding box center [1054, 79] width 140 height 26
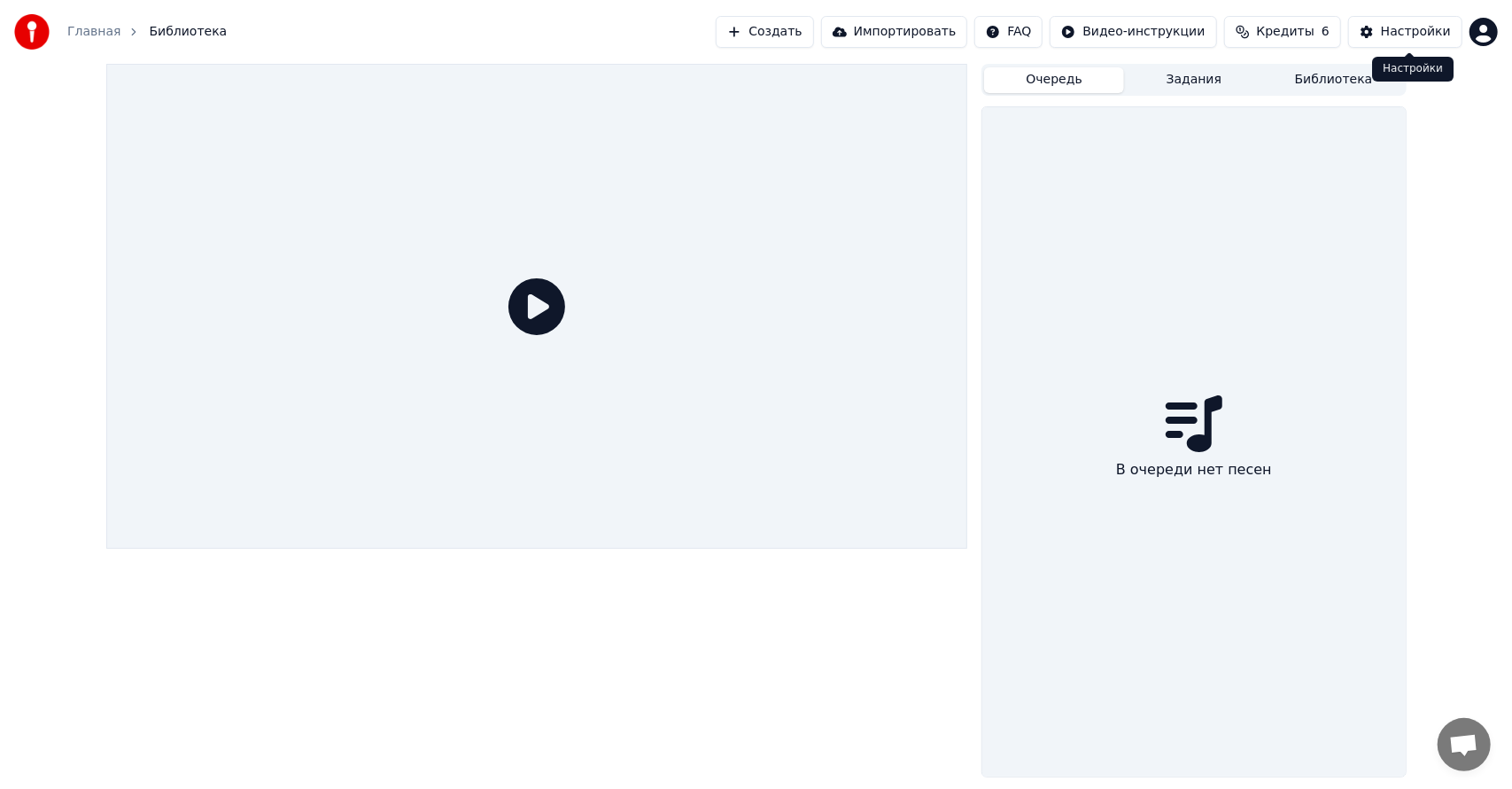
click at [1451, 36] on div "Настройки" at bounding box center [1416, 31] width 70 height 18
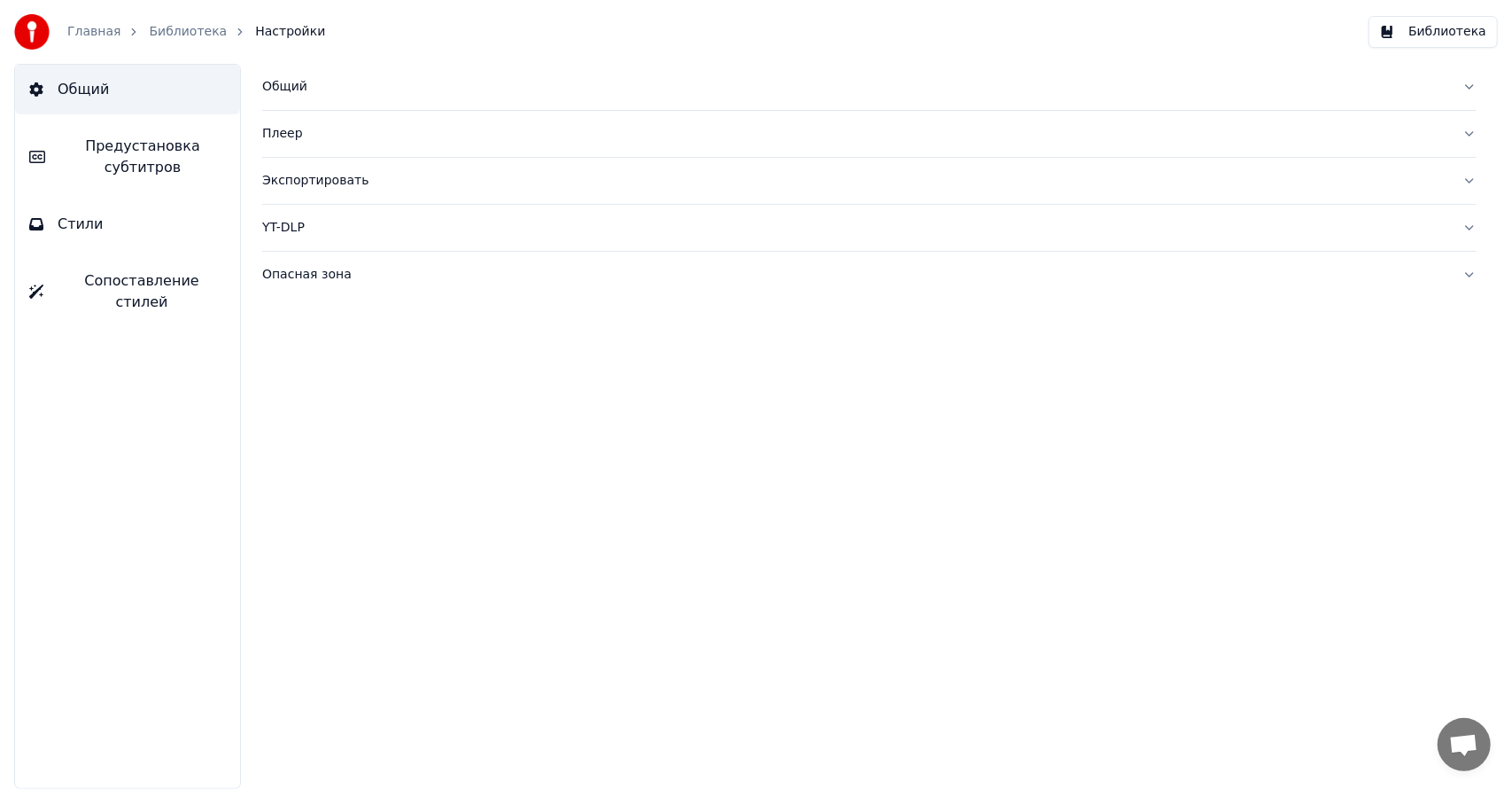
click at [1431, 43] on button "Библиотека" at bounding box center [1433, 32] width 130 height 32
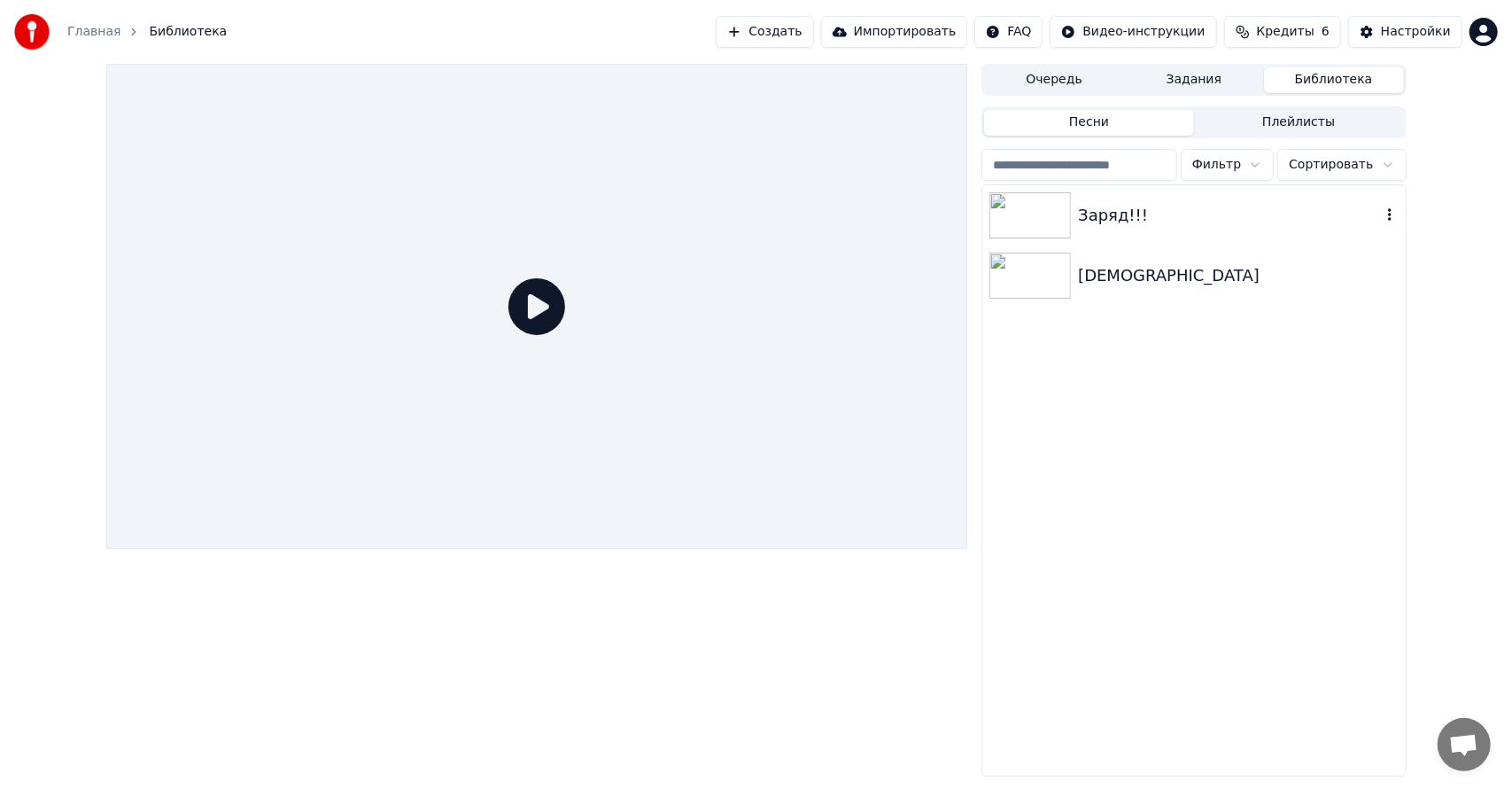
click at [1130, 215] on div "Заряд!!!" at bounding box center [1228, 215] width 302 height 25
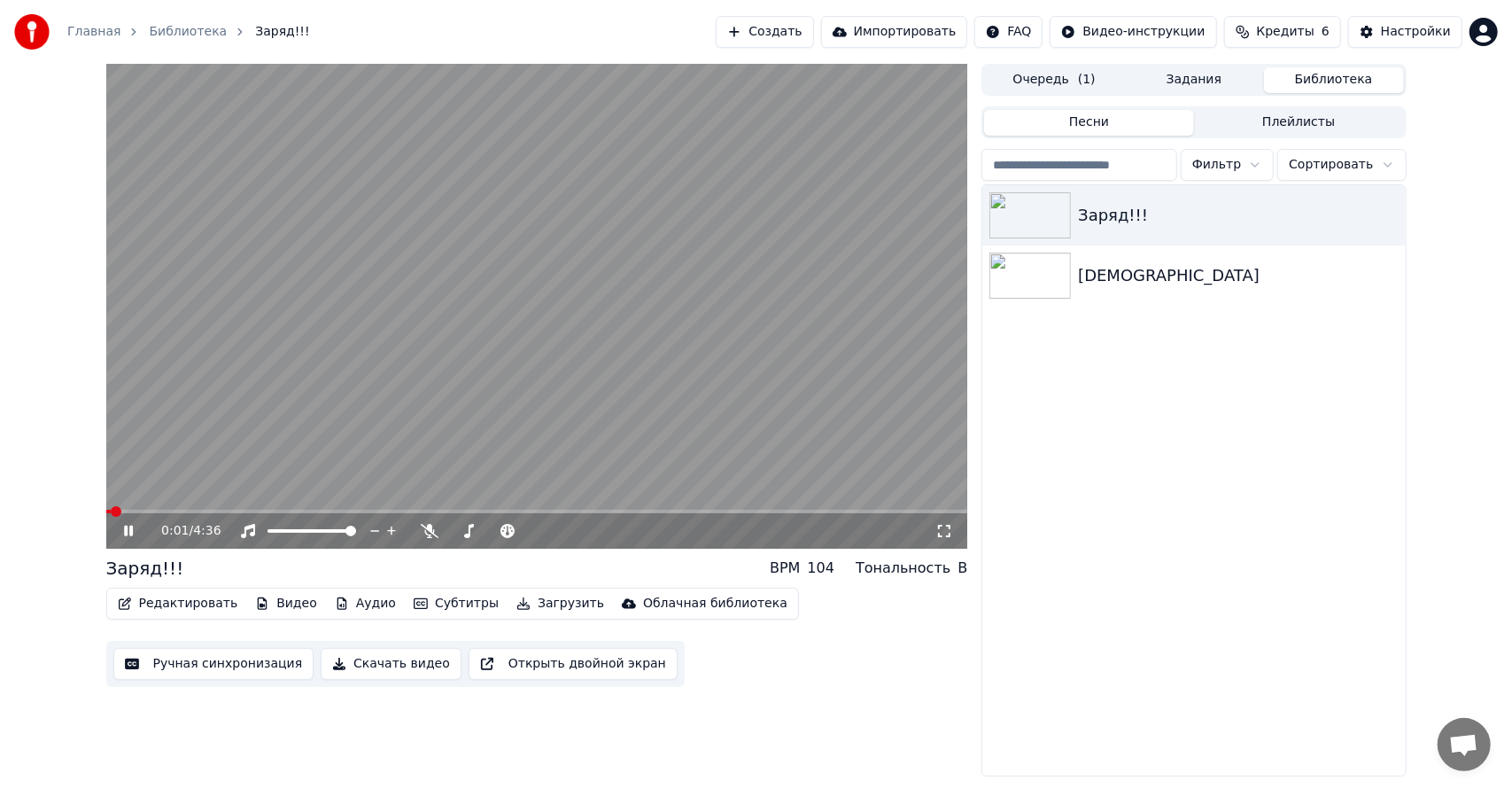
click at [253, 667] on button "Ручная синхронизация" at bounding box center [214, 664] width 201 height 32
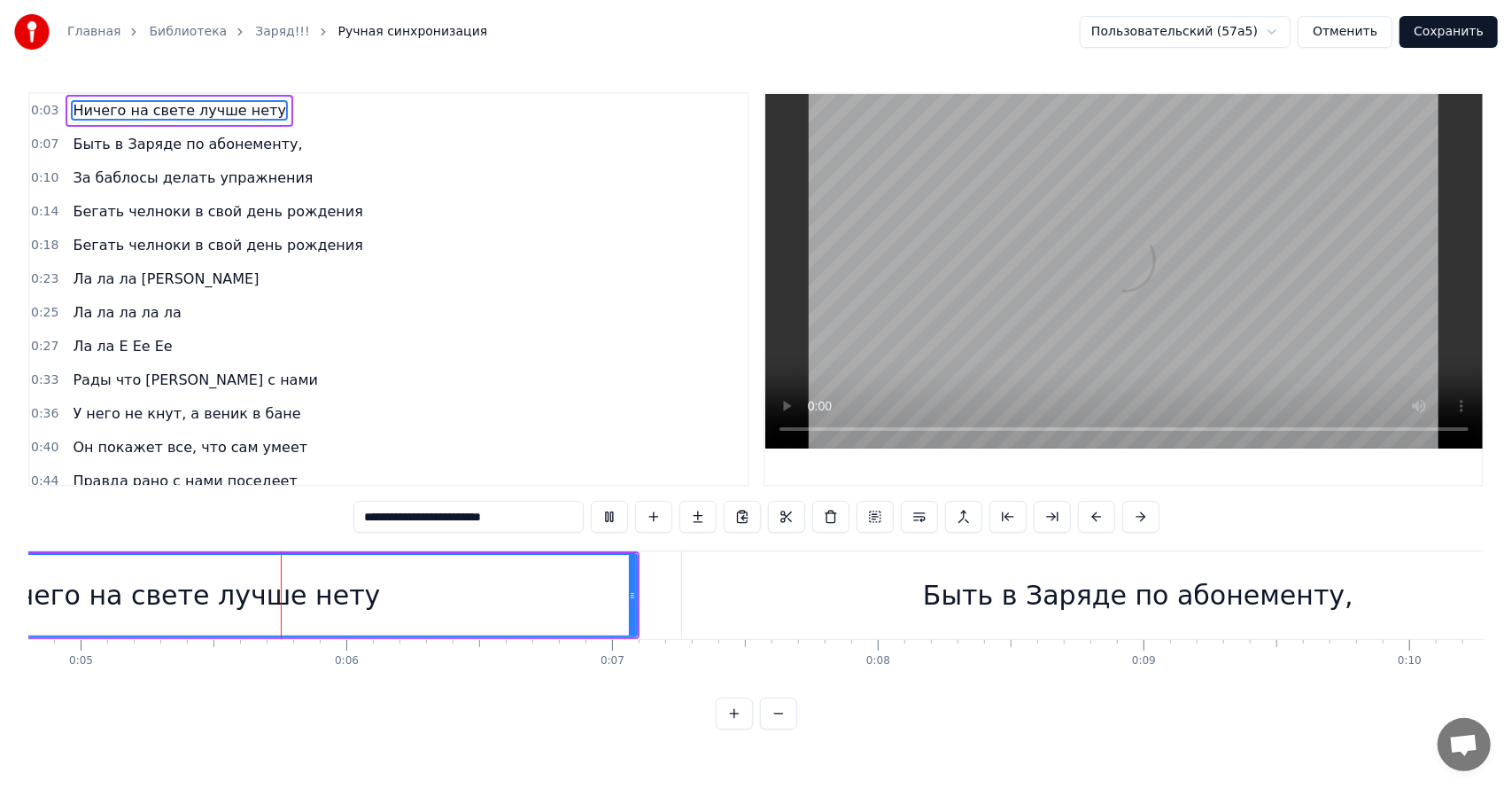
scroll to position [0, 1290]
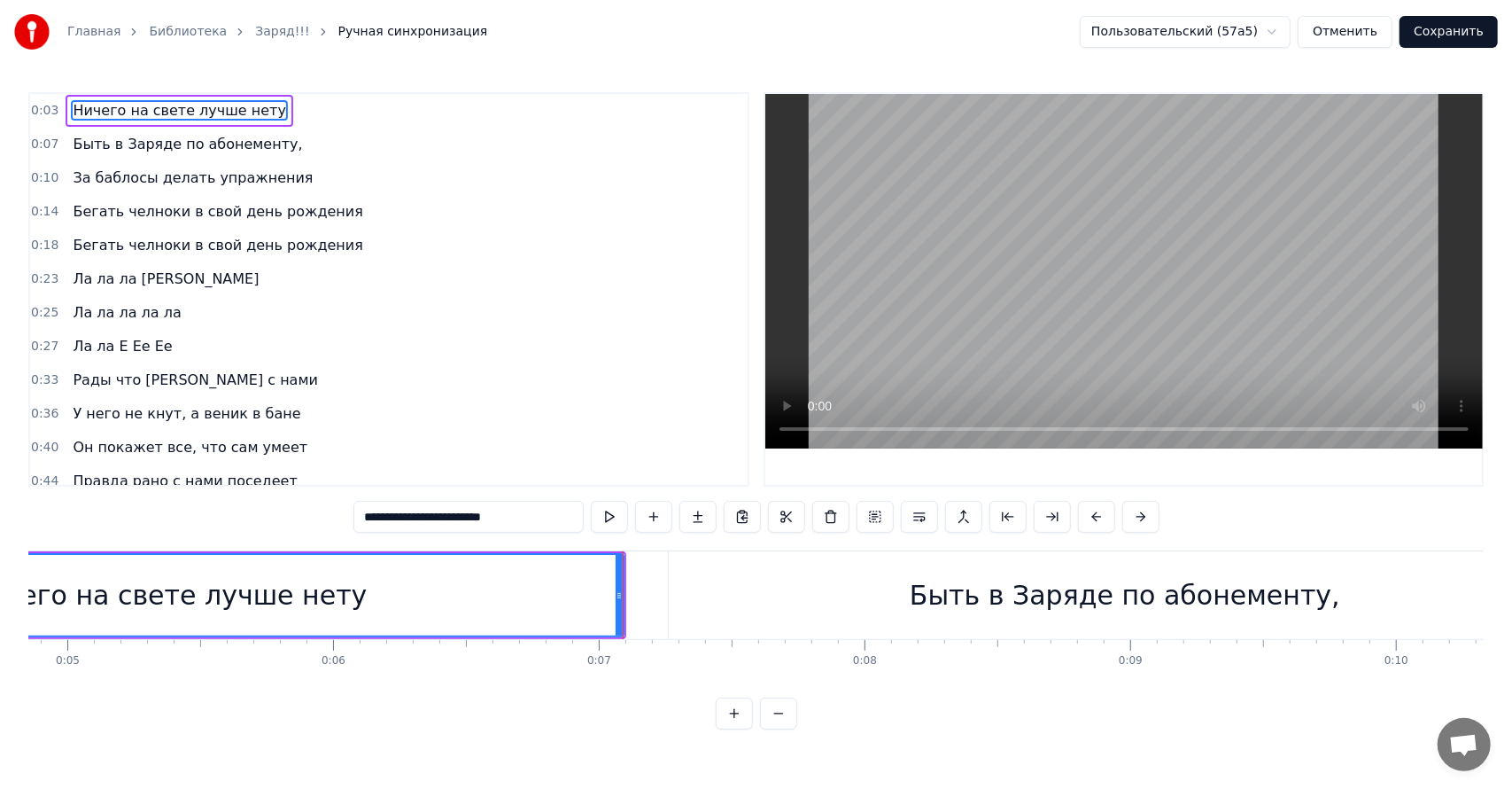
click at [183, 313] on div "0:25 Ла ла ла ла ла" at bounding box center [389, 313] width 718 height 34
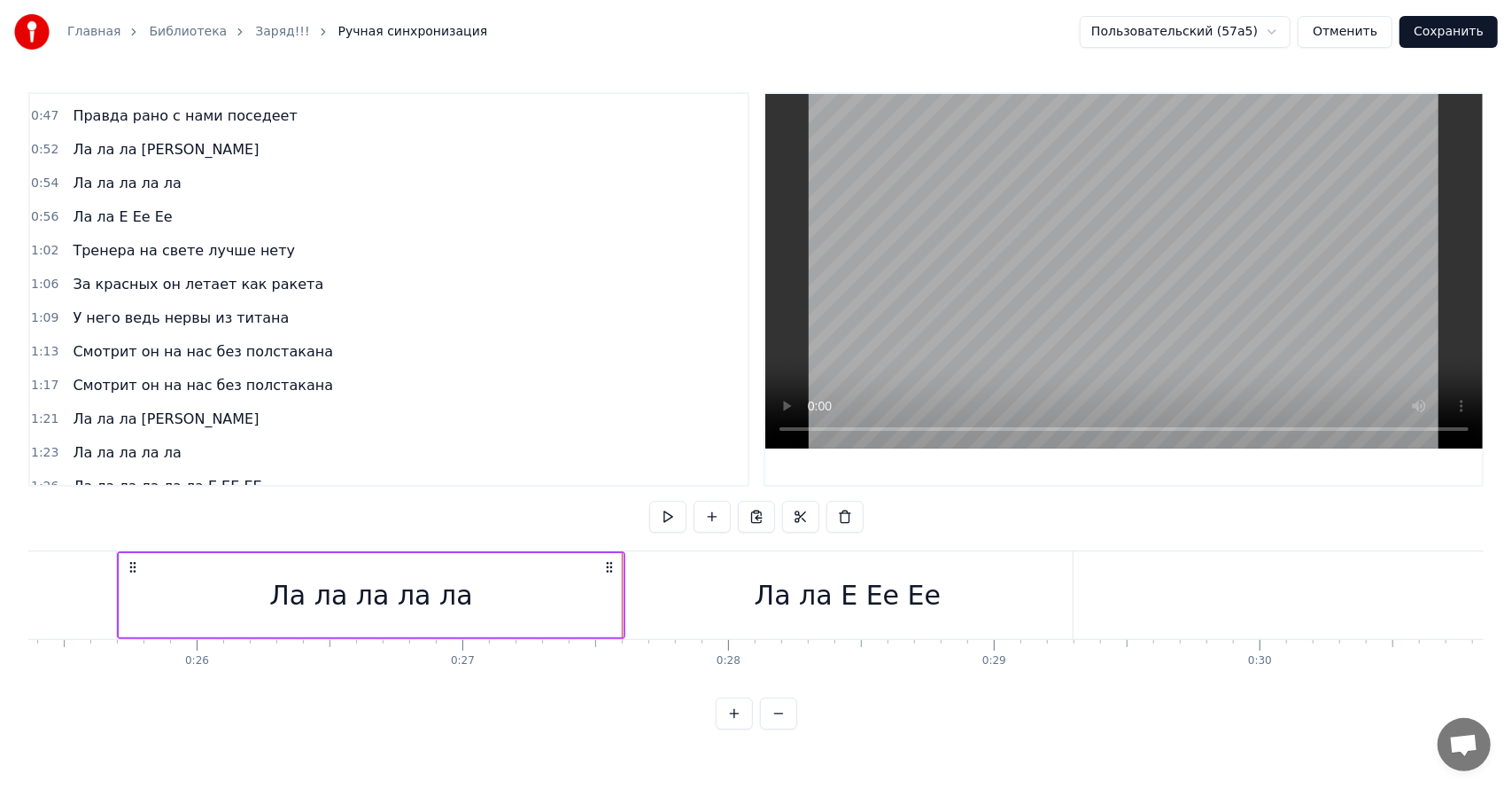
scroll to position [342, 0]
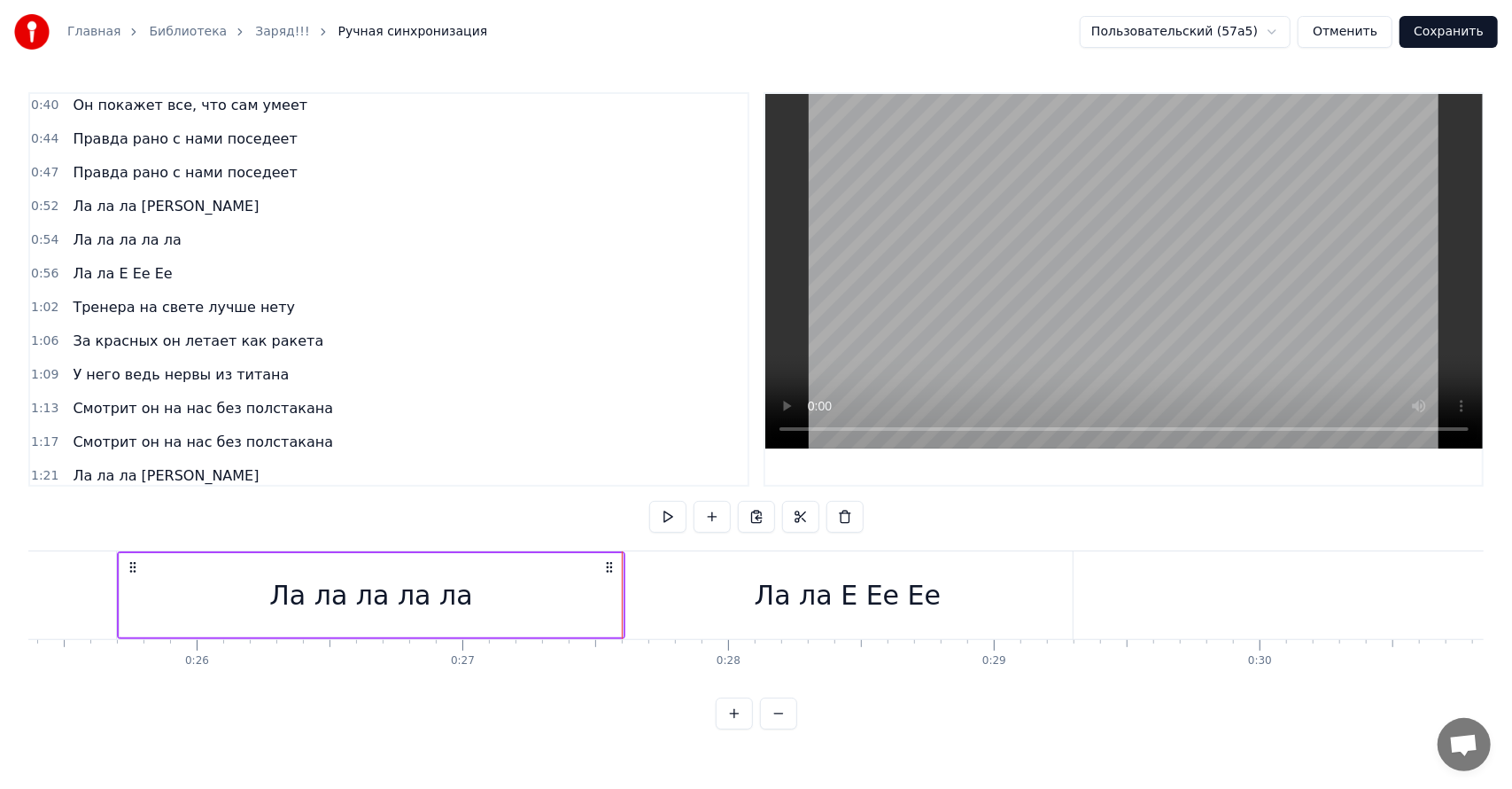
click at [181, 189] on div "0:52 Ла ла ла ла лала" at bounding box center [389, 206] width 718 height 34
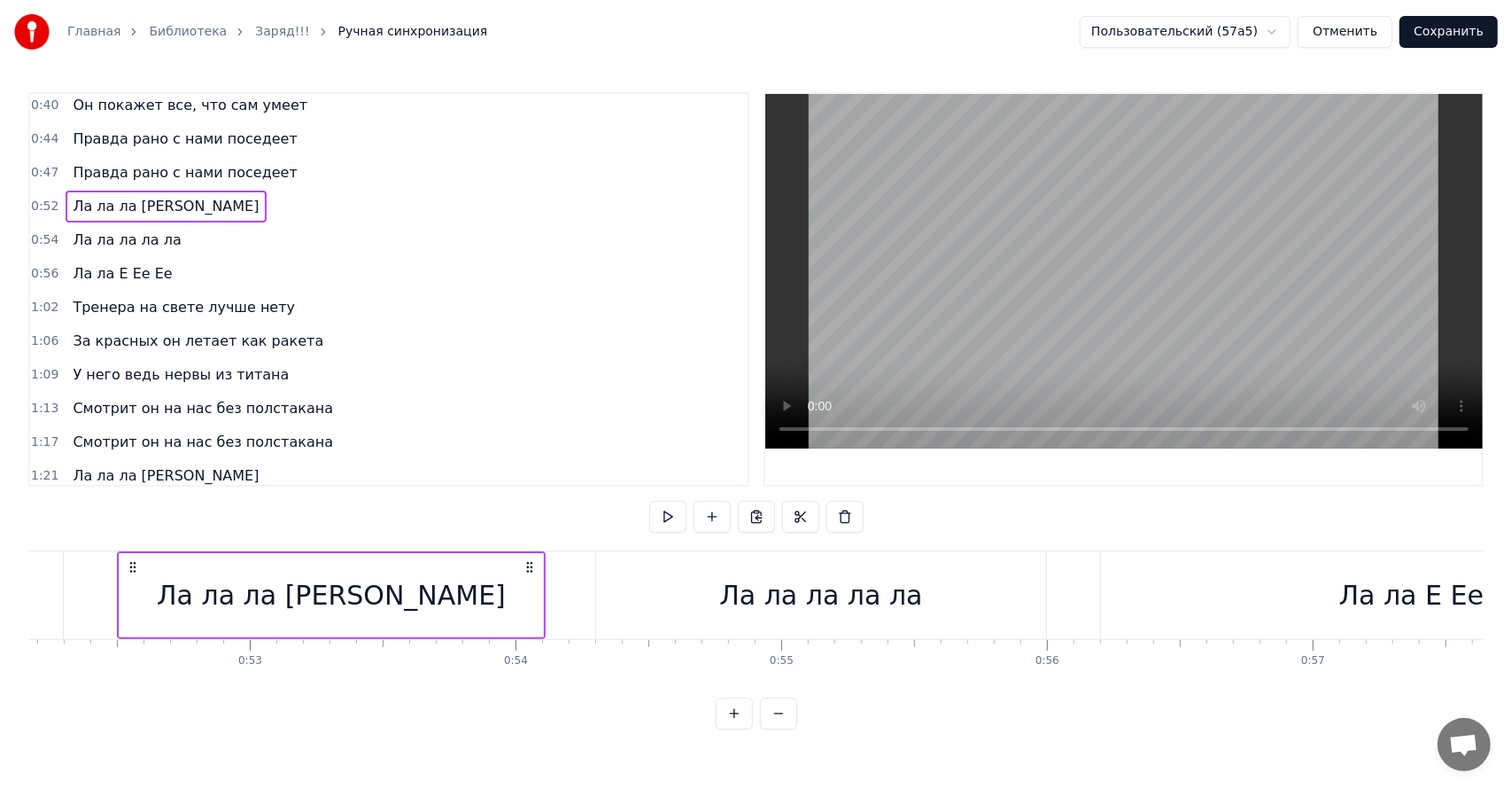
scroll to position [684, 0]
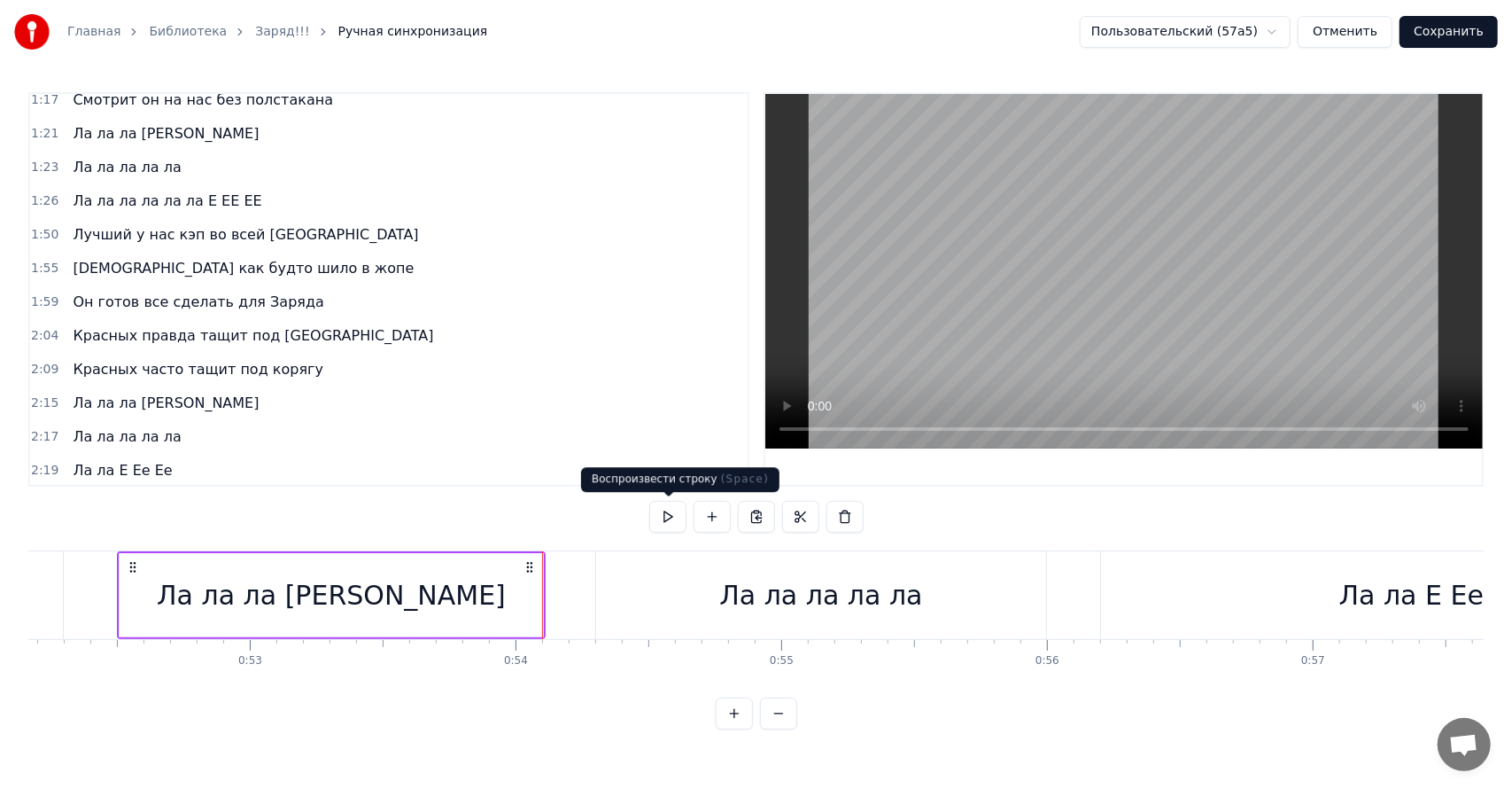
click at [664, 519] on button at bounding box center [667, 517] width 37 height 32
click at [622, 571] on div "Ла ла ла ла ла" at bounding box center [821, 595] width 450 height 88
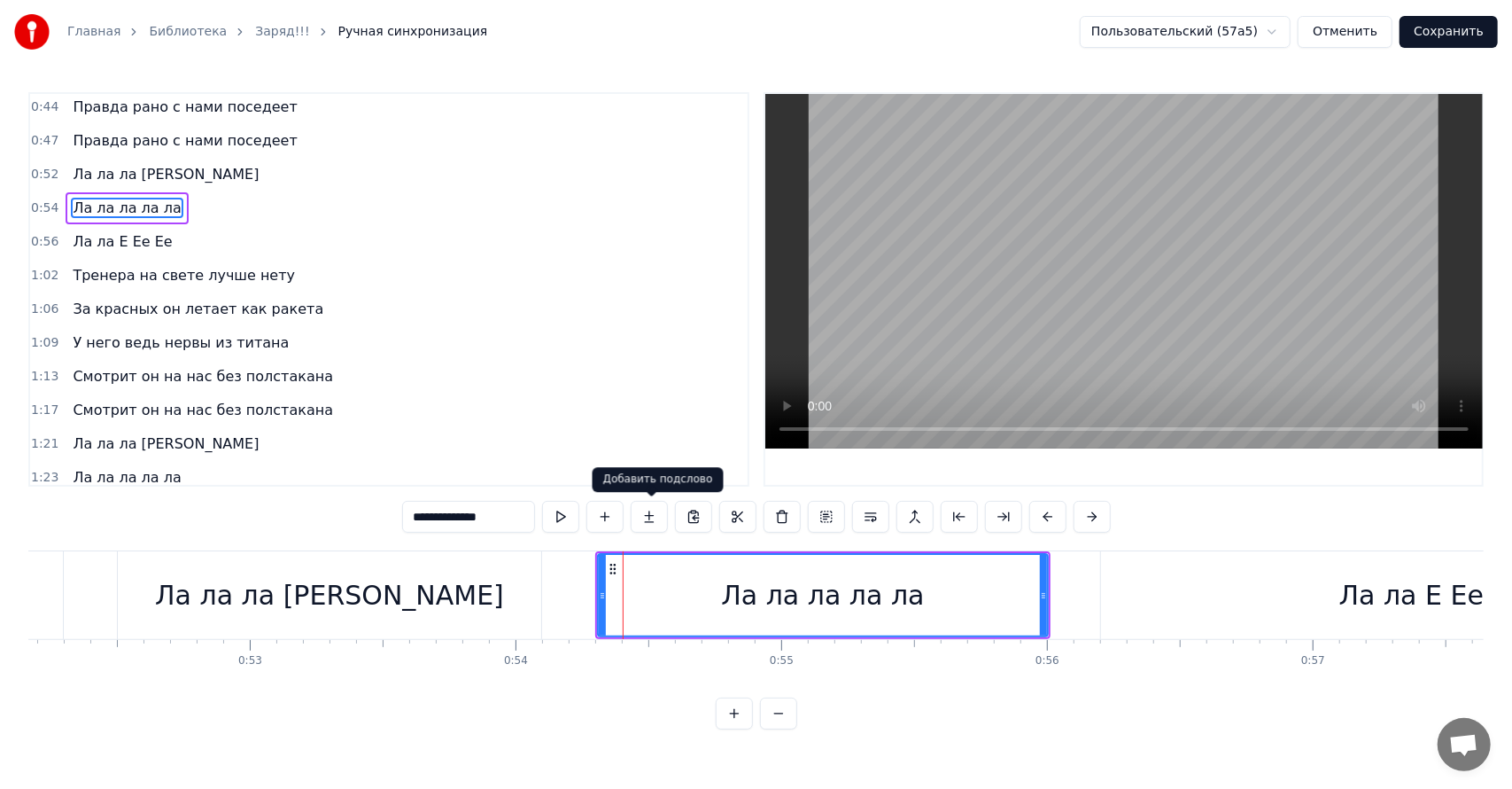
scroll to position [284, 0]
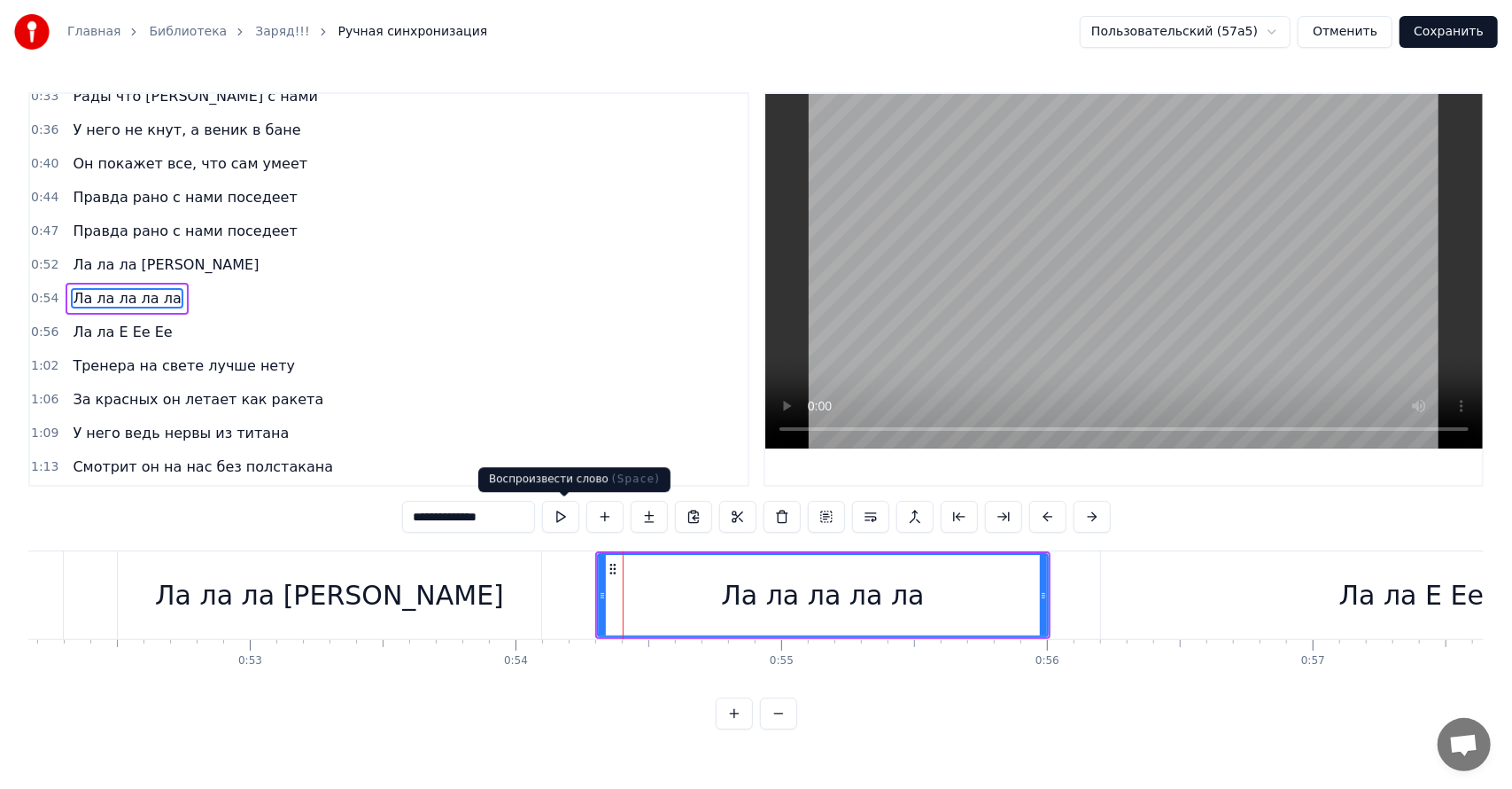
click at [551, 523] on button at bounding box center [560, 517] width 37 height 32
click at [1134, 581] on div "Ла ла Е Ее Ее" at bounding box center [1432, 595] width 663 height 88
type input "**********"
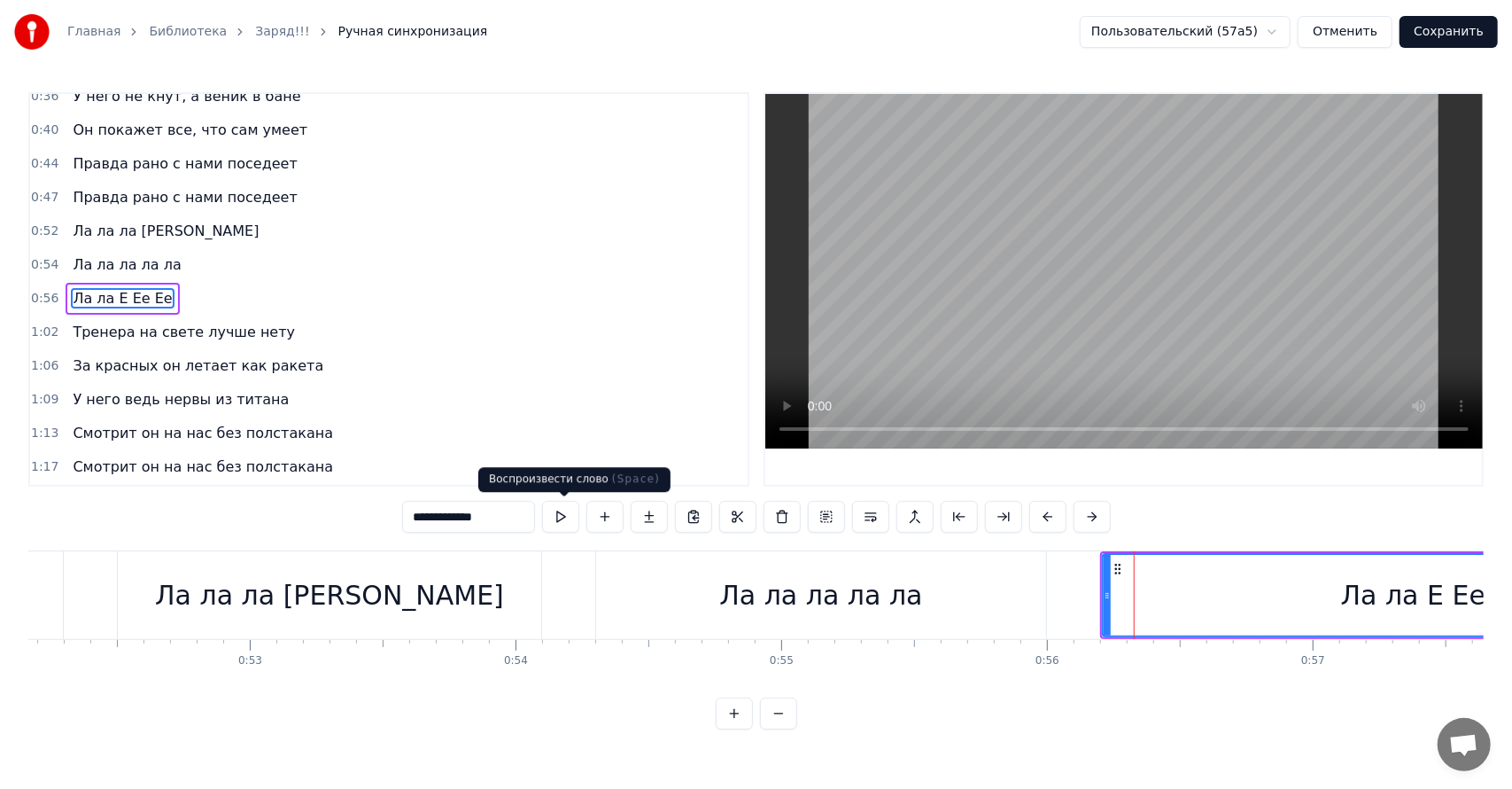
click at [574, 511] on button at bounding box center [560, 517] width 37 height 32
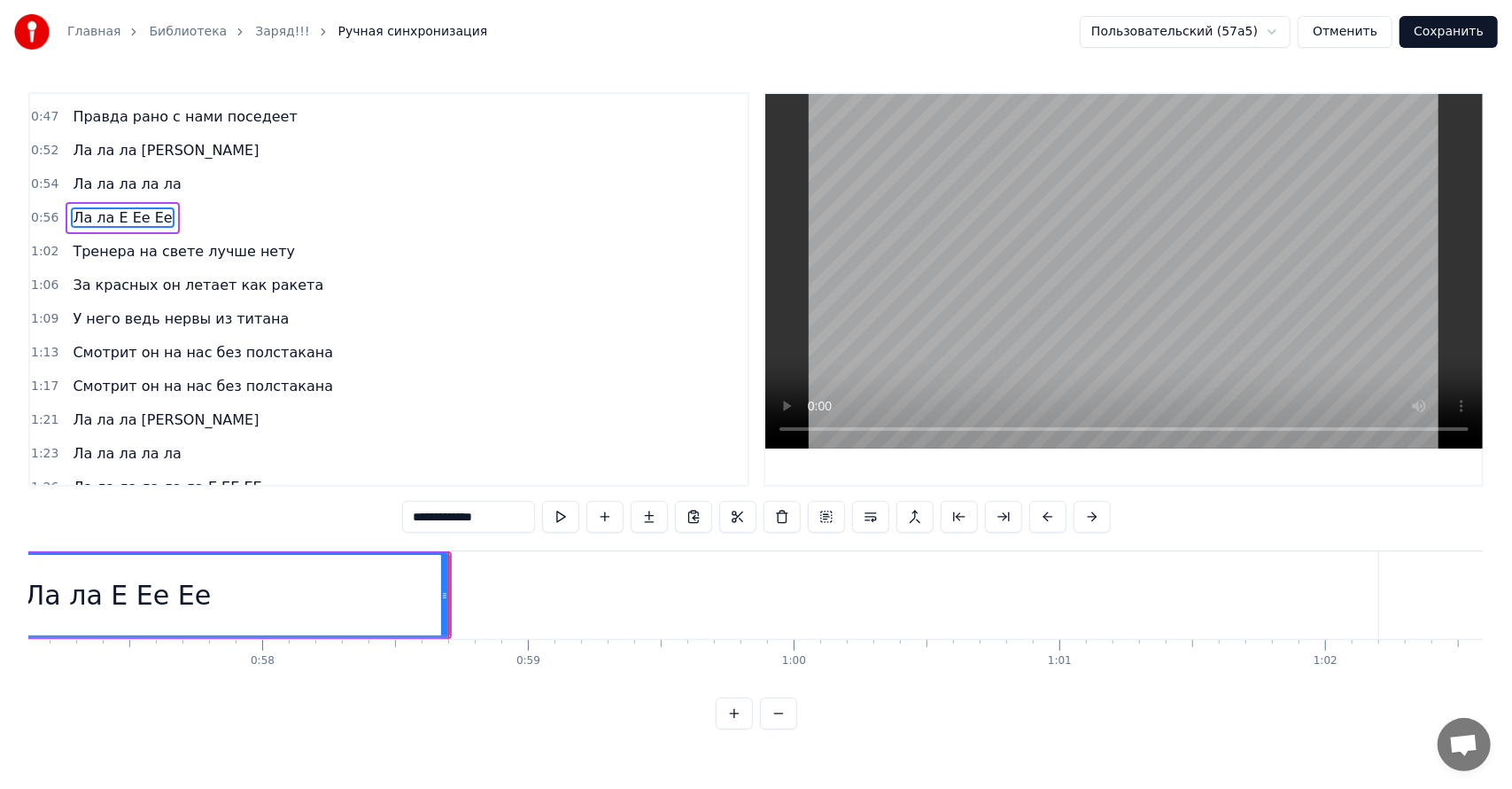
scroll to position [406, 0]
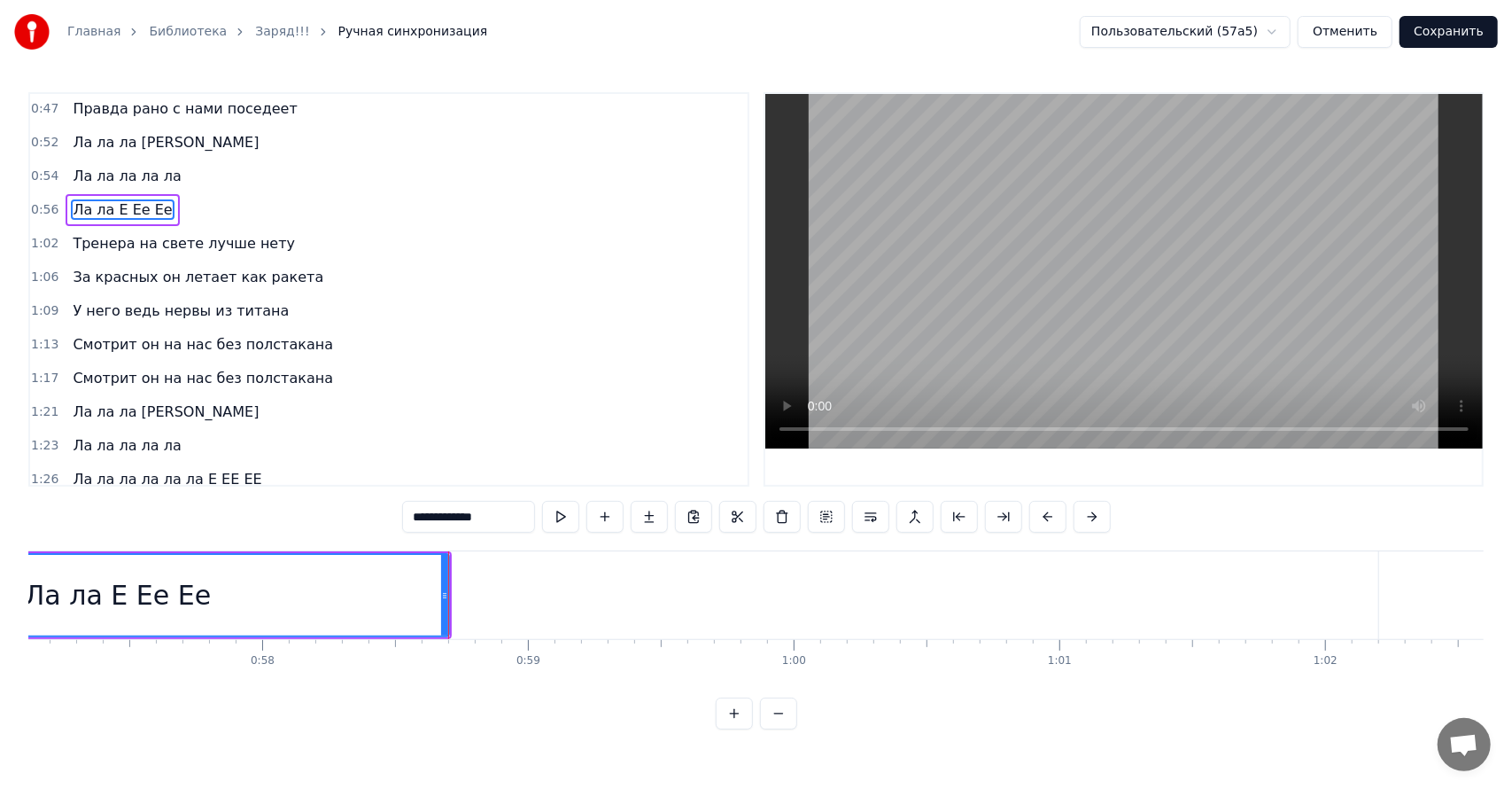
click at [189, 401] on div "1:21 Ла ла ла ла лала" at bounding box center [389, 412] width 718 height 34
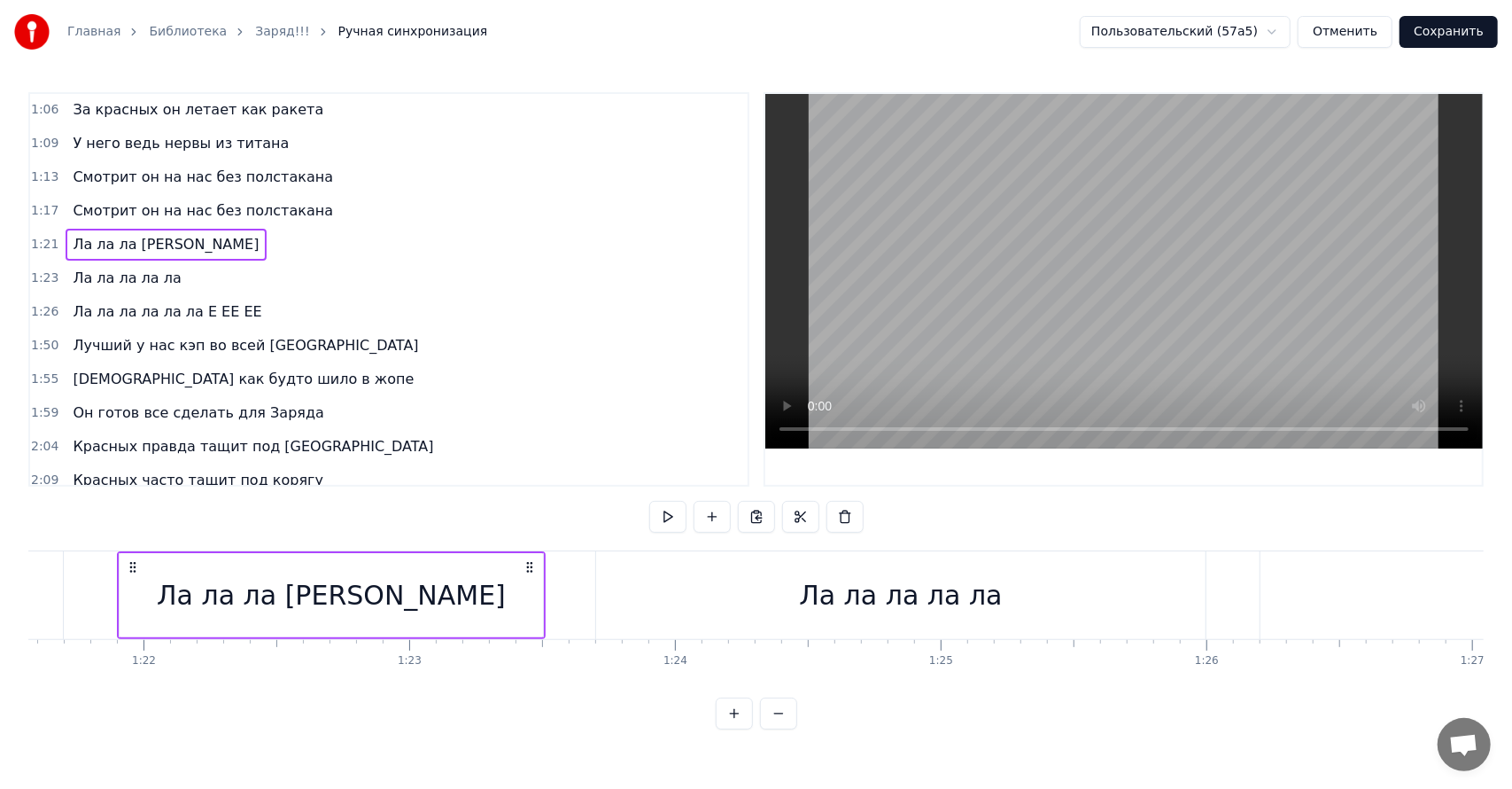
scroll to position [747, 0]
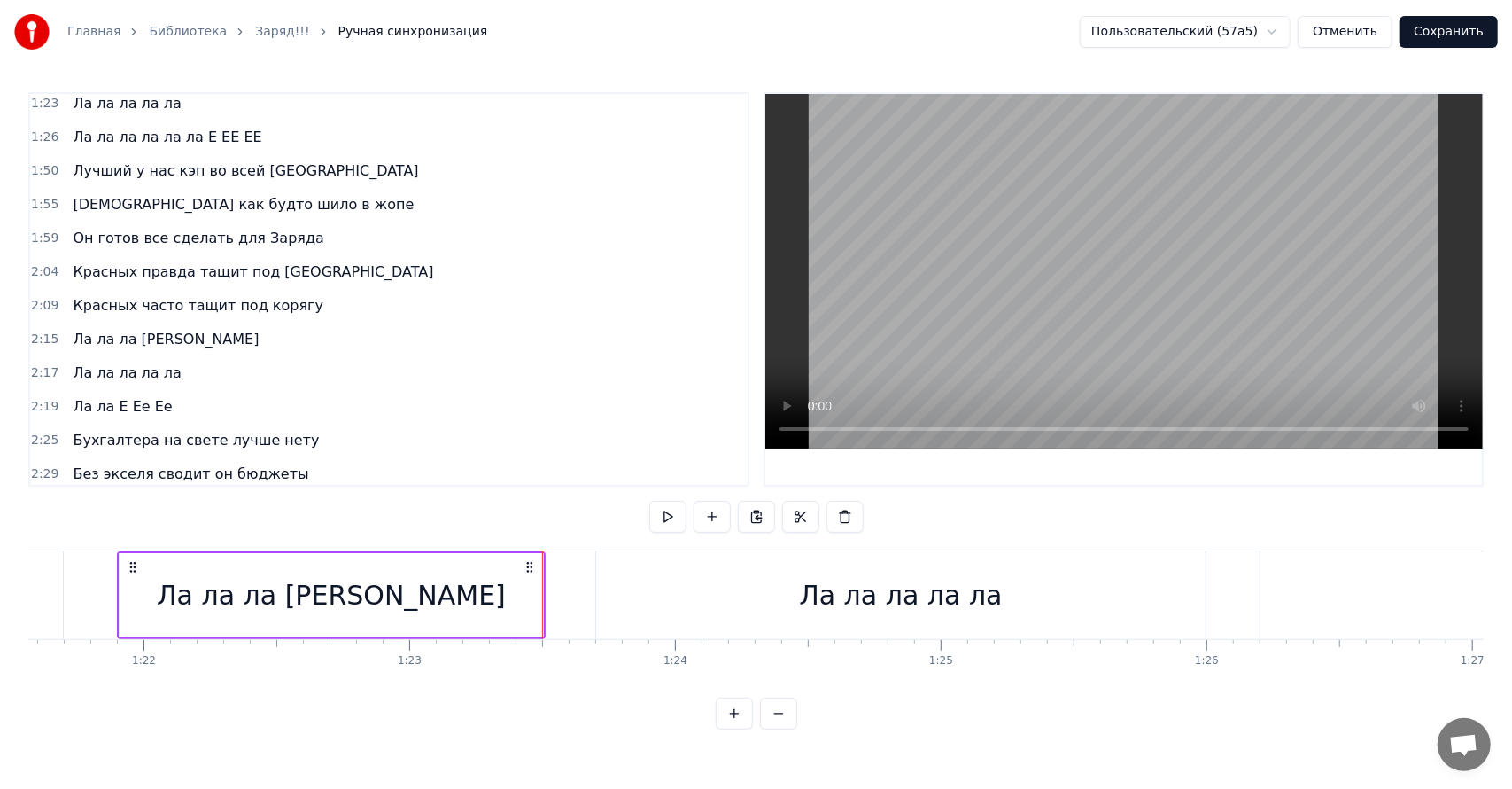
click at [673, 517] on button at bounding box center [667, 517] width 37 height 32
click at [661, 574] on div "Ла ла ла ла ла" at bounding box center [900, 595] width 609 height 88
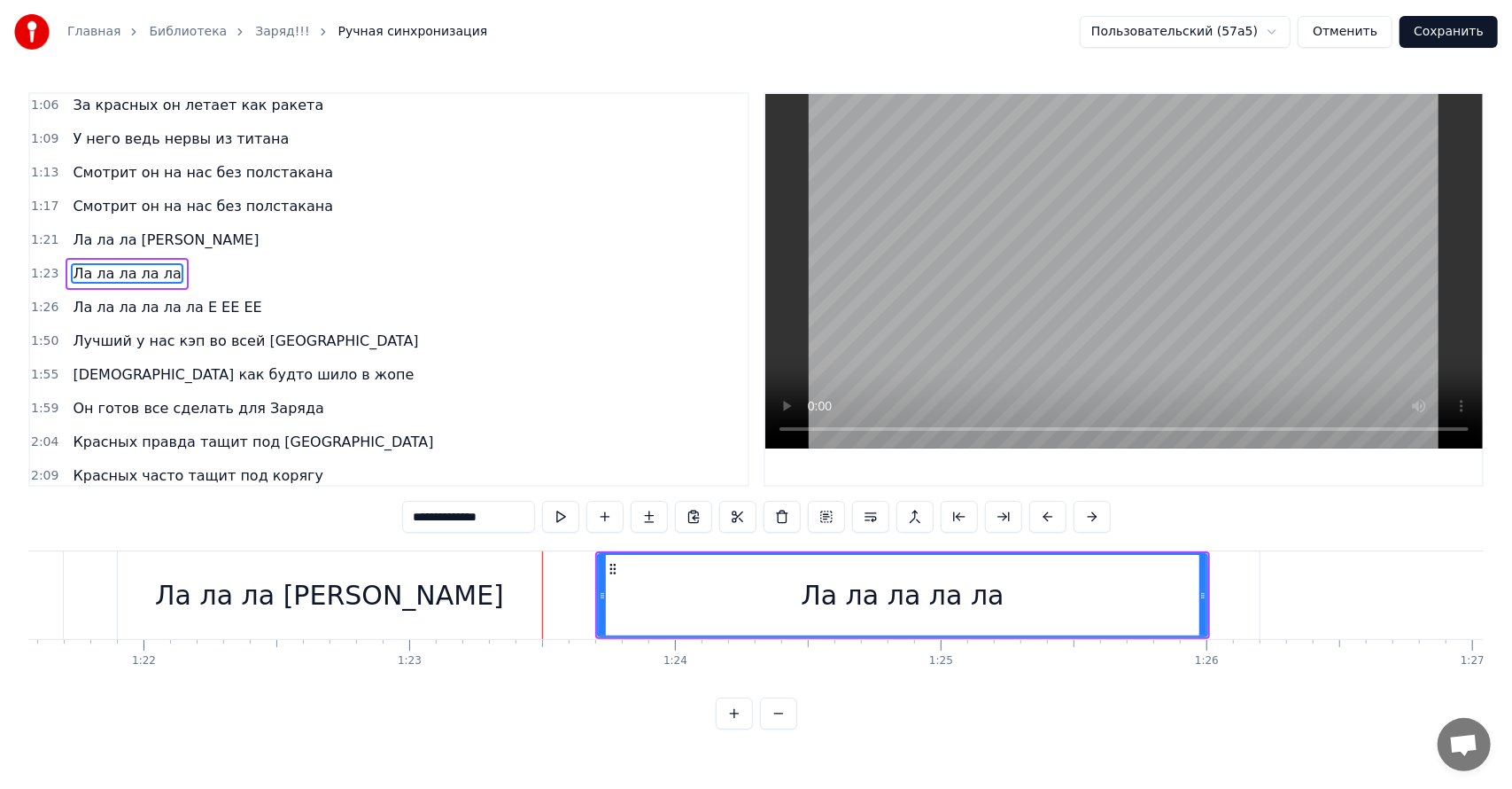
scroll to position [549, 0]
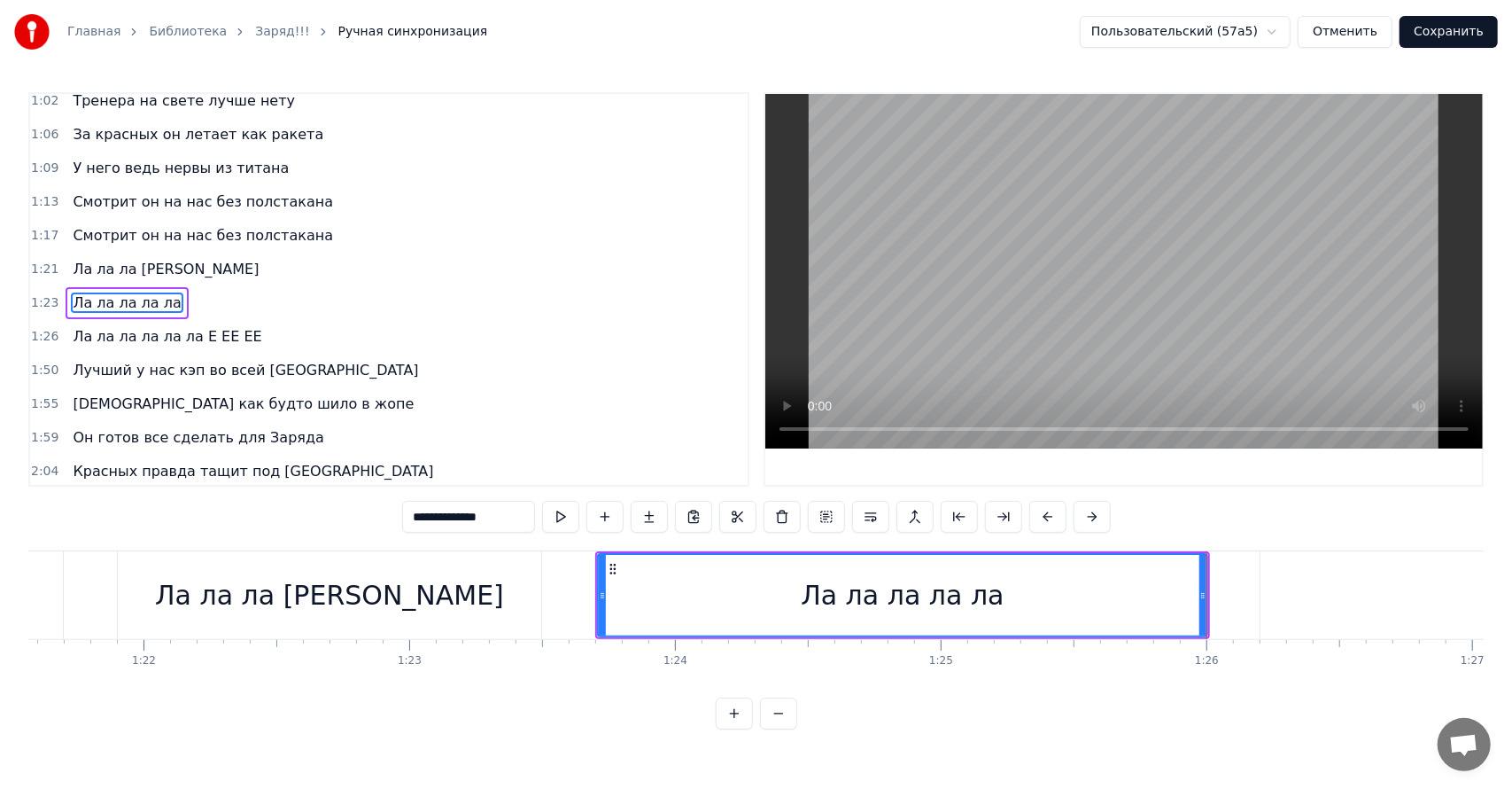
click at [212, 326] on span "Ла ла ла ла ла ла Е ЕЕ ЕЕ" at bounding box center [166, 337] width 192 height 21
type input "**********"
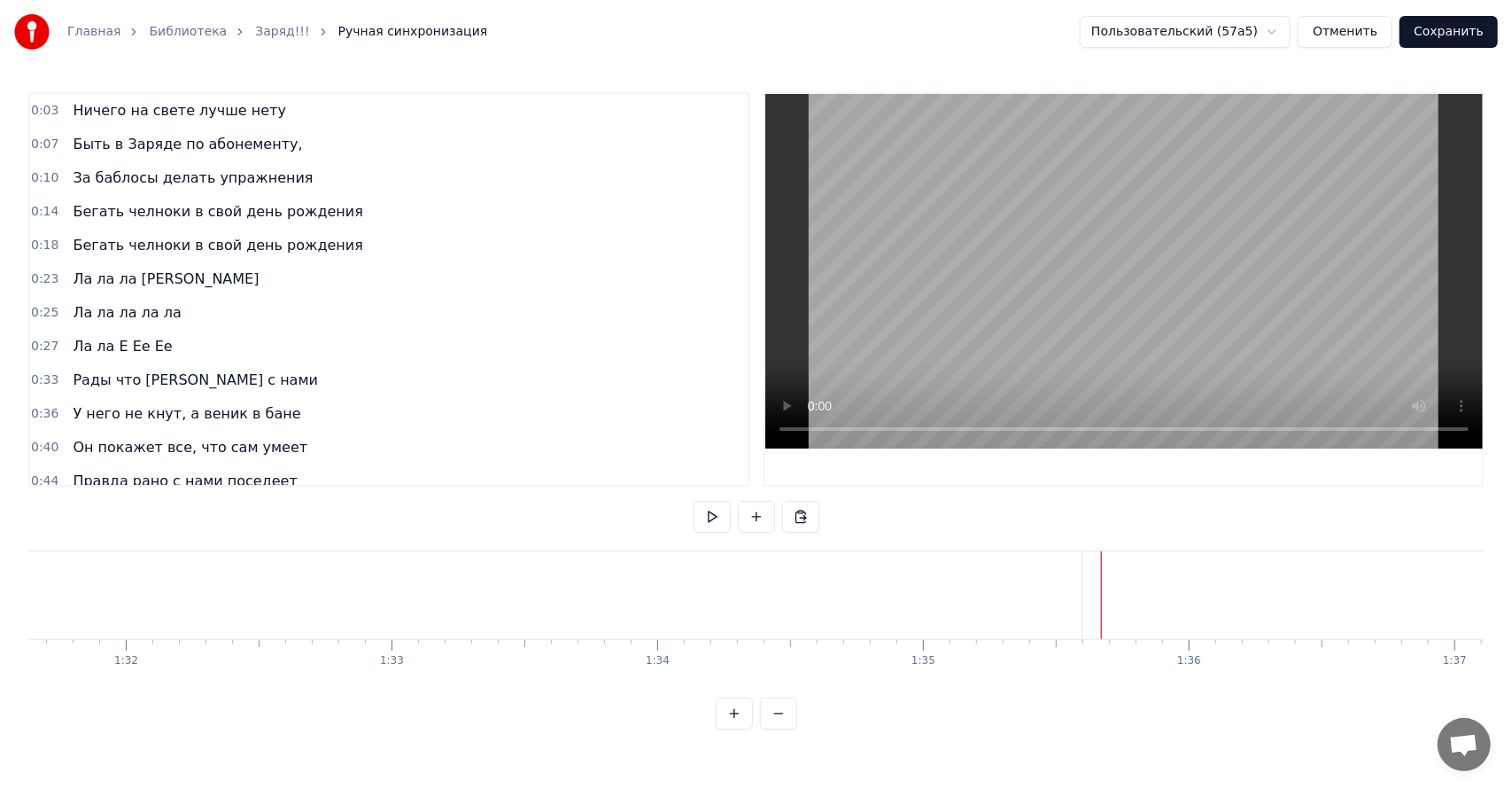
scroll to position [0, 0]
click at [175, 281] on div "Ла ла ла [PERSON_NAME]" at bounding box center [165, 279] width 200 height 32
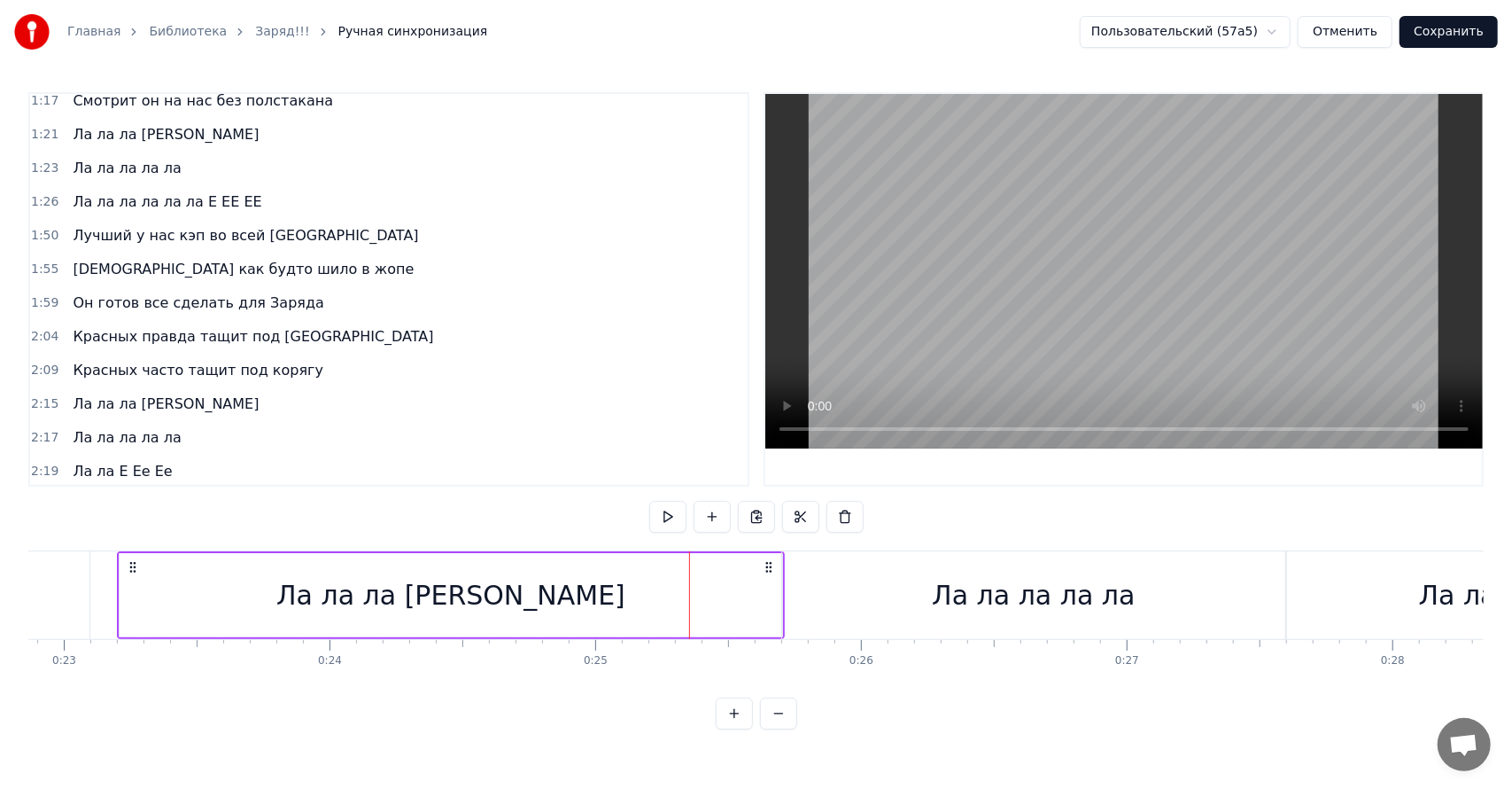
scroll to position [684, 0]
click at [729, 589] on div "Ла ла ла [PERSON_NAME]" at bounding box center [450, 594] width 663 height 84
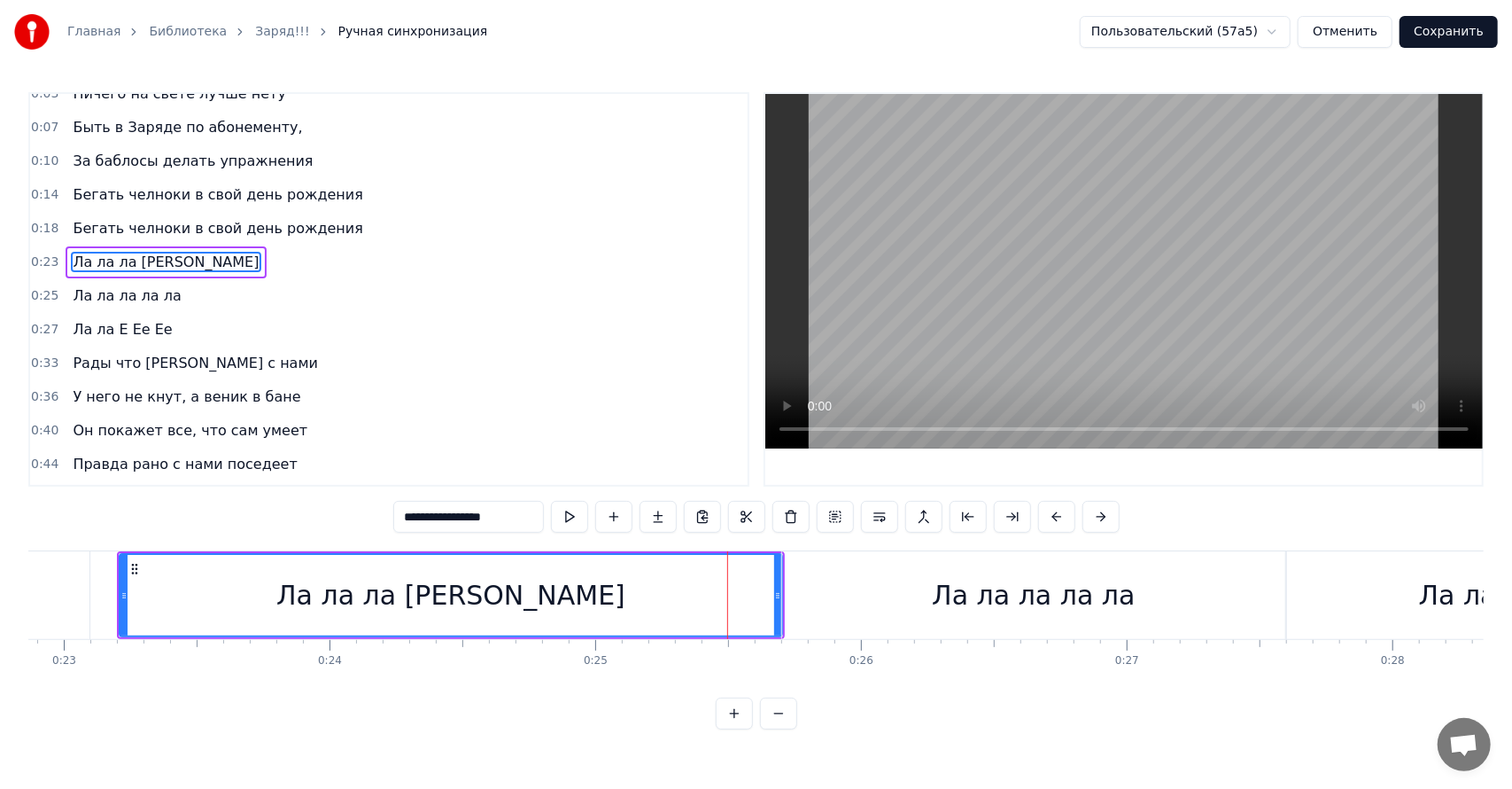
scroll to position [0, 0]
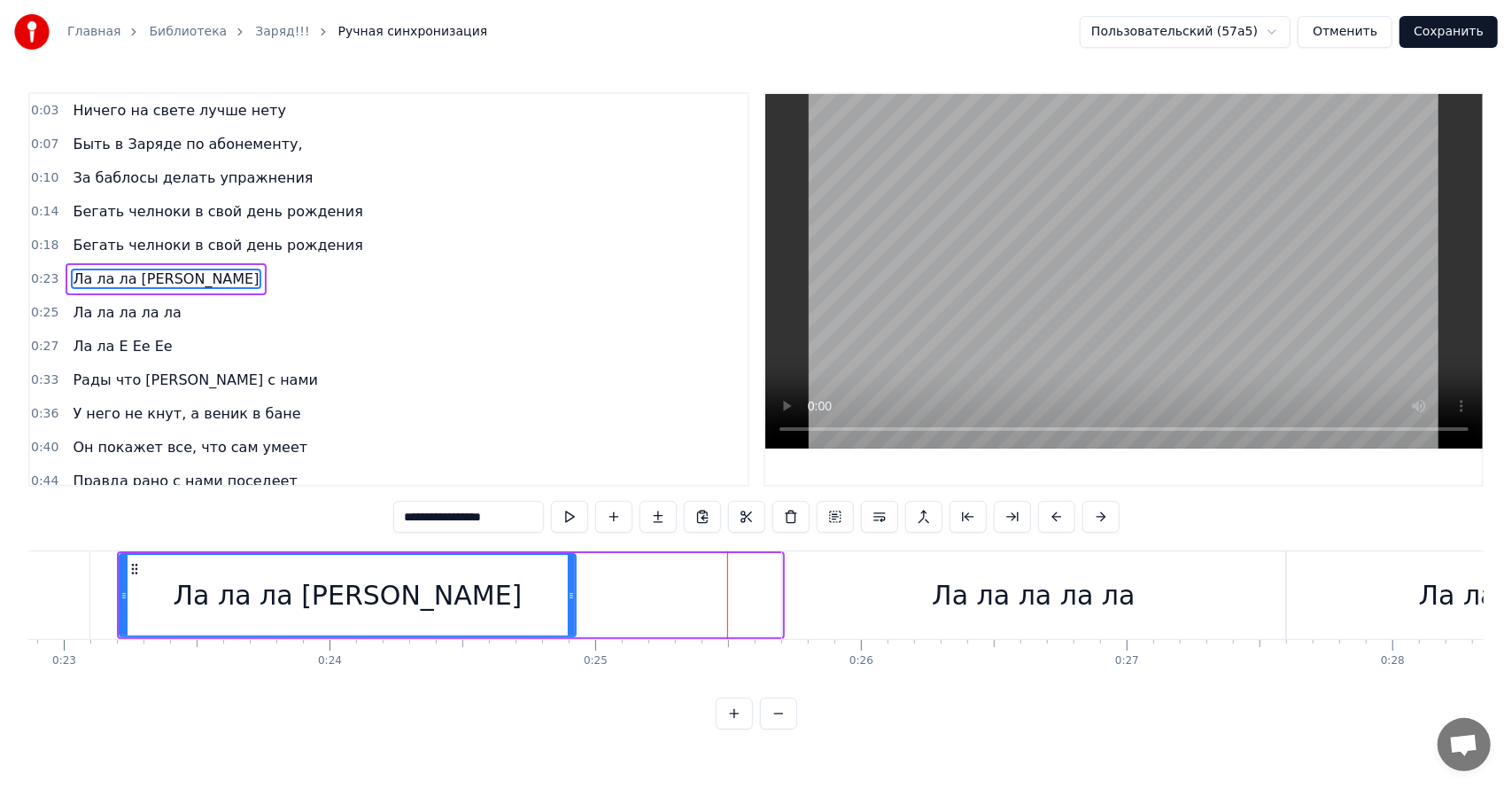
drag, startPoint x: 777, startPoint y: 583, endPoint x: 571, endPoint y: 589, distance: 206.1
click at [571, 589] on div at bounding box center [570, 594] width 7 height 80
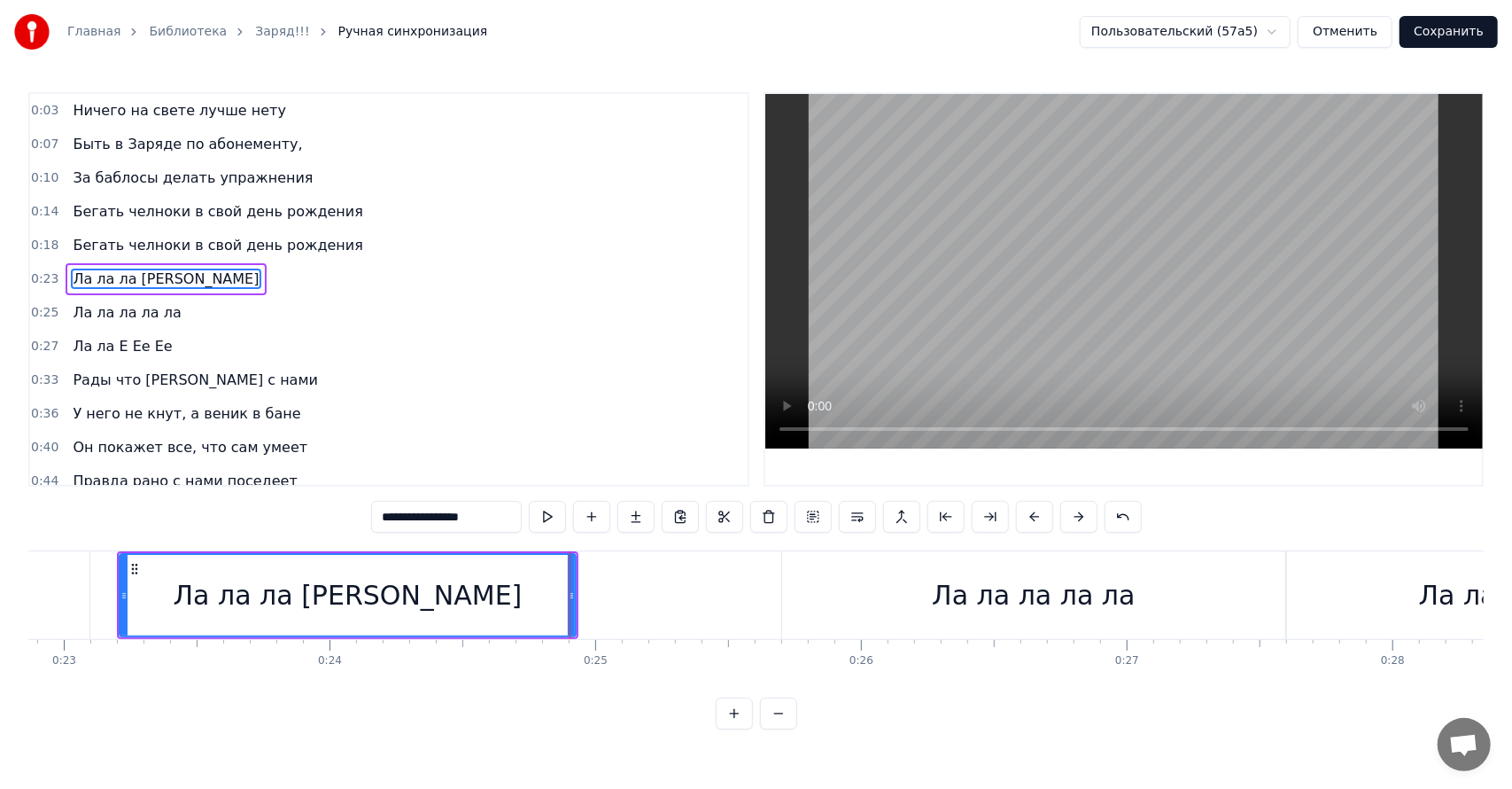
click at [808, 593] on div "Ла ла ла ла ла" at bounding box center [1034, 595] width 503 height 88
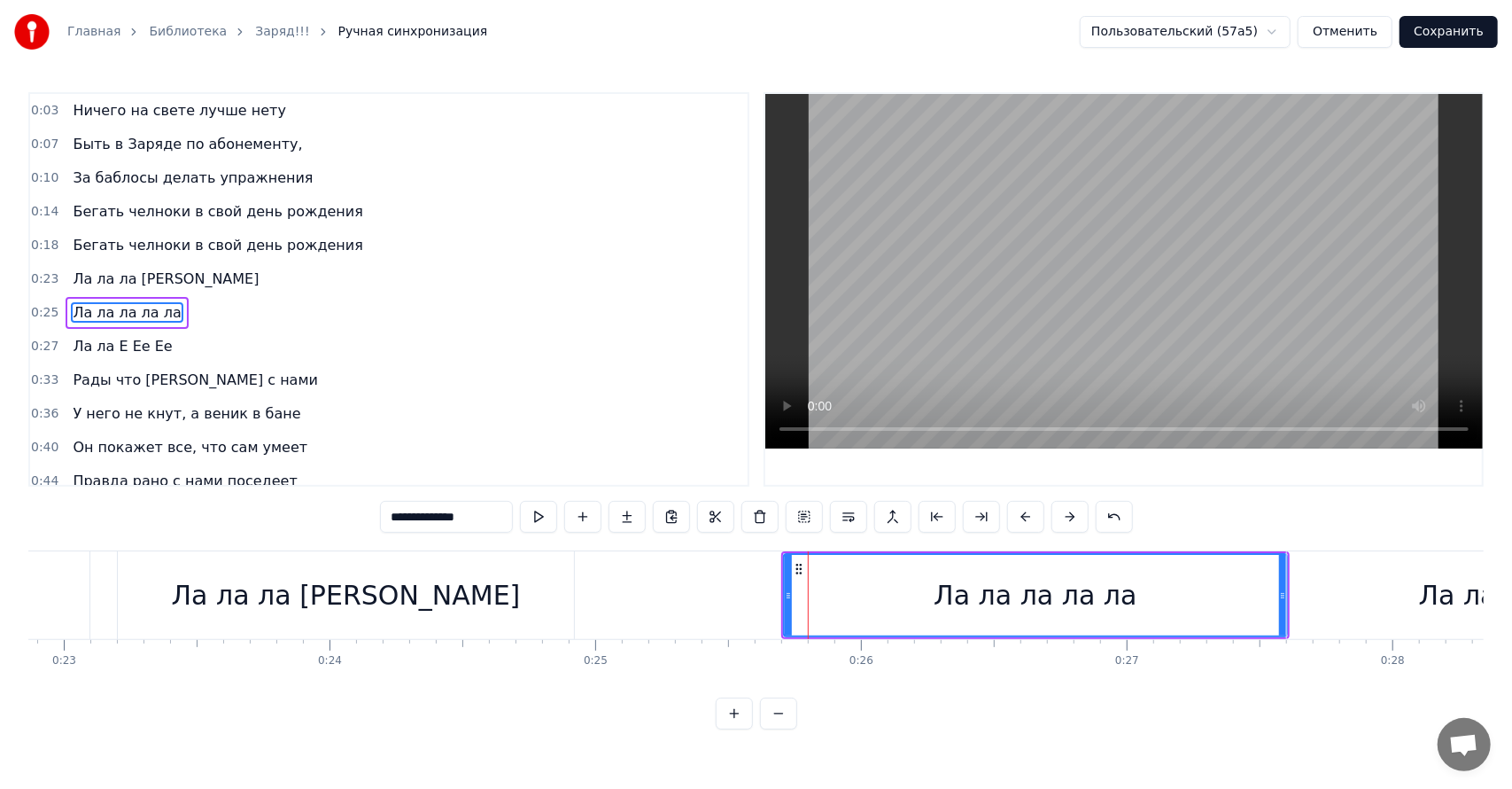
scroll to position [20, 0]
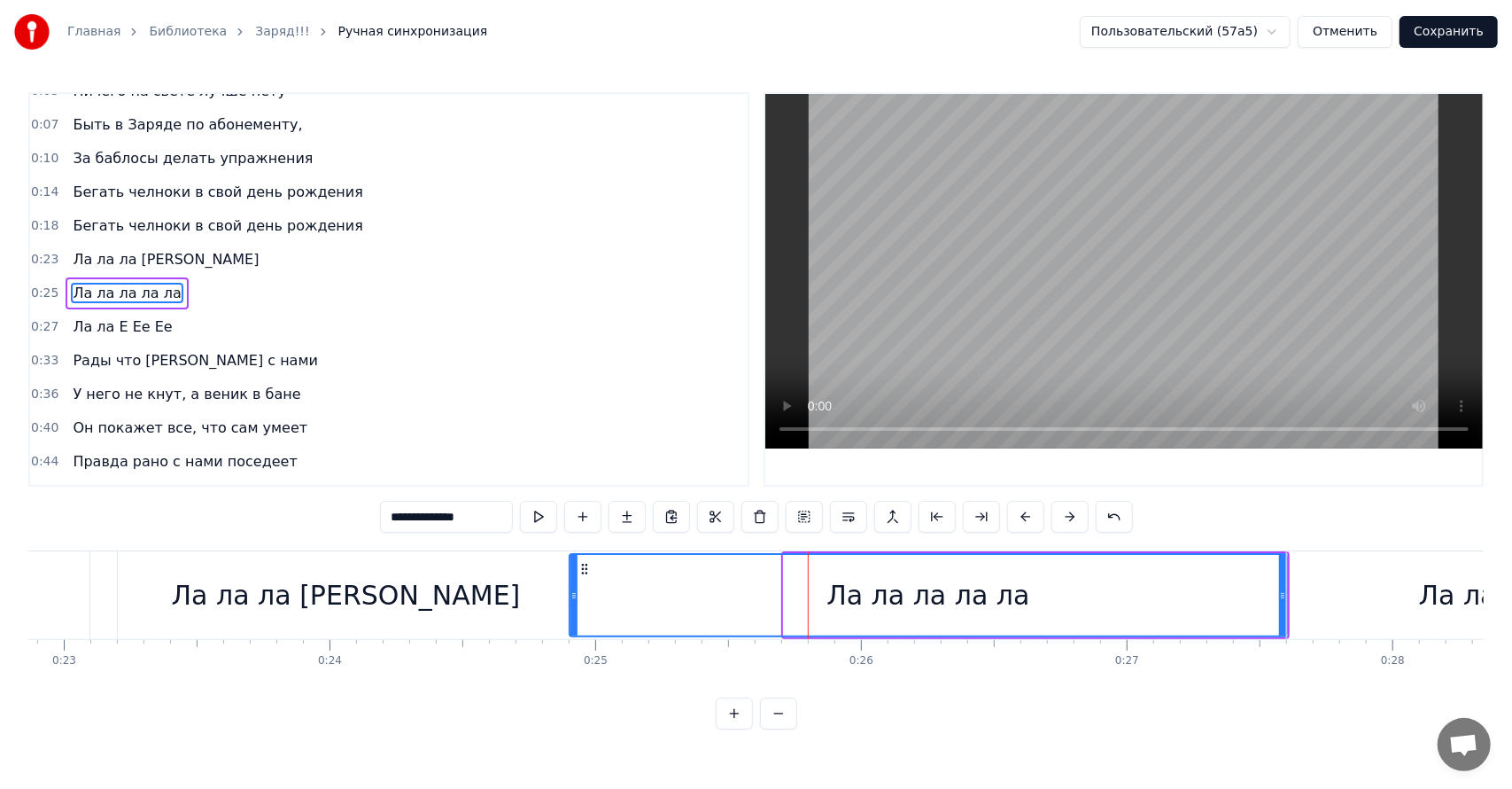
drag, startPoint x: 760, startPoint y: 592, endPoint x: 572, endPoint y: 594, distance: 188.0
click at [572, 594] on icon at bounding box center [573, 595] width 7 height 14
click at [493, 599] on div "Ла ла ла [PERSON_NAME]" at bounding box center [346, 595] width 456 height 88
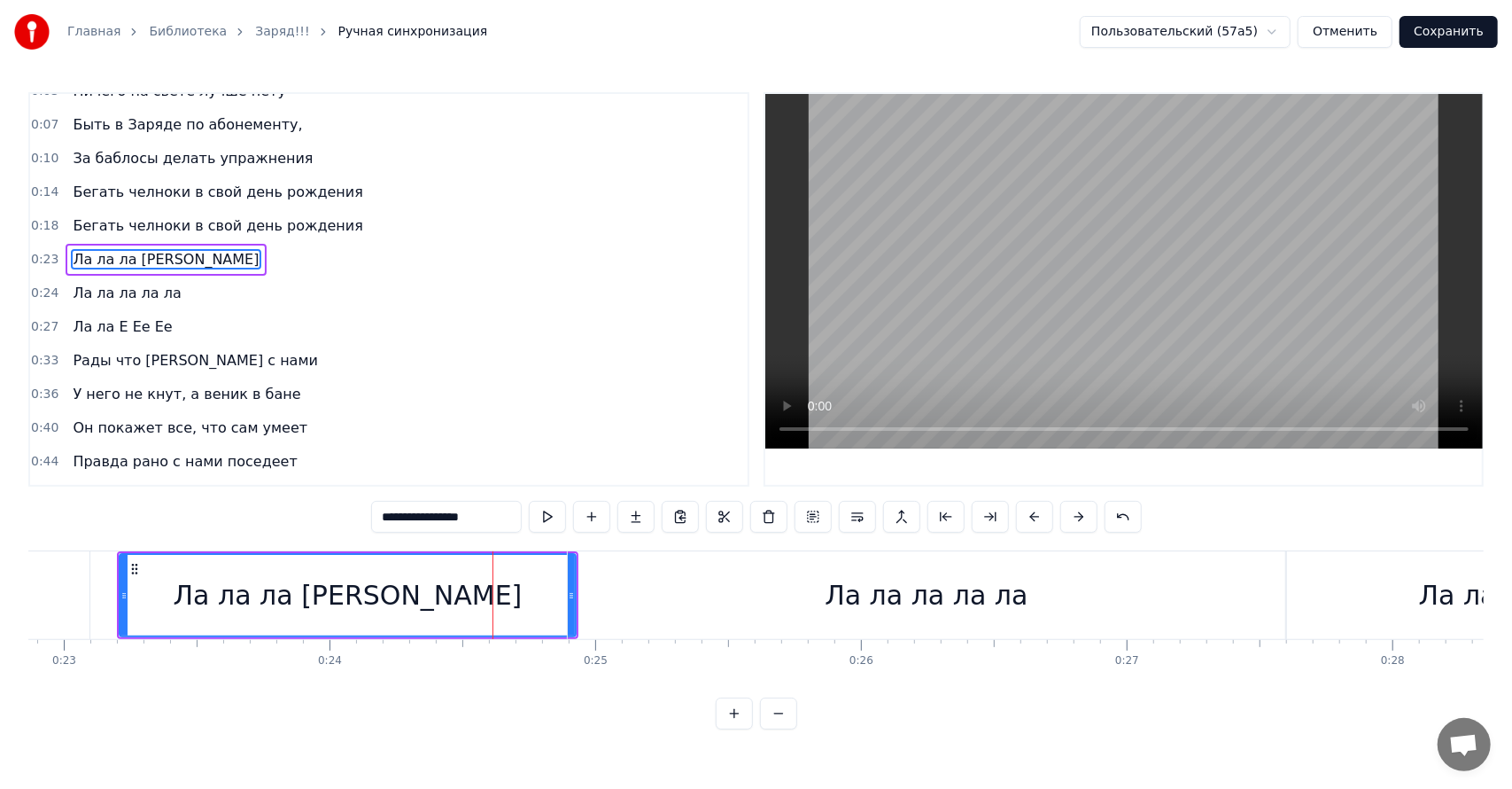
scroll to position [0, 0]
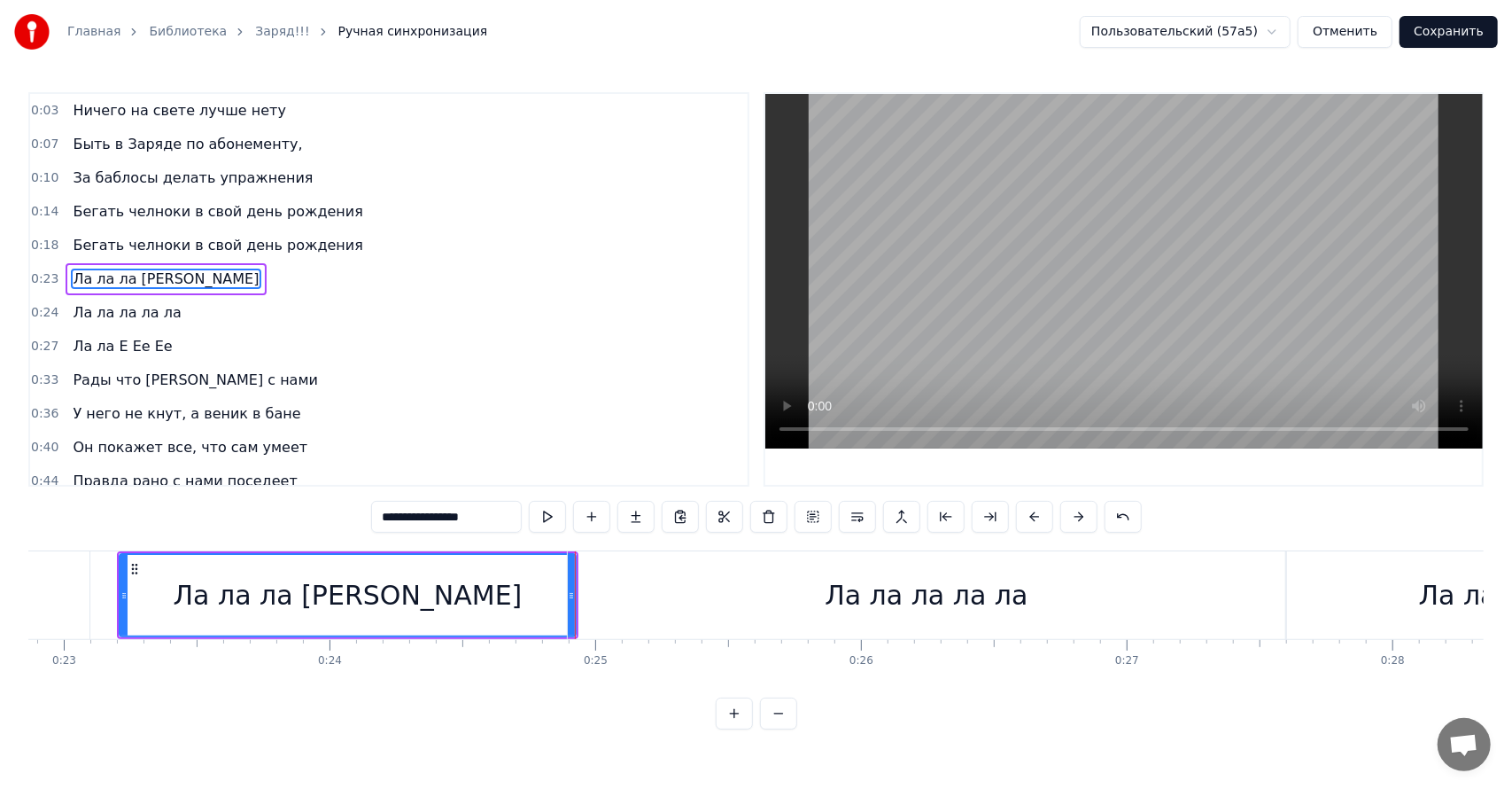
click at [641, 587] on div "Ла ла ла ла ла" at bounding box center [926, 595] width 718 height 88
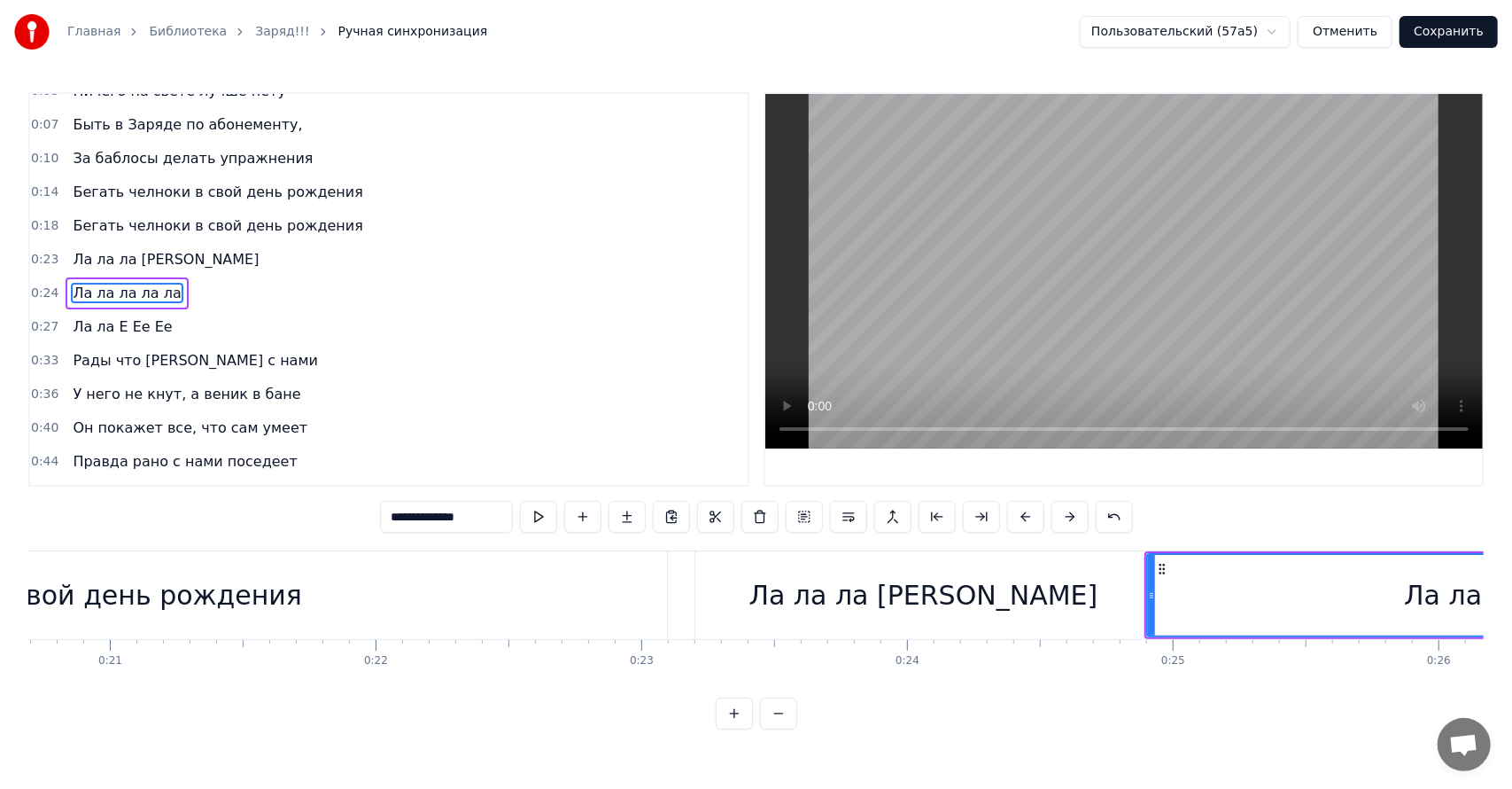
scroll to position [0, 5285]
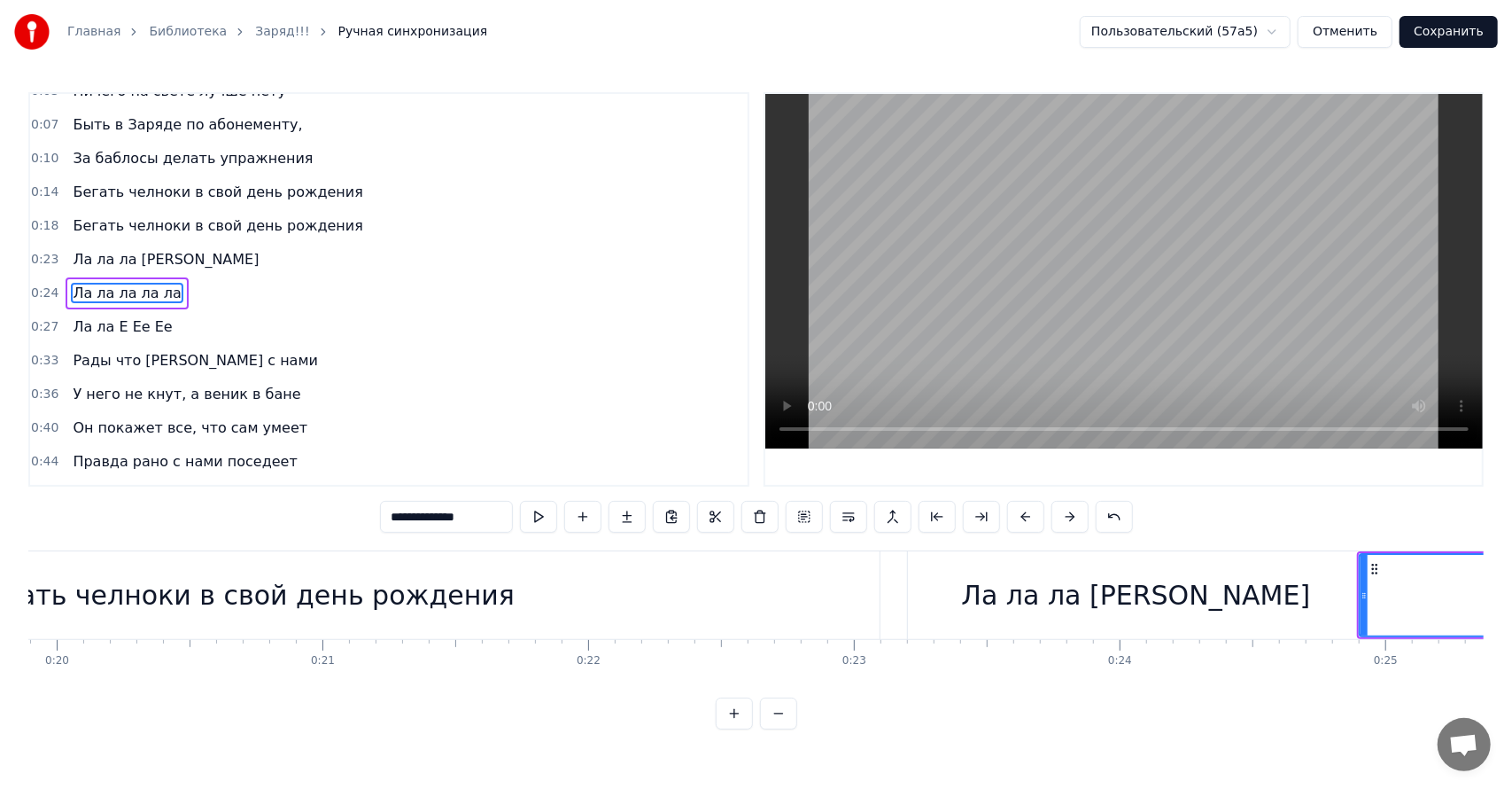
click at [506, 581] on div "Бегать челноки в свой день рождения" at bounding box center [242, 595] width 1274 height 88
type input "**********"
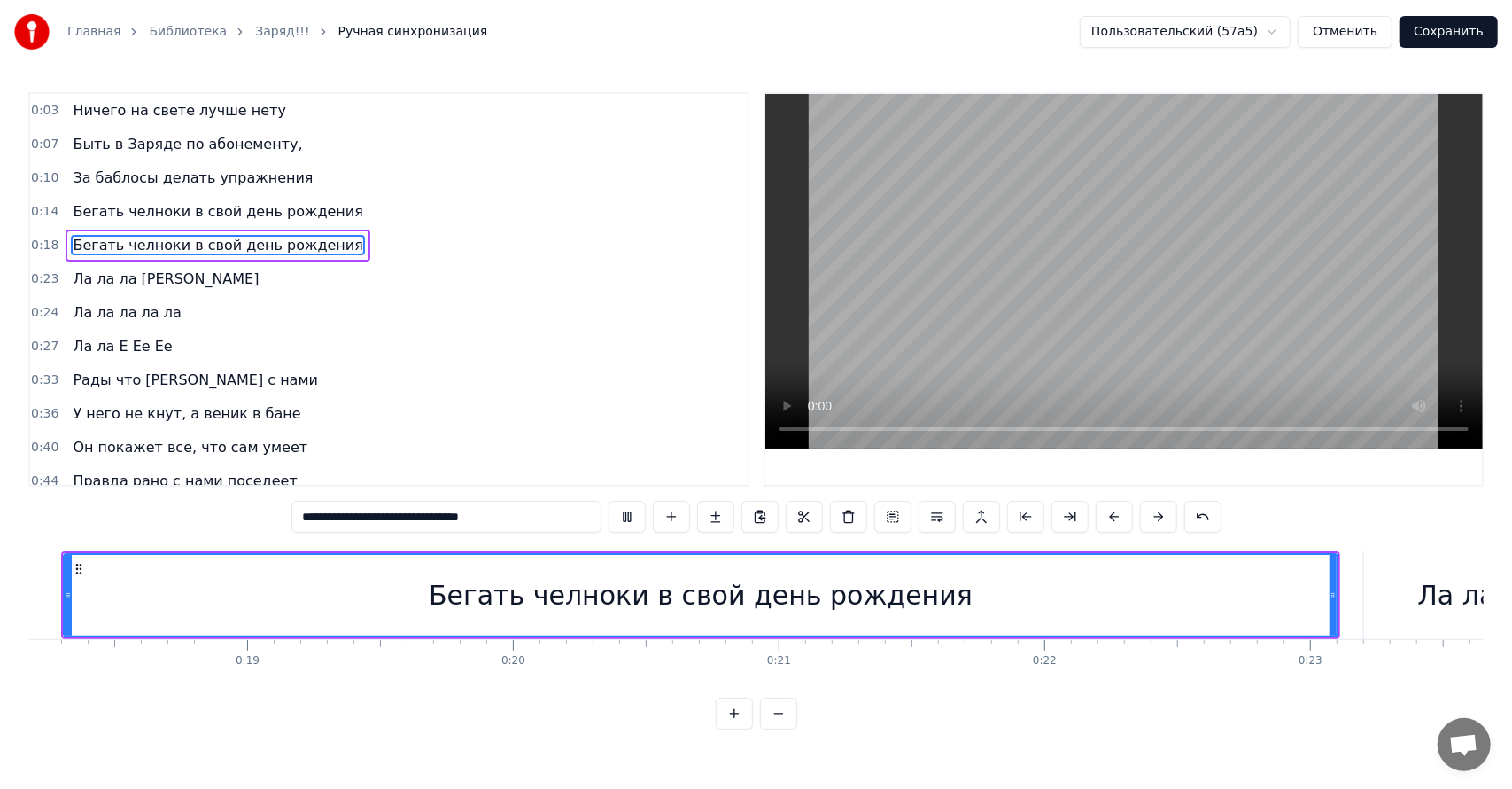
scroll to position [0, 4773]
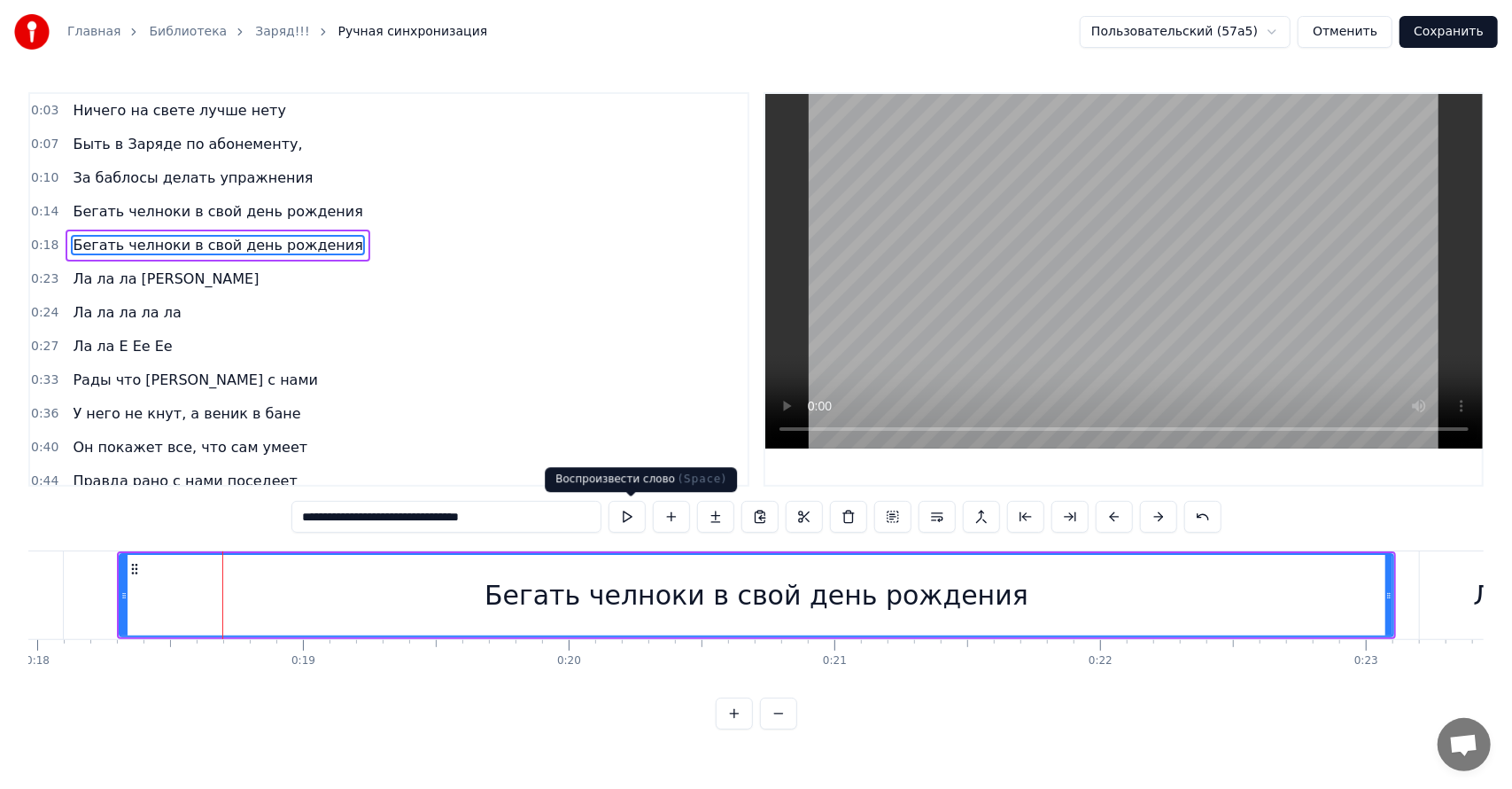
click at [627, 512] on button at bounding box center [626, 517] width 37 height 32
click at [608, 500] on button at bounding box center [626, 517] width 37 height 32
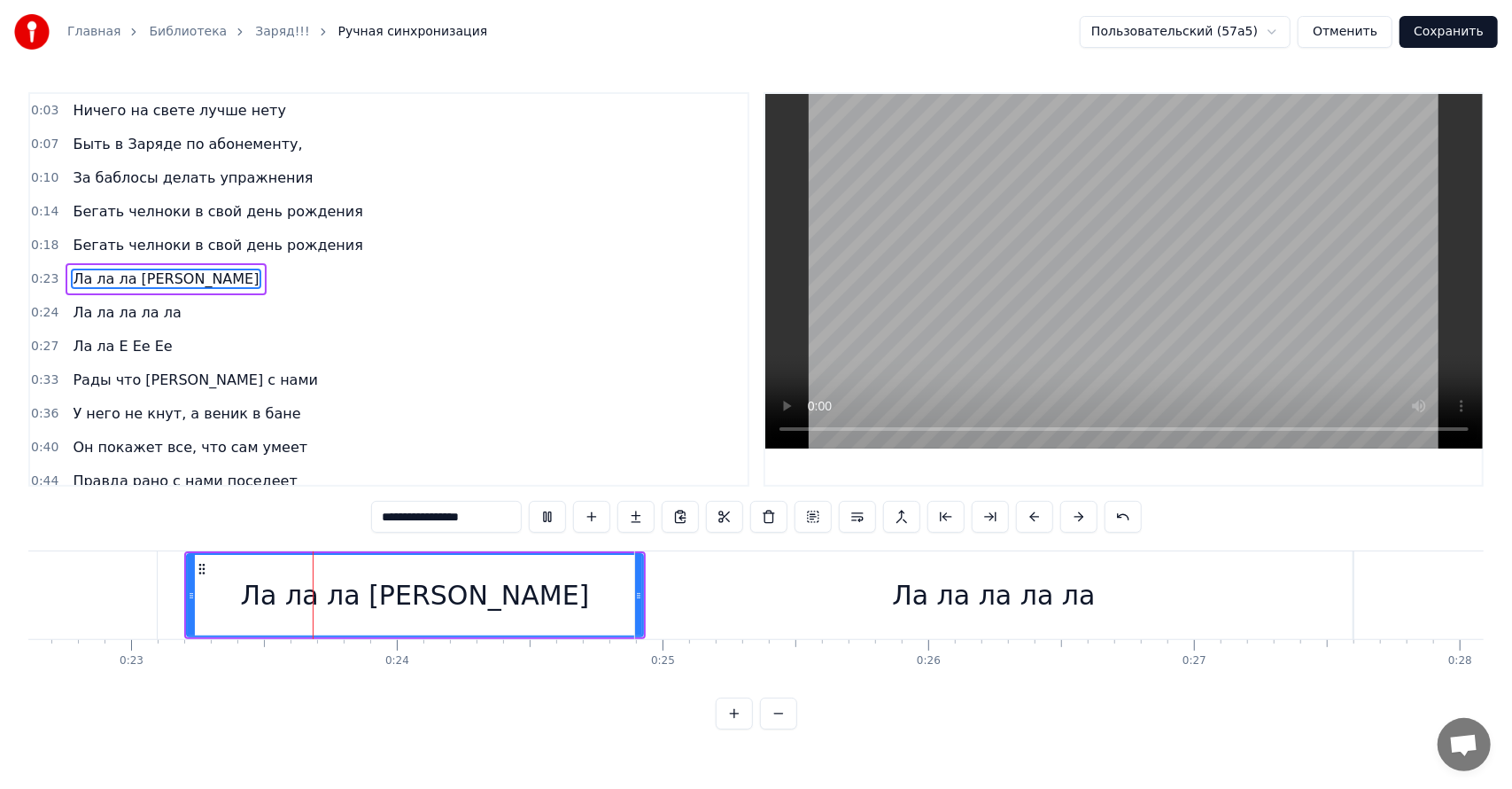
scroll to position [0, 6075]
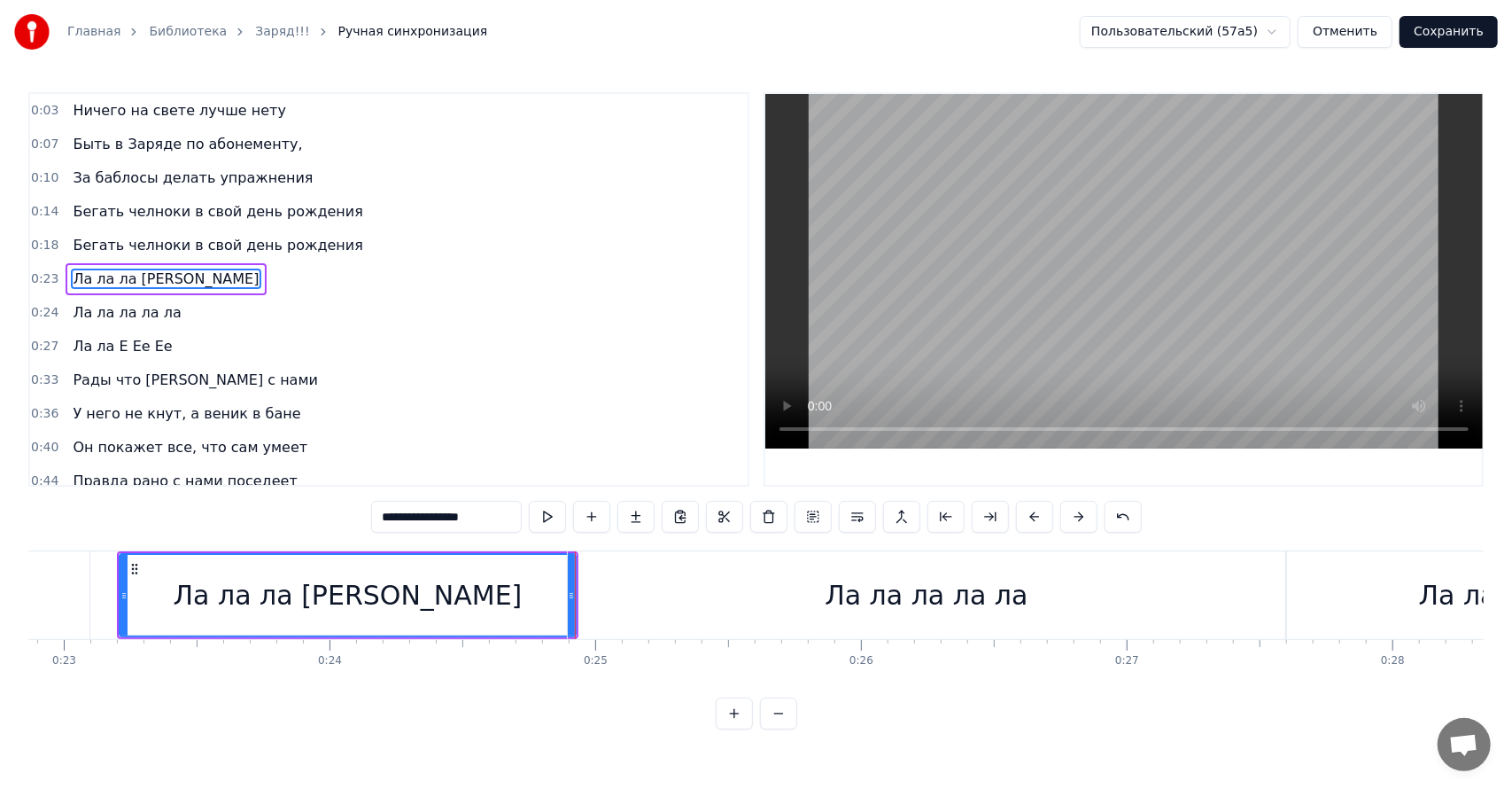
click at [760, 620] on div "Ла ла ла ла ла" at bounding box center [926, 595] width 718 height 88
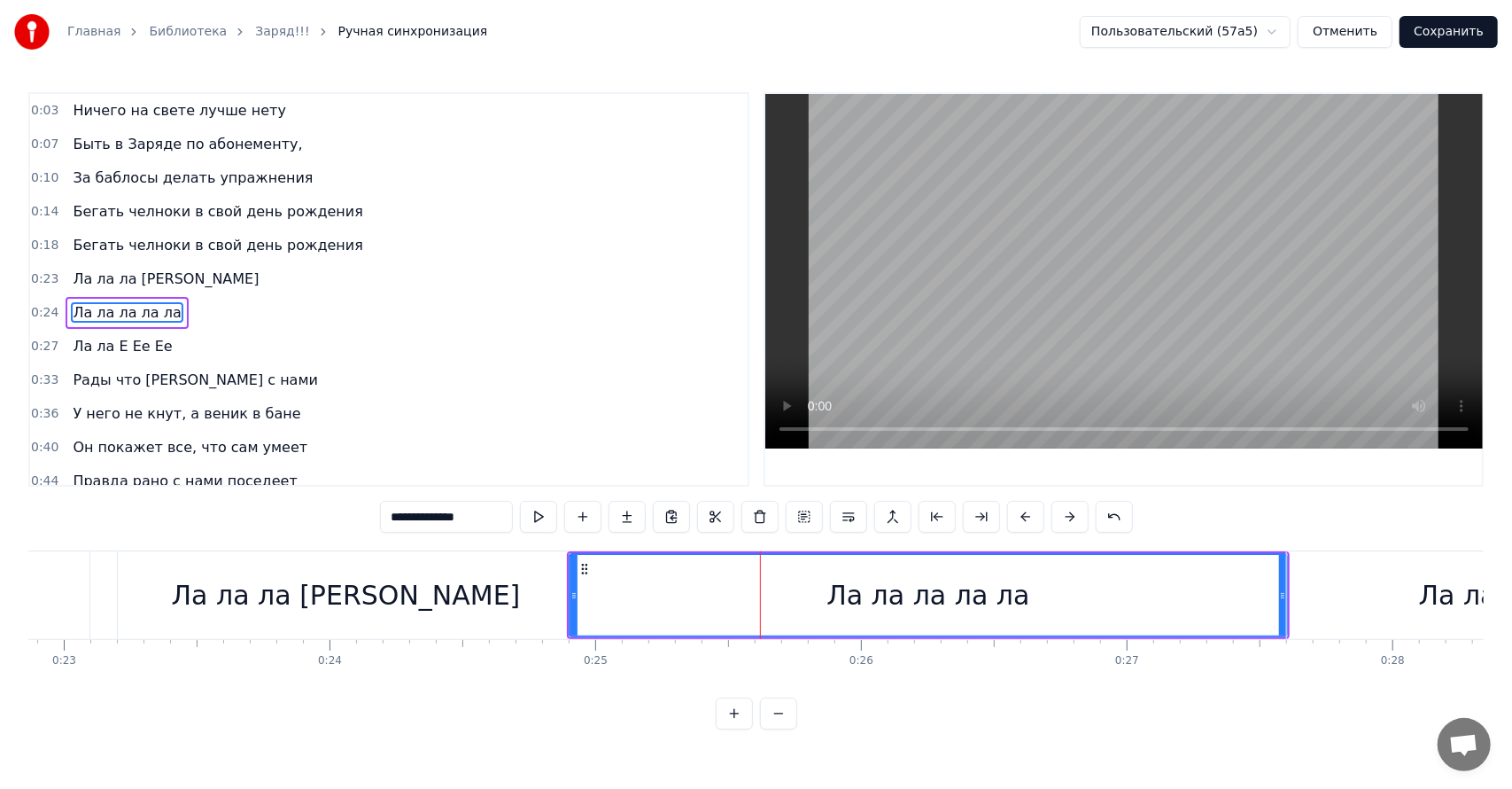
scroll to position [20, 0]
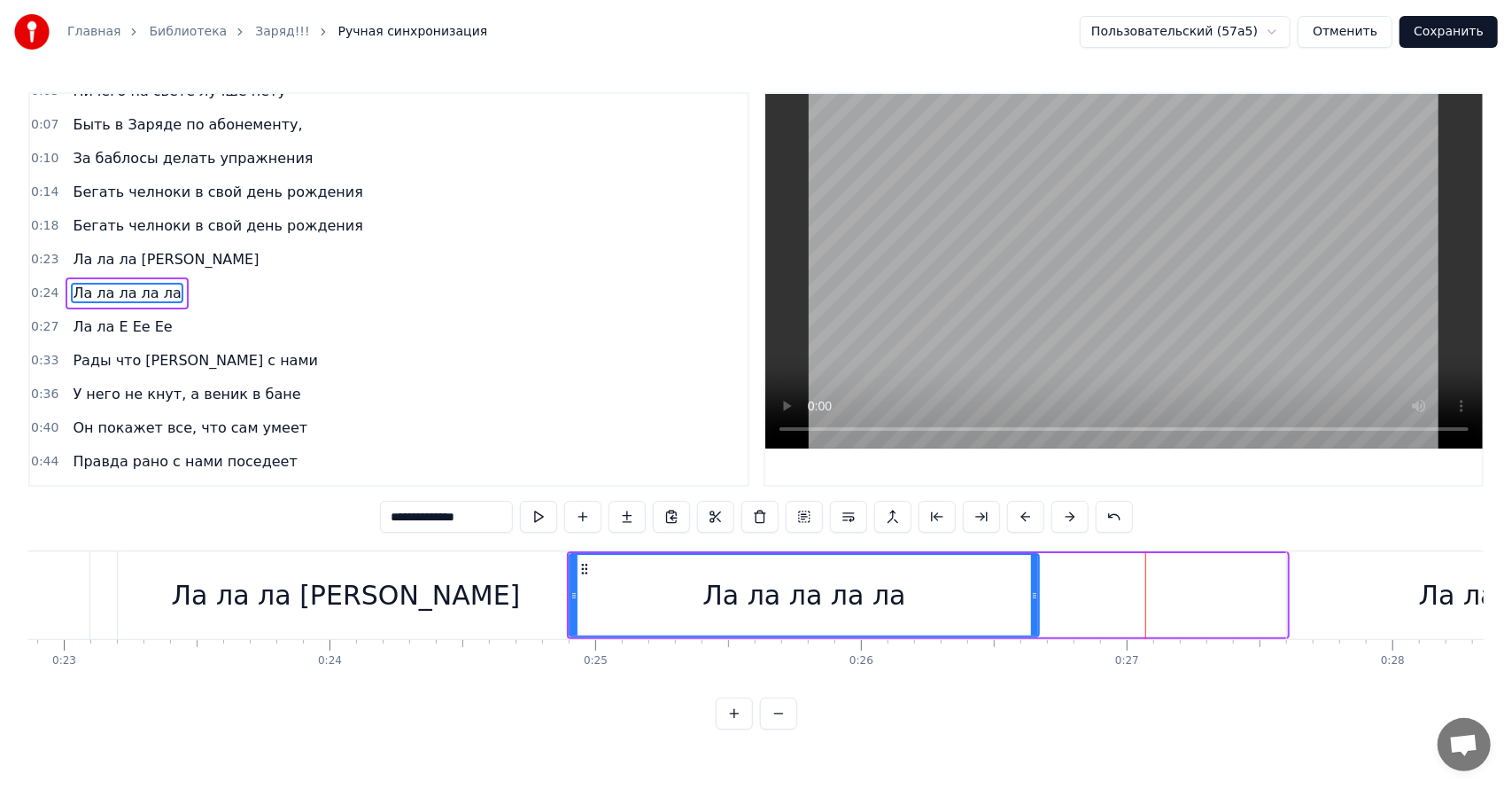
drag, startPoint x: 1283, startPoint y: 581, endPoint x: 1035, endPoint y: 598, distance: 248.6
click at [1035, 598] on div at bounding box center [1034, 594] width 7 height 80
click at [1291, 589] on div "Ла ла Е Ее Ее" at bounding box center [1512, 595] width 450 height 88
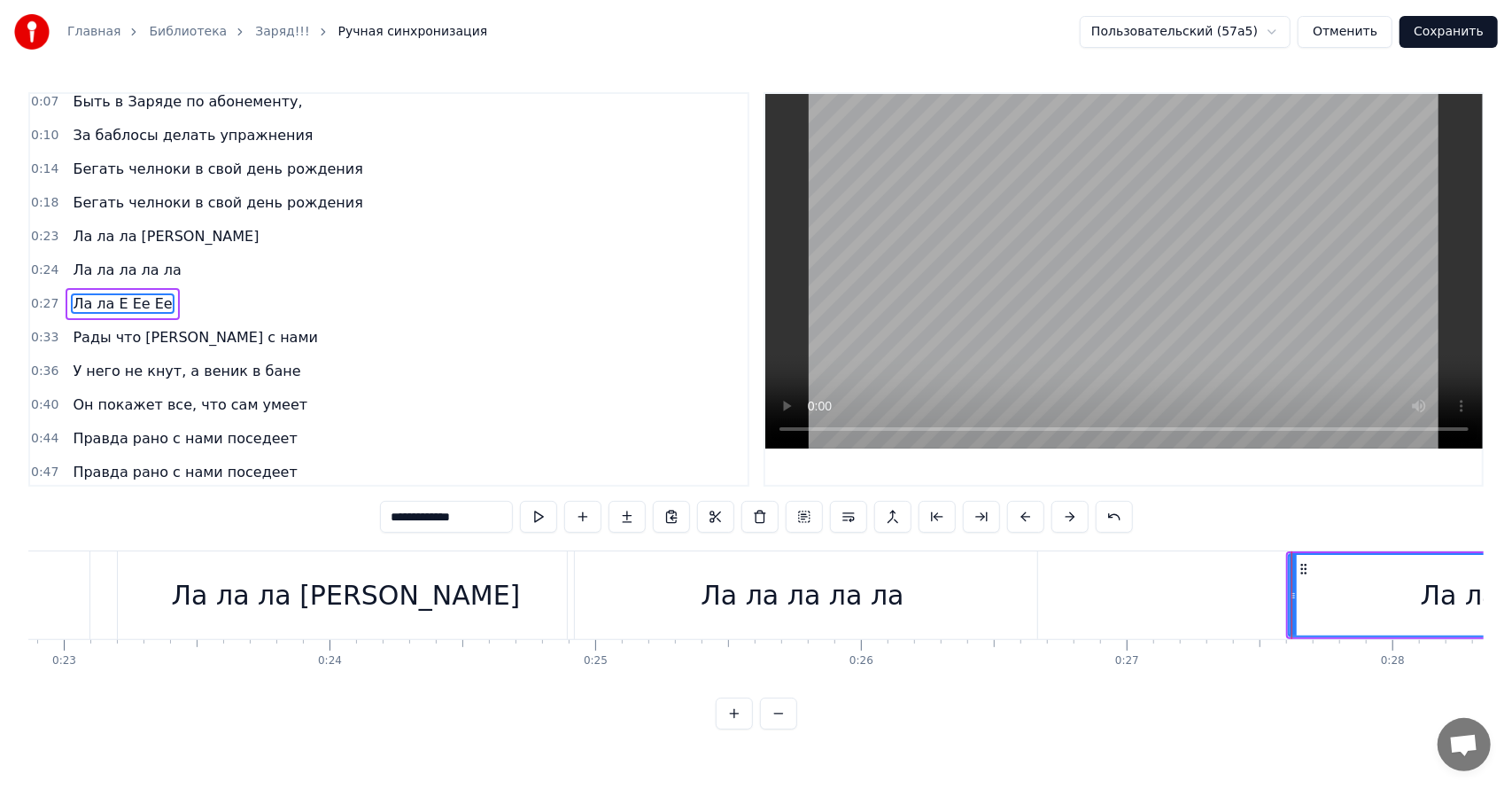
scroll to position [52, 0]
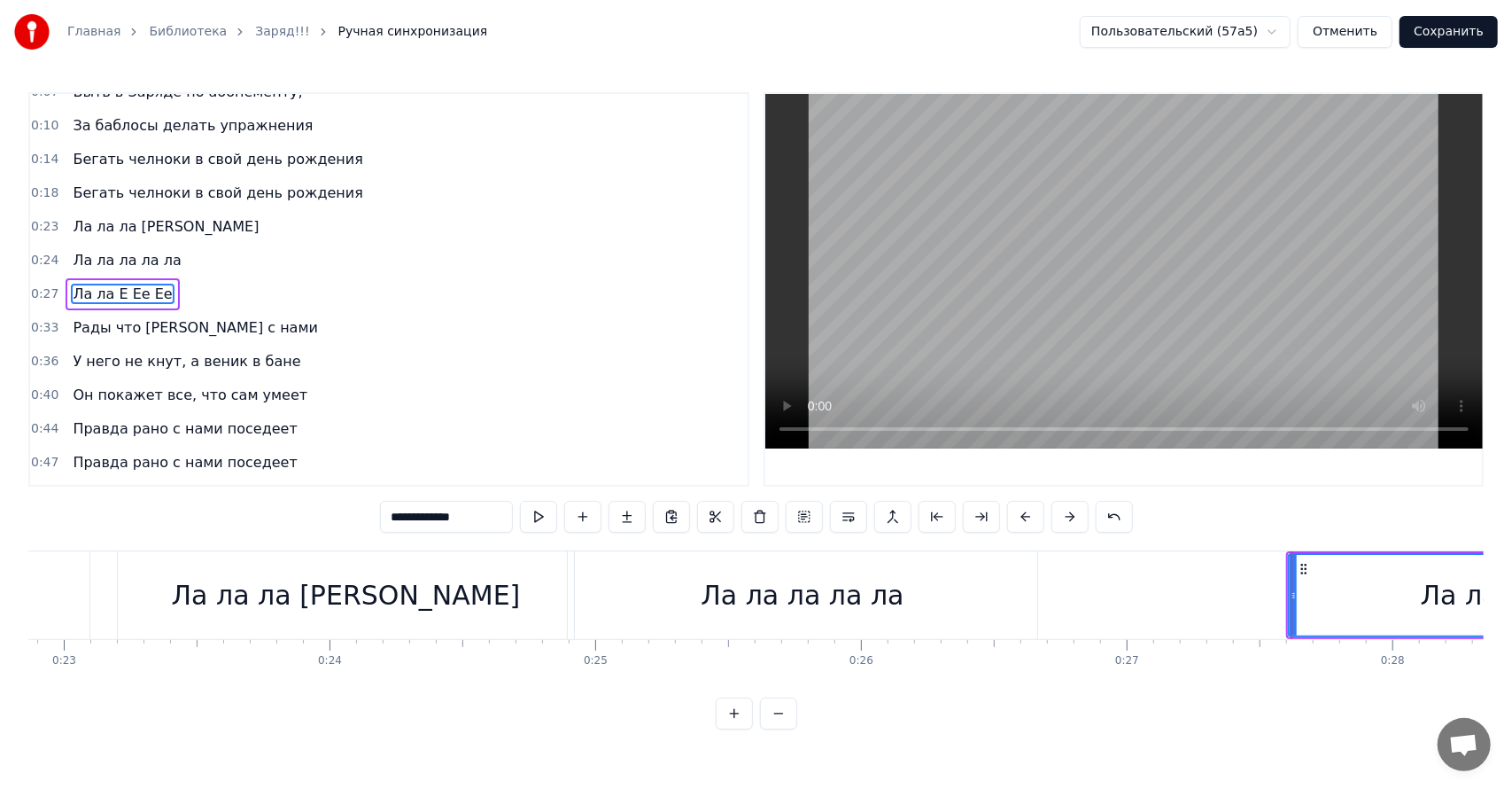
click at [1288, 589] on div "Ла ла Е Ее Ее" at bounding box center [1514, 594] width 452 height 84
drag, startPoint x: 1290, startPoint y: 593, endPoint x: 1090, endPoint y: 609, distance: 200.6
click at [1093, 609] on div at bounding box center [1096, 594] width 7 height 80
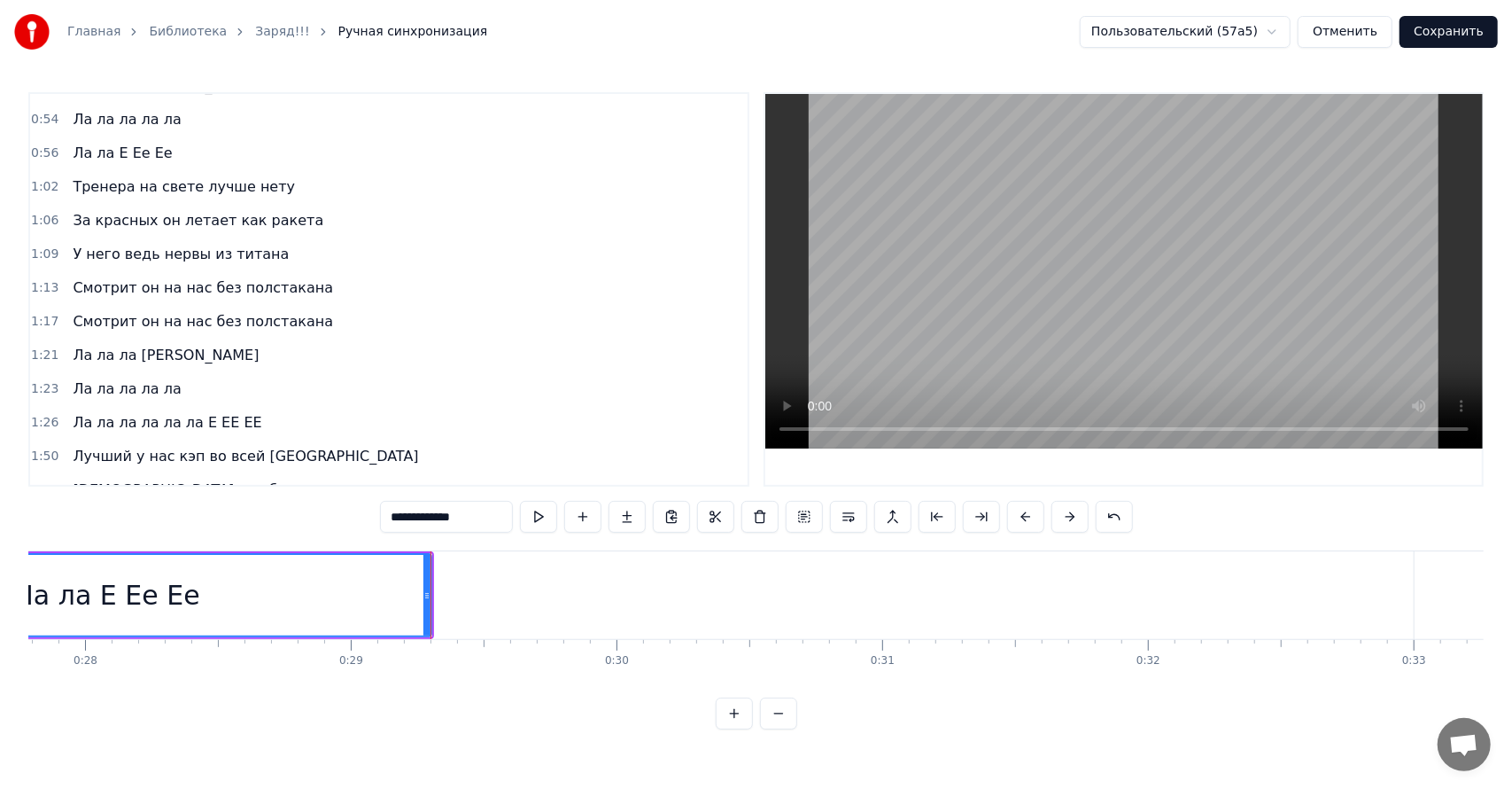
scroll to position [496, 0]
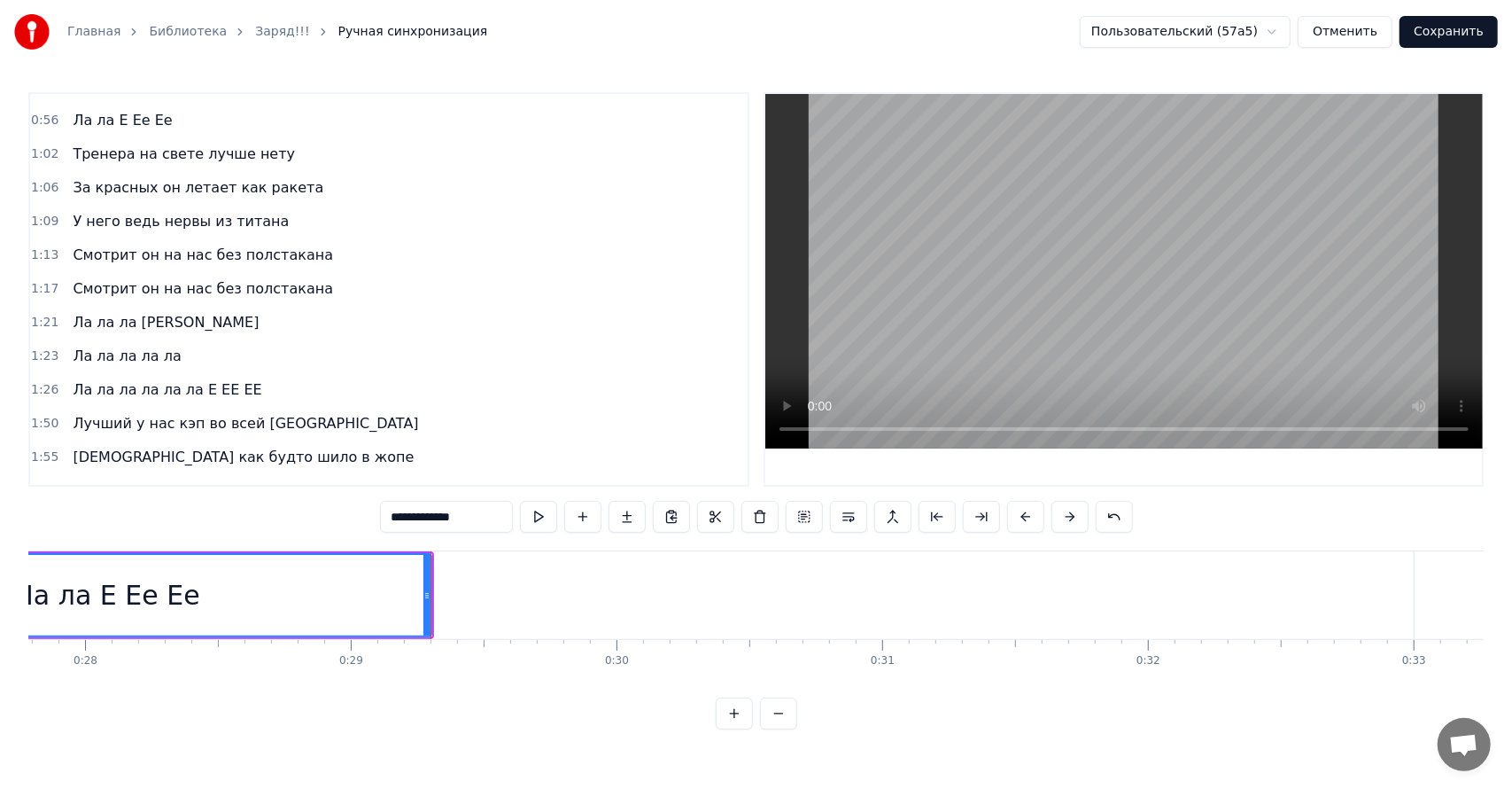
click at [152, 312] on span "Ла ла ла [PERSON_NAME]" at bounding box center [165, 323] width 189 height 21
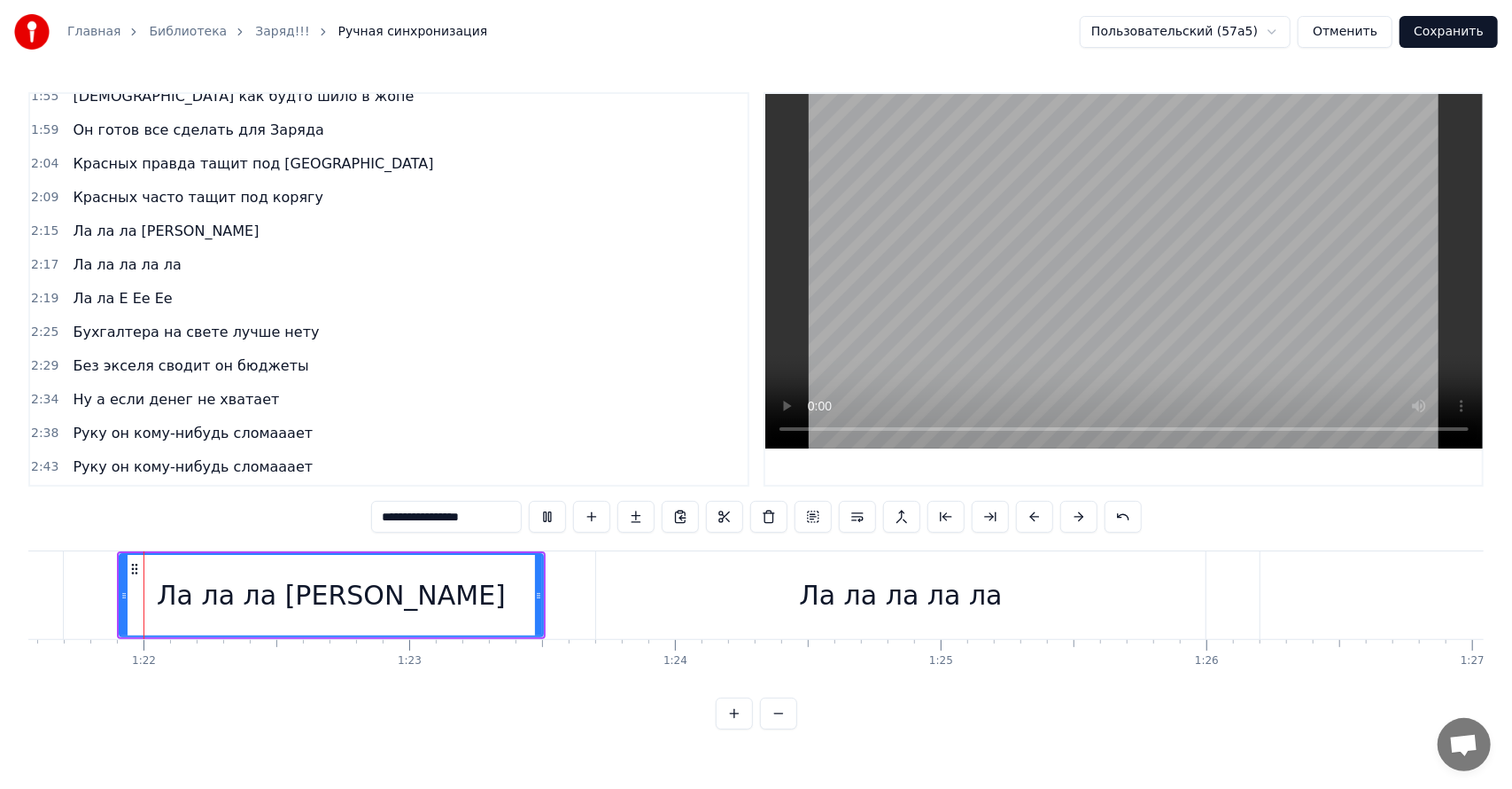
scroll to position [858, 0]
click at [596, 577] on div "Ла ла ла ла ла" at bounding box center [900, 595] width 611 height 88
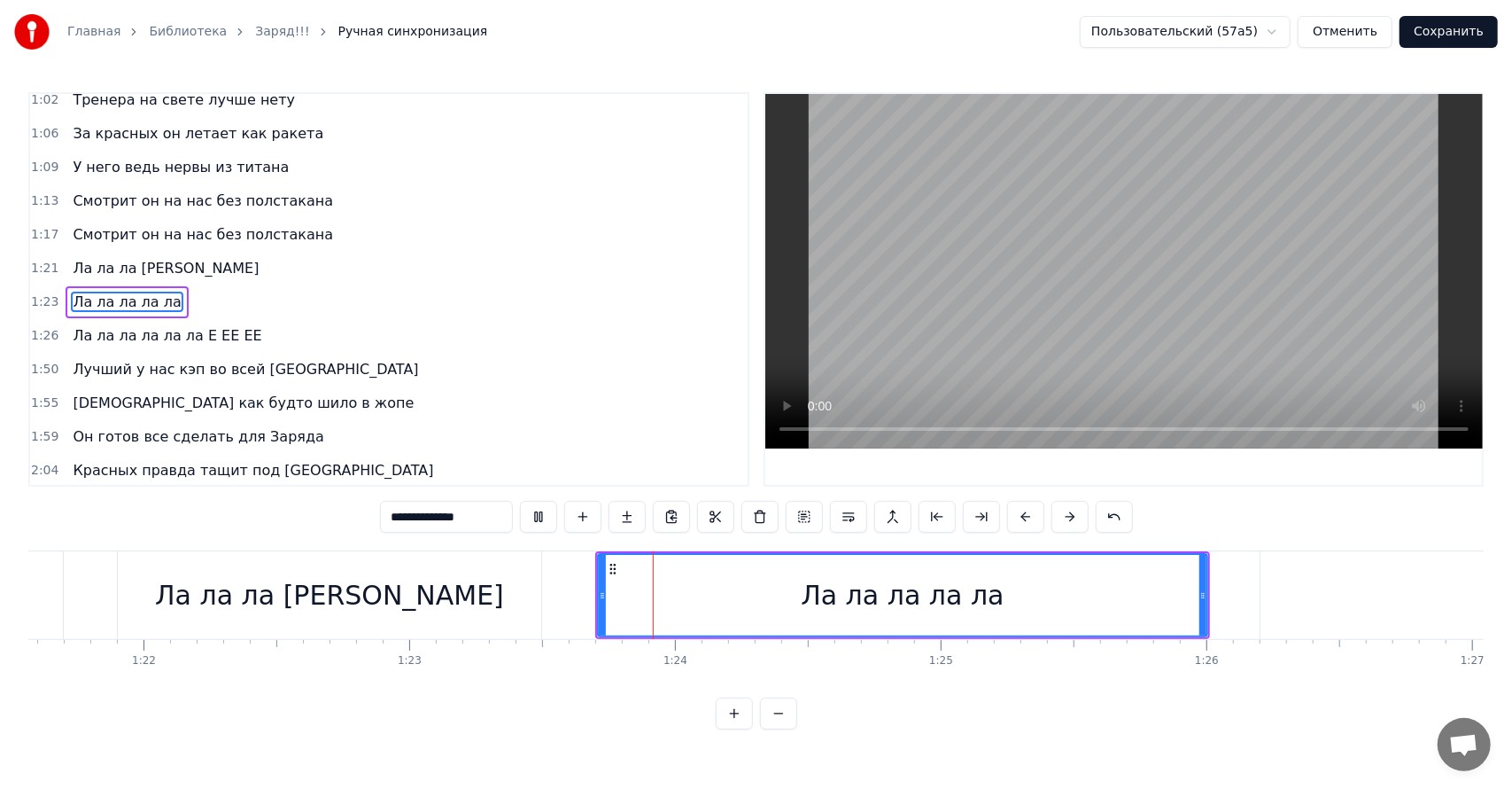
scroll to position [549, 0]
type input "**********"
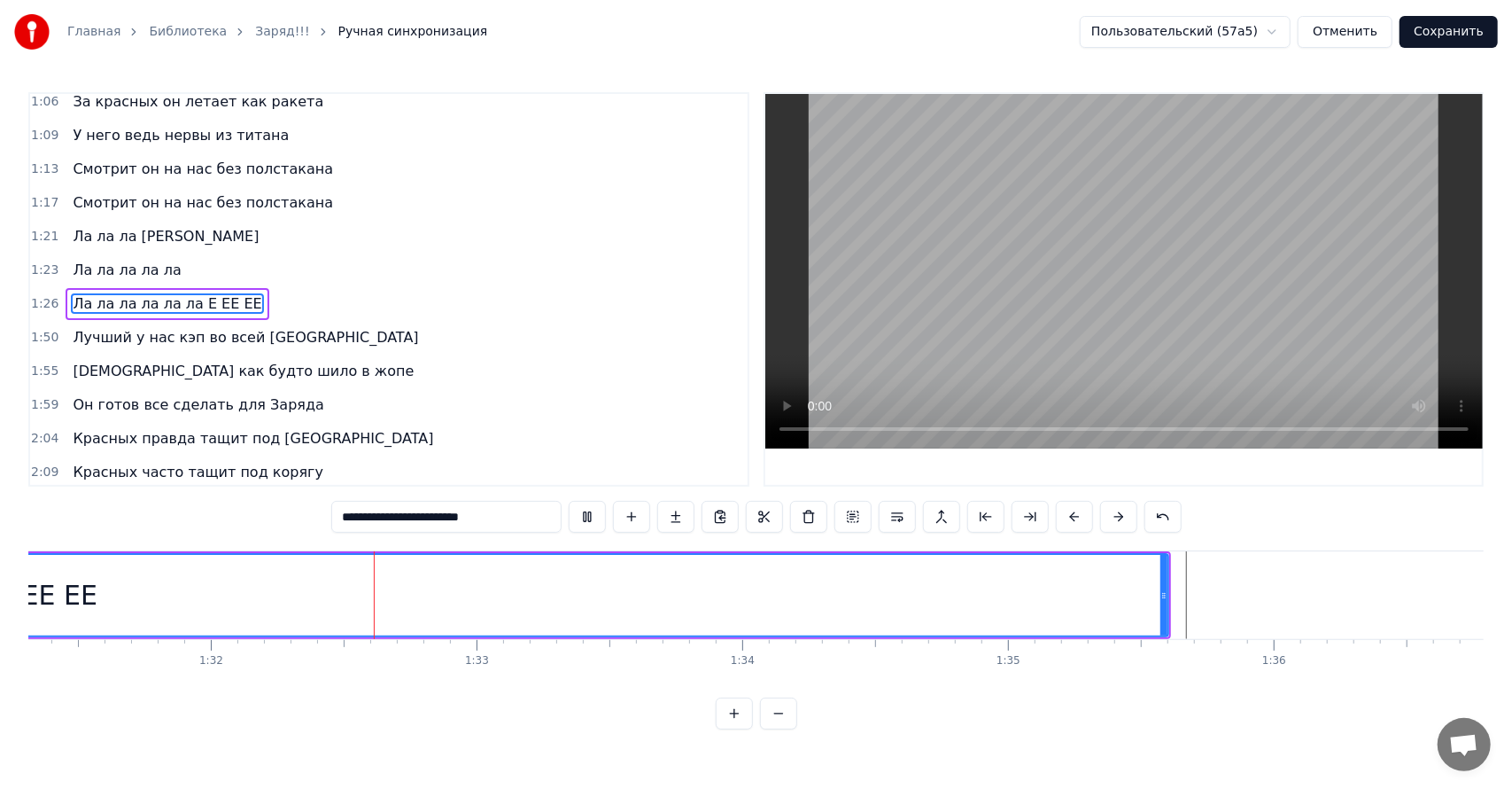
scroll to position [0, 24346]
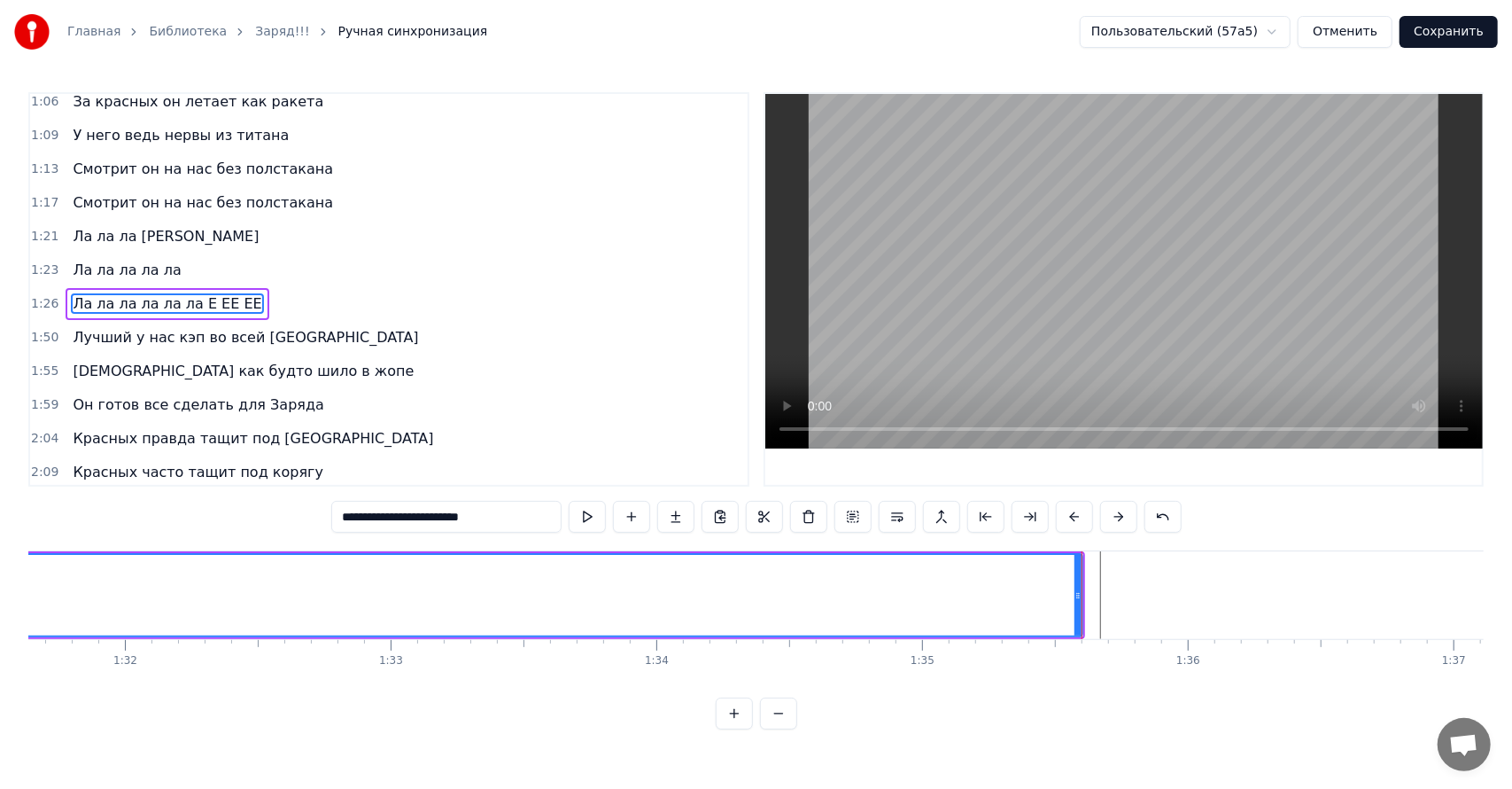
click at [1429, 28] on button "Сохранить" at bounding box center [1449, 32] width 98 height 32
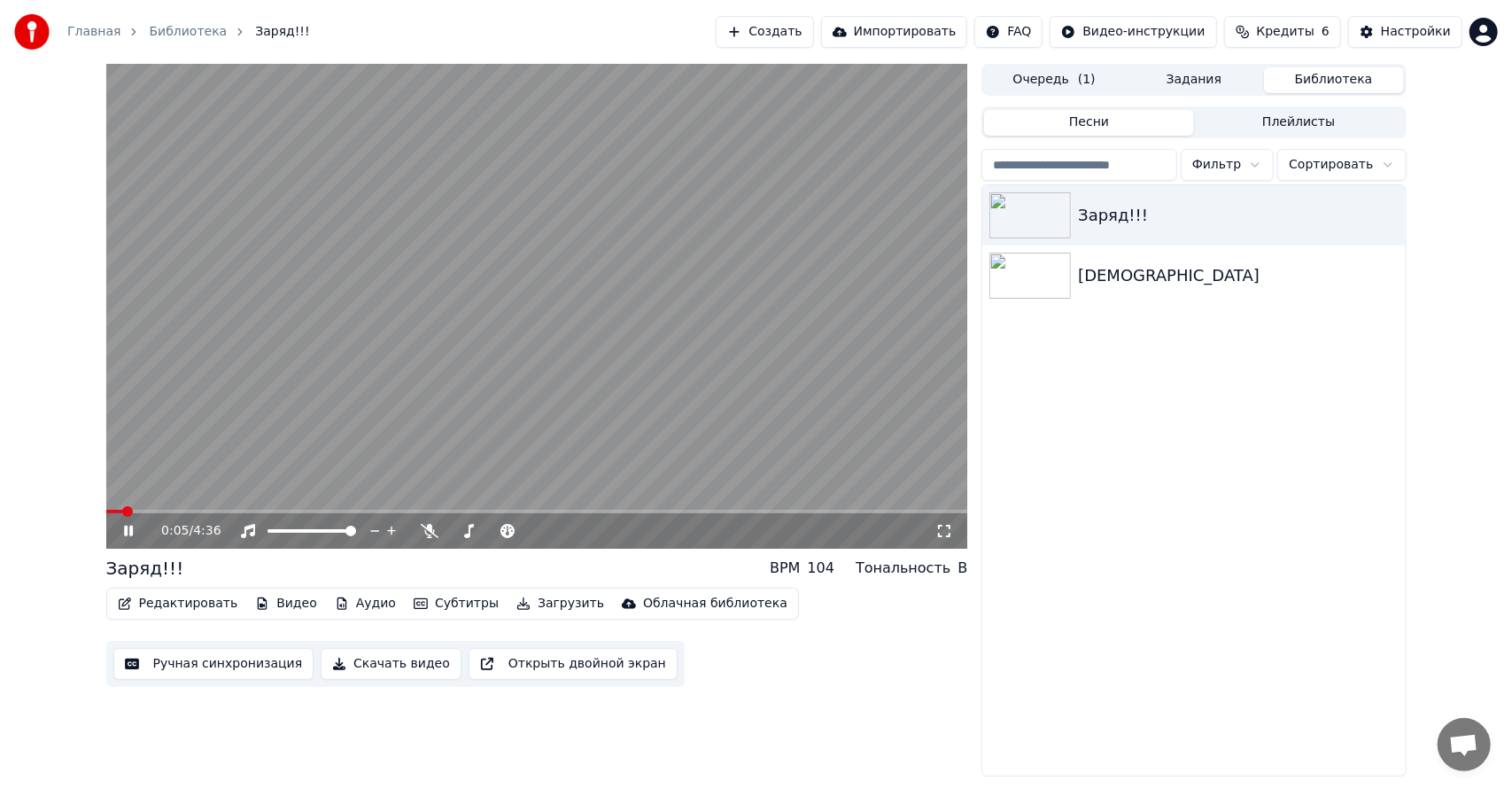
click at [408, 510] on span at bounding box center [536, 512] width 861 height 4
click at [440, 510] on span at bounding box center [536, 512] width 861 height 4
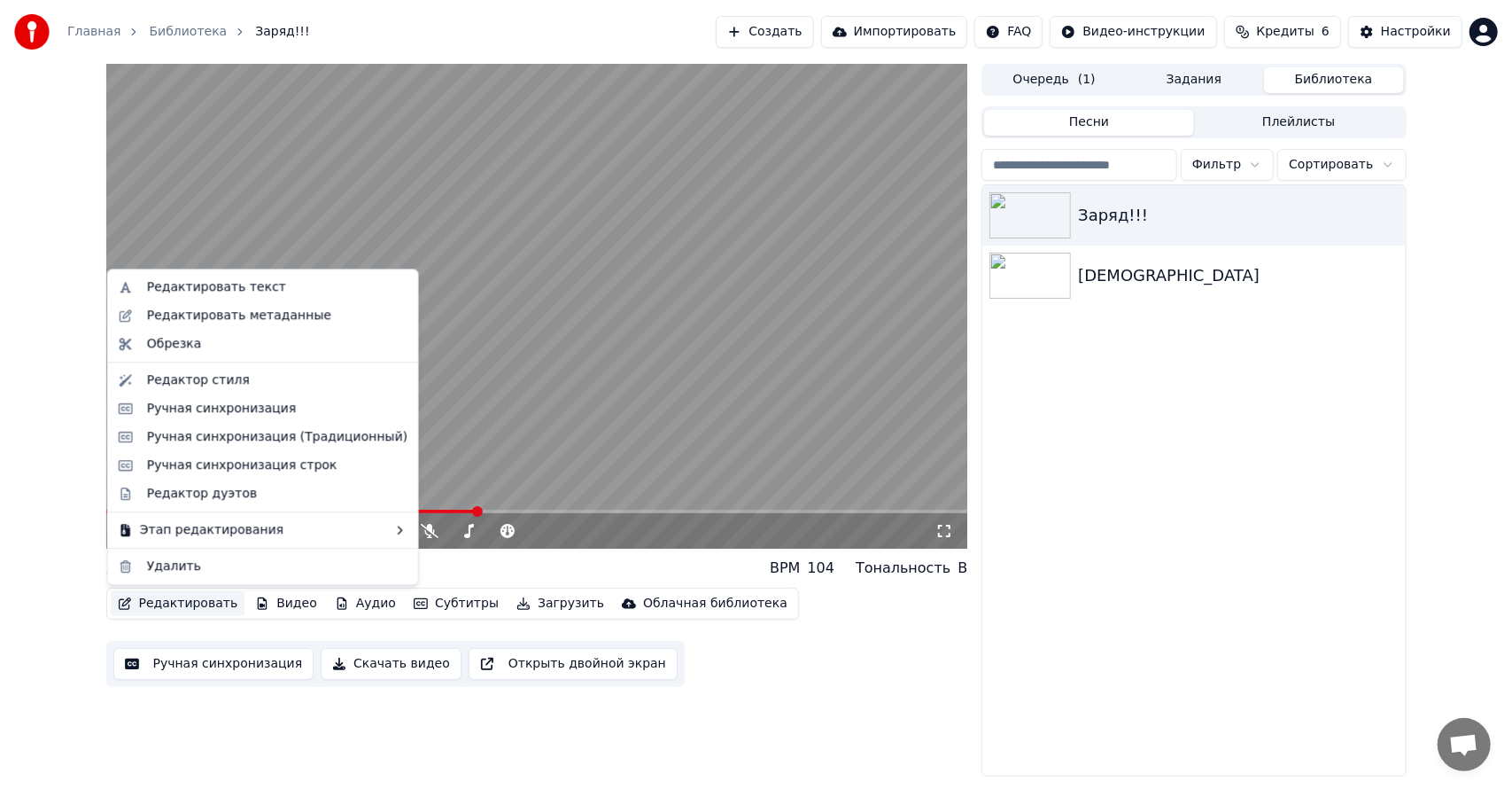
click at [196, 601] on button "Редактировать" at bounding box center [178, 604] width 134 height 25
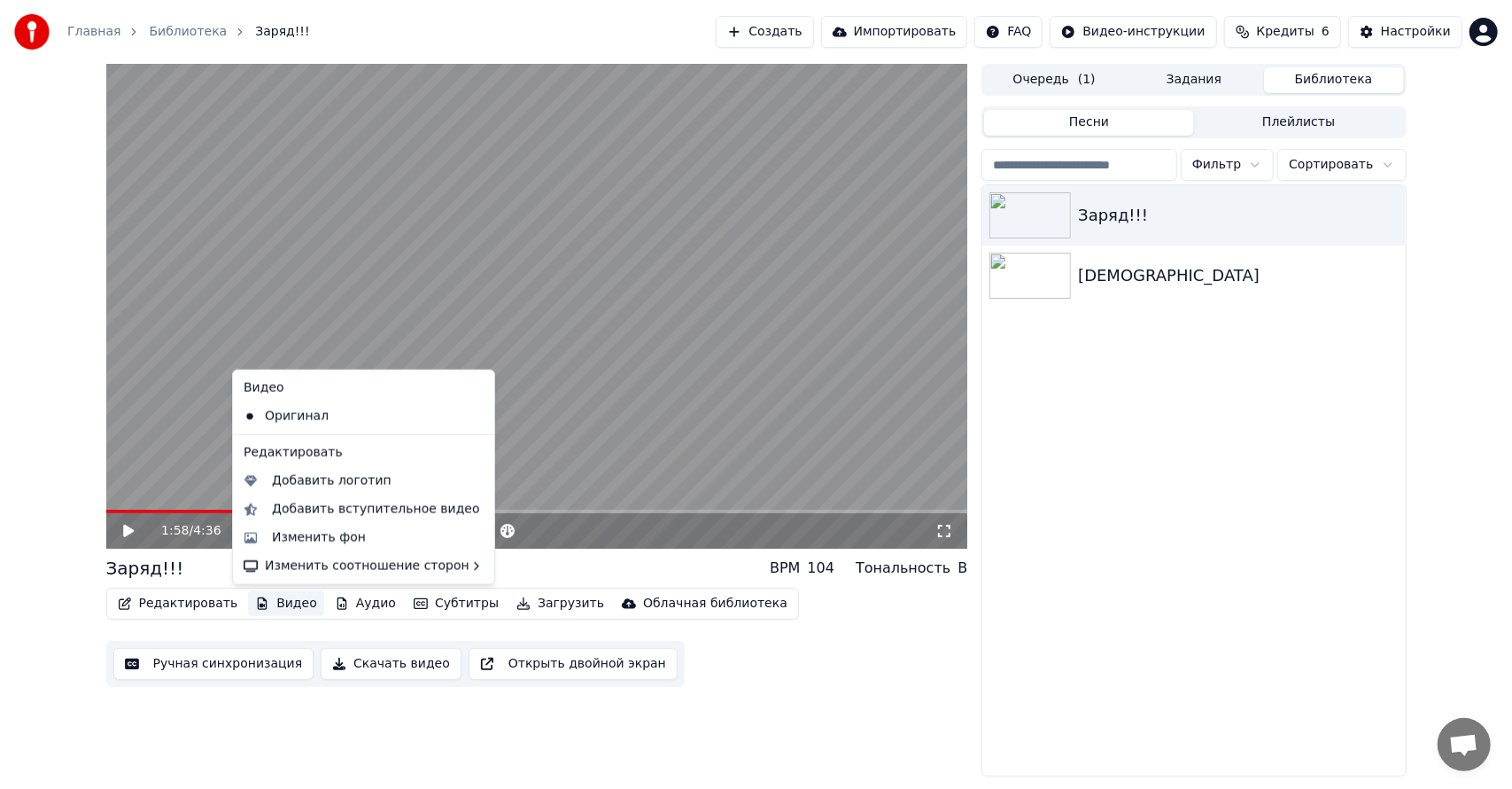
click at [719, 473] on video at bounding box center [536, 306] width 861 height 484
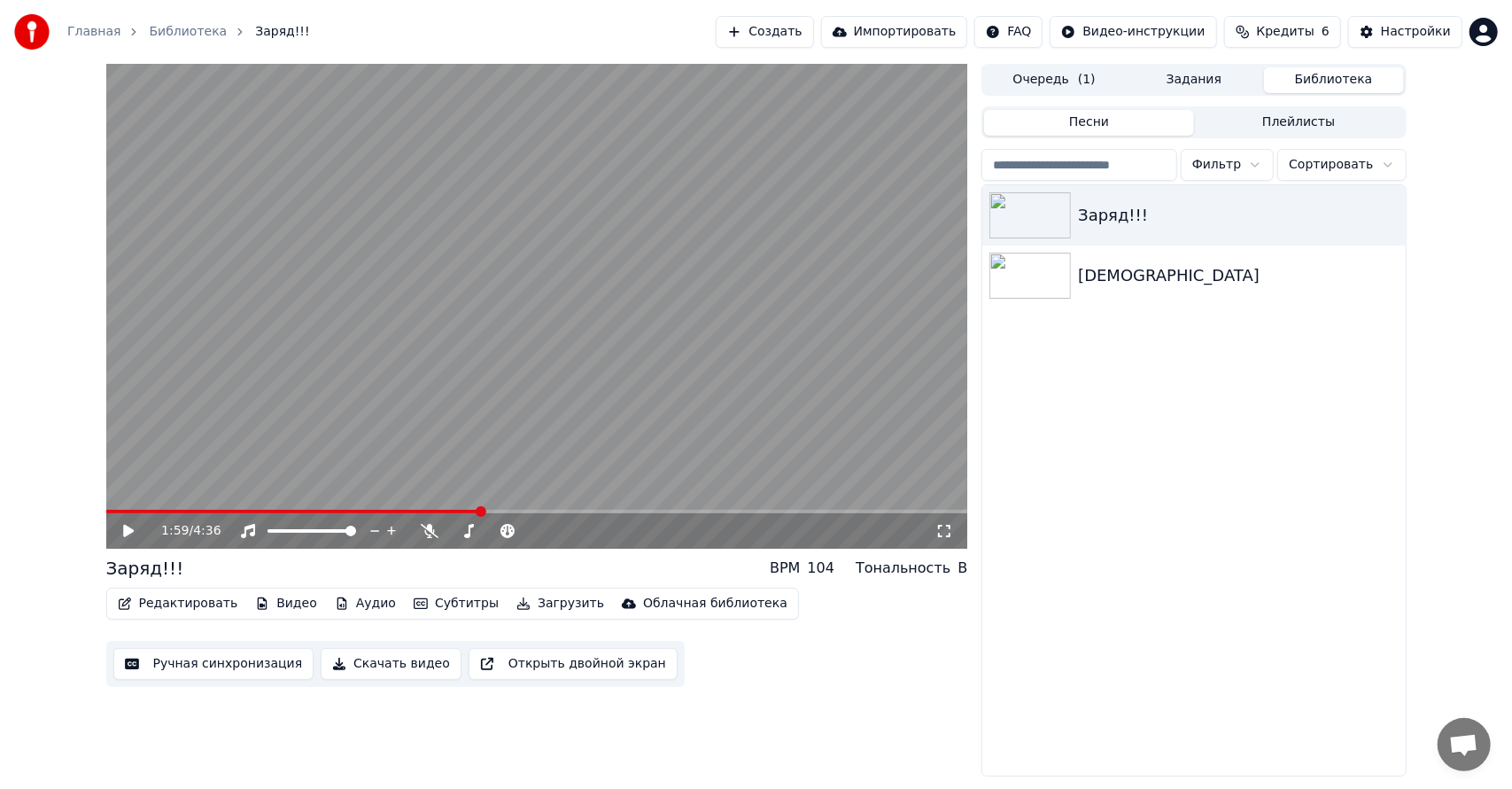
click at [209, 663] on button "Ручная синхронизация" at bounding box center [214, 664] width 201 height 32
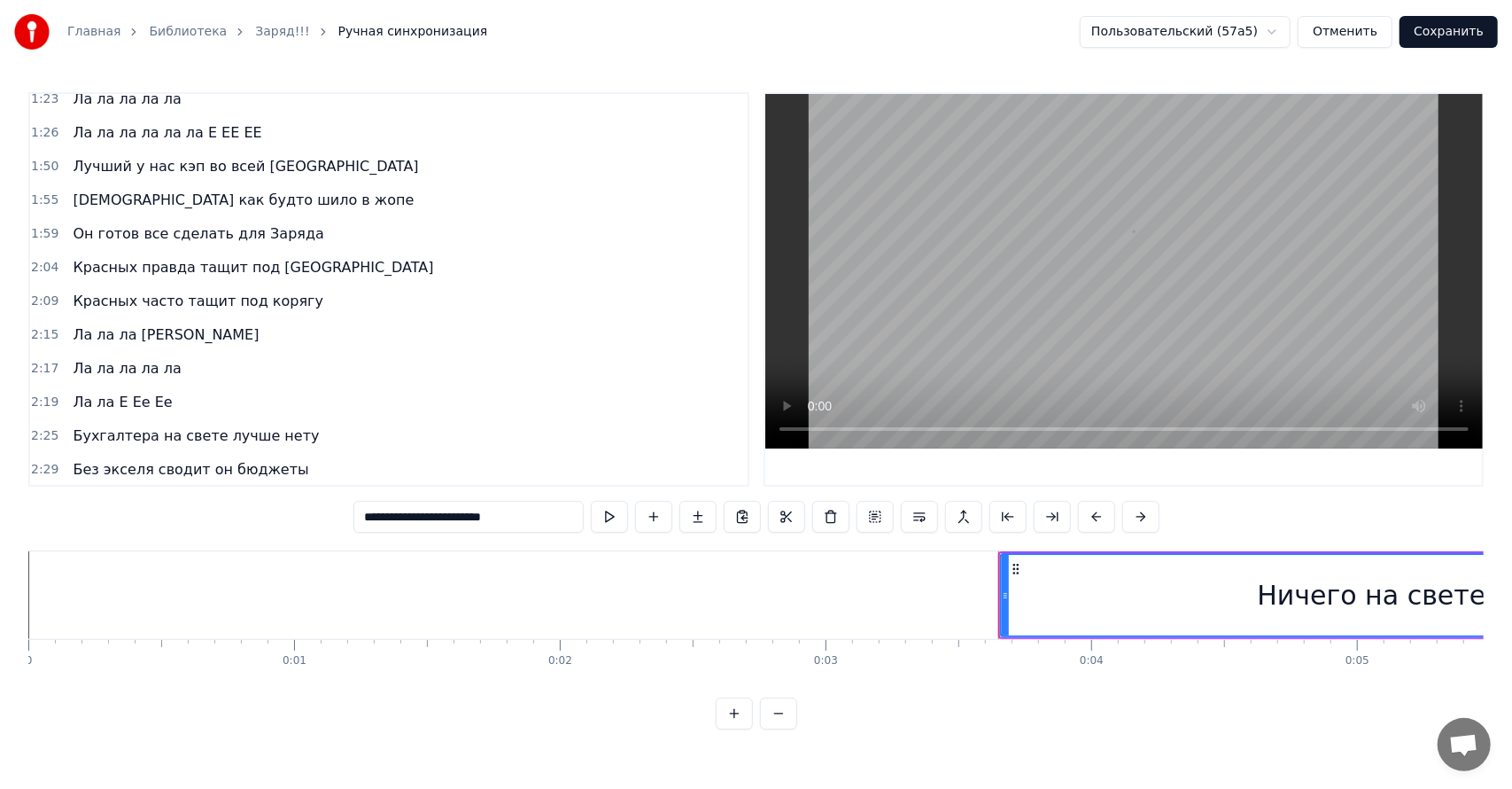
scroll to position [621, 0]
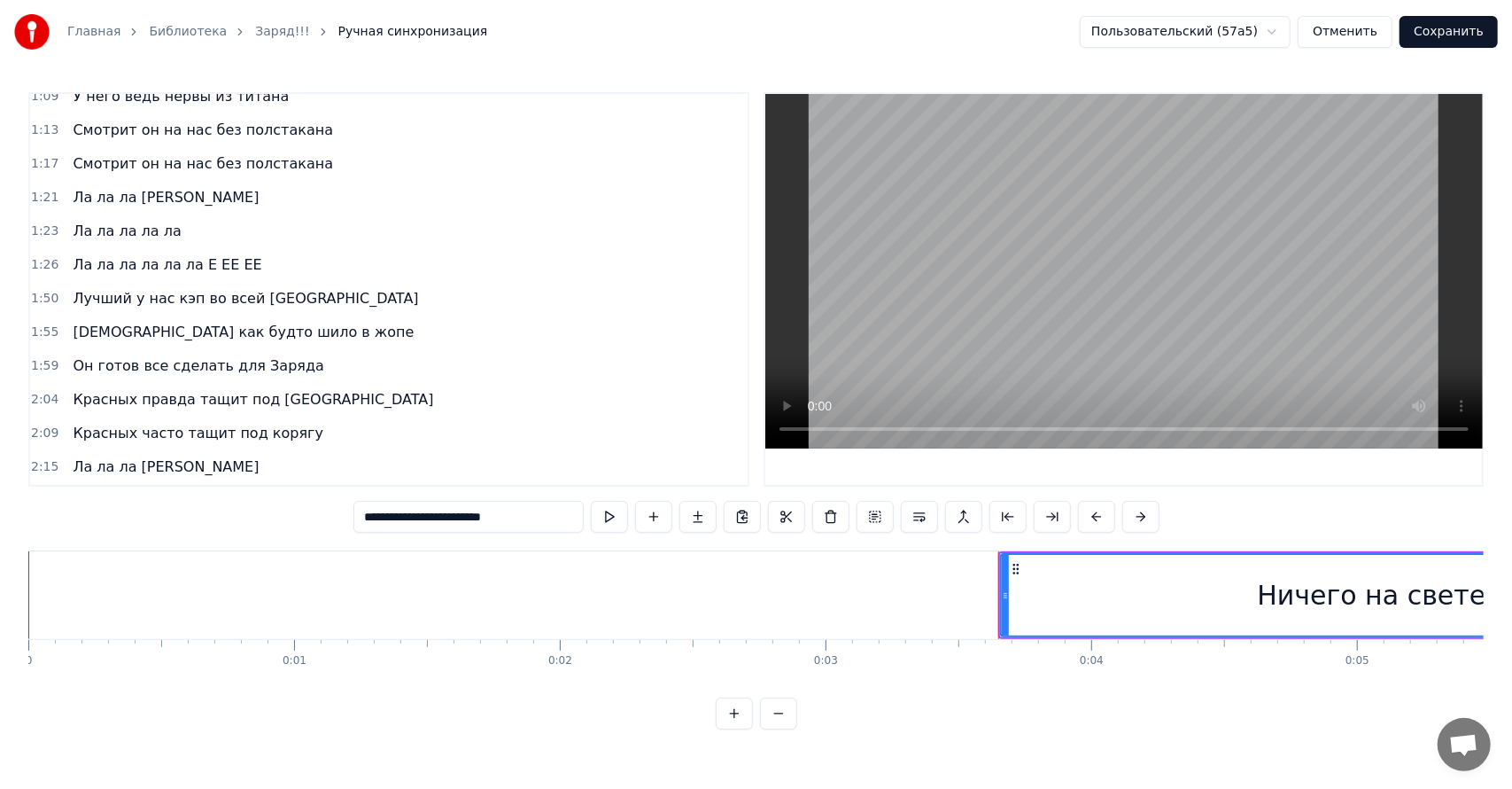
click at [253, 322] on span "[DEMOGRAPHIC_DATA] как будто шило в жопе" at bounding box center [243, 332] width 344 height 21
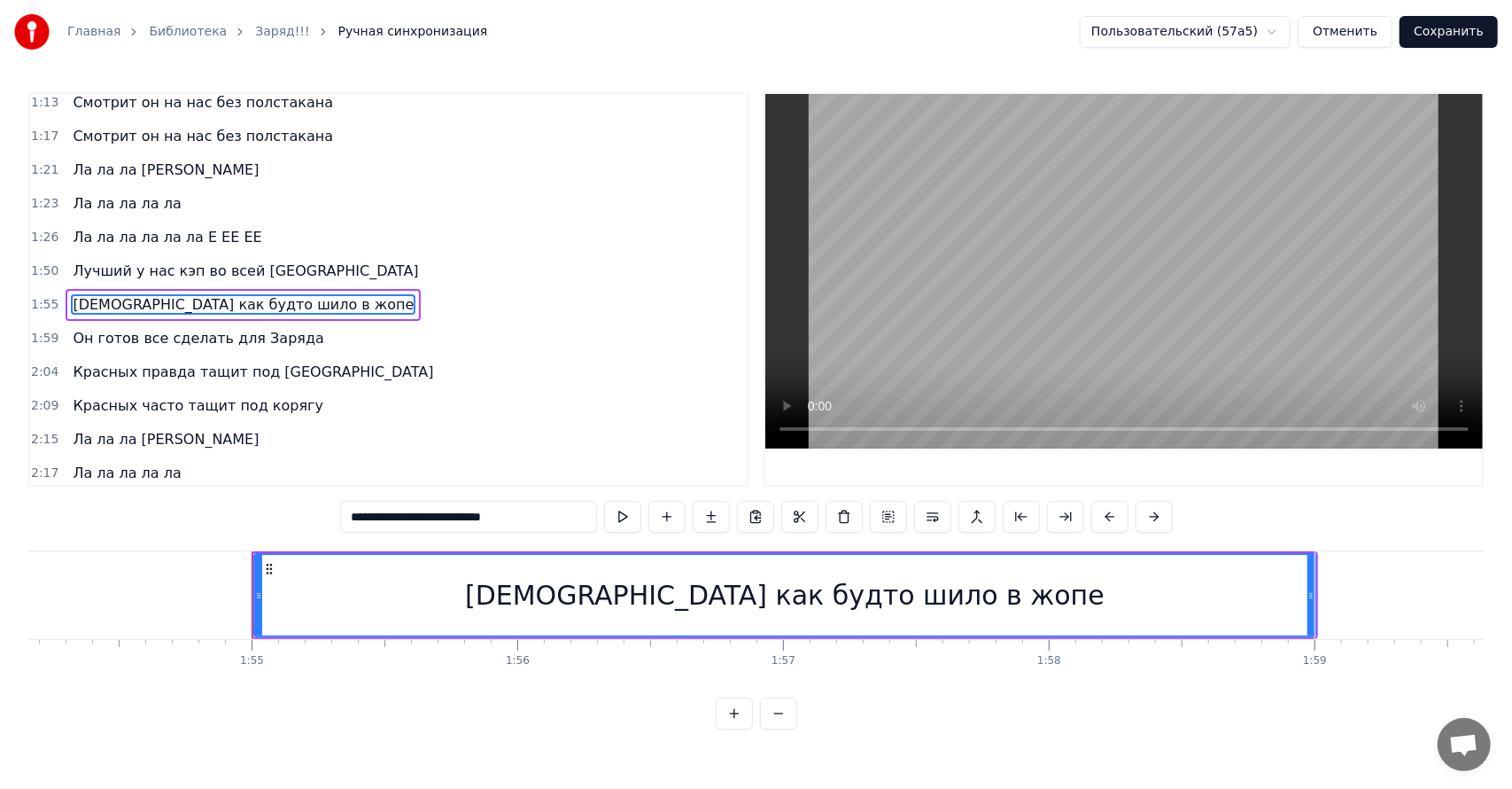
scroll to position [0, 30464]
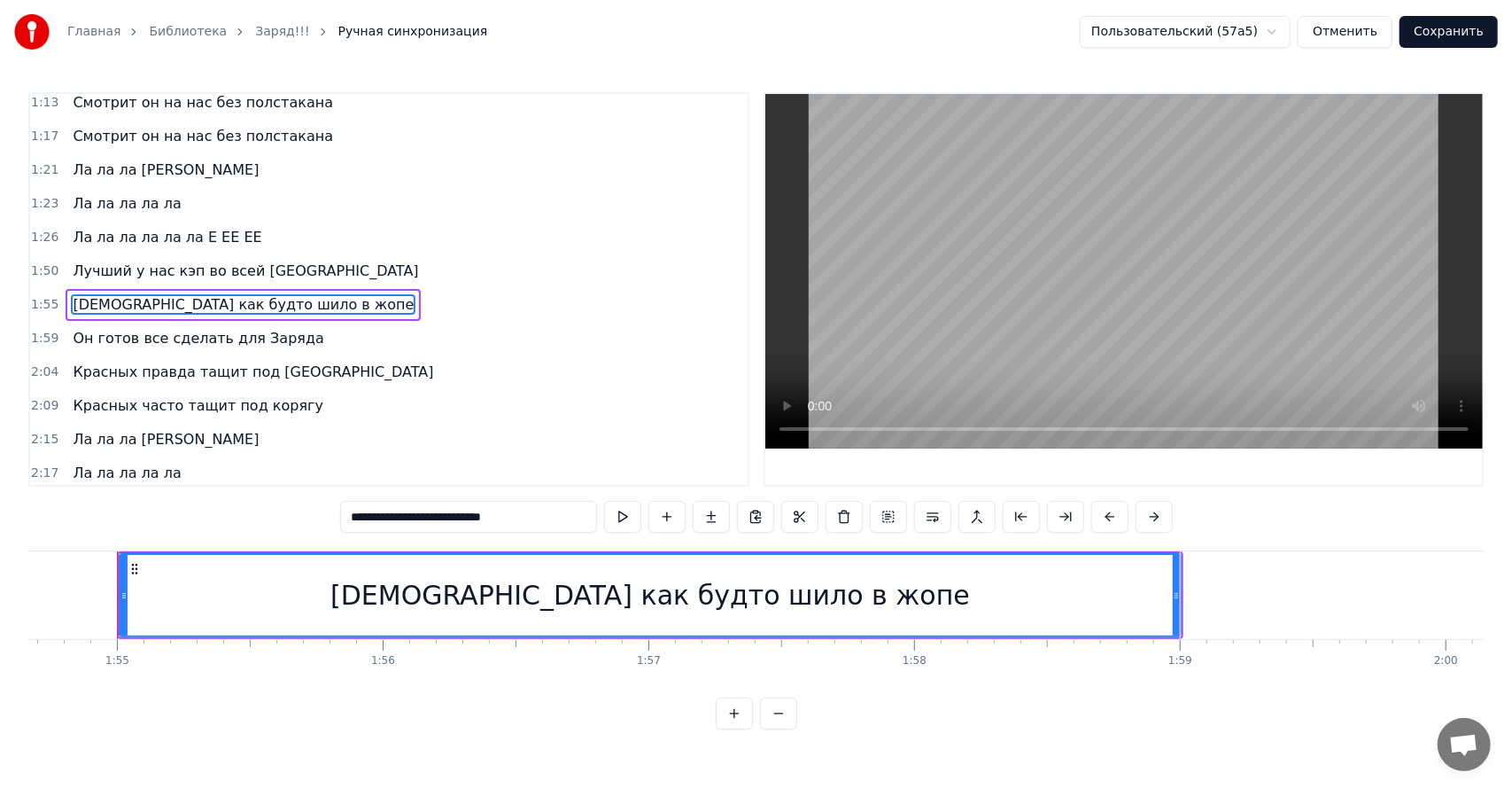
click at [860, 593] on div "[DEMOGRAPHIC_DATA] как будто шило в жопе" at bounding box center [650, 594] width 1059 height 80
drag, startPoint x: 843, startPoint y: 597, endPoint x: 809, endPoint y: 599, distance: 34.1
click at [809, 599] on div "[DEMOGRAPHIC_DATA] как будто шило в жопе" at bounding box center [650, 595] width 639 height 40
click at [249, 294] on span "[DEMOGRAPHIC_DATA] как будто шило в жопе" at bounding box center [243, 305] width 344 height 21
click at [233, 294] on span "[DEMOGRAPHIC_DATA] как будто шило в жопе" at bounding box center [243, 305] width 344 height 21
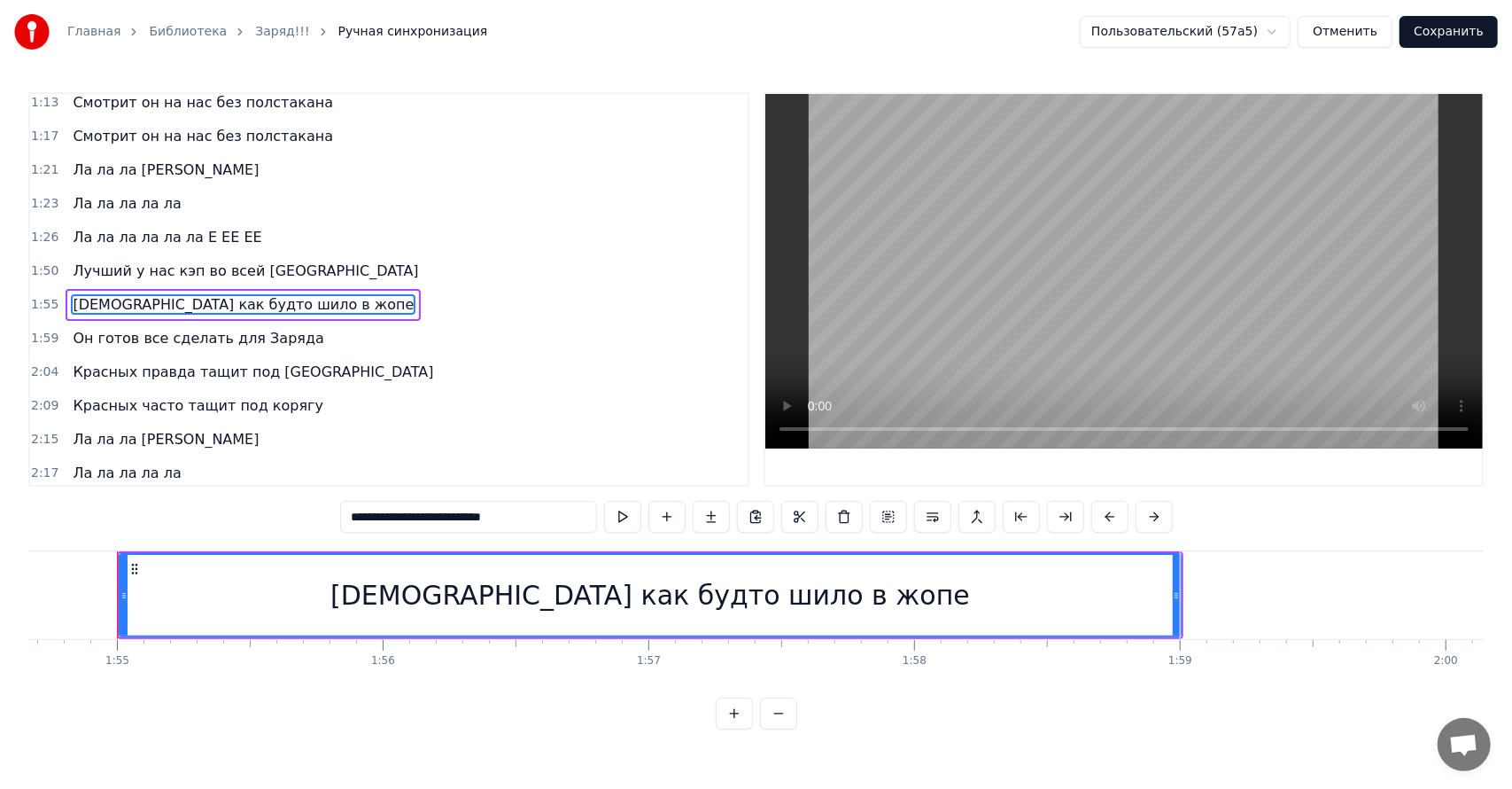
click at [233, 294] on span "[DEMOGRAPHIC_DATA] как будто шило в жопе" at bounding box center [243, 305] width 344 height 21
click at [246, 294] on span "[DEMOGRAPHIC_DATA] как будто шило в жопе" at bounding box center [243, 305] width 344 height 21
click at [772, 601] on div "[DEMOGRAPHIC_DATA] как будто шило в жопе" at bounding box center [650, 595] width 639 height 40
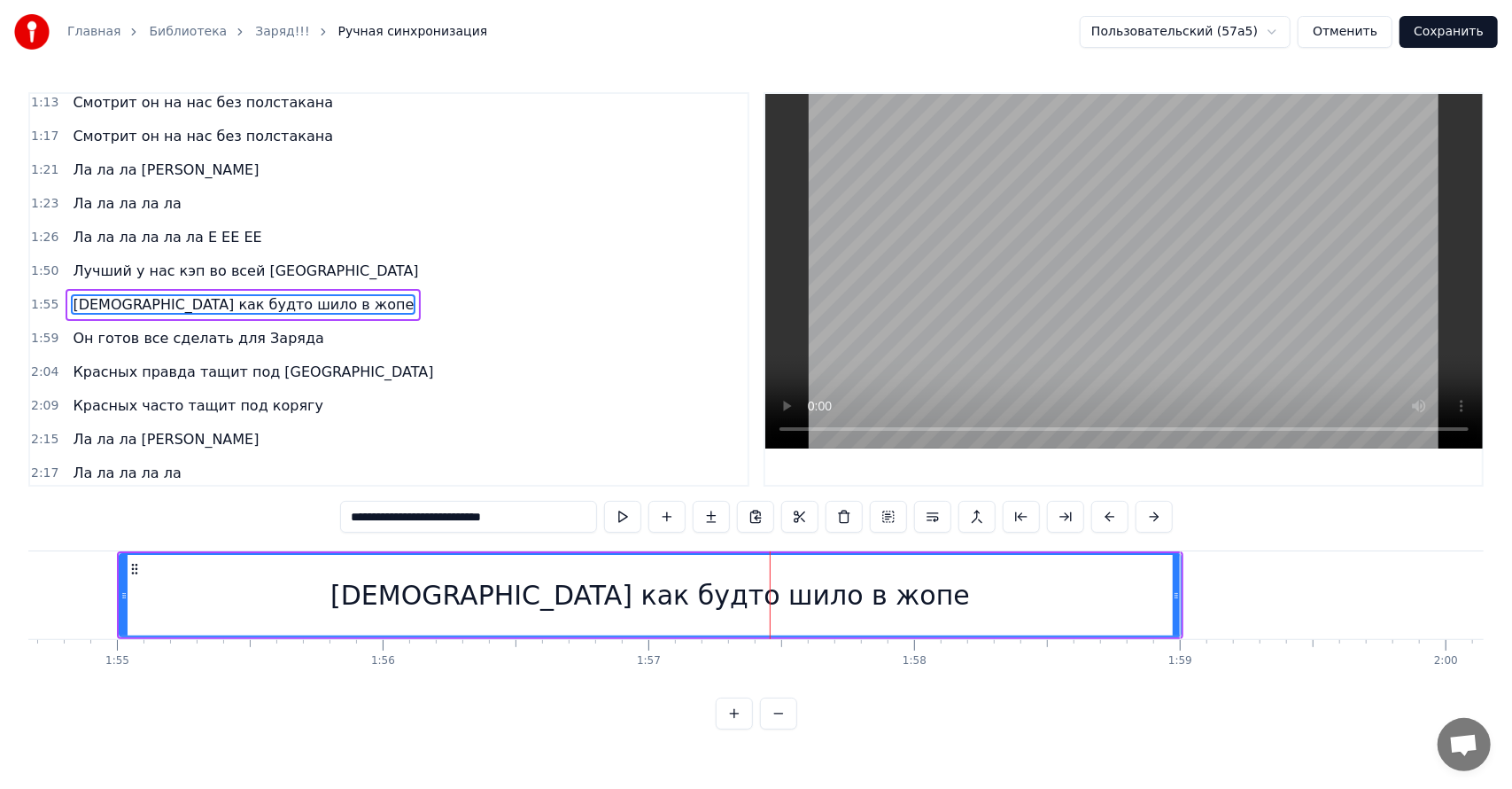
click at [781, 599] on div "[DEMOGRAPHIC_DATA] как будто шило в жопе" at bounding box center [650, 595] width 639 height 40
drag, startPoint x: 509, startPoint y: 517, endPoint x: 536, endPoint y: 537, distance: 33.6
click at [517, 516] on input "**********" at bounding box center [469, 517] width 257 height 32
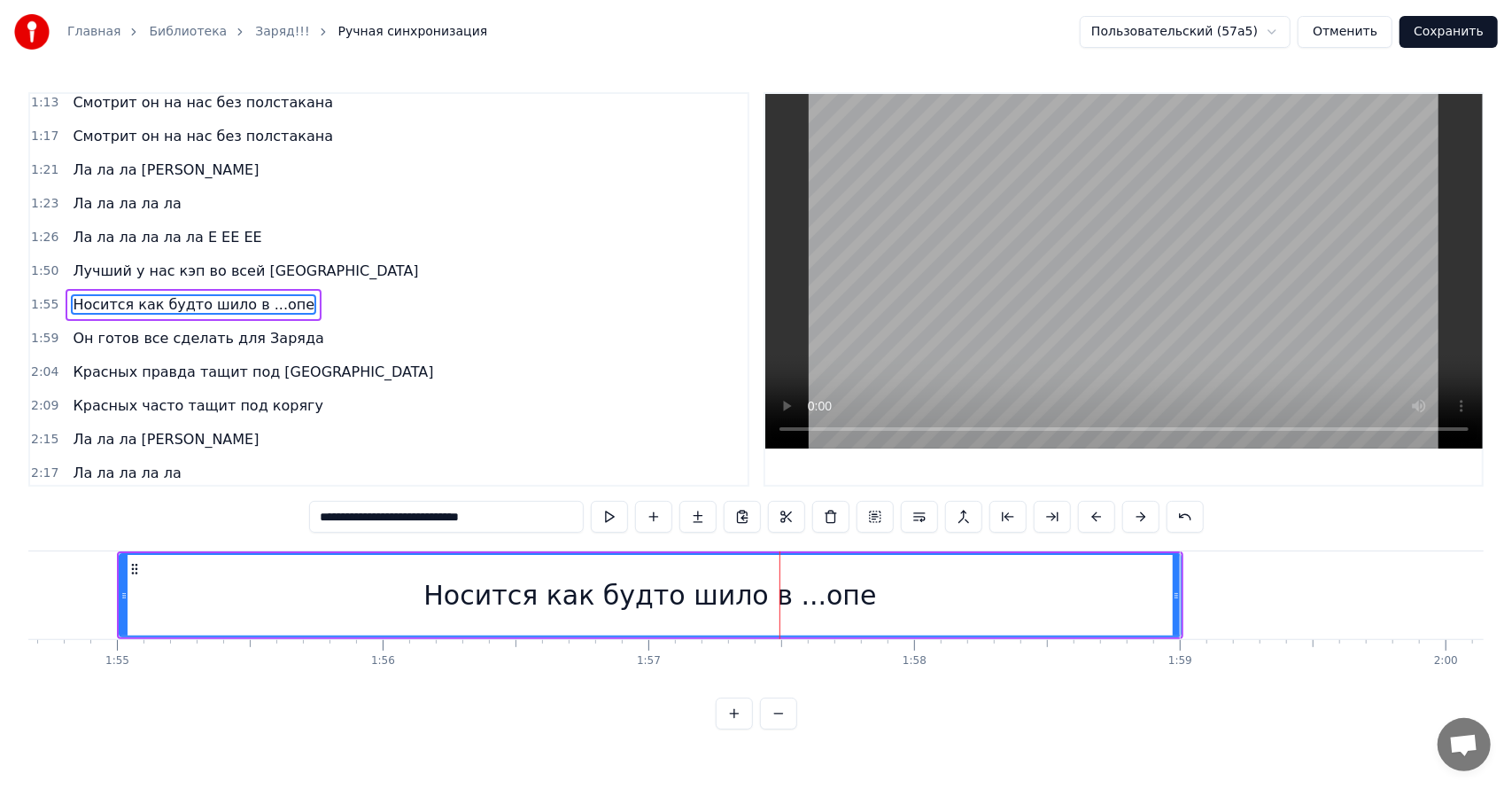
type input "**********"
click at [388, 398] on div "2:09 Красных часто тащит под корягу" at bounding box center [389, 406] width 718 height 34
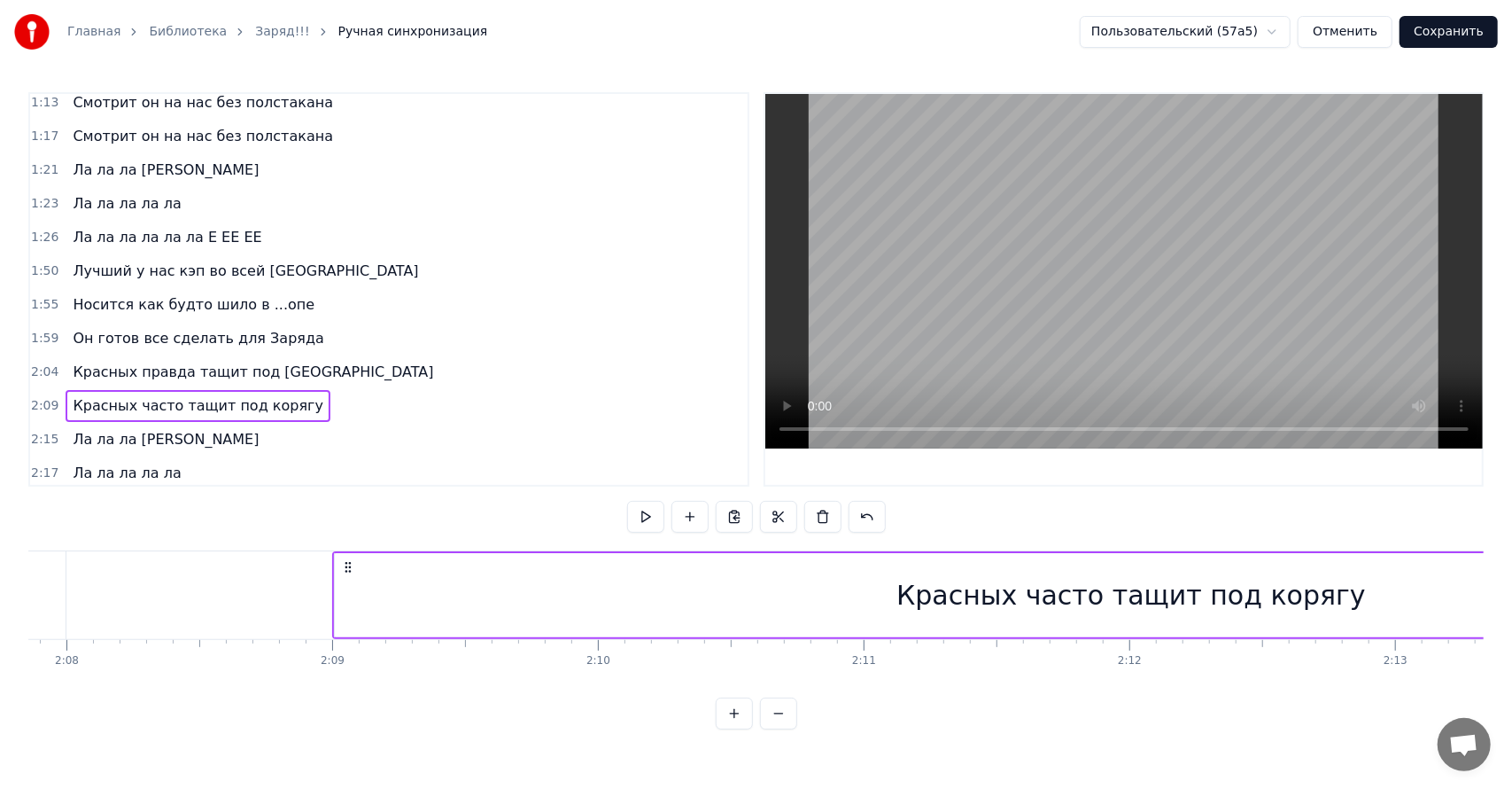
scroll to position [0, 34184]
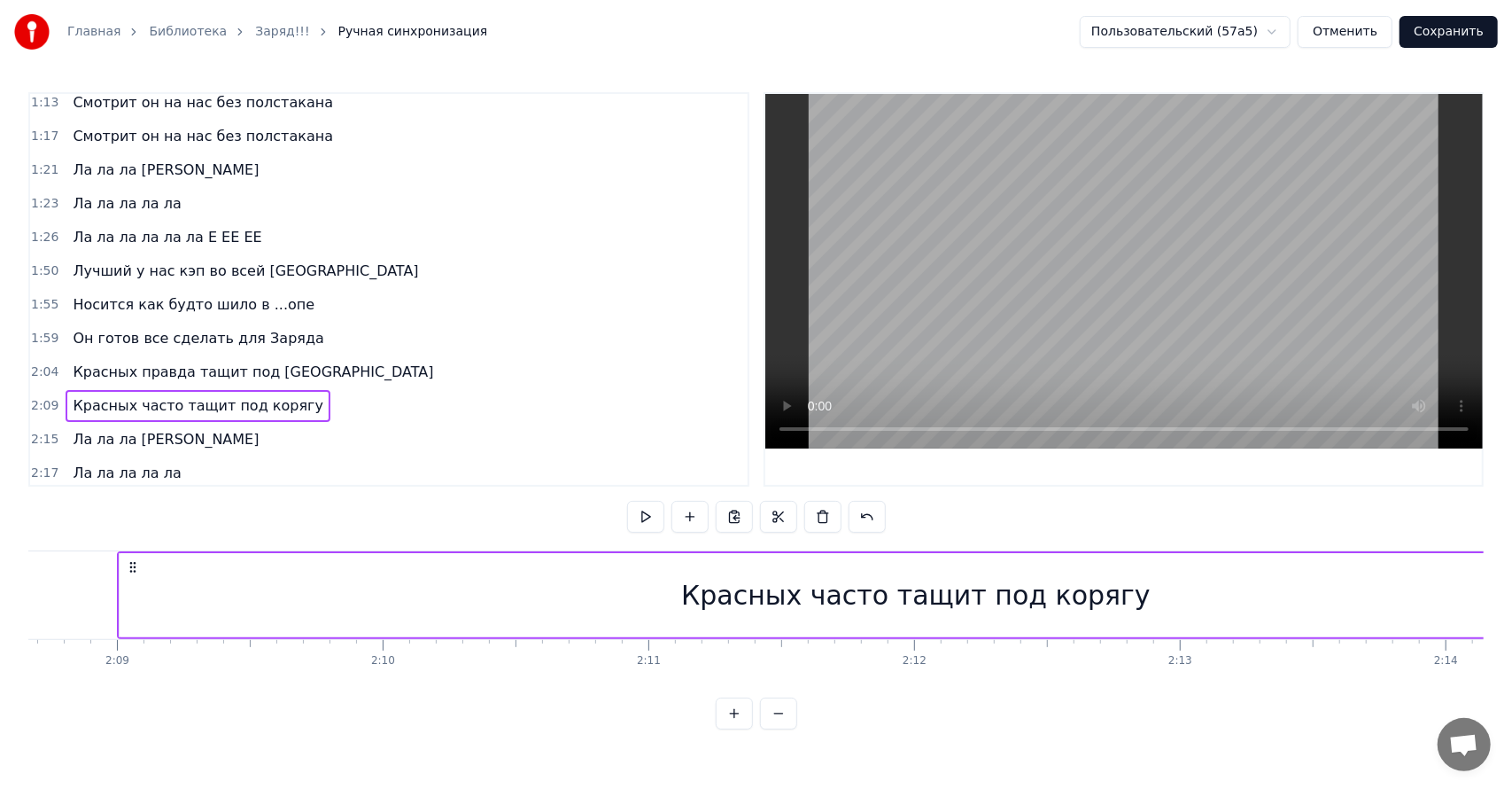
click at [253, 328] on span "Он готов все сделать для Заряда" at bounding box center [198, 339] width 254 height 21
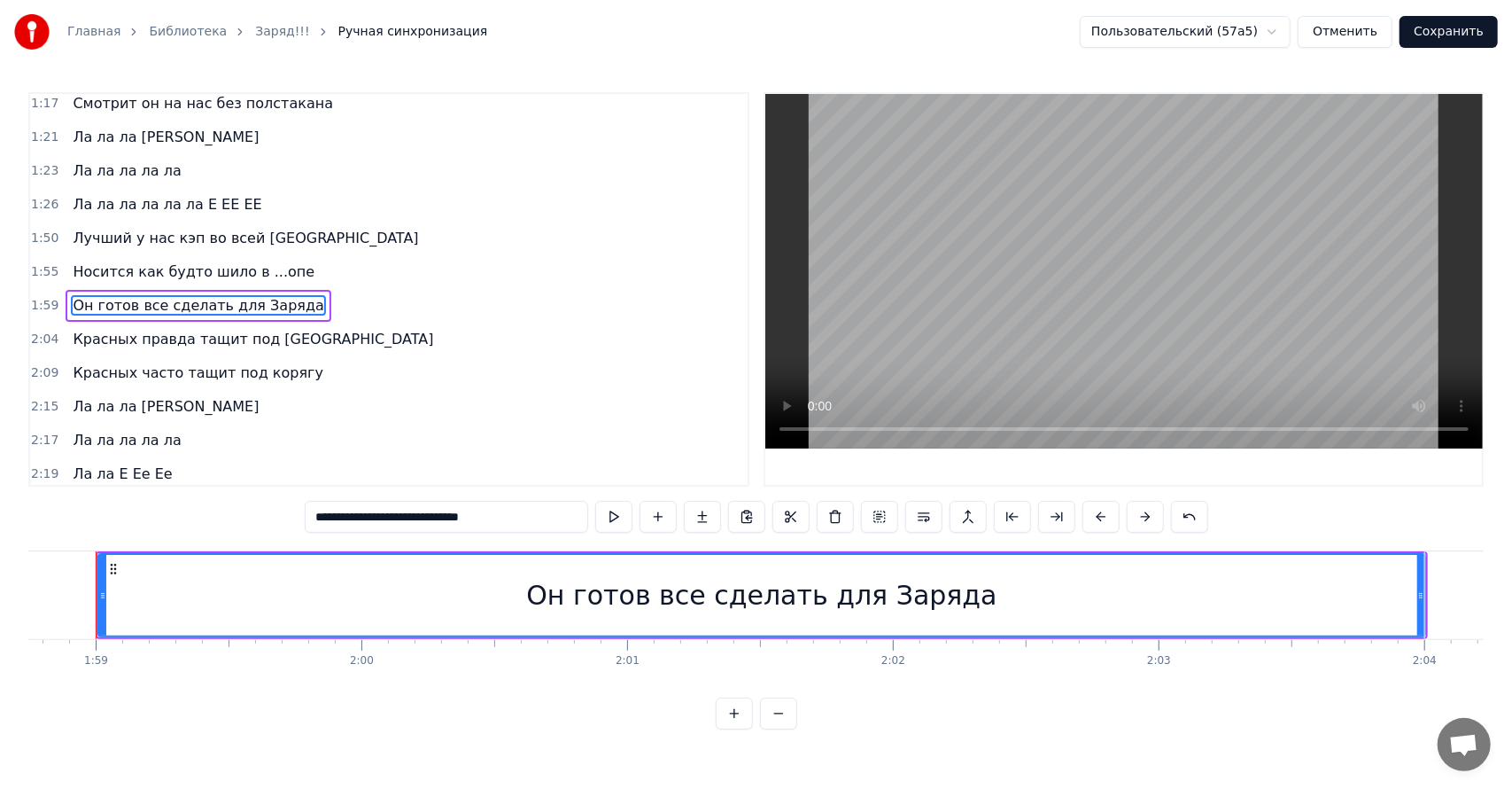
scroll to position [0, 31527]
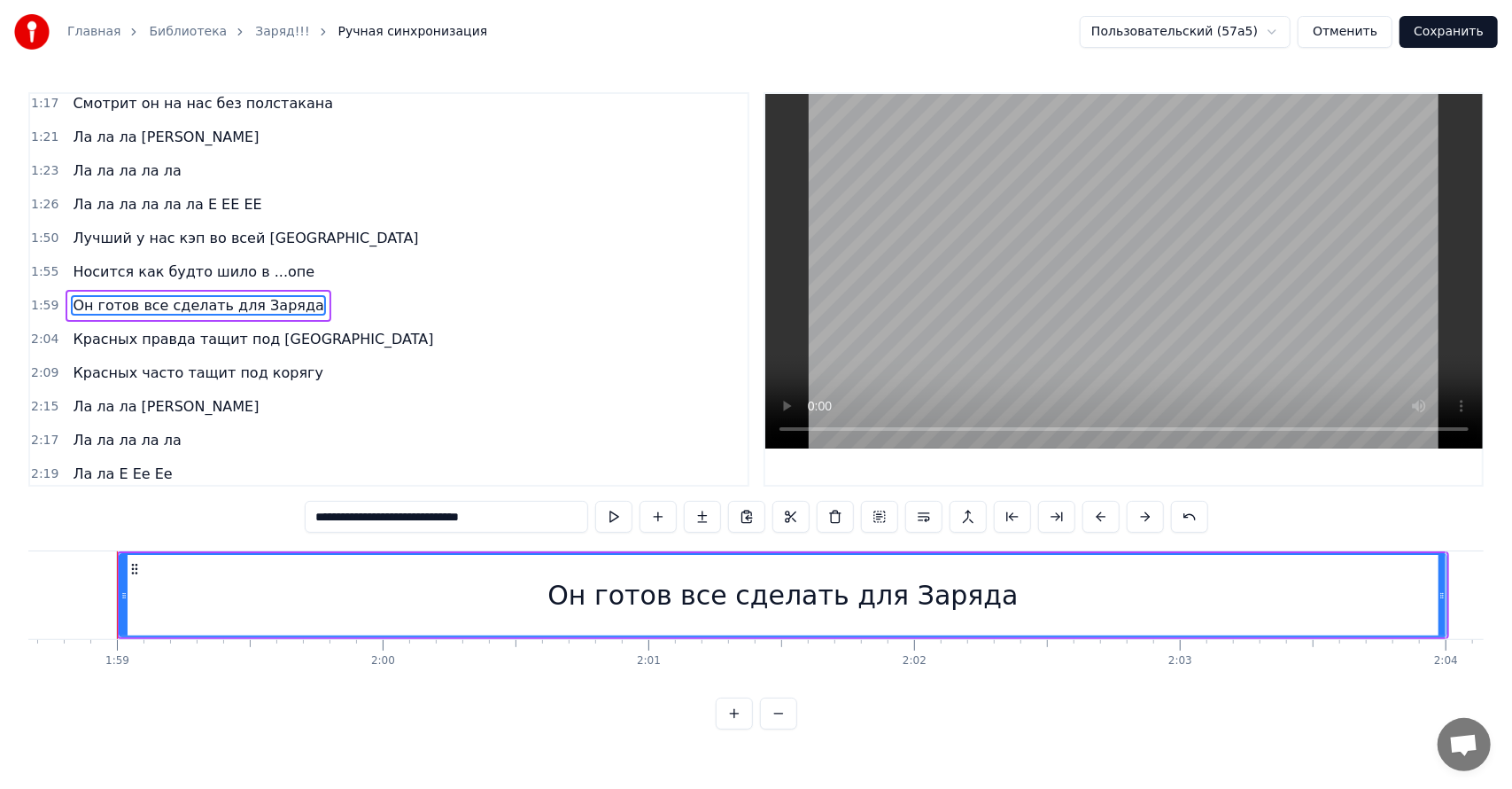
click at [248, 261] on span "Носится как будто шило в ...опе" at bounding box center [193, 272] width 245 height 21
type input "**********"
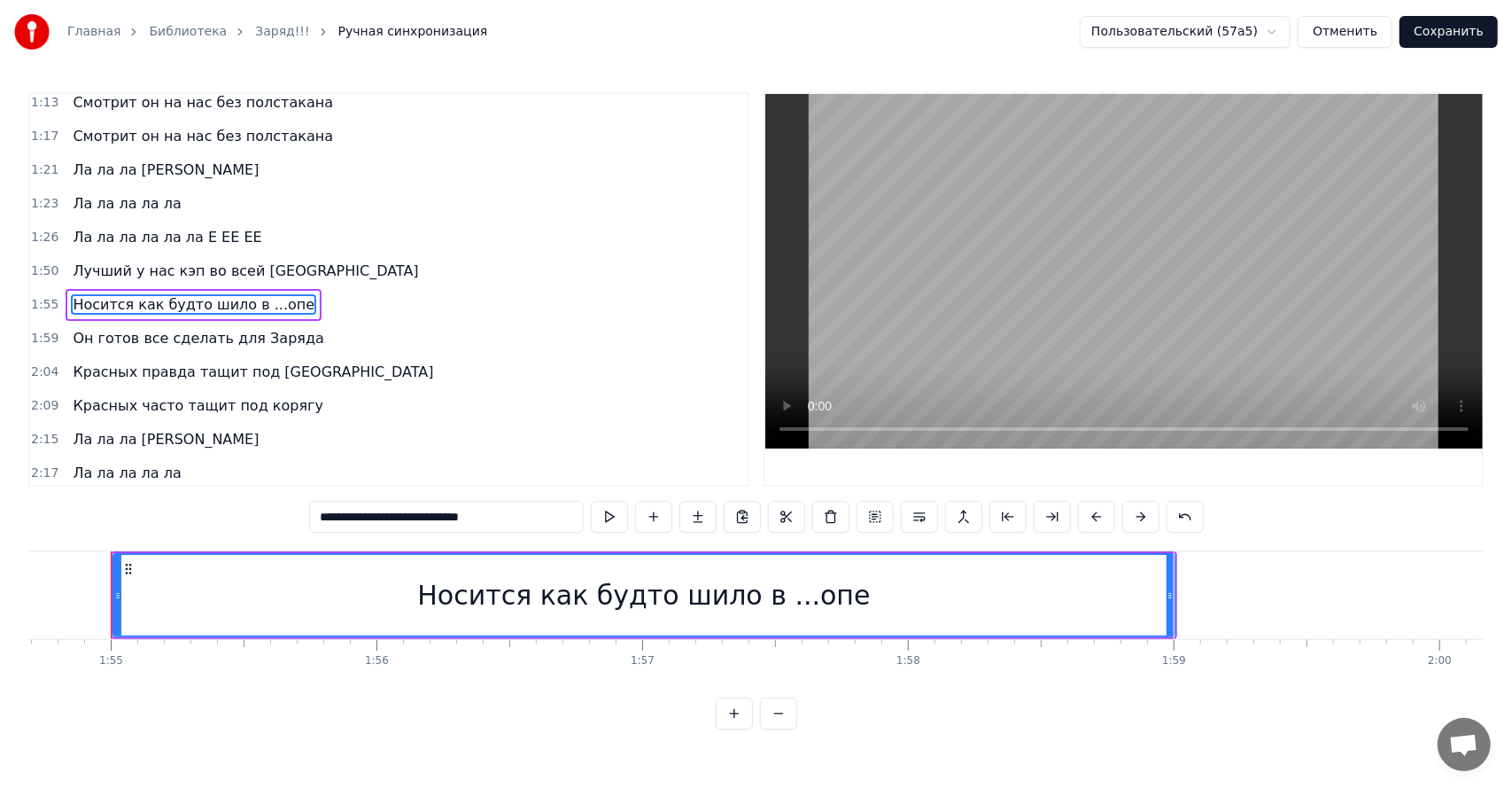
scroll to position [0, 30464]
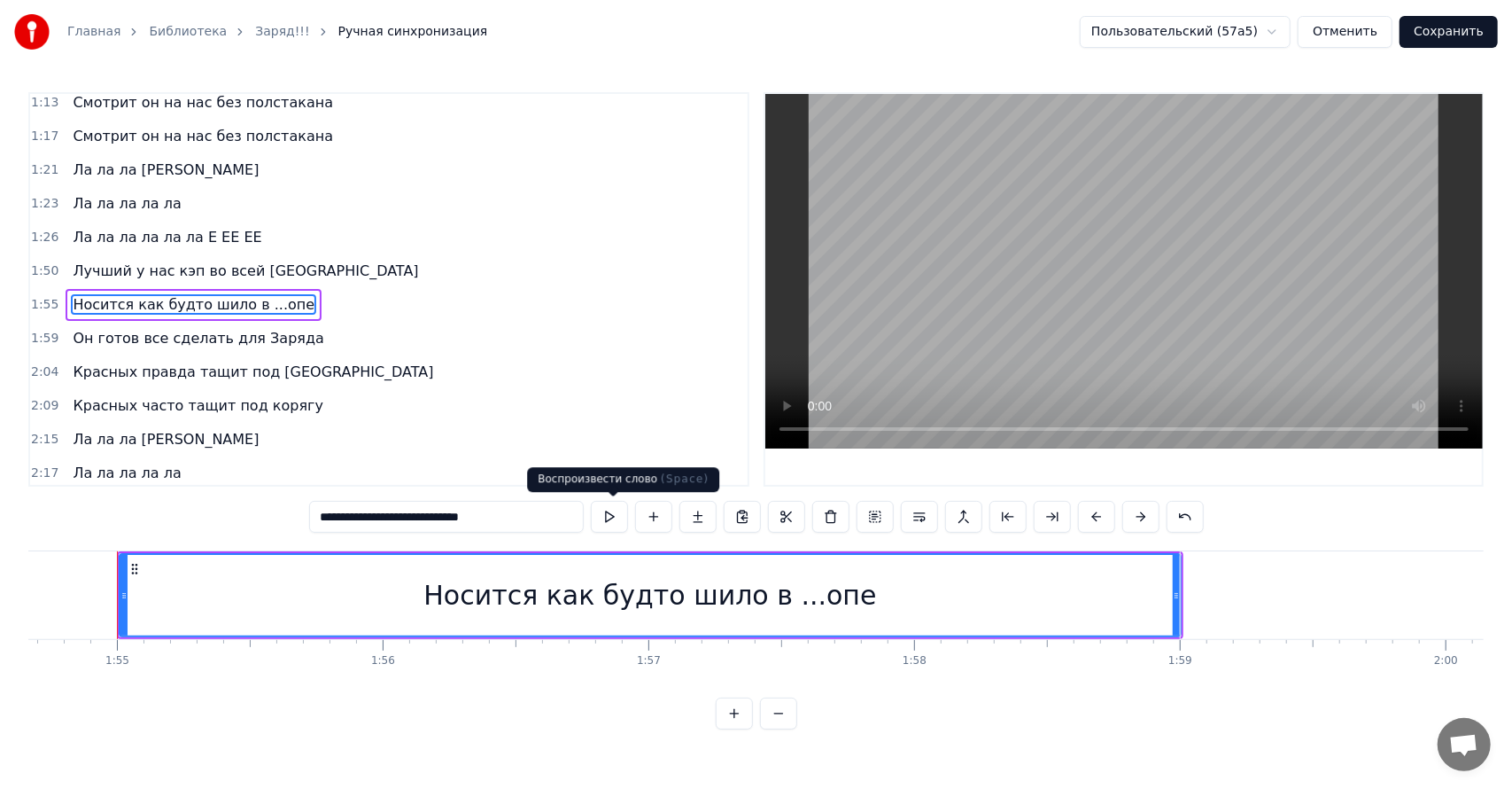
click at [617, 517] on button at bounding box center [609, 517] width 37 height 32
click at [591, 500] on button at bounding box center [609, 517] width 37 height 32
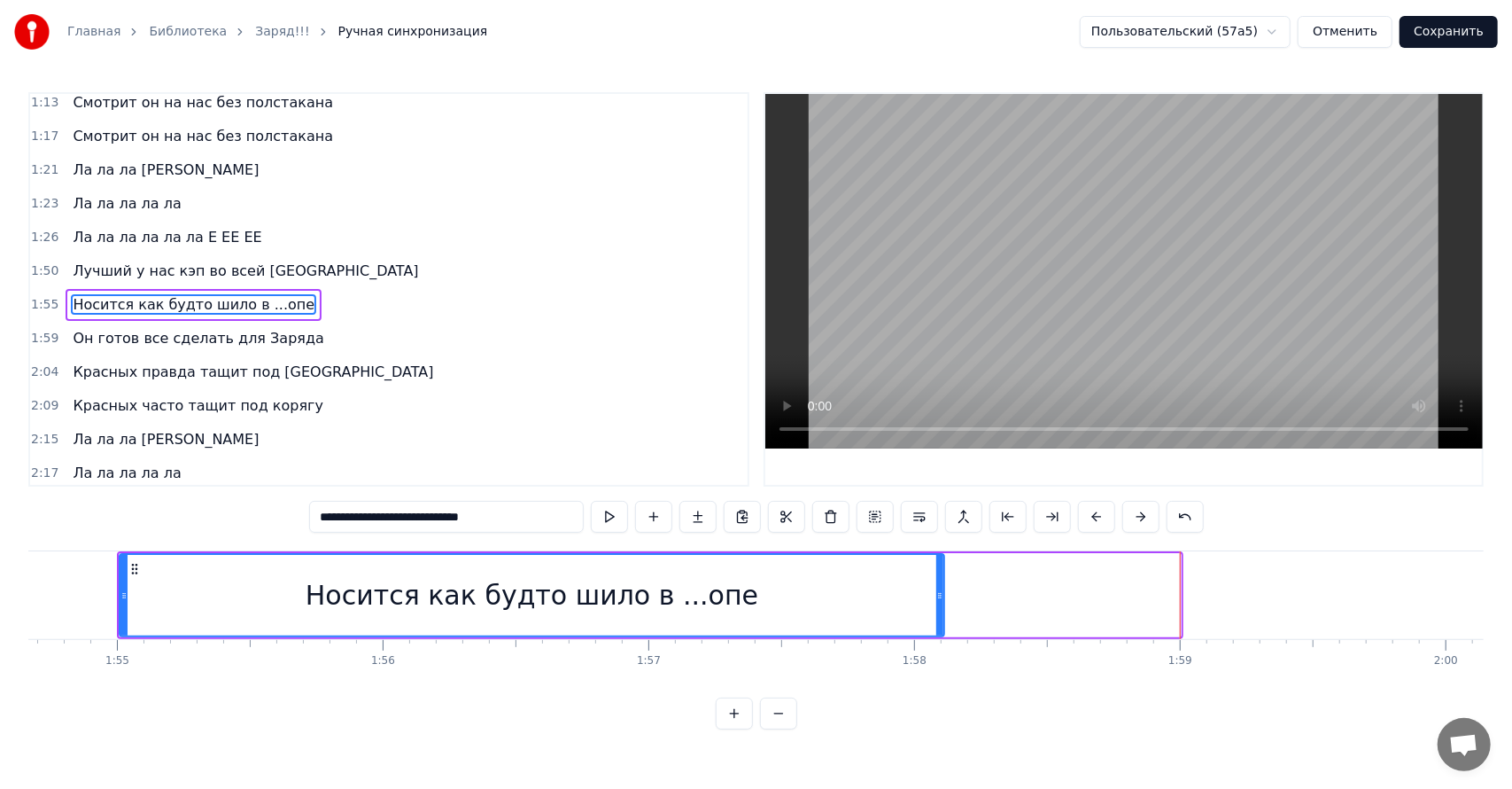
drag, startPoint x: 1175, startPoint y: 592, endPoint x: 939, endPoint y: 603, distance: 236.3
click at [939, 603] on div at bounding box center [939, 594] width 7 height 80
click at [591, 500] on button at bounding box center [609, 517] width 37 height 32
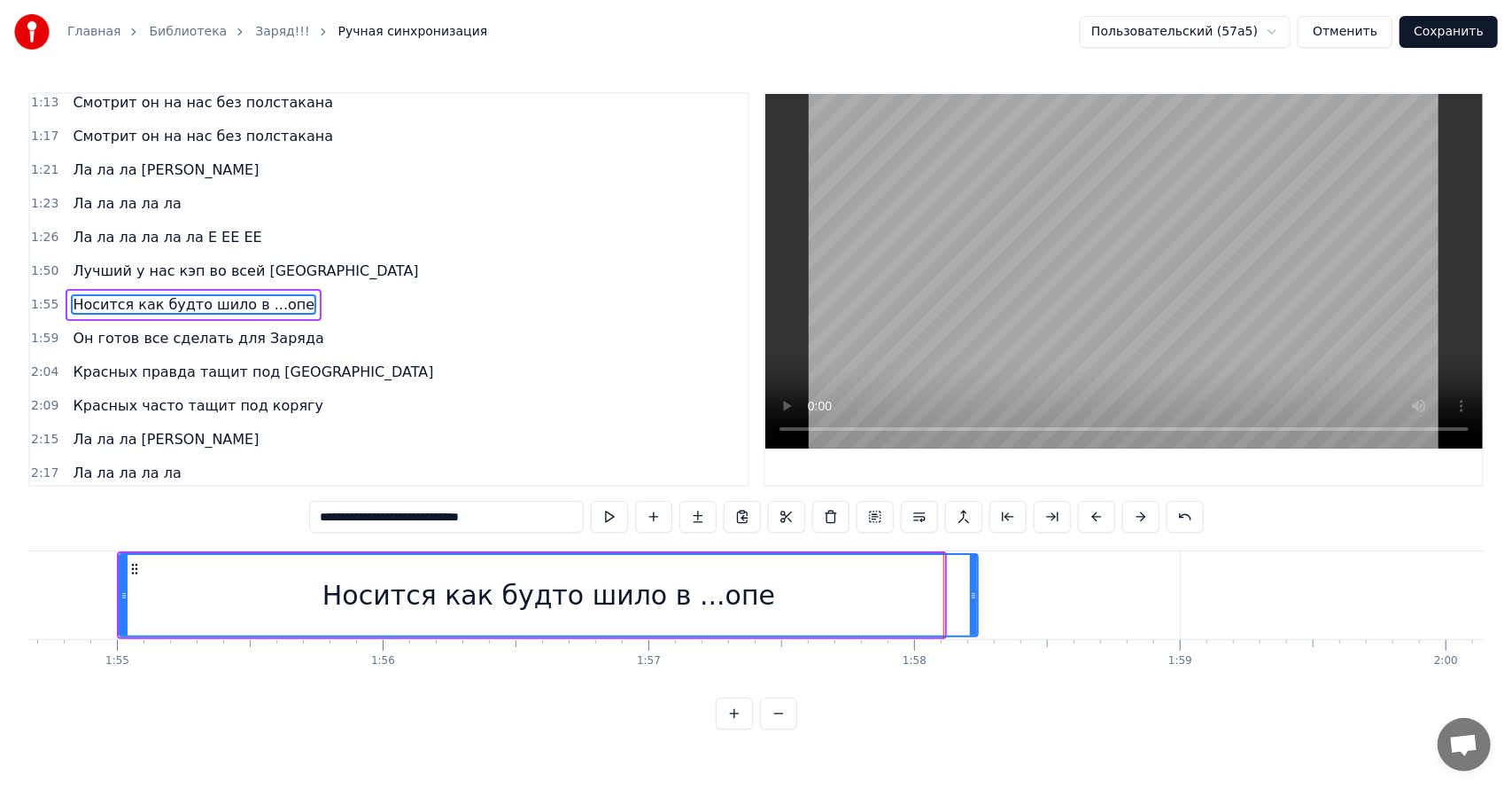
drag, startPoint x: 940, startPoint y: 595, endPoint x: 976, endPoint y: 599, distance: 36.2
click at [975, 598] on icon at bounding box center [973, 595] width 7 height 14
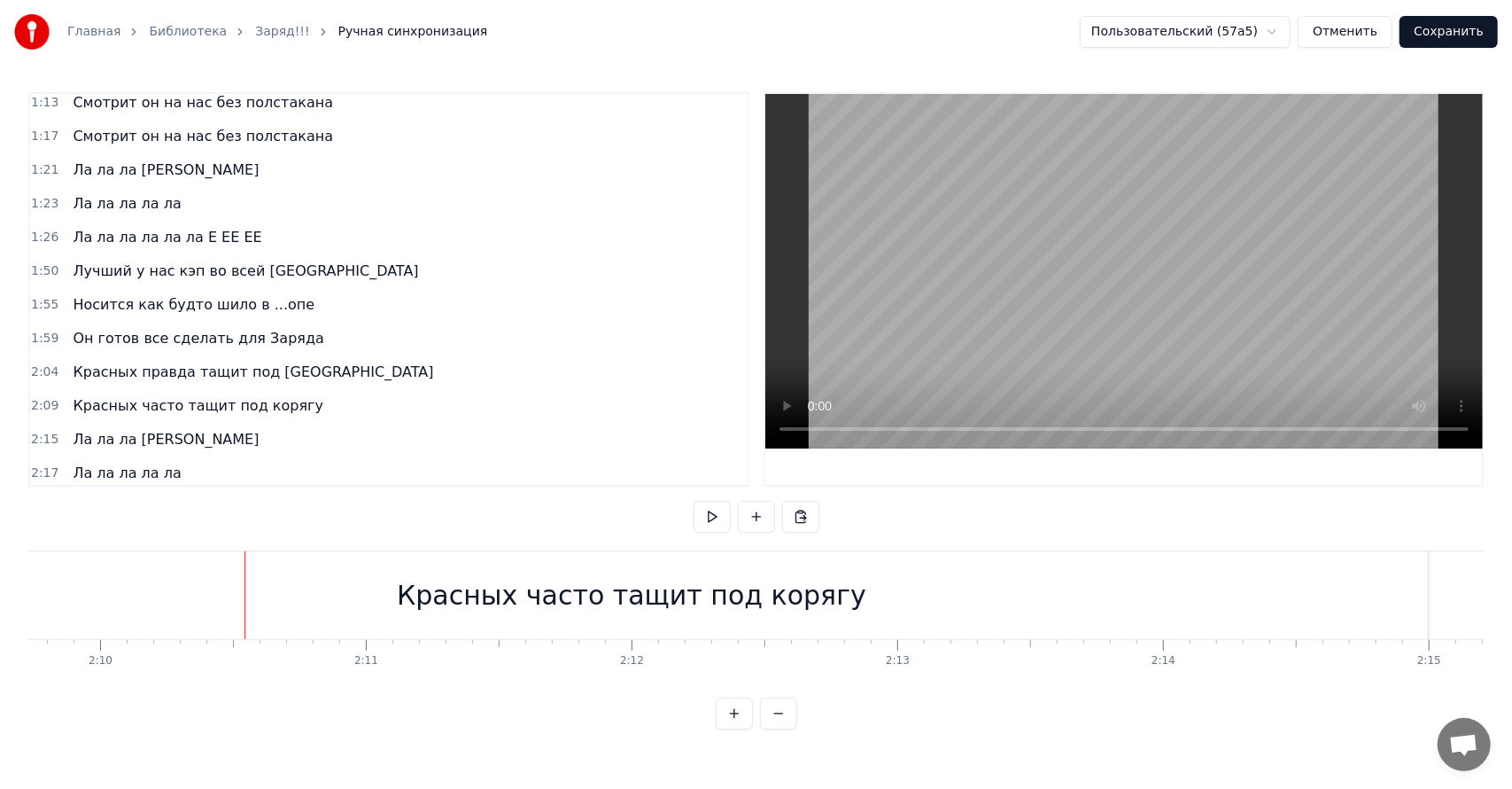
scroll to position [0, 34474]
click at [978, 607] on div "Красных часто тащит под корягу" at bounding box center [623, 595] width 1592 height 88
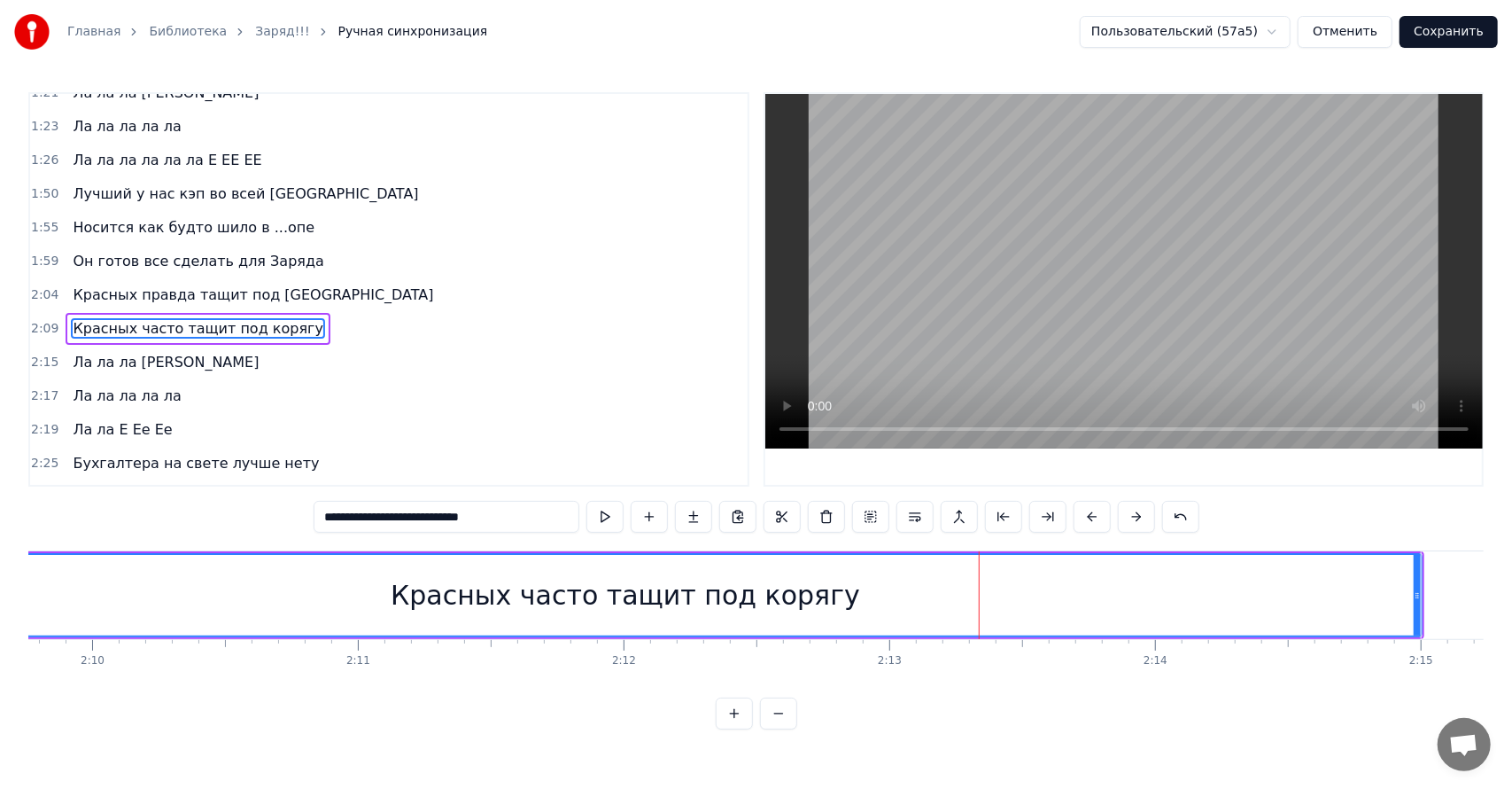
scroll to position [747, 0]
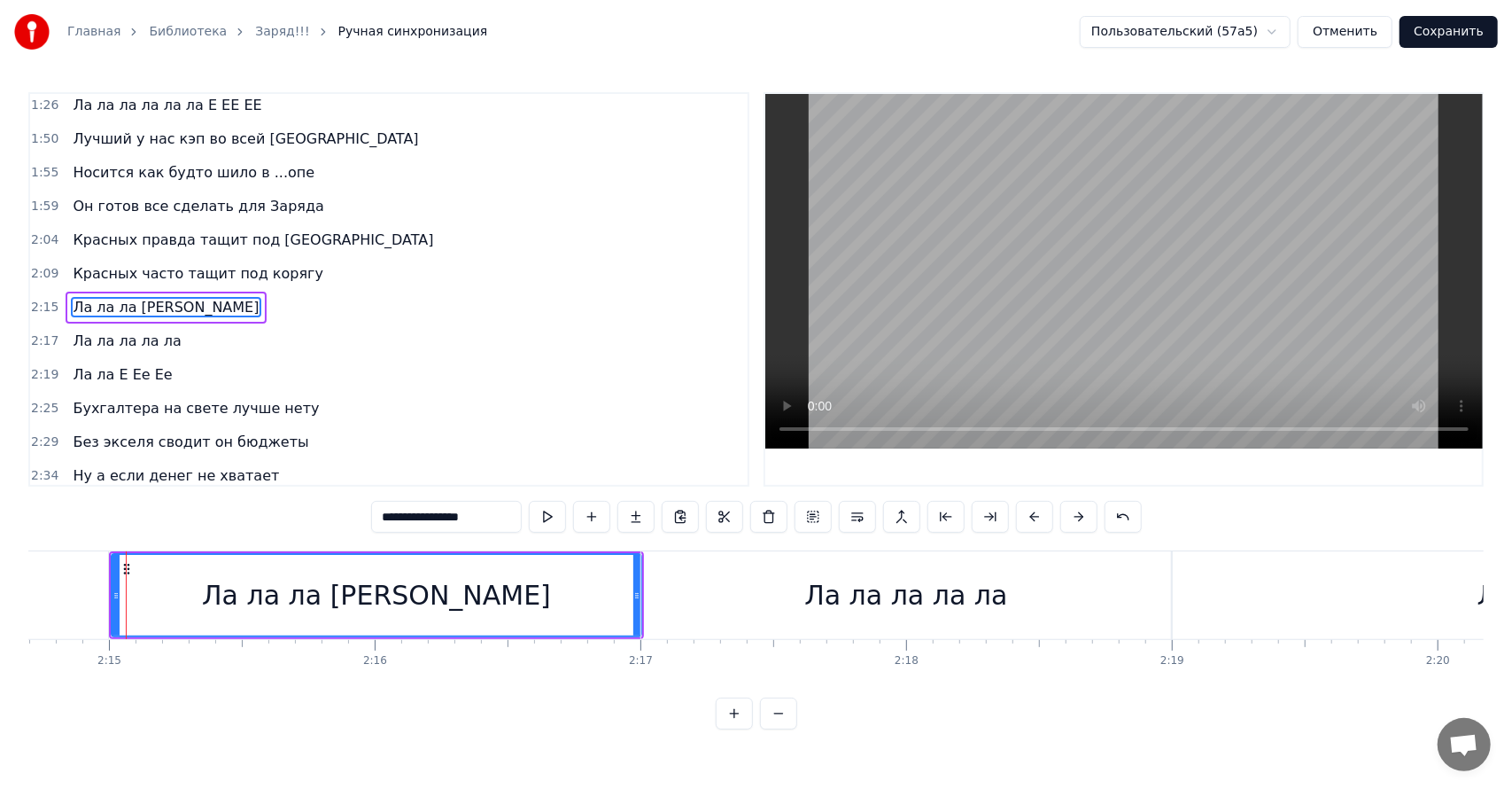
scroll to position [0, 35793]
type input "**********"
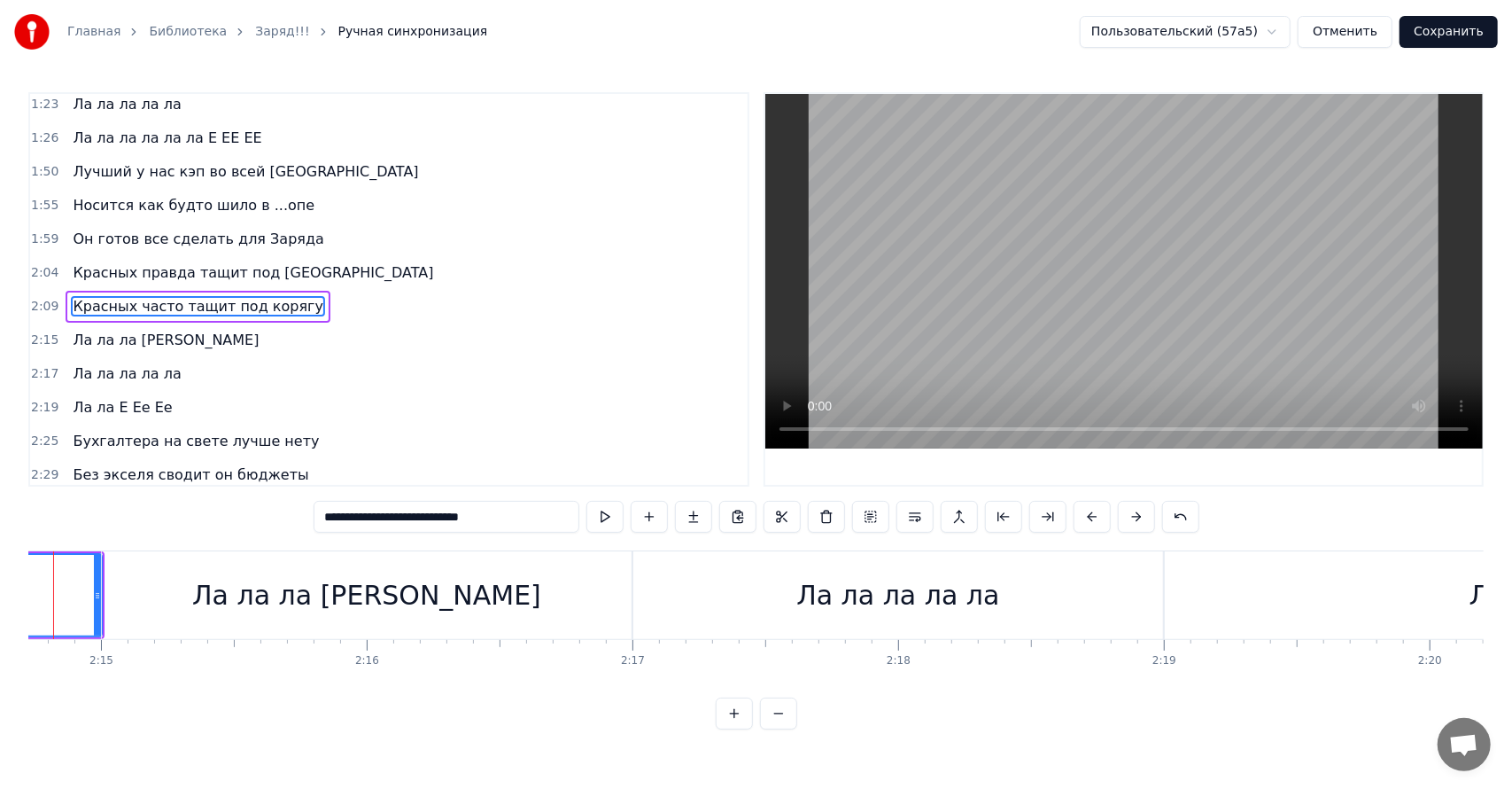
scroll to position [0, 35730]
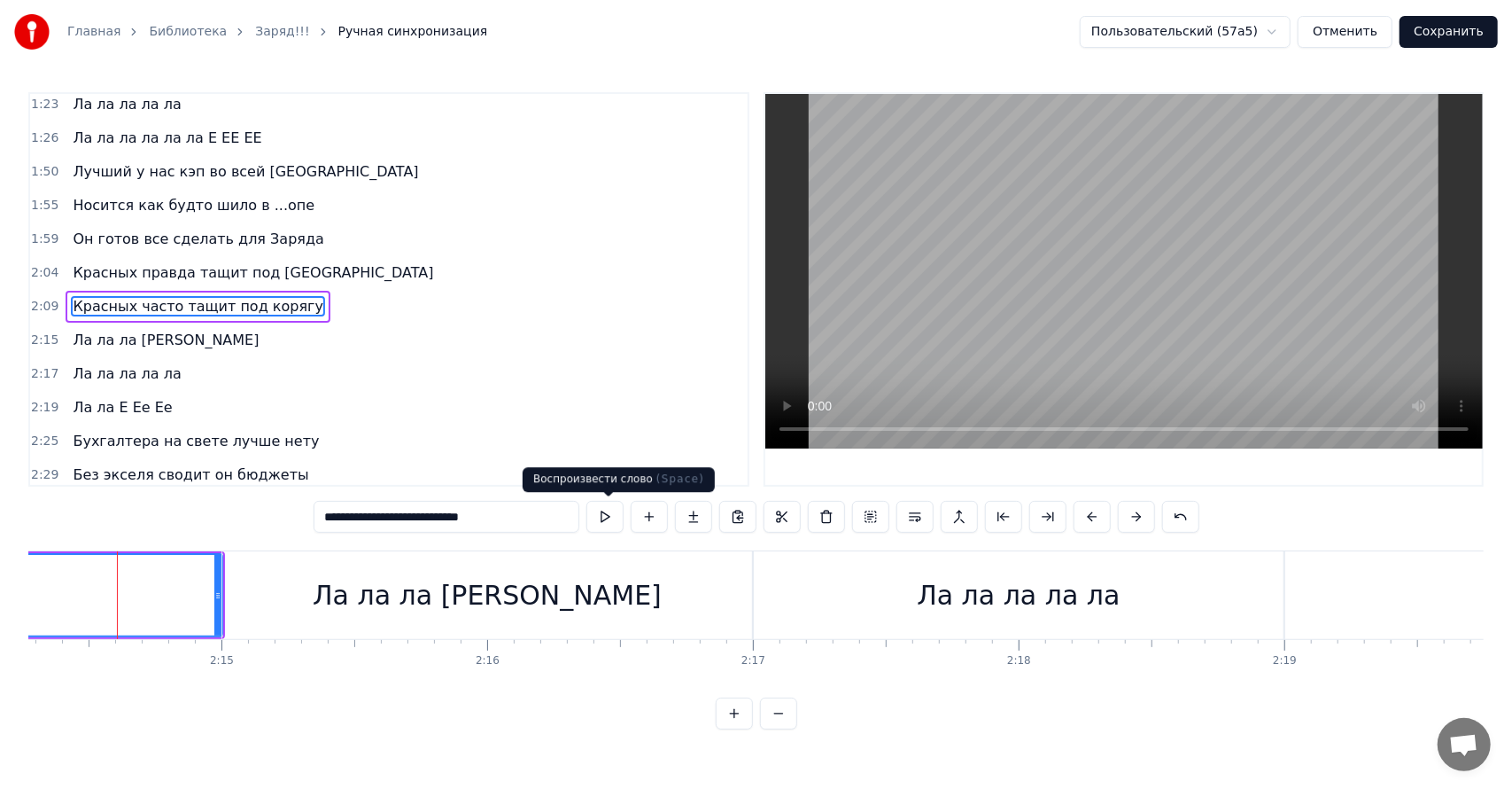
click at [613, 523] on button at bounding box center [604, 517] width 37 height 32
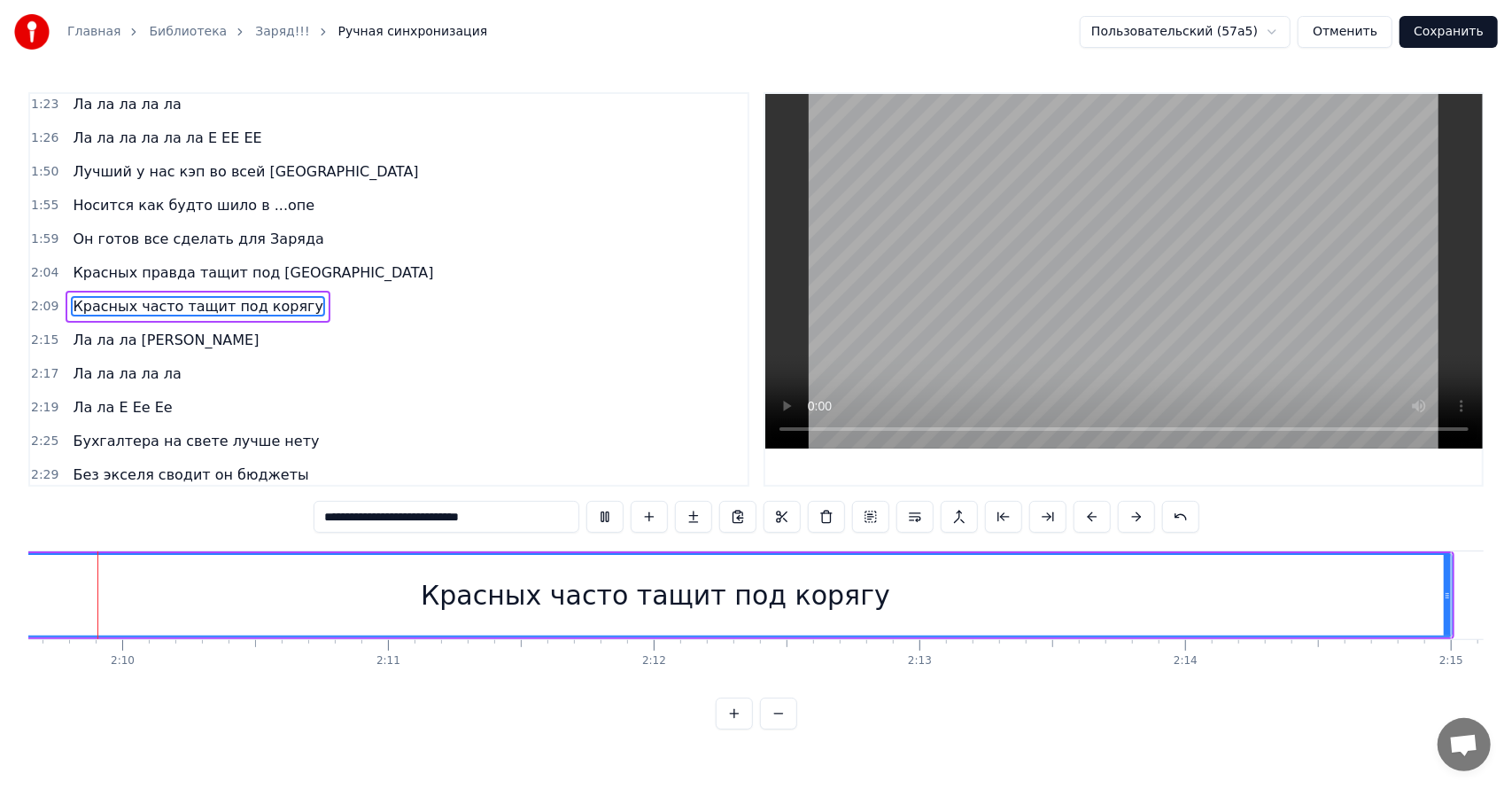
click at [586, 500] on button at bounding box center [604, 517] width 37 height 32
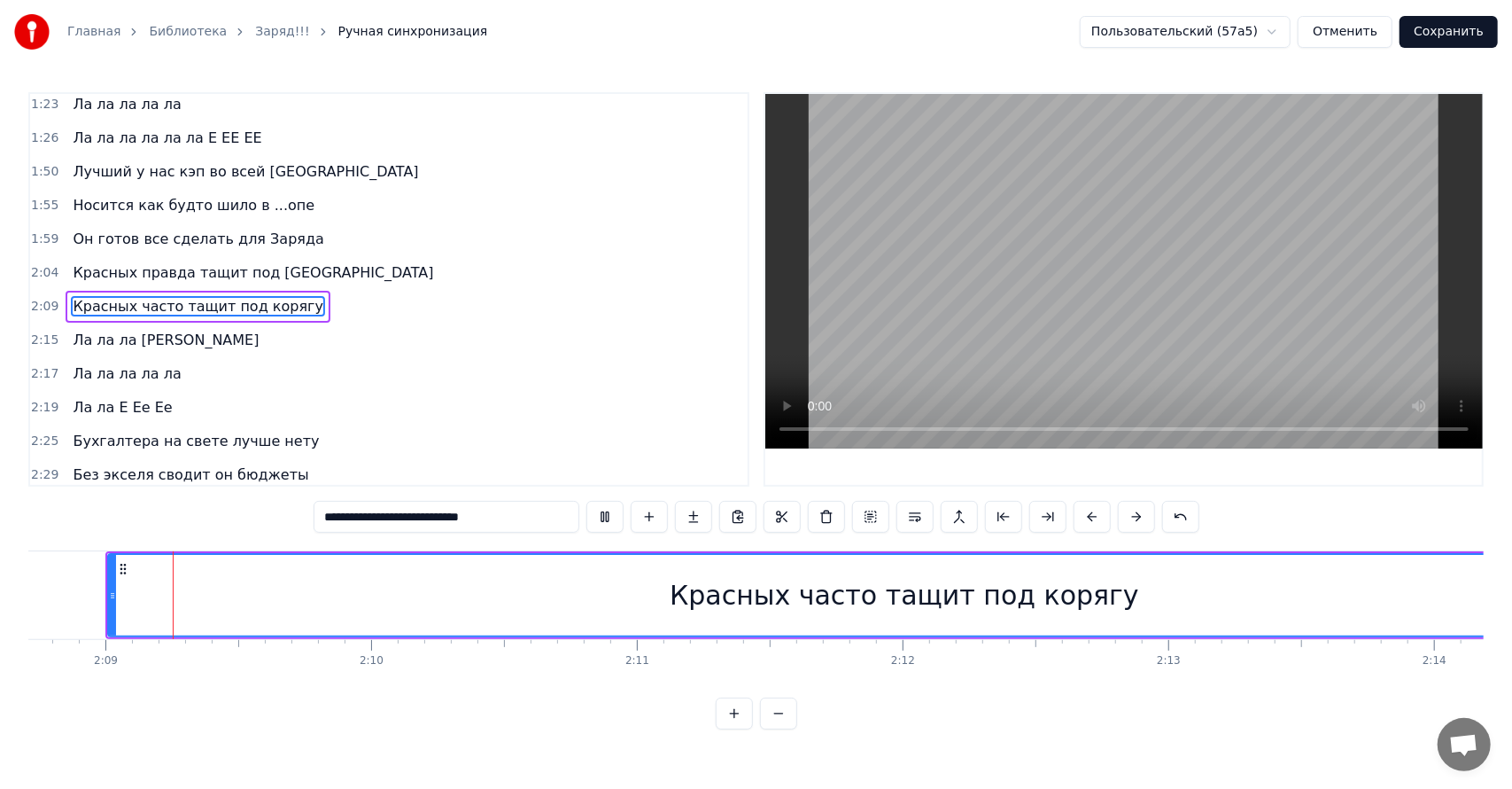
scroll to position [0, 34184]
click at [586, 500] on button at bounding box center [604, 517] width 37 height 32
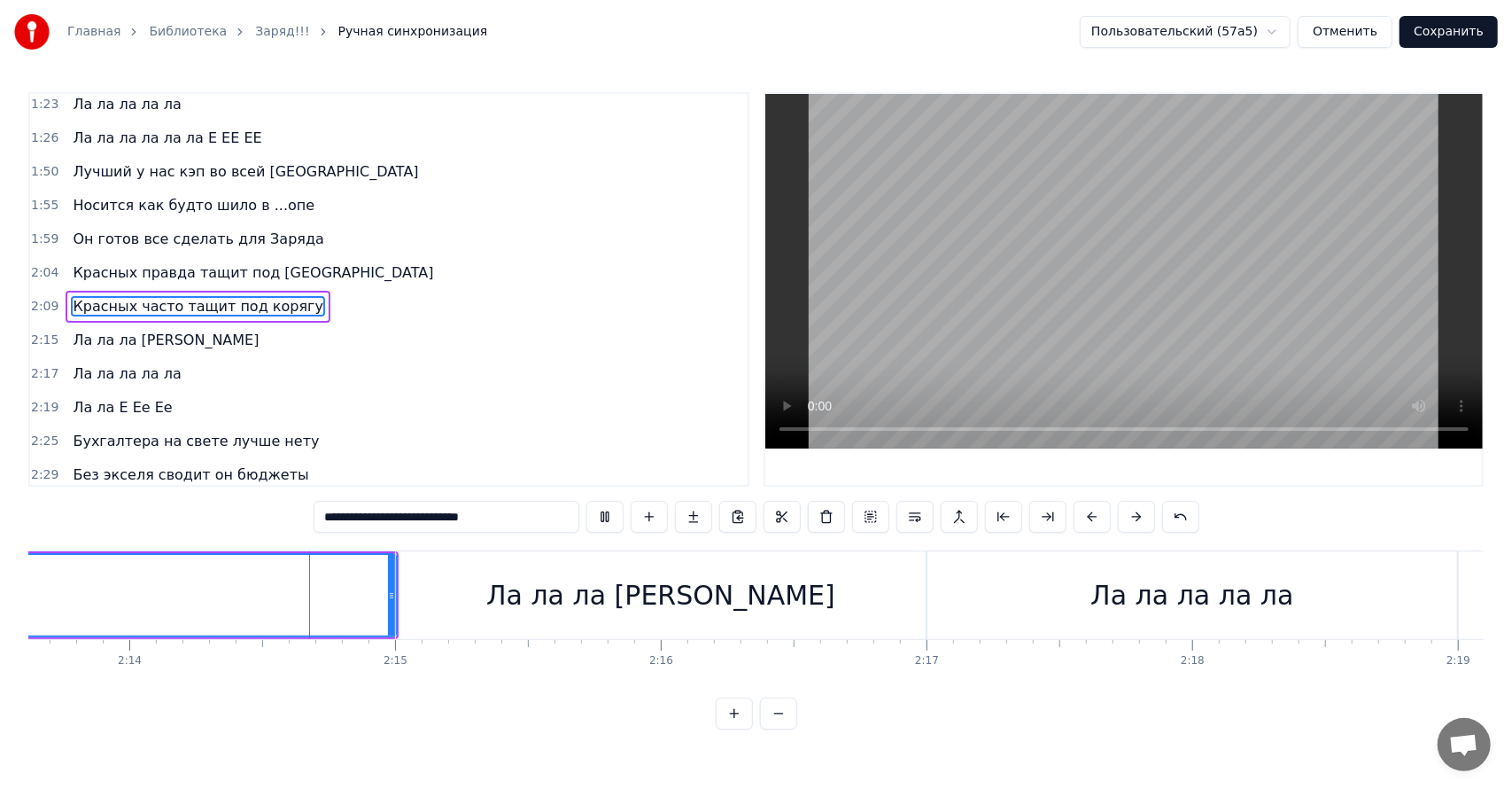
scroll to position [0, 35508]
click at [1436, 26] on button "Сохранить" at bounding box center [1449, 32] width 98 height 32
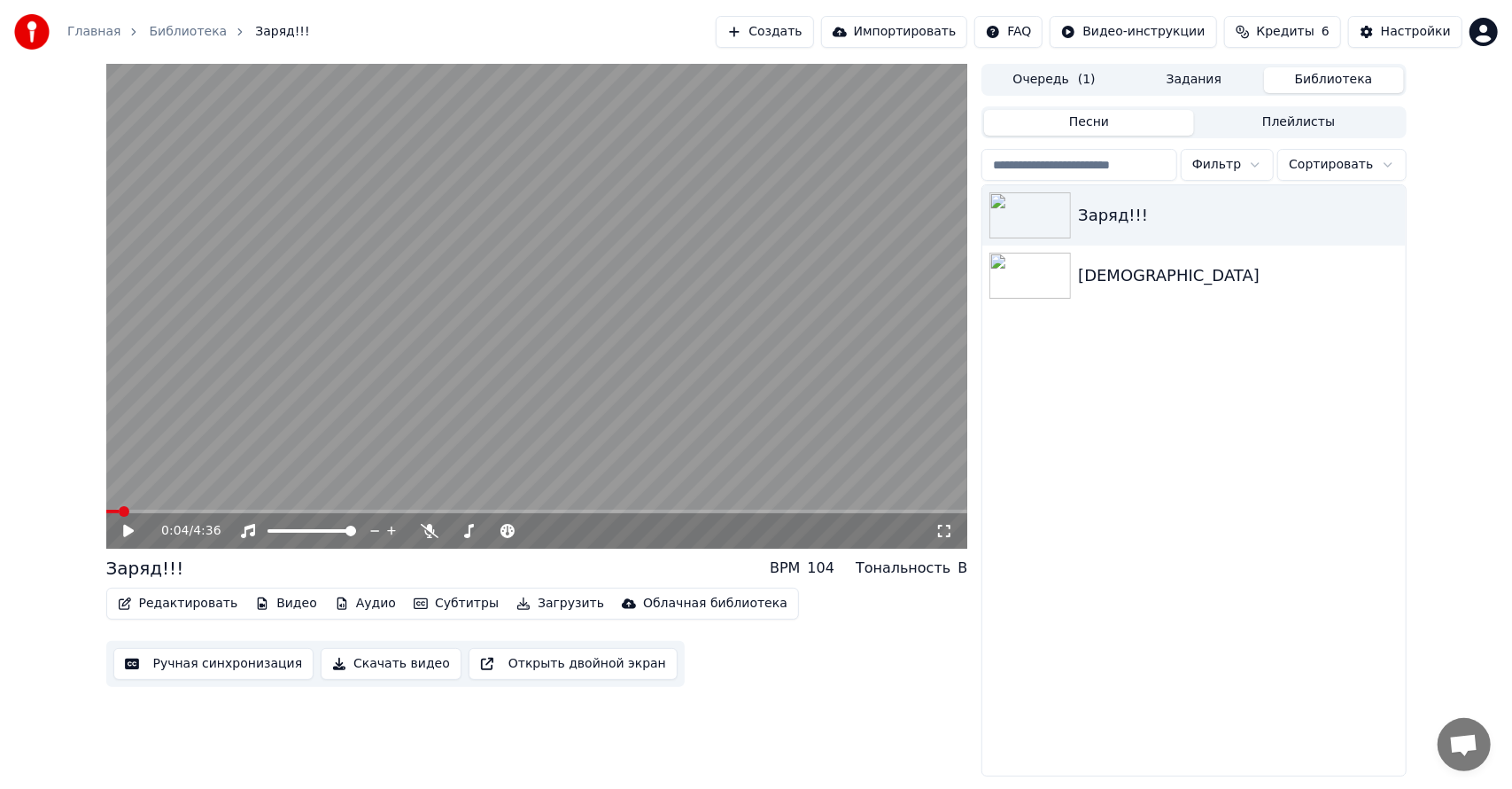
click at [369, 664] on button "Скачать видео" at bounding box center [391, 664] width 141 height 32
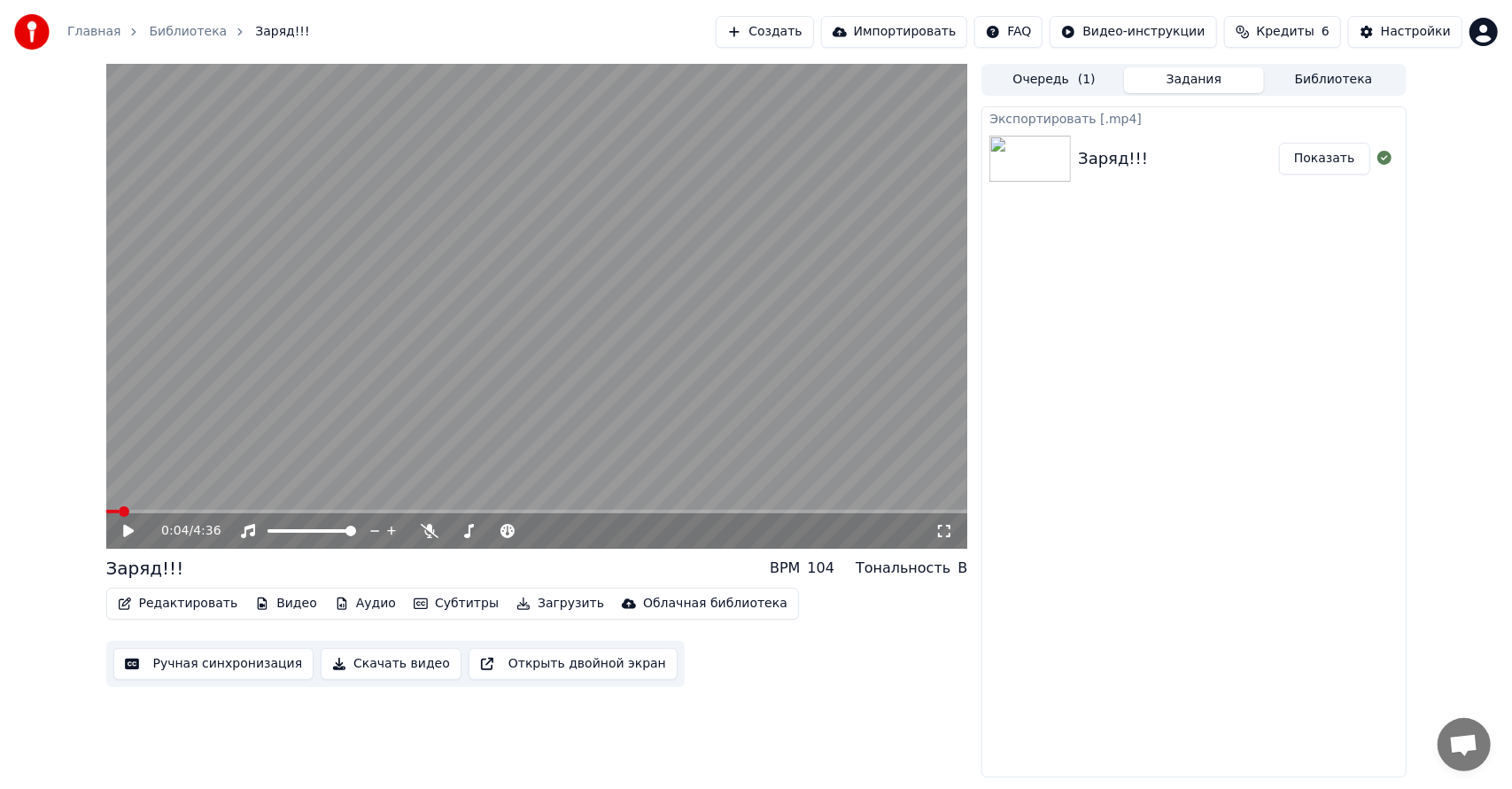
click at [1328, 150] on button "Показать" at bounding box center [1324, 159] width 91 height 32
